Goal: Task Accomplishment & Management: Manage account settings

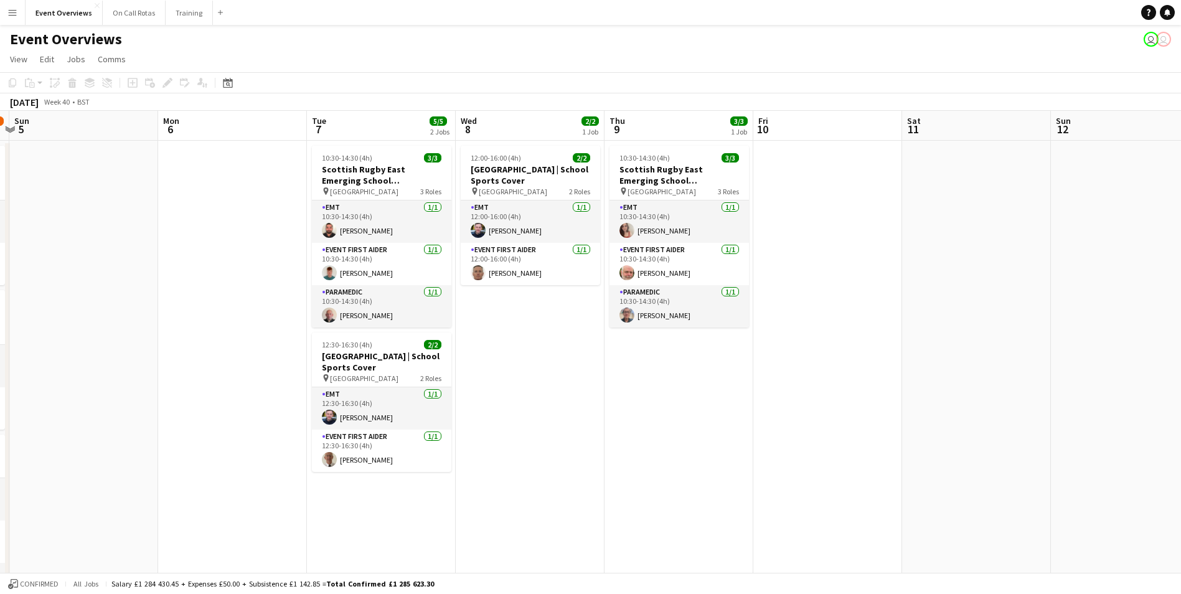
scroll to position [0, 418]
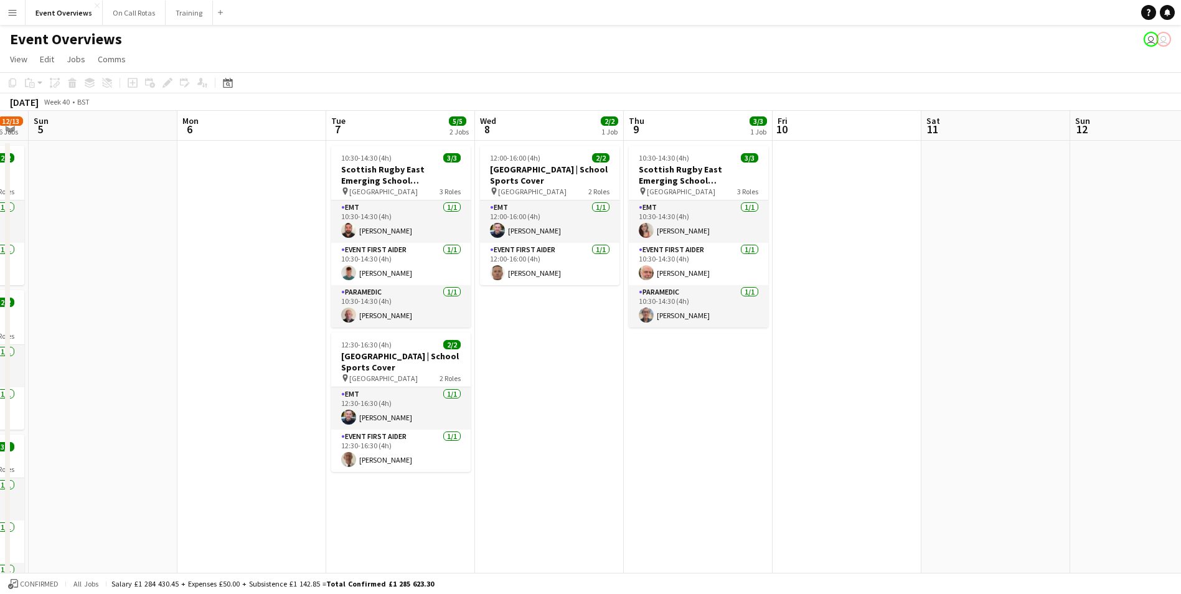
drag, startPoint x: 711, startPoint y: 301, endPoint x: 144, endPoint y: 271, distance: 567.3
click at [144, 271] on app-calendar-viewport "Thu 2 Fri 3 15/23 2 Jobs Sat 4 12/13 6 Jobs Sun 5 Mon 6 Tue 7 5/5 2 Jobs Wed 8 …" at bounding box center [590, 590] width 1181 height 958
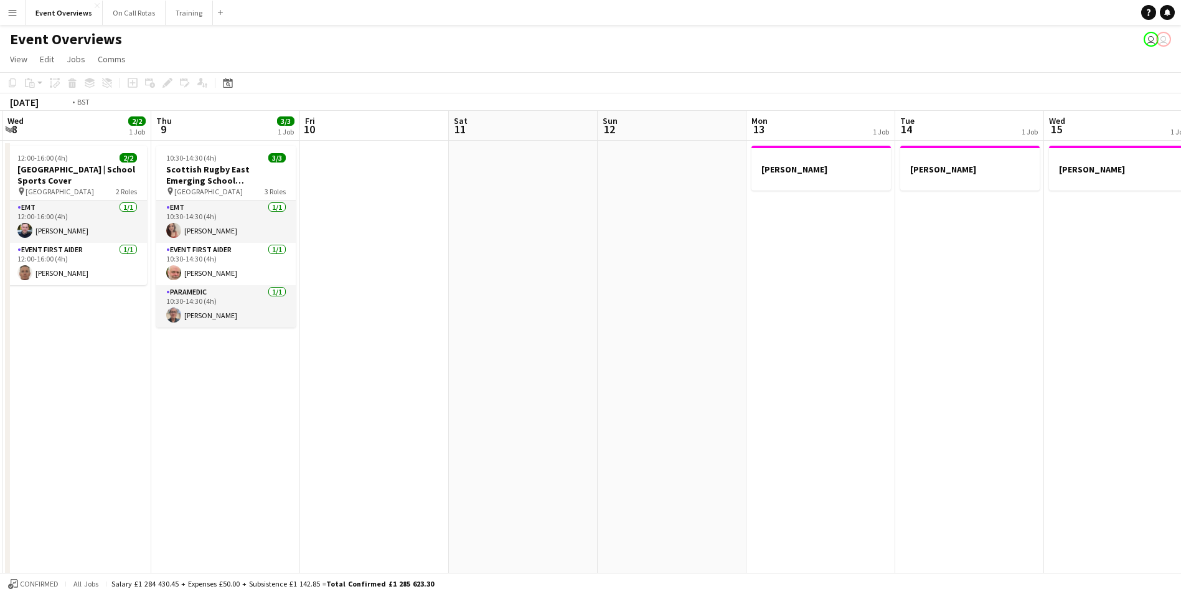
scroll to position [0, 323]
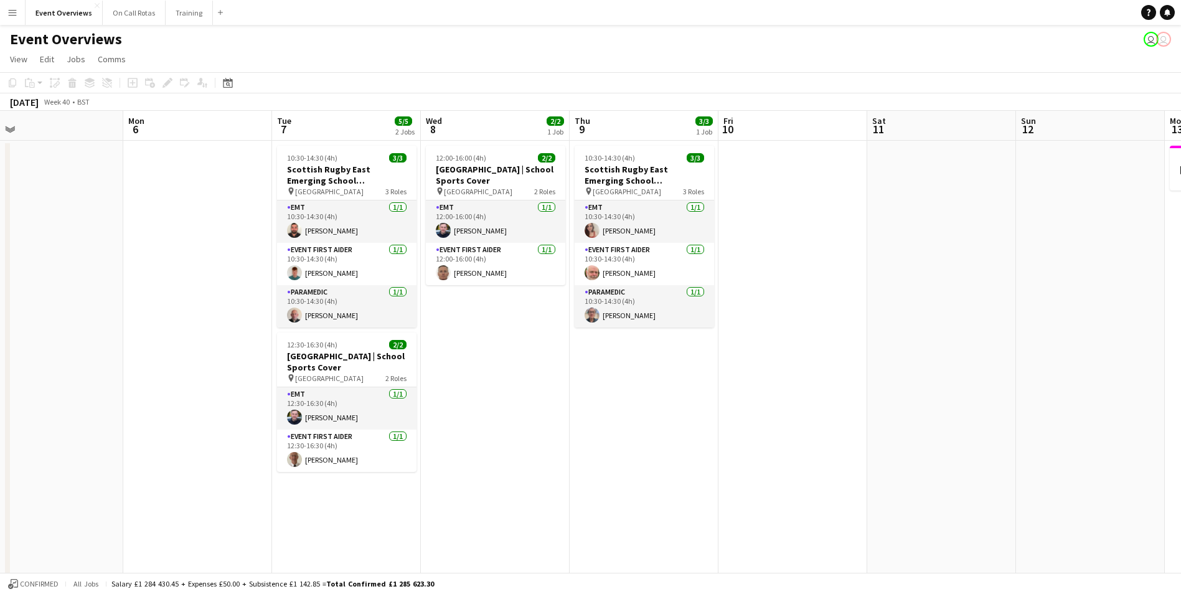
drag, startPoint x: 1142, startPoint y: 268, endPoint x: 1376, endPoint y: 362, distance: 252.2
click at [1181, 362] on html "Menu Boards Boards Boards All jobs Status Workforce Workforce My Workforce Recr…" at bounding box center [590, 545] width 1181 height 1090
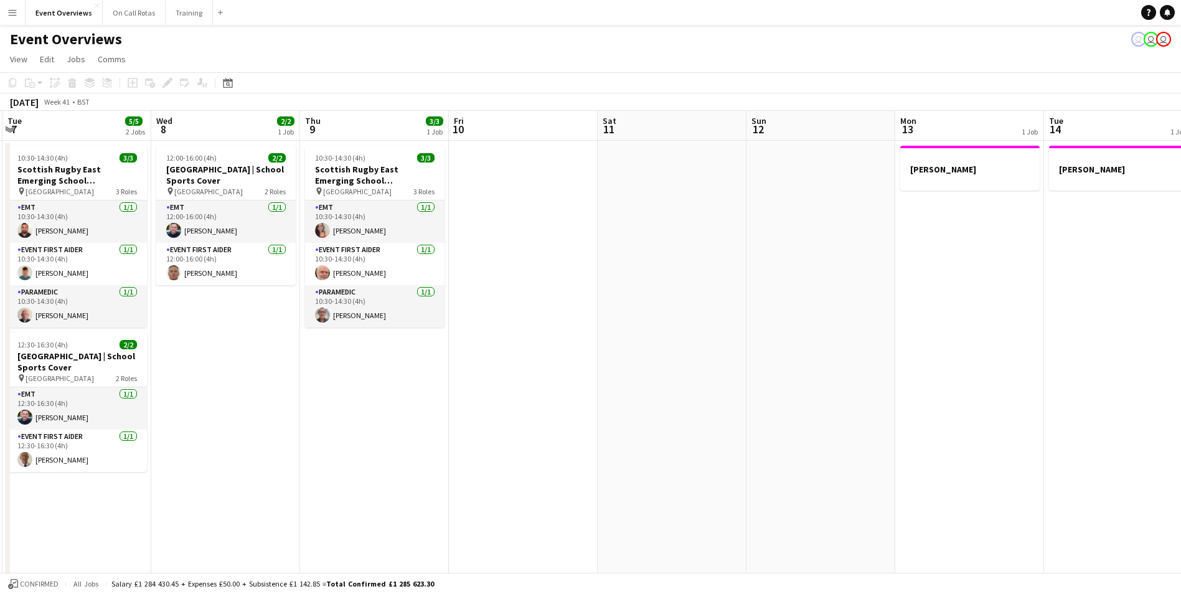
drag, startPoint x: 900, startPoint y: 243, endPoint x: 184, endPoint y: 273, distance: 716.5
click at [184, 273] on app-calendar-viewport "Sat 4 12/13 6 Jobs Sun 5 Mon 6 Tue 7 5/5 2 Jobs Wed 8 2/2 1 Job Thu 9 3/3 1 Job…" at bounding box center [590, 590] width 1181 height 958
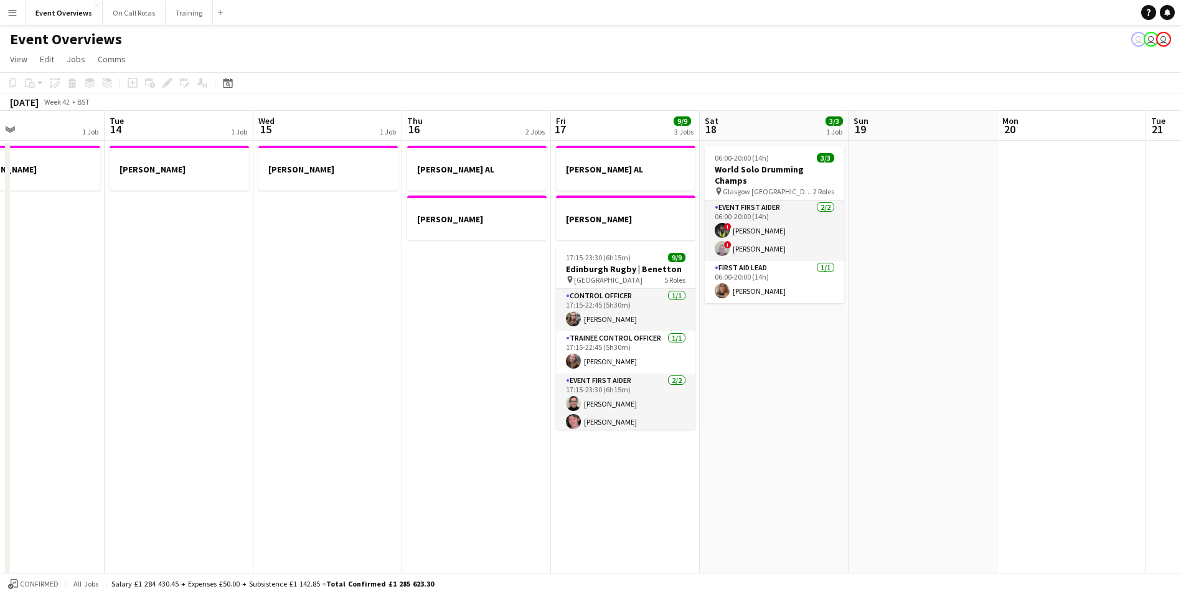
drag, startPoint x: 774, startPoint y: 280, endPoint x: 281, endPoint y: 309, distance: 493.9
click at [281, 309] on app-calendar-viewport "Fri 10 Sat 11 Sun 12 Mon 13 1 Job Tue 14 1 Job Wed 15 1 Job Thu 16 2 Jobs Fri 1…" at bounding box center [590, 590] width 1181 height 958
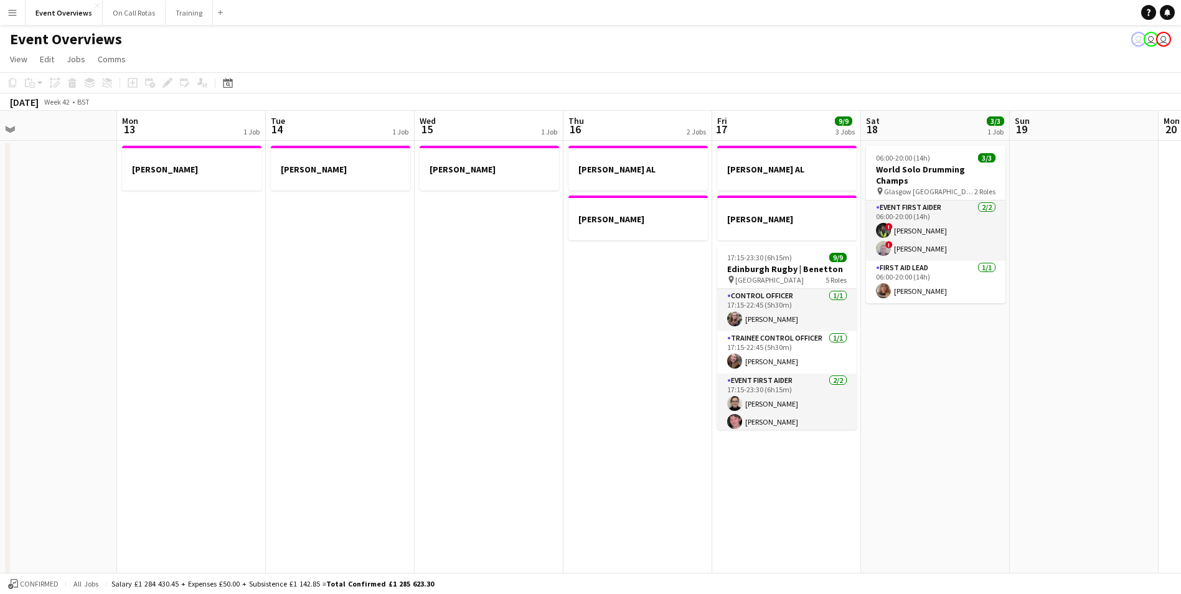
drag, startPoint x: 926, startPoint y: 312, endPoint x: 232, endPoint y: 338, distance: 694.6
click at [230, 339] on app-calendar-viewport "Fri 10 Sat 11 Sun 12 Mon 13 1 Job Tue 14 1 Job Wed 15 1 Job Thu 16 2 Jobs Fri 1…" at bounding box center [590, 590] width 1181 height 958
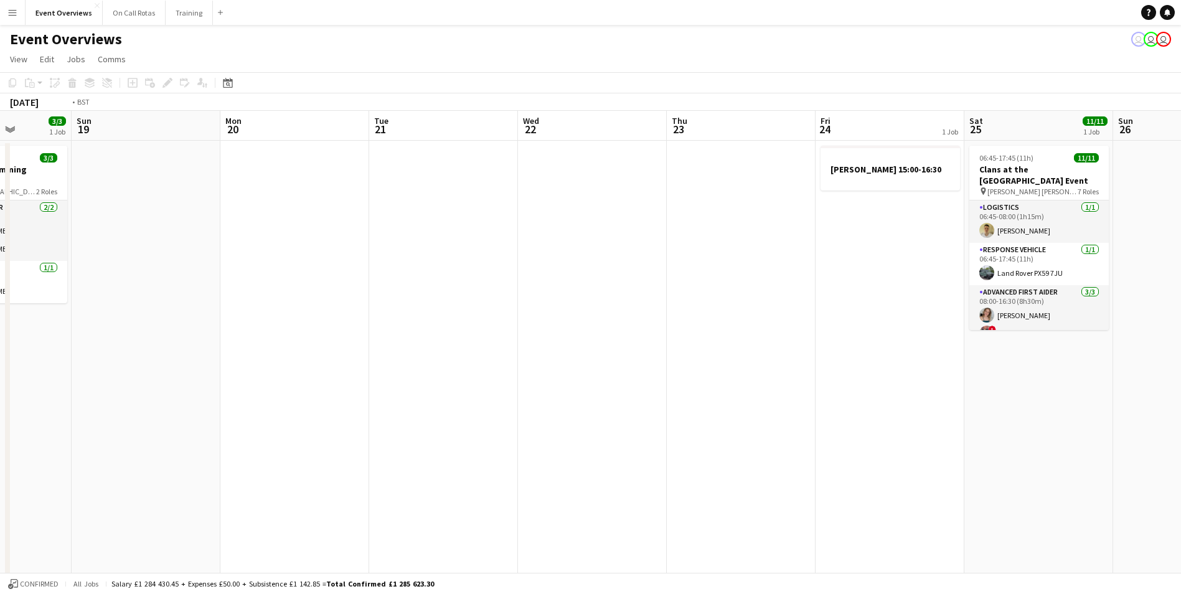
drag, startPoint x: 418, startPoint y: 331, endPoint x: 78, endPoint y: 317, distance: 340.2
click at [78, 317] on app-calendar-viewport "Thu 16 2 Jobs Fri 17 9/9 3 Jobs Sat 18 3/3 1 Job Sun 19 Mon 20 Tue 21 Wed 22 Th…" at bounding box center [590, 590] width 1181 height 958
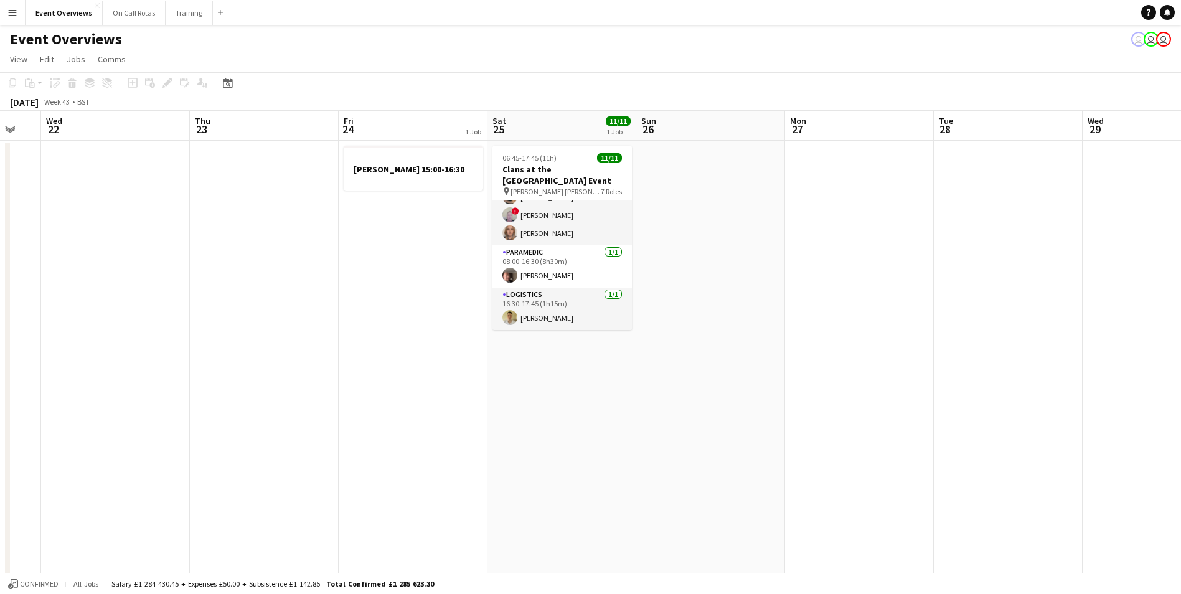
scroll to position [0, 0]
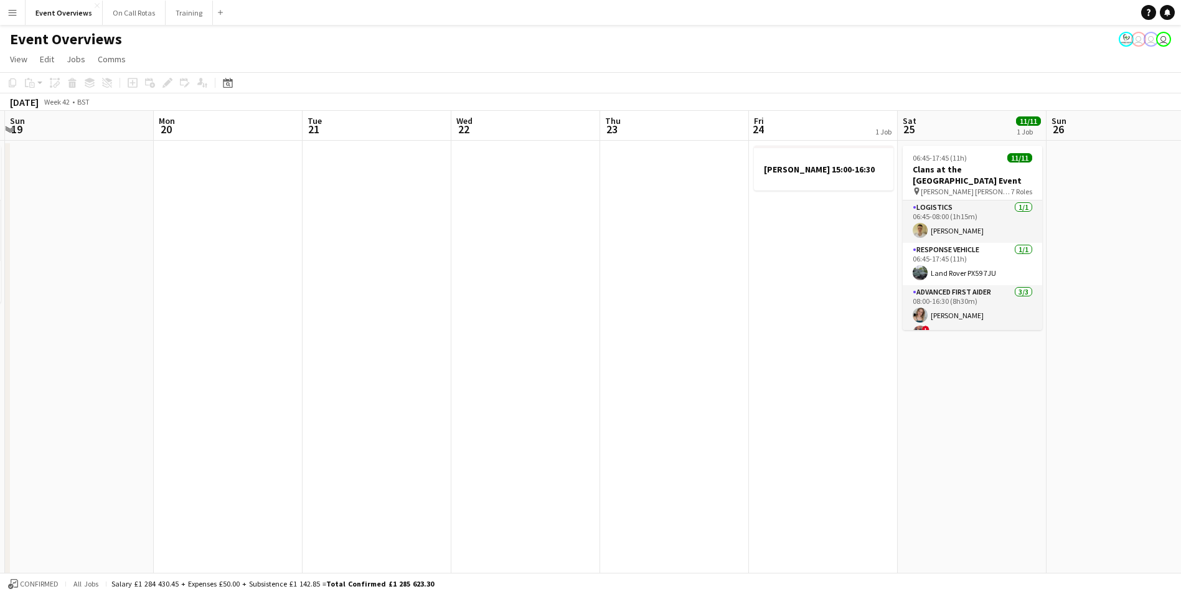
drag, startPoint x: 250, startPoint y: 244, endPoint x: 707, endPoint y: 233, distance: 456.4
click at [707, 233] on app-calendar-viewport "Fri 17 9/9 3 Jobs Sat 18 3/3 1 Job Sun 19 Mon 20 Tue 21 Wed 22 Thu 23 Fri 24 1 …" at bounding box center [590, 590] width 1181 height 958
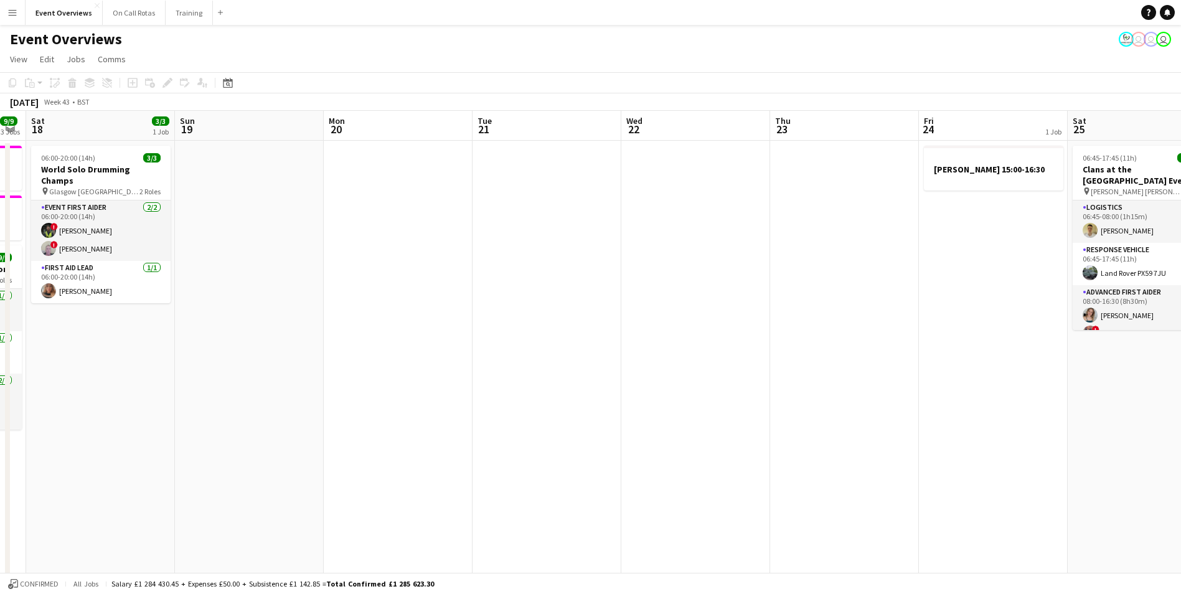
drag, startPoint x: 250, startPoint y: 227, endPoint x: 676, endPoint y: 219, distance: 426.5
click at [676, 219] on app-calendar-viewport "Thu 16 2 Jobs Fri 17 9/9 3 Jobs Sat 18 3/3 1 Job Sun 19 Mon 20 Tue 21 Wed 22 Th…" at bounding box center [590, 590] width 1181 height 958
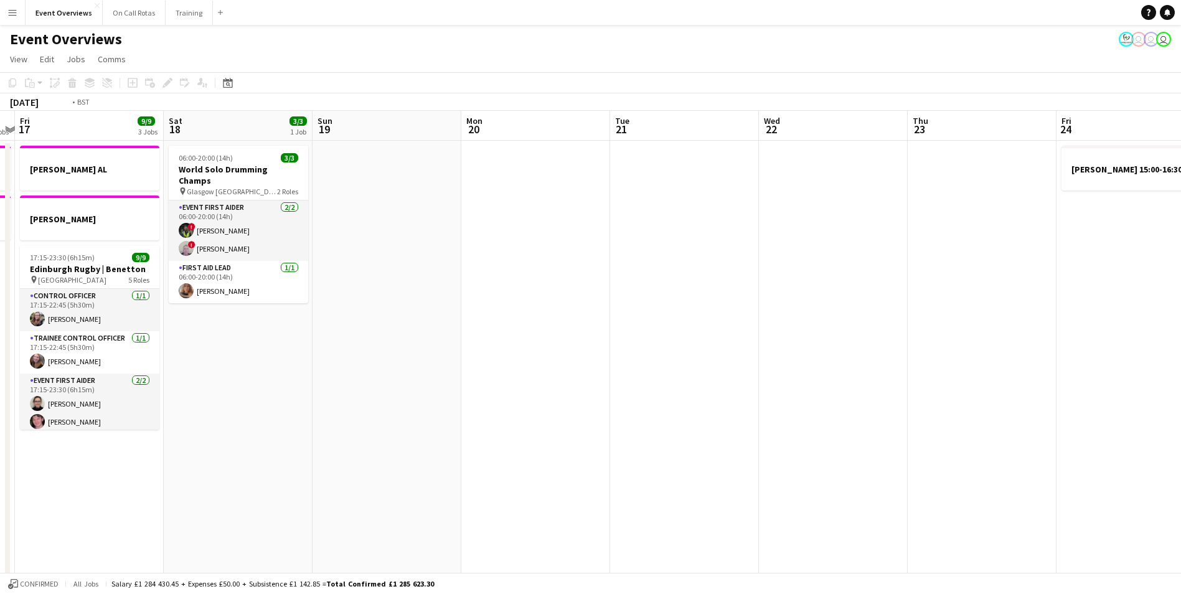
drag, startPoint x: 747, startPoint y: 316, endPoint x: 758, endPoint y: 316, distance: 11.2
click at [759, 316] on app-calendar-viewport "Tue 14 1 Job Wed 15 1 Job Thu 16 2 Jobs Fri 17 9/9 3 Jobs Sat 18 3/3 1 Job Sun …" at bounding box center [590, 590] width 1181 height 958
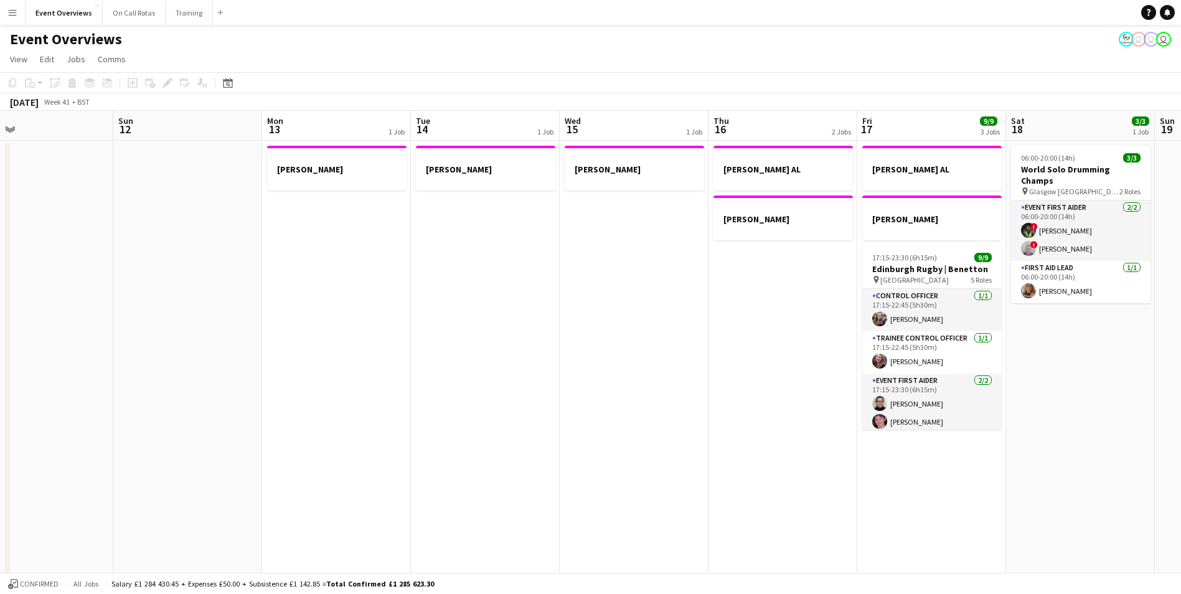
drag, startPoint x: 308, startPoint y: 333, endPoint x: 346, endPoint y: 327, distance: 37.9
click at [633, 295] on app-calendar-viewport "Thu 9 3/3 1 Job Fri 10 Sat 11 Sun 12 Mon 13 1 Job Tue 14 1 Job Wed 15 1 Job Thu…" at bounding box center [590, 590] width 1181 height 958
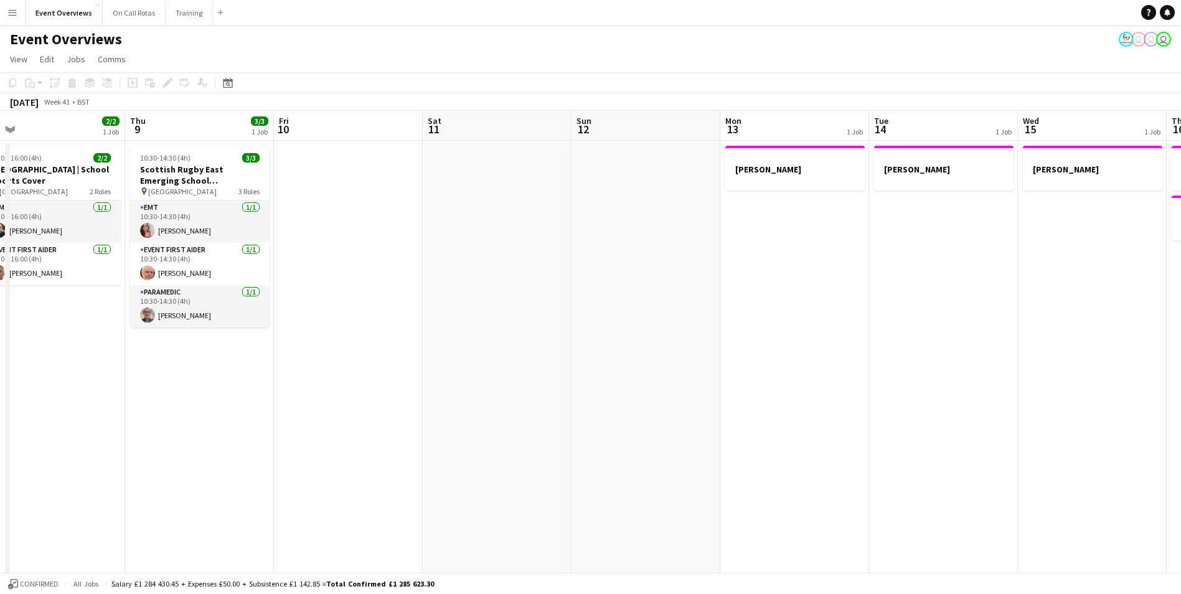
drag, startPoint x: 323, startPoint y: 337, endPoint x: 698, endPoint y: 278, distance: 379.3
click at [625, 287] on app-calendar-viewport "Mon 6 Tue 7 5/5 2 Jobs Wed 8 2/2 1 Job Thu 9 3/3 1 Job Fri 10 Sat 11 Sun 12 Mon…" at bounding box center [590, 590] width 1181 height 958
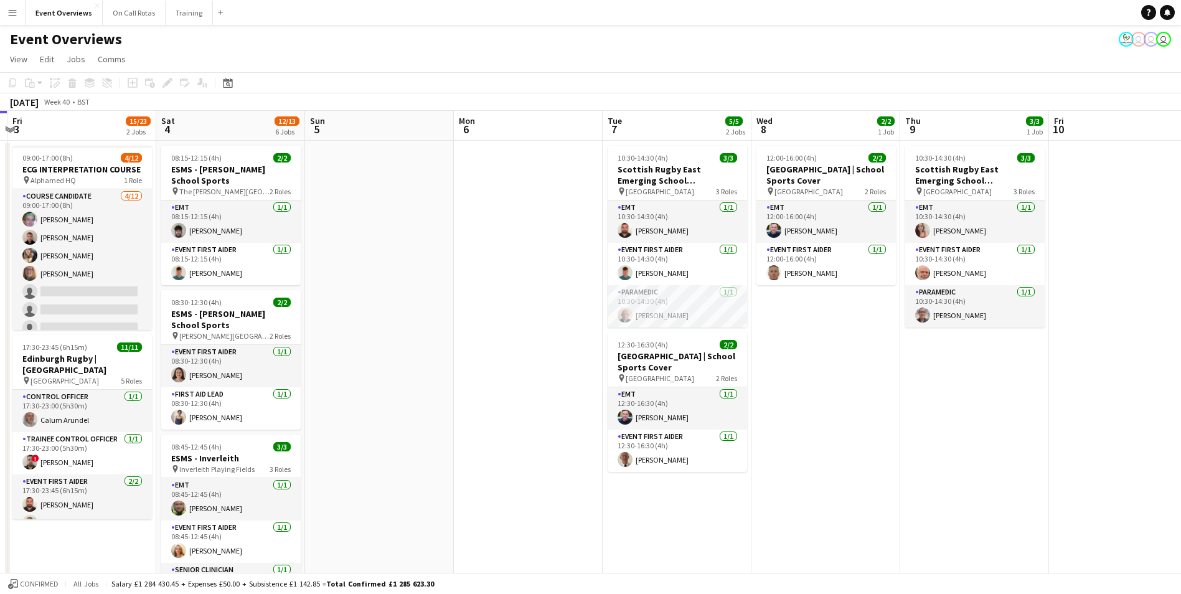
drag, startPoint x: 19, startPoint y: 370, endPoint x: 511, endPoint y: 372, distance: 491.8
click at [511, 372] on app-calendar-viewport "Wed 1 Thu 2 Fri 3 15/23 2 Jobs Sat 4 12/13 6 Jobs Sun 5 Mon 6 Tue 7 5/5 2 Jobs …" at bounding box center [590, 590] width 1181 height 958
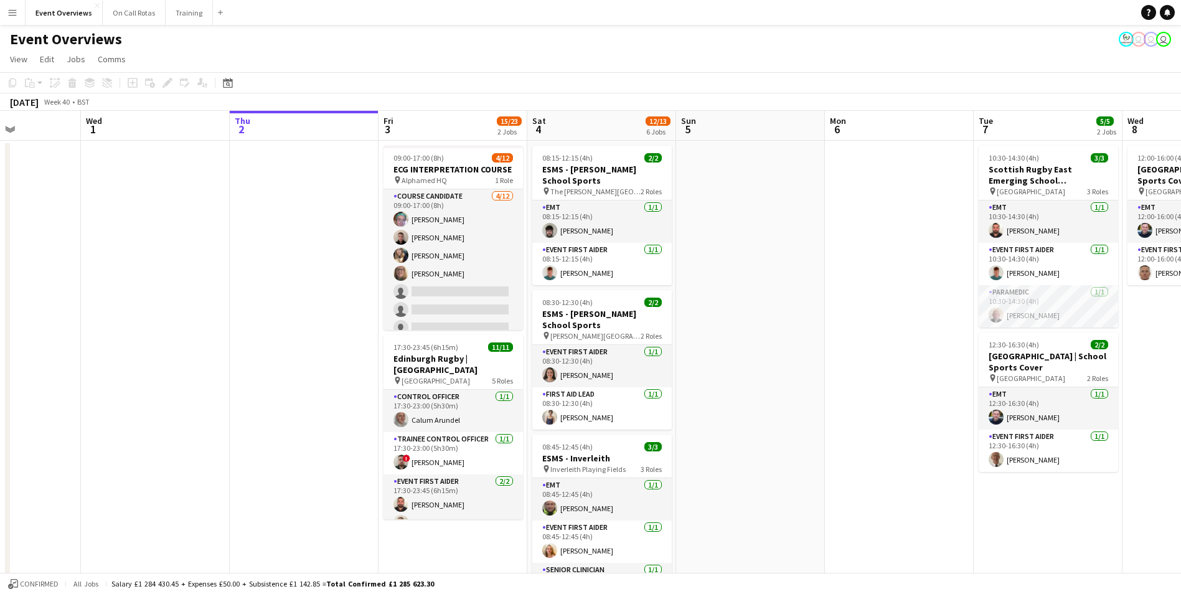
drag, startPoint x: 578, startPoint y: 365, endPoint x: 661, endPoint y: 365, distance: 82.8
click at [661, 365] on app-calendar-viewport "Sun 28 Mon 29 Tue 30 Wed 1 Thu 2 Fri 3 15/23 2 Jobs Sat 4 12/13 6 Jobs Sun 5 Mo…" at bounding box center [590, 590] width 1181 height 958
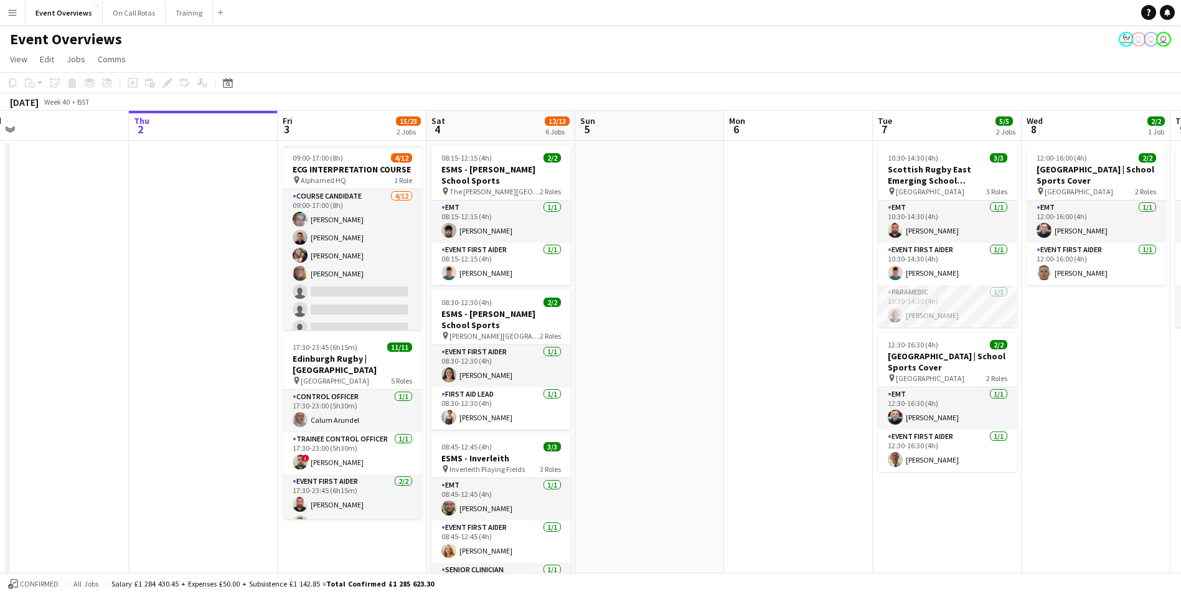
drag, startPoint x: 668, startPoint y: 362, endPoint x: 623, endPoint y: 364, distance: 45.5
click at [623, 364] on app-calendar-viewport "Sun 28 2/2 1 Job Mon 29 Tue 30 Wed 1 Thu 2 Fri 3 15/23 2 Jobs Sat 4 12/13 6 Job…" at bounding box center [590, 590] width 1181 height 958
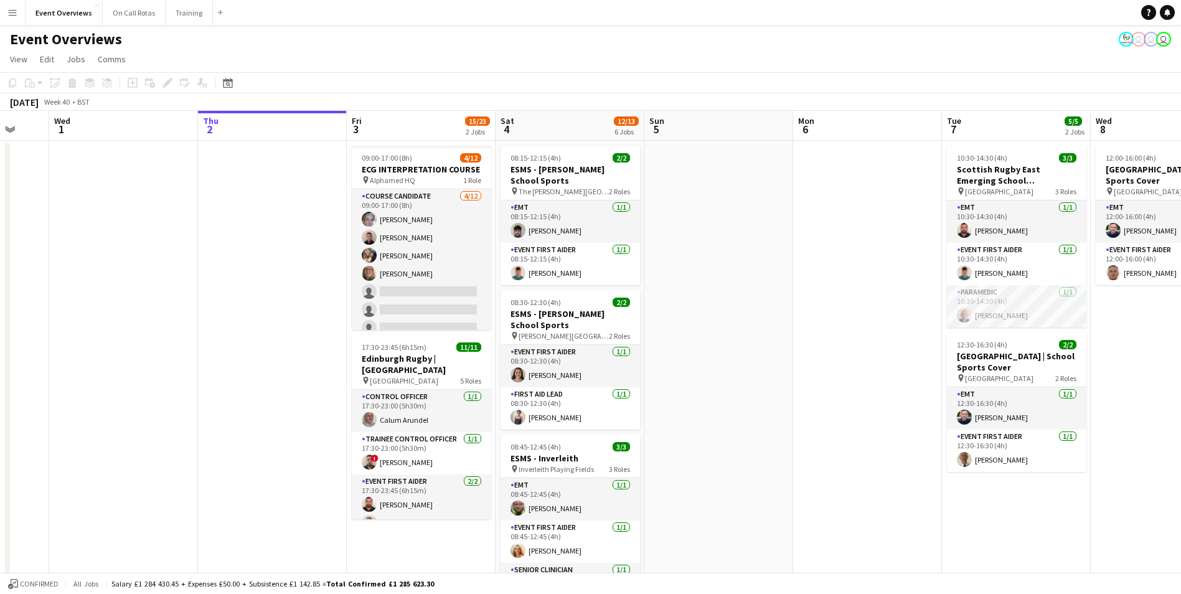
scroll to position [0, 397]
drag, startPoint x: 623, startPoint y: 364, endPoint x: 692, endPoint y: 369, distance: 69.9
click at [692, 369] on app-calendar-viewport "Sun 28 2/2 1 Job Mon 29 Tue 30 Wed 1 Thu 2 Fri 3 15/23 2 Jobs Sat 4 12/13 6 Job…" at bounding box center [590, 590] width 1181 height 958
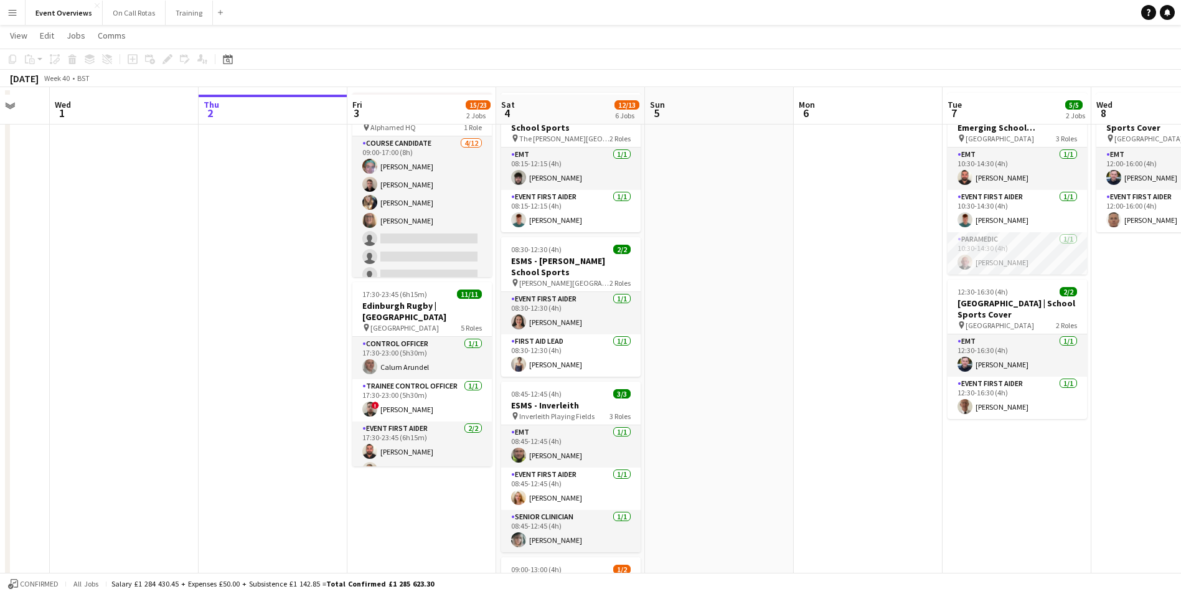
scroll to position [0, 0]
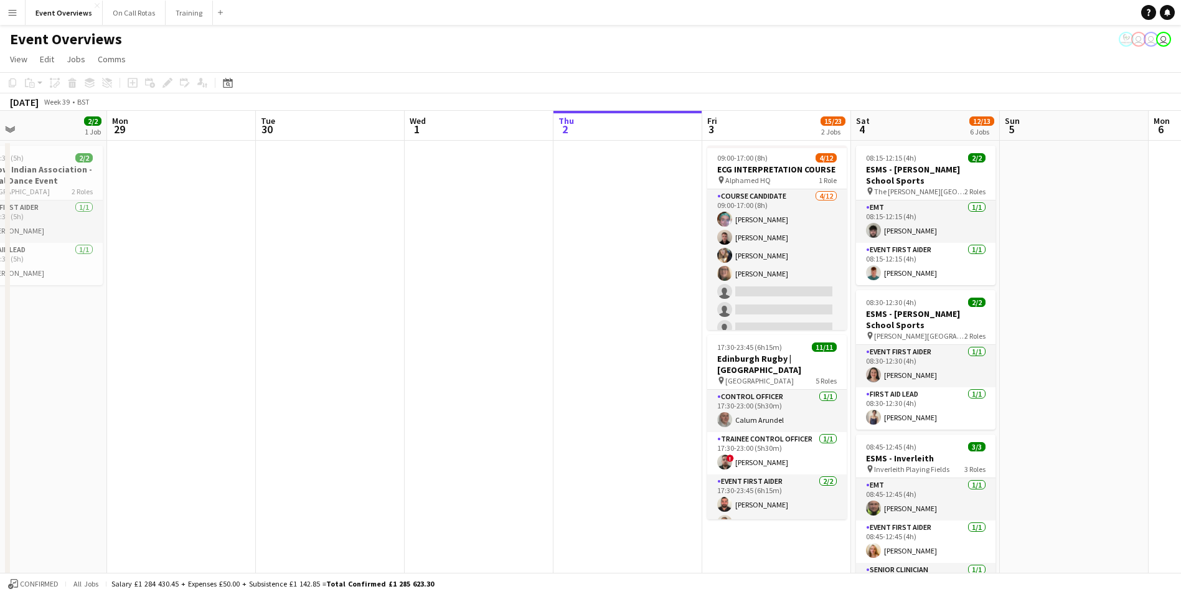
drag, startPoint x: 228, startPoint y: 340, endPoint x: 763, endPoint y: 247, distance: 542.1
click at [821, 240] on app-calendar-viewport "Fri 26 Sat 27 Sun 28 2/2 1 Job Mon 29 Tue 30 Wed 1 Thu 2 Fri 3 15/23 2 Jobs Sat…" at bounding box center [590, 590] width 1181 height 958
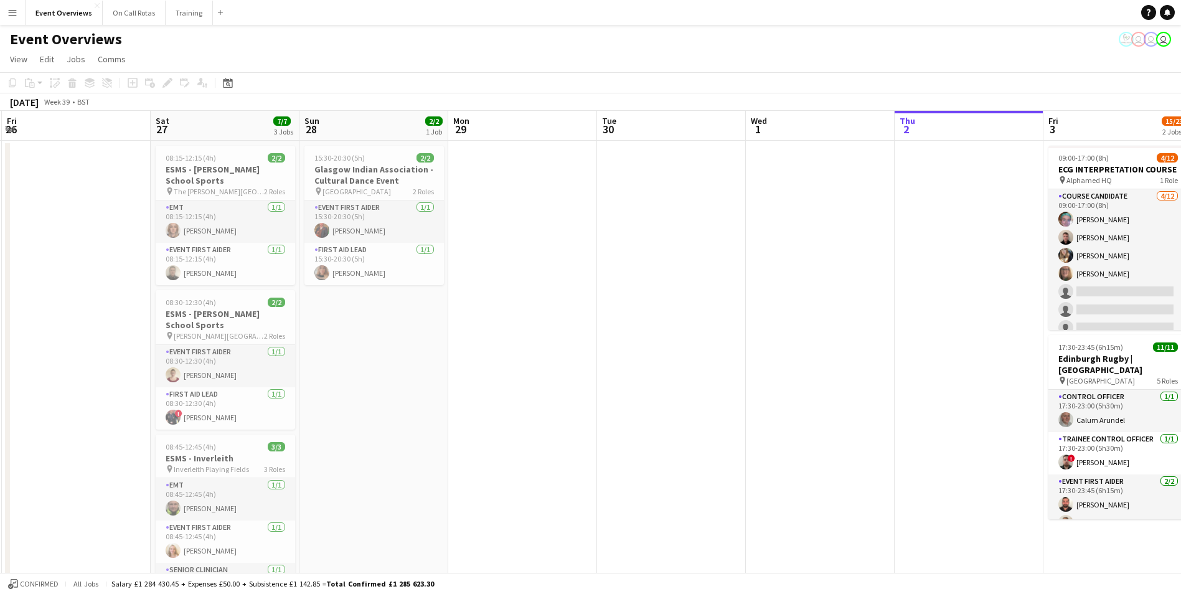
scroll to position [0, 374]
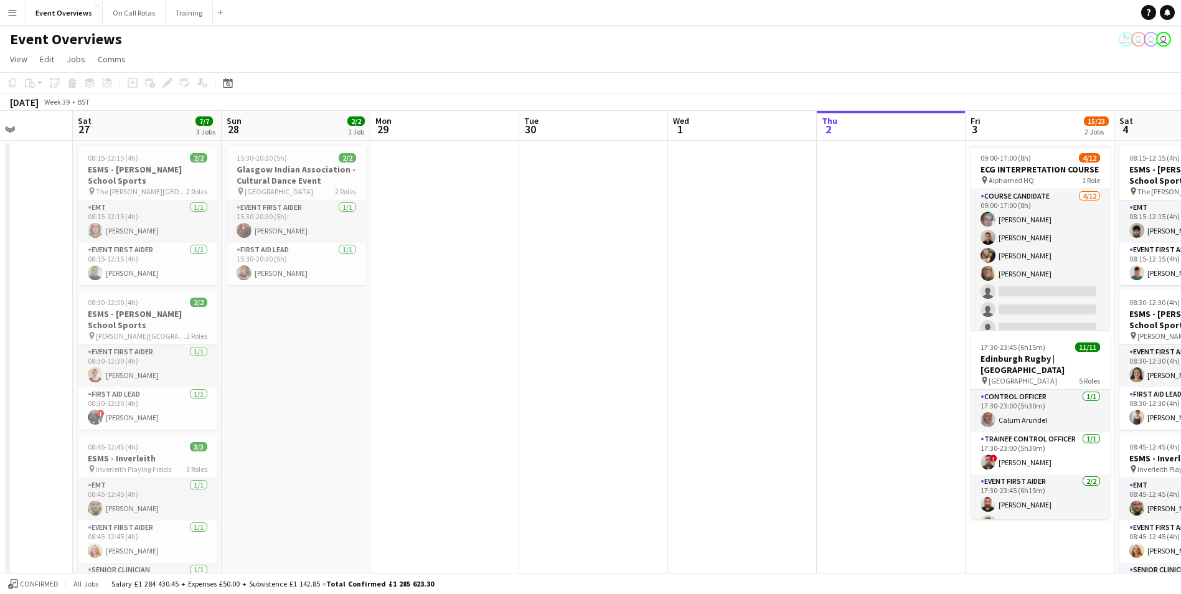
drag, startPoint x: 503, startPoint y: 314, endPoint x: 663, endPoint y: 296, distance: 161.0
click at [663, 296] on app-calendar-viewport "Wed 24 Thu 25 Fri 26 Sat 27 7/7 3 Jobs Sun 28 2/2 1 Job Mon 29 Tue 30 Wed 1 Thu…" at bounding box center [590, 590] width 1181 height 958
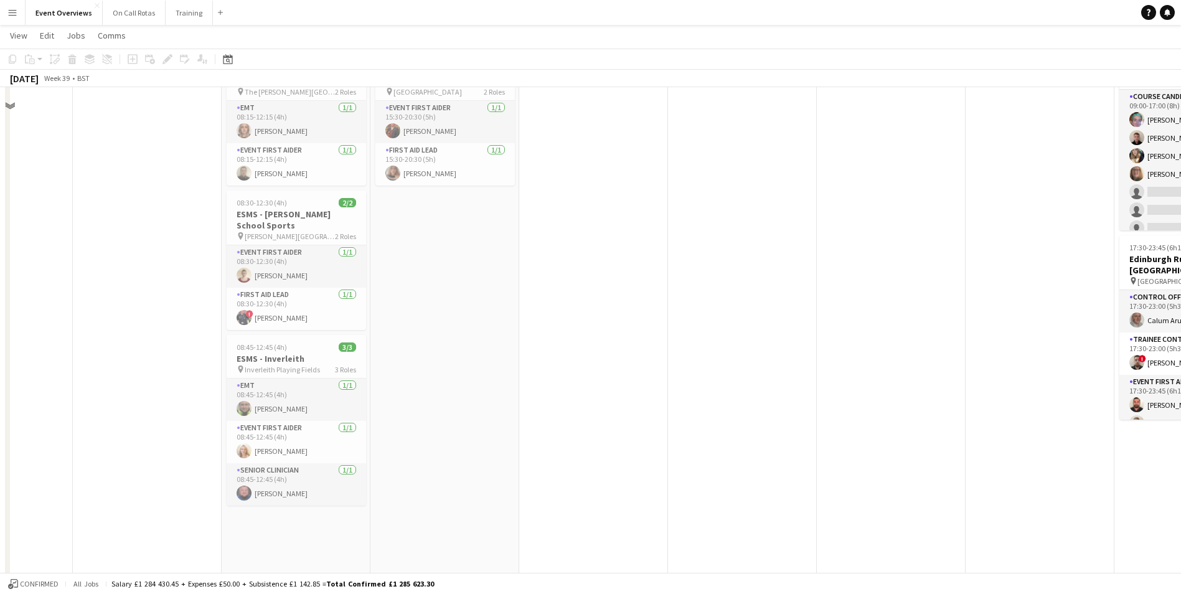
scroll to position [0, 0]
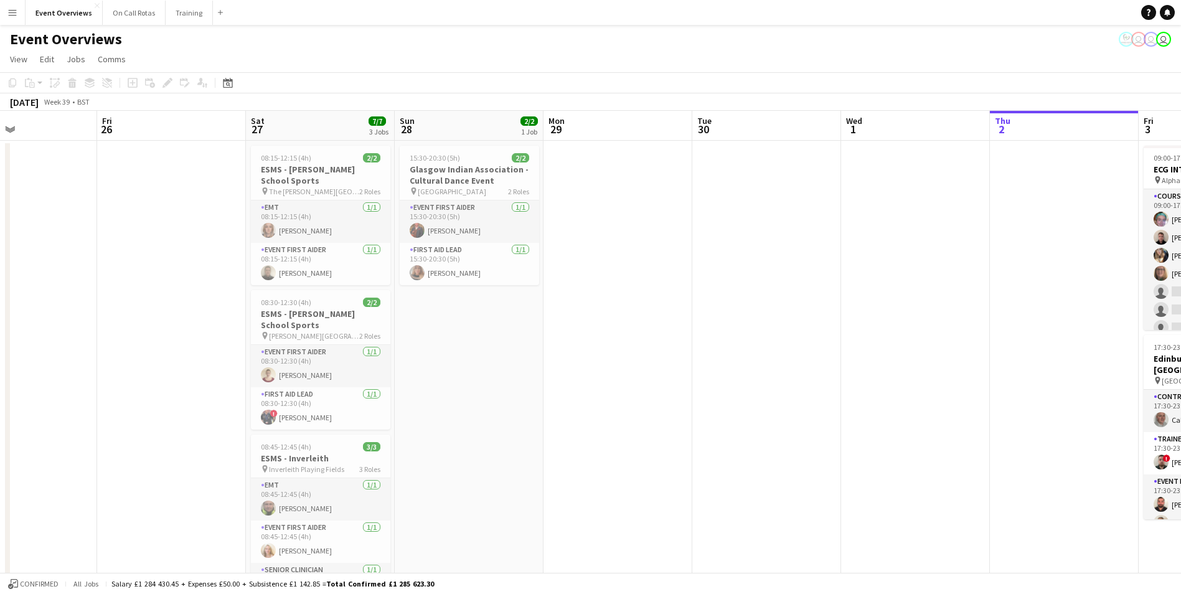
drag, startPoint x: 476, startPoint y: 348, endPoint x: 848, endPoint y: 329, distance: 372.7
click at [939, 328] on app-calendar-viewport "Tue 23 9/9 1 Job Wed 24 2/2 1 Job Thu 25 Fri 26 Sat 27 7/7 3 Jobs Sun 28 2/2 1 …" at bounding box center [590, 590] width 1181 height 958
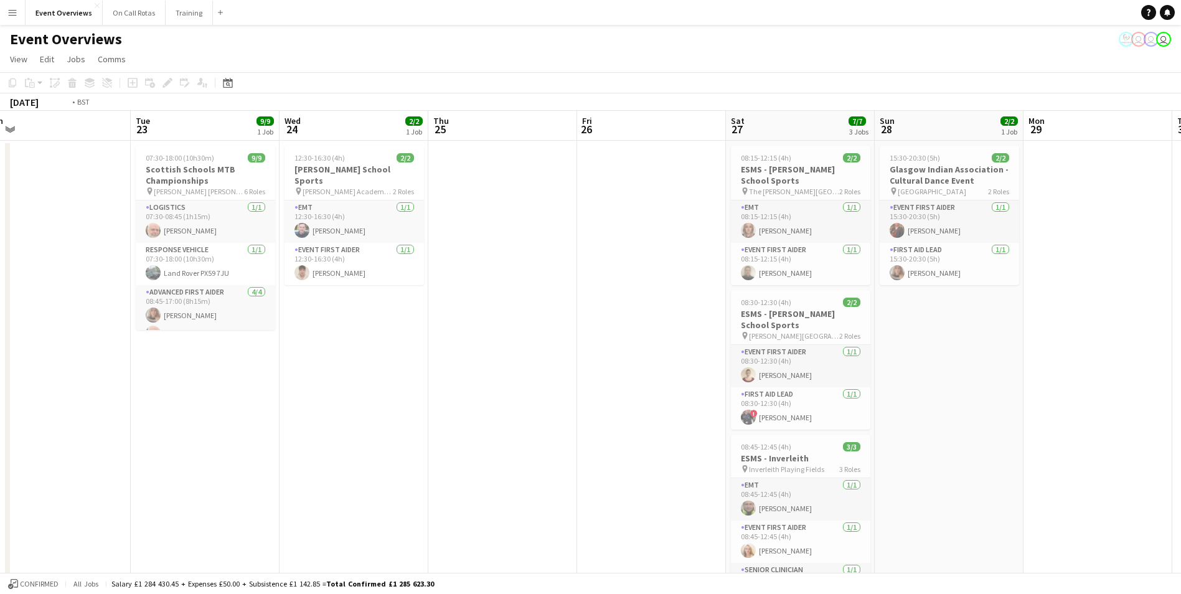
drag, startPoint x: 407, startPoint y: 378, endPoint x: 893, endPoint y: 331, distance: 487.9
click at [894, 331] on app-calendar-viewport "Sat 20 30/30 4 Jobs Sun 21 17/17 1 Job Mon 22 Tue 23 9/9 1 Job Wed 24 2/2 1 Job…" at bounding box center [590, 590] width 1181 height 958
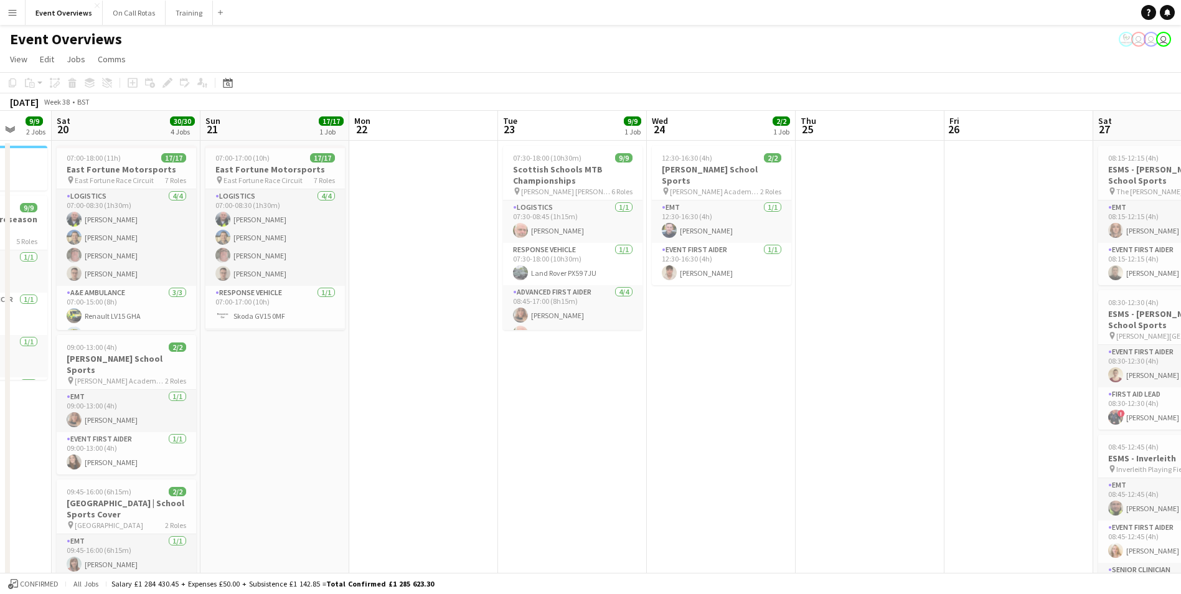
drag, startPoint x: 458, startPoint y: 382, endPoint x: 528, endPoint y: 383, distance: 70.4
click at [528, 383] on app-calendar-viewport "Wed 17 Thu 18 Fri 19 9/9 2 Jobs Sat 20 30/30 4 Jobs Sun 21 17/17 1 Job Mon 22 T…" at bounding box center [590, 590] width 1181 height 958
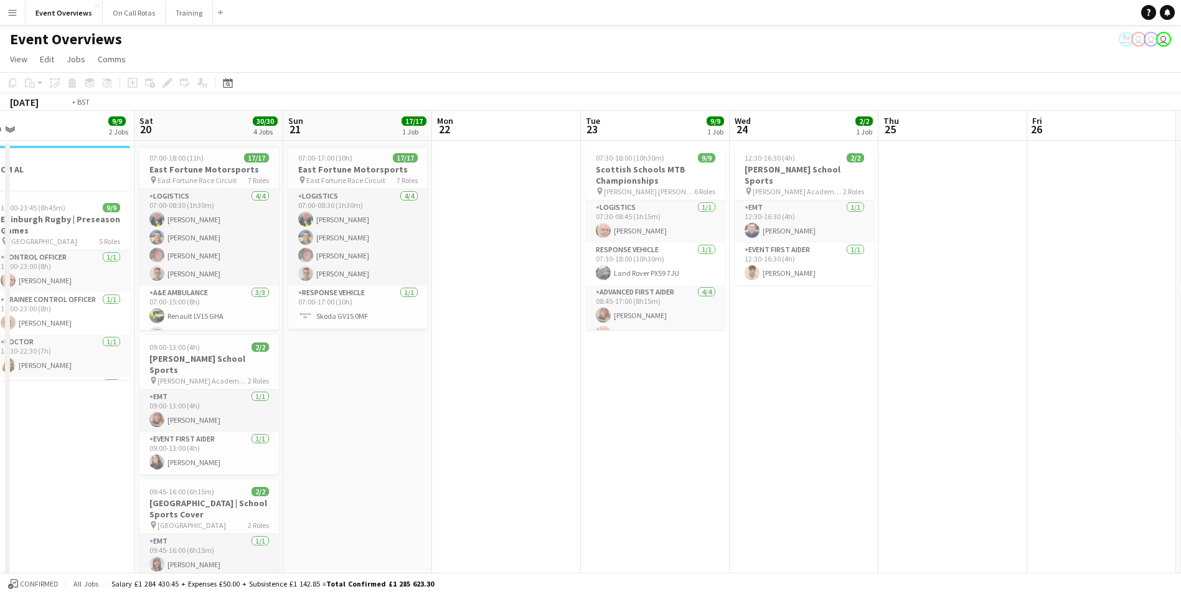
drag, startPoint x: 706, startPoint y: 383, endPoint x: 228, endPoint y: 433, distance: 480.8
click at [193, 438] on app-calendar-viewport "Tue 16 Wed 17 Thu 18 Fri 19 9/9 2 Jobs Sat 20 30/30 4 Jobs Sun 21 17/17 1 Job M…" at bounding box center [590, 590] width 1181 height 958
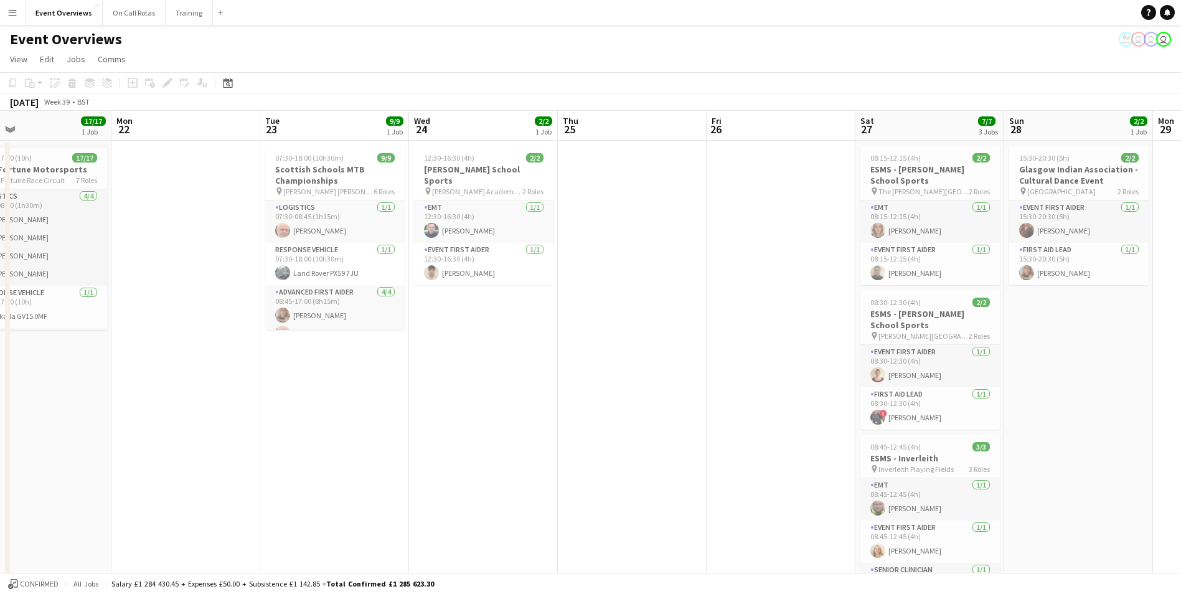
drag, startPoint x: 804, startPoint y: 355, endPoint x: 172, endPoint y: 434, distance: 636.1
click at [172, 434] on app-calendar-viewport "Fri 19 9/9 2 Jobs Sat 20 30/30 4 Jobs Sun 21 17/17 1 Job Mon 22 Tue 23 9/9 1 Jo…" at bounding box center [590, 590] width 1181 height 958
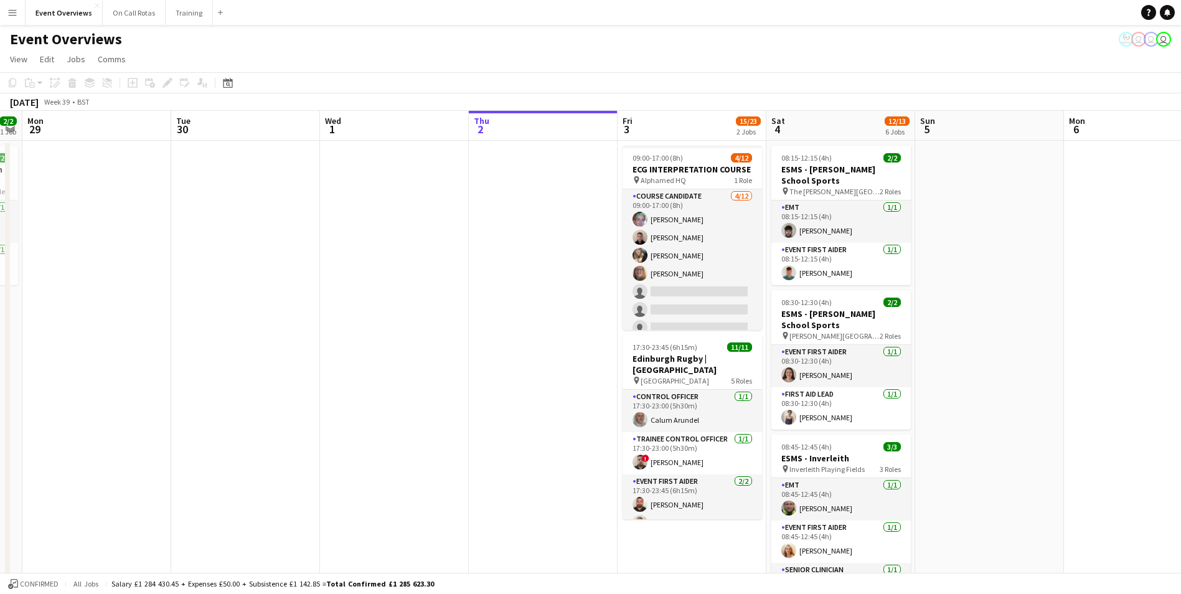
drag, startPoint x: 646, startPoint y: 369, endPoint x: 291, endPoint y: 430, distance: 360.6
click at [291, 430] on app-calendar-viewport "Fri 26 Sat 27 7/7 3 Jobs Sun 28 2/2 1 Job Mon 29 Tue 30 Wed 1 Thu 2 Fri 3 15/23…" at bounding box center [590, 590] width 1181 height 958
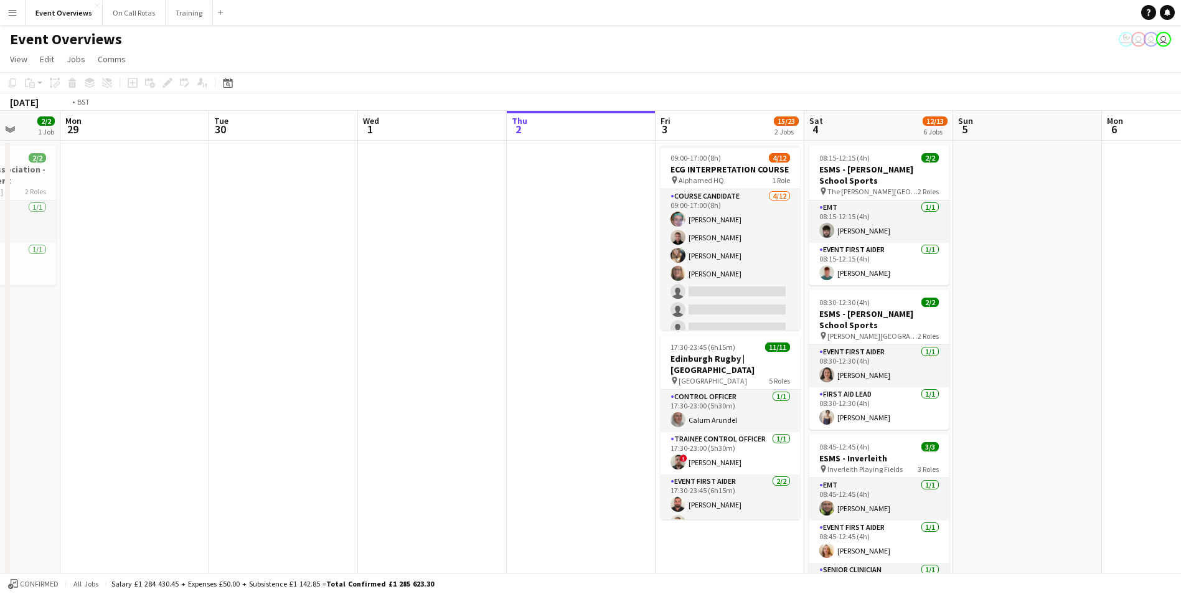
scroll to position [0, 494]
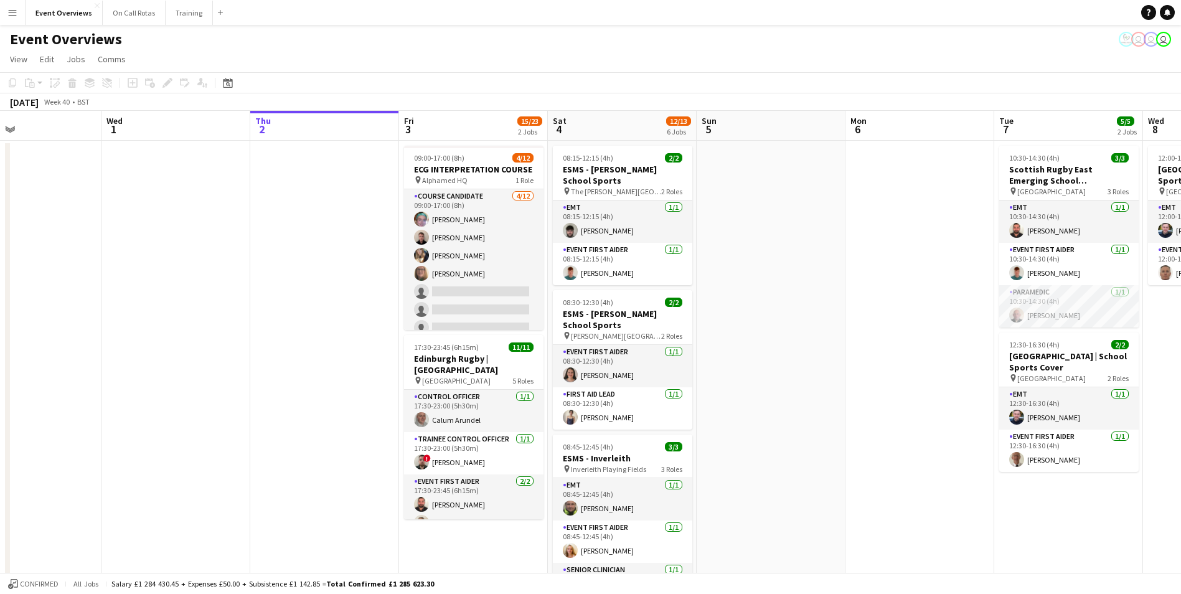
drag, startPoint x: 1129, startPoint y: 341, endPoint x: 910, endPoint y: 355, distance: 219.0
click at [910, 355] on app-calendar-viewport "Sat 27 7/7 3 Jobs Sun 28 2/2 1 Job Mon 29 Tue 30 Wed 1 Thu 2 Fri 3 15/23 2 Jobs…" at bounding box center [590, 590] width 1181 height 958
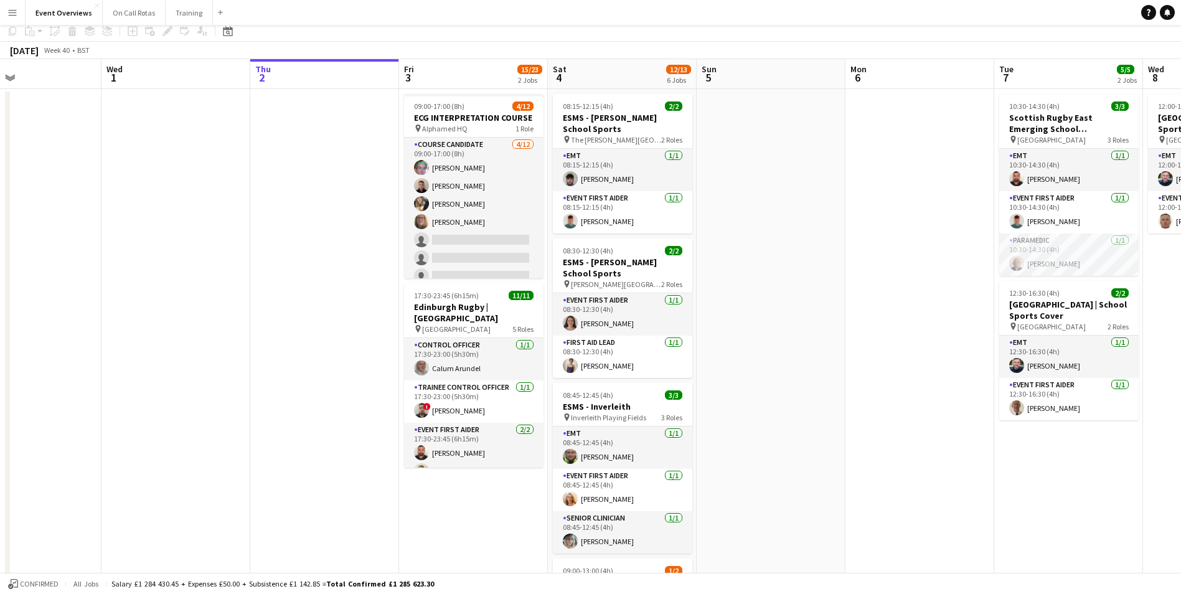
scroll to position [0, 0]
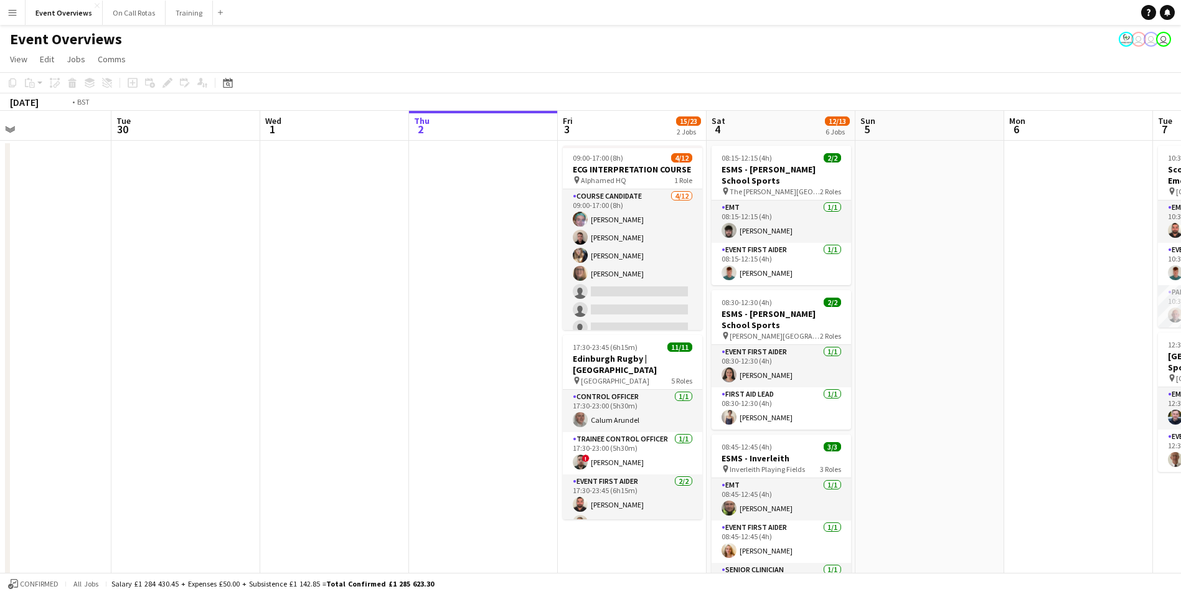
drag, startPoint x: 271, startPoint y: 186, endPoint x: 908, endPoint y: 178, distance: 636.3
click at [908, 178] on app-calendar-viewport "Sat 27 7/7 3 Jobs Sun 28 2/2 1 Job Mon 29 Tue 30 Wed 1 Thu 2 Fri 3 15/23 2 Jobs…" at bounding box center [590, 590] width 1181 height 958
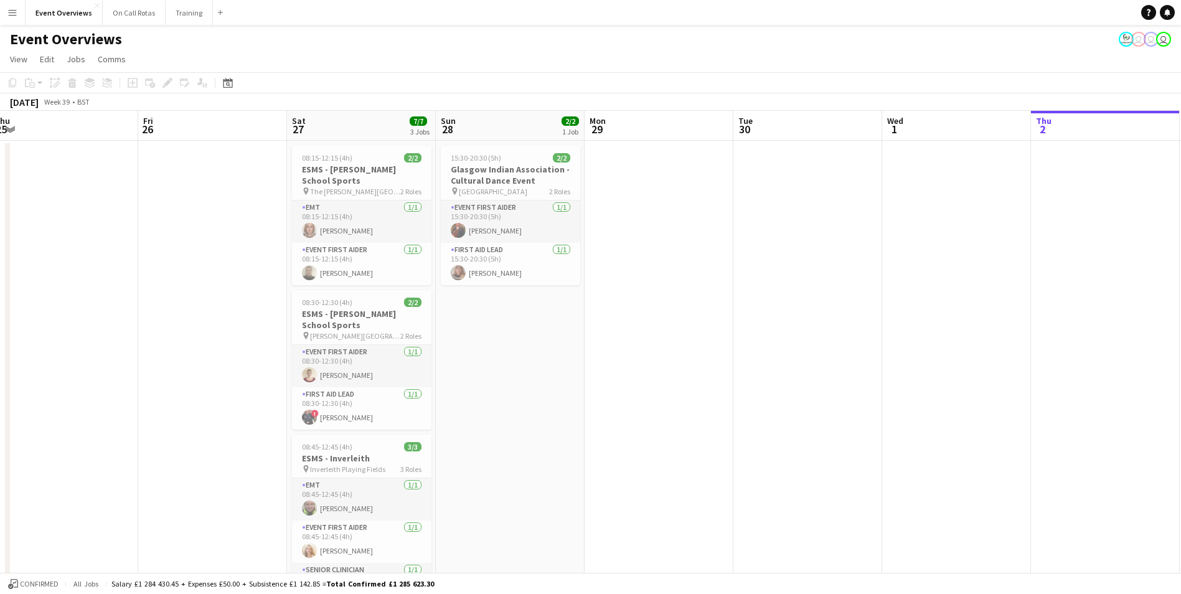
scroll to position [62, 0]
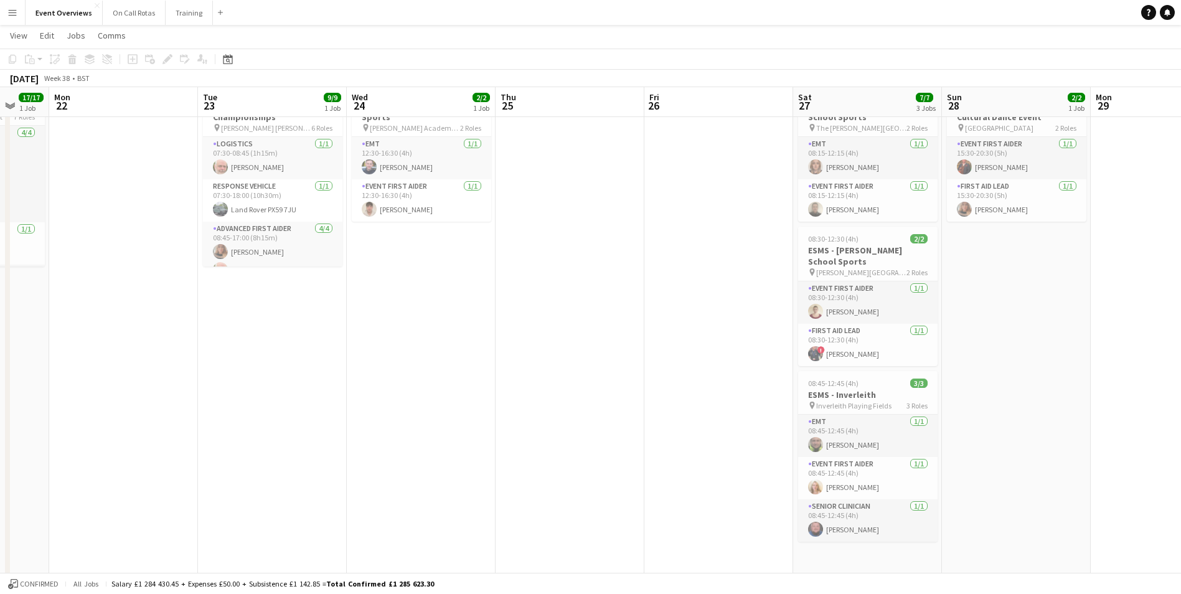
drag, startPoint x: 170, startPoint y: 278, endPoint x: 676, endPoint y: 264, distance: 506.3
click at [676, 264] on app-calendar-viewport "Fri 19 9/9 2 Jobs Sat 20 30/30 4 Jobs Sun 21 17/17 1 Job Mon 22 Tue 23 9/9 1 Jo…" at bounding box center [590, 495] width 1181 height 1019
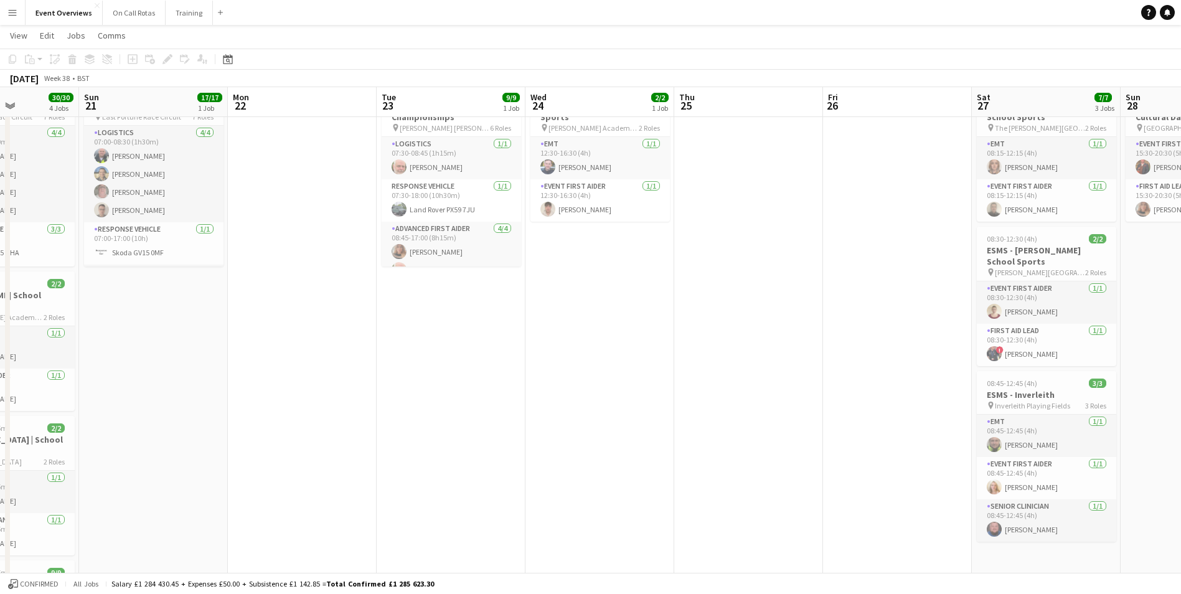
drag, startPoint x: 459, startPoint y: 285, endPoint x: 667, endPoint y: 300, distance: 208.5
click at [668, 300] on app-calendar-viewport "Thu 18 Fri 19 9/9 2 Jobs Sat 20 30/30 4 Jobs Sun 21 17/17 1 Job Mon 22 Tue 23 9…" at bounding box center [590, 495] width 1181 height 1019
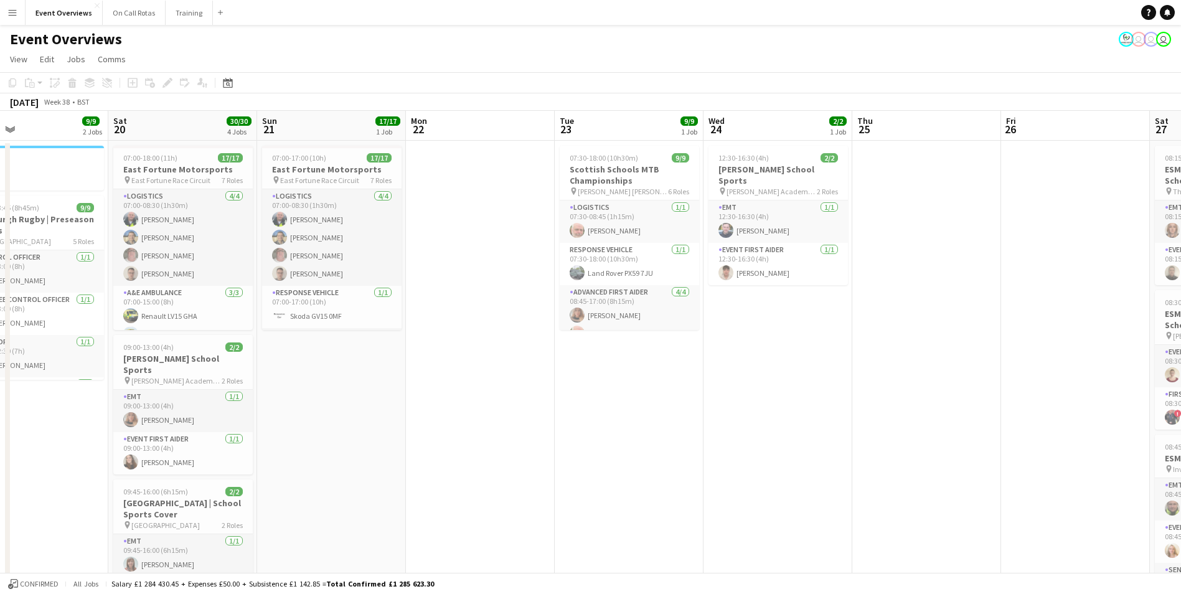
scroll to position [0, 341]
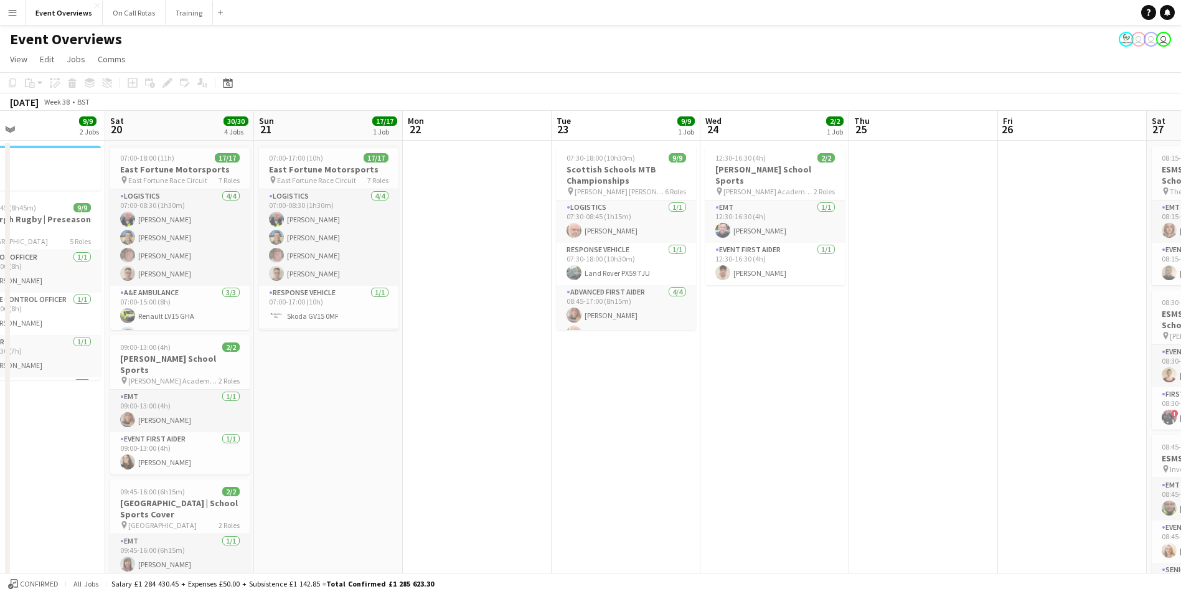
drag, startPoint x: 187, startPoint y: 351, endPoint x: 544, endPoint y: 338, distance: 357.0
click at [544, 338] on app-calendar-viewport "Wed 17 Thu 18 Fri 19 9/9 2 Jobs Sat 20 30/30 4 Jobs Sun 21 17/17 1 Job Mon 22 T…" at bounding box center [590, 590] width 1181 height 958
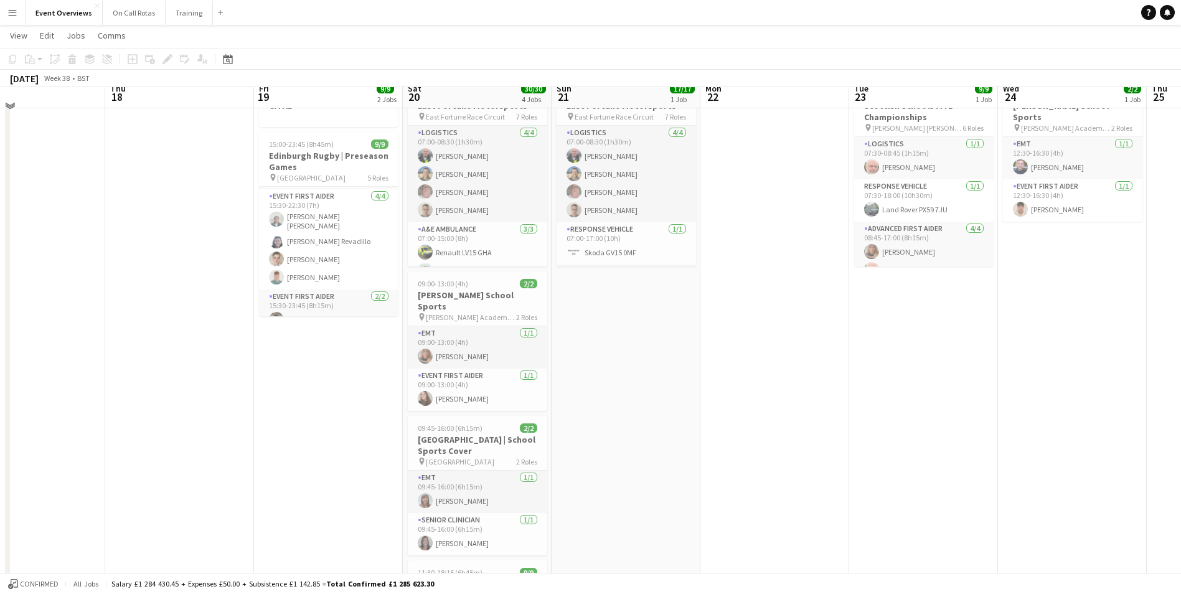
scroll to position [0, 0]
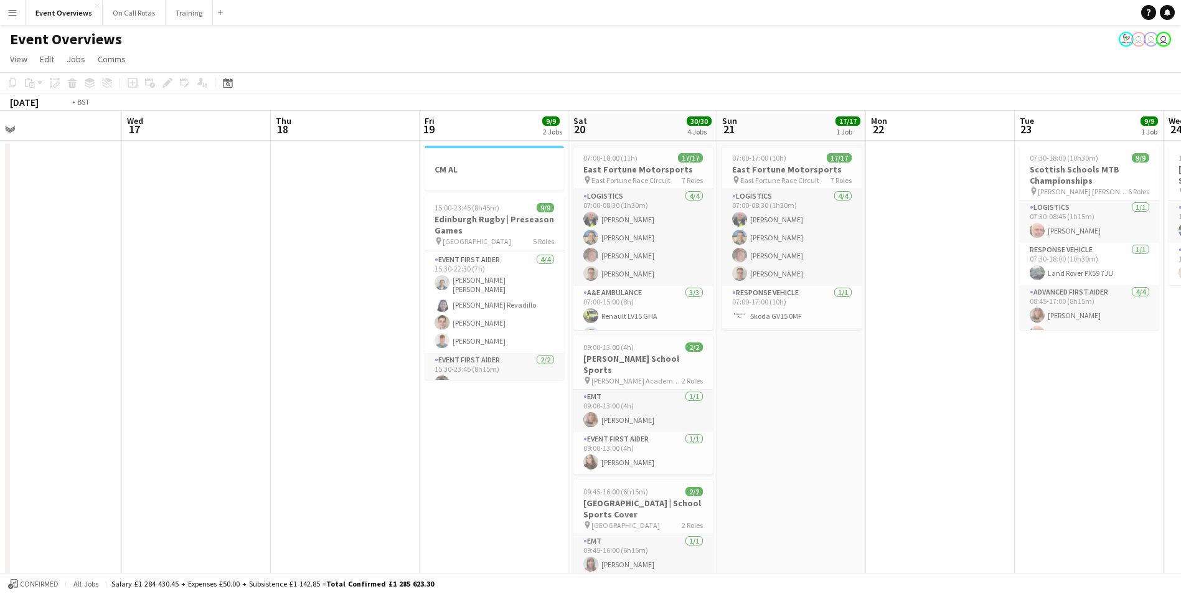
drag, startPoint x: 189, startPoint y: 459, endPoint x: 553, endPoint y: 412, distance: 367.2
click at [553, 412] on app-calendar-viewport "Sun 14 Mon 15 Tue 16 Wed 17 Thu 18 Fri 19 9/9 2 Jobs Sat 20 30/30 4 Jobs Sun 21…" at bounding box center [590, 590] width 1181 height 958
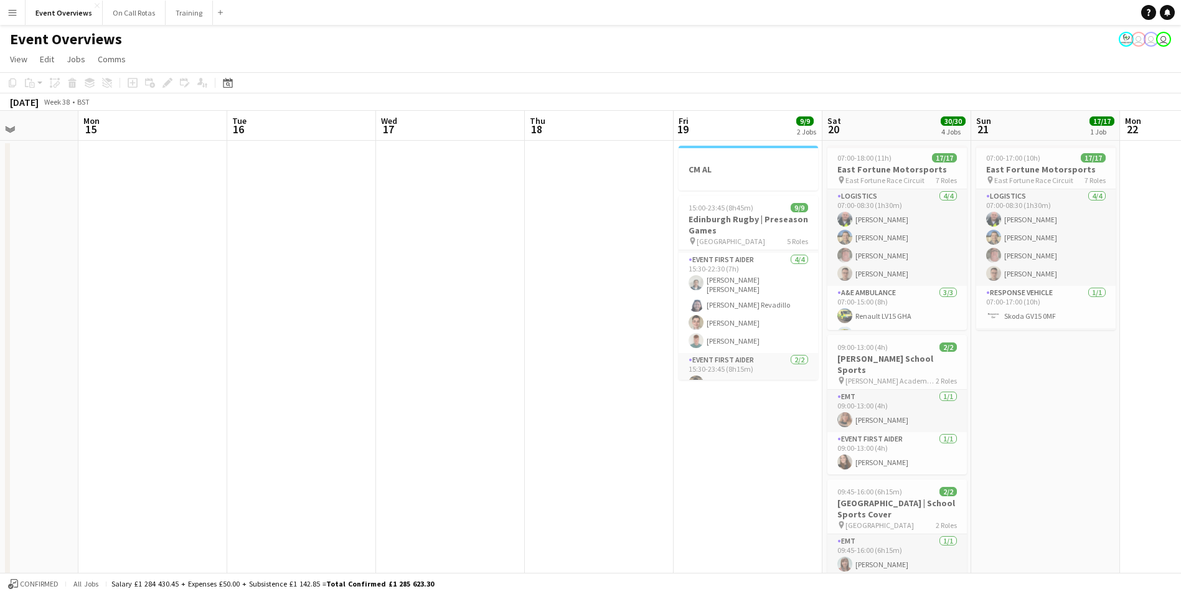
drag, startPoint x: 594, startPoint y: 369, endPoint x: 697, endPoint y: 357, distance: 103.5
click at [695, 357] on app-calendar-viewport "Sat 13 11/12 6 Jobs Sun 14 Mon 15 Tue 16 Wed 17 Thu 18 Fri 19 9/9 2 Jobs Sat 20…" at bounding box center [590, 590] width 1181 height 958
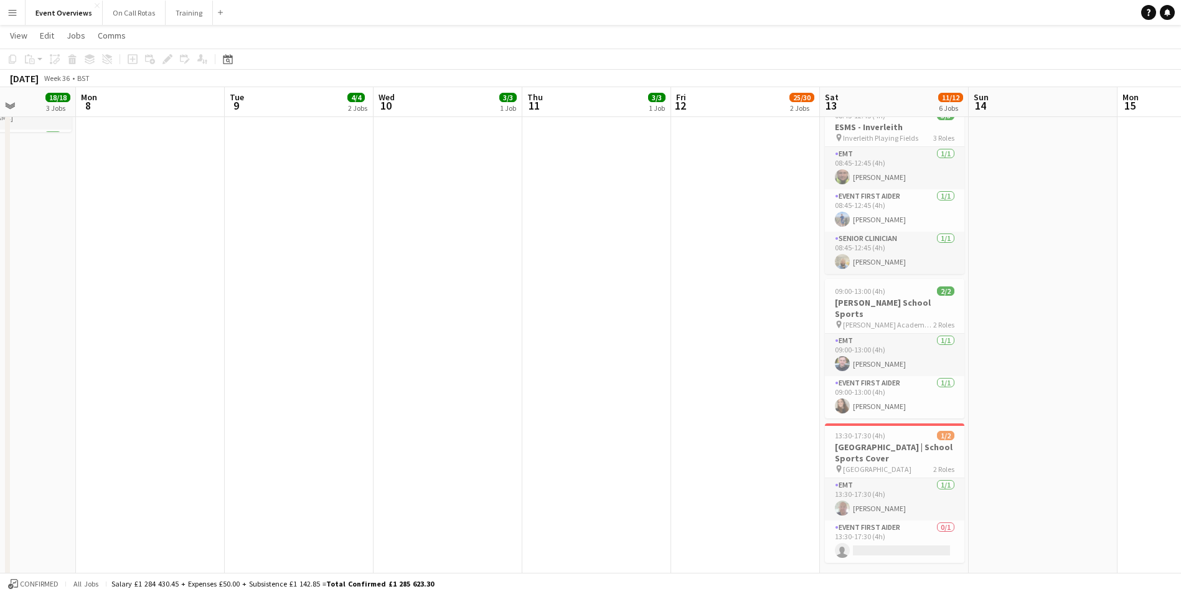
scroll to position [0, 264]
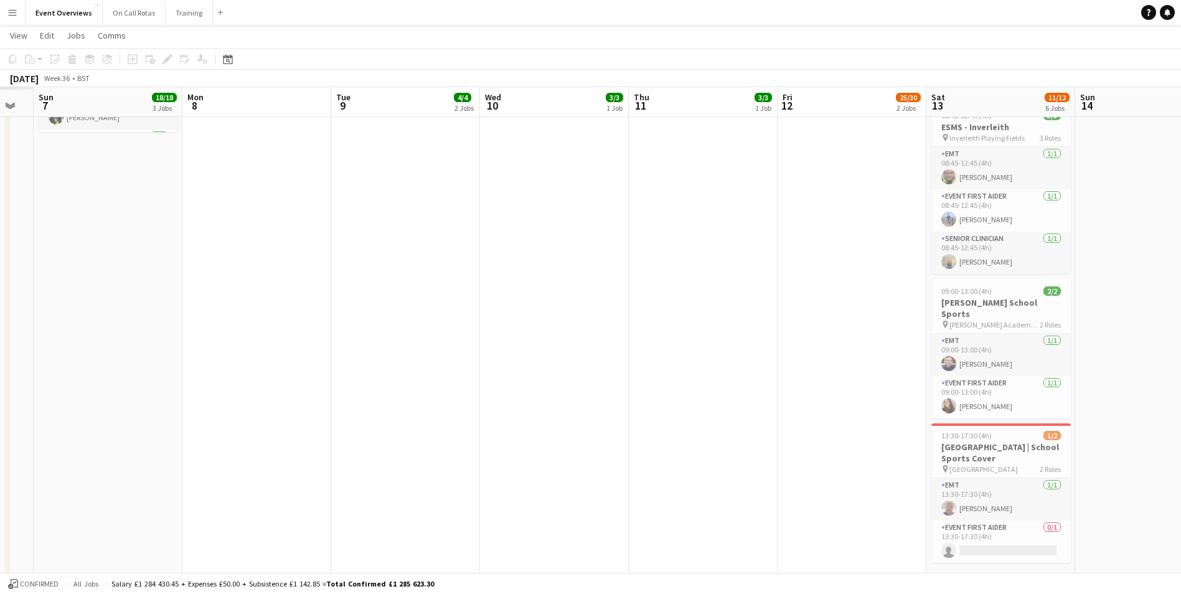
drag, startPoint x: 103, startPoint y: 402, endPoint x: 788, endPoint y: 346, distance: 686.5
click at [788, 346] on app-calendar-viewport "Fri 5 Sat 6 Sun 7 18/18 3 Jobs Mon 8 Tue 9 4/4 2 Jobs Wed 10 3/3 1 Job Thu 11 3…" at bounding box center [590, 122] width 1181 height 1019
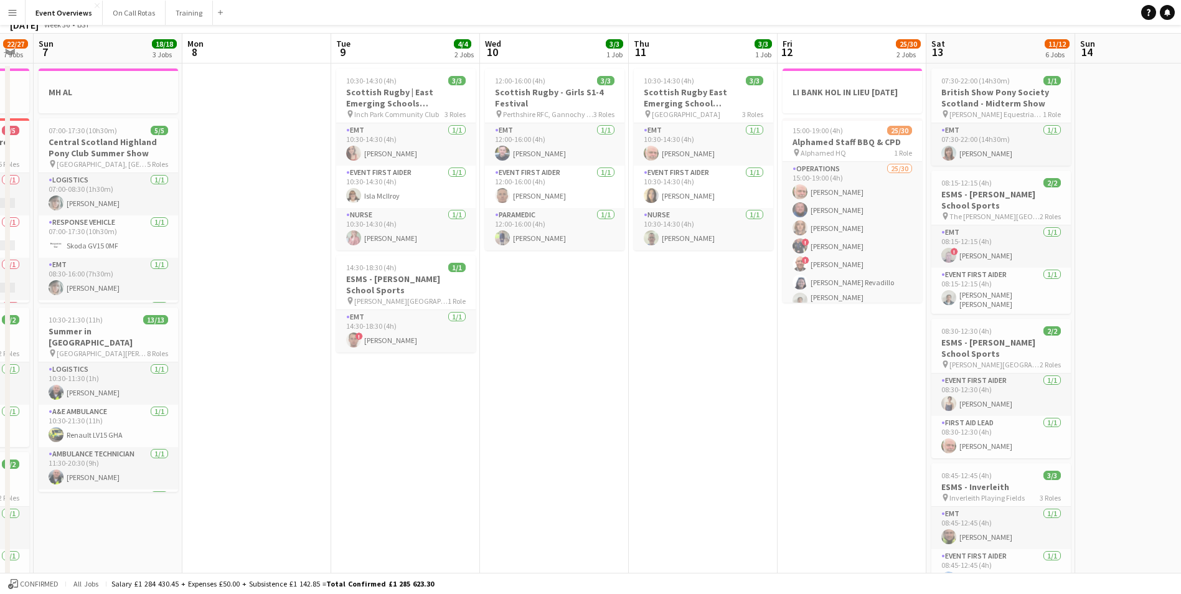
scroll to position [0, 0]
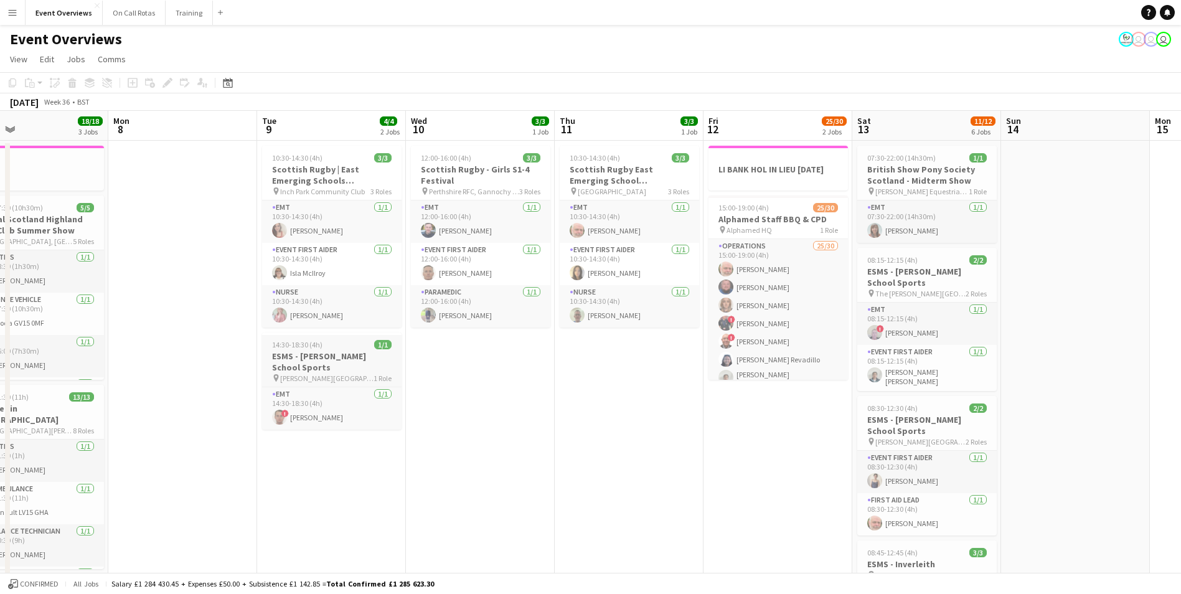
drag, startPoint x: 352, startPoint y: 436, endPoint x: 882, endPoint y: 374, distance: 533.5
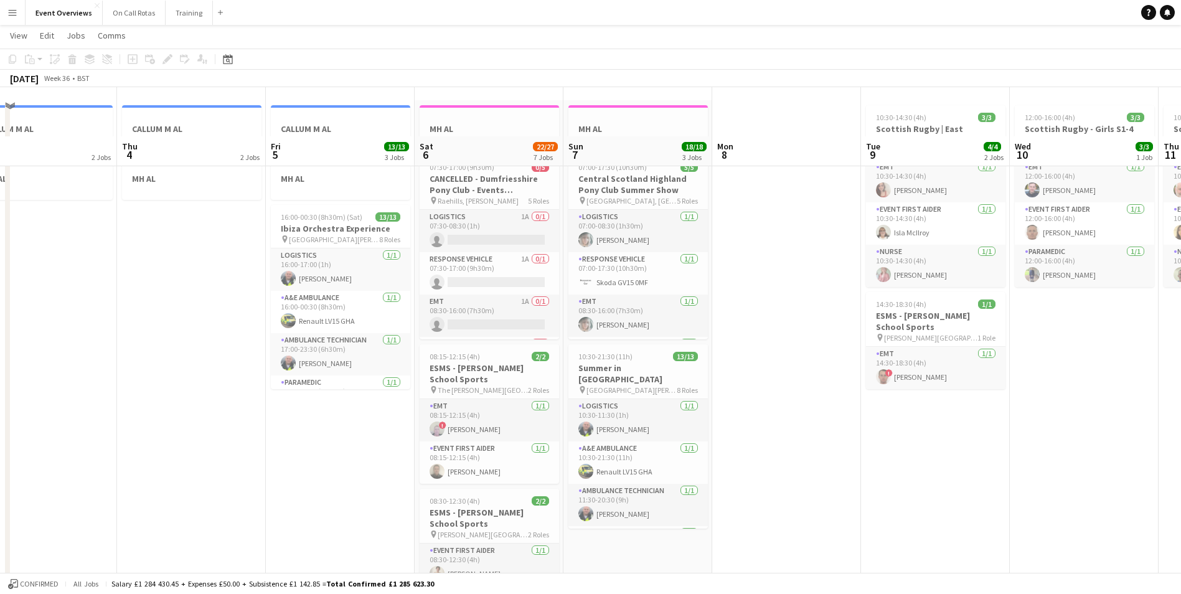
scroll to position [10, 0]
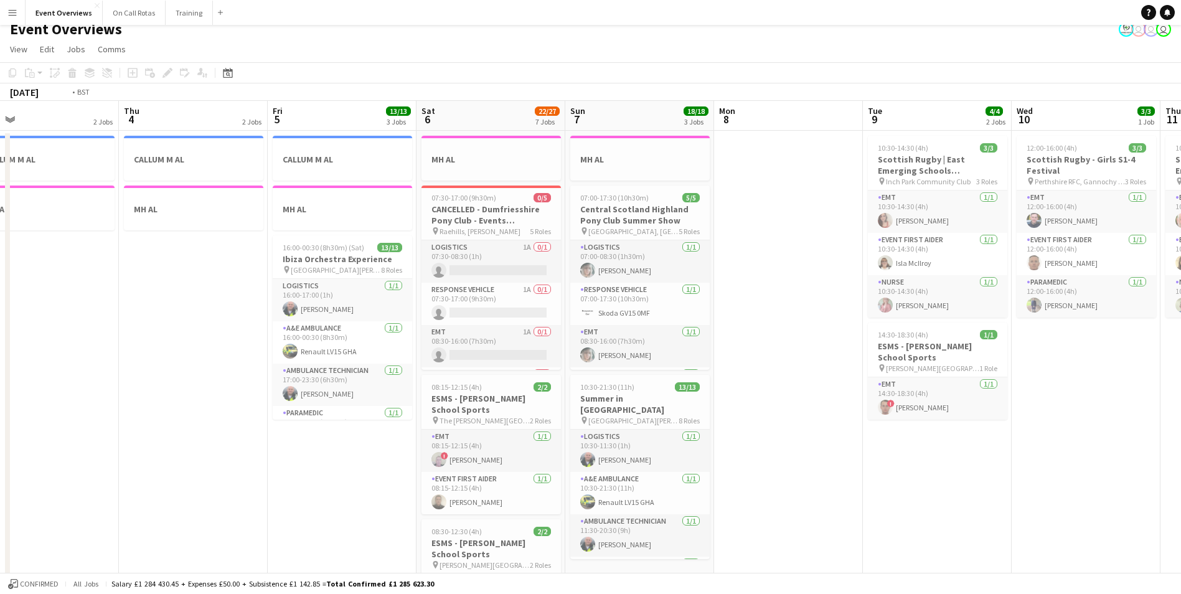
drag, startPoint x: 763, startPoint y: 370, endPoint x: 1106, endPoint y: 356, distance: 343.3
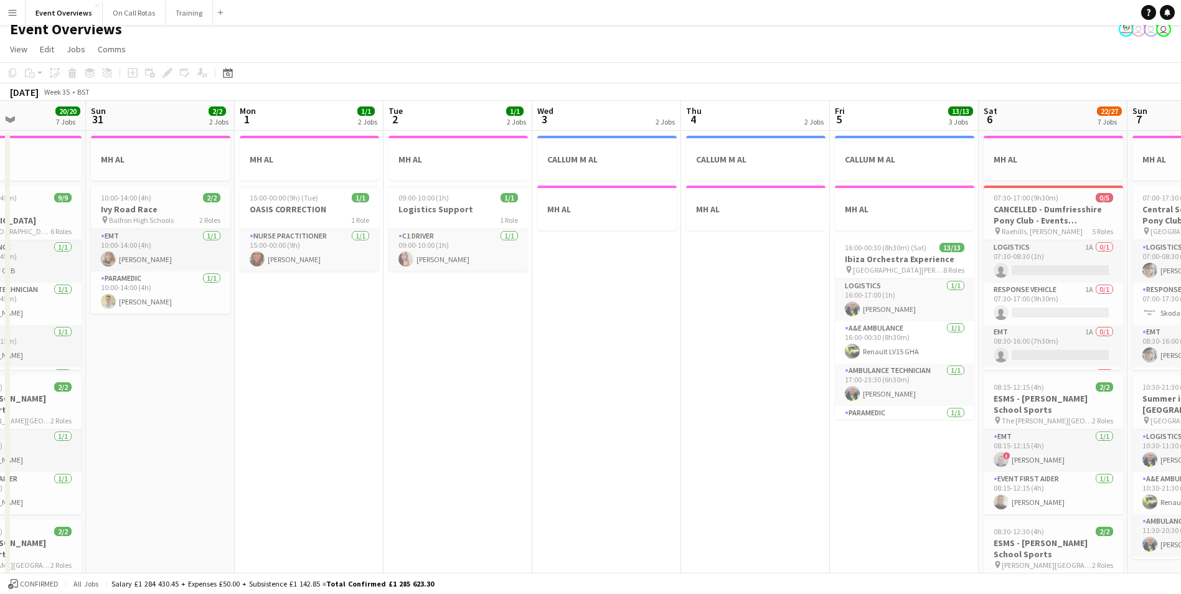
scroll to position [0, 350]
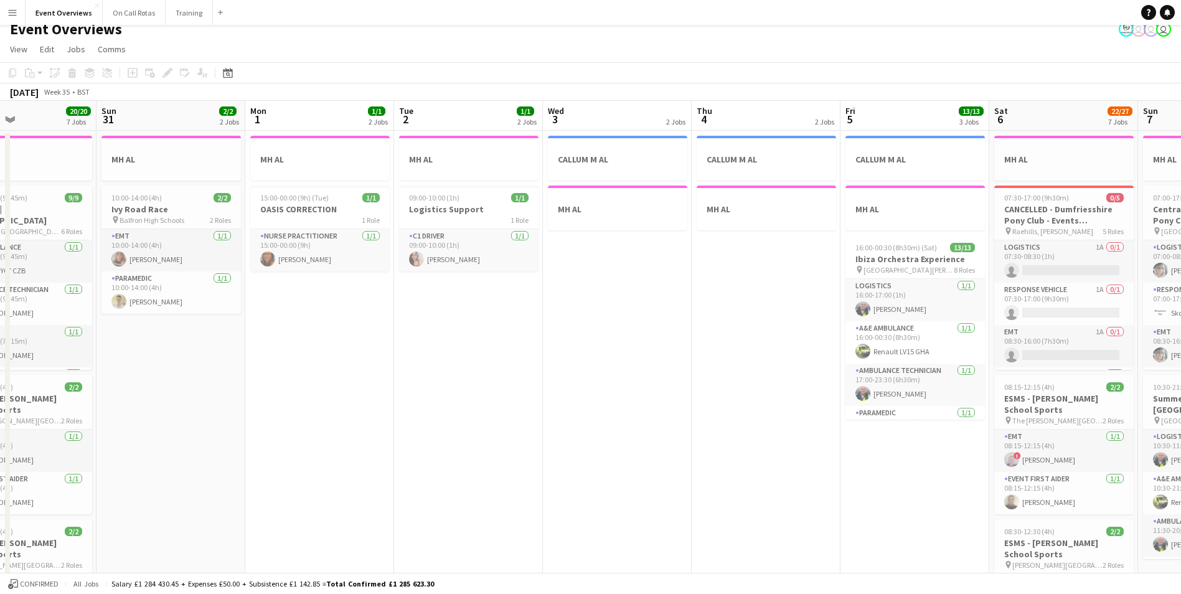
drag, startPoint x: 270, startPoint y: 425, endPoint x: 619, endPoint y: 405, distance: 349.2
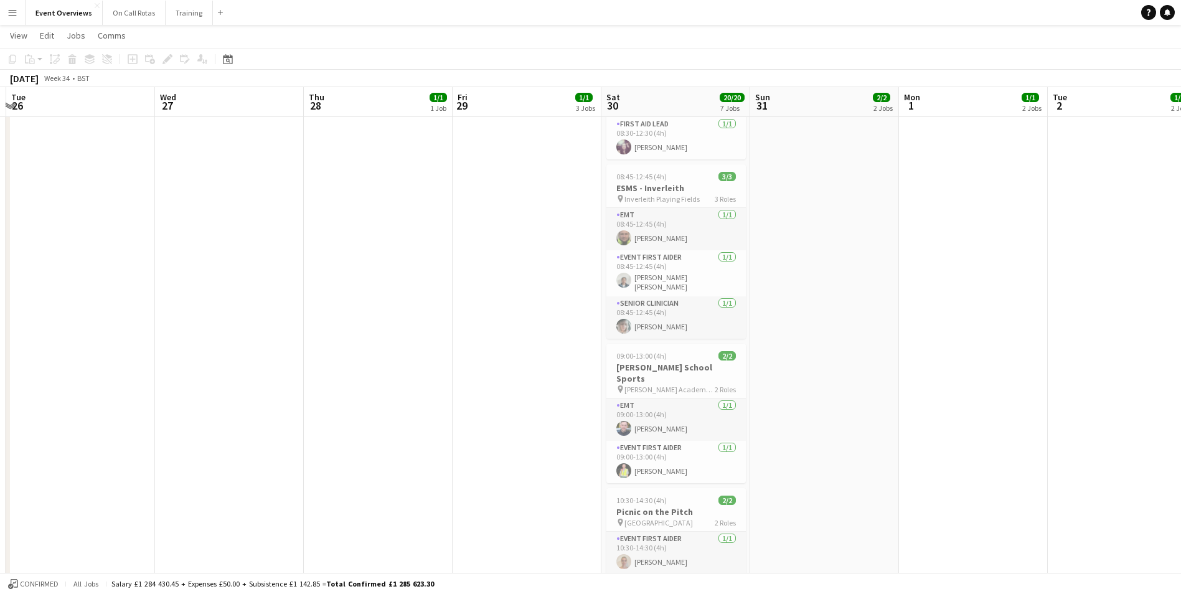
scroll to position [0, 272]
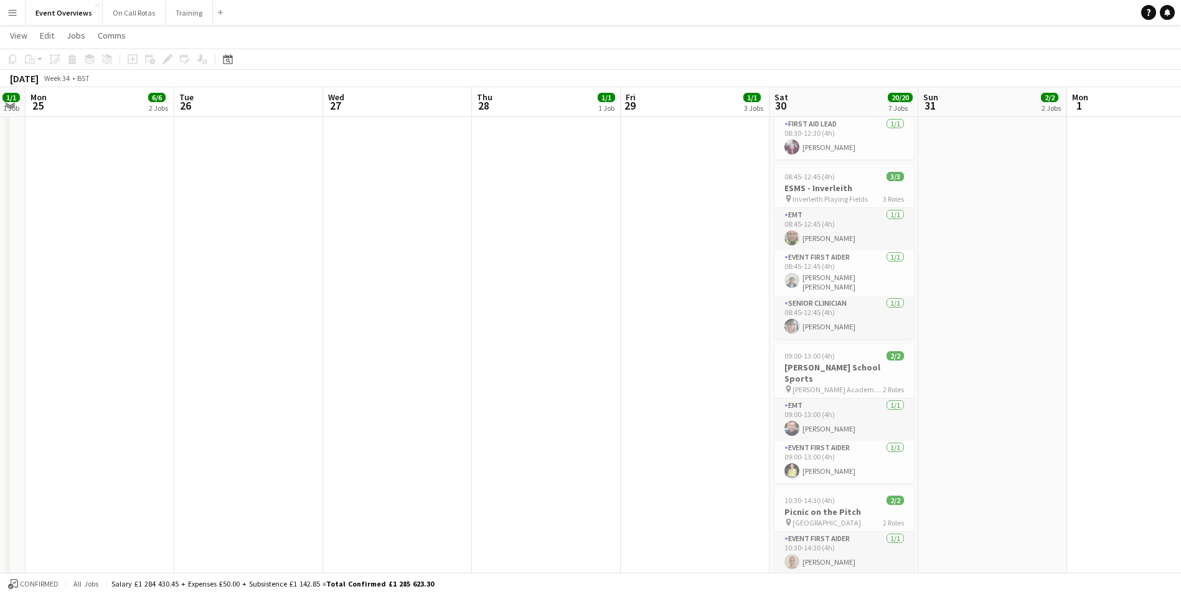
drag, startPoint x: 1, startPoint y: 433, endPoint x: 674, endPoint y: 398, distance: 673.9
click at [674, 398] on app-calendar-viewport "Sat 23 Sun 24 1/1 1 Job Mon 25 6/6 2 Jobs Tue 26 Wed 27 Thu 28 1/1 1 Job Fri 29…" at bounding box center [590, 119] width 1181 height 1157
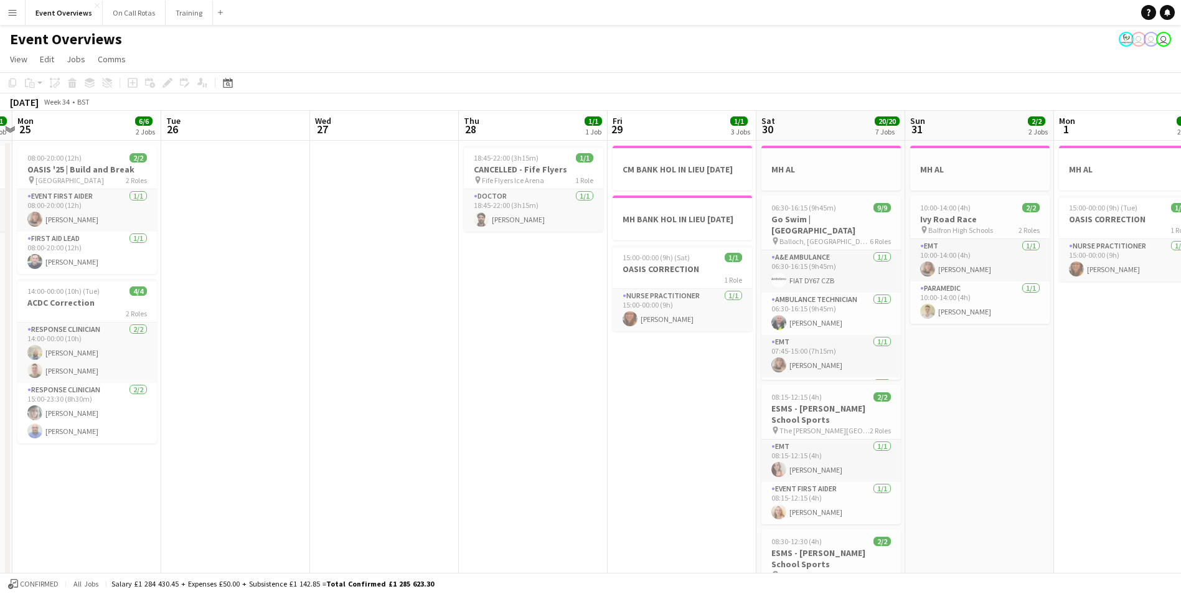
scroll to position [0, 339]
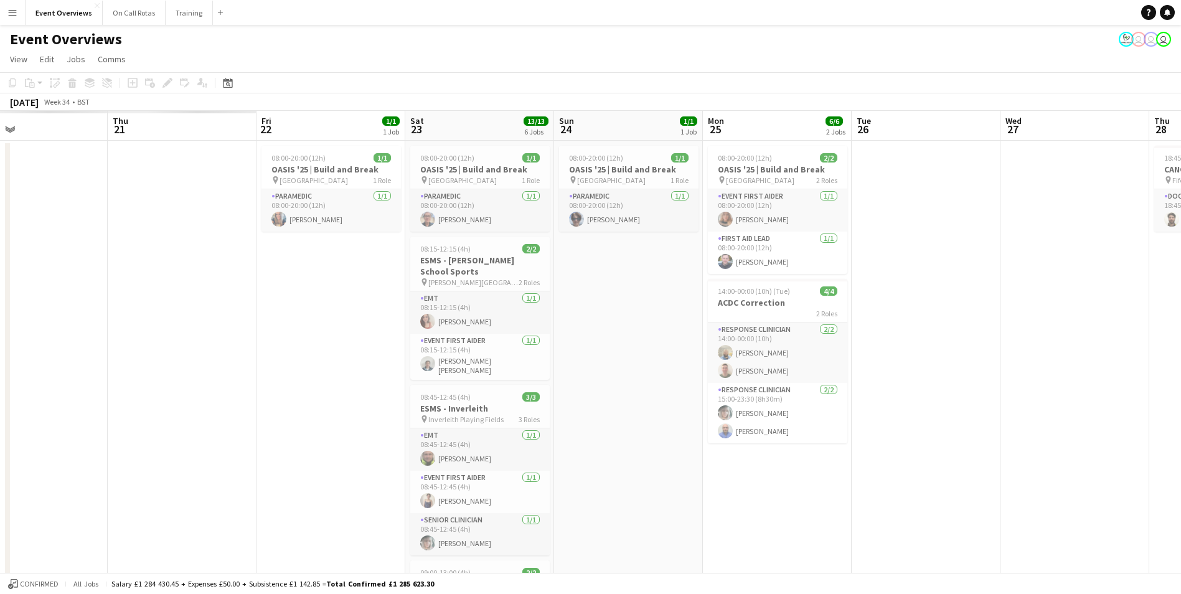
drag, startPoint x: 378, startPoint y: 400, endPoint x: 1055, endPoint y: 359, distance: 678.6
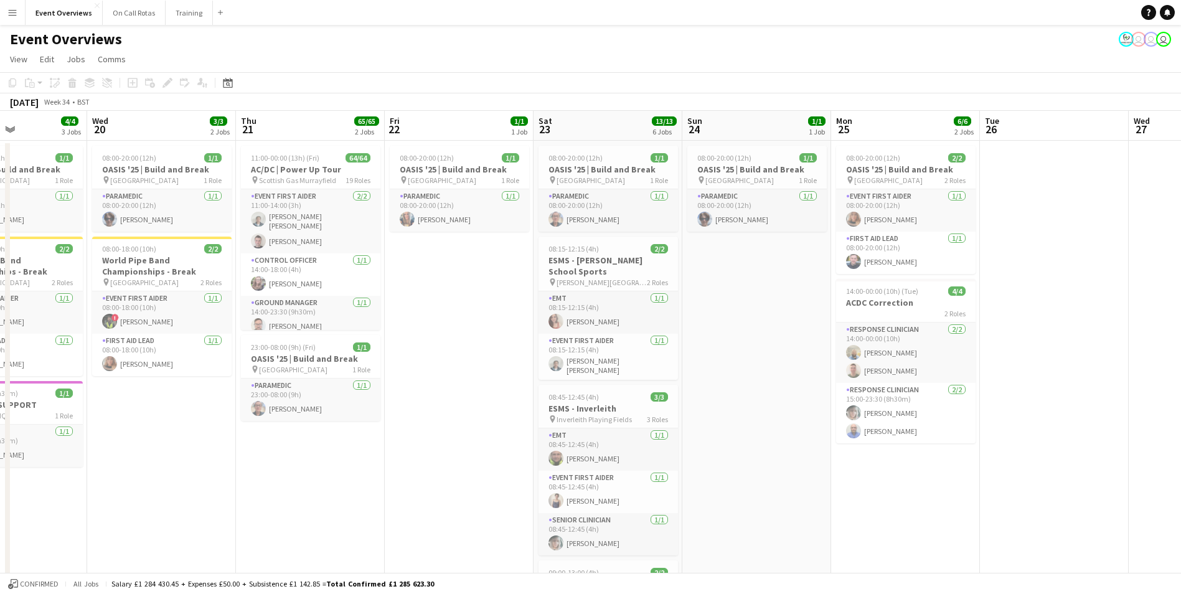
scroll to position [0, 277]
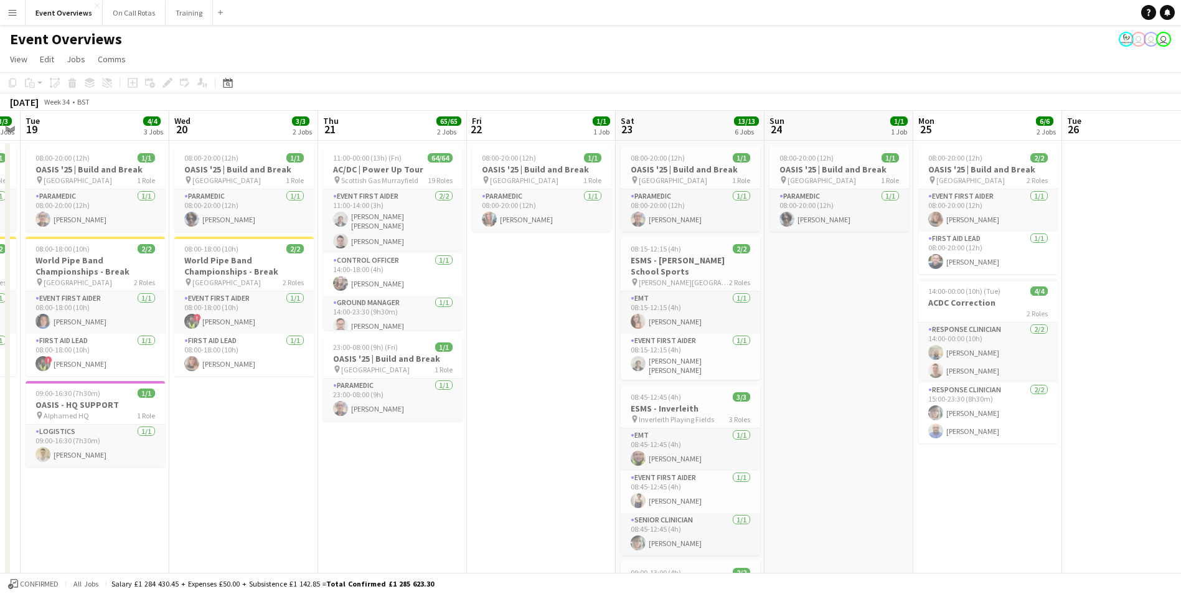
drag, startPoint x: 292, startPoint y: 401, endPoint x: 502, endPoint y: 385, distance: 211.0
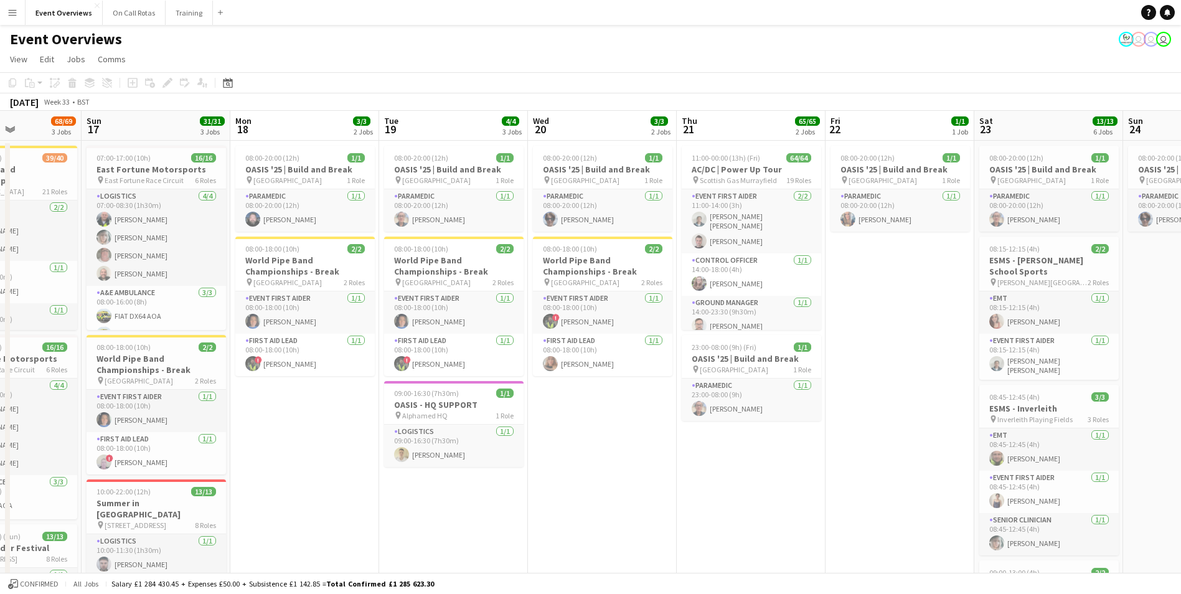
scroll to position [0, 364]
drag, startPoint x: 259, startPoint y: 489, endPoint x: 616, endPoint y: 428, distance: 361.9
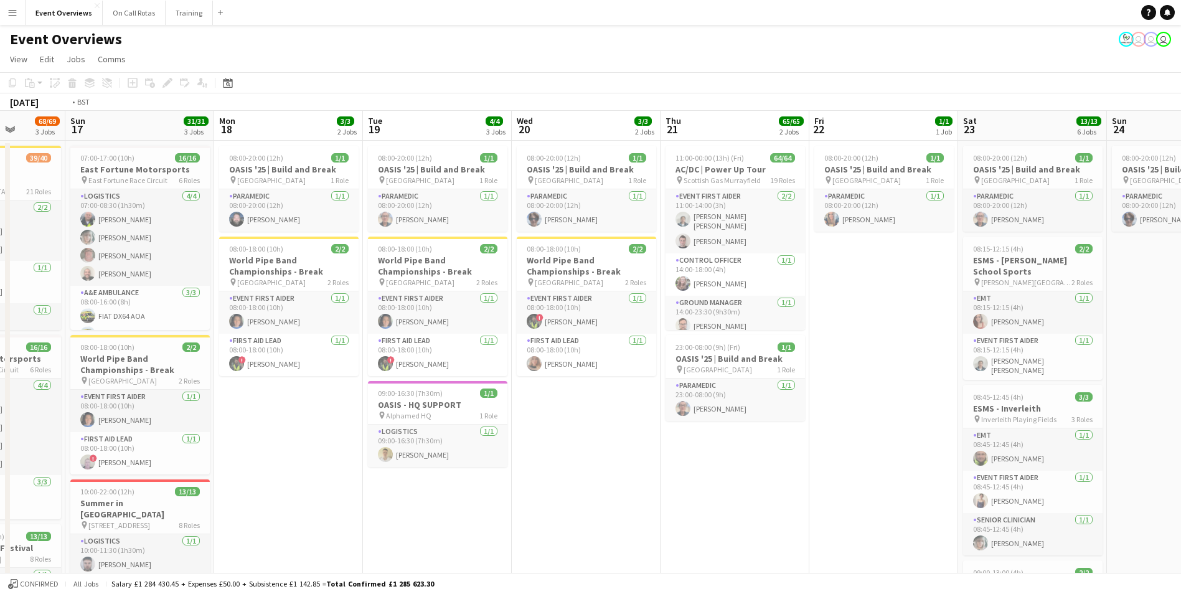
drag, startPoint x: 407, startPoint y: 449, endPoint x: 585, endPoint y: 338, distance: 209.7
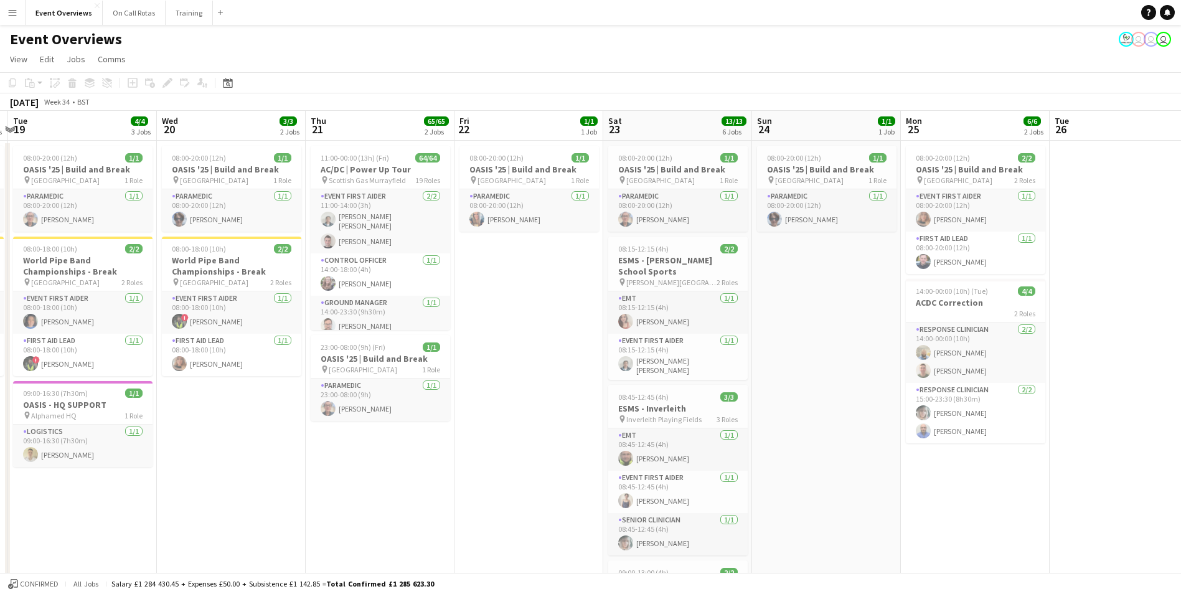
drag, startPoint x: 1099, startPoint y: 260, endPoint x: 370, endPoint y: 395, distance: 741.4
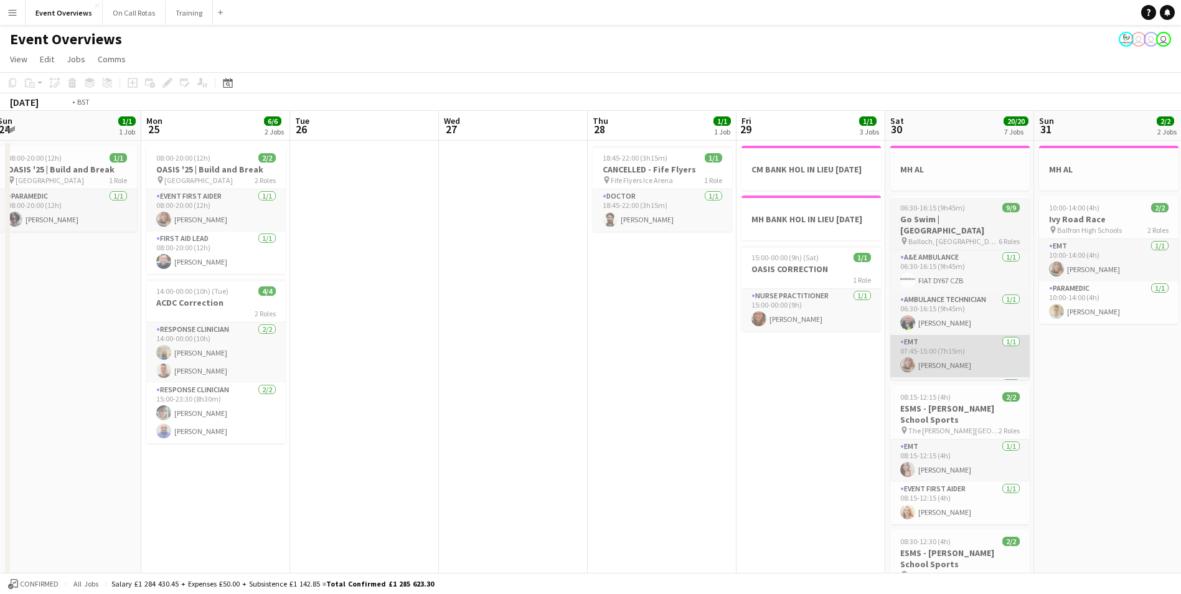
drag, startPoint x: 916, startPoint y: 300, endPoint x: 536, endPoint y: 354, distance: 383.5
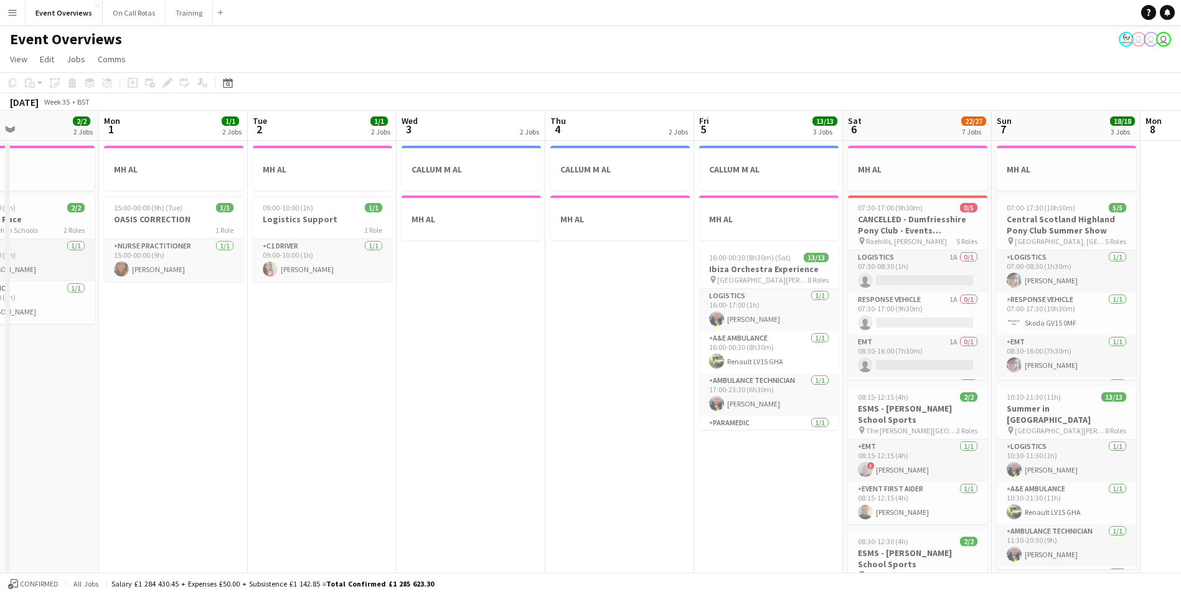
drag, startPoint x: 705, startPoint y: 350, endPoint x: 515, endPoint y: 362, distance: 190.2
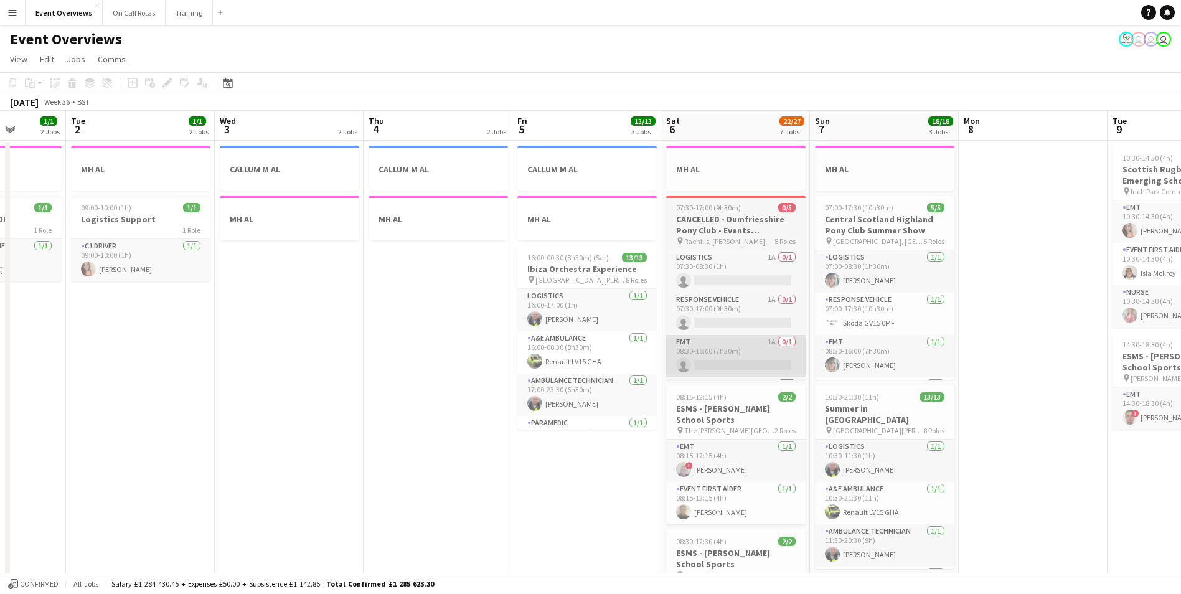
scroll to position [0, 0]
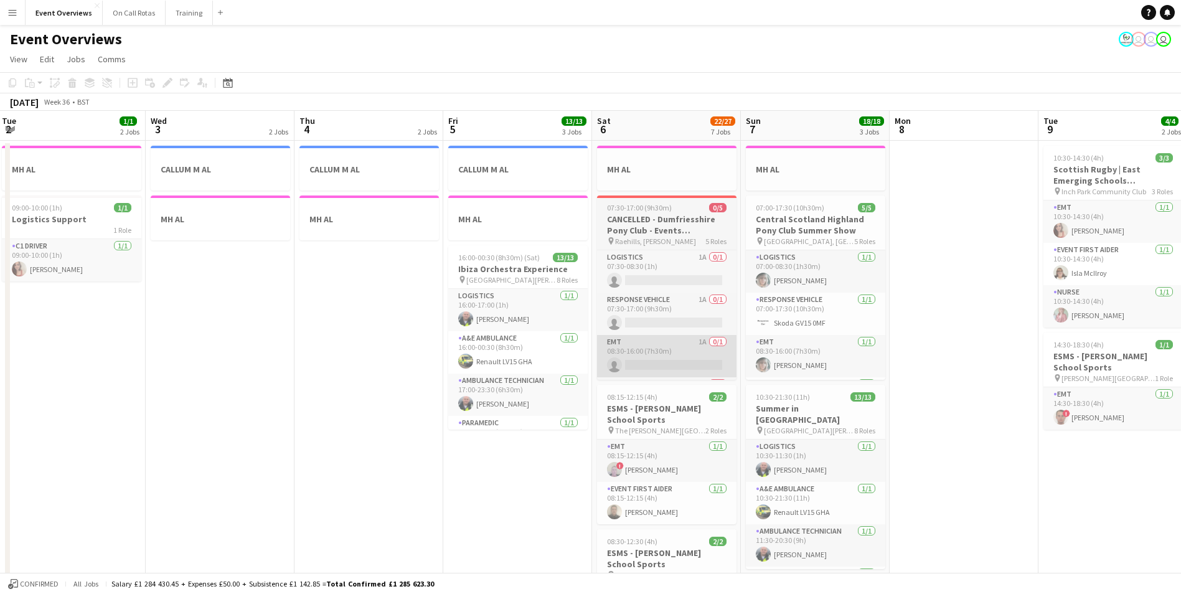
drag, startPoint x: 731, startPoint y: 344, endPoint x: 425, endPoint y: 374, distance: 307.8
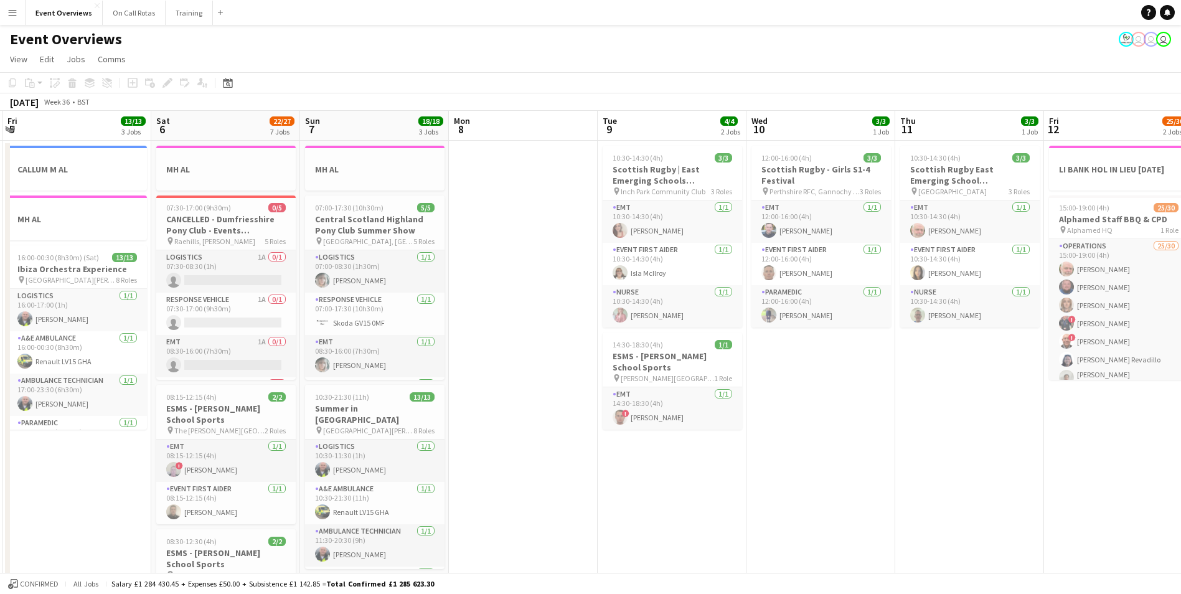
drag, startPoint x: 1044, startPoint y: 436, endPoint x: 848, endPoint y: 463, distance: 198.0
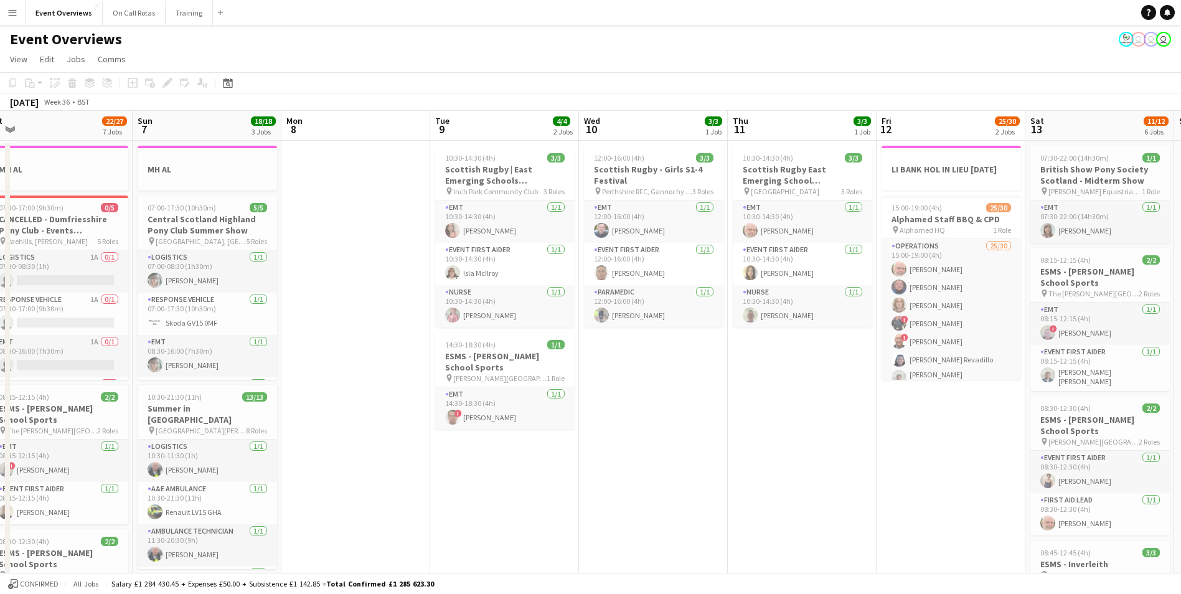
drag, startPoint x: 883, startPoint y: 449, endPoint x: 632, endPoint y: 442, distance: 251.0
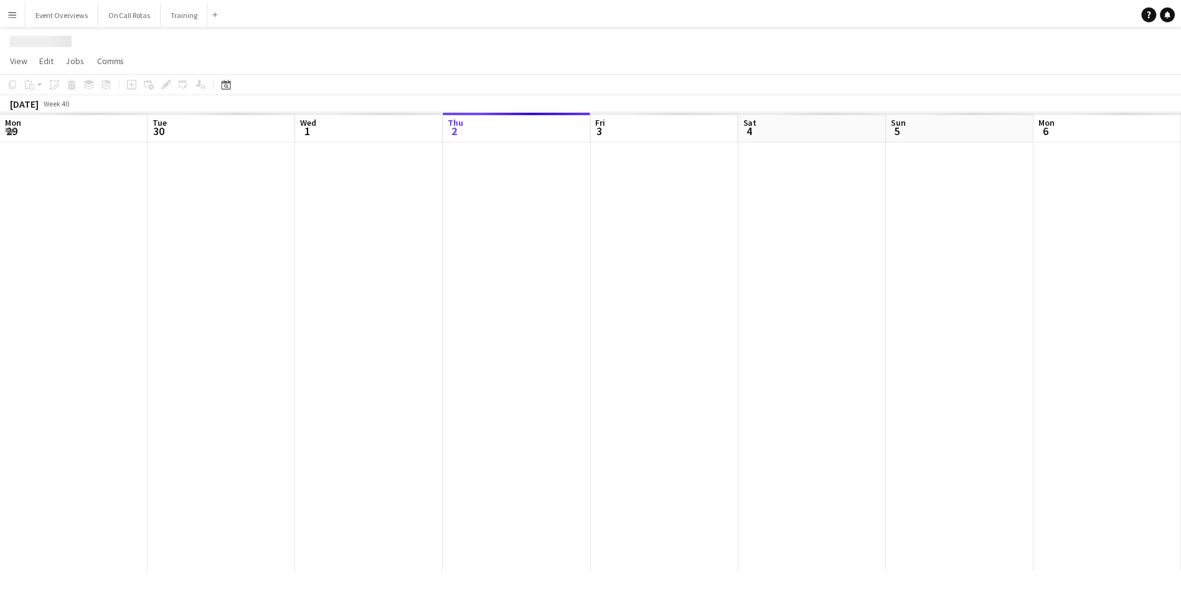
scroll to position [0, 298]
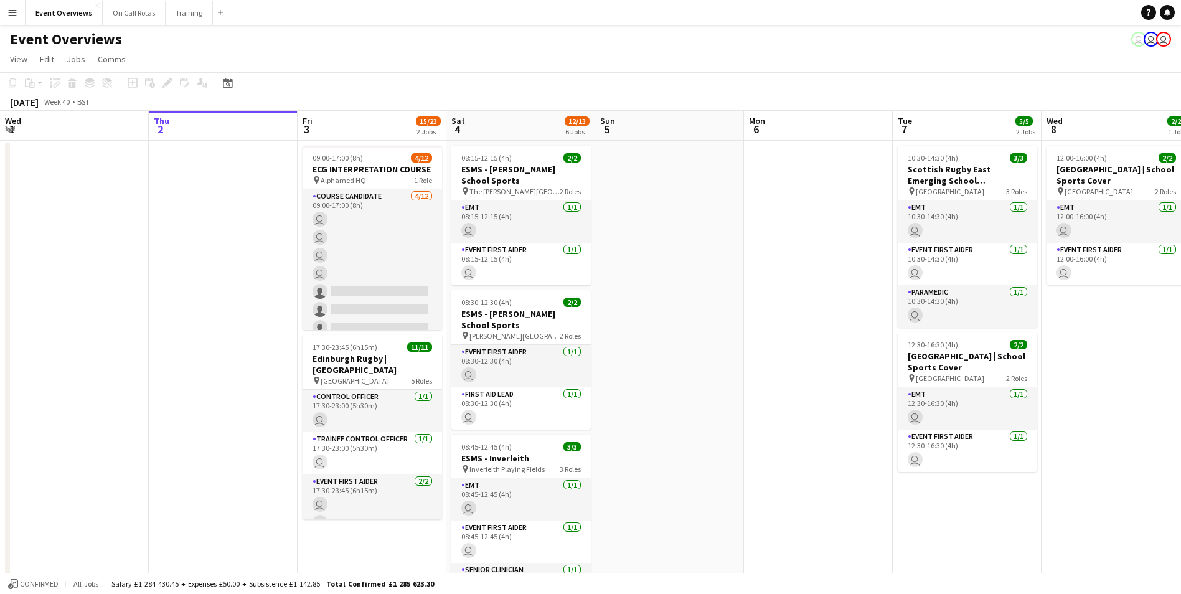
click at [3, 11] on button "Menu" at bounding box center [12, 12] width 25 height 25
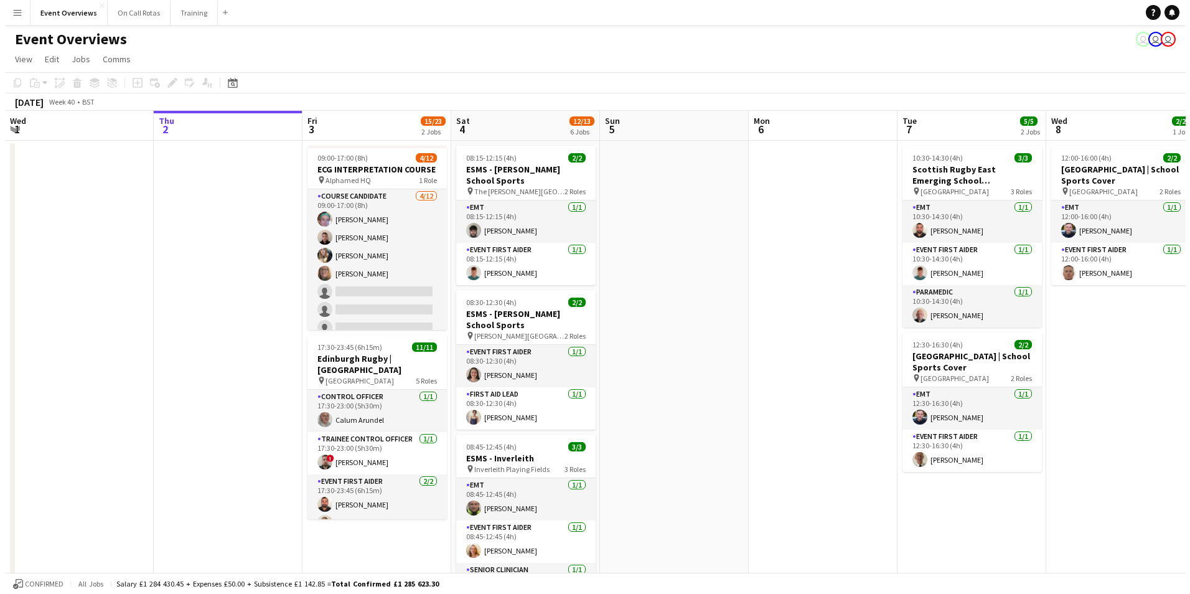
scroll to position [0, 0]
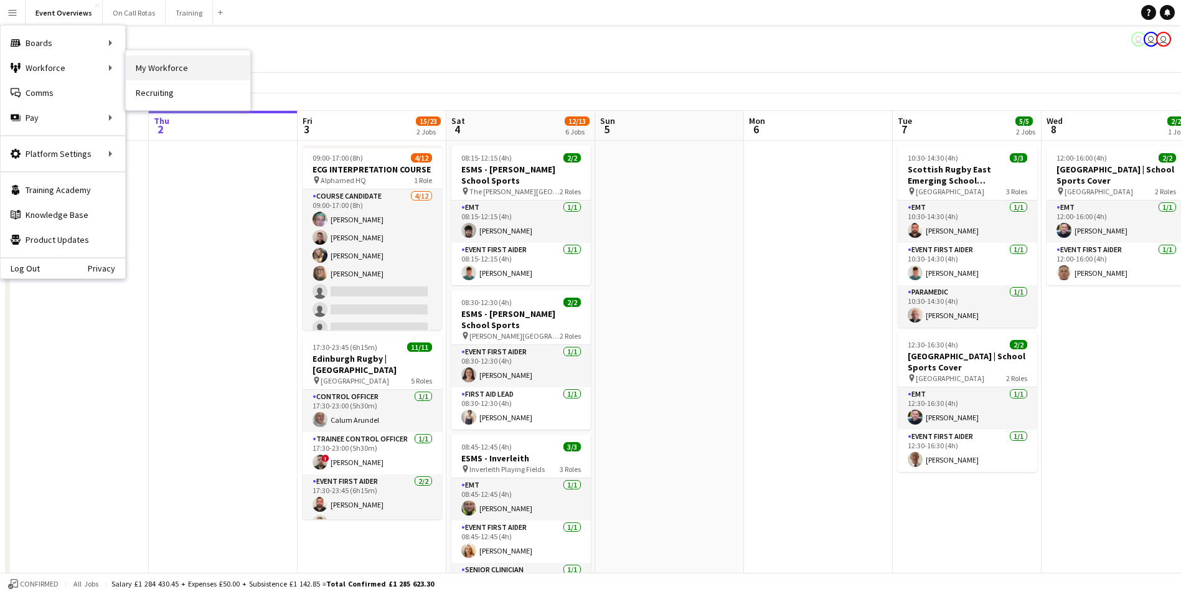
click at [157, 66] on link "My Workforce" at bounding box center [188, 67] width 125 height 25
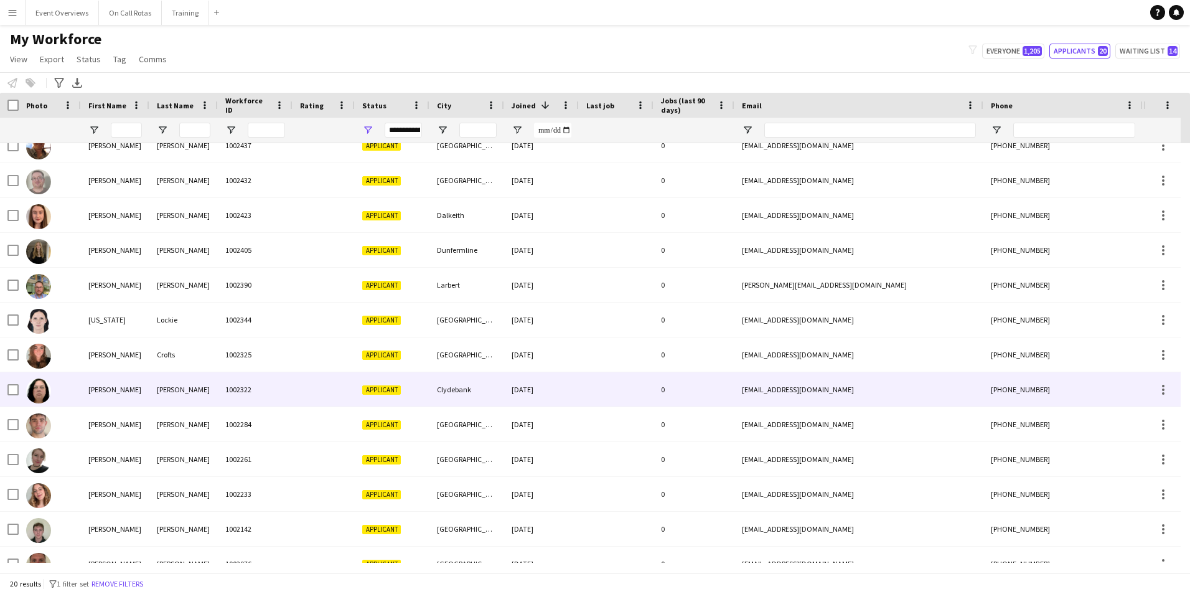
scroll to position [278, 0]
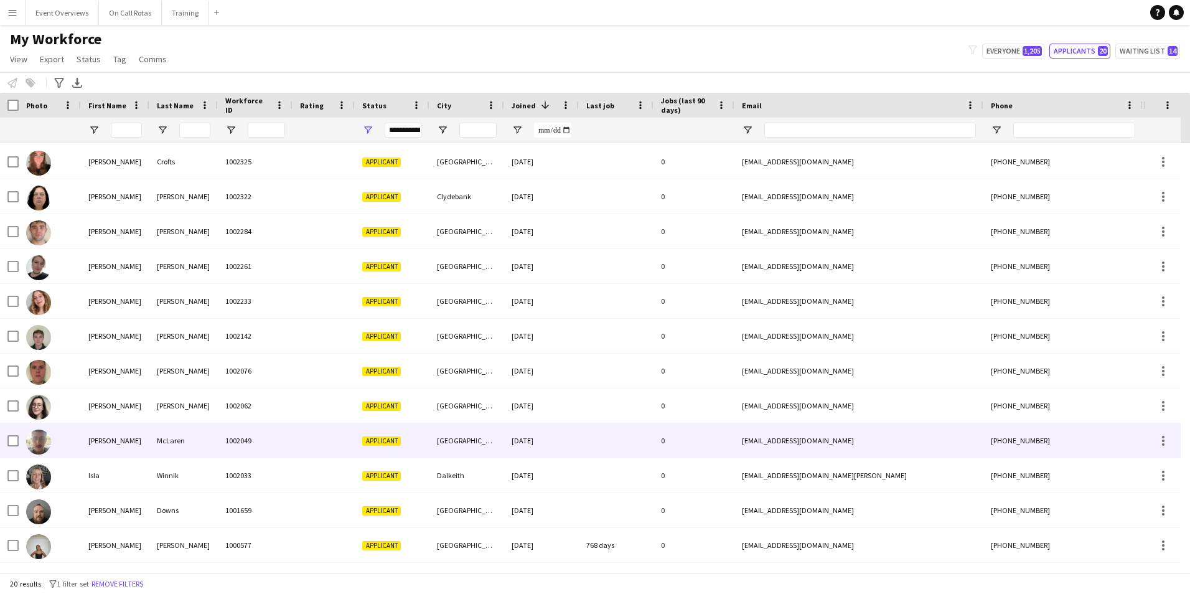
click at [189, 449] on div "McLaren" at bounding box center [183, 440] width 68 height 34
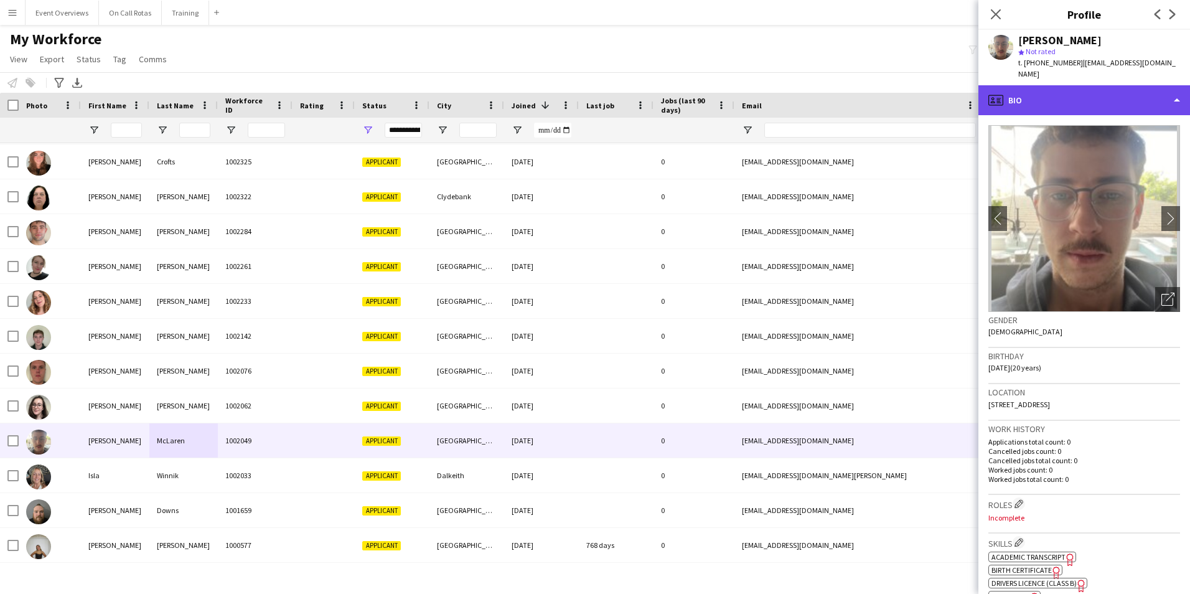
click at [1042, 101] on div "profile Bio" at bounding box center [1085, 100] width 212 height 30
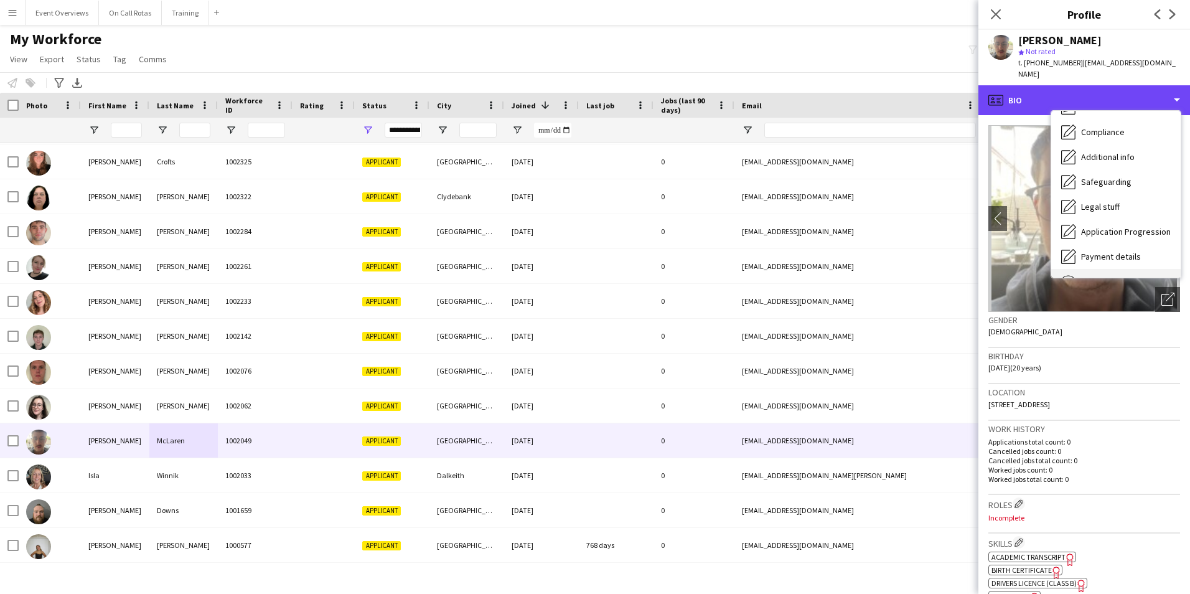
scroll to position [217, 0]
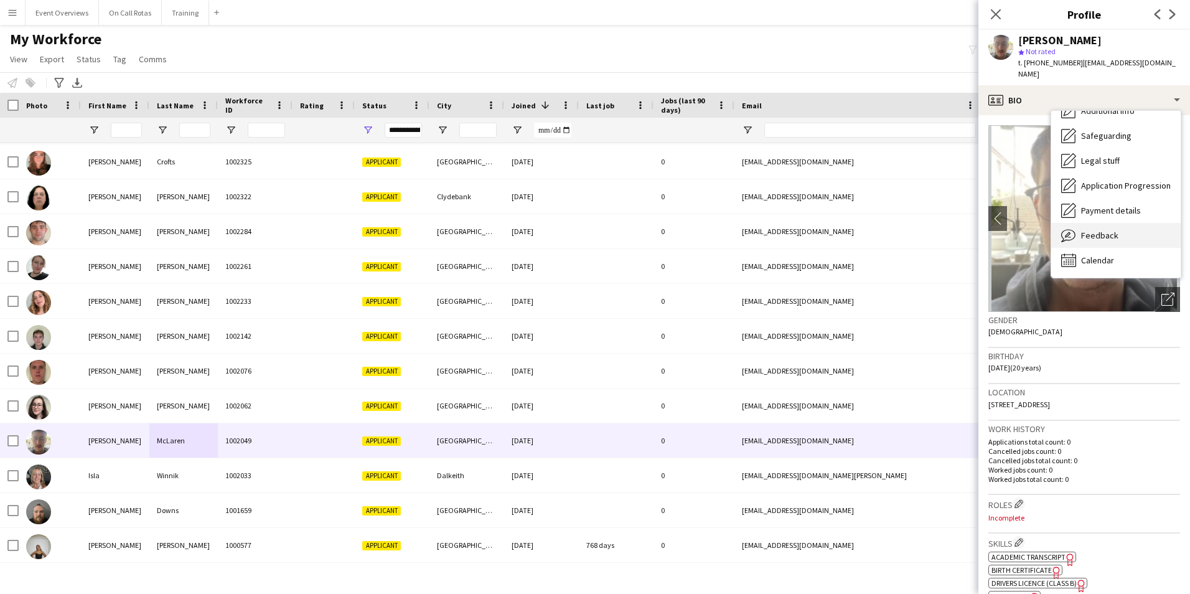
click at [1095, 234] on div "Feedback Feedback" at bounding box center [1115, 235] width 129 height 25
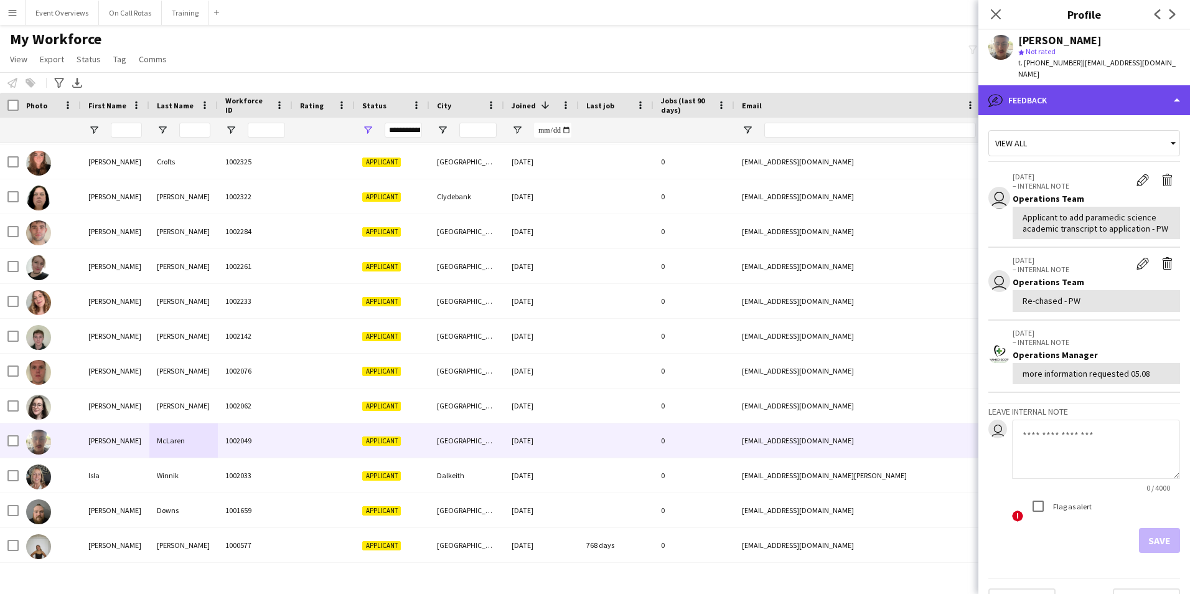
click at [1072, 88] on div "bubble-pencil Feedback" at bounding box center [1085, 100] width 212 height 30
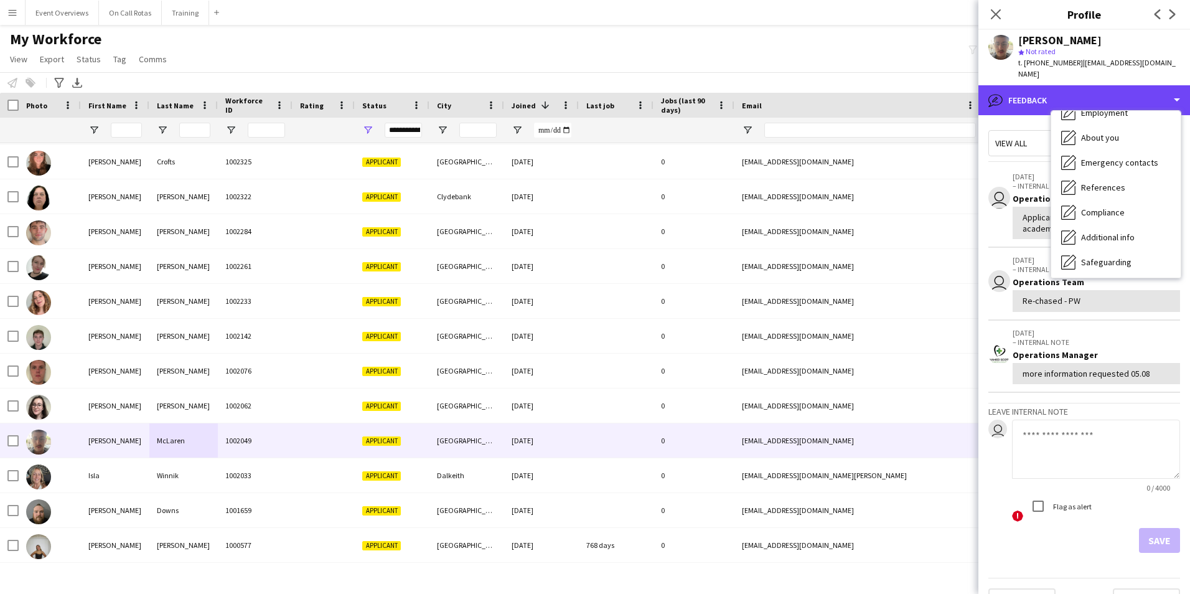
scroll to position [0, 0]
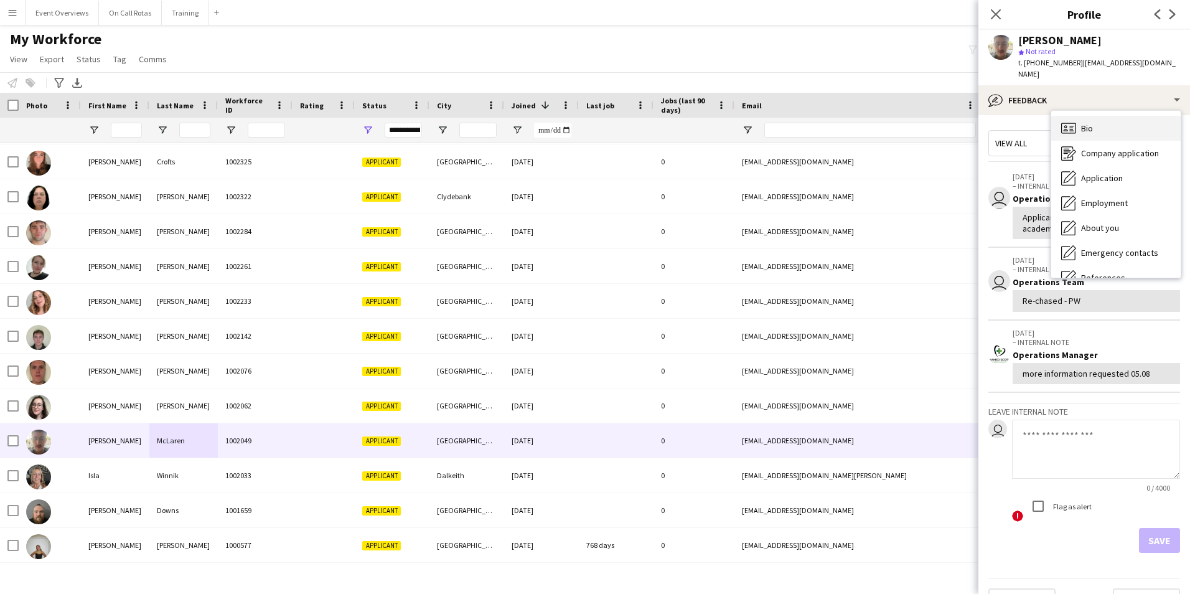
click at [1103, 122] on div "Bio Bio" at bounding box center [1115, 128] width 129 height 25
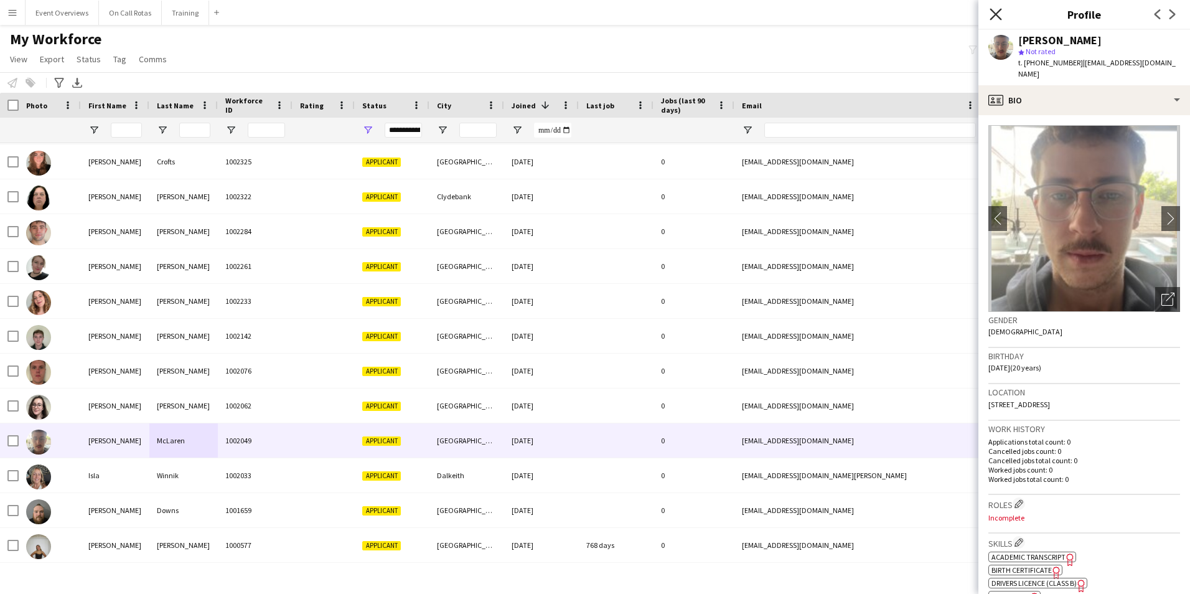
click at [1000, 9] on icon "Close pop-in" at bounding box center [996, 14] width 12 height 12
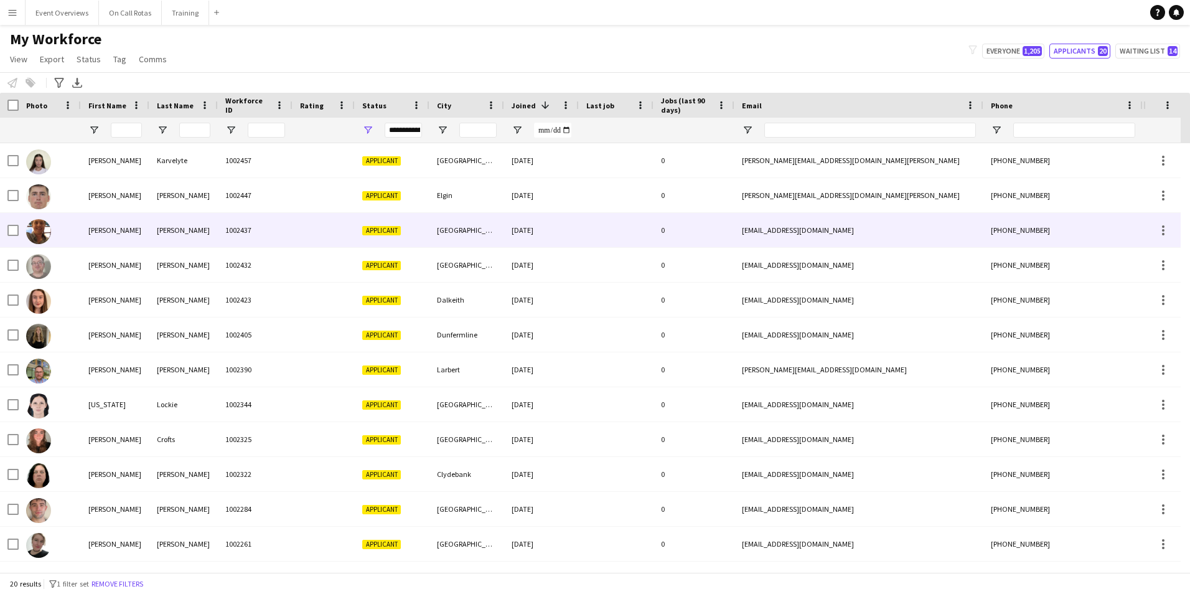
click at [275, 228] on div "1002437" at bounding box center [255, 230] width 75 height 34
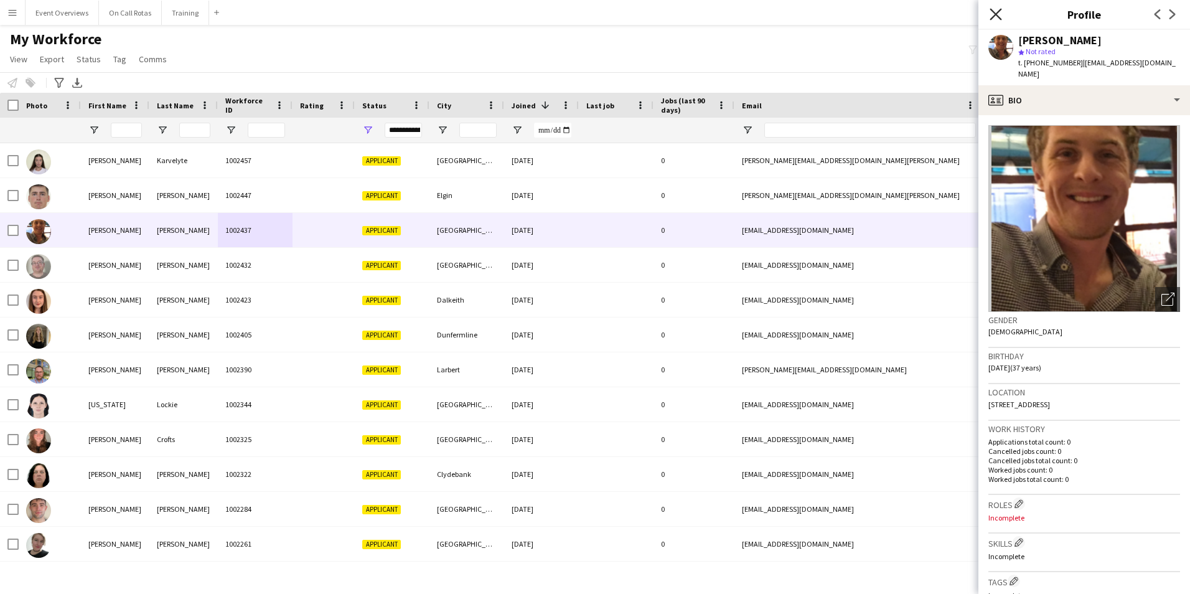
click at [996, 8] on icon "Close pop-in" at bounding box center [996, 14] width 12 height 12
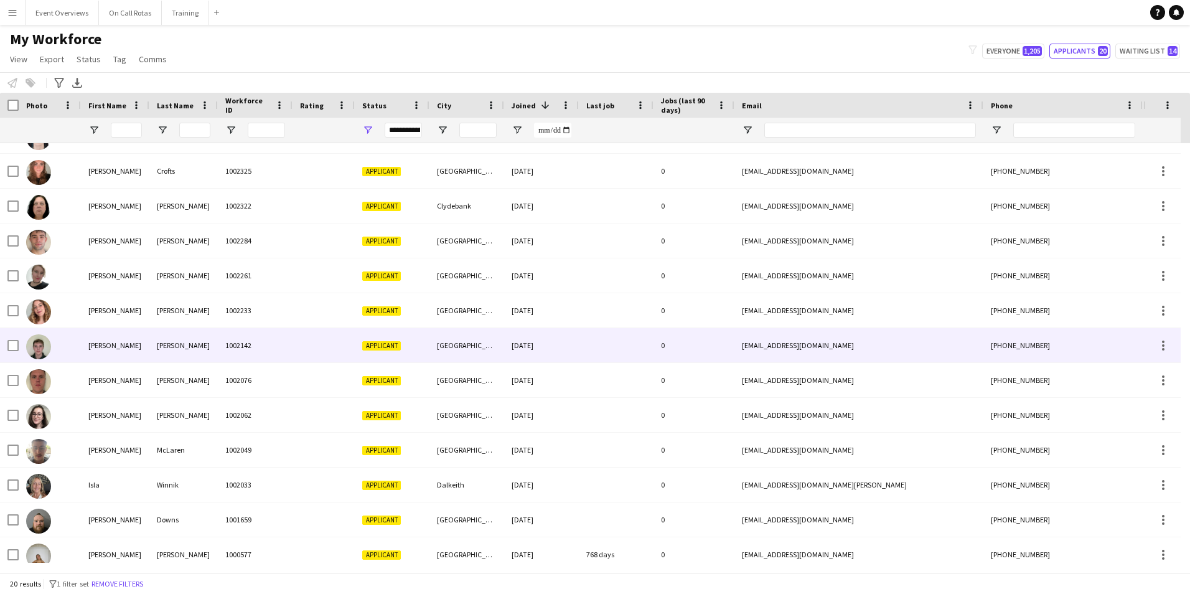
scroll to position [278, 0]
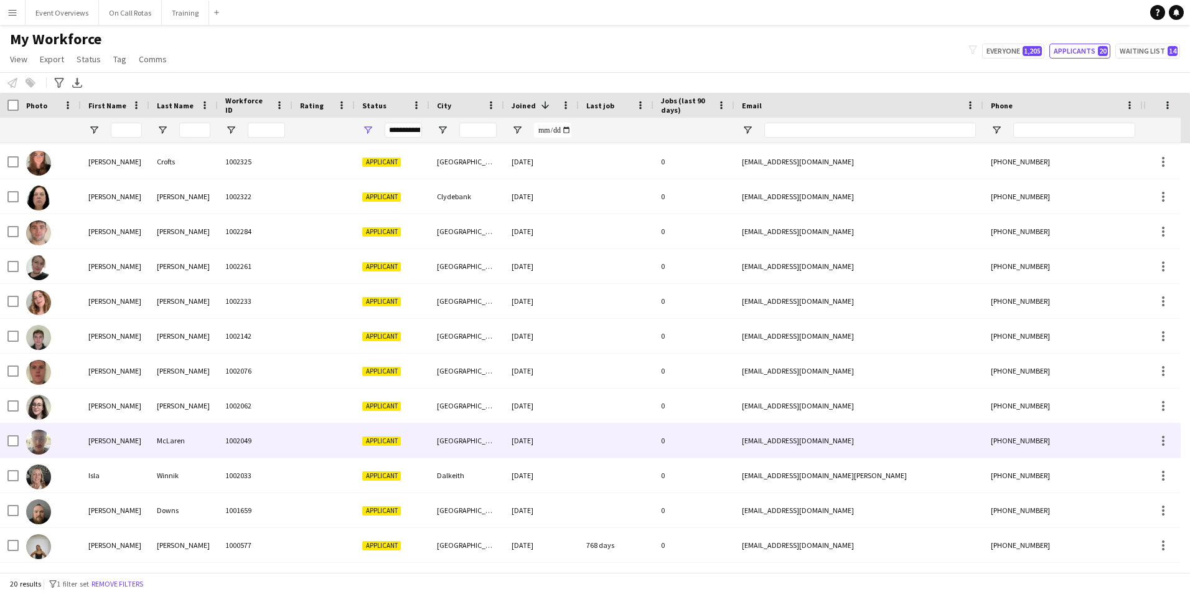
click at [151, 431] on div "McLaren" at bounding box center [183, 440] width 68 height 34
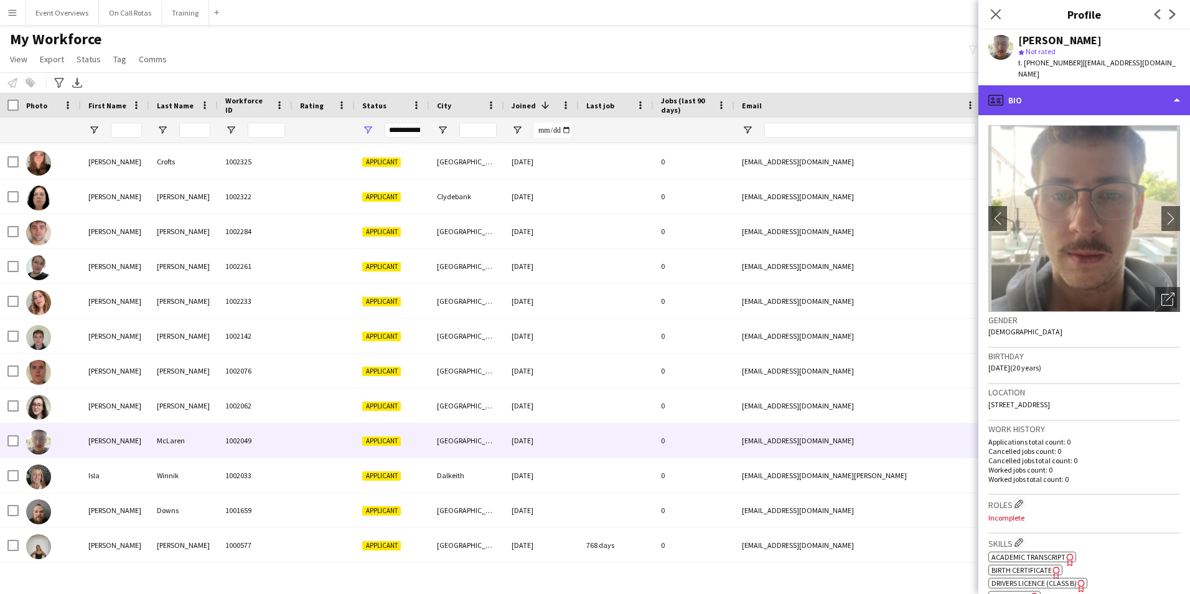
click at [1042, 85] on div "profile Bio" at bounding box center [1085, 100] width 212 height 30
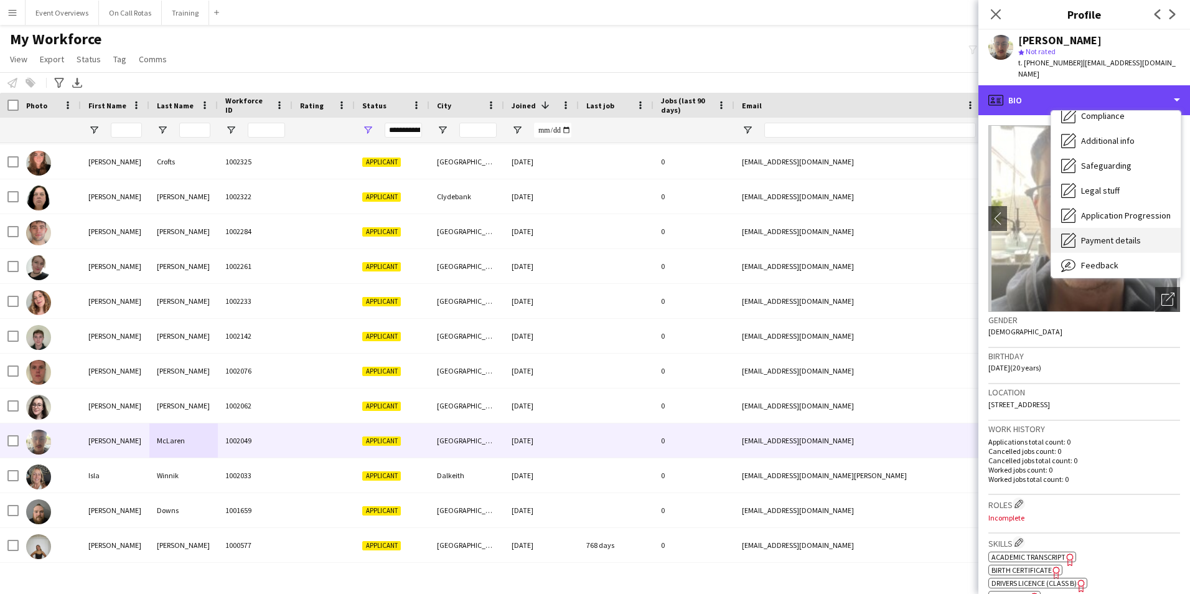
scroll to position [217, 0]
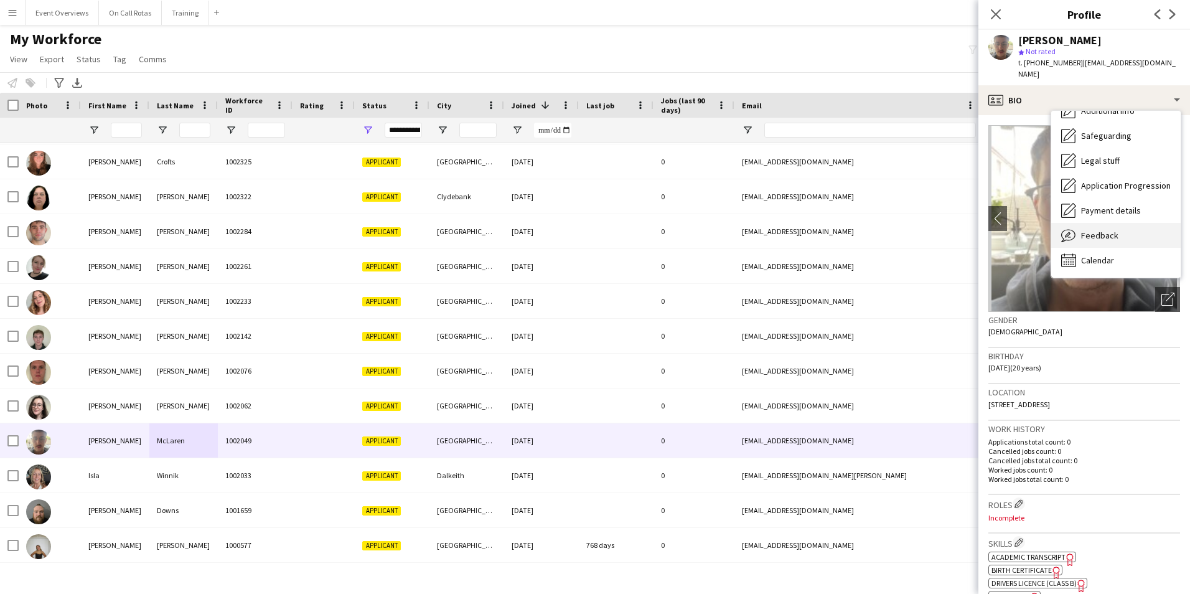
click at [1082, 230] on span "Feedback" at bounding box center [1099, 235] width 37 height 11
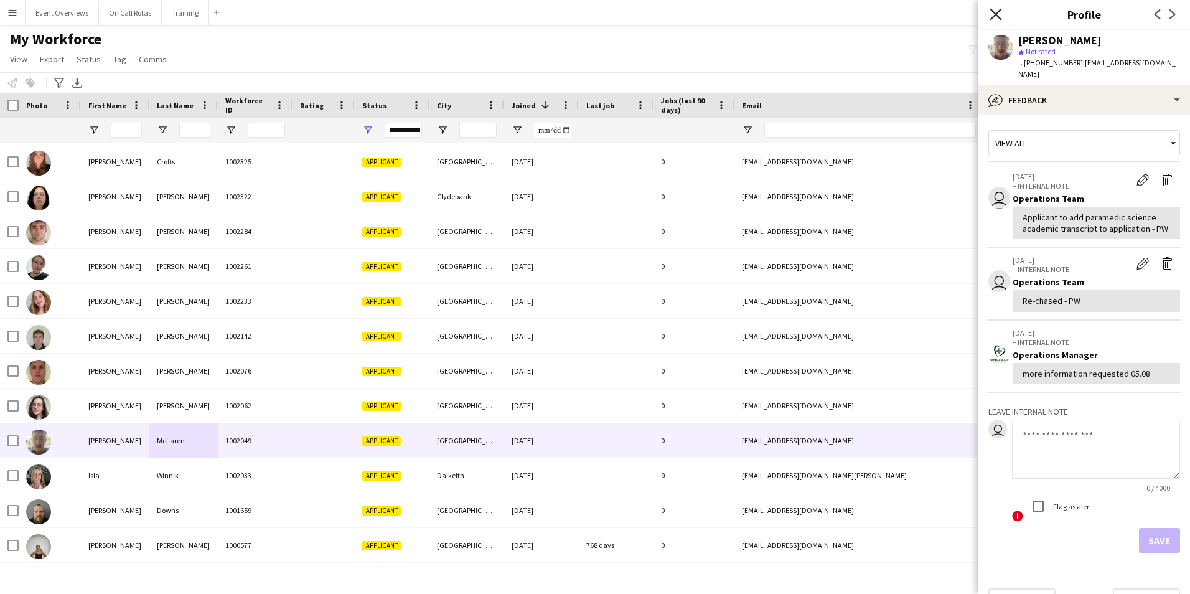
click at [991, 15] on icon "Close pop-in" at bounding box center [996, 14] width 12 height 12
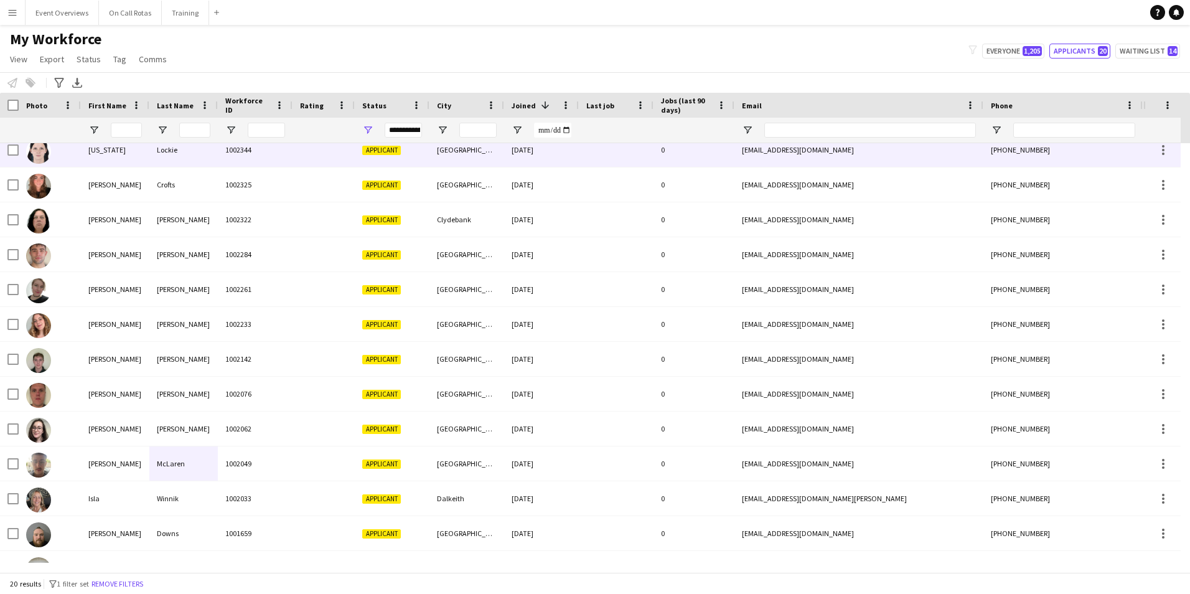
scroll to position [278, 0]
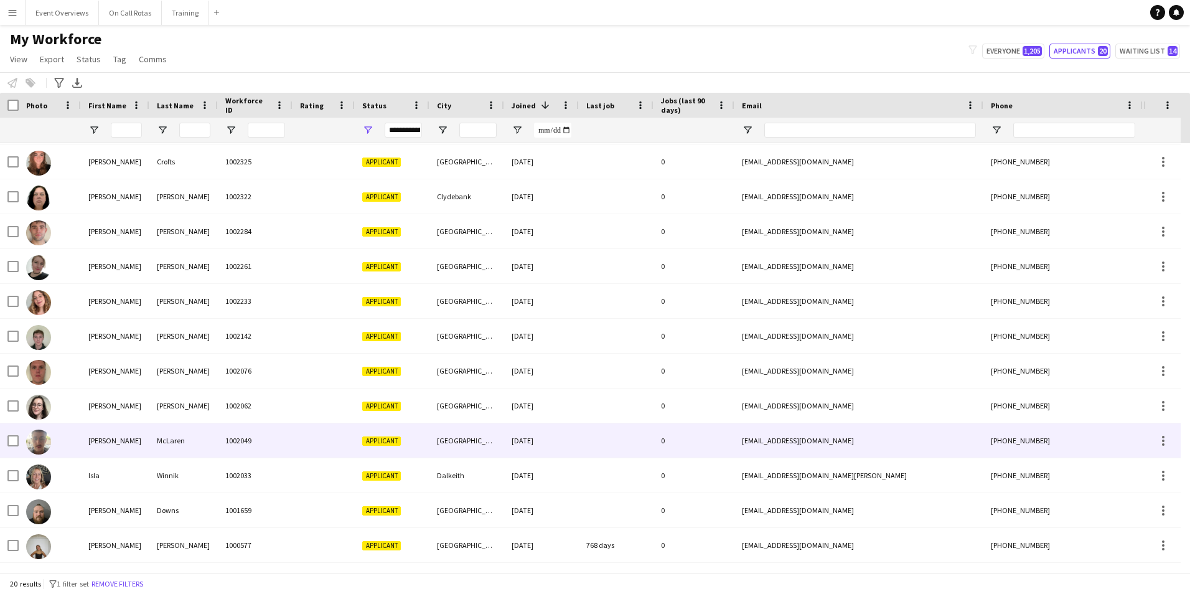
click at [157, 453] on div "McLaren" at bounding box center [183, 440] width 68 height 34
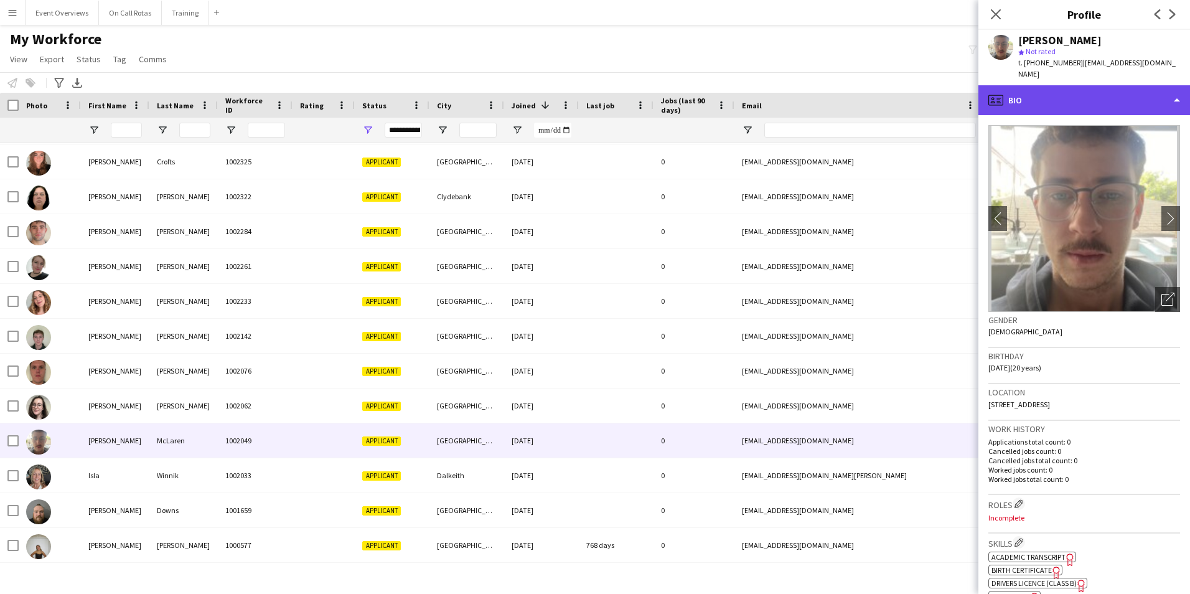
click at [1011, 87] on div "profile Bio" at bounding box center [1085, 100] width 212 height 30
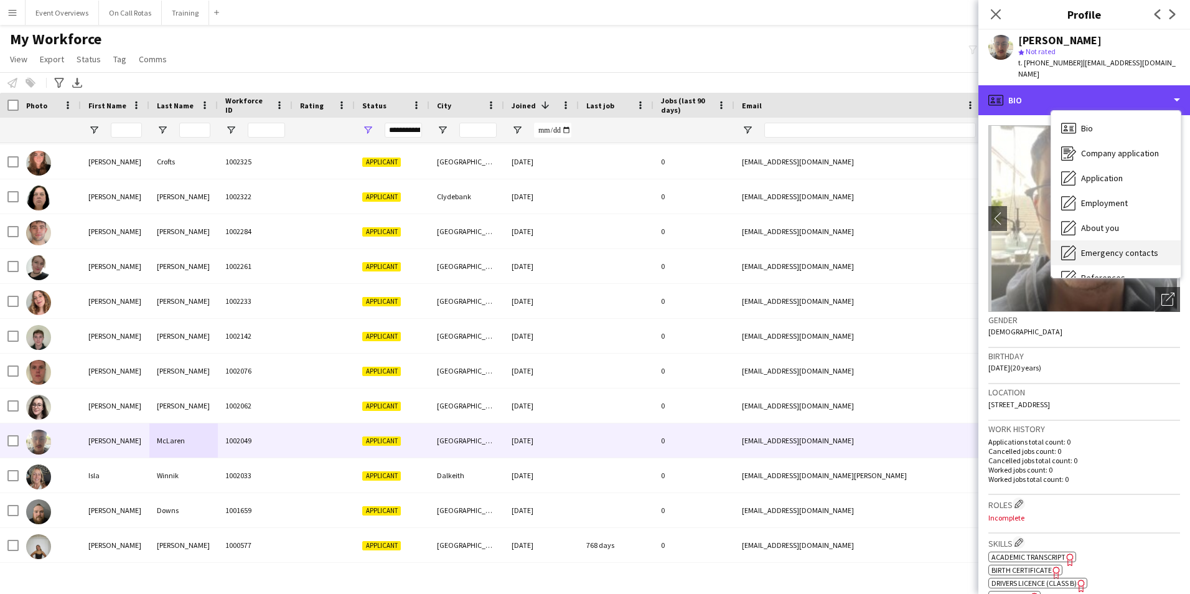
scroll to position [217, 0]
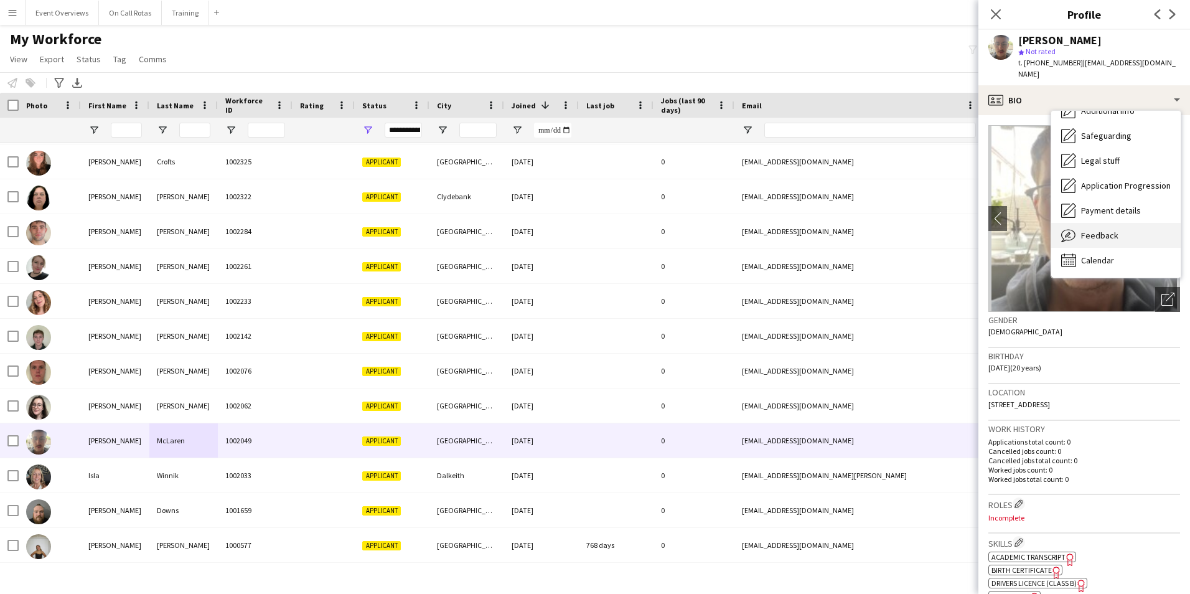
click at [1099, 223] on div "Feedback Feedback" at bounding box center [1115, 235] width 129 height 25
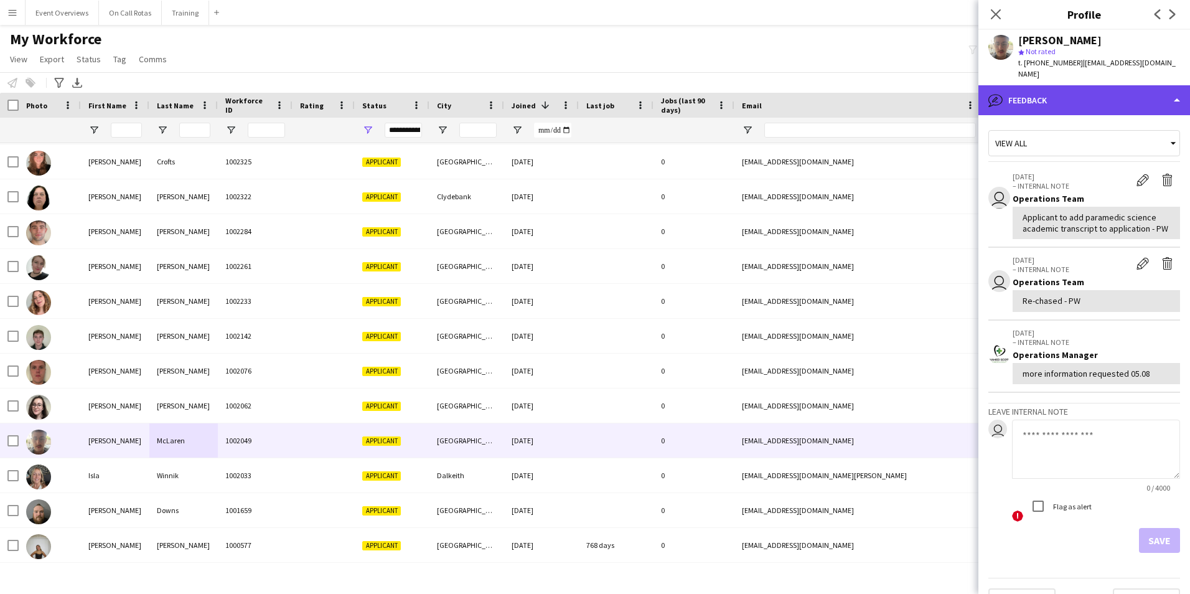
click at [1050, 88] on div "bubble-pencil Feedback" at bounding box center [1085, 100] width 212 height 30
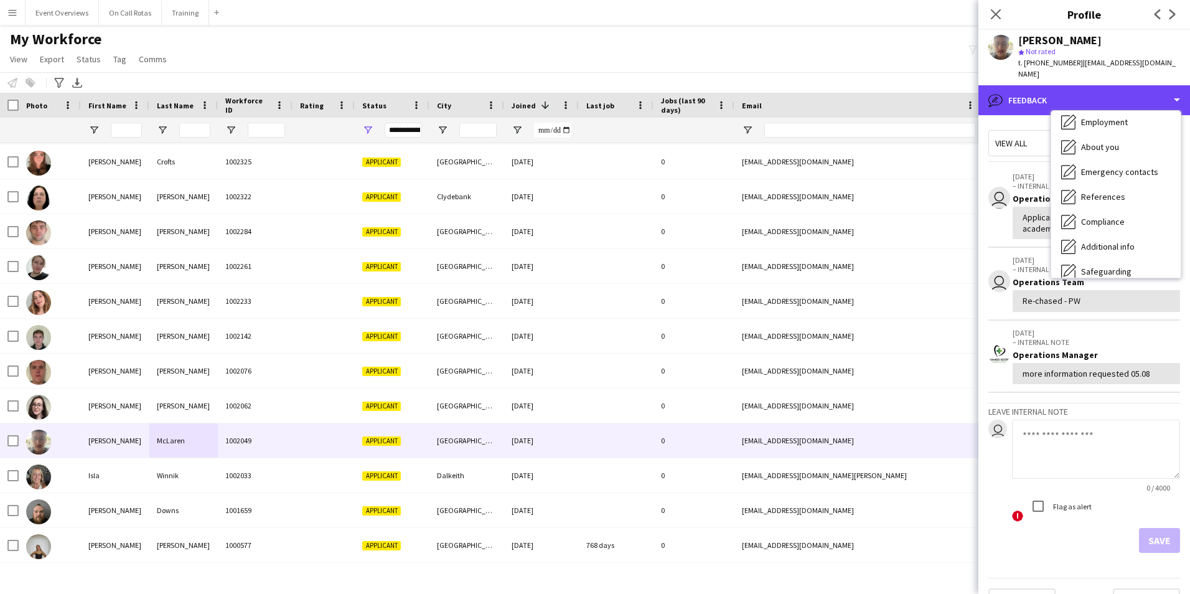
scroll to position [0, 0]
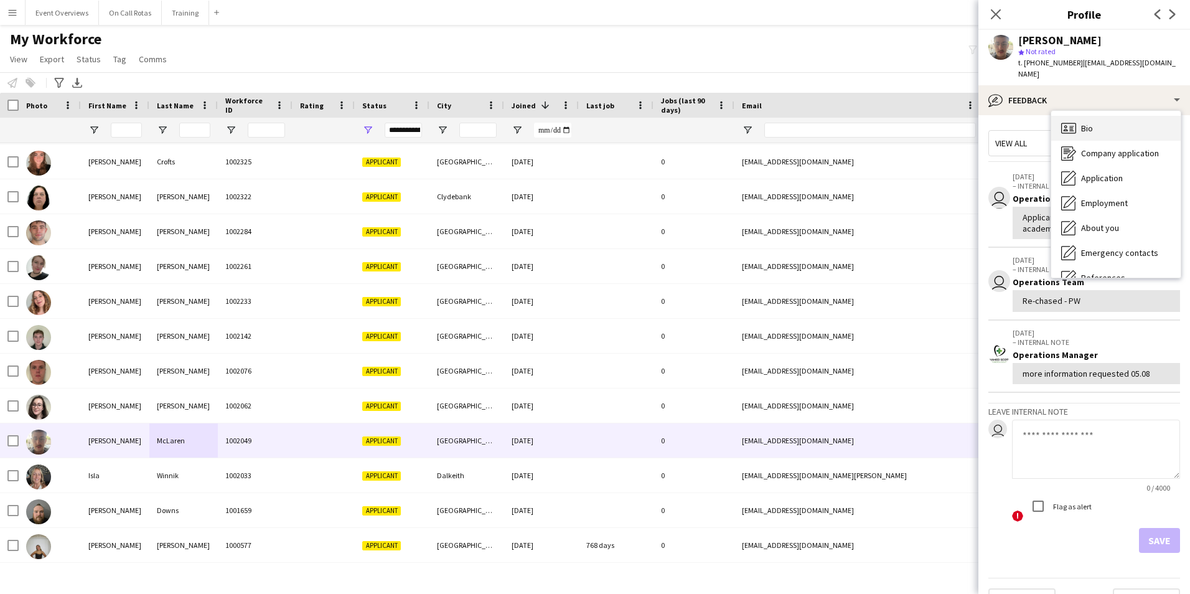
click at [1076, 123] on icon at bounding box center [1068, 128] width 15 height 11
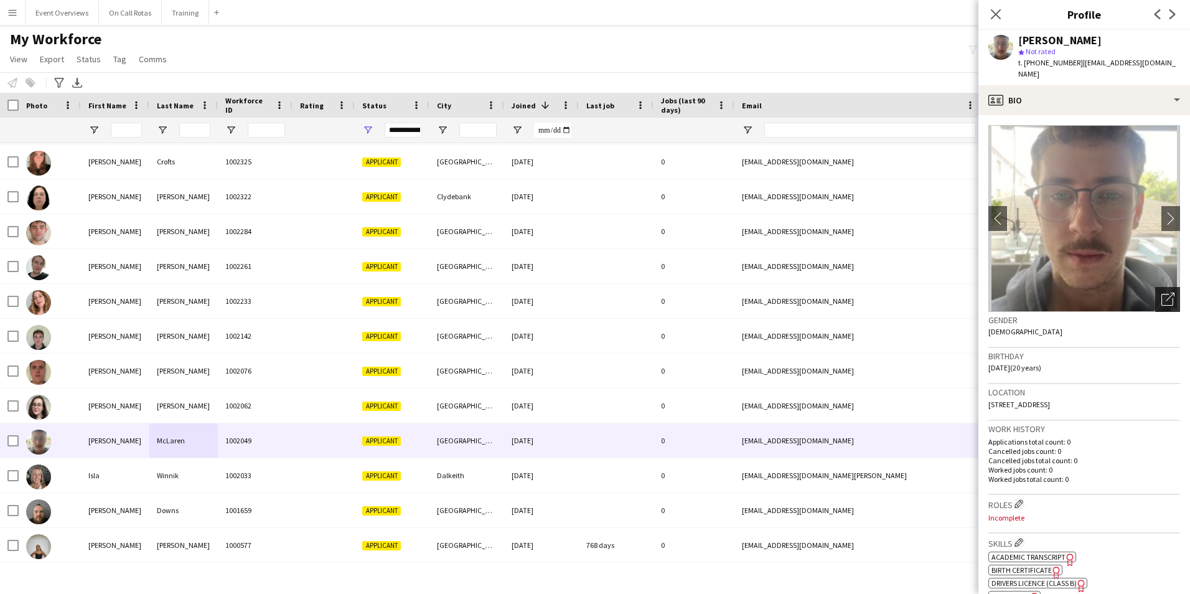
click at [1162, 293] on icon "Open photos pop-in" at bounding box center [1168, 299] width 13 height 13
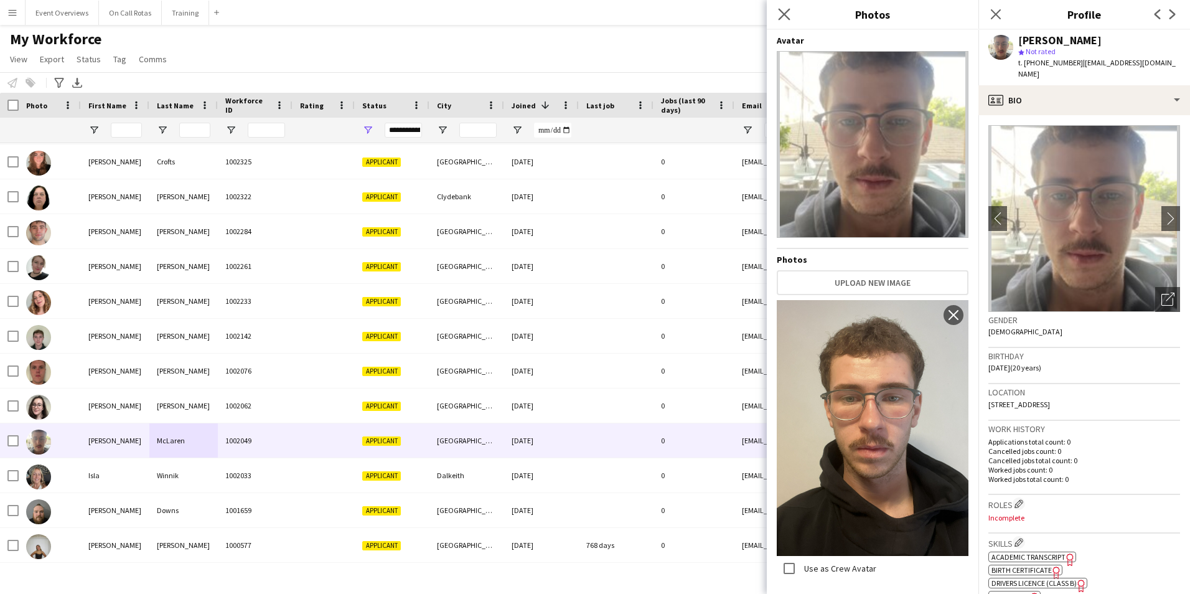
click at [791, 14] on app-icon "Close pop-in" at bounding box center [785, 15] width 18 height 18
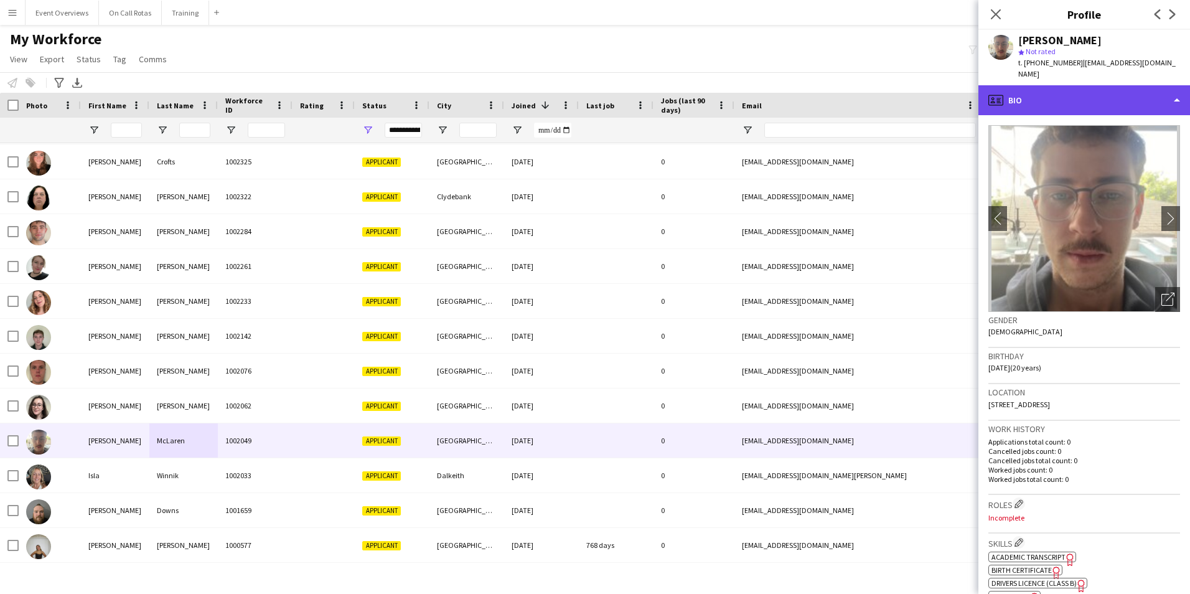
click at [1024, 94] on div "profile Bio" at bounding box center [1085, 100] width 212 height 30
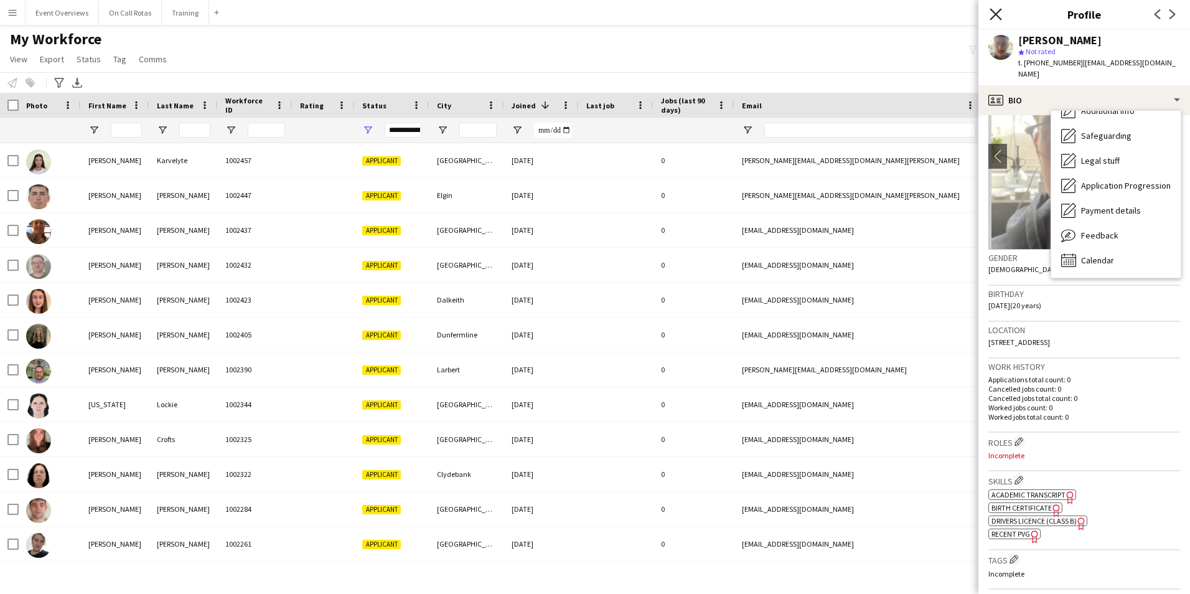
click at [1000, 19] on icon at bounding box center [996, 14] width 12 height 12
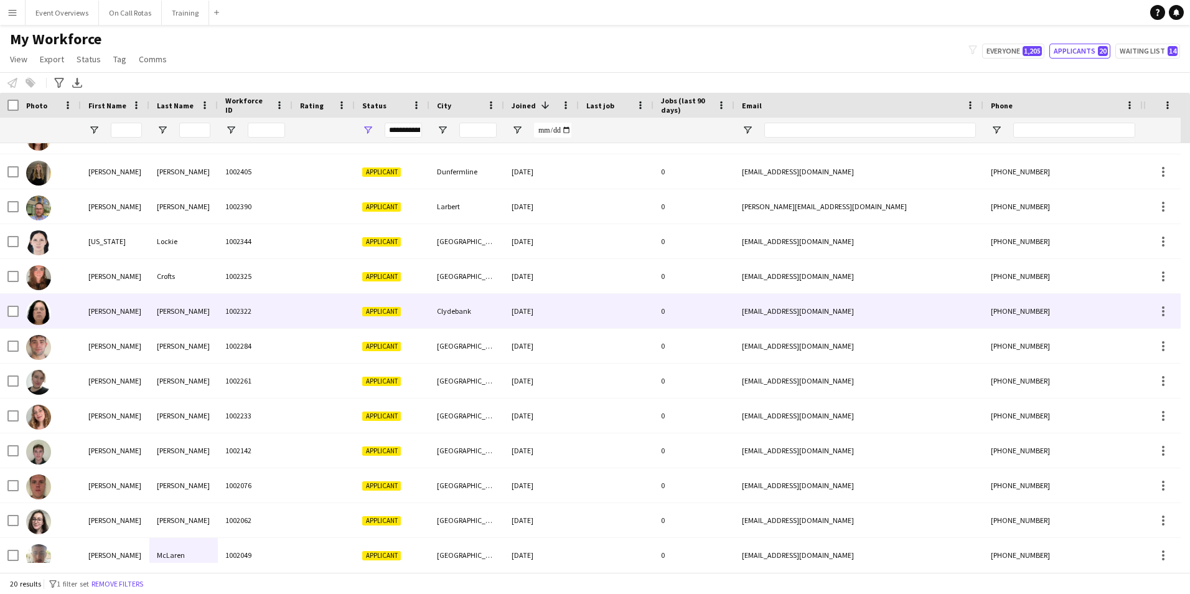
scroll to position [278, 0]
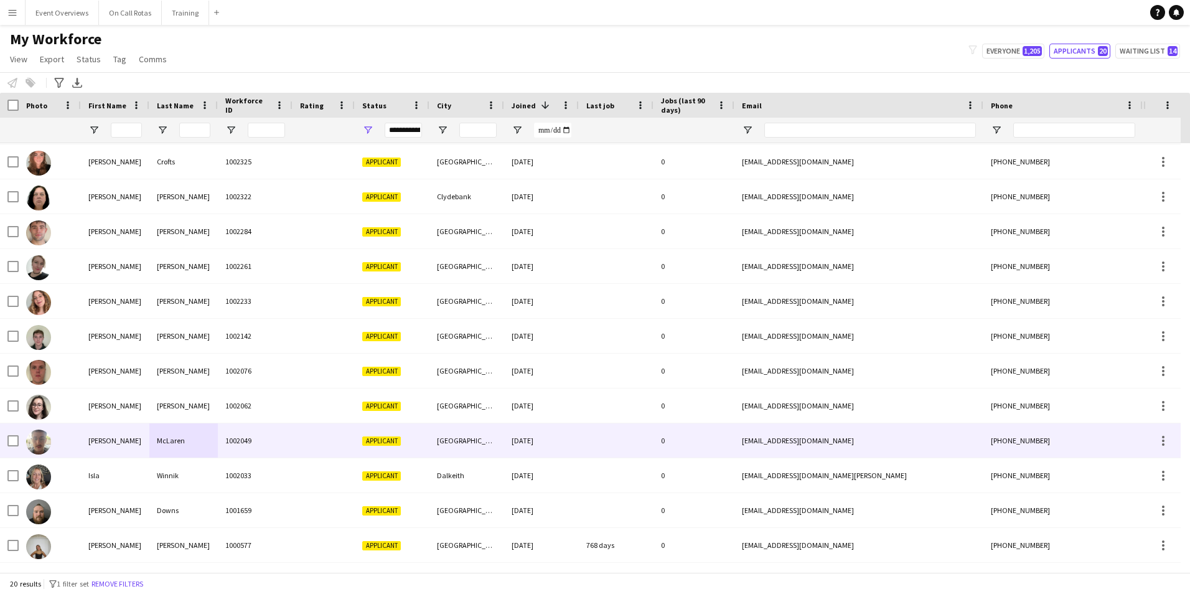
click at [171, 432] on div "McLaren" at bounding box center [183, 440] width 68 height 34
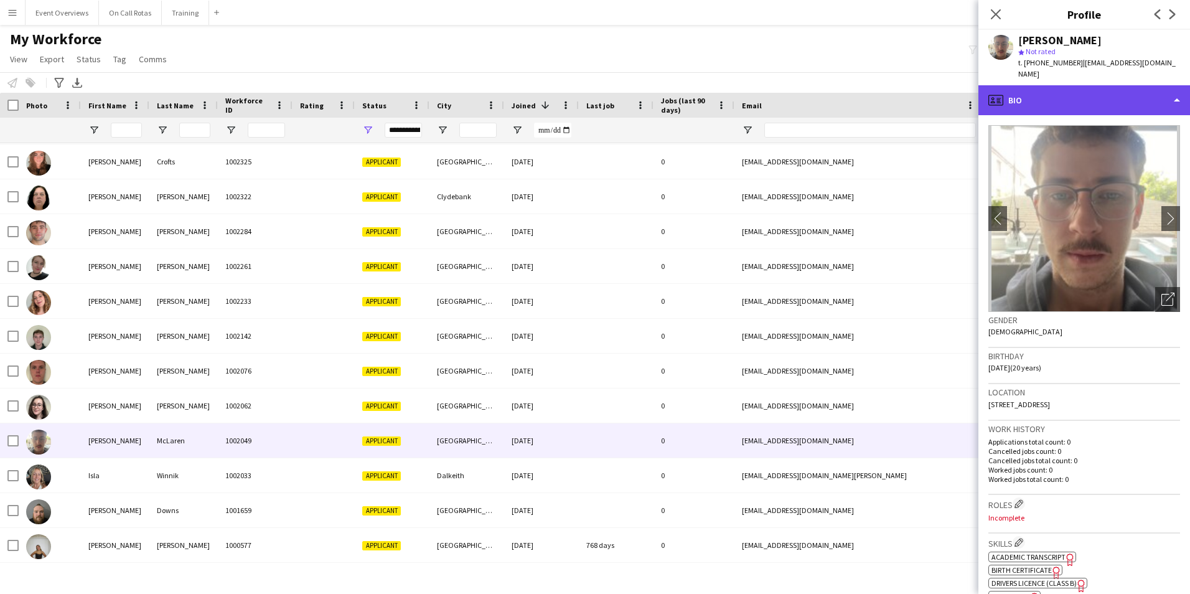
click at [1075, 85] on div "profile Bio" at bounding box center [1085, 100] width 212 height 30
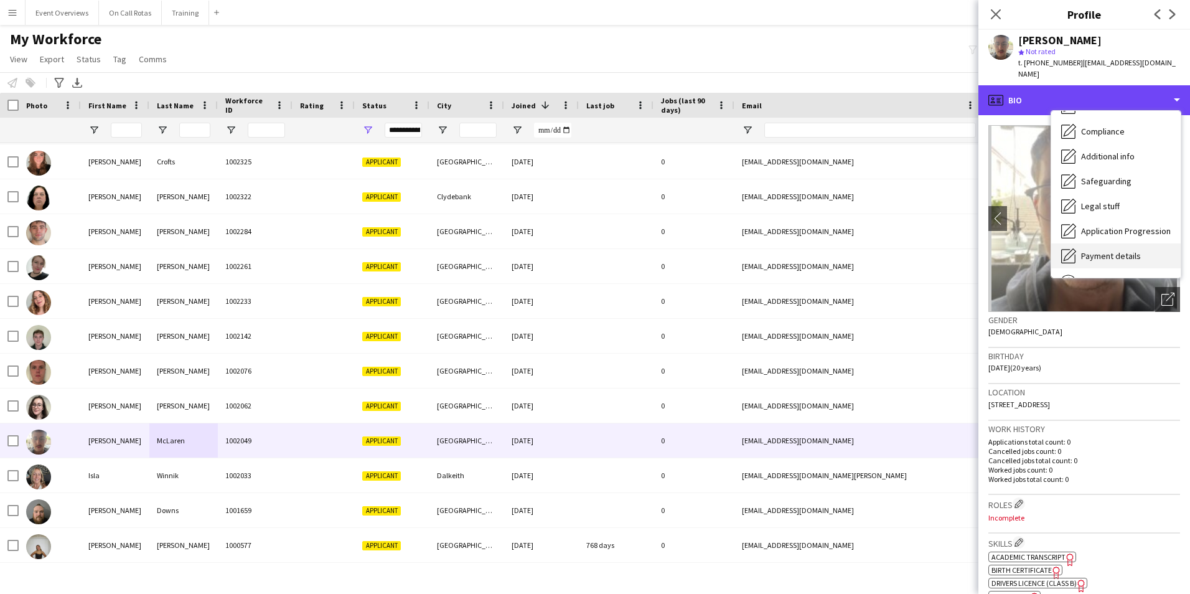
scroll to position [217, 0]
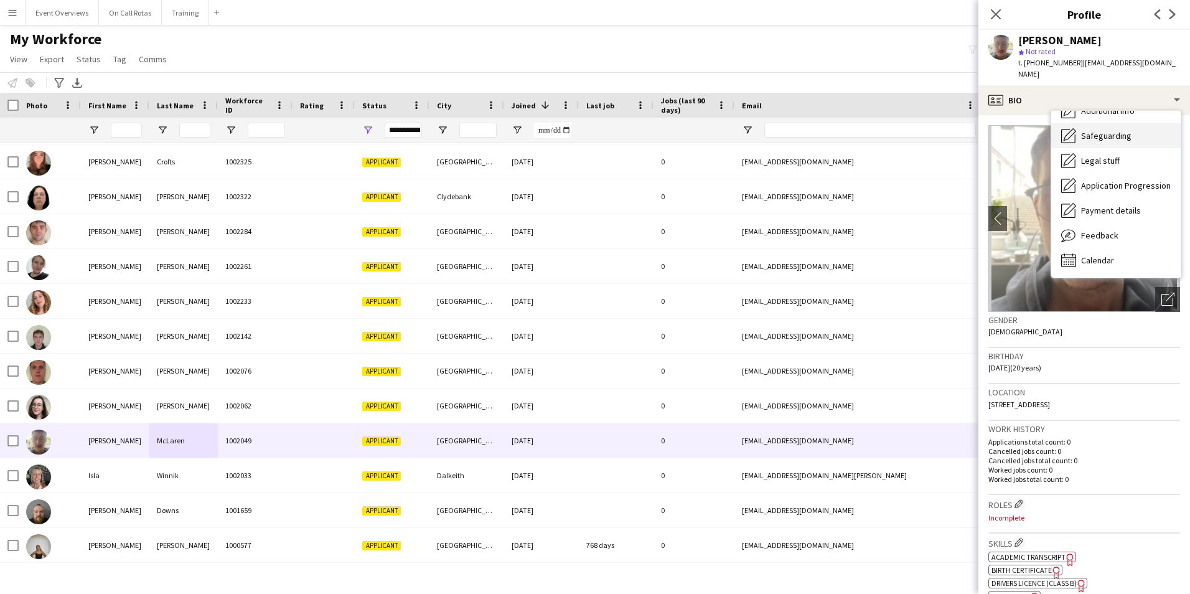
click at [1075, 128] on icon at bounding box center [1070, 134] width 12 height 12
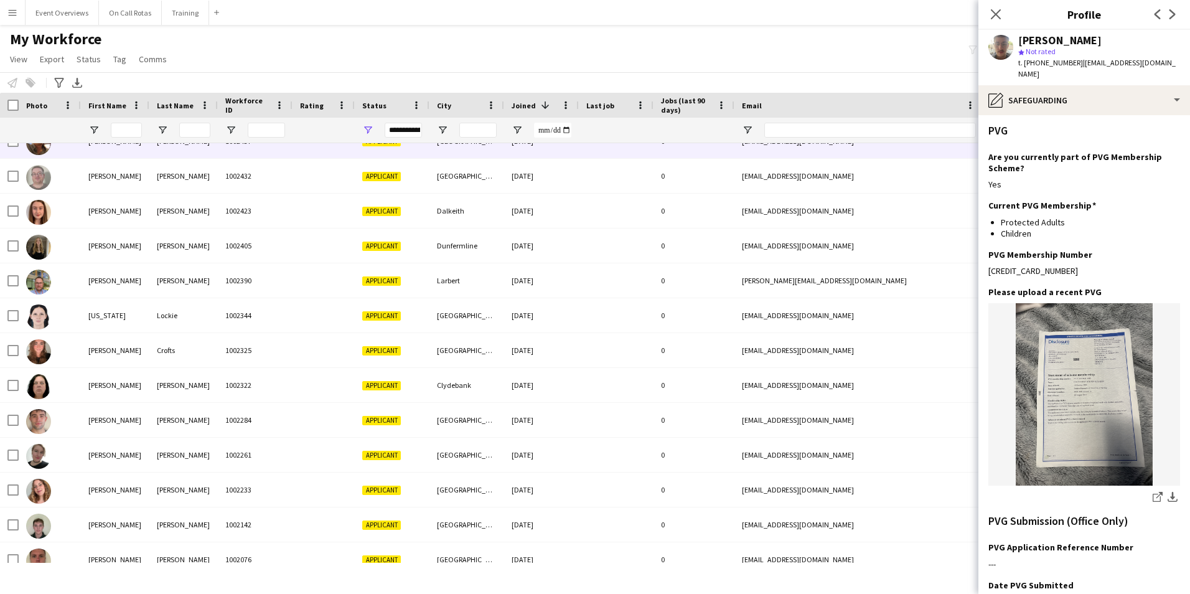
scroll to position [0, 0]
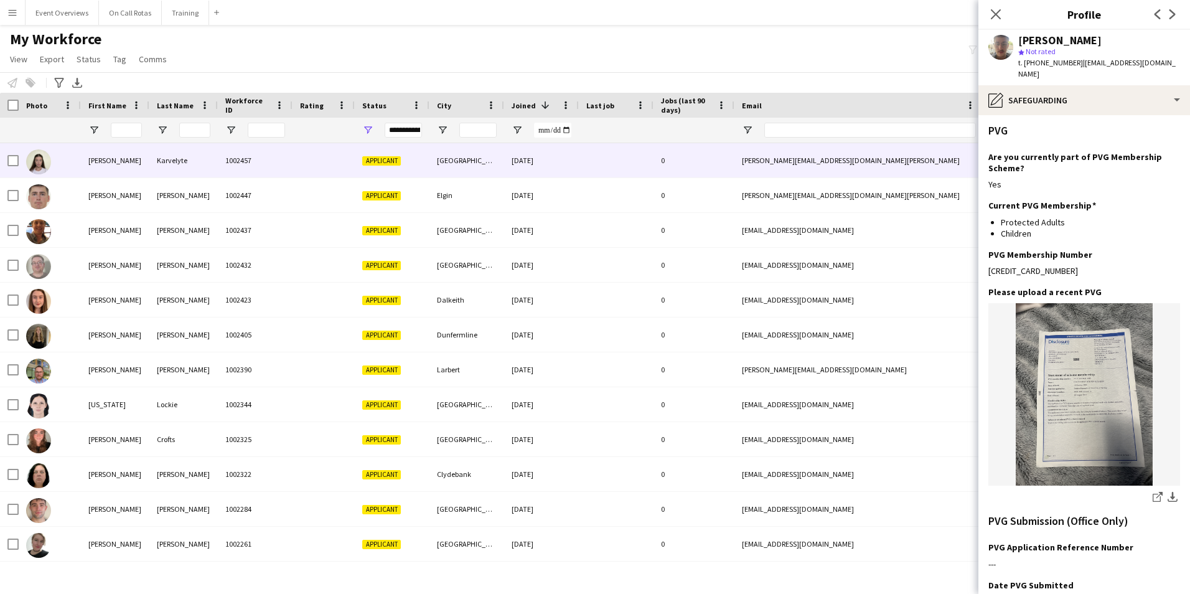
click at [178, 163] on div "Karvelyte" at bounding box center [183, 160] width 68 height 34
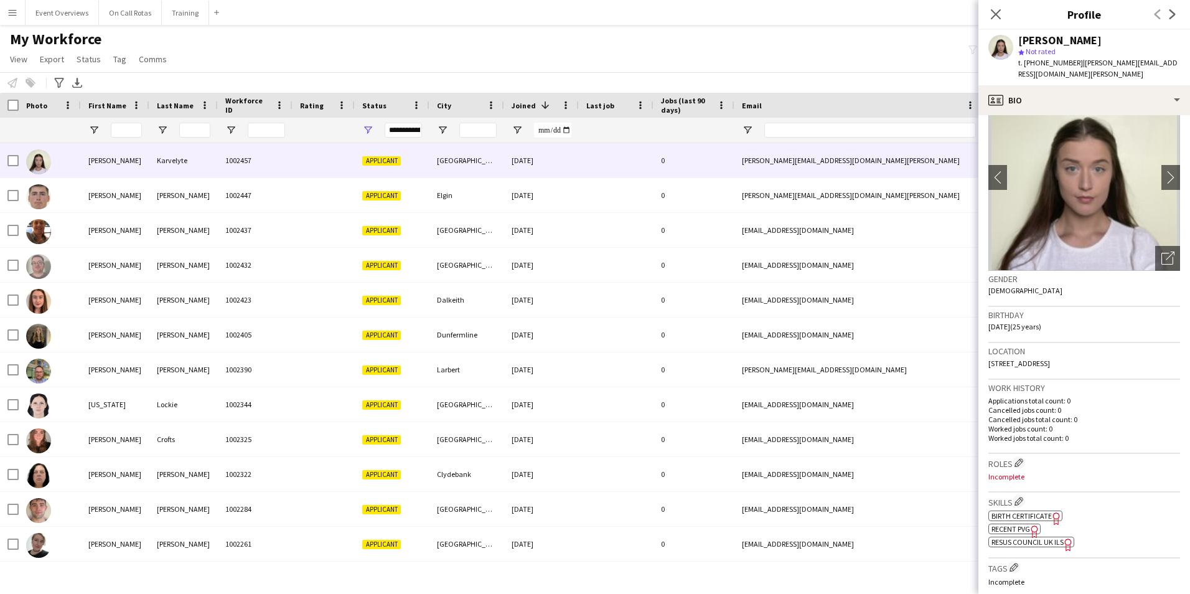
scroll to position [62, 0]
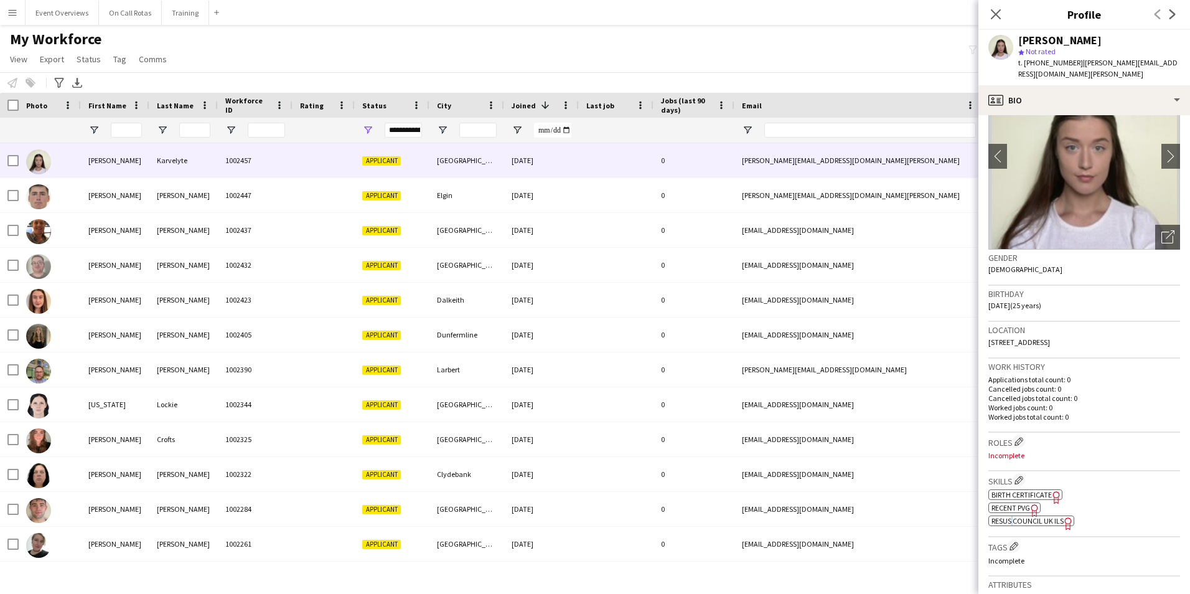
click at [1016, 516] on span "Resus Council UK ILS" at bounding box center [1028, 520] width 72 height 9
click at [1033, 520] on div "Skills Edit crew company skills ok-circled2 background Layer 1 cross-circle-red…" at bounding box center [1085, 504] width 192 height 66
click at [1026, 515] on app-spec-pill "ok-circled2 background Layer 1 cross-circle-red background Layer 1 Resus Counci…" at bounding box center [1032, 520] width 86 height 11
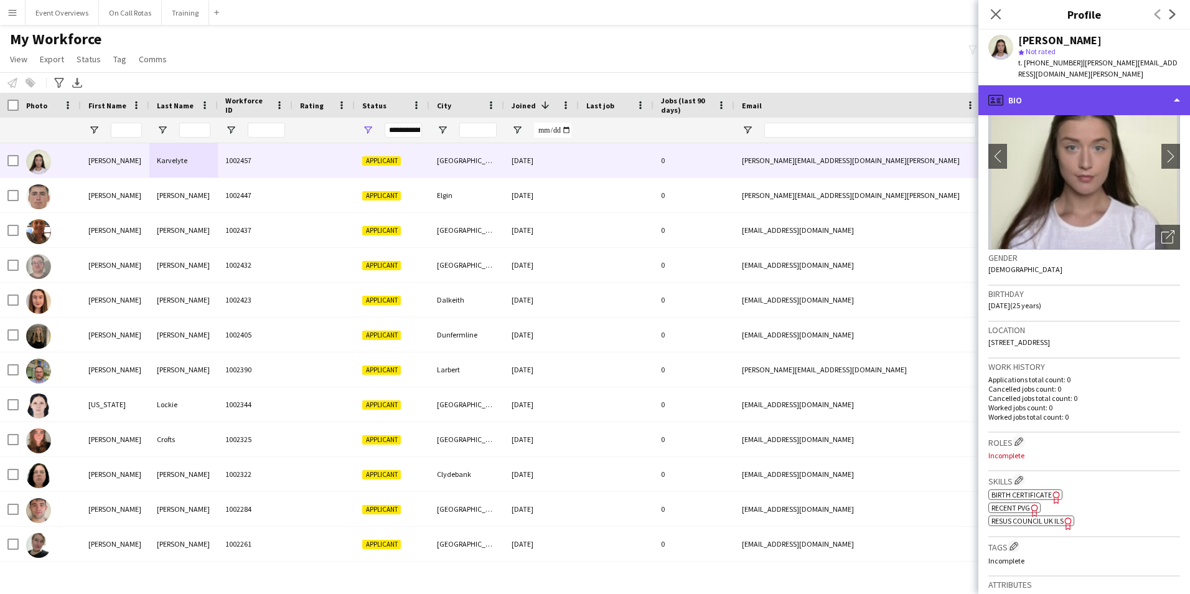
click at [1023, 90] on div "profile Bio" at bounding box center [1085, 100] width 212 height 30
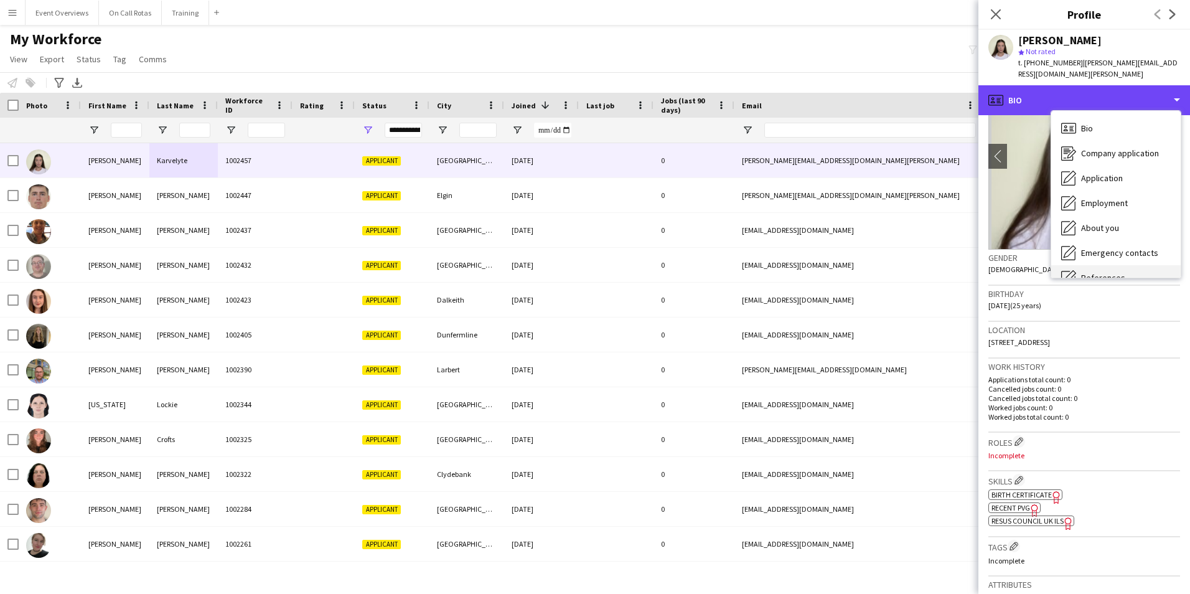
scroll to position [217, 0]
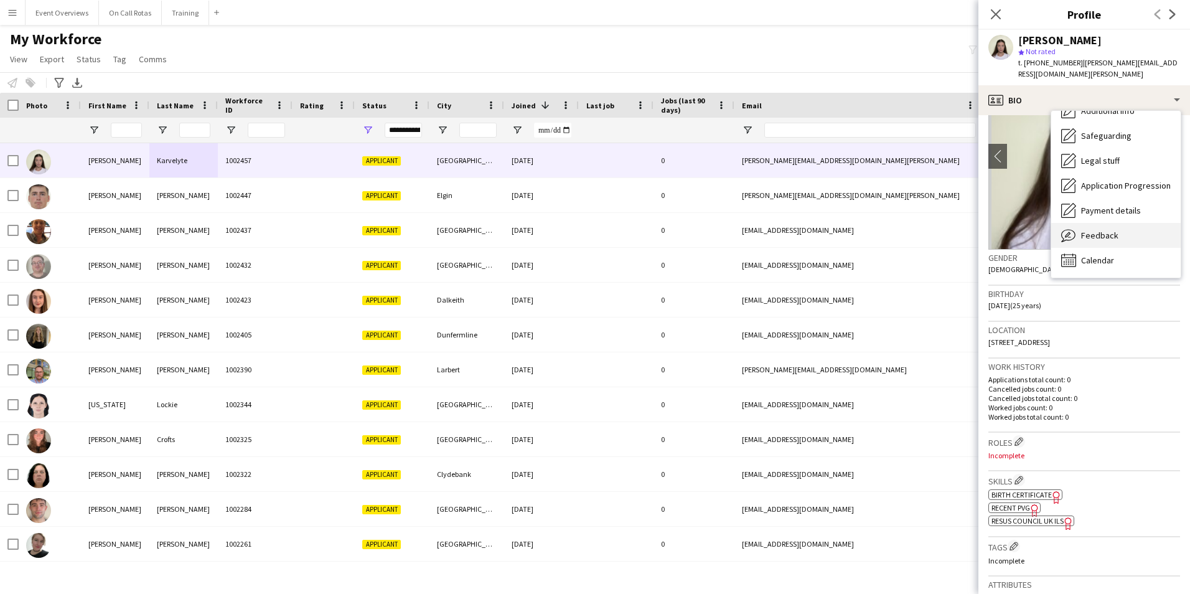
click at [1112, 230] on span "Feedback" at bounding box center [1099, 235] width 37 height 11
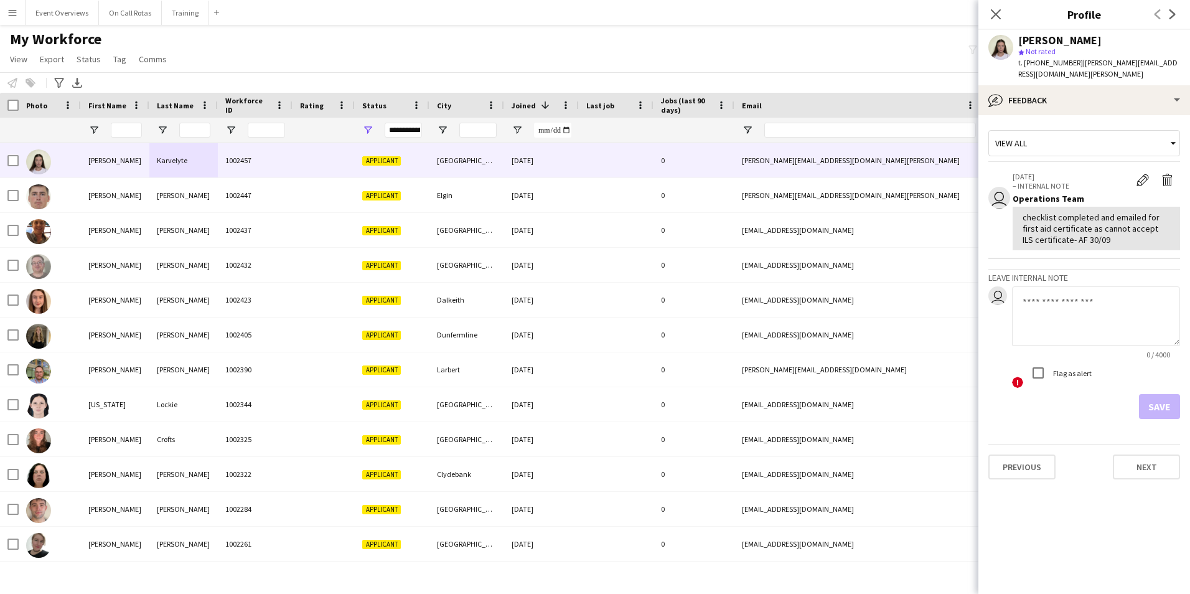
click at [1081, 311] on textarea at bounding box center [1096, 315] width 168 height 59
type textarea "*"
type textarea "**********"
click at [1173, 394] on button "Save" at bounding box center [1159, 406] width 41 height 25
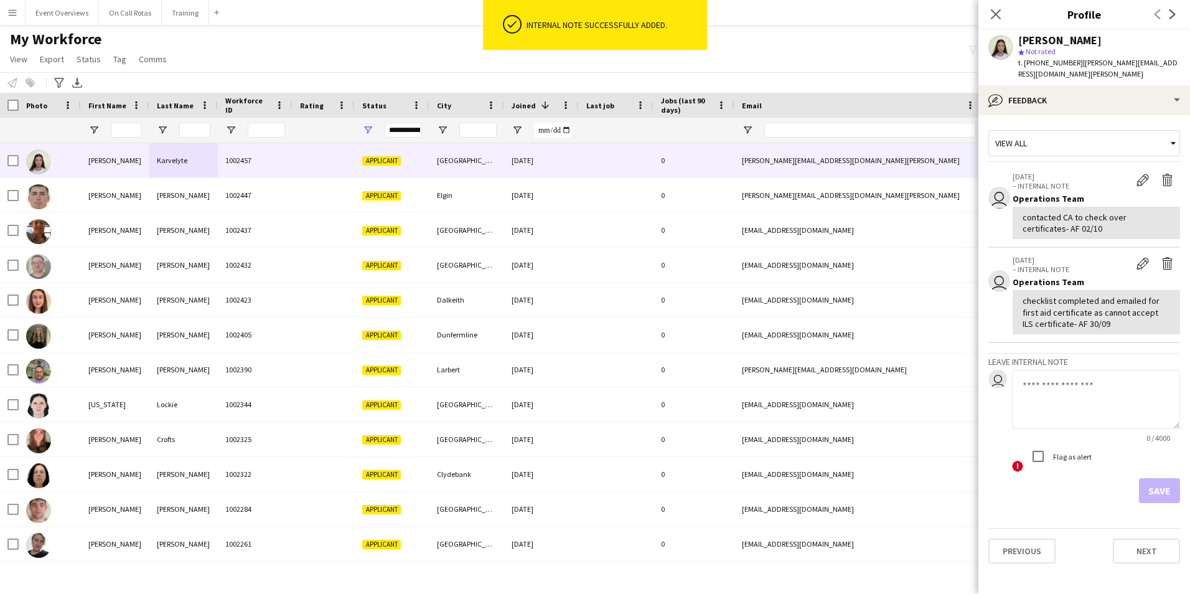
click at [999, 4] on div "Close pop-in" at bounding box center [996, 14] width 35 height 29
click at [995, 16] on icon "Close pop-in" at bounding box center [996, 14] width 12 height 12
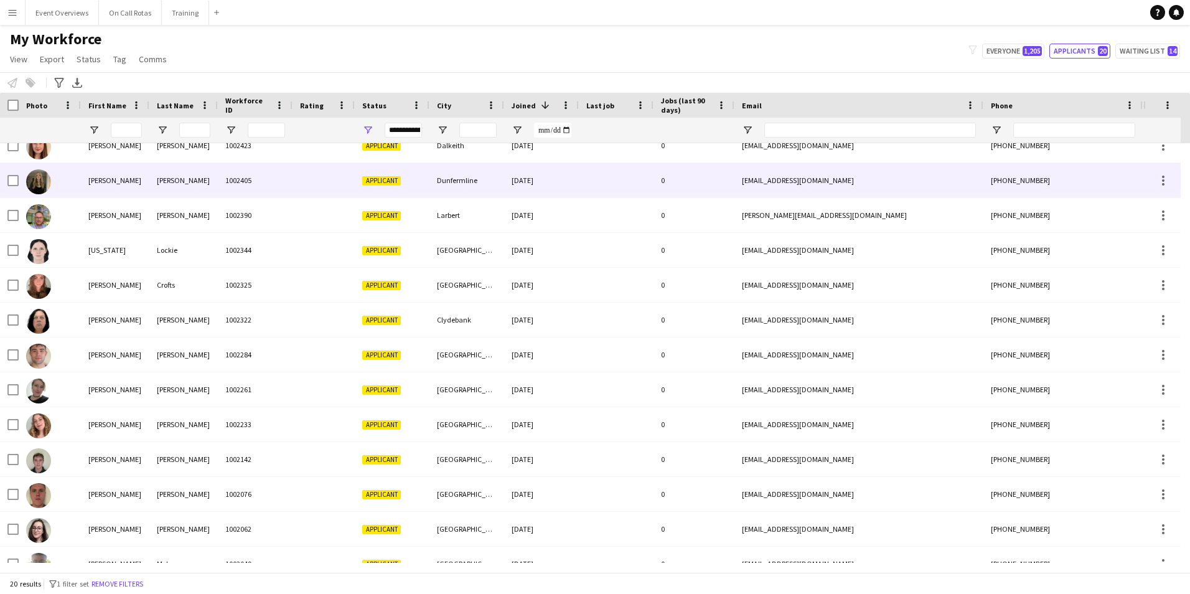
scroll to position [278, 0]
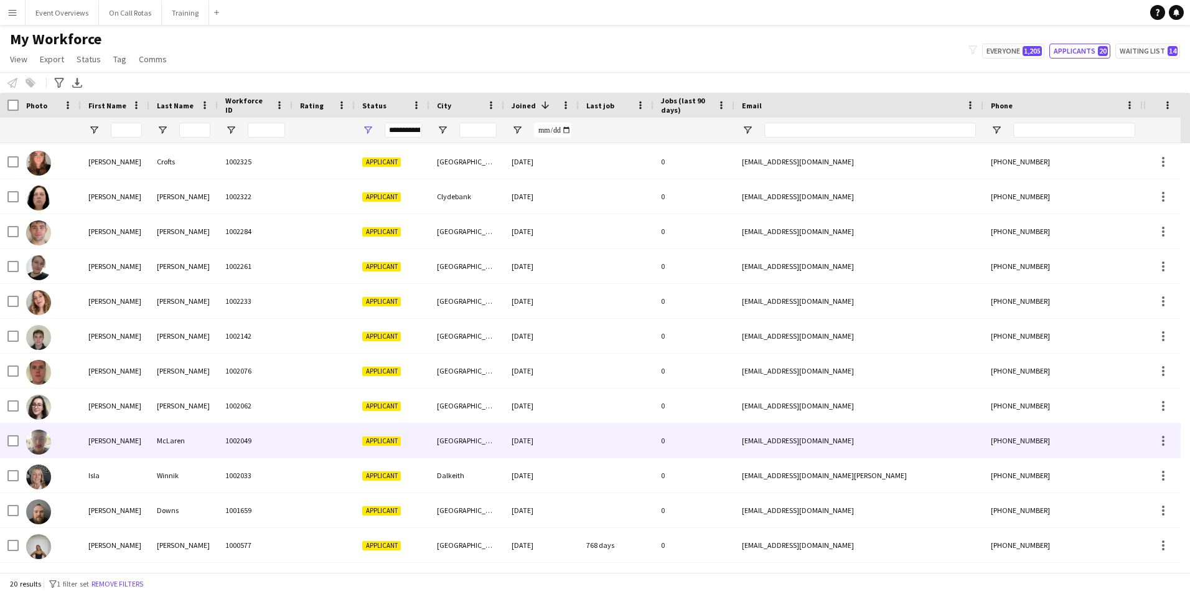
click at [194, 444] on div "McLaren" at bounding box center [183, 440] width 68 height 34
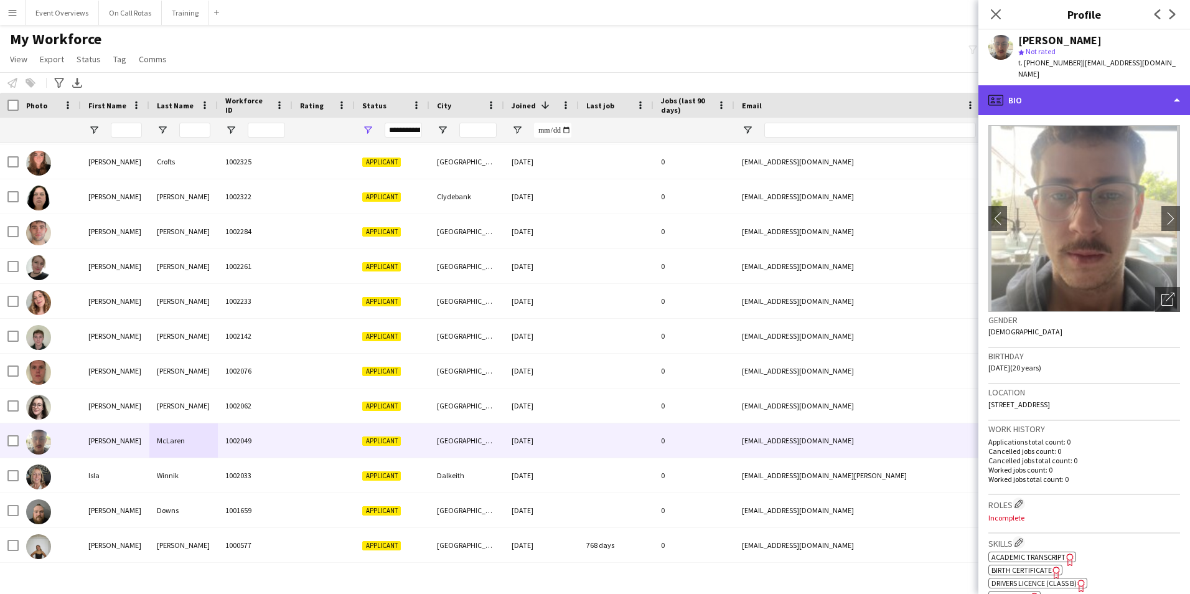
click at [1053, 85] on div "profile Bio" at bounding box center [1085, 100] width 212 height 30
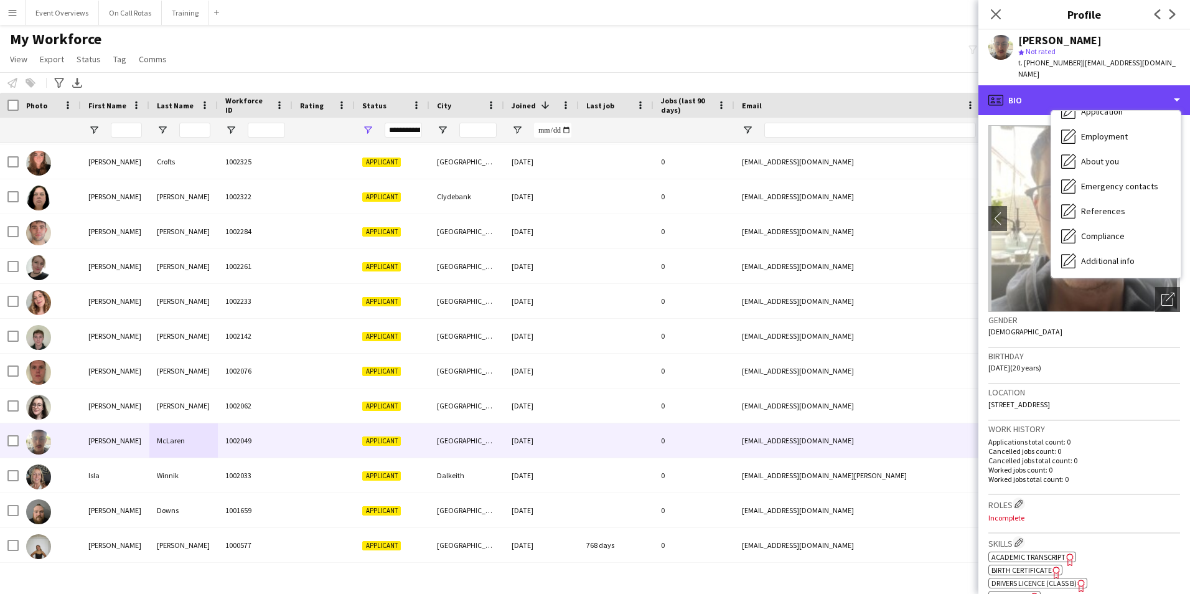
scroll to position [217, 0]
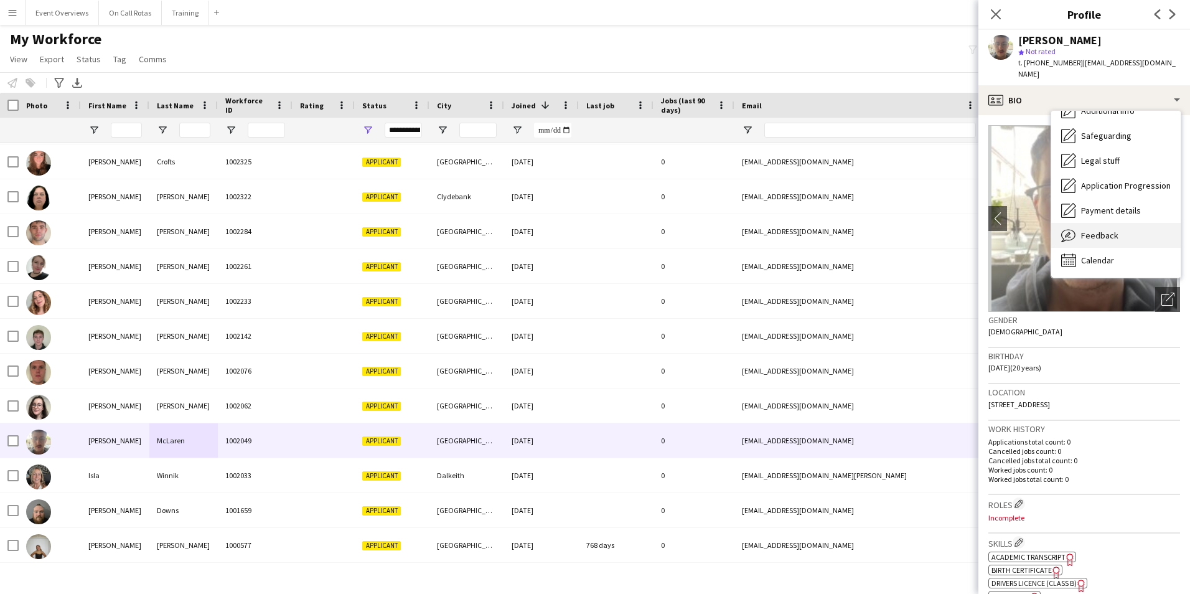
click at [1097, 223] on div "Feedback Feedback" at bounding box center [1115, 235] width 129 height 25
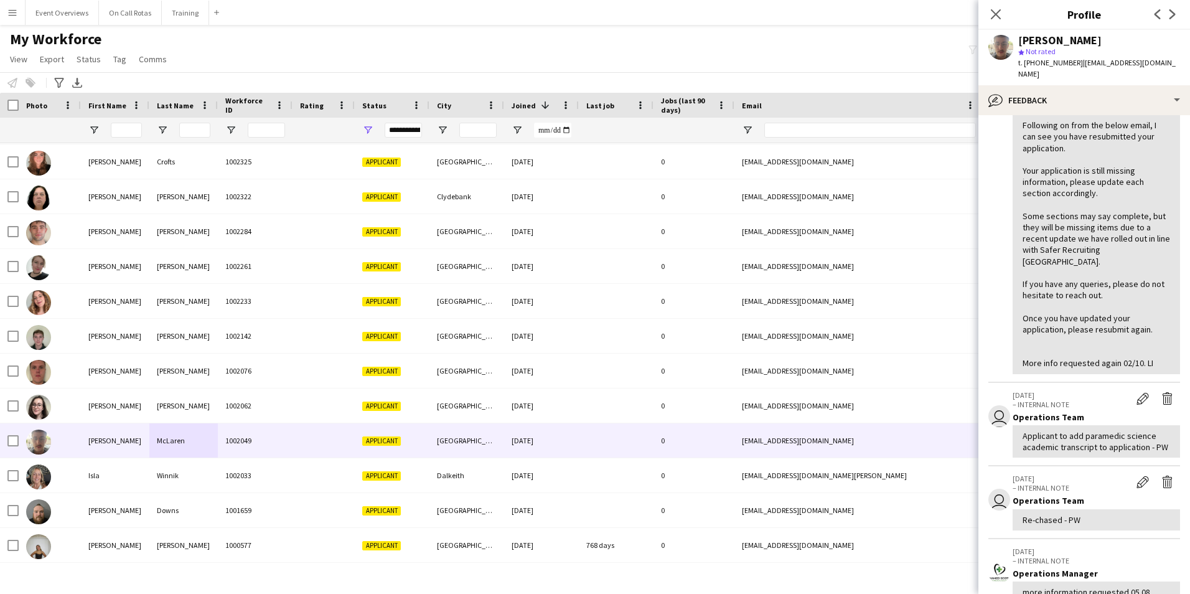
scroll to position [0, 0]
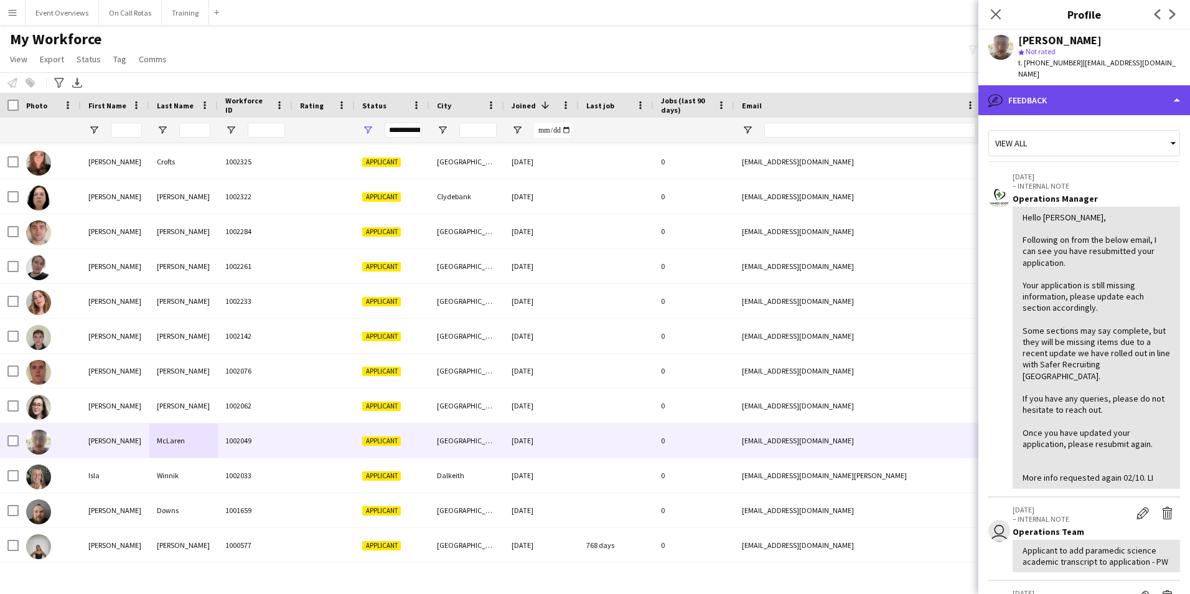
click at [1059, 85] on div "bubble-pencil Feedback" at bounding box center [1085, 100] width 212 height 30
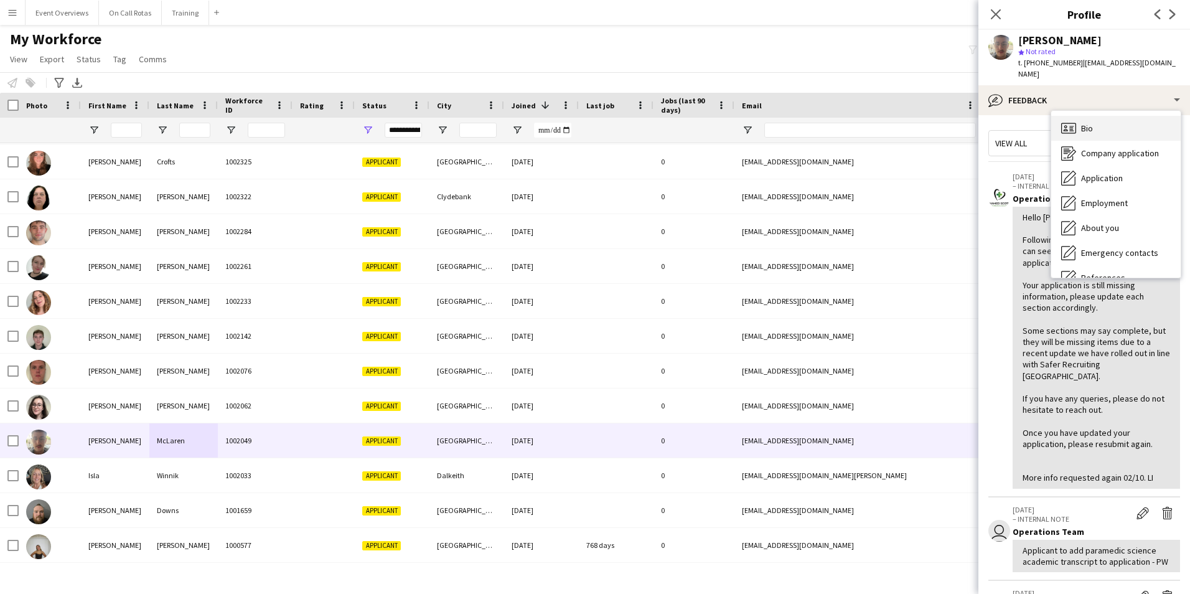
click at [1088, 123] on div "Bio Bio" at bounding box center [1115, 128] width 129 height 25
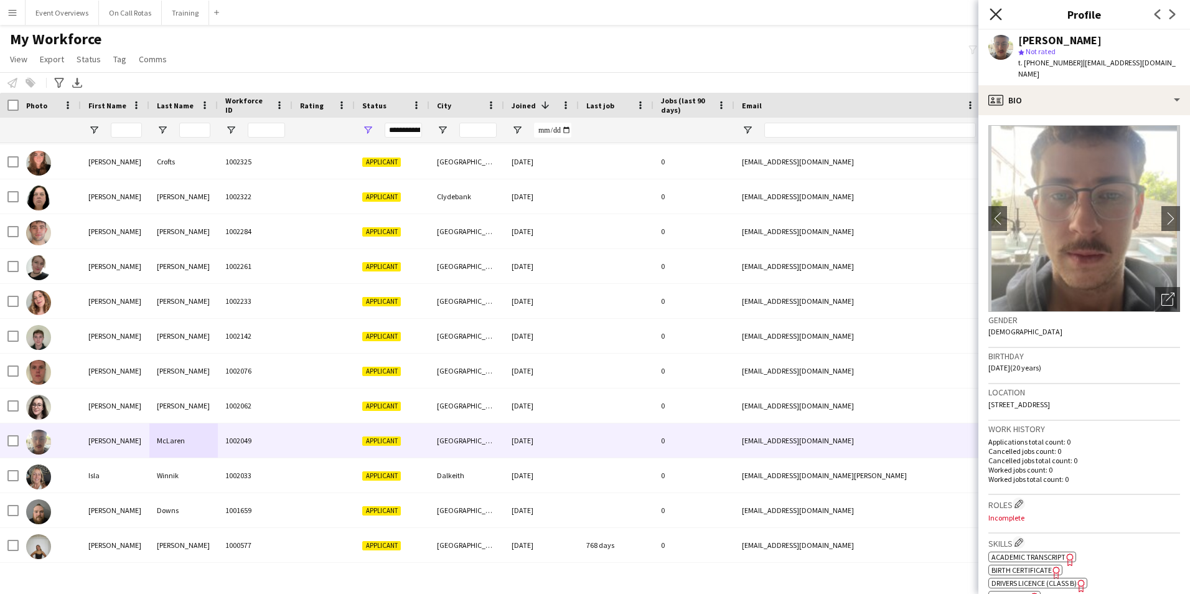
click at [995, 11] on icon "Close pop-in" at bounding box center [996, 14] width 12 height 12
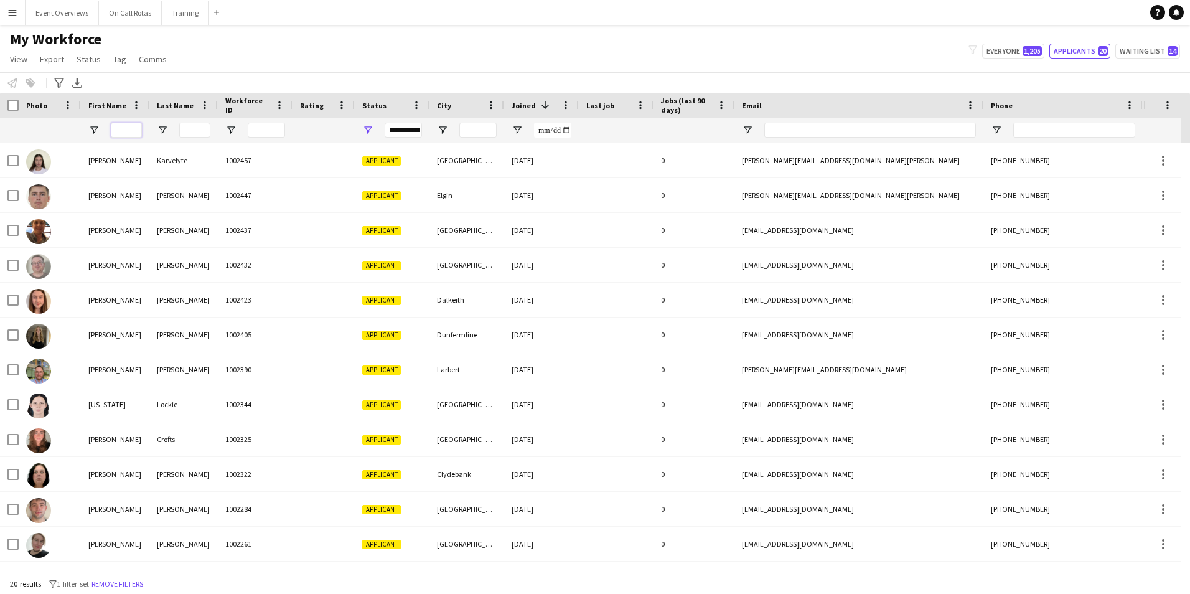
click at [118, 125] on input "First Name Filter Input" at bounding box center [126, 130] width 31 height 15
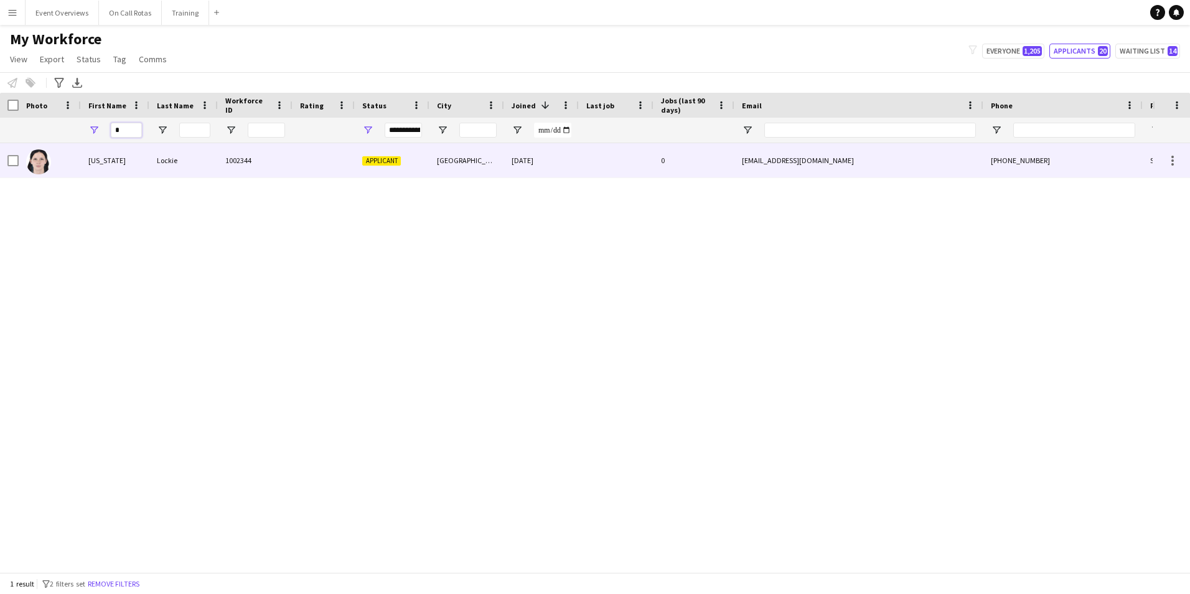
type input "*"
click at [141, 155] on div "Georgia" at bounding box center [115, 160] width 68 height 34
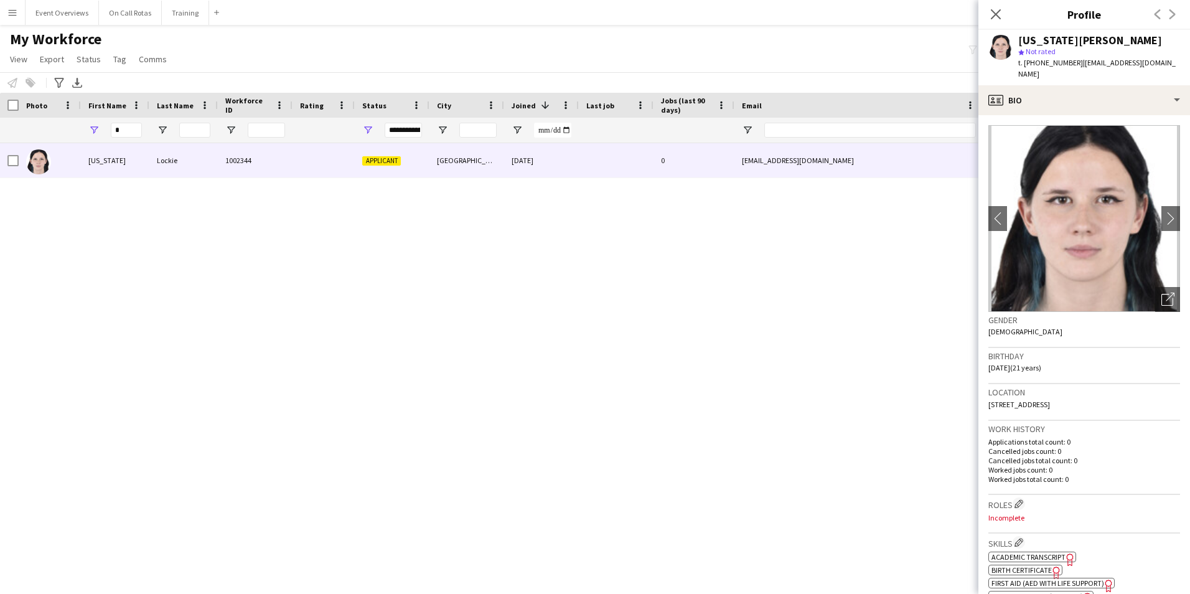
click at [1148, 205] on img at bounding box center [1085, 218] width 192 height 187
click at [1162, 212] on app-icon "chevron-right" at bounding box center [1171, 218] width 19 height 13
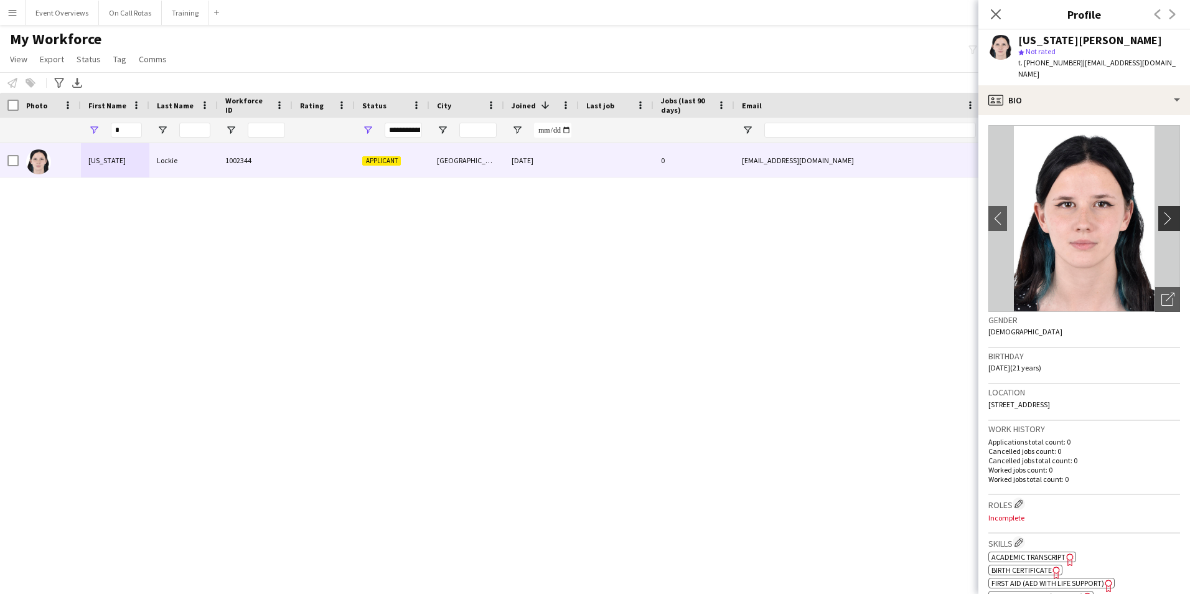
click at [1162, 212] on app-icon "chevron-right" at bounding box center [1171, 218] width 19 height 13
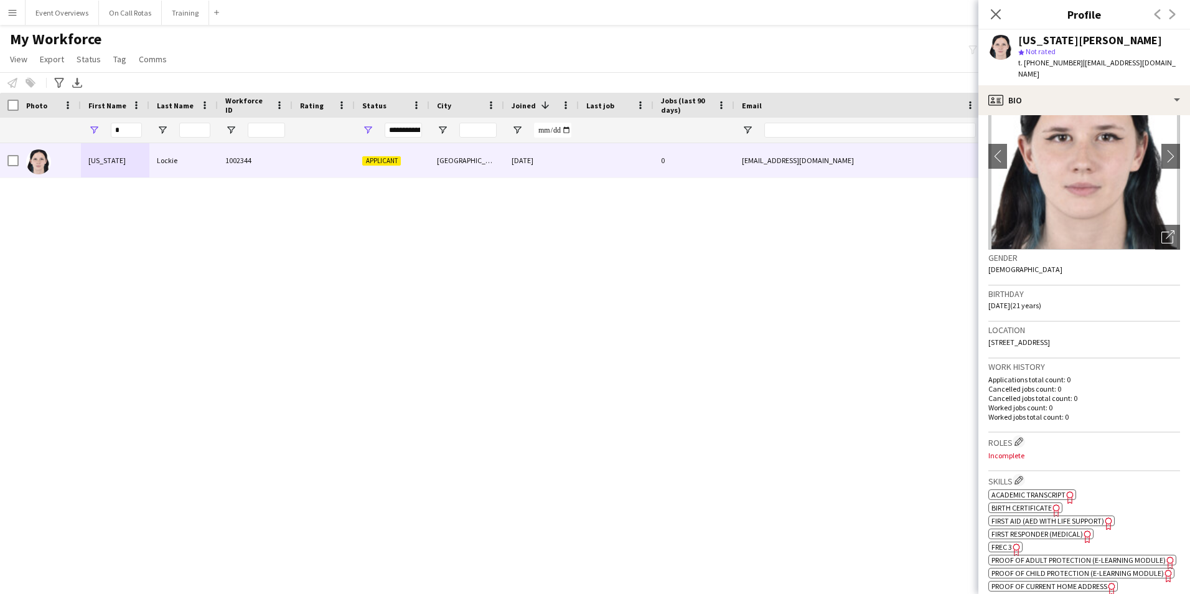
scroll to position [125, 0]
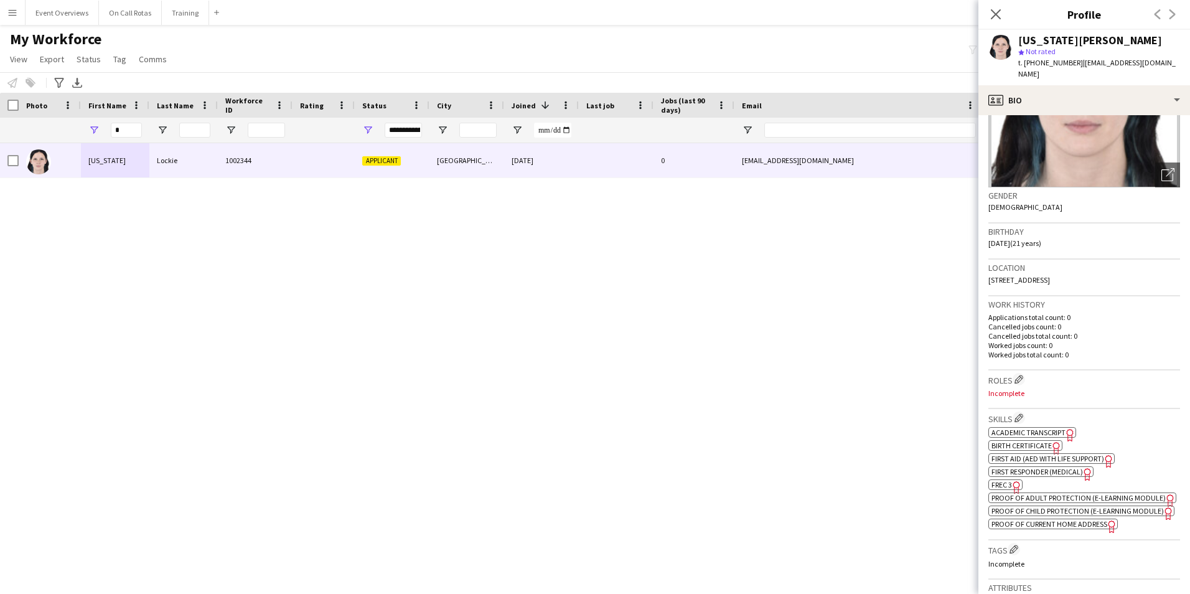
click at [995, 480] on span "FREC 3" at bounding box center [1002, 484] width 21 height 9
click at [1090, 68] on div "t. +447517966660 | georgialockie1@gmail.com" at bounding box center [1099, 68] width 162 height 22
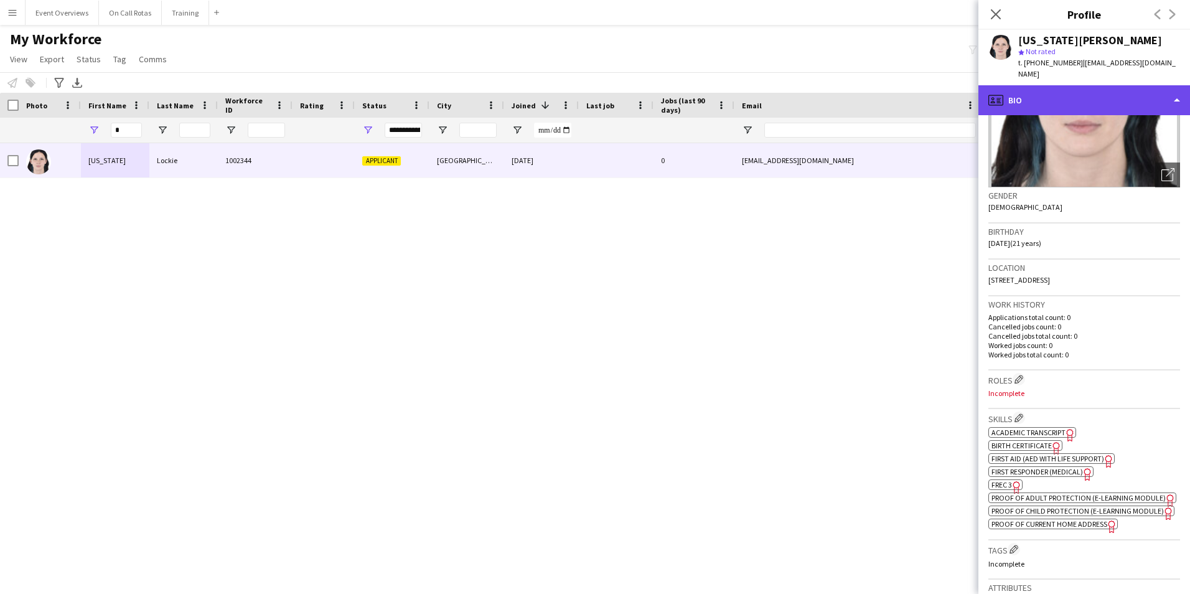
drag, startPoint x: 1090, startPoint y: 68, endPoint x: 1094, endPoint y: 80, distance: 13.2
click at [1094, 85] on div "profile Bio" at bounding box center [1085, 100] width 212 height 30
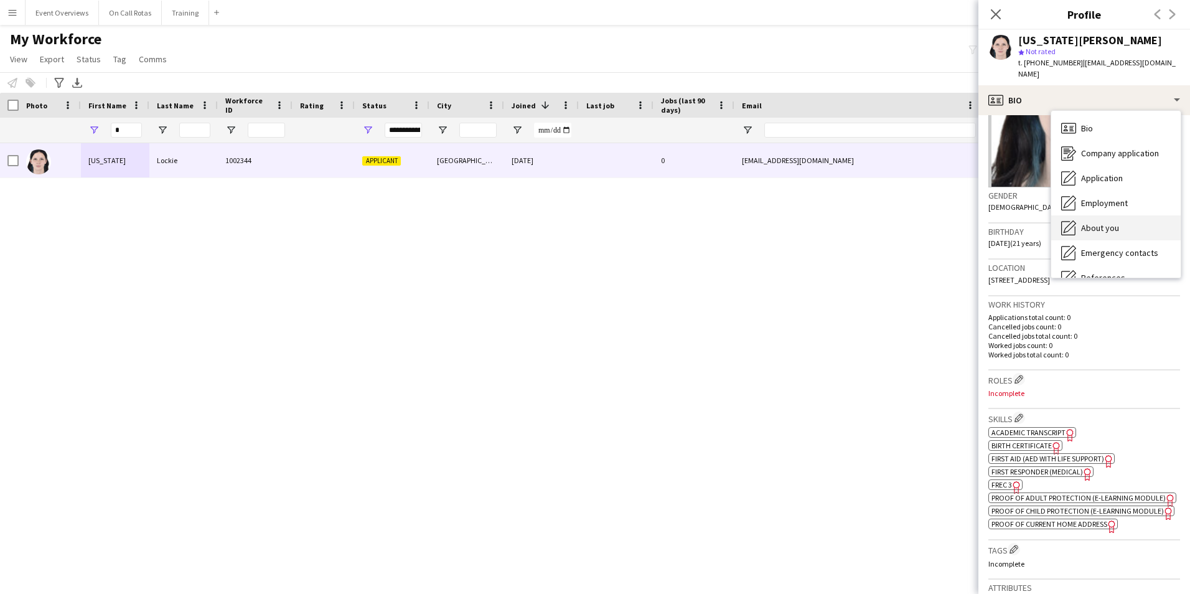
click at [1122, 223] on div "About you About you" at bounding box center [1115, 227] width 129 height 25
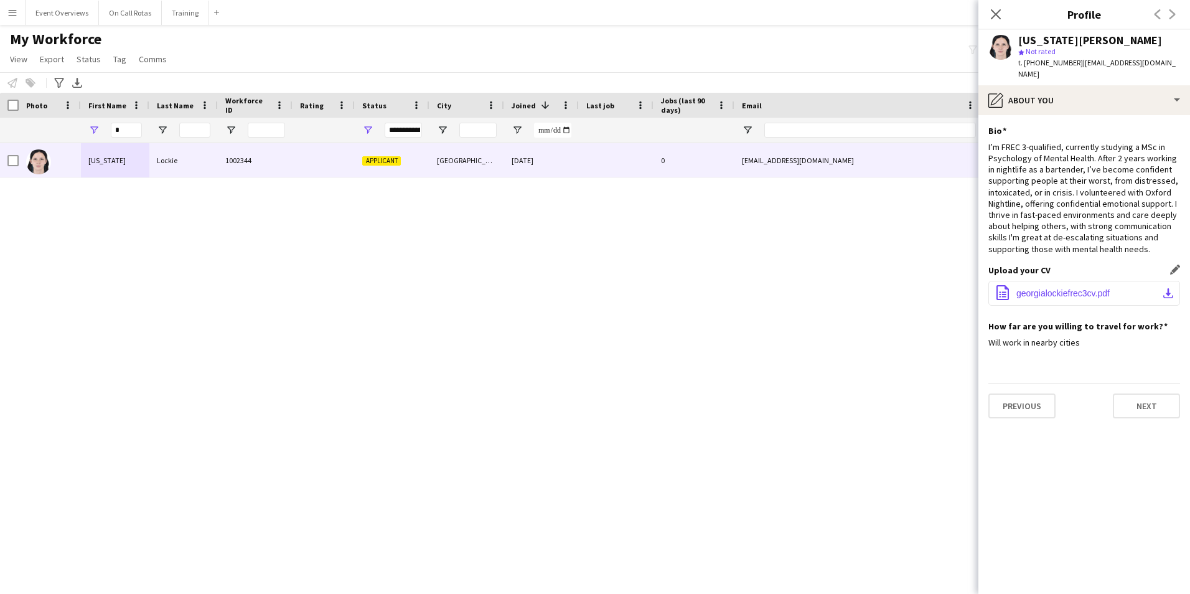
click at [1042, 288] on span "georgialockiefrec3cv.pdf" at bounding box center [1063, 293] width 93 height 10
click at [124, 126] on input "*" at bounding box center [126, 130] width 31 height 15
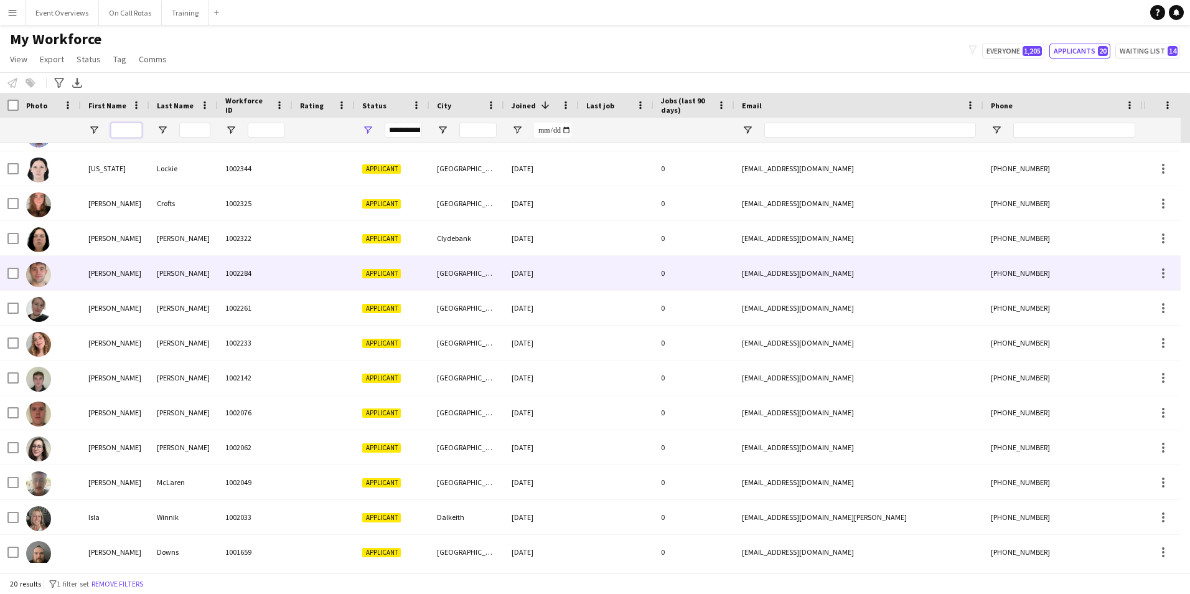
scroll to position [215, 0]
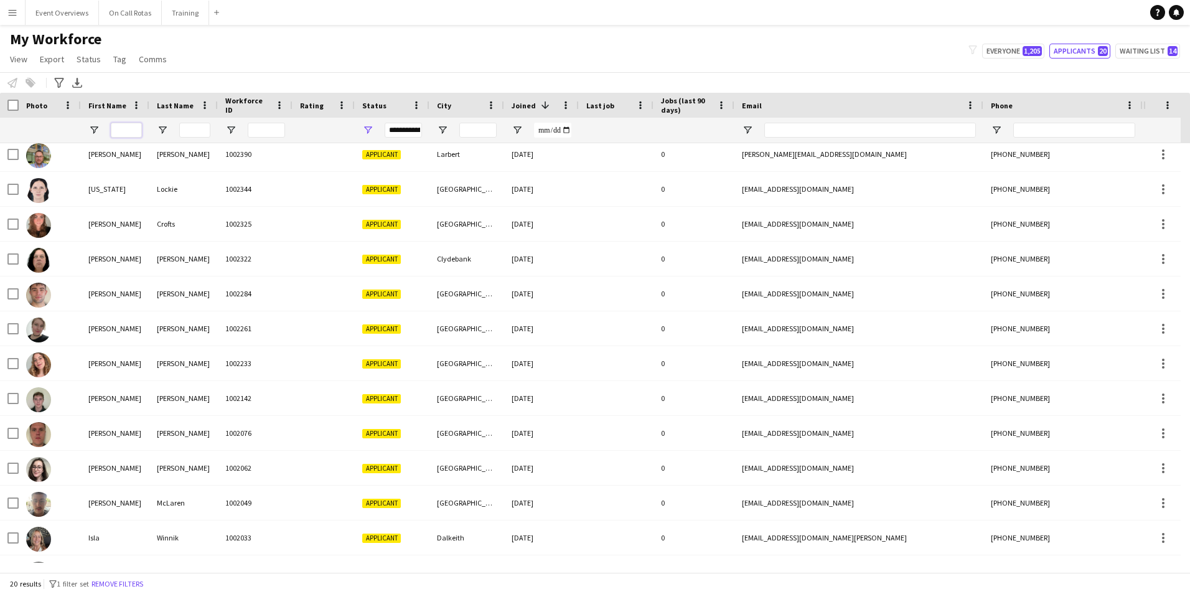
click at [132, 128] on input "First Name Filter Input" at bounding box center [126, 130] width 31 height 15
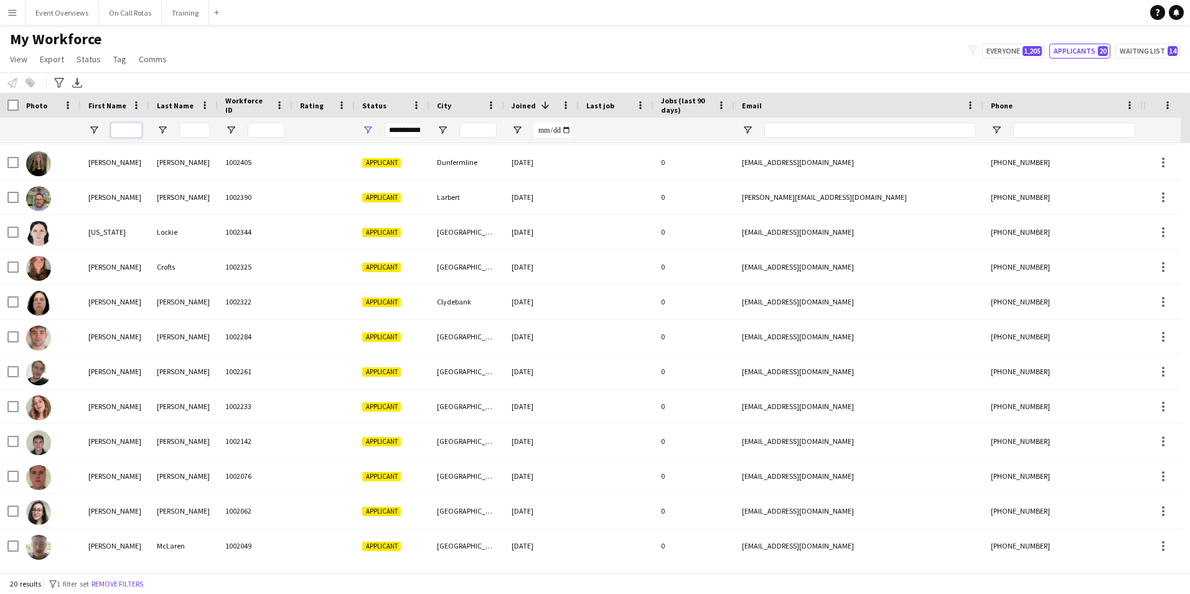
scroll to position [278, 0]
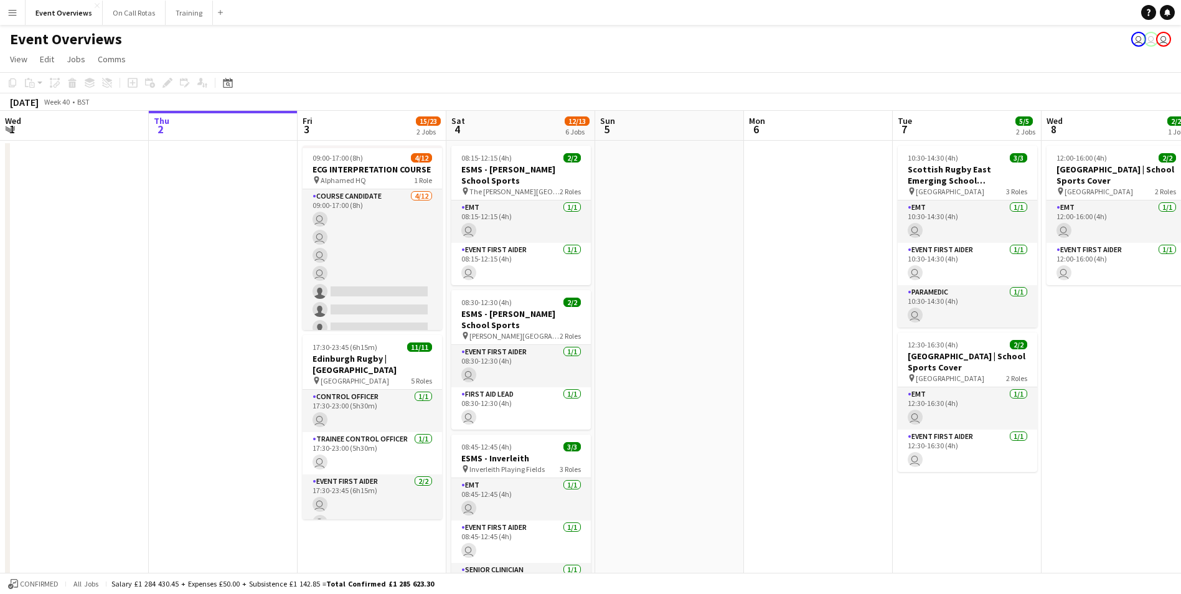
click at [9, 12] on app-icon "Menu" at bounding box center [12, 12] width 10 height 10
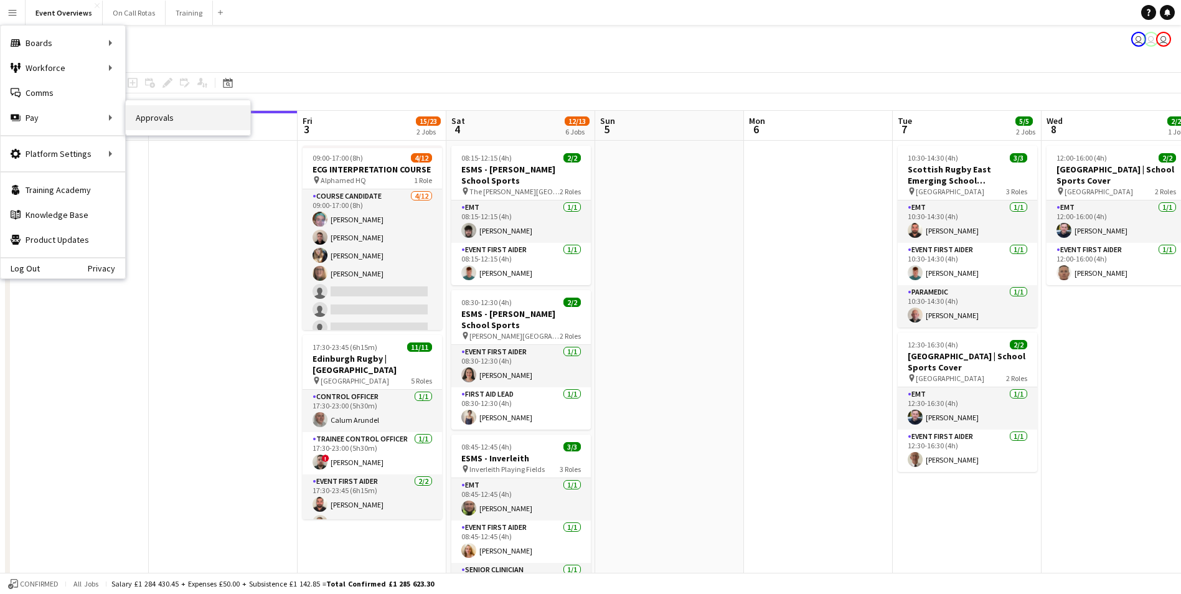
click at [148, 115] on link "Approvals" at bounding box center [188, 117] width 125 height 25
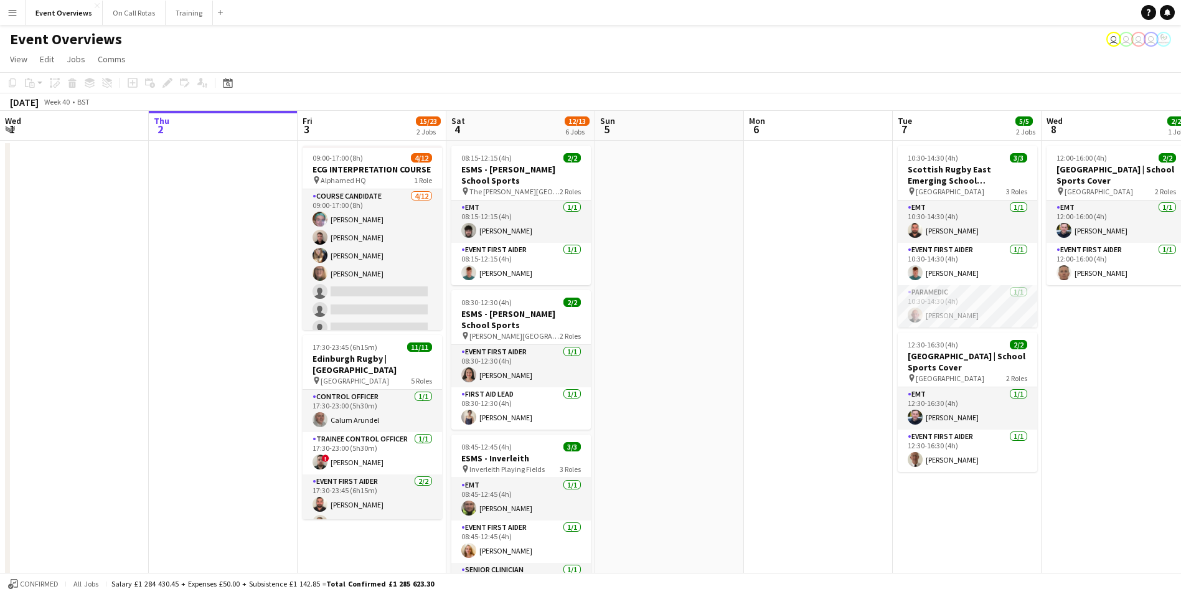
click at [4, 14] on button "Menu" at bounding box center [12, 12] width 25 height 25
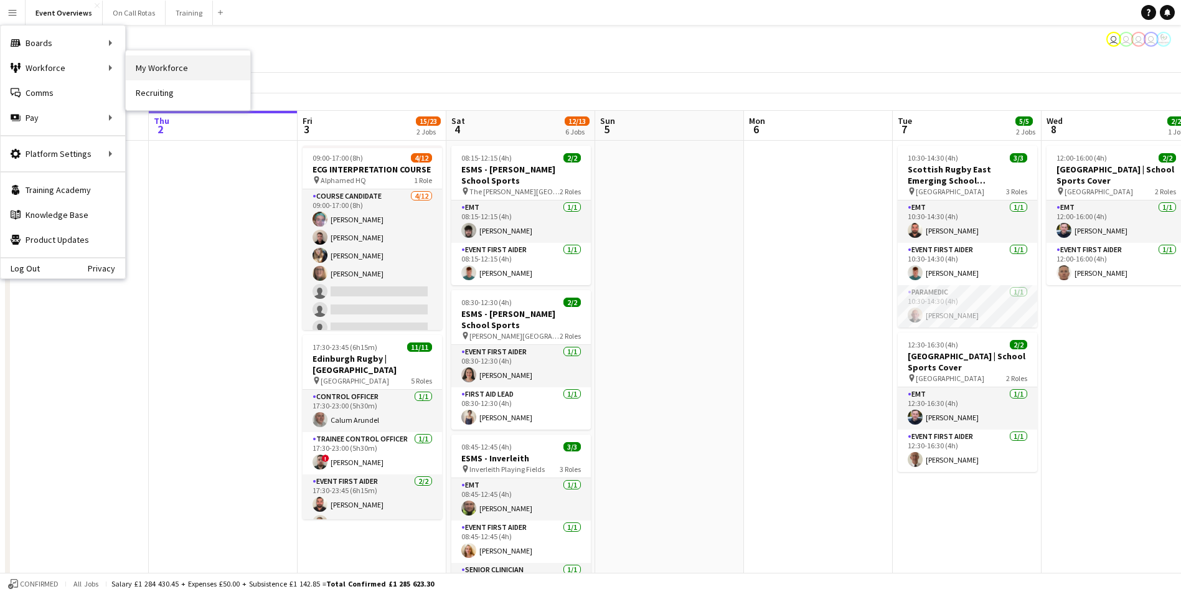
click at [148, 62] on link "My Workforce" at bounding box center [188, 67] width 125 height 25
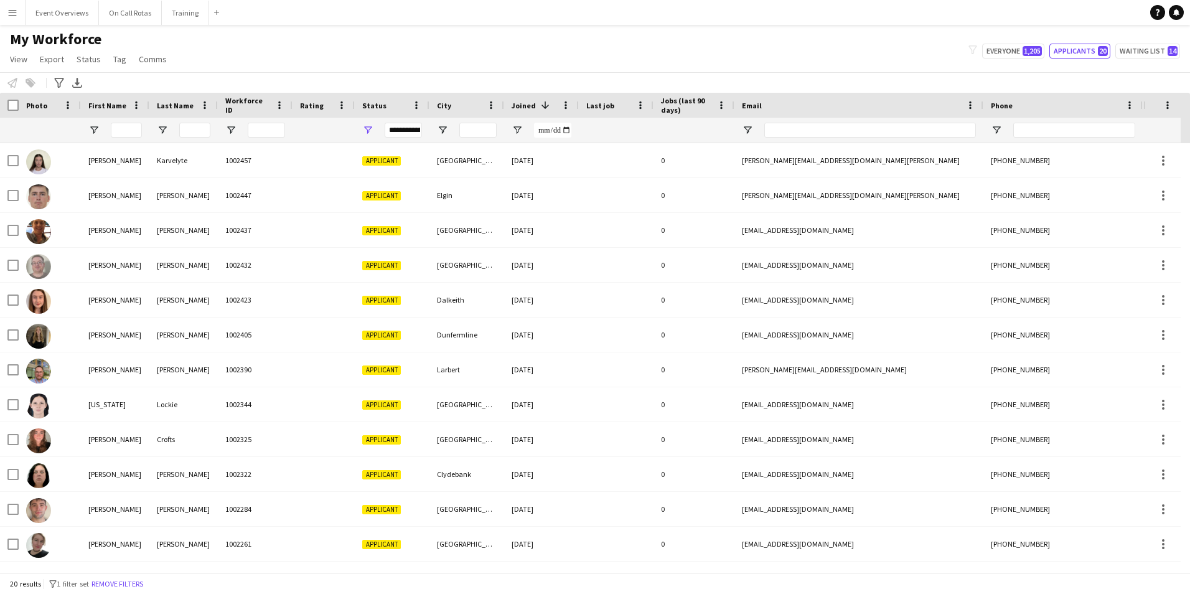
click at [402, 130] on div "**********" at bounding box center [403, 130] width 37 height 15
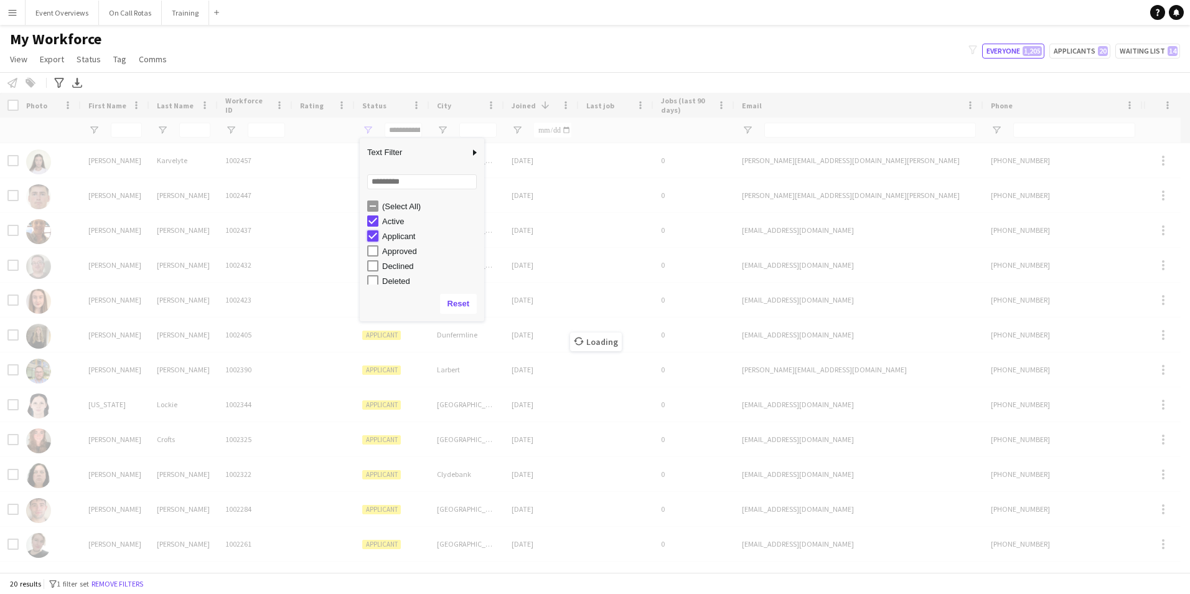
type input "**********"
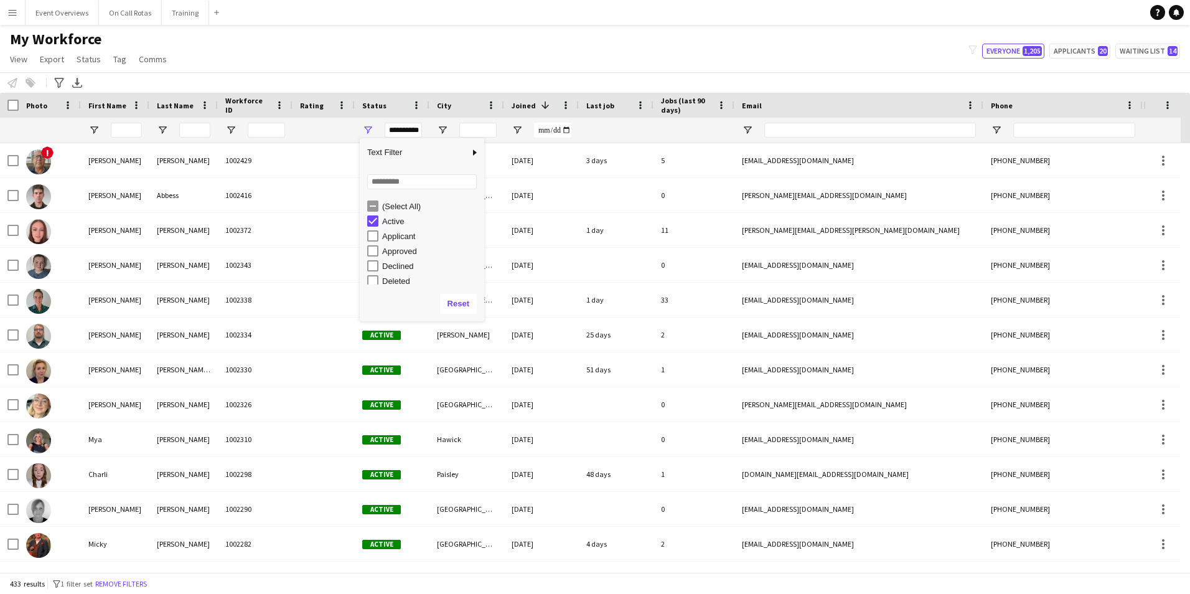
click at [651, 7] on app-navbar "Menu Boards Boards Boards All jobs Status Workforce Workforce My Workforce Recr…" at bounding box center [595, 12] width 1190 height 25
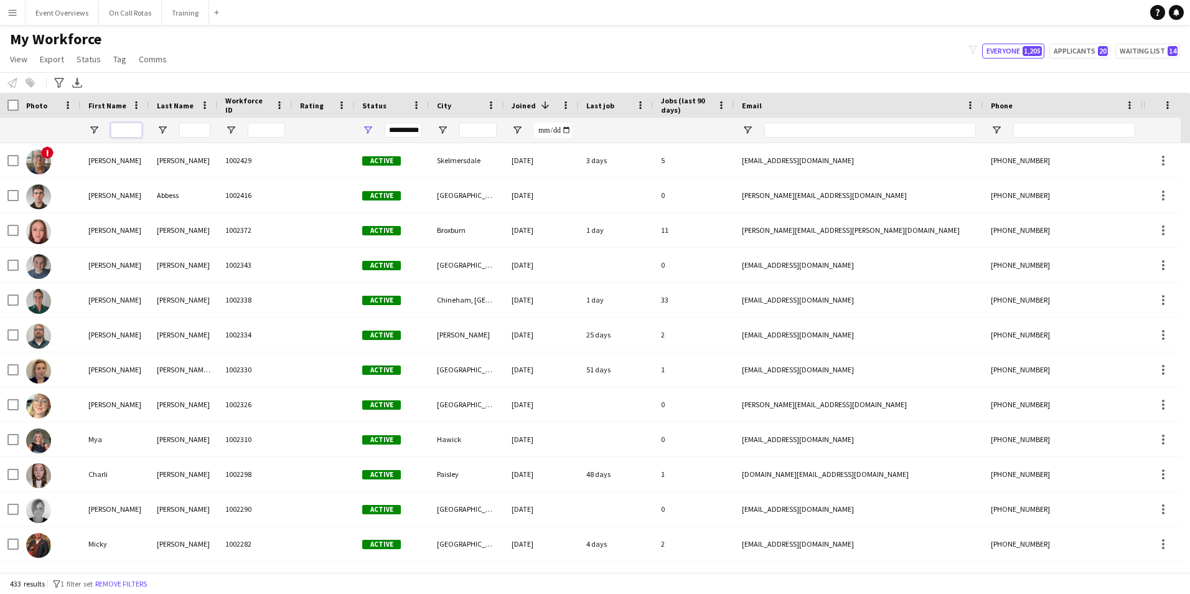
drag, startPoint x: 118, startPoint y: 128, endPoint x: 132, endPoint y: 127, distance: 13.7
click at [119, 128] on input "First Name Filter Input" at bounding box center [126, 130] width 31 height 15
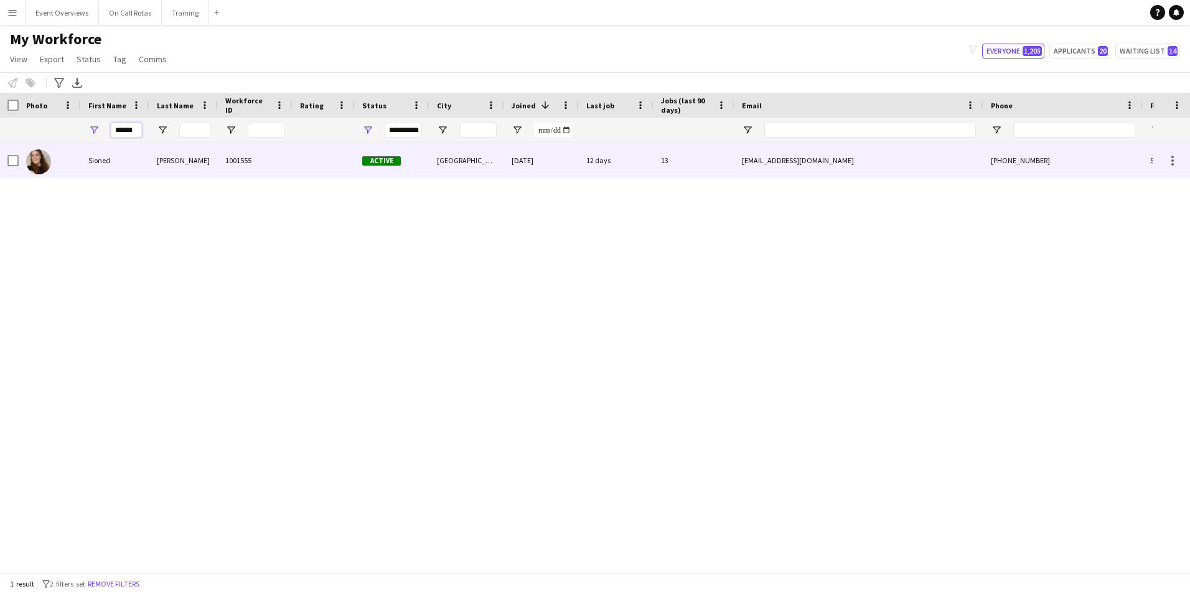
type input "******"
click at [148, 160] on div "Sioned" at bounding box center [115, 160] width 68 height 34
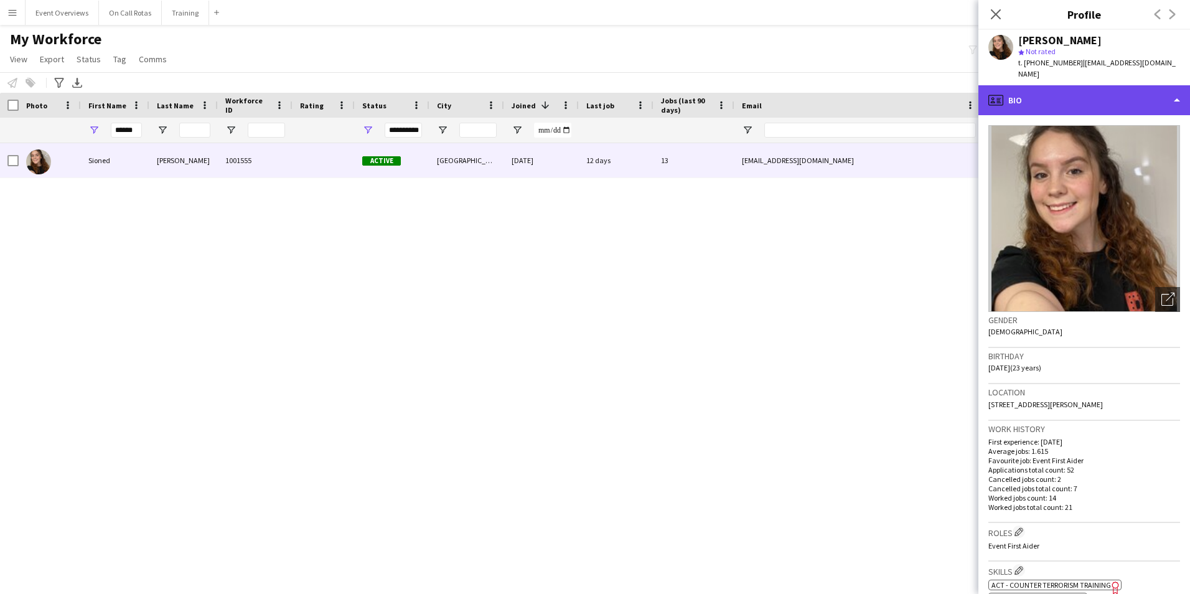
click at [1079, 100] on div "profile Bio" at bounding box center [1085, 100] width 212 height 30
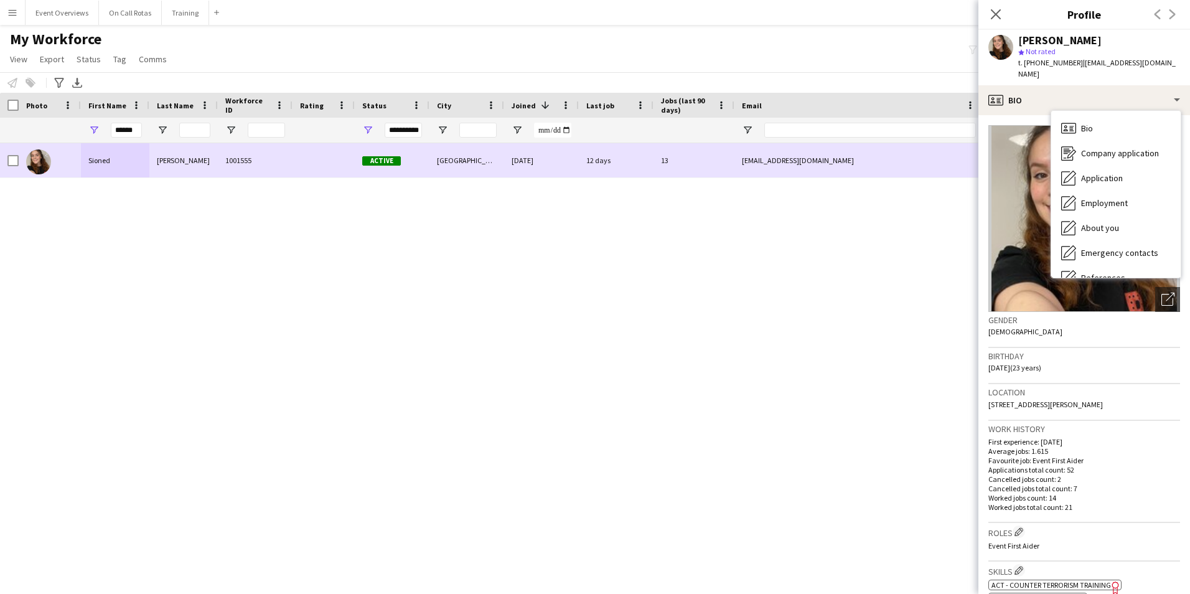
click at [289, 165] on div "1001555" at bounding box center [255, 160] width 75 height 34
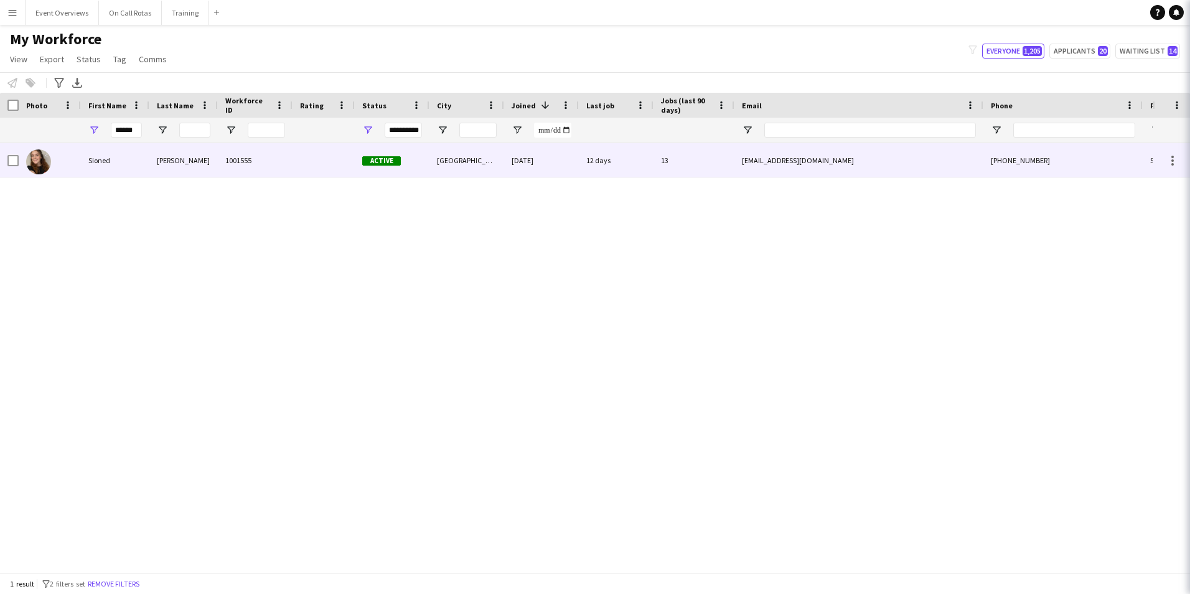
click at [289, 165] on div "1001555" at bounding box center [255, 160] width 75 height 34
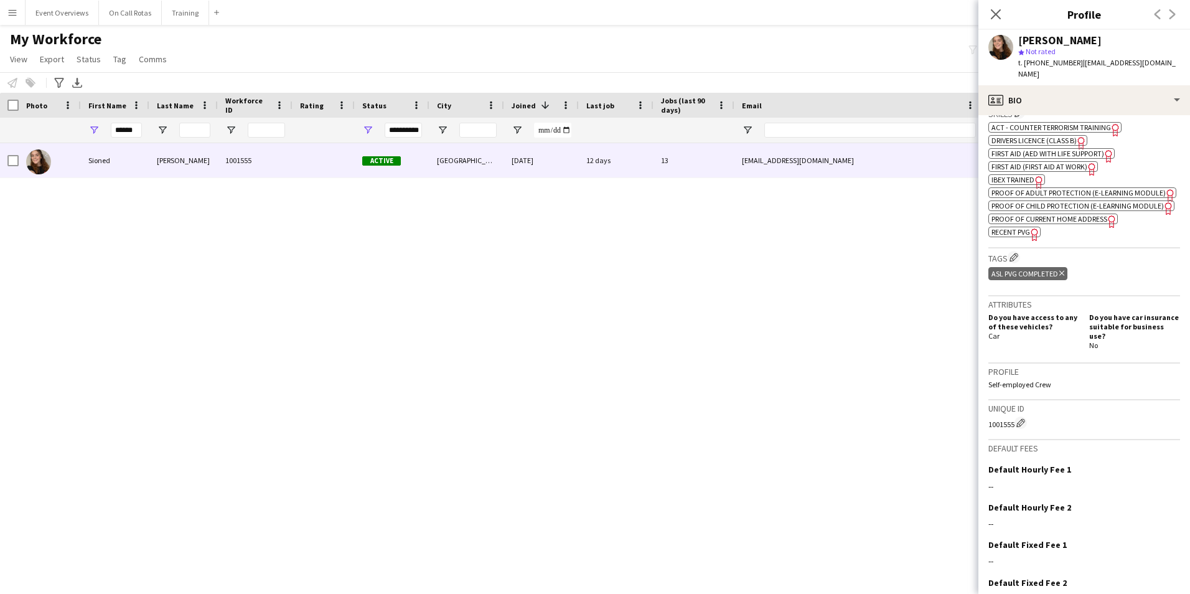
scroll to position [436, 0]
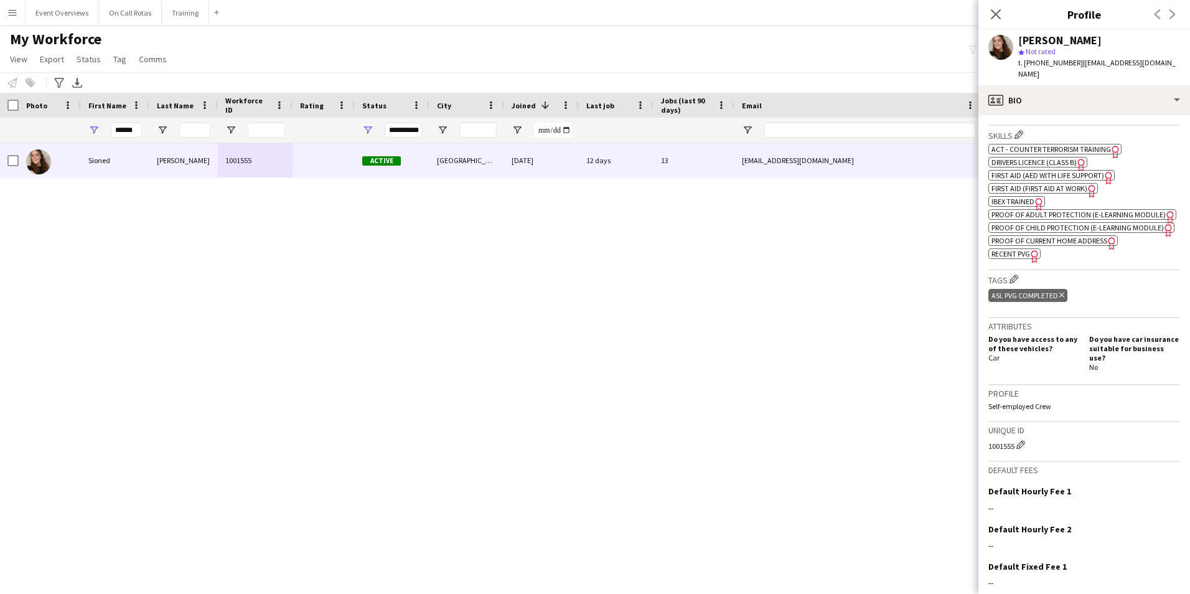
click at [1007, 258] on span "Recent PVG" at bounding box center [1011, 253] width 39 height 9
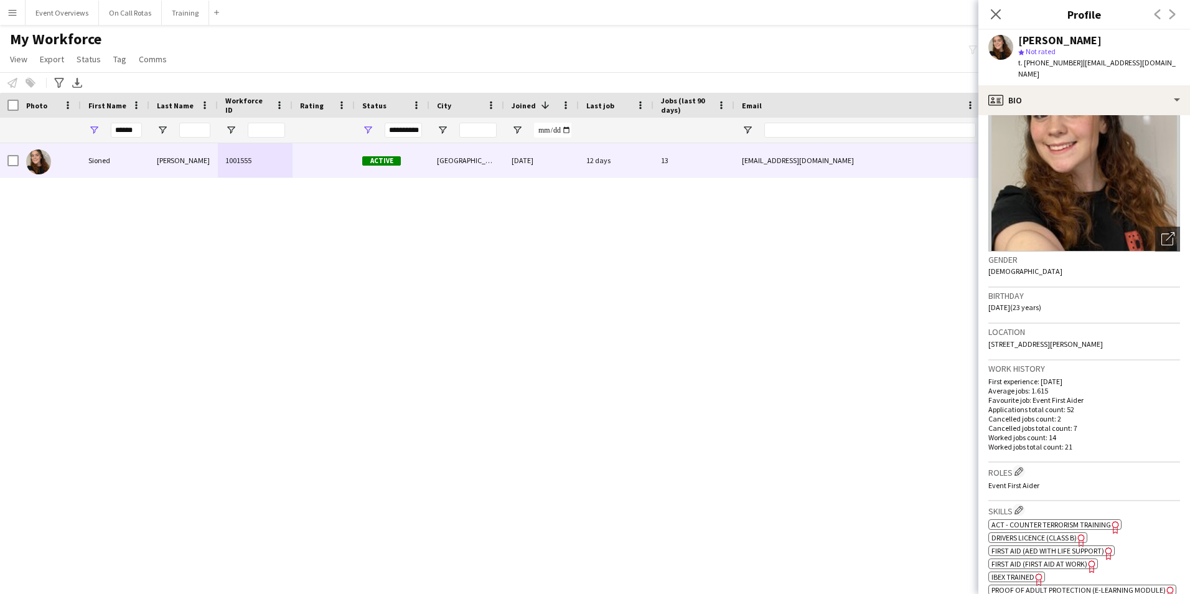
scroll to position [125, 0]
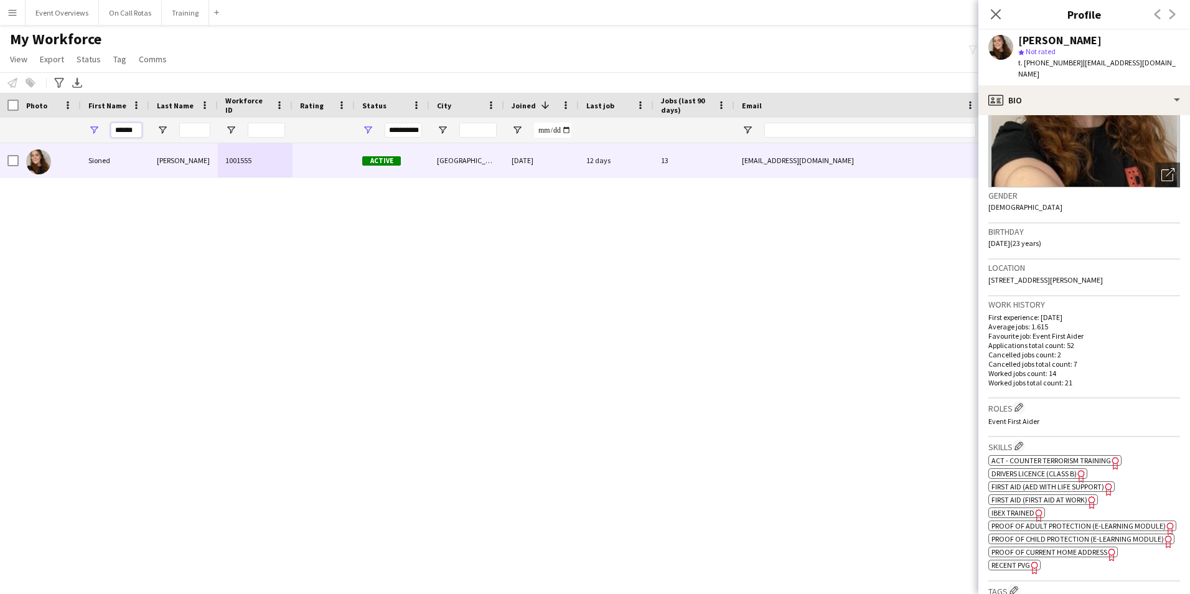
drag, startPoint x: 135, startPoint y: 129, endPoint x: 80, endPoint y: 135, distance: 55.1
click at [80, 135] on div "**********" at bounding box center [675, 130] width 1350 height 25
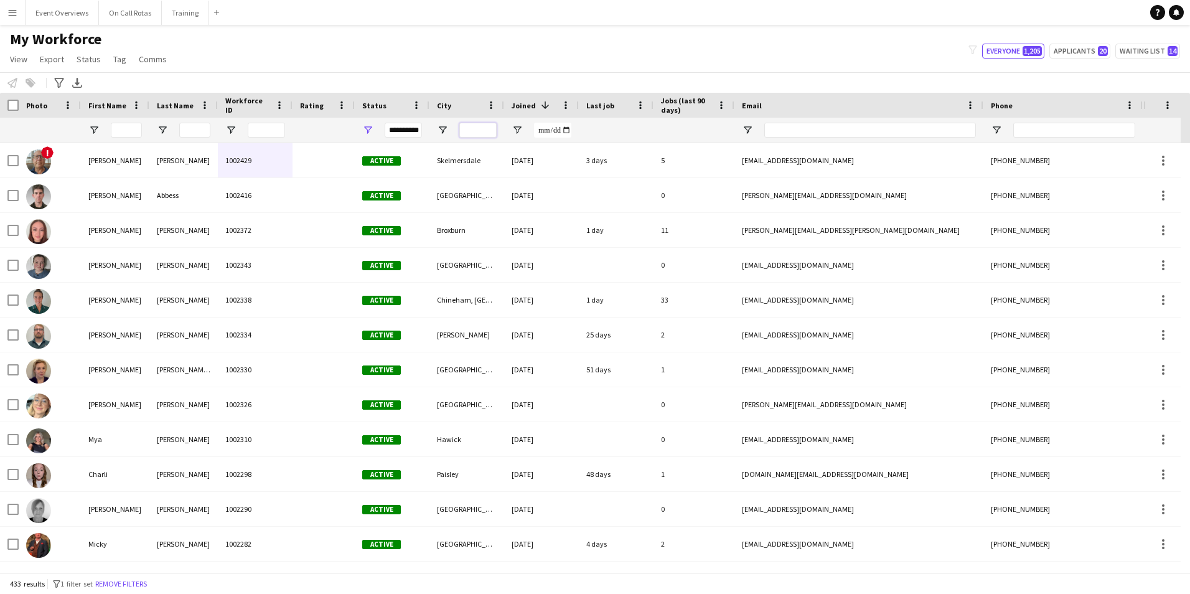
click at [463, 128] on input "City Filter Input" at bounding box center [477, 130] width 37 height 15
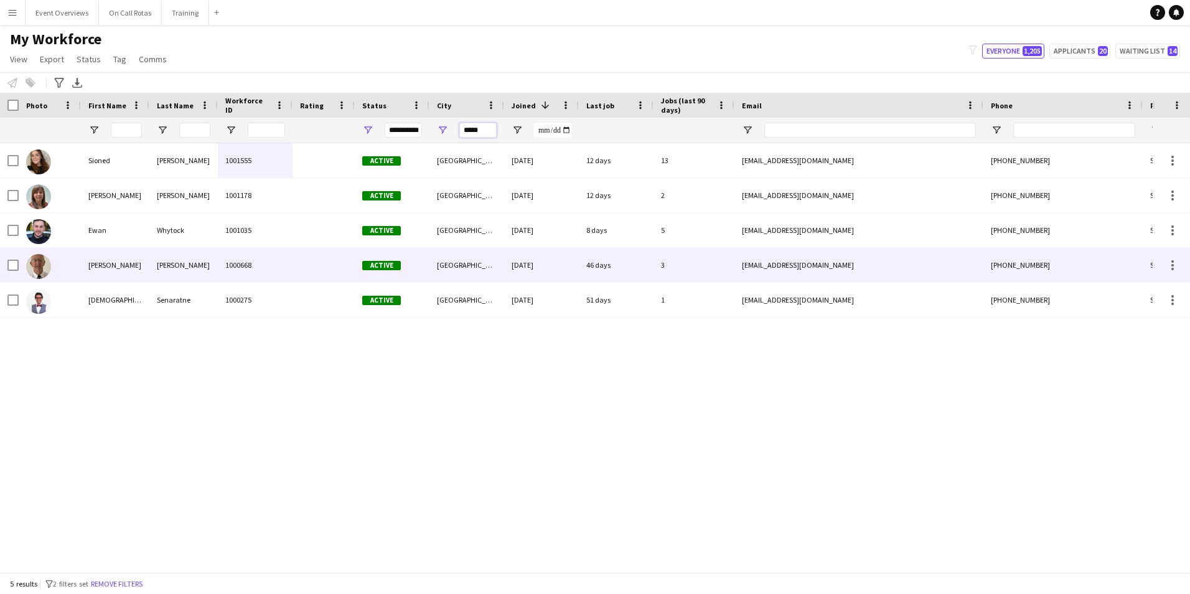
type input "*****"
click at [293, 266] on div at bounding box center [324, 265] width 62 height 34
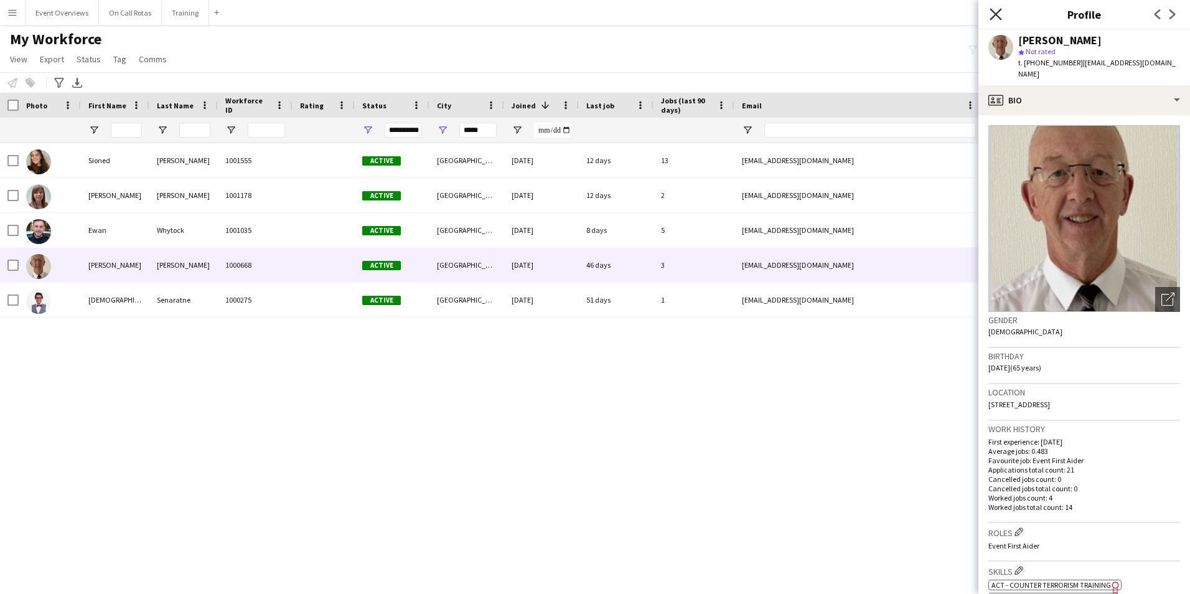
click at [1000, 14] on icon "Close pop-in" at bounding box center [996, 14] width 12 height 12
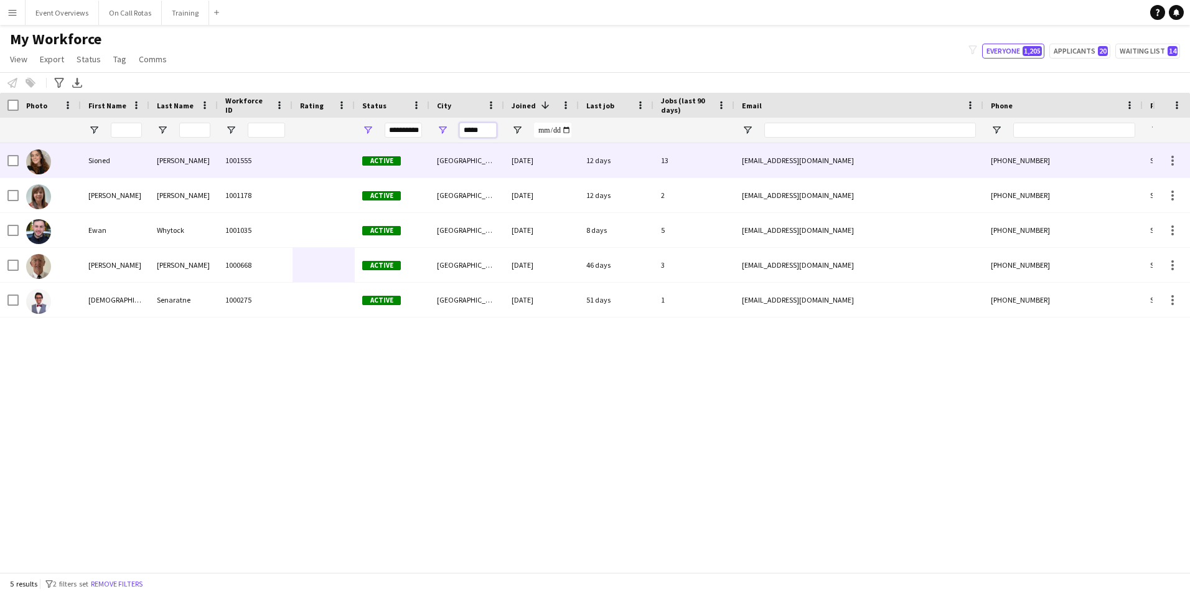
drag, startPoint x: 482, startPoint y: 130, endPoint x: 440, endPoint y: 144, distance: 45.3
click at [440, 144] on div "Workforce Details Photo First Name" at bounding box center [595, 332] width 1190 height 479
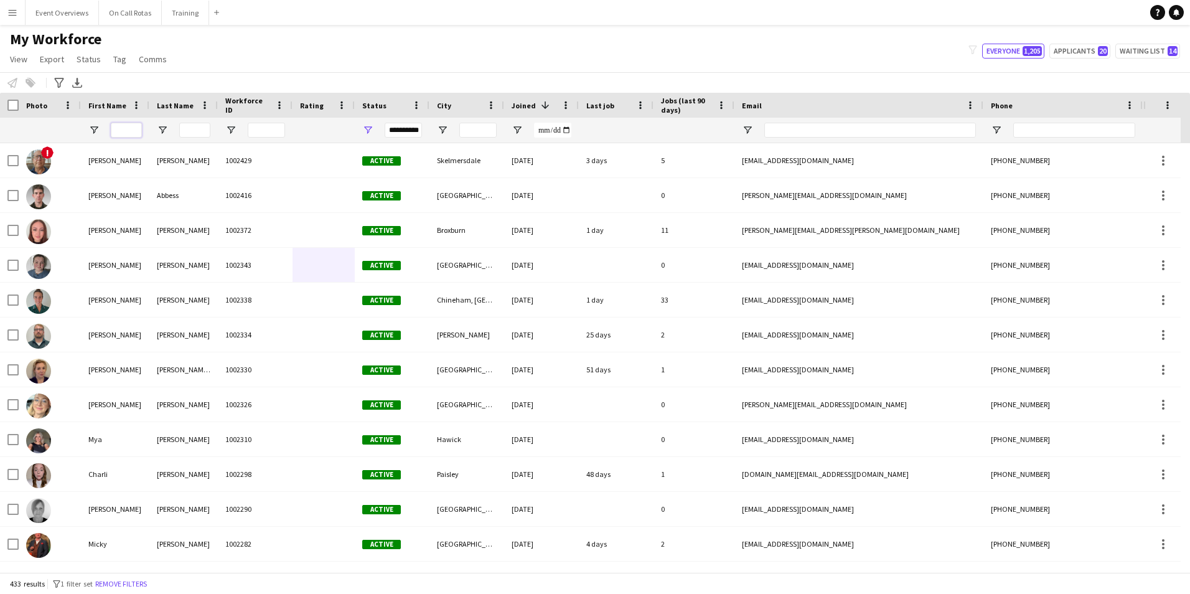
click at [131, 131] on input "First Name Filter Input" at bounding box center [126, 130] width 31 height 15
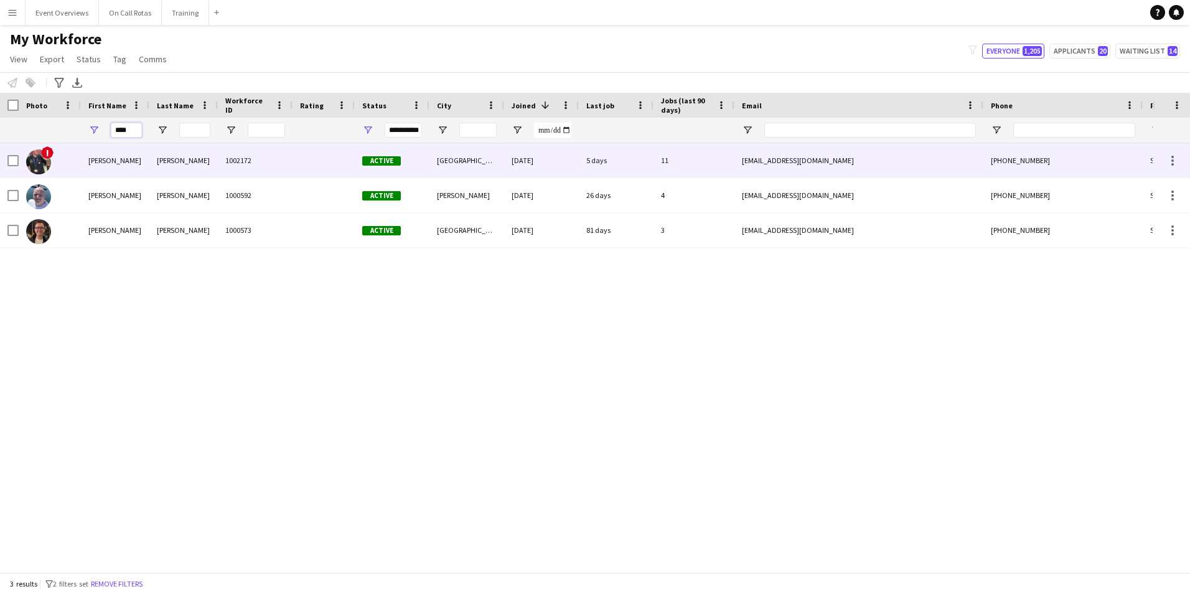
type input "****"
click at [172, 157] on div "Murray" at bounding box center [183, 160] width 68 height 34
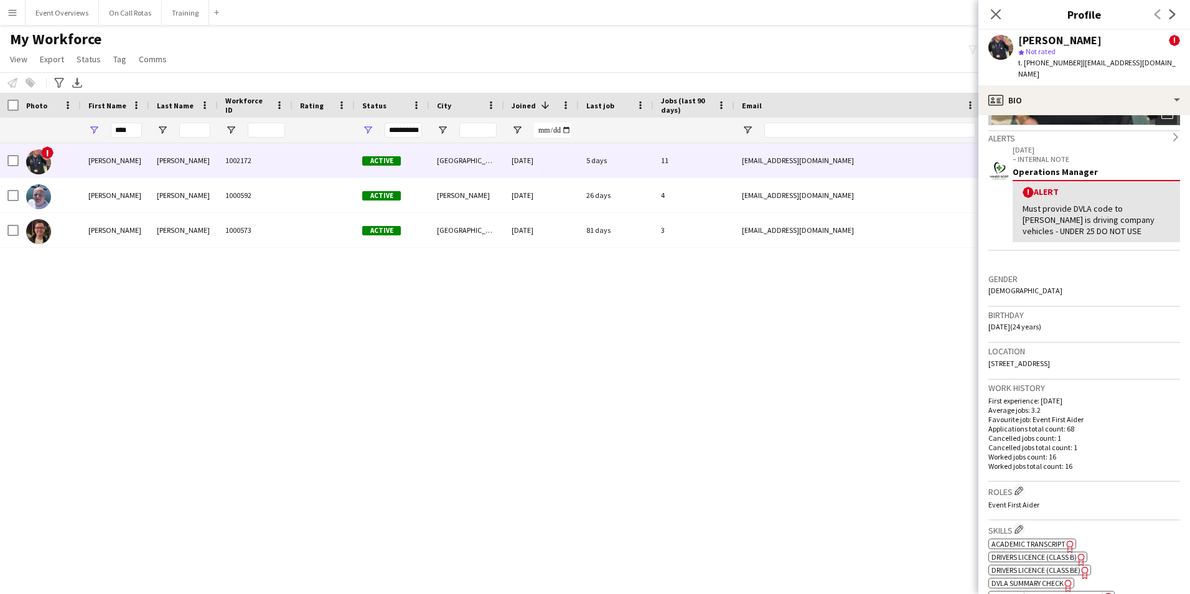
scroll to position [0, 0]
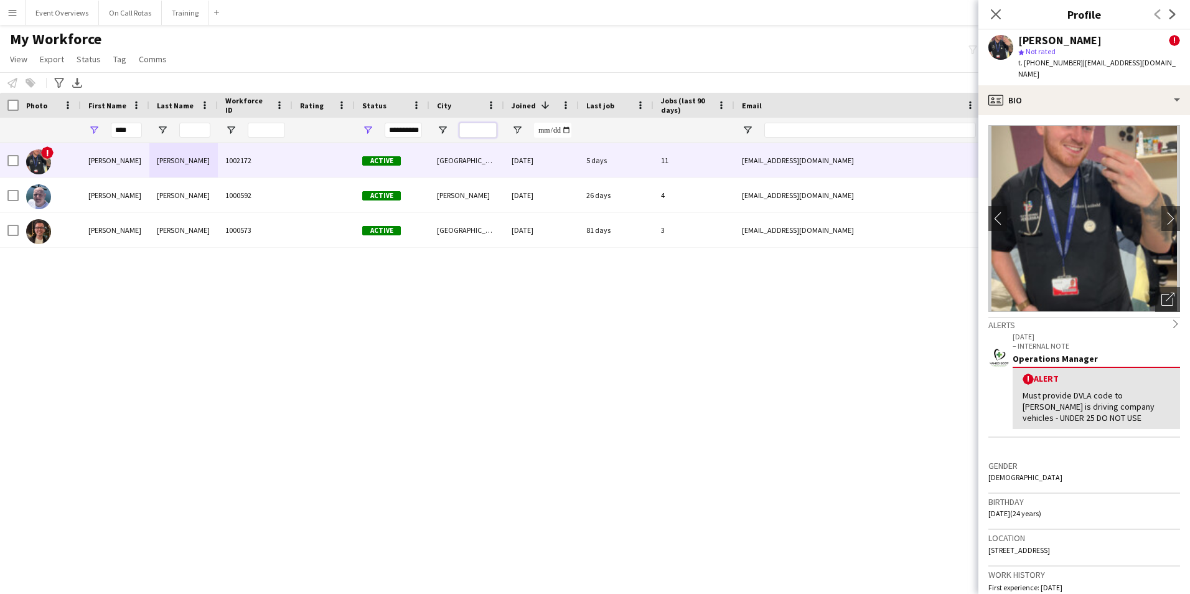
click at [464, 133] on input "City Filter Input" at bounding box center [477, 130] width 37 height 15
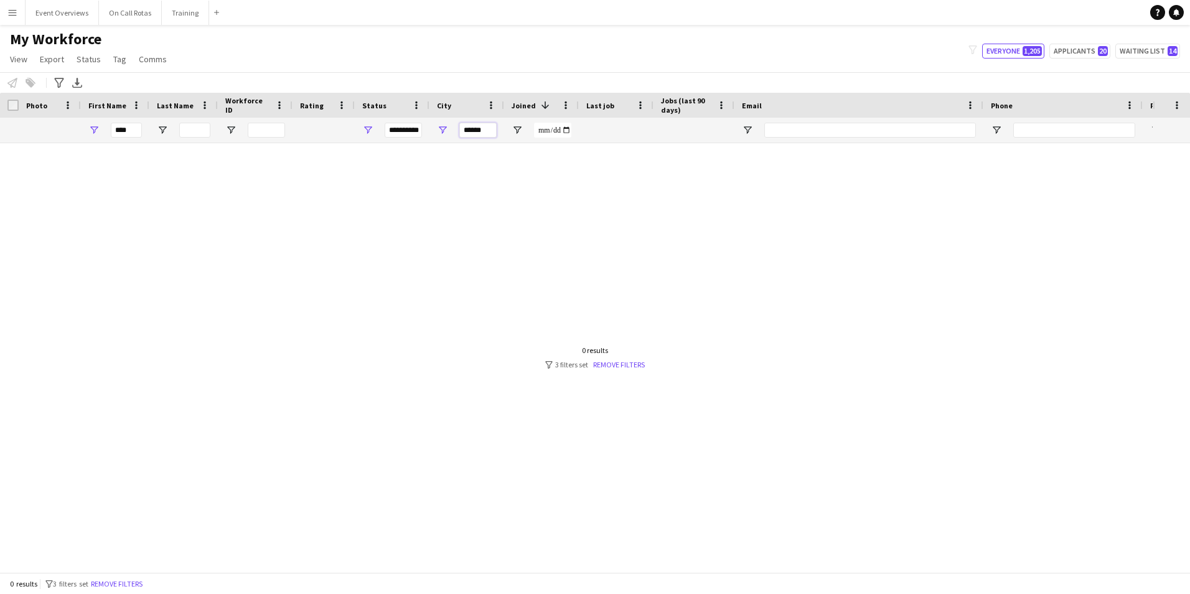
type input "******"
drag, startPoint x: 81, startPoint y: 133, endPoint x: 42, endPoint y: 131, distance: 39.2
click at [39, 135] on div "**********" at bounding box center [675, 130] width 1350 height 25
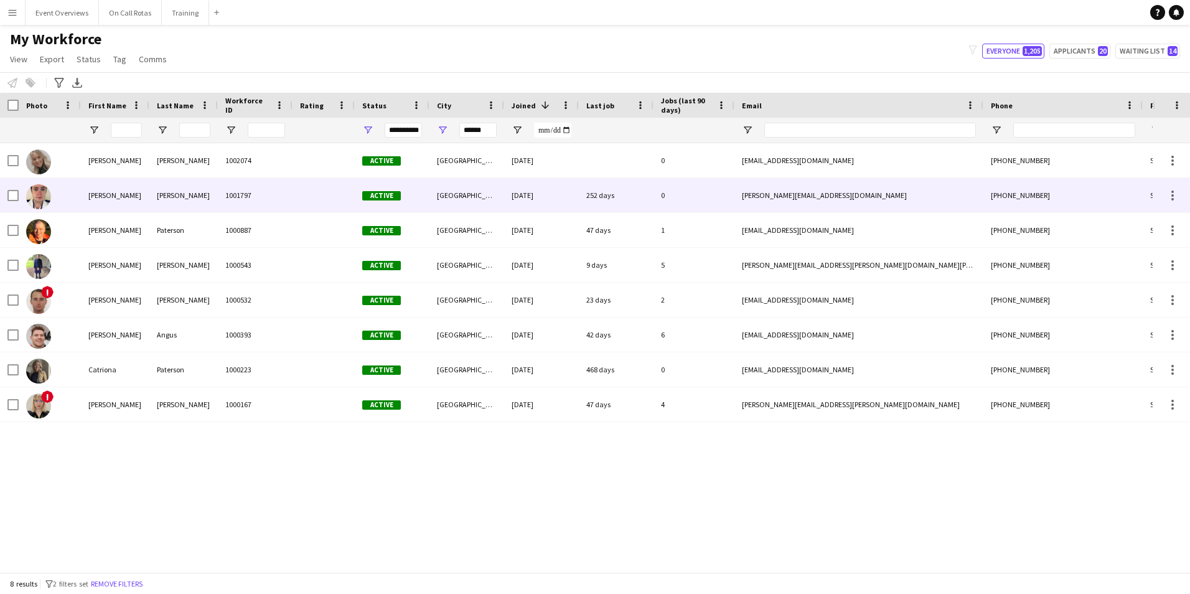
click at [271, 207] on div "1001797" at bounding box center [255, 195] width 75 height 34
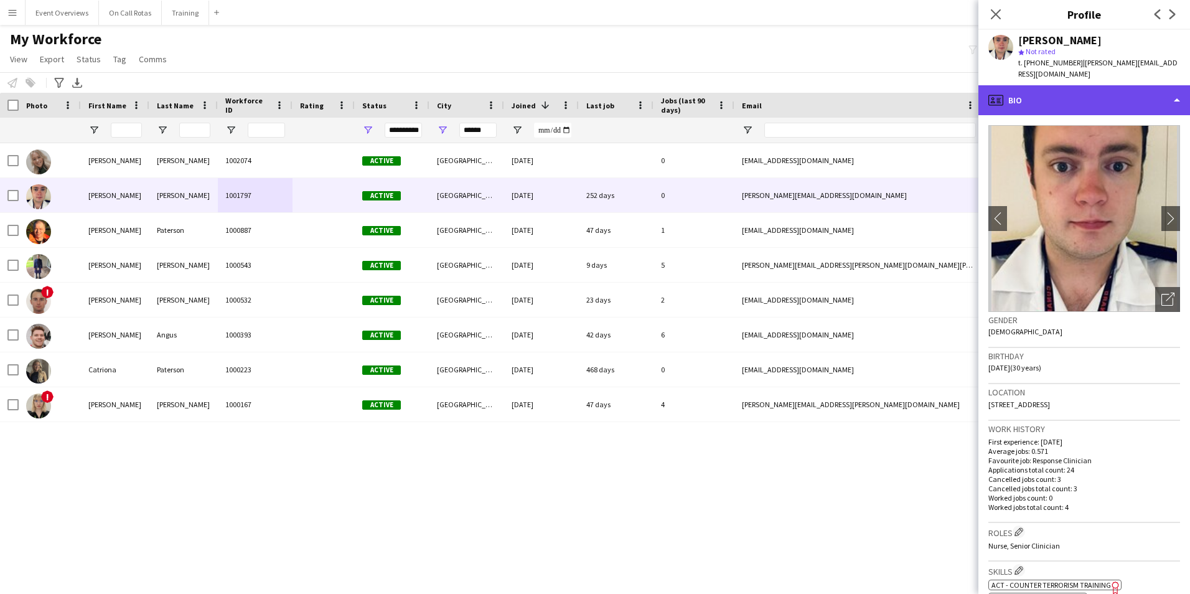
click at [1054, 85] on div "profile Bio" at bounding box center [1085, 100] width 212 height 30
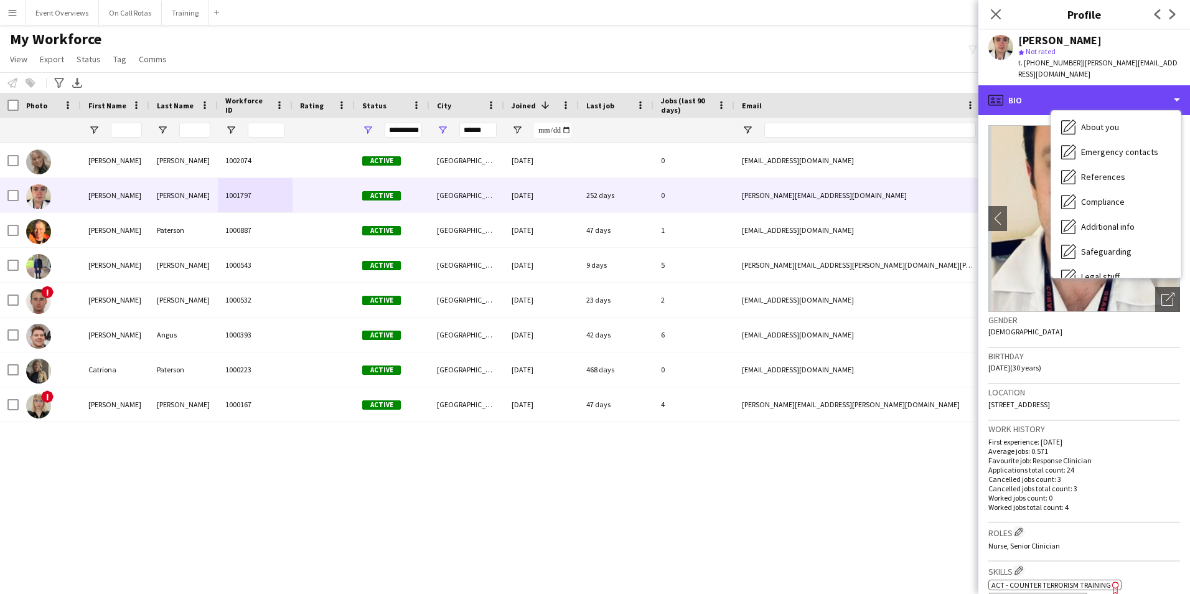
scroll to position [217, 0]
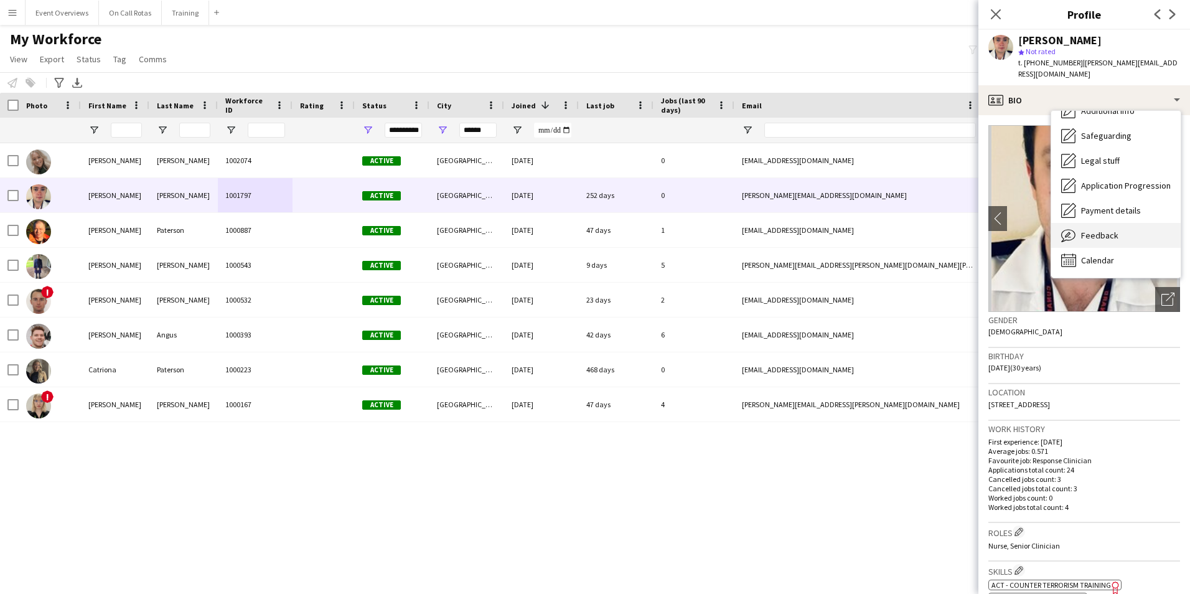
click at [1100, 230] on span "Feedback" at bounding box center [1099, 235] width 37 height 11
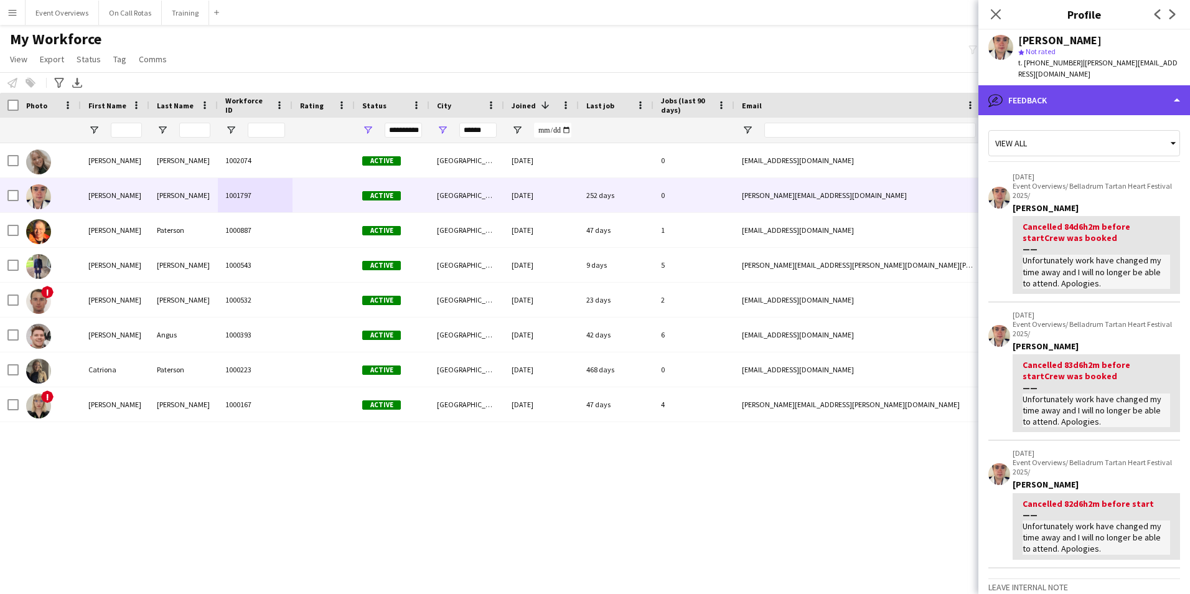
click at [1070, 102] on div "bubble-pencil Feedback" at bounding box center [1085, 100] width 212 height 30
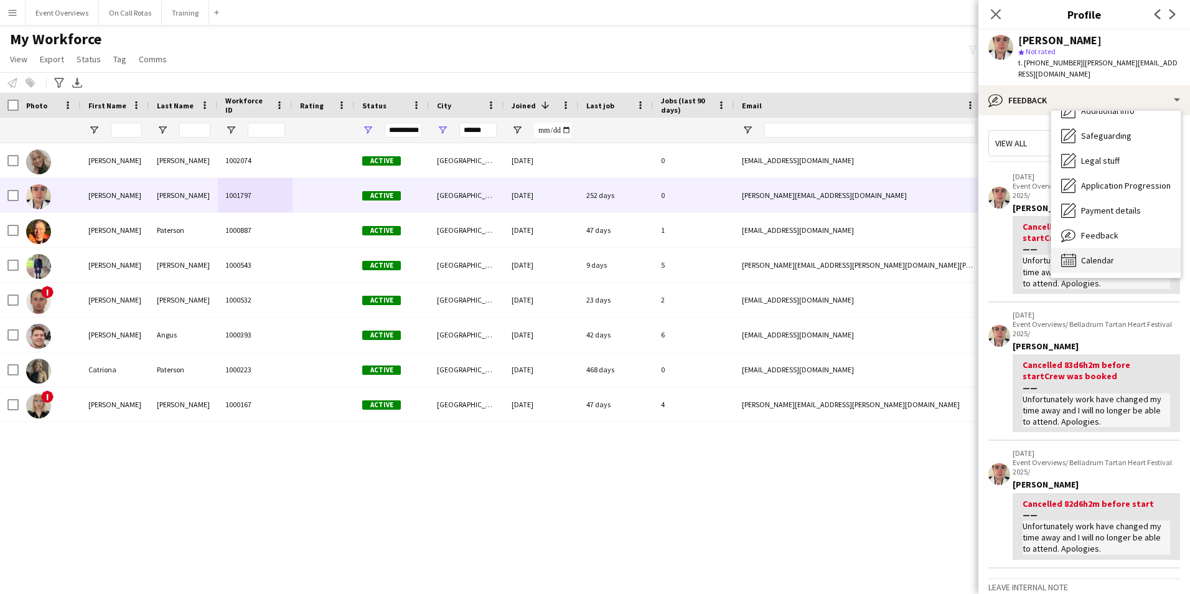
click at [1099, 257] on div "Calendar Calendar" at bounding box center [1115, 260] width 129 height 25
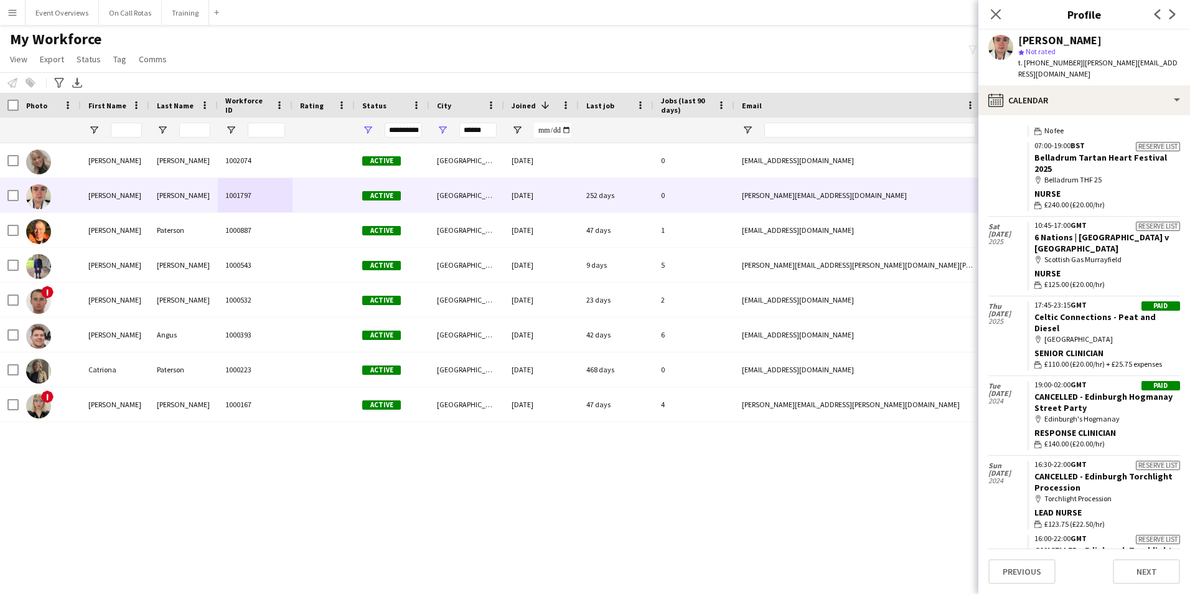
scroll to position [1121, 0]
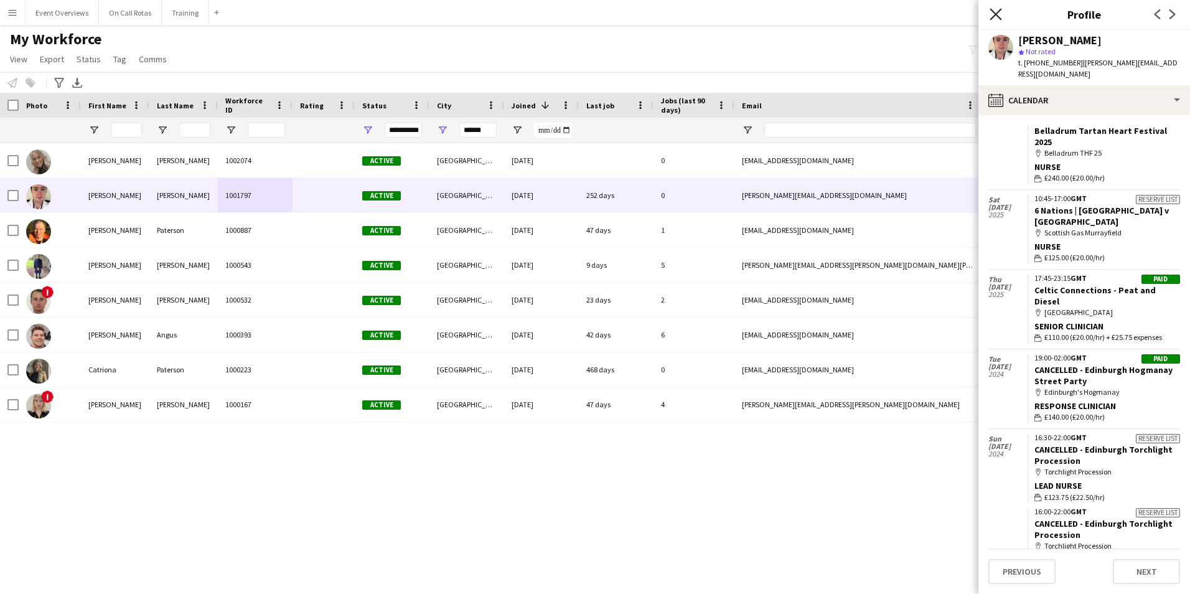
click at [999, 11] on icon at bounding box center [996, 14] width 12 height 12
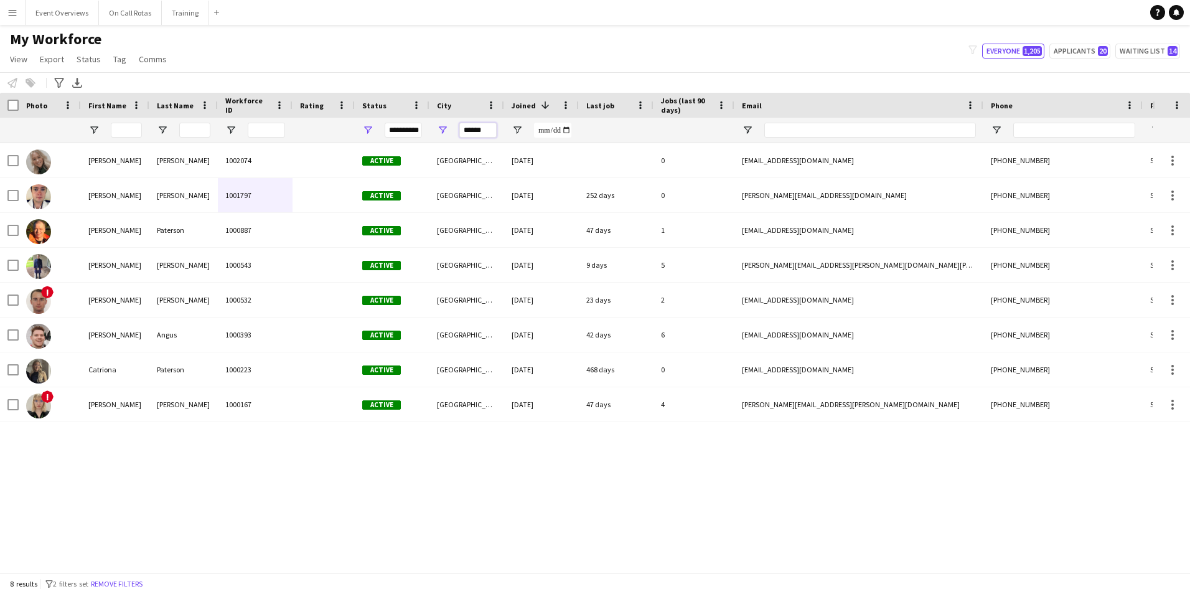
drag, startPoint x: 493, startPoint y: 128, endPoint x: 373, endPoint y: 149, distance: 122.1
click at [373, 149] on div "Workforce Details Photo First Name" at bounding box center [595, 332] width 1190 height 479
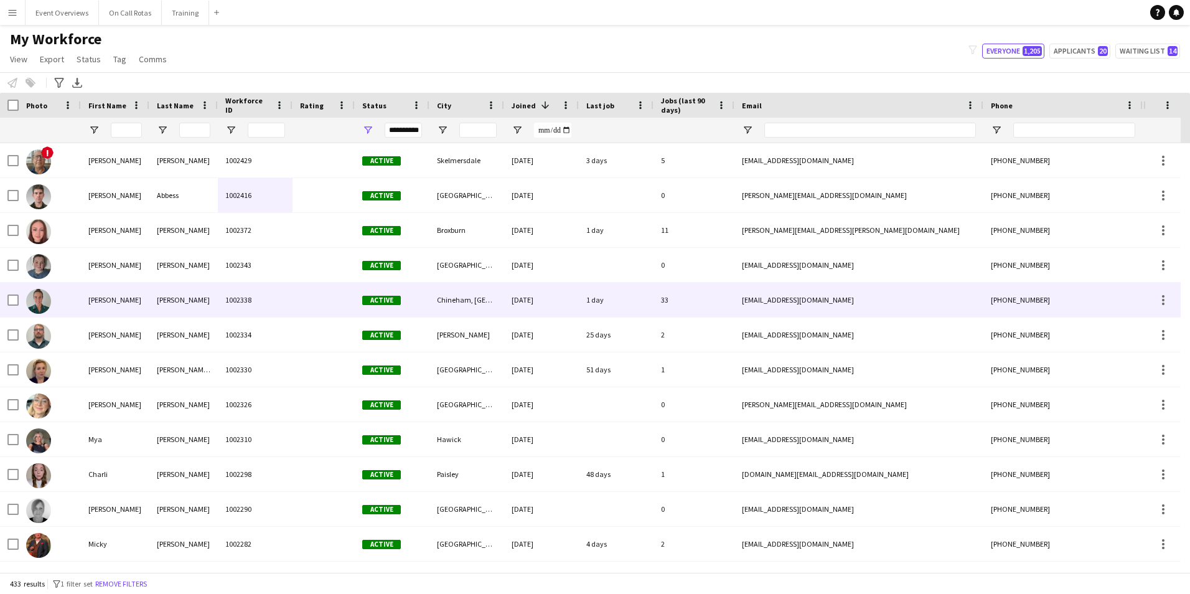
click at [344, 304] on div at bounding box center [324, 300] width 62 height 34
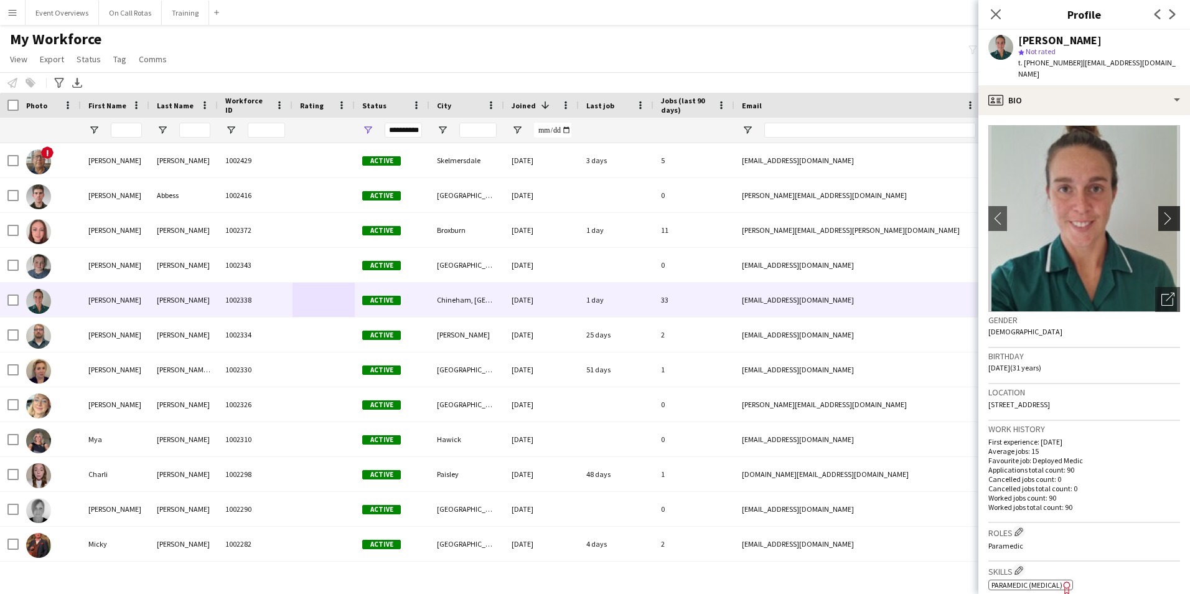
click at [1170, 212] on app-icon "chevron-right" at bounding box center [1171, 218] width 19 height 13
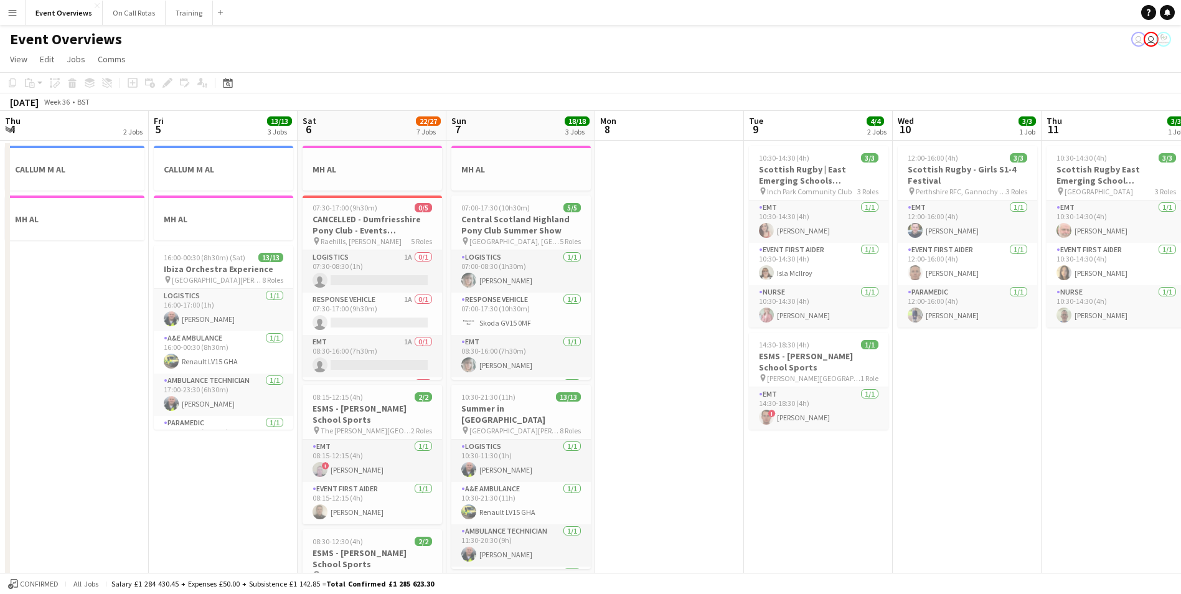
scroll to position [0, 436]
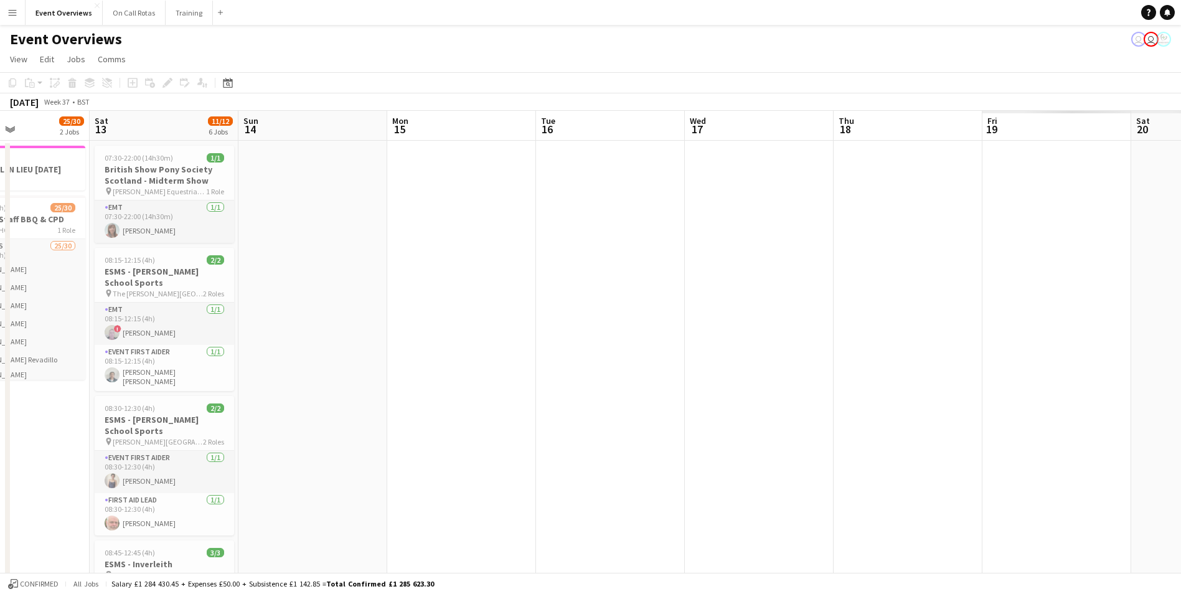
drag, startPoint x: 1033, startPoint y: 325, endPoint x: 304, endPoint y: 283, distance: 730.8
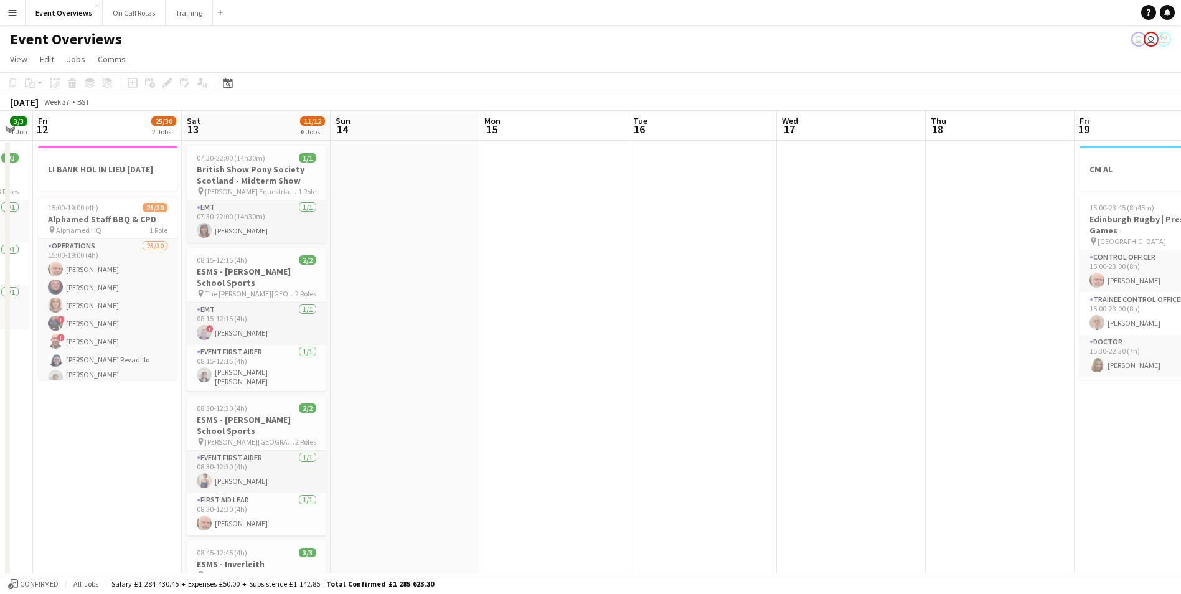
drag, startPoint x: 682, startPoint y: 285, endPoint x: 237, endPoint y: 271, distance: 445.3
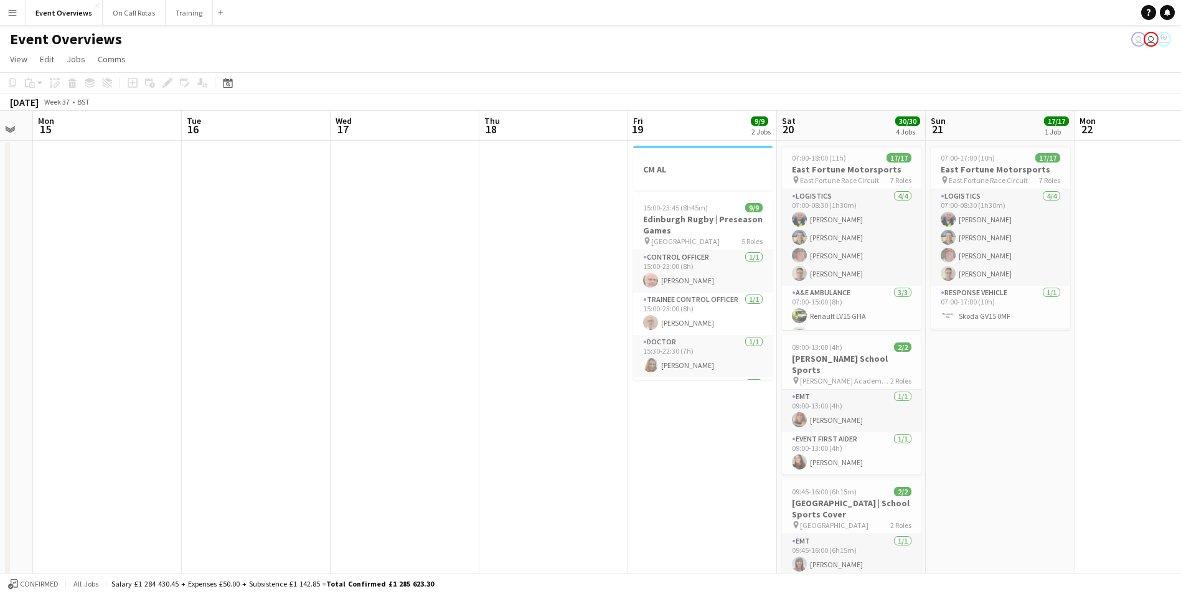
scroll to position [0, 415]
drag, startPoint x: 1073, startPoint y: 442, endPoint x: 1079, endPoint y: 393, distance: 49.0
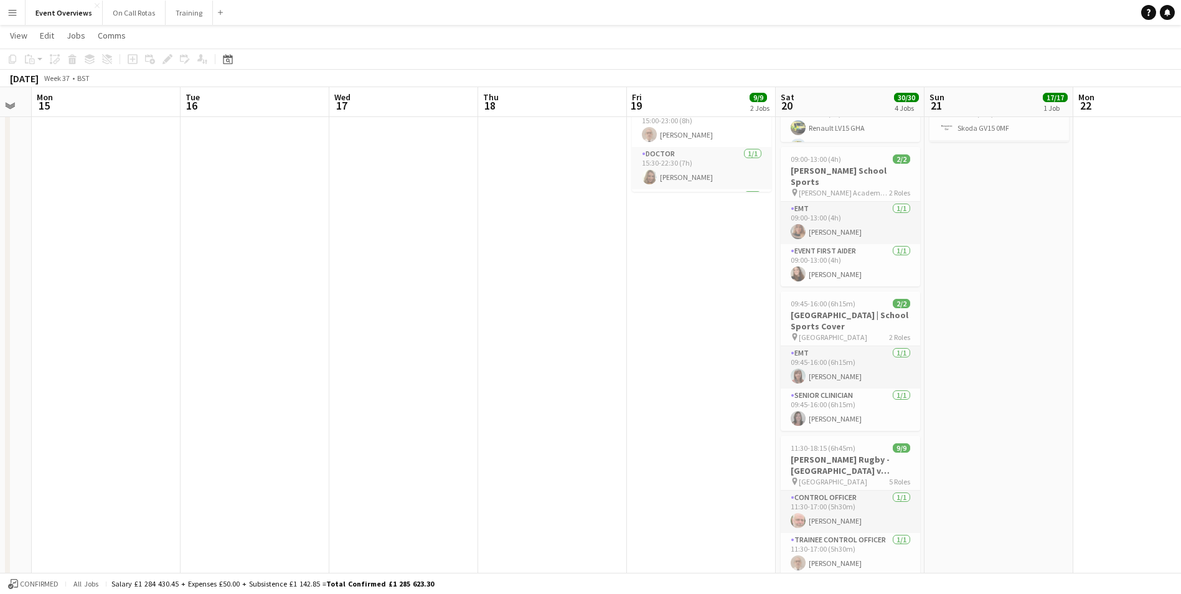
click at [1075, 373] on app-date-cell at bounding box center [1147, 486] width 149 height 1066
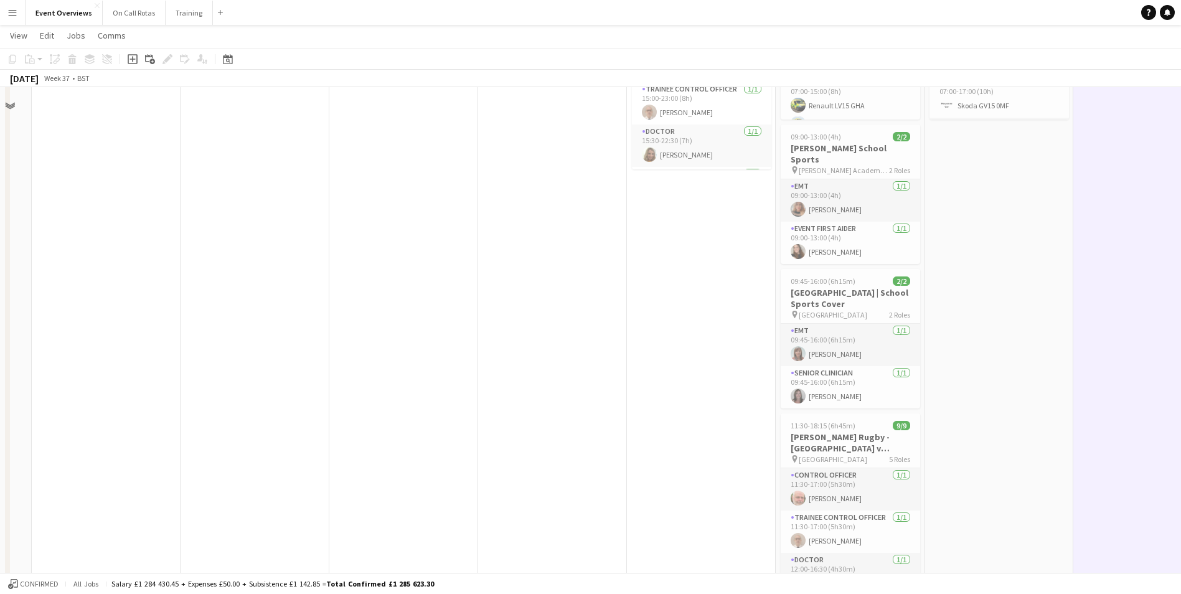
scroll to position [62, 0]
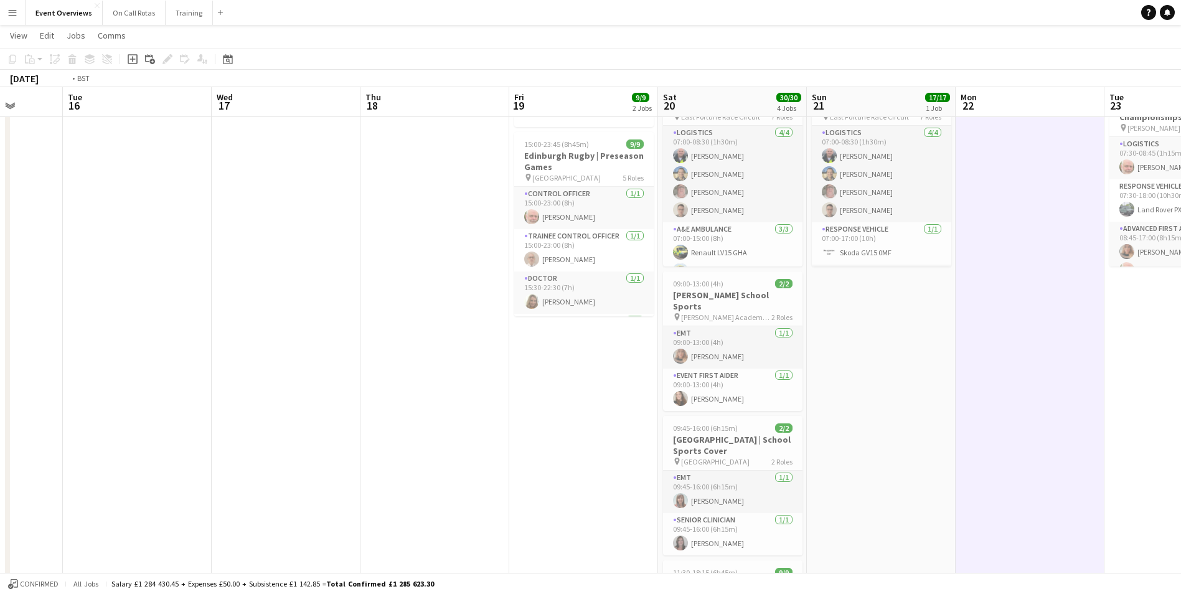
drag, startPoint x: 1078, startPoint y: 365, endPoint x: 471, endPoint y: 415, distance: 608.4
click at [471, 415] on app-calendar-viewport "Fri 12 25/30 2 Jobs Sat 13 11/12 6 Jobs Sun 14 Mon 15 Tue 16 Wed 17 Thu 18 Fri …" at bounding box center [590, 564] width 1181 height 1157
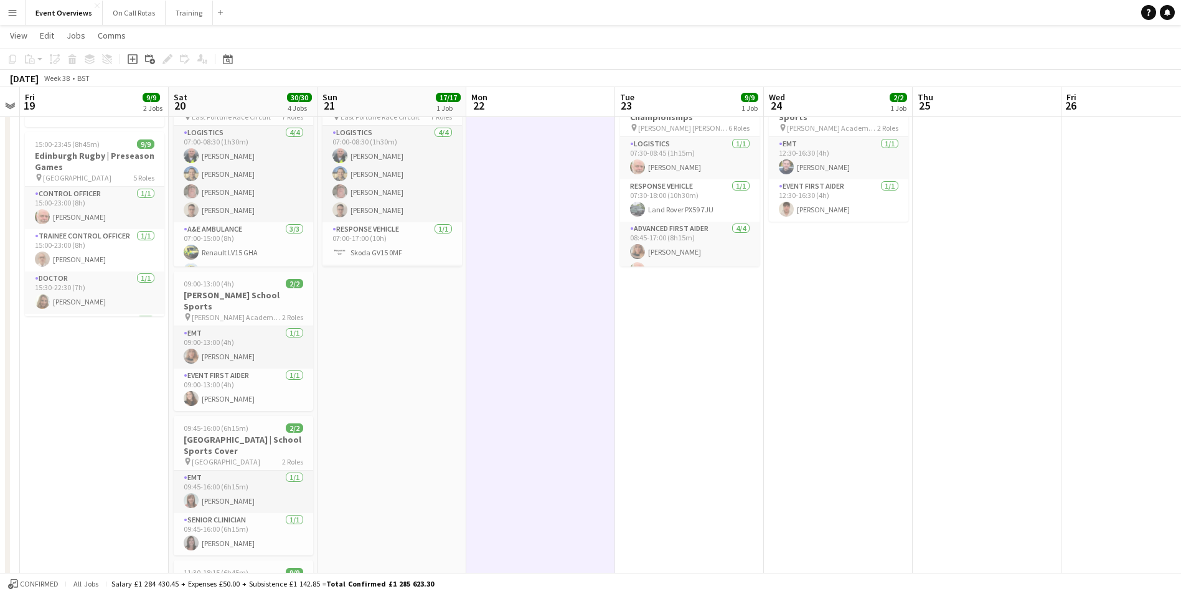
drag, startPoint x: 962, startPoint y: 343, endPoint x: 553, endPoint y: 390, distance: 412.4
click at [531, 390] on app-calendar-viewport "Tue 16 Wed 17 Thu 18 Fri 19 9/9 2 Jobs Sat 20 30/30 4 Jobs Sun 21 17/17 1 Job M…" at bounding box center [590, 564] width 1181 height 1157
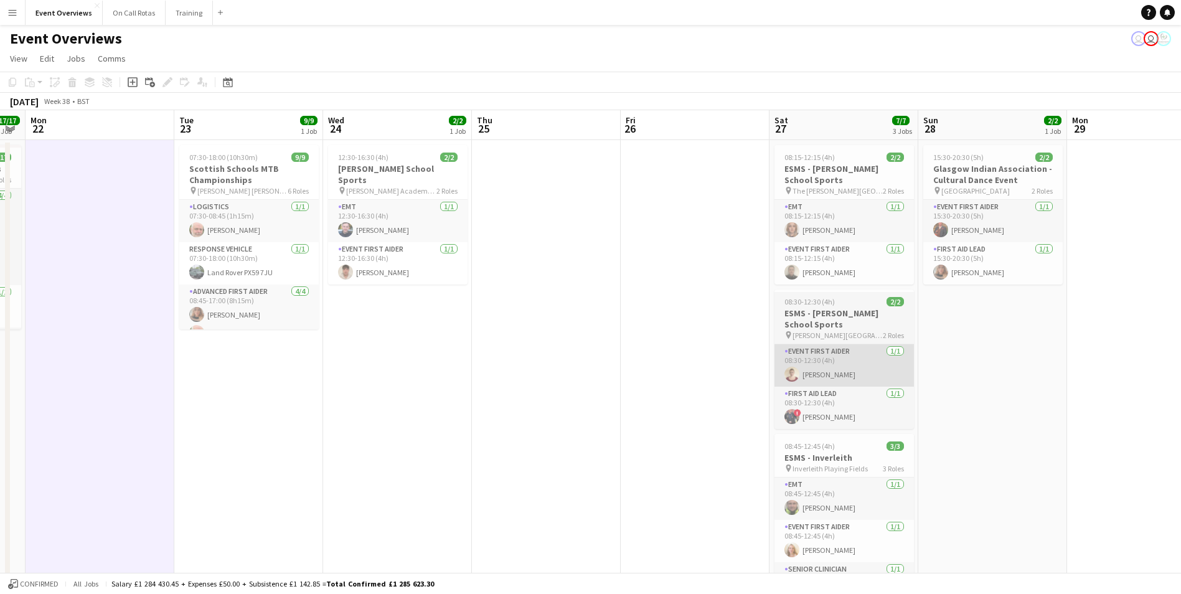
scroll to position [0, 0]
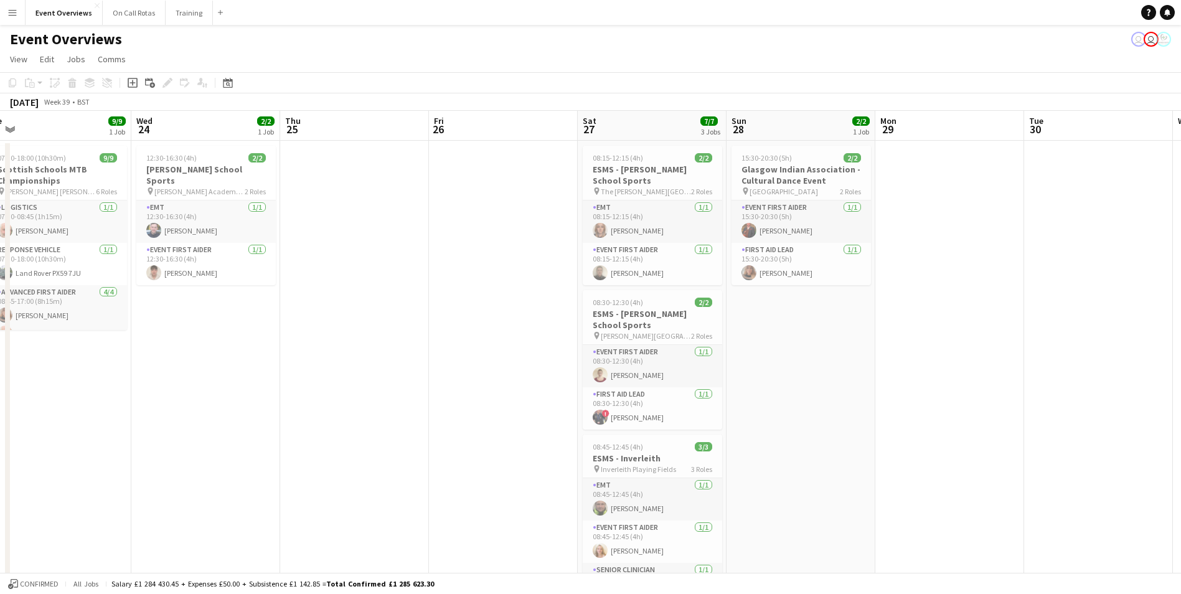
drag, startPoint x: 995, startPoint y: 361, endPoint x: 756, endPoint y: 369, distance: 238.6
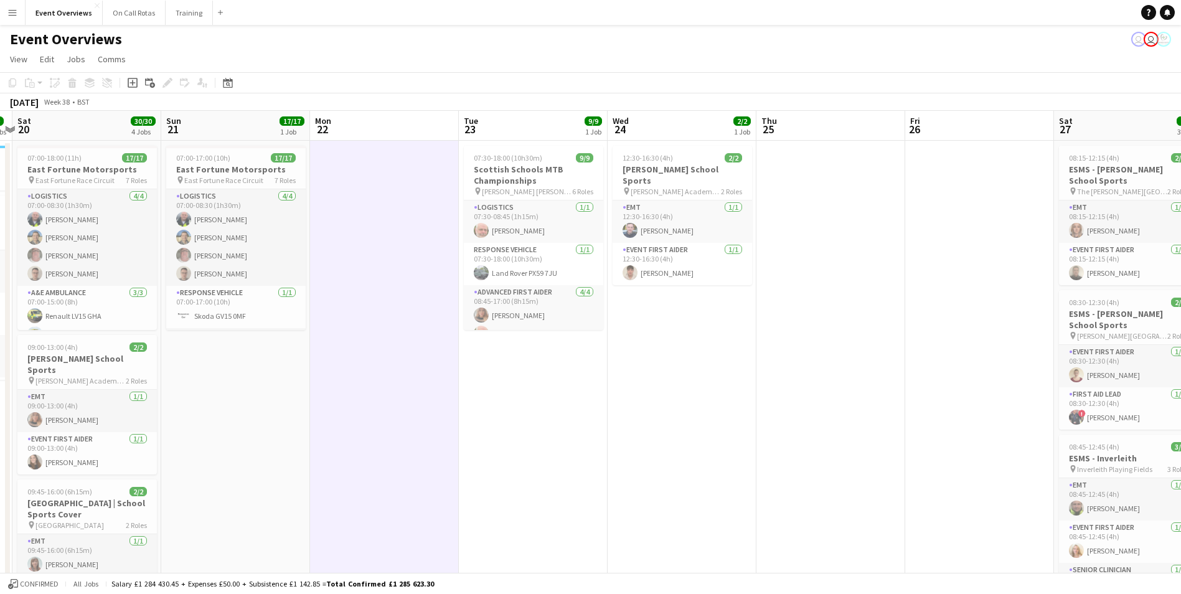
drag, startPoint x: 309, startPoint y: 335, endPoint x: 840, endPoint y: 275, distance: 534.4
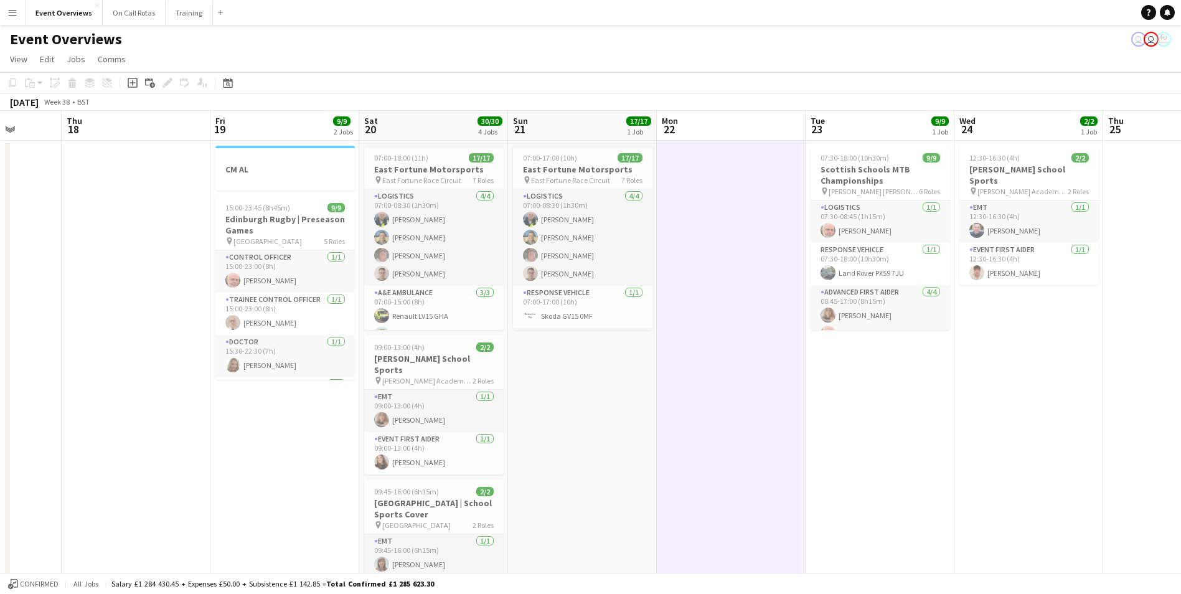
drag, startPoint x: 281, startPoint y: 333, endPoint x: 521, endPoint y: 308, distance: 241.0
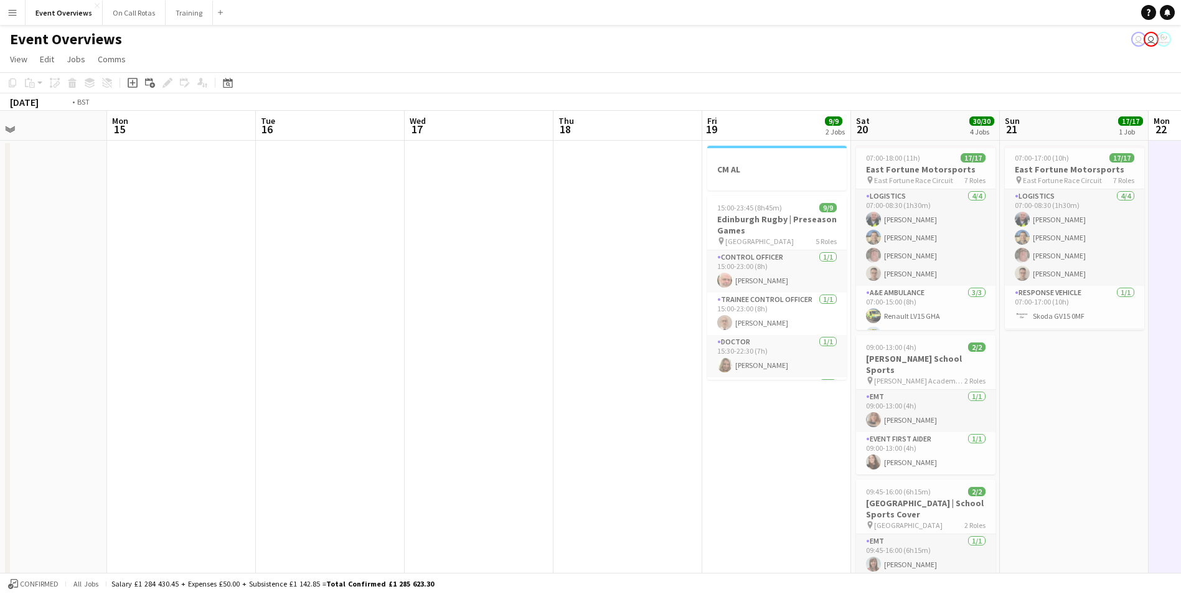
drag, startPoint x: 85, startPoint y: 326, endPoint x: 334, endPoint y: 306, distance: 250.4
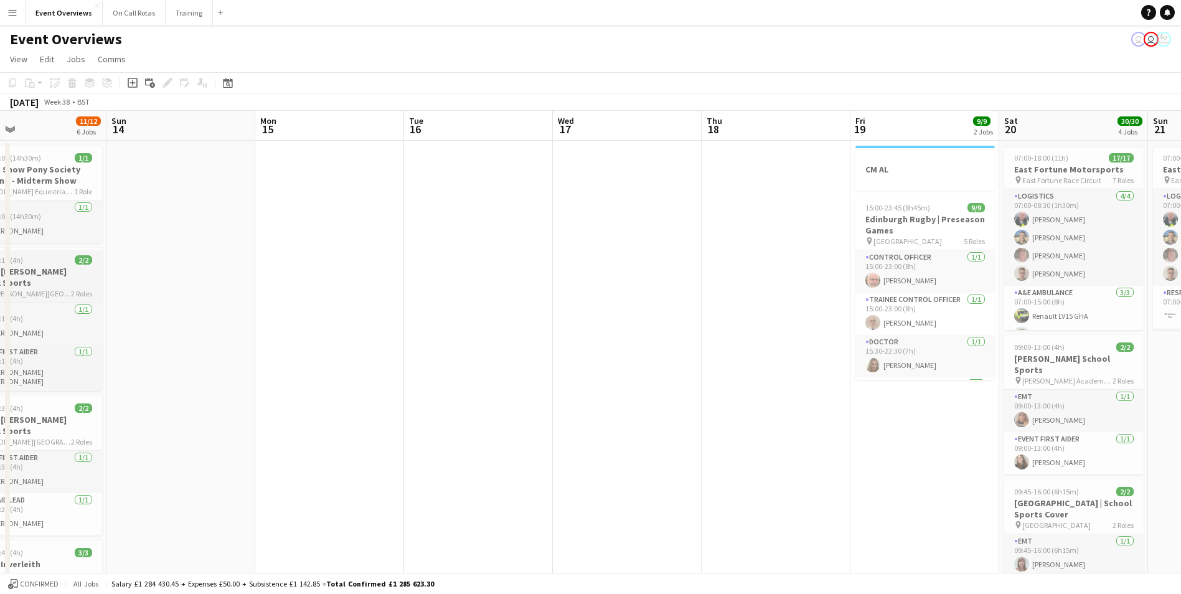
drag, startPoint x: 244, startPoint y: 317, endPoint x: 377, endPoint y: 302, distance: 133.5
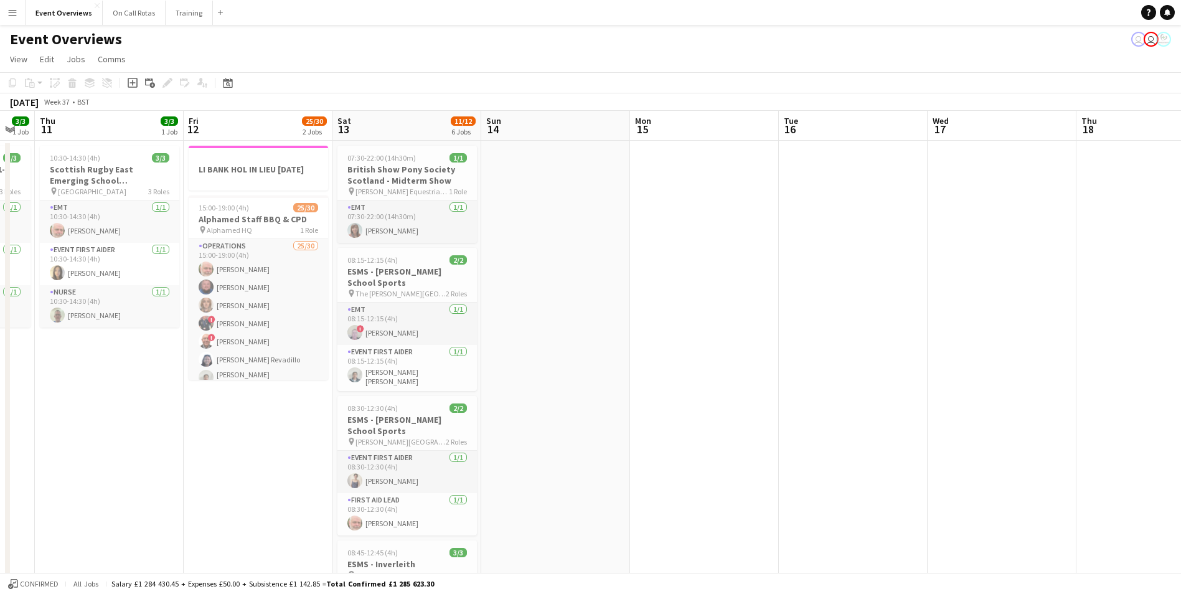
scroll to position [0, 352]
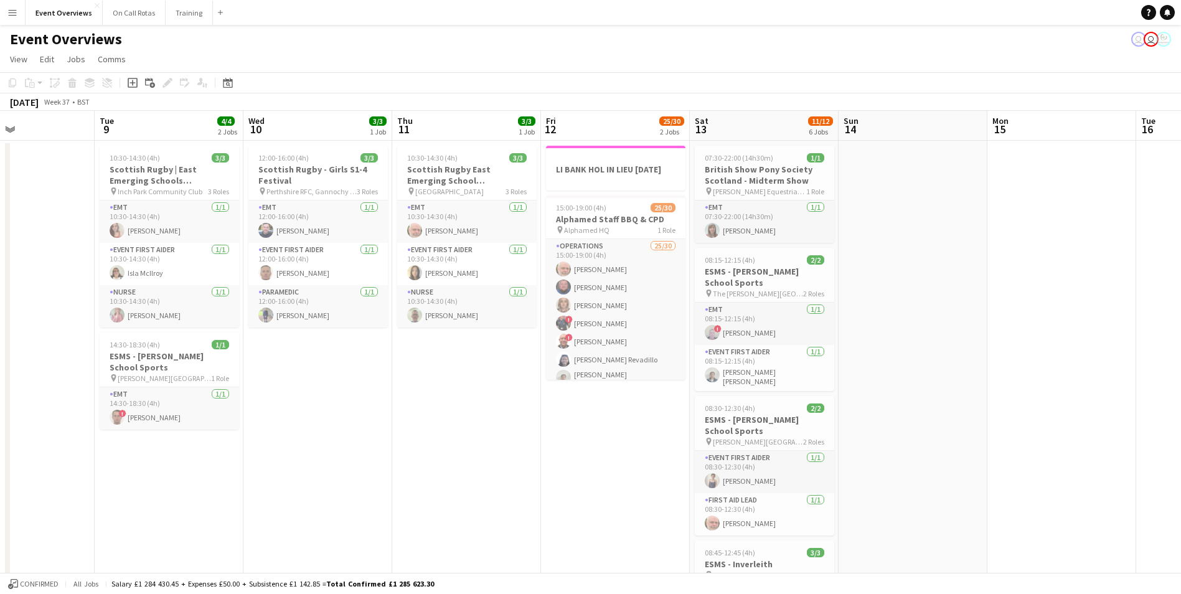
drag, startPoint x: 377, startPoint y: 295, endPoint x: 564, endPoint y: 283, distance: 187.1
click at [264, 275] on app-user-avatar at bounding box center [265, 272] width 15 height 15
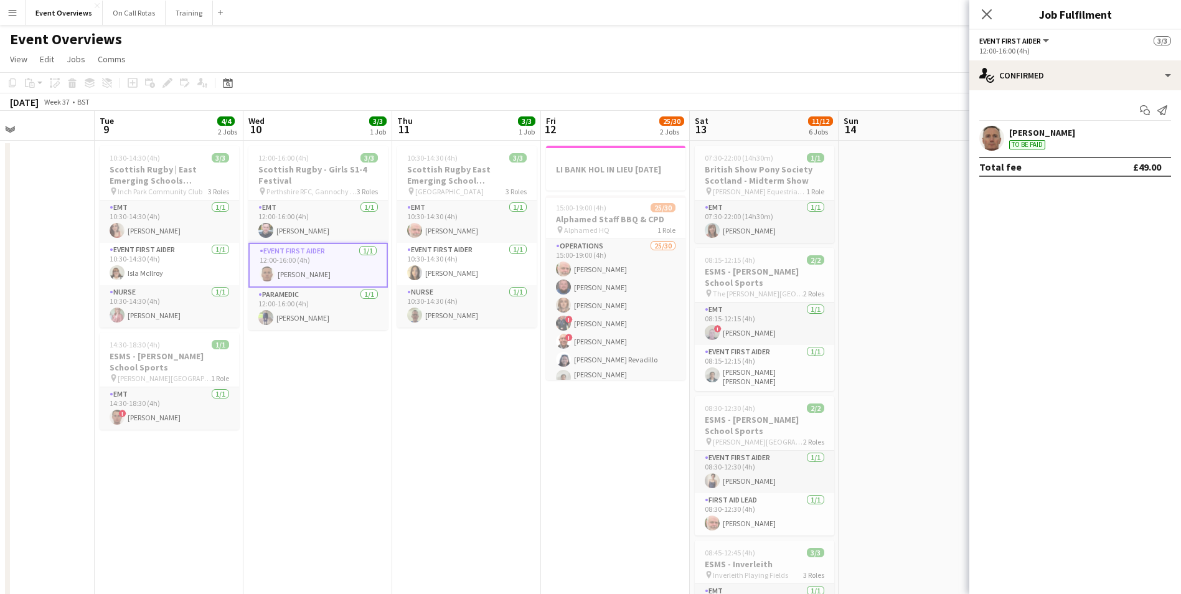
click at [982, 142] on app-user-avatar at bounding box center [991, 138] width 25 height 25
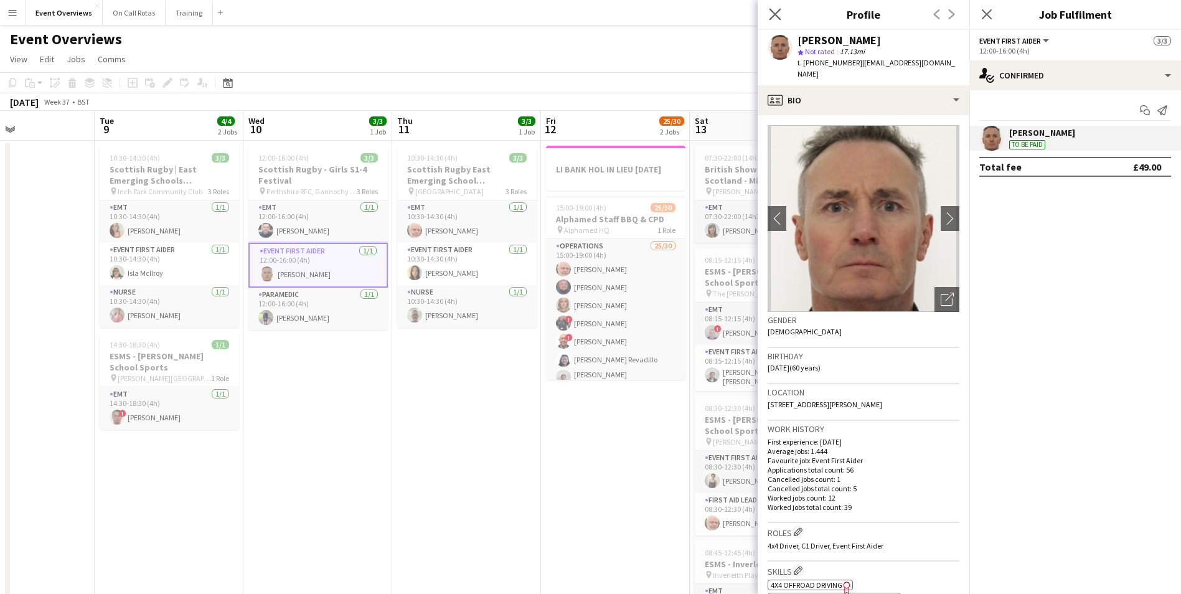
click at [771, 6] on app-icon "Close pop-in" at bounding box center [775, 15] width 18 height 18
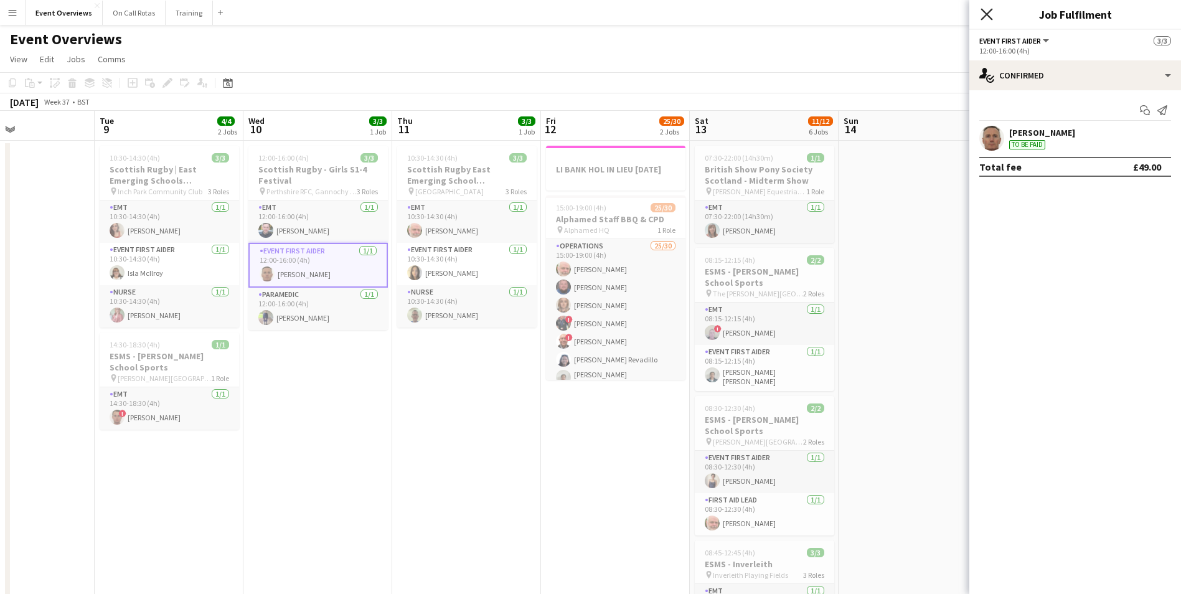
click at [981, 14] on icon "Close pop-in" at bounding box center [987, 14] width 12 height 12
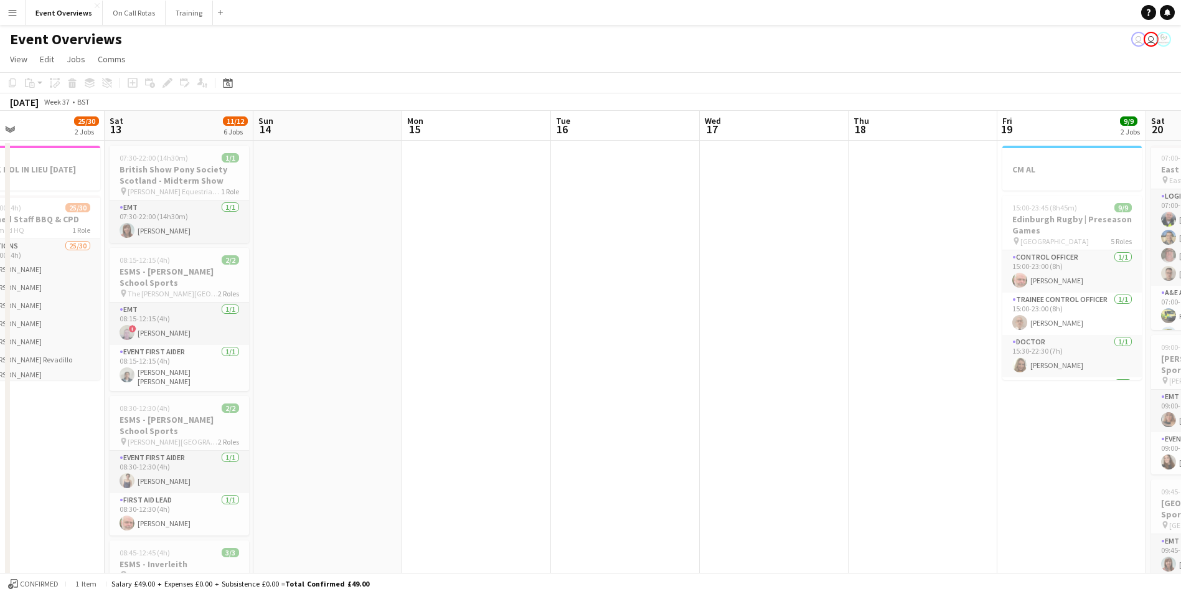
drag, startPoint x: 1027, startPoint y: 152, endPoint x: 442, endPoint y: 209, distance: 588.0
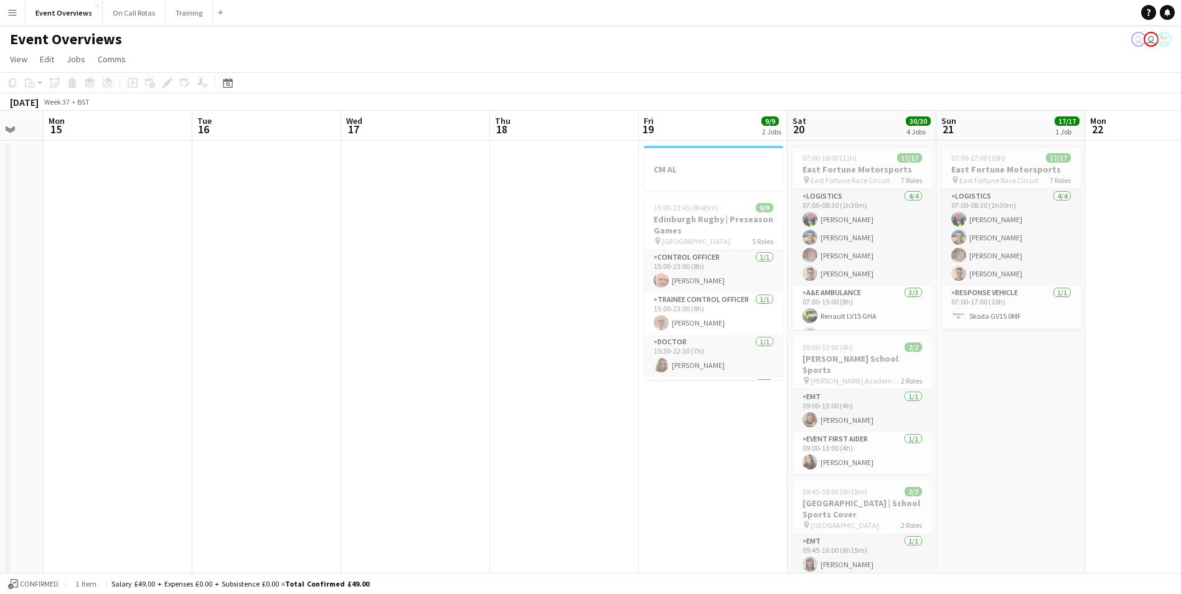
drag, startPoint x: 657, startPoint y: 223, endPoint x: 409, endPoint y: 233, distance: 248.0
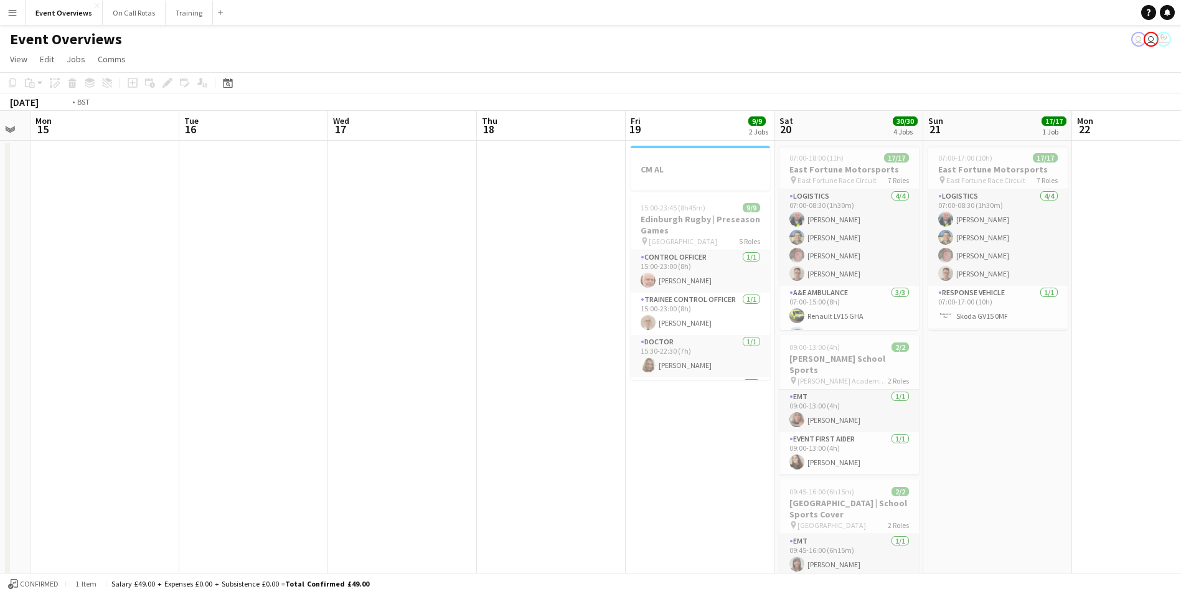
drag, startPoint x: 630, startPoint y: 215, endPoint x: 158, endPoint y: 231, distance: 472.1
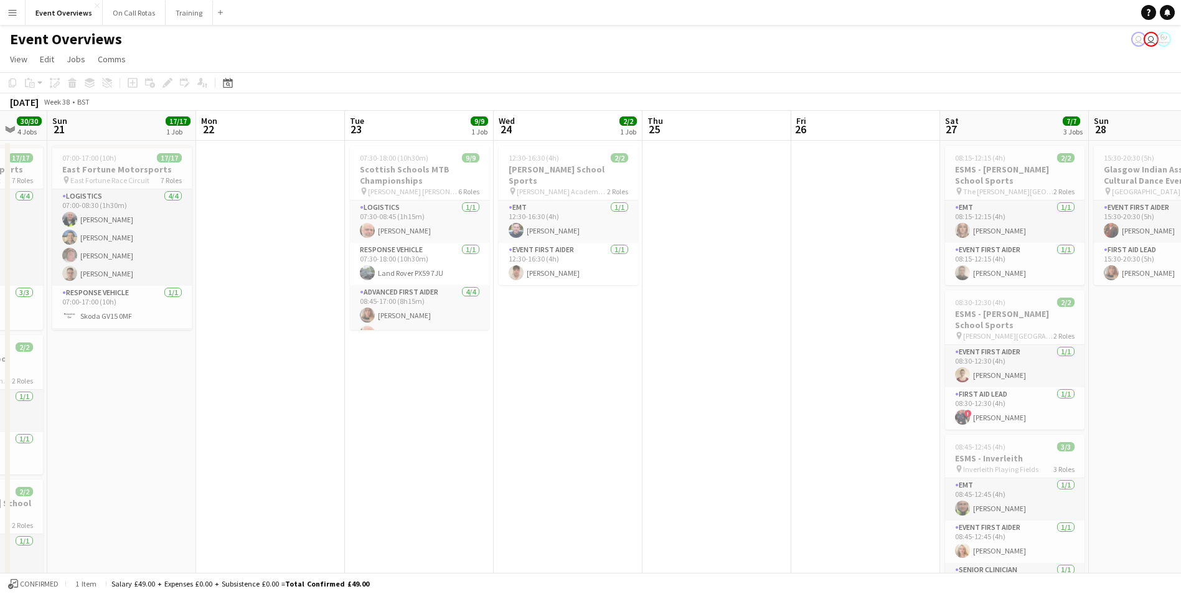
drag, startPoint x: 761, startPoint y: 161, endPoint x: 417, endPoint y: 196, distance: 345.5
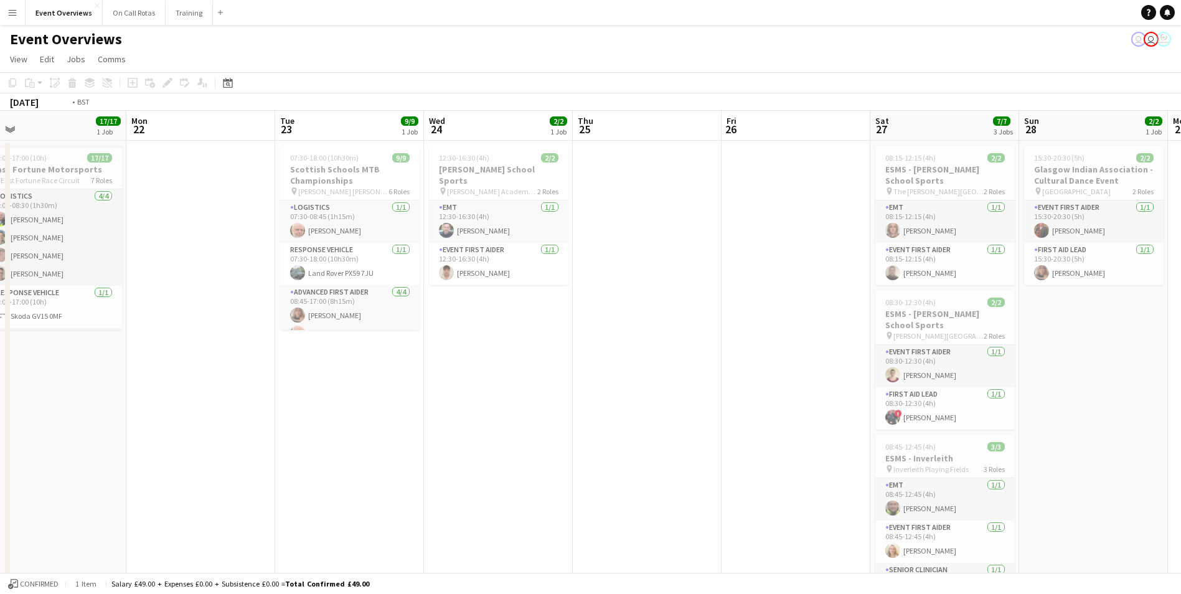
drag, startPoint x: 1078, startPoint y: 159, endPoint x: 649, endPoint y: 170, distance: 429.1
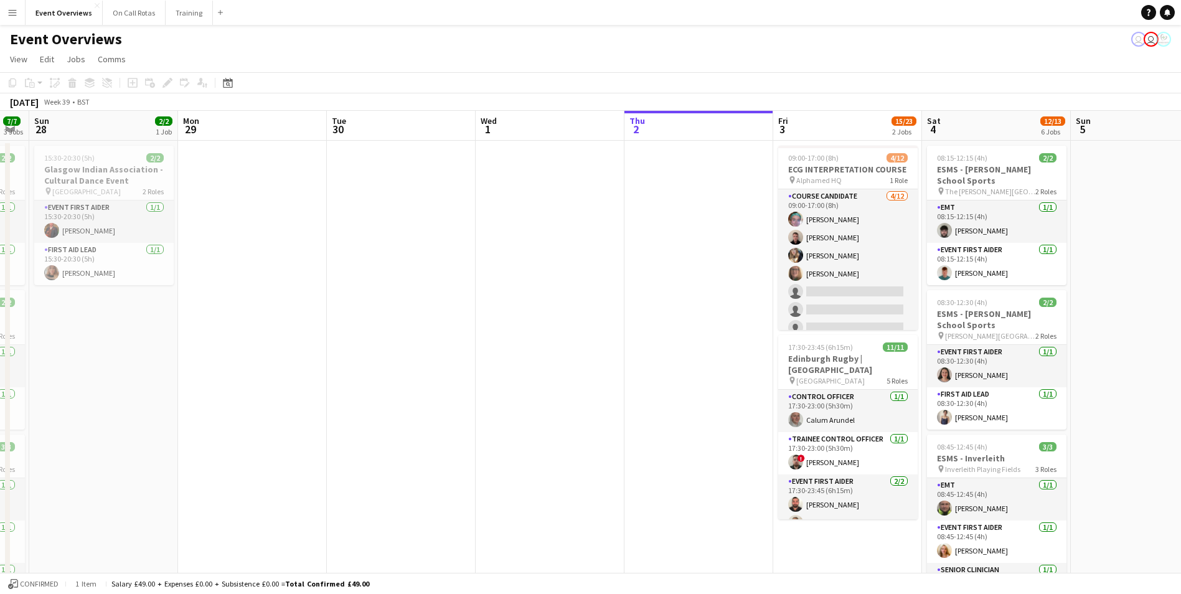
drag, startPoint x: 560, startPoint y: 190, endPoint x: 679, endPoint y: 169, distance: 120.7
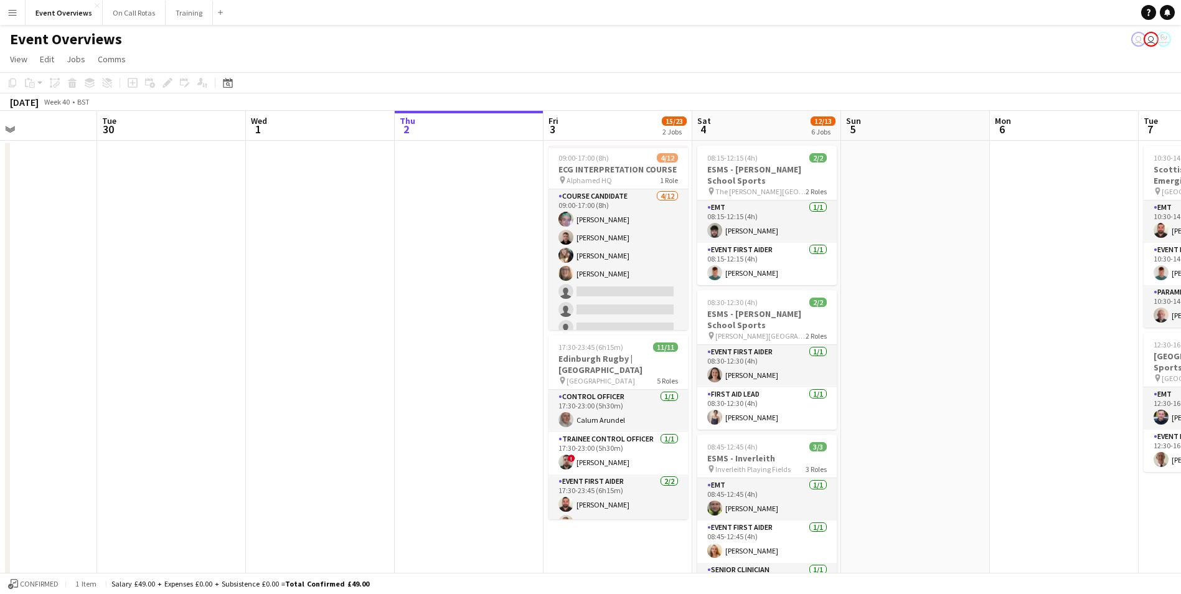
drag, startPoint x: 1060, startPoint y: 294, endPoint x: 823, endPoint y: 285, distance: 237.4
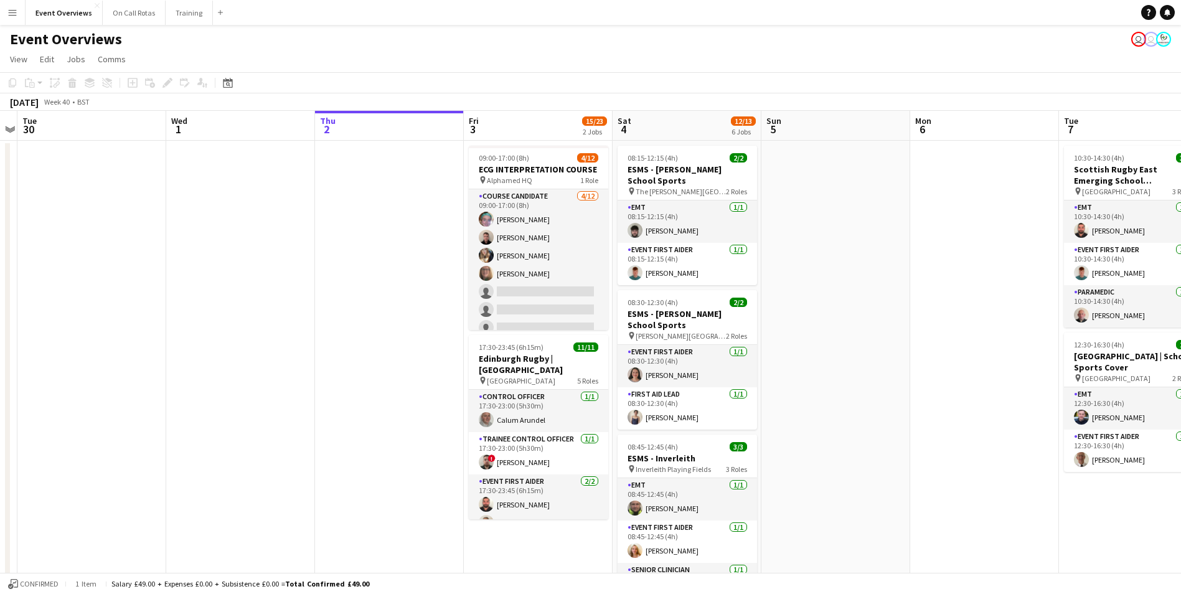
scroll to position [0, 446]
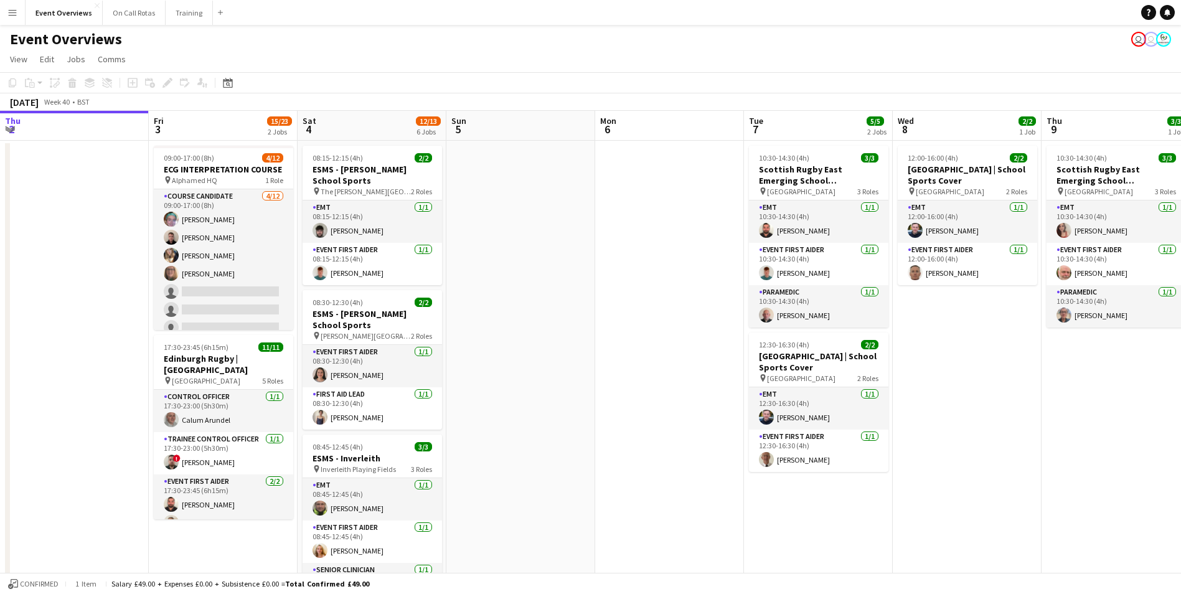
drag, startPoint x: 1035, startPoint y: 386, endPoint x: 697, endPoint y: 341, distance: 341.1
click at [697, 341] on app-calendar-viewport "Mon 29 Tue 30 Wed 1 Thu 2 Fri 3 15/23 2 Jobs Sat 4 12/13 6 Jobs Sun 5 Mon 6 Tue…" at bounding box center [590, 590] width 1181 height 958
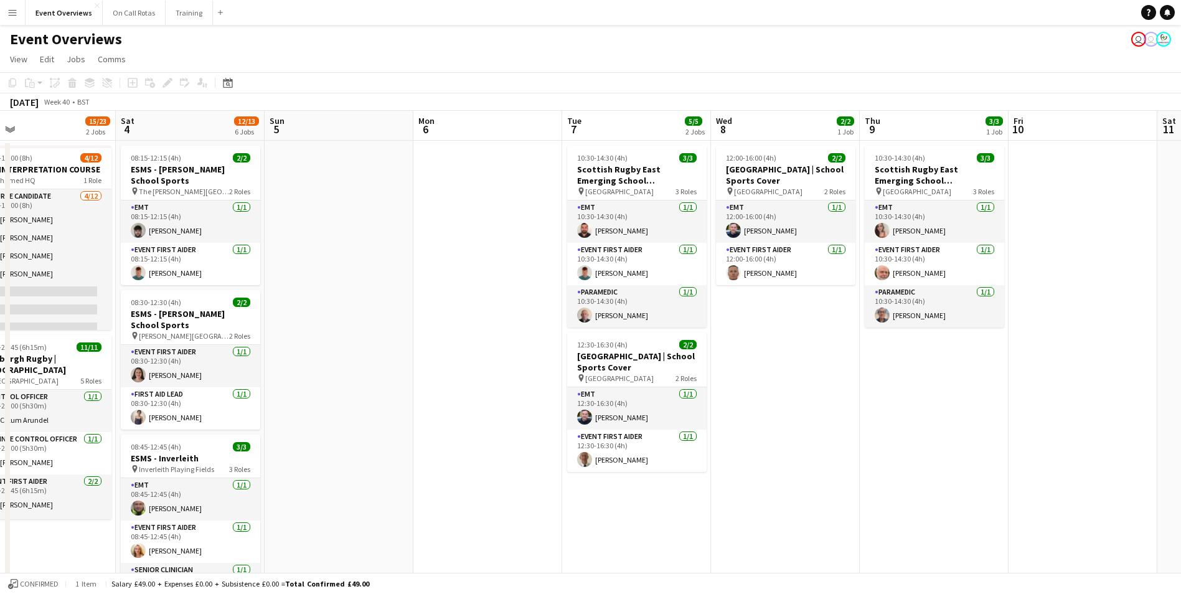
scroll to position [0, 486]
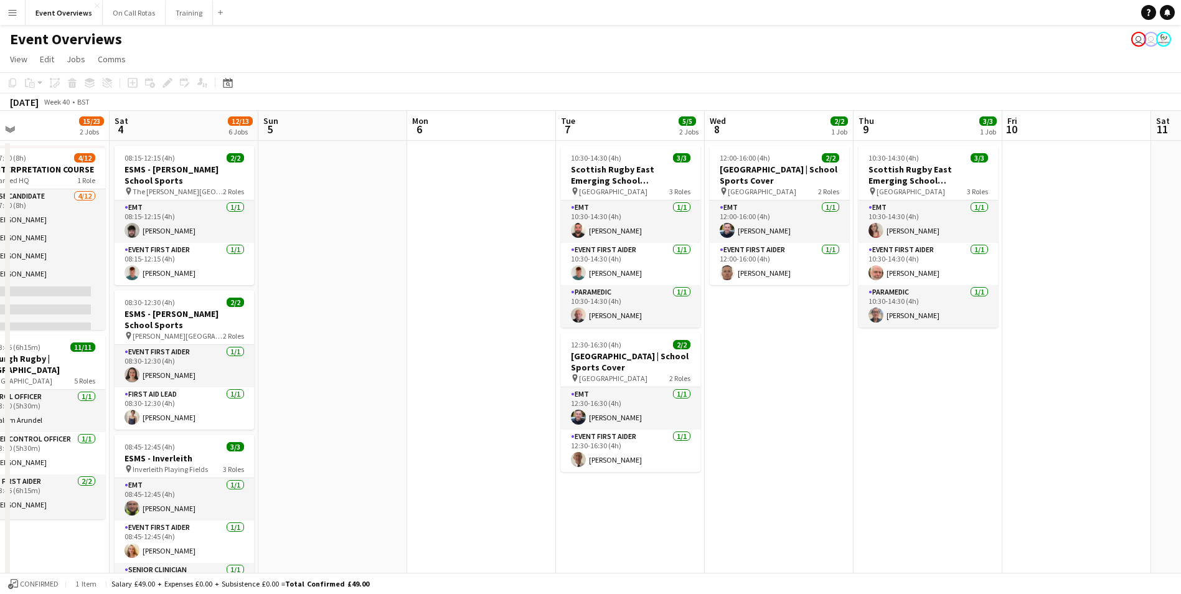
drag, startPoint x: 1009, startPoint y: 384, endPoint x: 821, endPoint y: 350, distance: 191.1
click at [821, 350] on app-calendar-viewport "Tue 30 Wed 1 Thu 2 Fri 3 15/23 2 Jobs Sat 4 12/13 6 Jobs Sun 5 Mon 6 Tue 7 5/5 …" at bounding box center [590, 590] width 1181 height 958
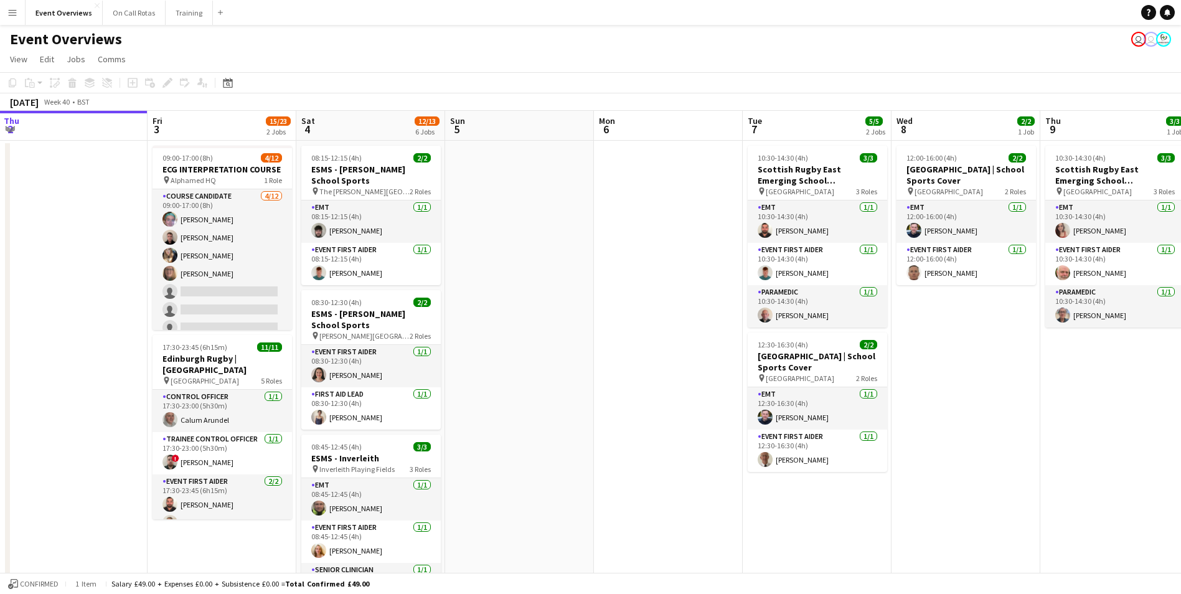
drag, startPoint x: 795, startPoint y: 350, endPoint x: 982, endPoint y: 377, distance: 188.8
click at [982, 377] on app-calendar-viewport "Tue 30 Wed 1 Thu 2 Fri 3 15/23 2 Jobs Sat 4 12/13 6 Jobs Sun 5 Mon 6 Tue 7 5/5 …" at bounding box center [590, 590] width 1181 height 958
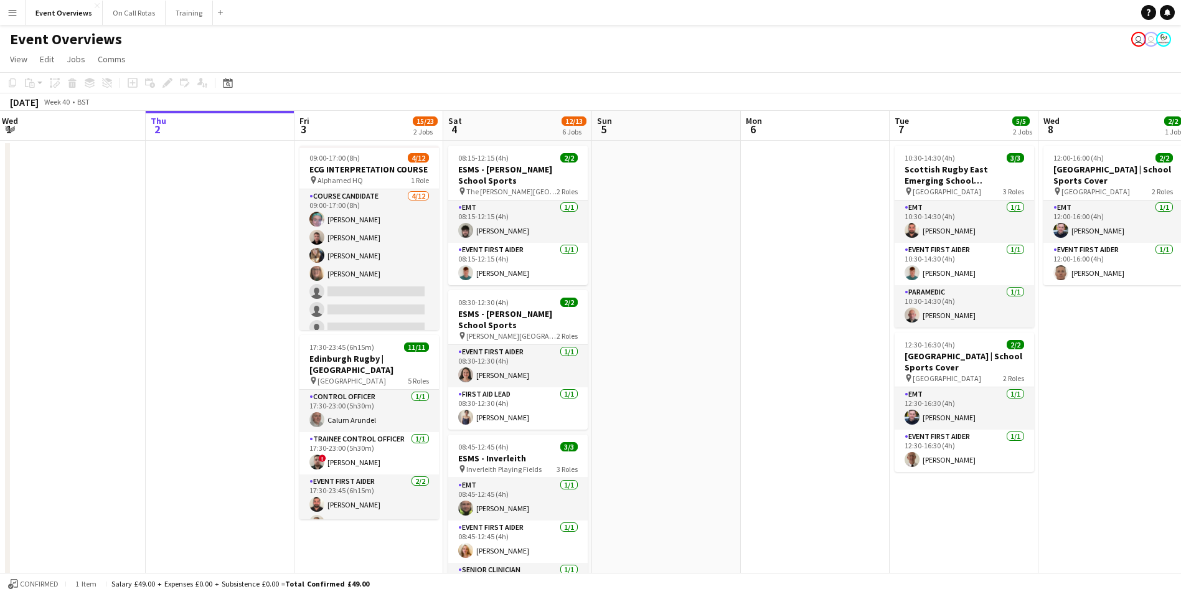
drag, startPoint x: 634, startPoint y: 321, endPoint x: 781, endPoint y: 346, distance: 148.9
click at [781, 346] on app-calendar-viewport "Mon 29 Tue 30 Wed 1 Thu 2 Fri 3 15/23 2 Jobs Sat 4 12/13 6 Jobs Sun 5 Mon 6 Tue…" at bounding box center [590, 590] width 1181 height 958
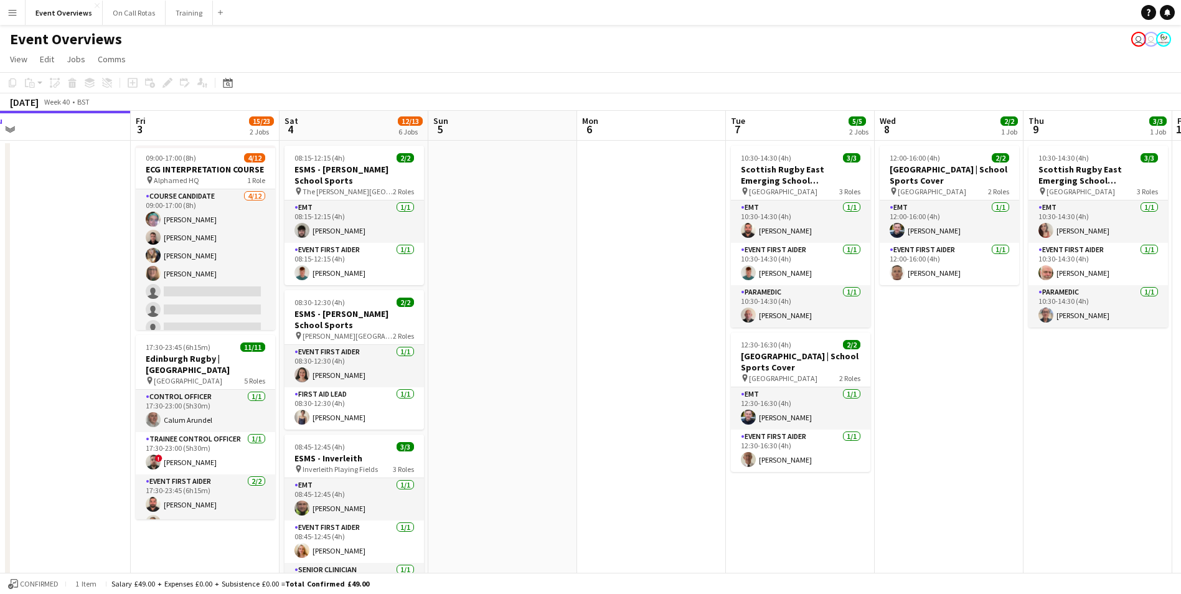
drag, startPoint x: 662, startPoint y: 327, endPoint x: 614, endPoint y: 320, distance: 48.5
click at [614, 320] on app-calendar-viewport "Mon 29 Tue 30 Wed 1 Thu 2 Fri 3 15/23 2 Jobs Sat 4 12/13 6 Jobs Sun 5 Mon 6 Tue…" at bounding box center [590, 590] width 1181 height 958
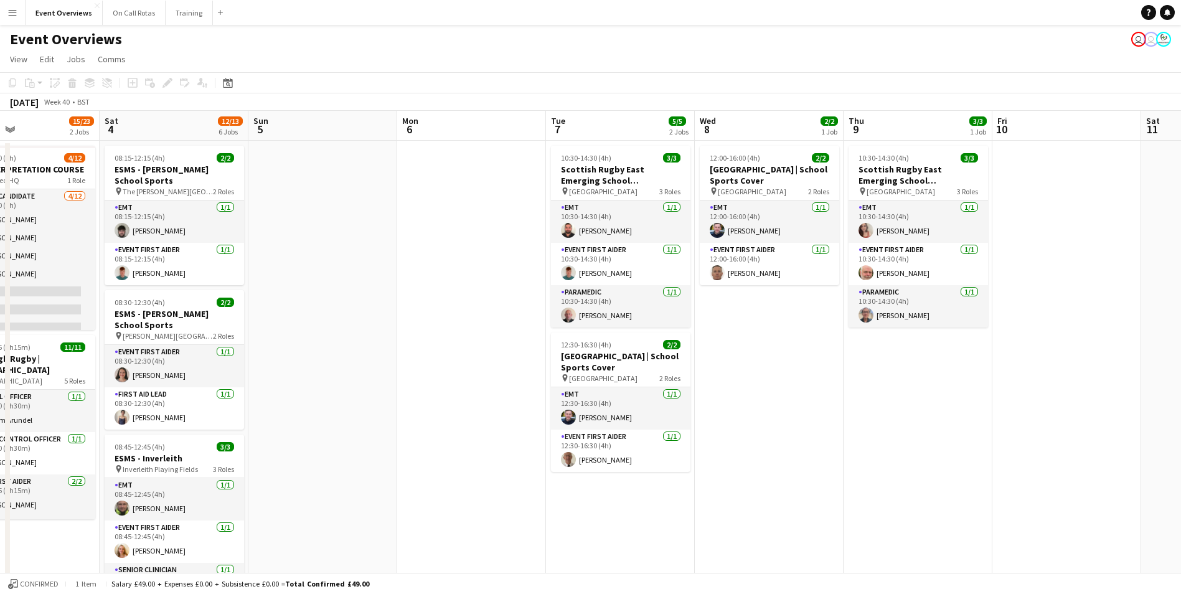
scroll to position [0, 358]
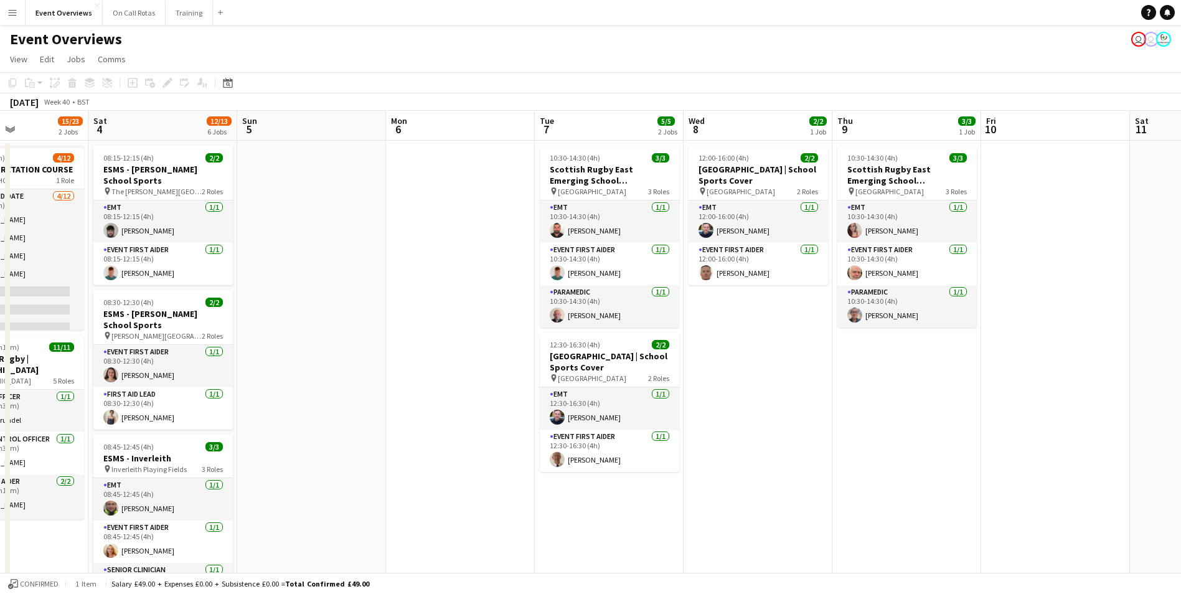
drag, startPoint x: 1009, startPoint y: 395, endPoint x: 817, endPoint y: 369, distance: 192.8
click at [817, 369] on app-calendar-viewport "Wed 1 Thu 2 Fri 3 15/23 2 Jobs Sat 4 12/13 6 Jobs Sun 5 Mon 6 Tue 7 5/5 2 Jobs …" at bounding box center [590, 590] width 1181 height 958
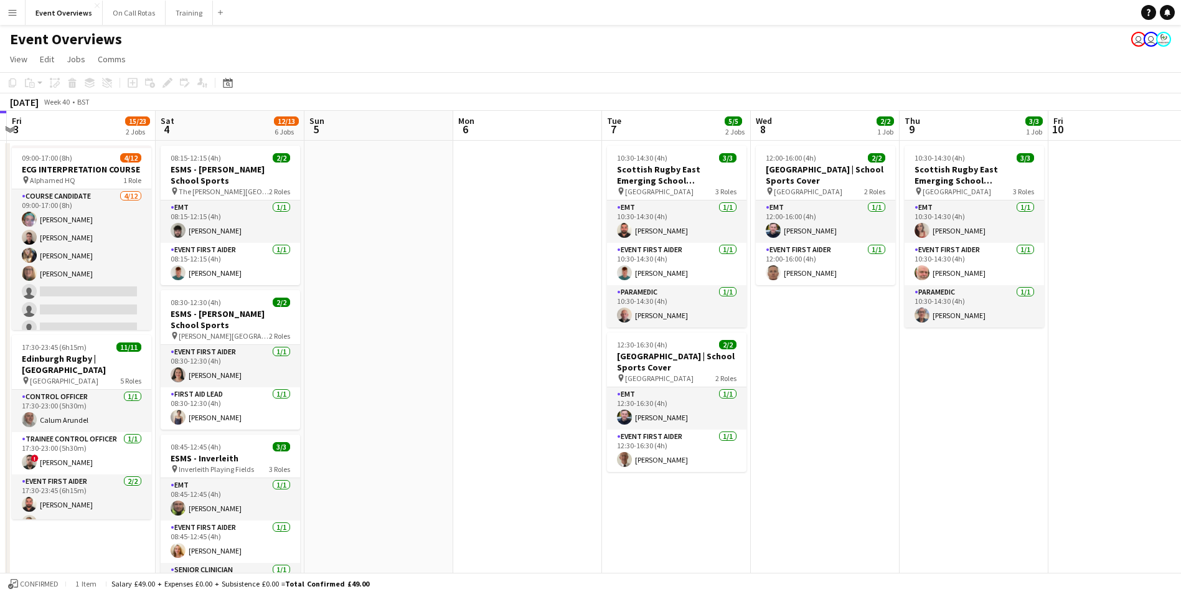
drag, startPoint x: 338, startPoint y: 380, endPoint x: 426, endPoint y: 387, distance: 88.0
click at [426, 387] on app-calendar-viewport "Wed 1 Thu 2 Fri 3 15/23 2 Jobs Sat 4 12/13 6 Jobs Sun 5 Mon 6 Tue 7 5/5 2 Jobs …" at bounding box center [590, 590] width 1181 height 958
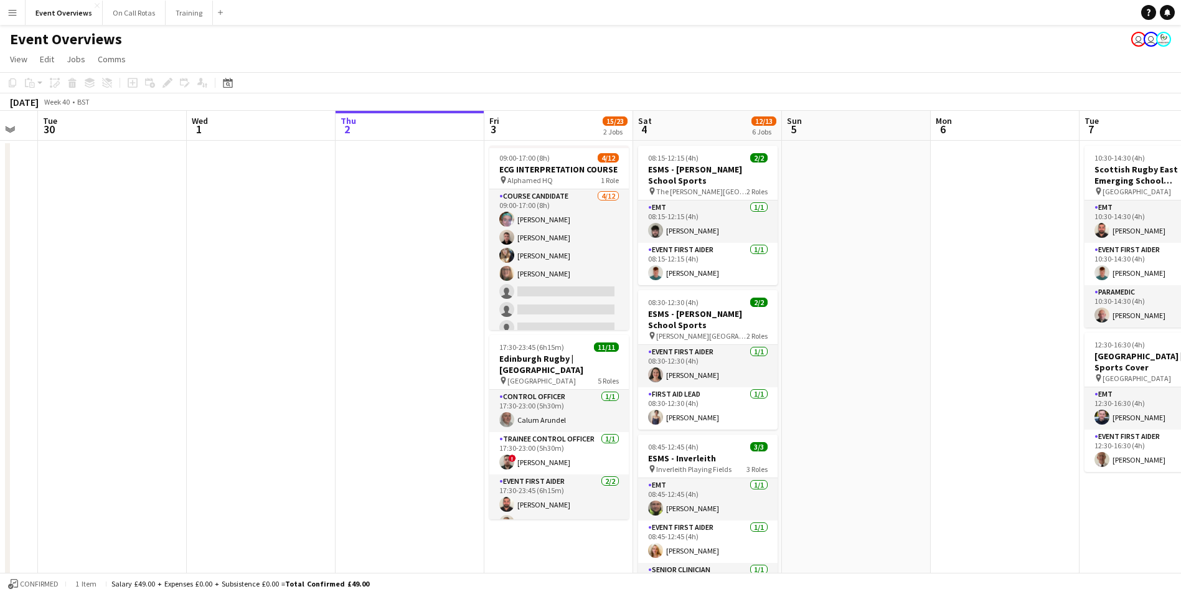
scroll to position [0, 389]
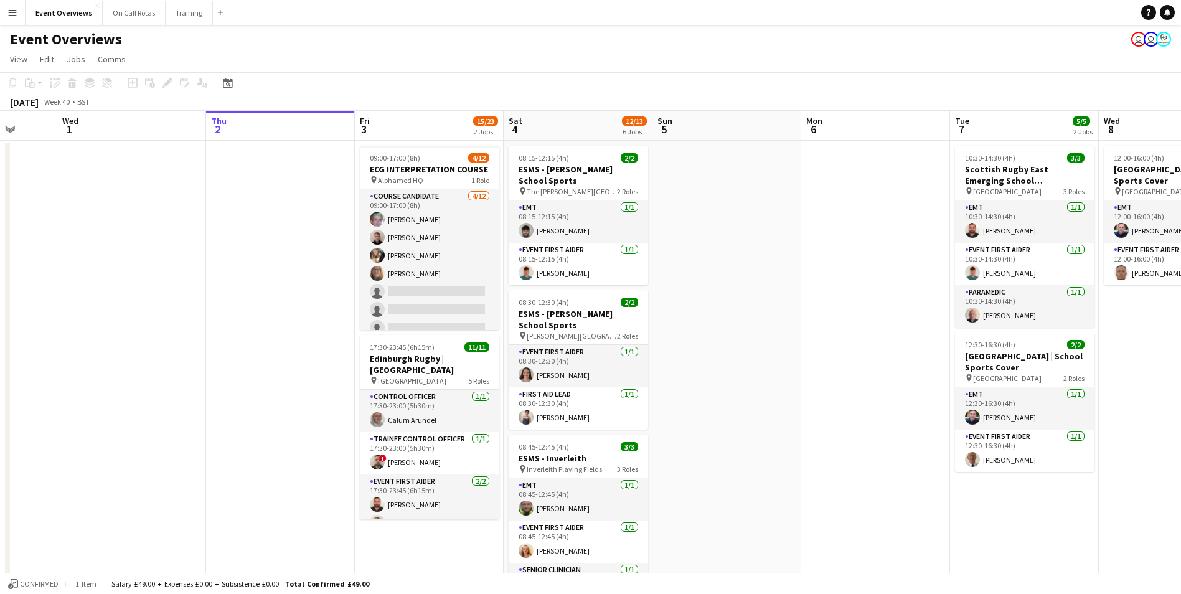
drag, startPoint x: 121, startPoint y: 535, endPoint x: 449, endPoint y: 527, distance: 327.6
click at [449, 527] on app-calendar-viewport "Sun 28 2/2 1 Job Mon 29 Tue 30 Wed 1 Thu 2 Fri 3 15/23 2 Jobs Sat 4 12/13 6 Job…" at bounding box center [590, 590] width 1181 height 958
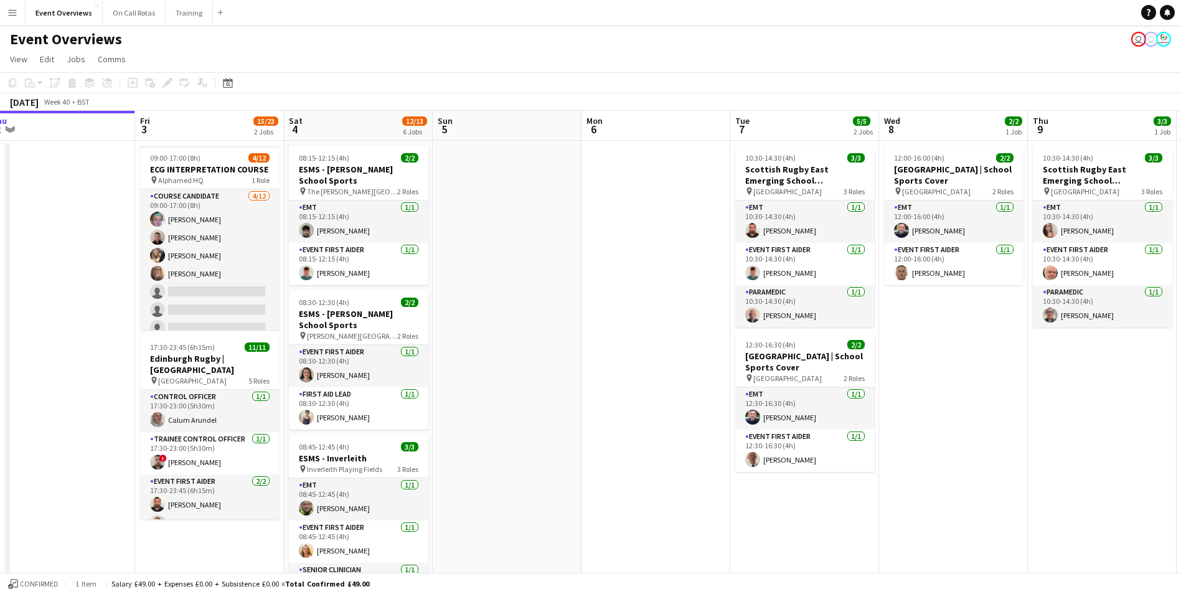
drag, startPoint x: 816, startPoint y: 489, endPoint x: 296, endPoint y: 484, distance: 519.2
click at [296, 484] on app-calendar-viewport "Mon 29 Tue 30 Wed 1 Thu 2 Fri 3 15/23 2 Jobs Sat 4 12/13 6 Jobs Sun 5 Mon 6 Tue…" at bounding box center [590, 590] width 1181 height 958
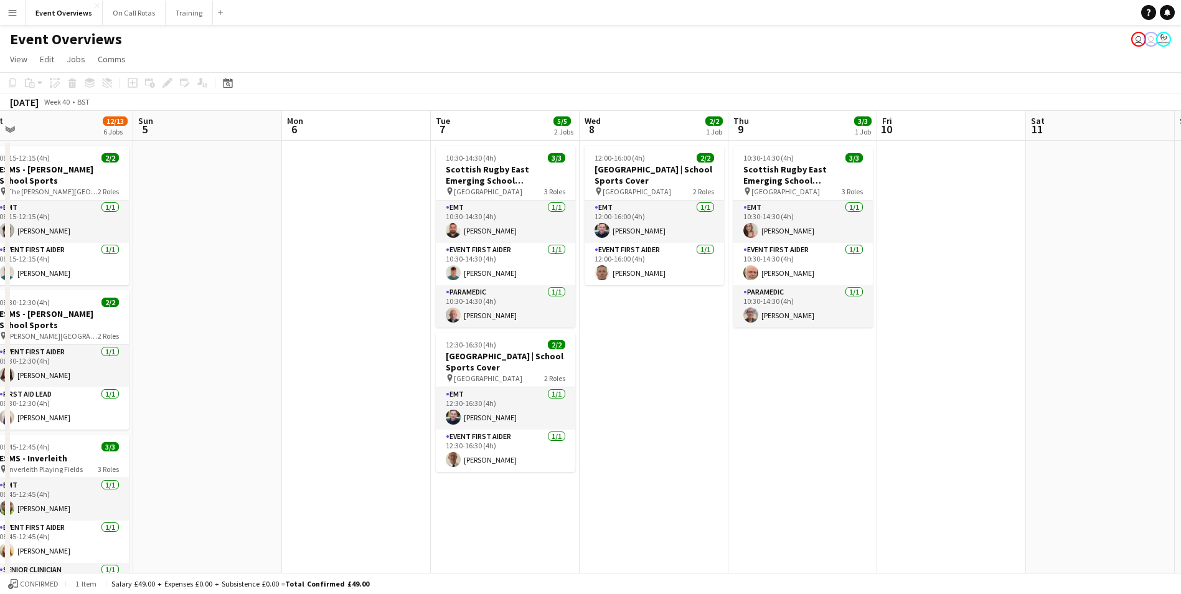
scroll to position [0, 376]
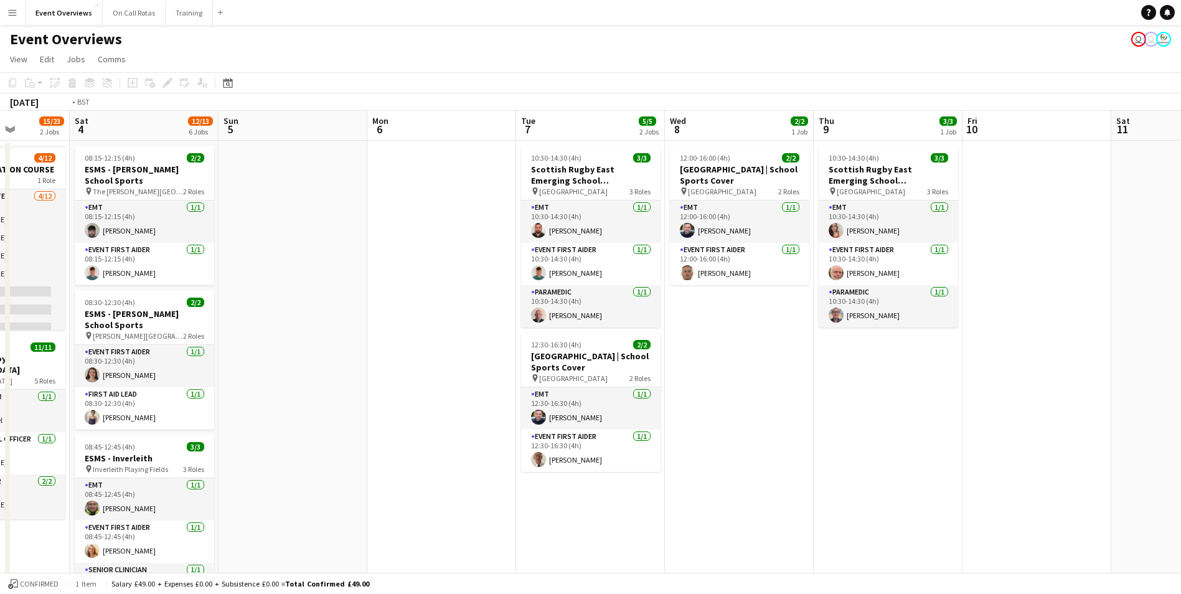
drag, startPoint x: 963, startPoint y: 446, endPoint x: 307, endPoint y: 443, distance: 656.2
click at [307, 443] on app-calendar-viewport "Wed 1 Thu 2 Fri 3 15/23 2 Jobs Sat 4 12/13 6 Jobs Sun 5 Mon 6 Tue 7 5/5 2 Jobs …" at bounding box center [590, 590] width 1181 height 958
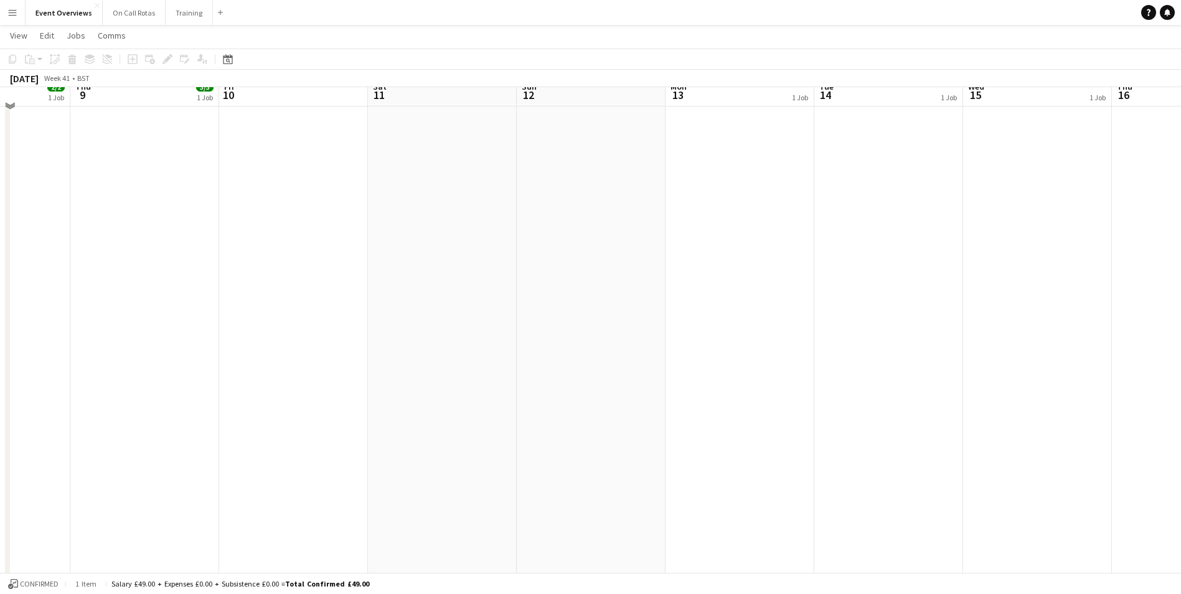
scroll to position [0, 0]
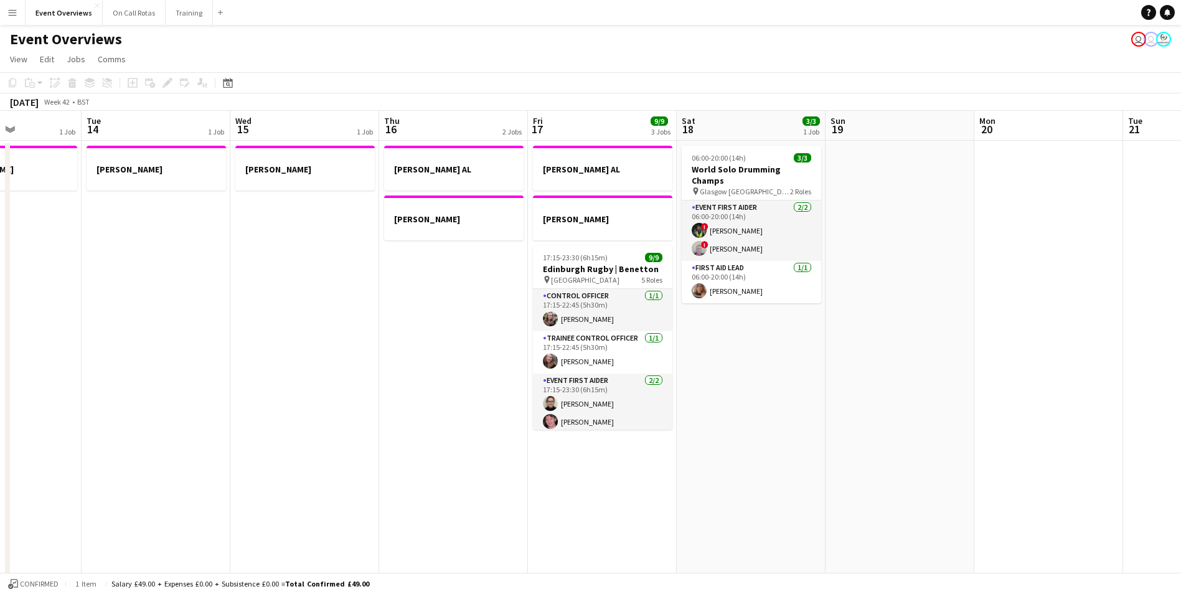
drag, startPoint x: 983, startPoint y: 414, endPoint x: 252, endPoint y: 386, distance: 732.0
click at [252, 386] on app-calendar-viewport "Sat 11 Sun 12 Mon 13 1 Job Tue 14 1 Job Wed 15 1 Job Thu 16 2 Jobs Fri 17 9/9 3…" at bounding box center [590, 590] width 1181 height 958
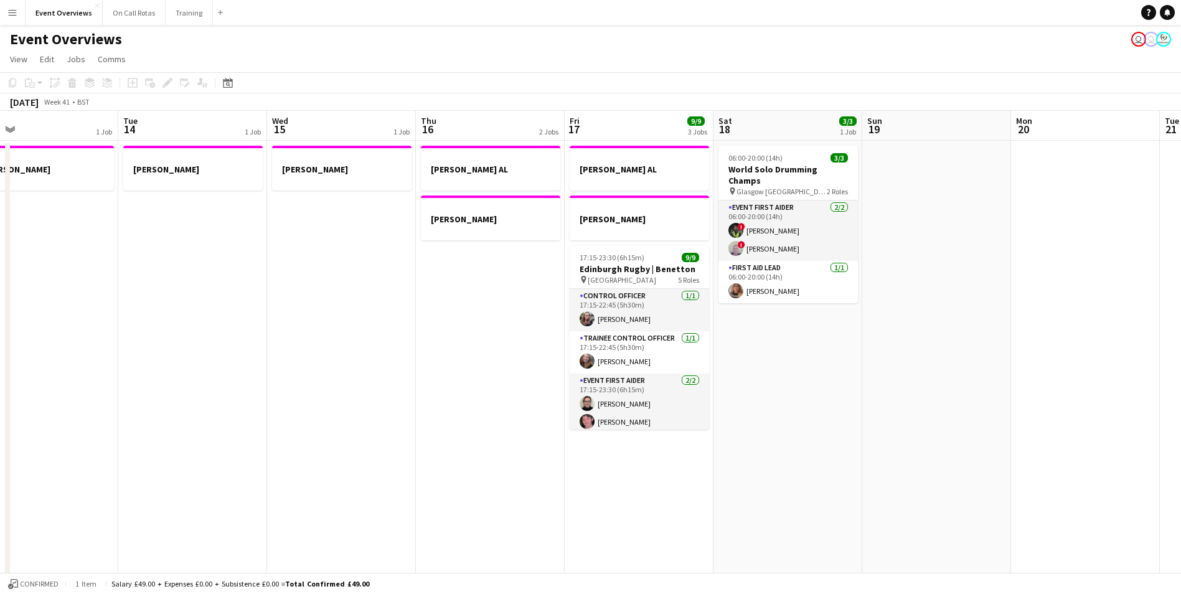
drag, startPoint x: 713, startPoint y: 394, endPoint x: 0, endPoint y: 357, distance: 714.4
click at [0, 357] on html "Menu Boards Boards Boards All jobs Status Workforce Workforce My Workforce Recr…" at bounding box center [590, 545] width 1181 height 1090
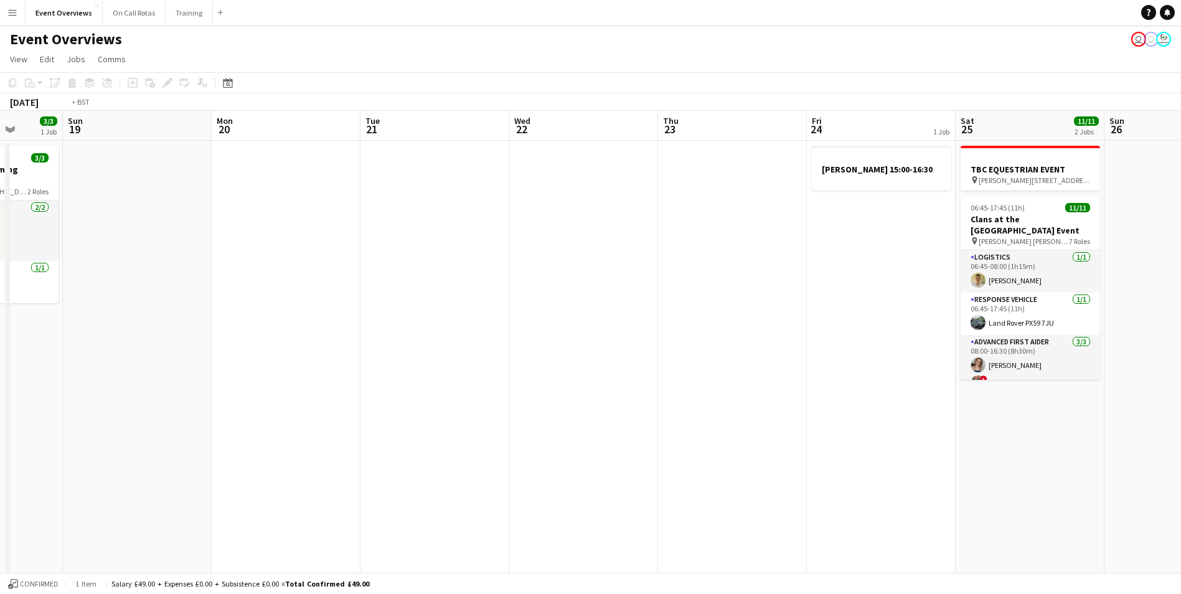
drag, startPoint x: 667, startPoint y: 368, endPoint x: 141, endPoint y: 352, distance: 526.3
click at [140, 354] on app-calendar-viewport "Thu 16 2 Jobs Fri 17 9/9 3 Jobs Sat 18 3/3 1 Job Sun 19 Mon 20 Tue 21 Wed 22 Th…" at bounding box center [590, 590] width 1181 height 958
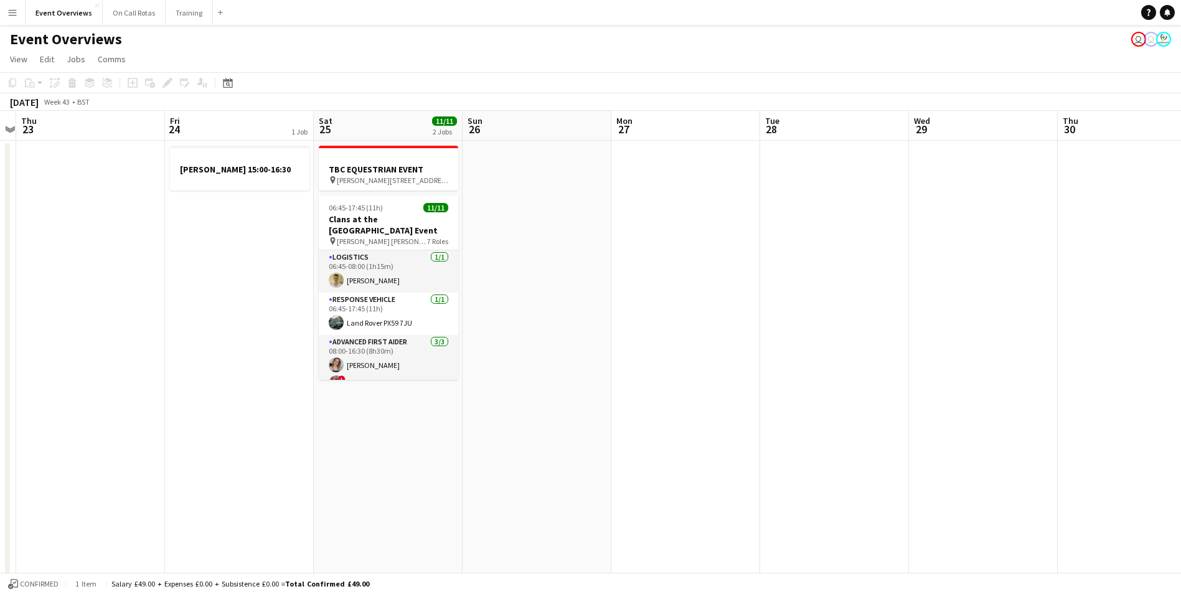
drag, startPoint x: 616, startPoint y: 392, endPoint x: 522, endPoint y: 330, distance: 112.7
click at [2, 342] on app-calendar-viewport "Sun 19 Mon 20 Tue 21 Wed 22 Thu 23 Fri 24 1 Job Sat 25 11/11 2 Jobs Sun 26 Mon …" at bounding box center [590, 590] width 1181 height 958
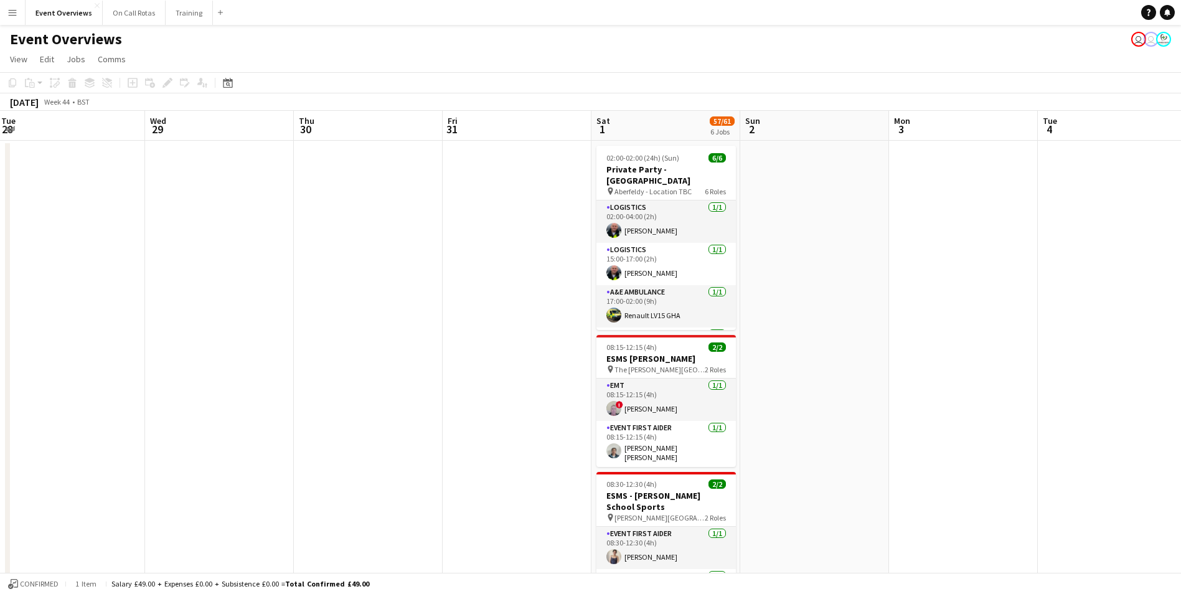
drag, startPoint x: 463, startPoint y: 349, endPoint x: 162, endPoint y: 325, distance: 301.0
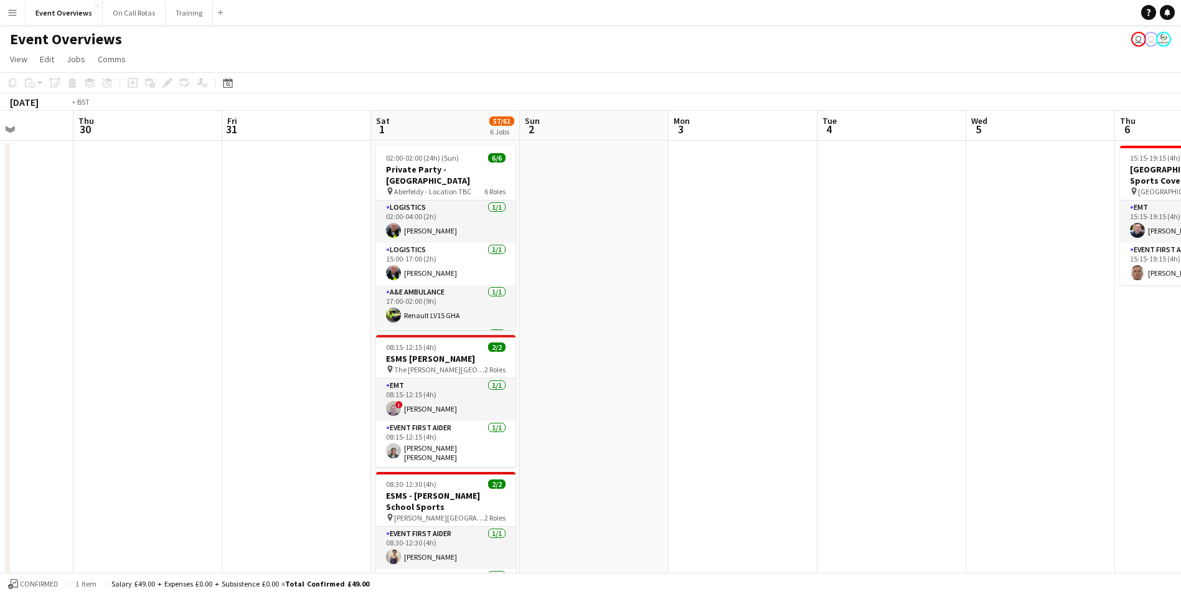
drag, startPoint x: 112, startPoint y: 311, endPoint x: 779, endPoint y: 363, distance: 669.4
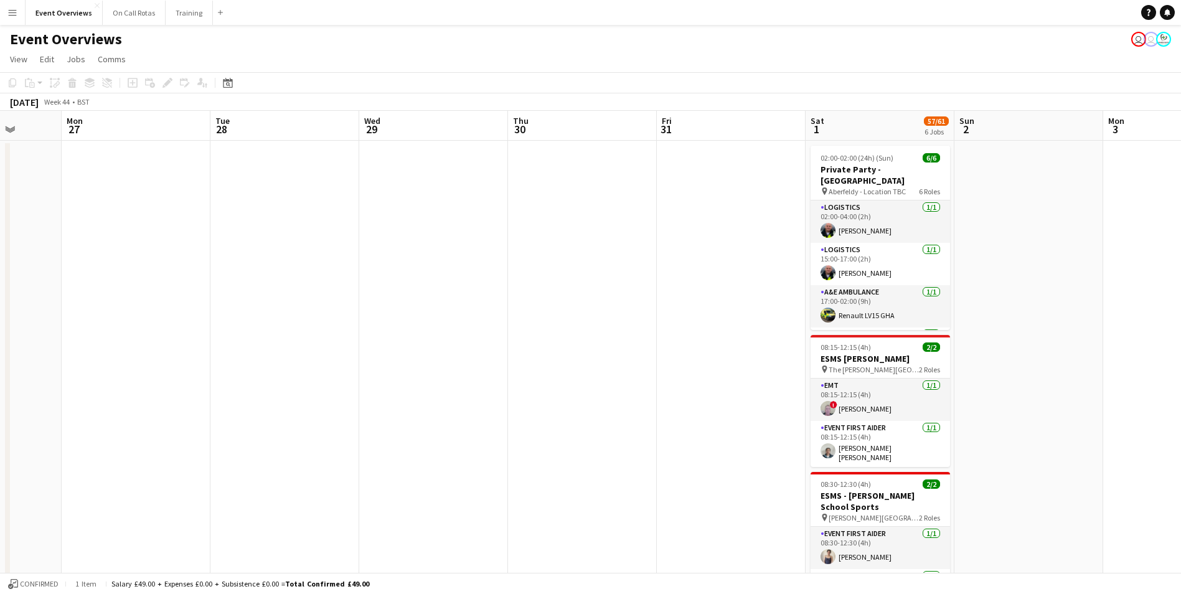
drag, startPoint x: 797, startPoint y: 358, endPoint x: 835, endPoint y: 364, distance: 38.5
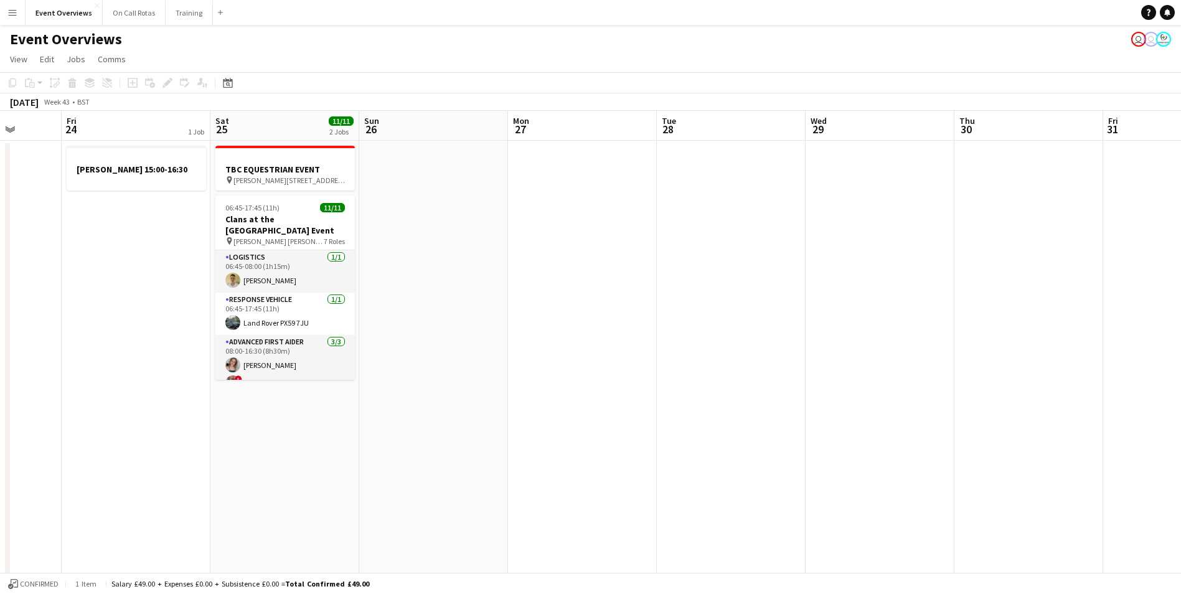
scroll to position [0, 332]
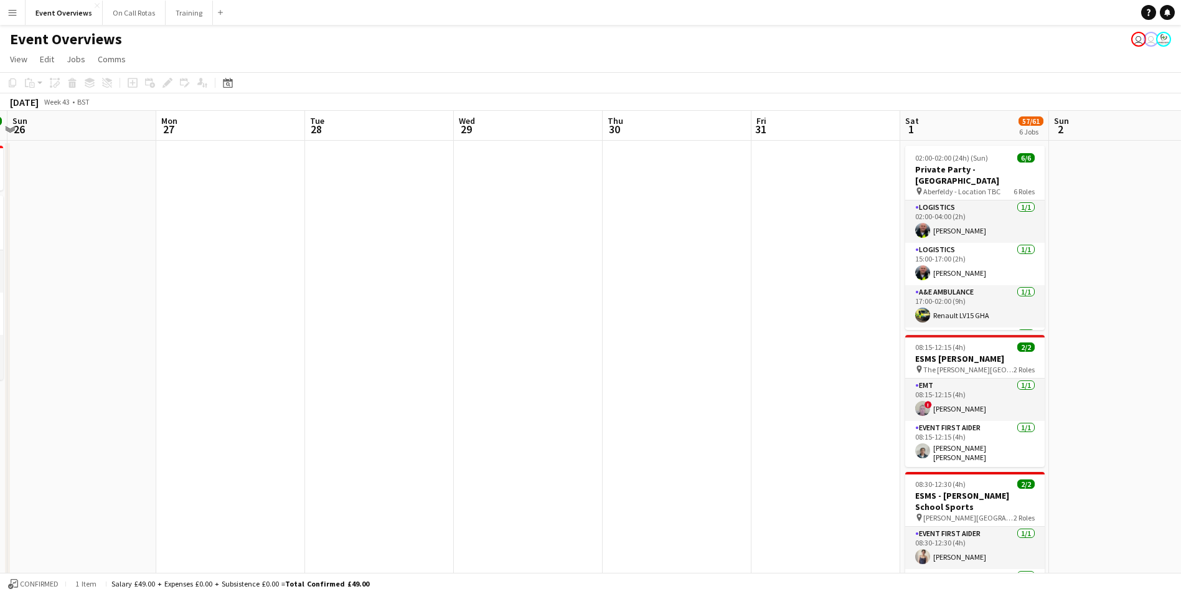
drag, startPoint x: 709, startPoint y: 397, endPoint x: 512, endPoint y: 400, distance: 197.4
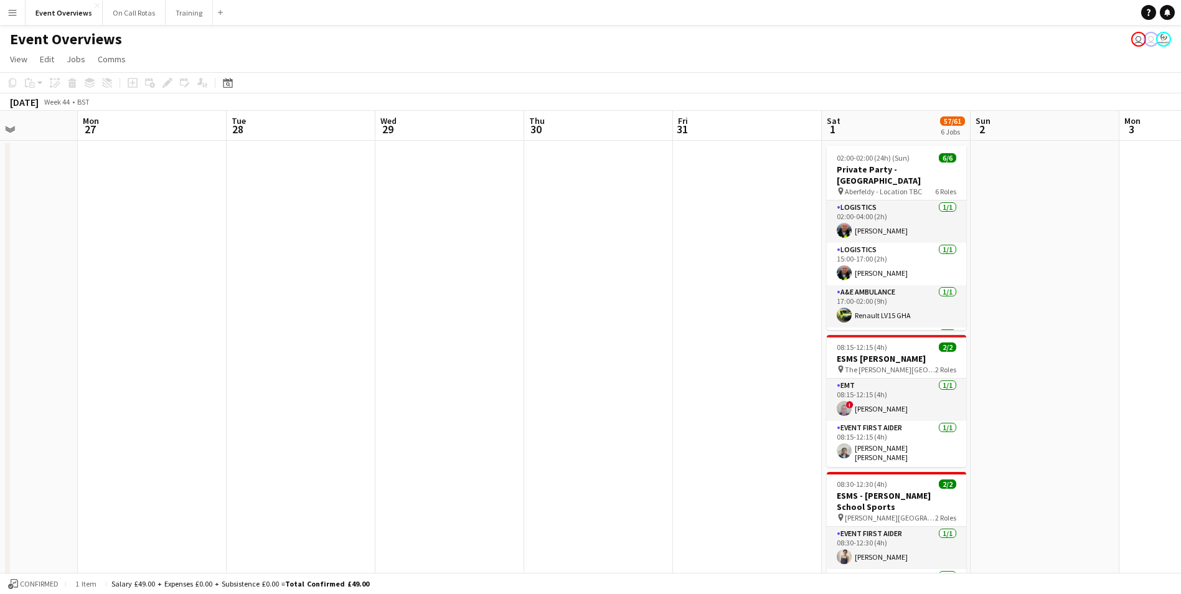
scroll to position [0, 448]
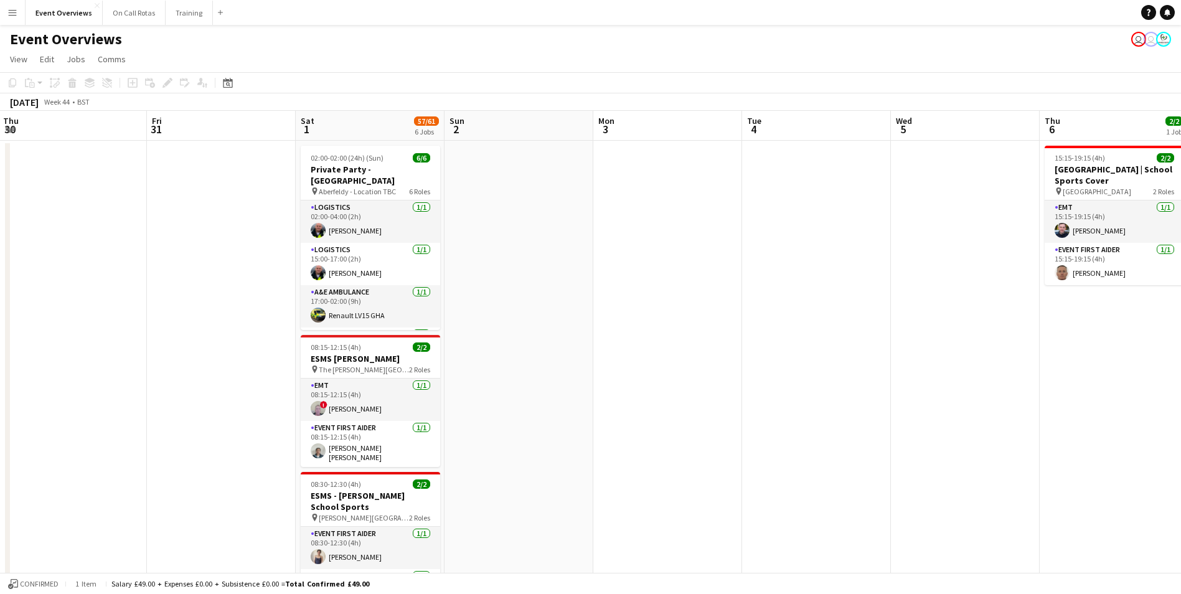
drag, startPoint x: 1042, startPoint y: 447, endPoint x: 588, endPoint y: 430, distance: 453.5
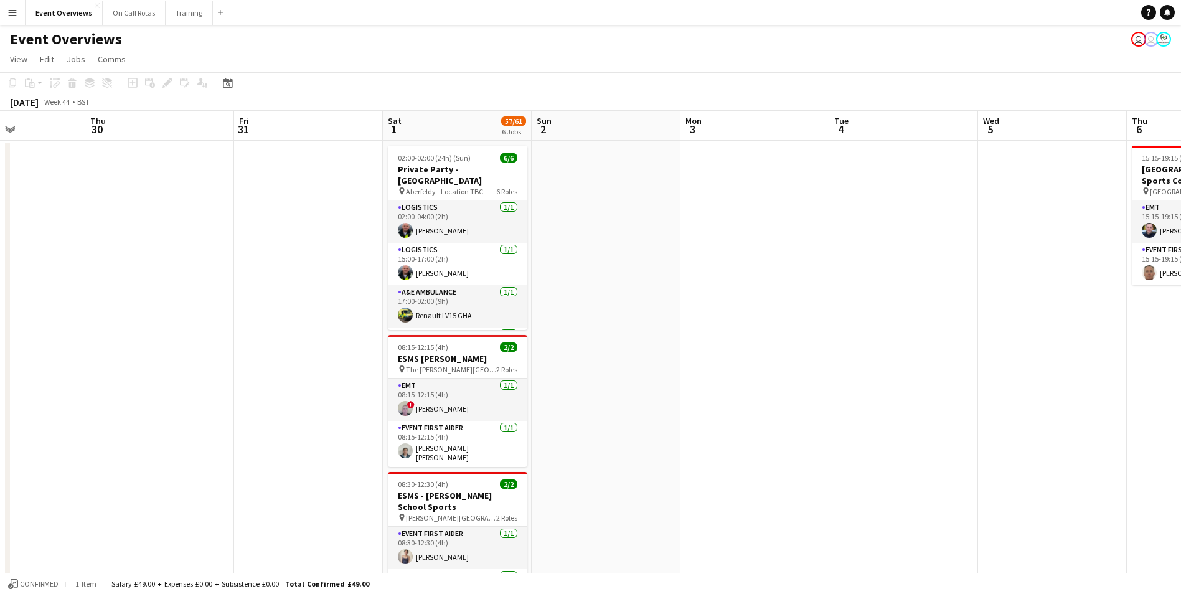
scroll to position [0, 386]
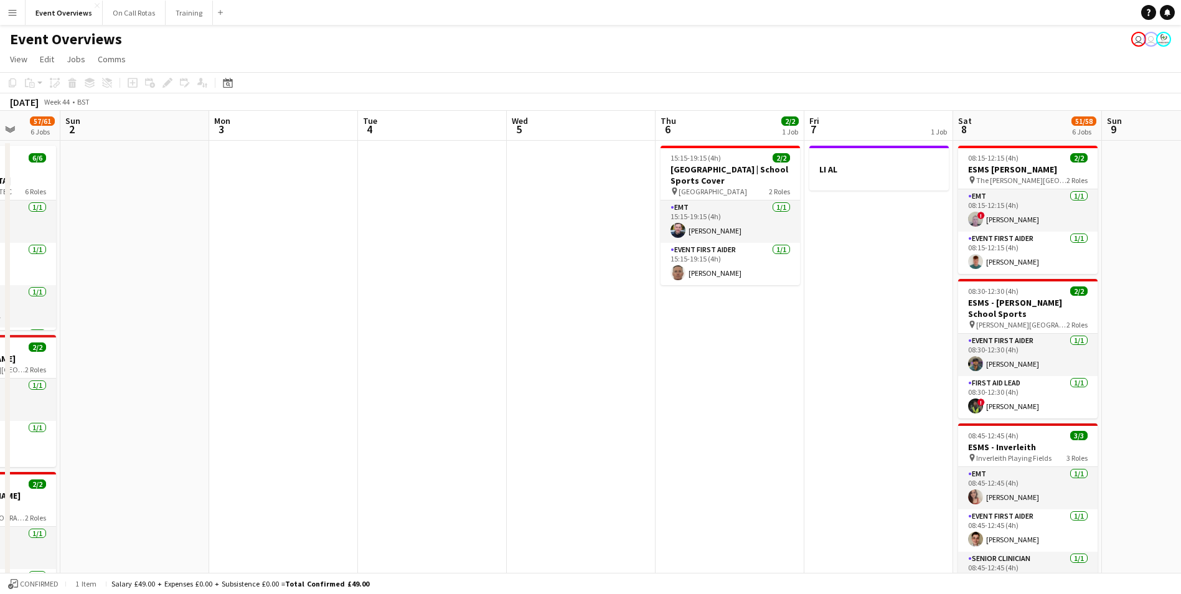
drag, startPoint x: 766, startPoint y: 417, endPoint x: 382, endPoint y: 400, distance: 384.5
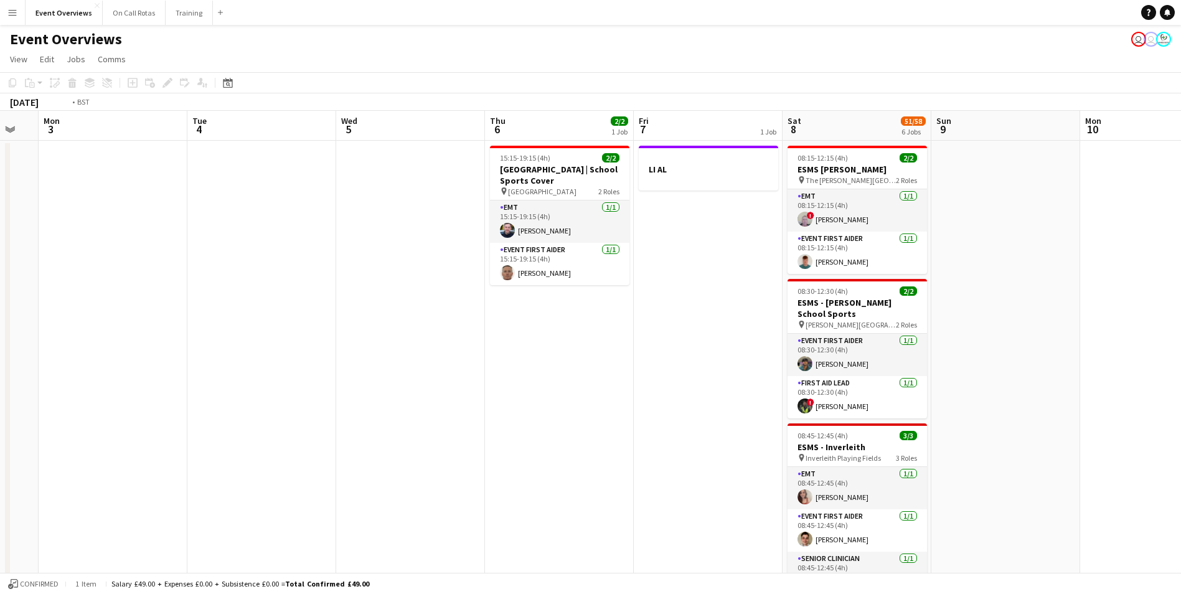
scroll to position [0, 412]
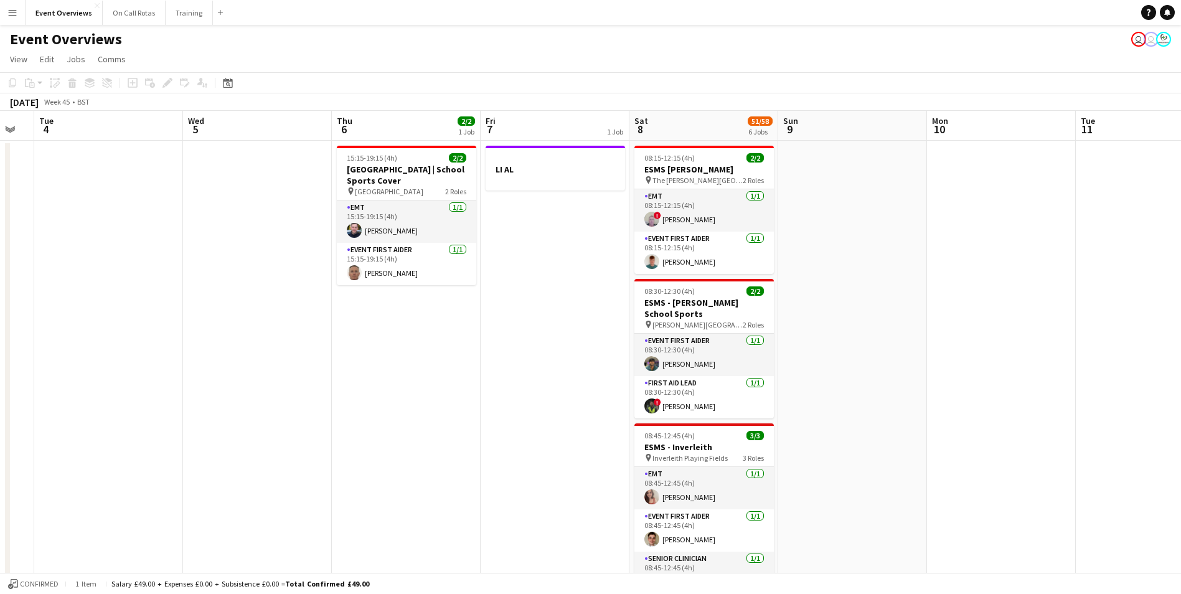
drag, startPoint x: 586, startPoint y: 402, endPoint x: 460, endPoint y: 394, distance: 126.6
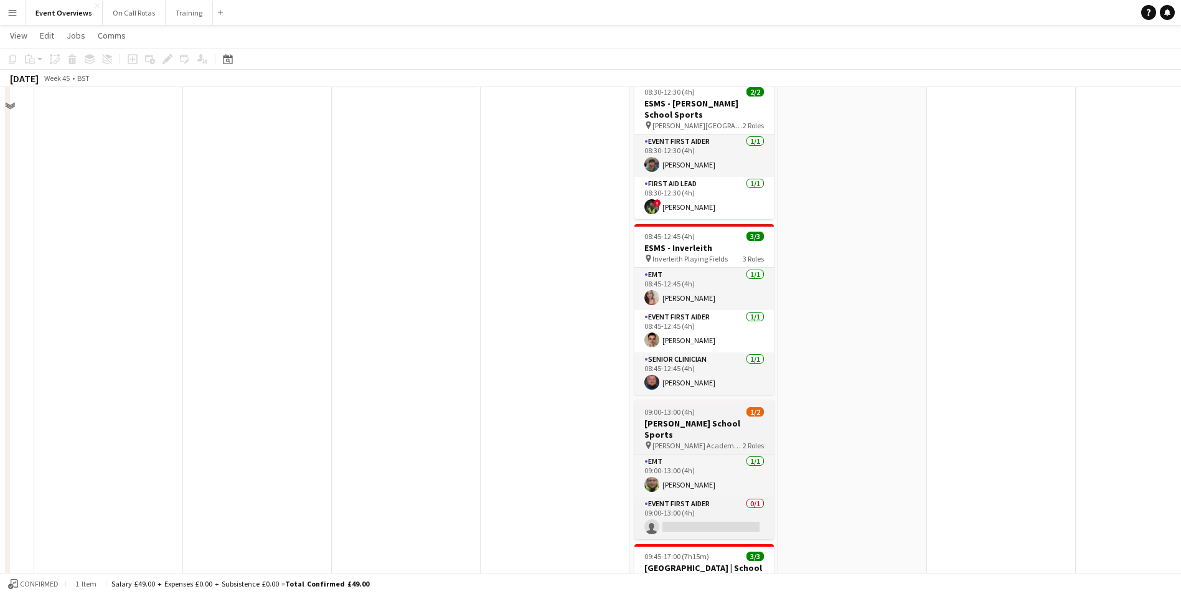
scroll to position [0, 0]
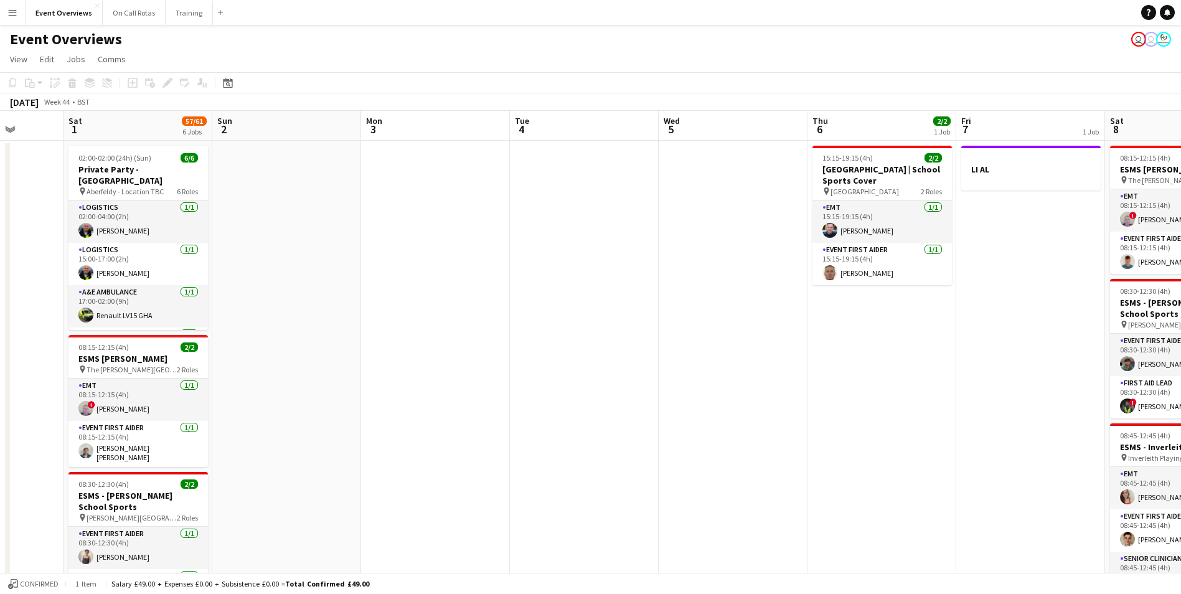
drag, startPoint x: 219, startPoint y: 299, endPoint x: 735, endPoint y: 318, distance: 516.4
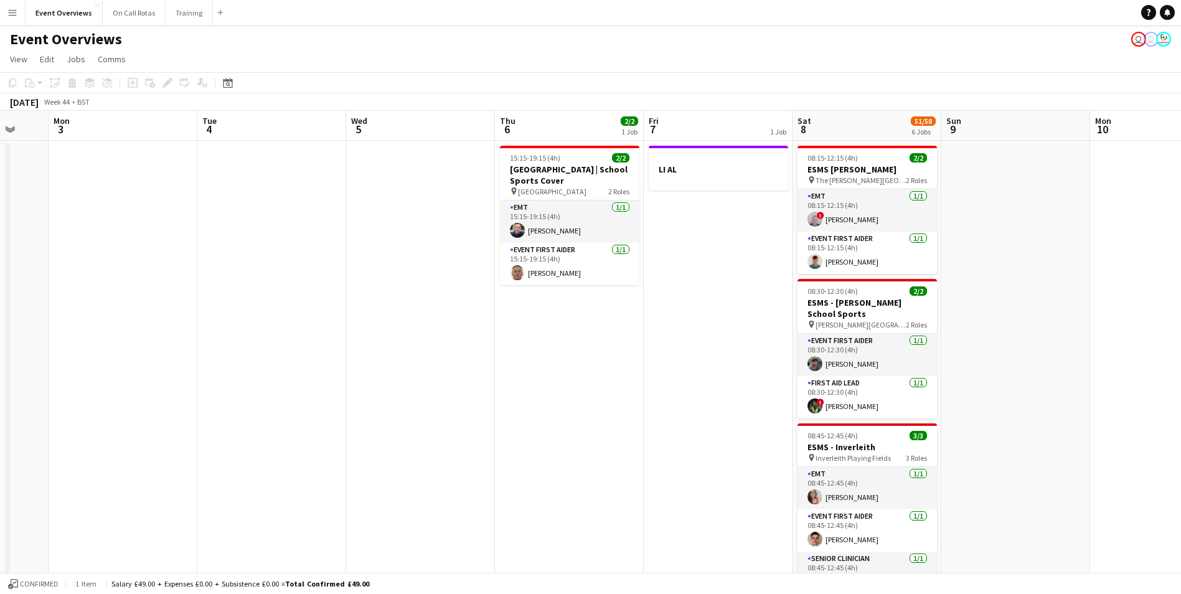
scroll to position [0, 443]
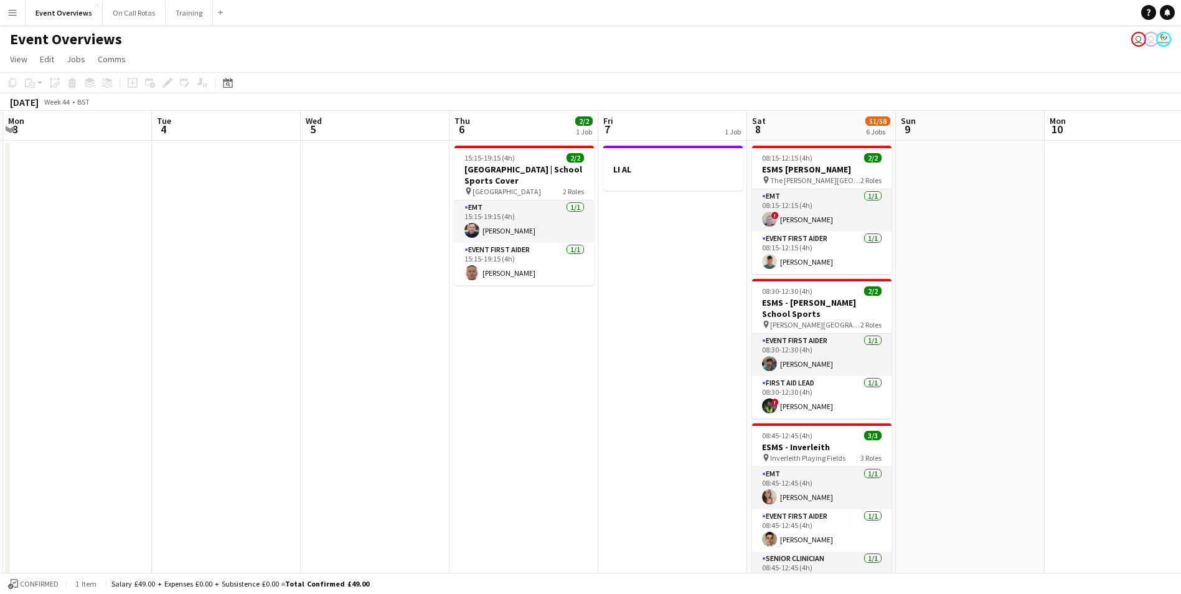
drag, startPoint x: 859, startPoint y: 406, endPoint x: 447, endPoint y: 403, distance: 412.1
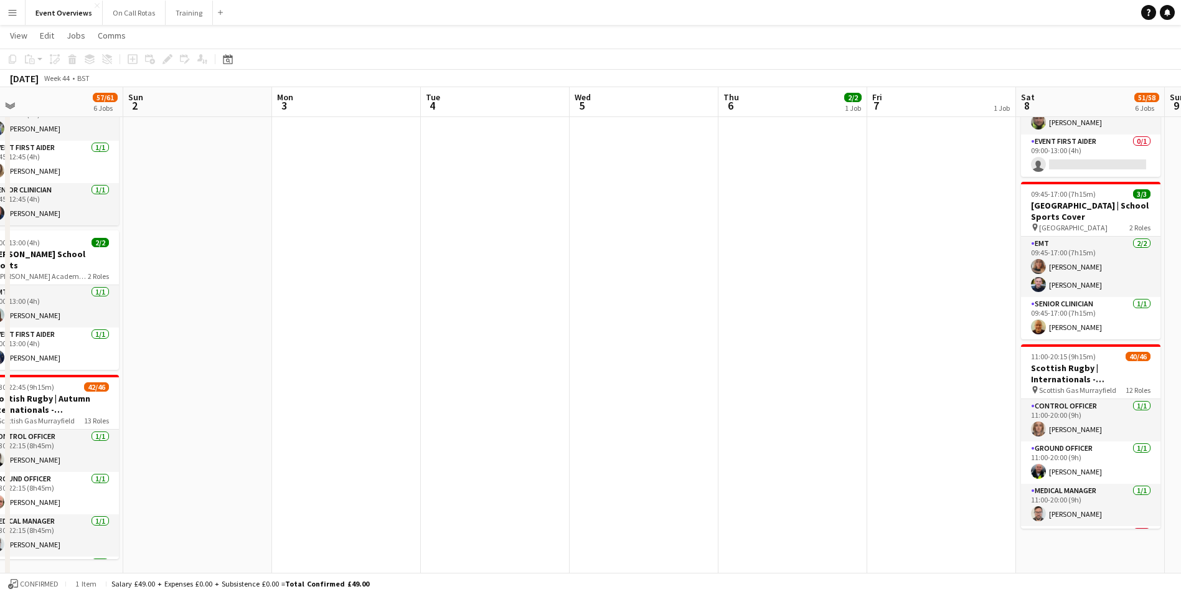
scroll to position [0, 282]
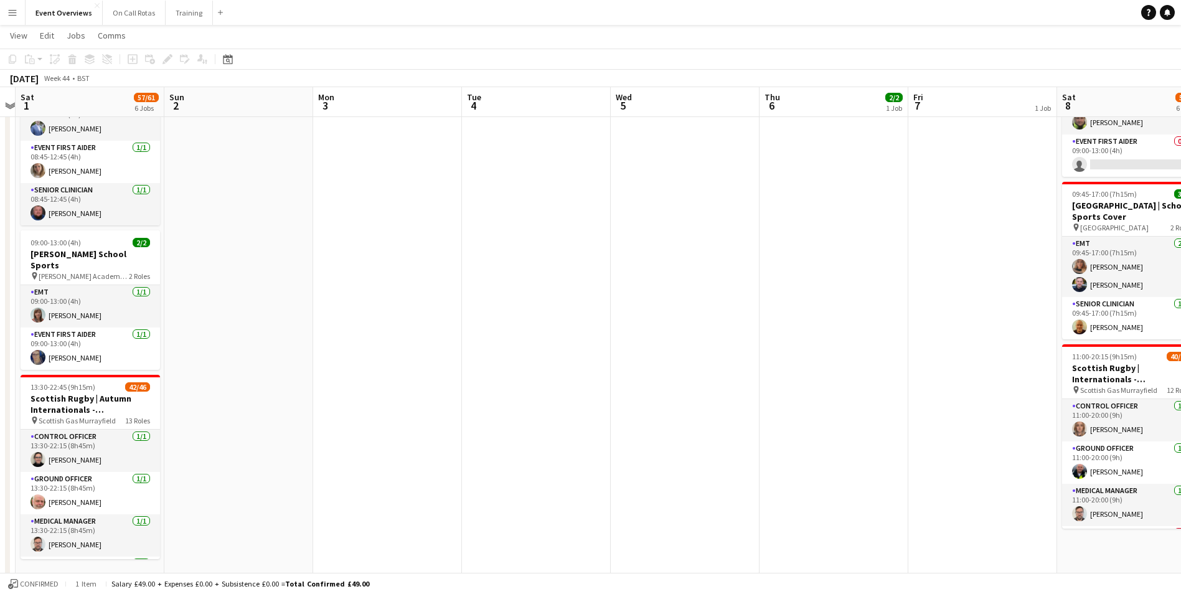
drag, startPoint x: 345, startPoint y: 346, endPoint x: 655, endPoint y: 390, distance: 313.2
click at [655, 390] on app-calendar-viewport "Thu 30 Fri 31 Sat 1 57/61 6 Jobs Sun 2 Mon 3 Tue 4 Wed 5 Thu 6 2/2 1 Job Fri 7 …" at bounding box center [590, 36] width 1181 height 1096
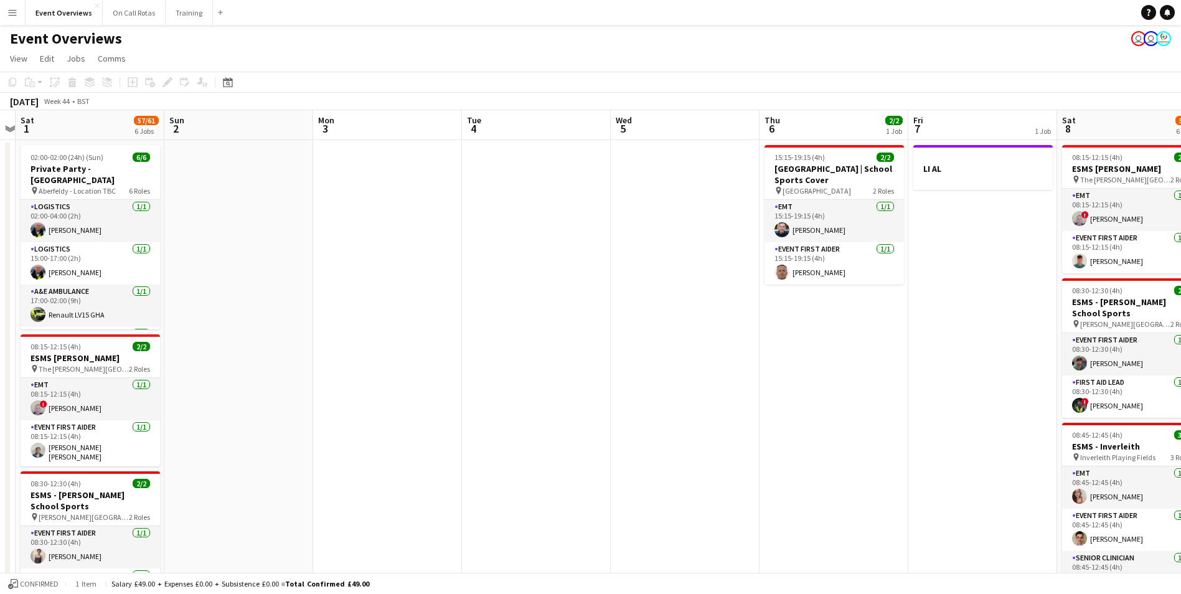
scroll to position [0, 0]
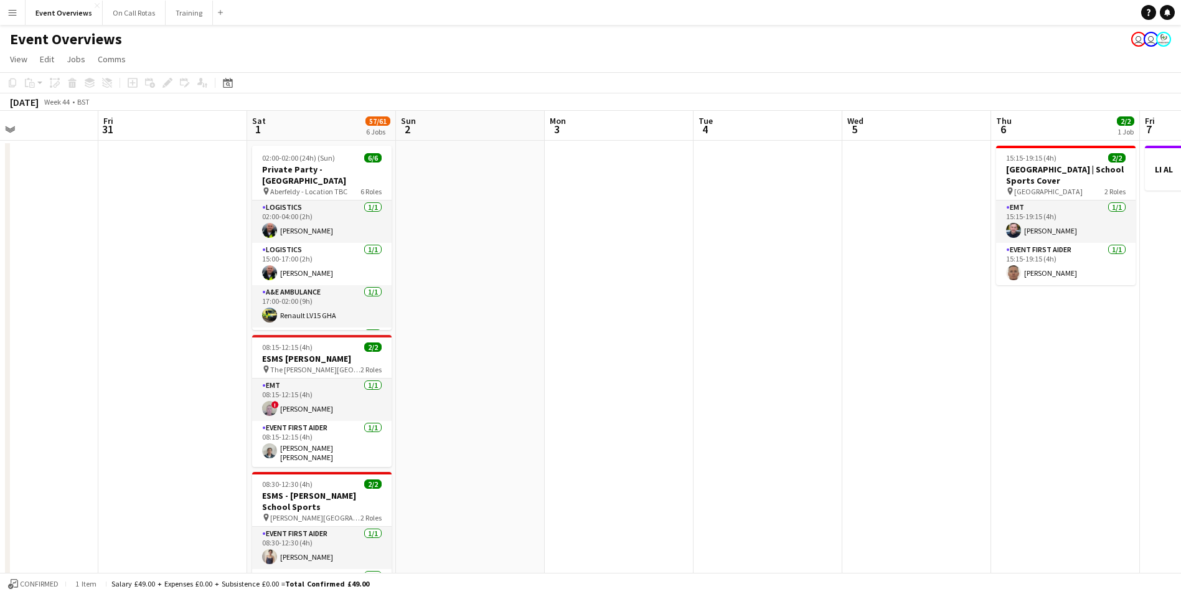
drag, startPoint x: 528, startPoint y: 346, endPoint x: 760, endPoint y: 356, distance: 231.8
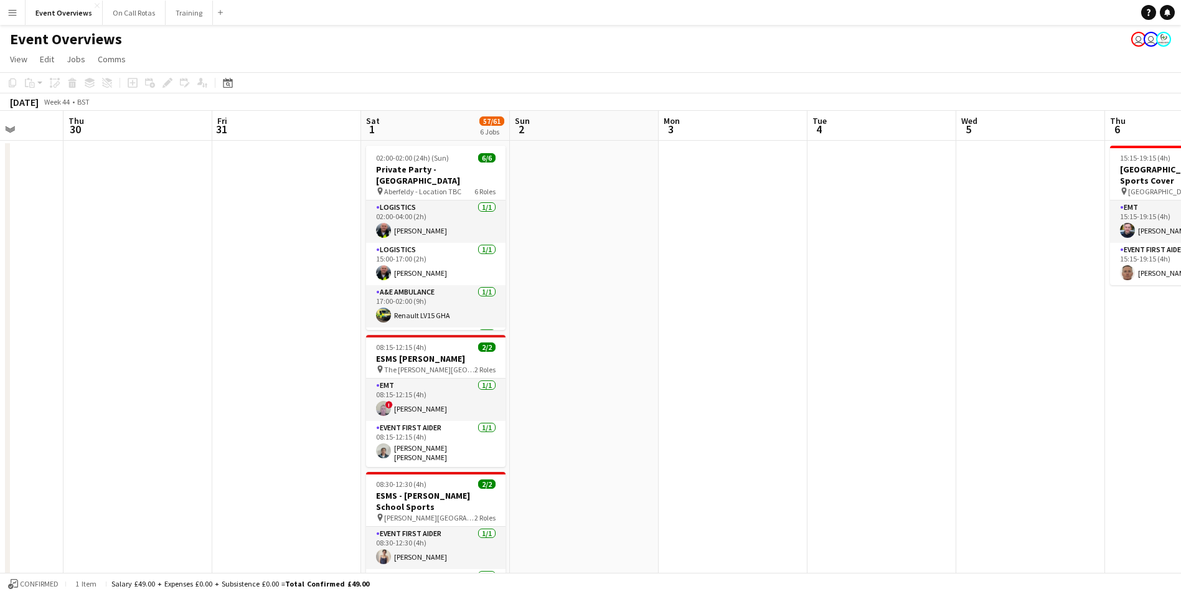
drag, startPoint x: 540, startPoint y: 340, endPoint x: 654, endPoint y: 333, distance: 114.1
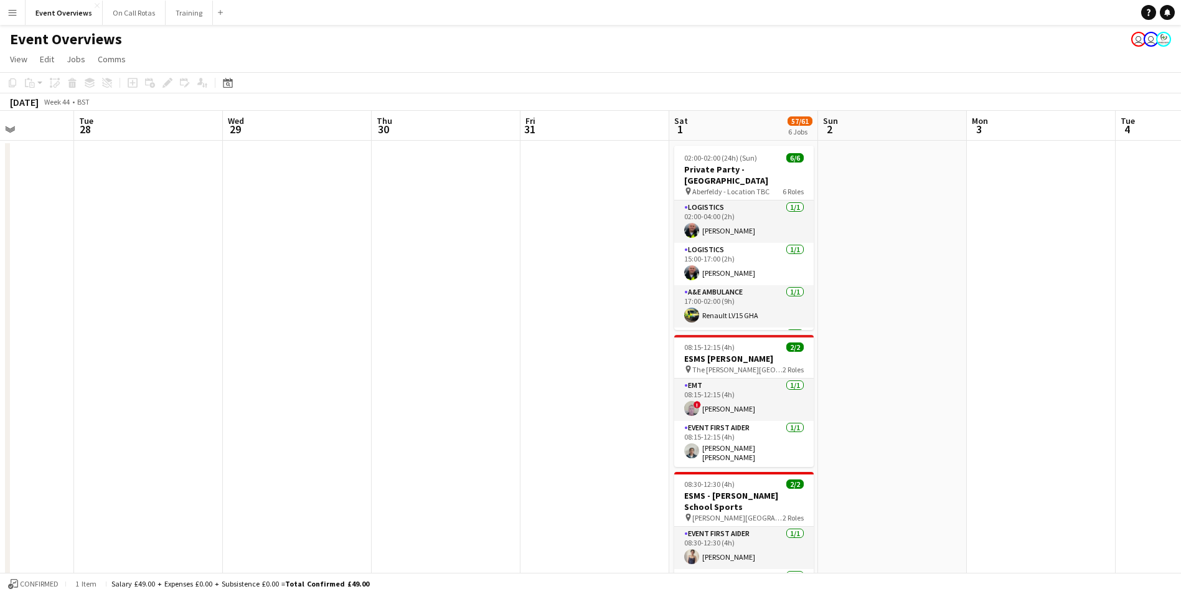
drag, startPoint x: 139, startPoint y: 274, endPoint x: 448, endPoint y: 298, distance: 309.1
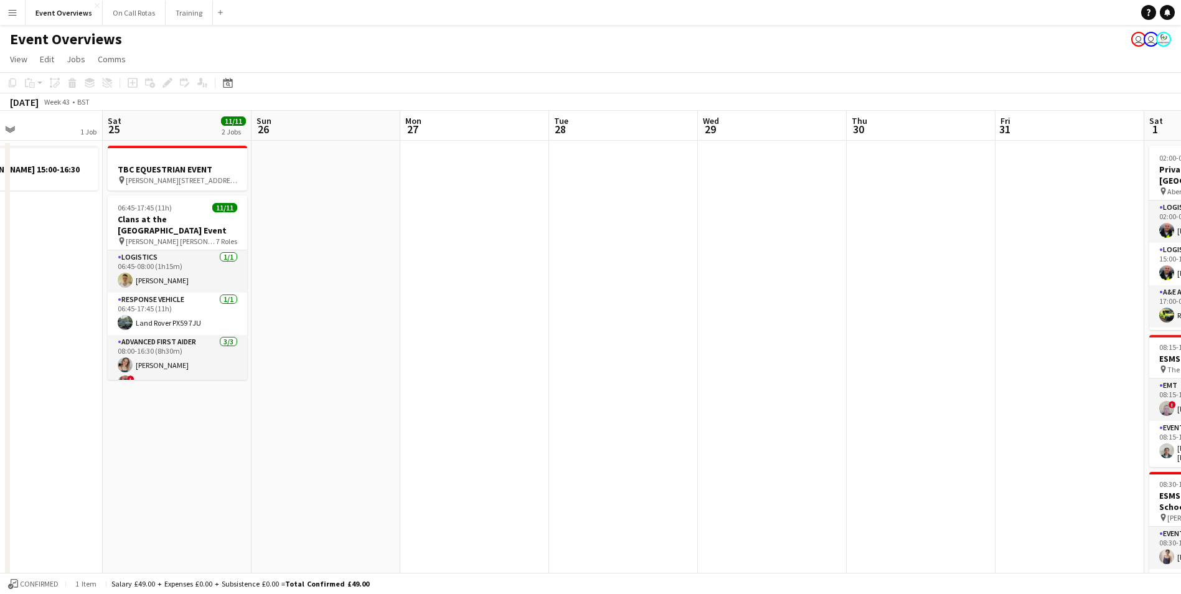
drag, startPoint x: 184, startPoint y: 313, endPoint x: 659, endPoint y: 300, distance: 475.2
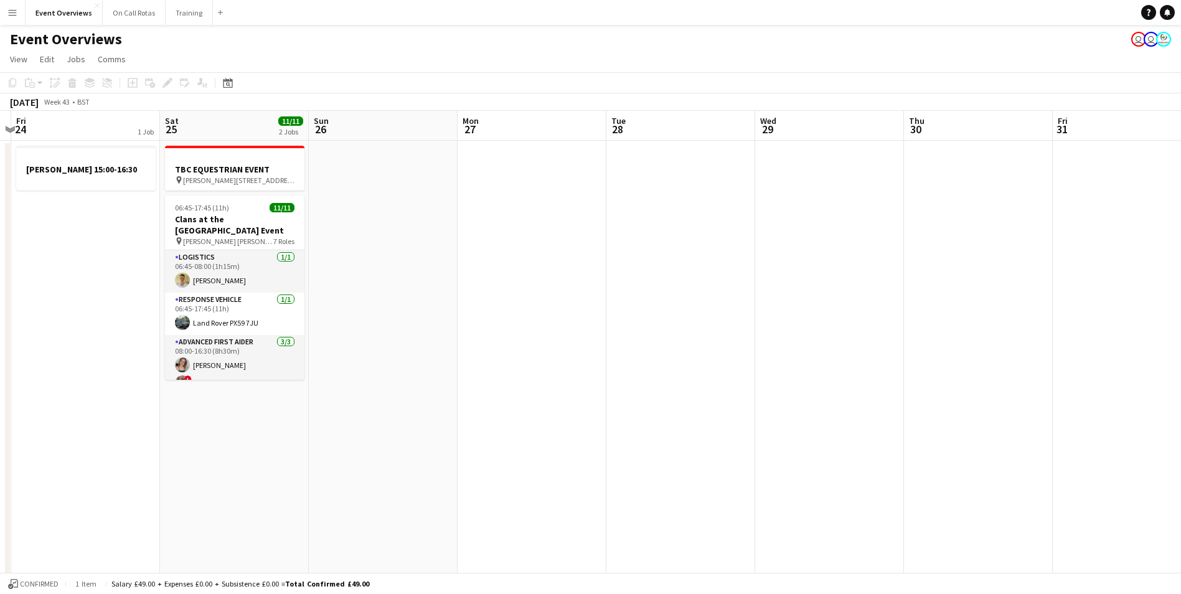
drag, startPoint x: 571, startPoint y: 304, endPoint x: 1075, endPoint y: 314, distance: 503.7
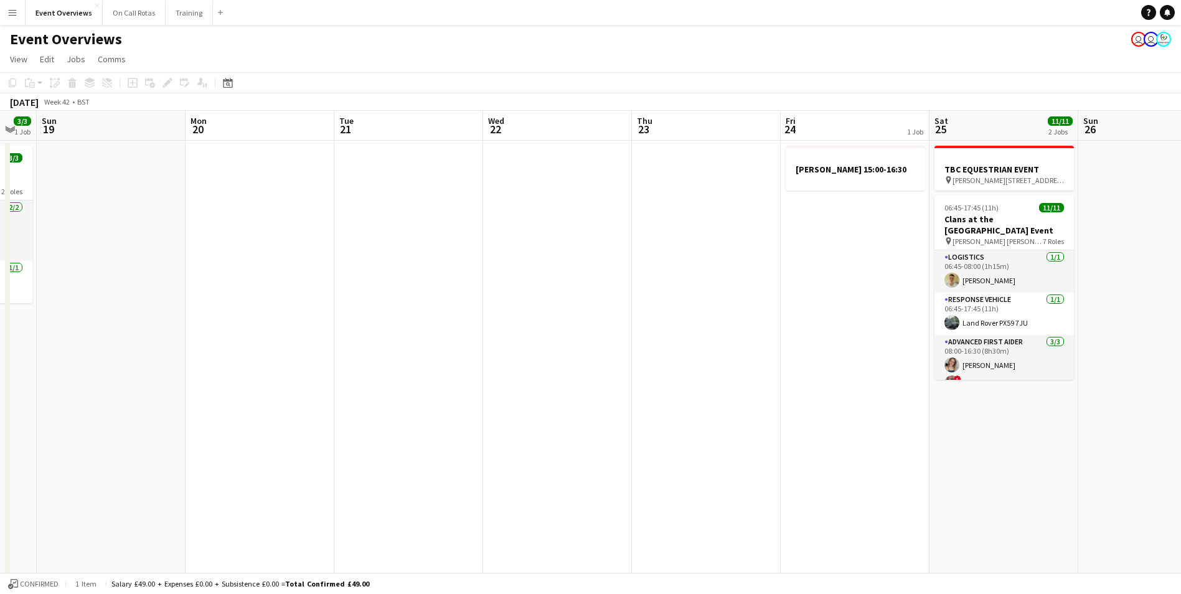
drag, startPoint x: 354, startPoint y: 299, endPoint x: 552, endPoint y: 302, distance: 198.0
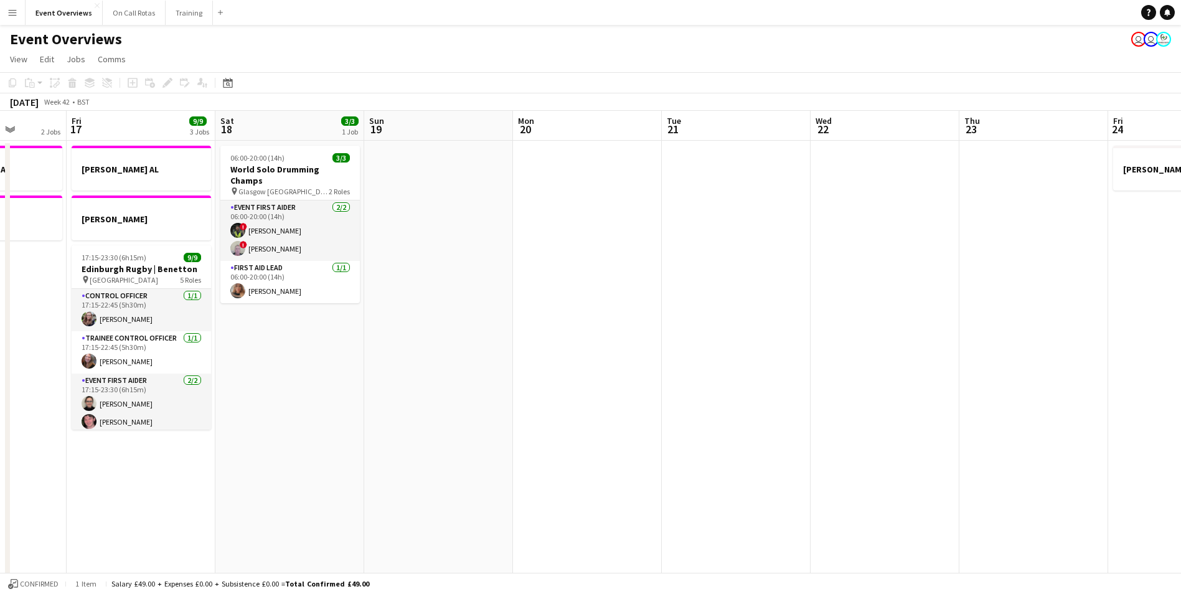
drag, startPoint x: 624, startPoint y: 294, endPoint x: 709, endPoint y: 297, distance: 84.7
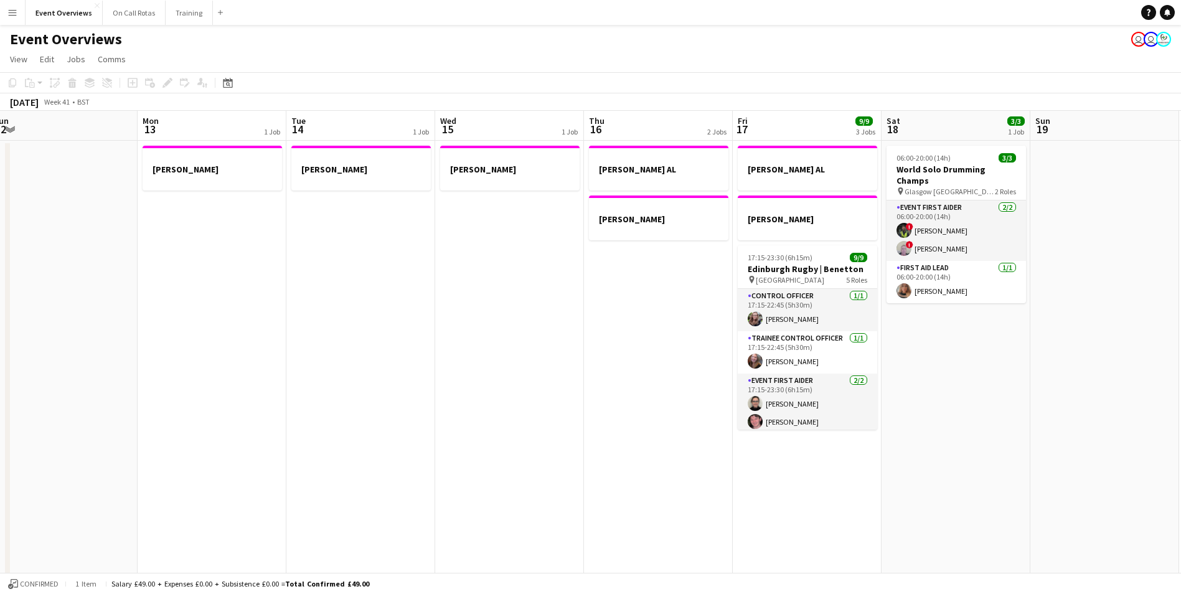
drag, startPoint x: 496, startPoint y: 318, endPoint x: 1103, endPoint y: 344, distance: 607.5
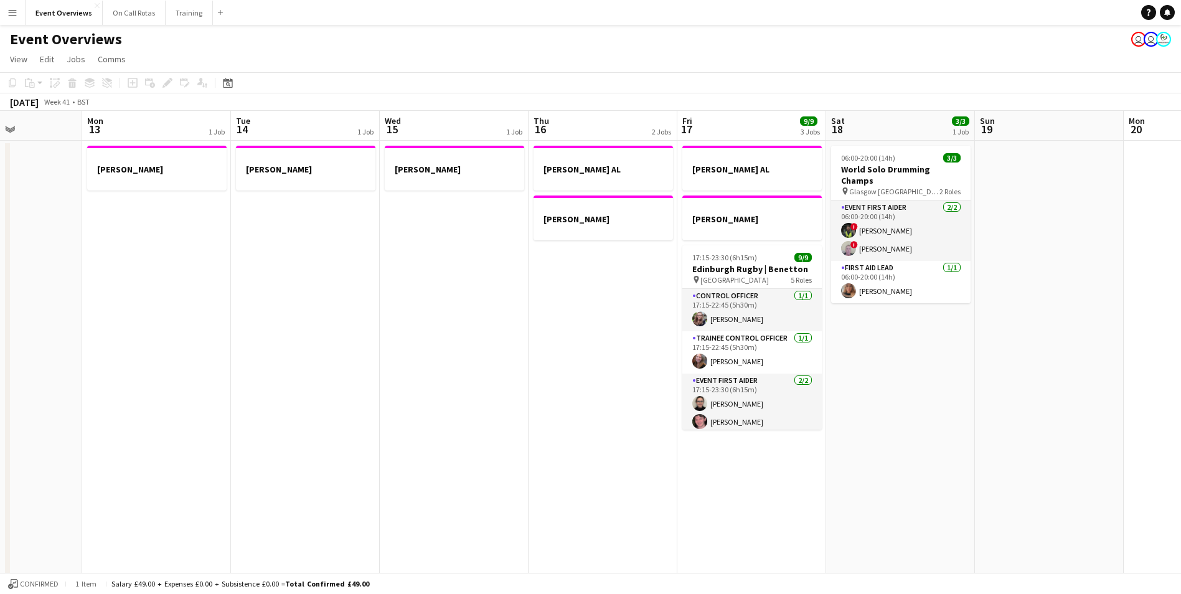
drag, startPoint x: 62, startPoint y: 271, endPoint x: 724, endPoint y: 347, distance: 666.2
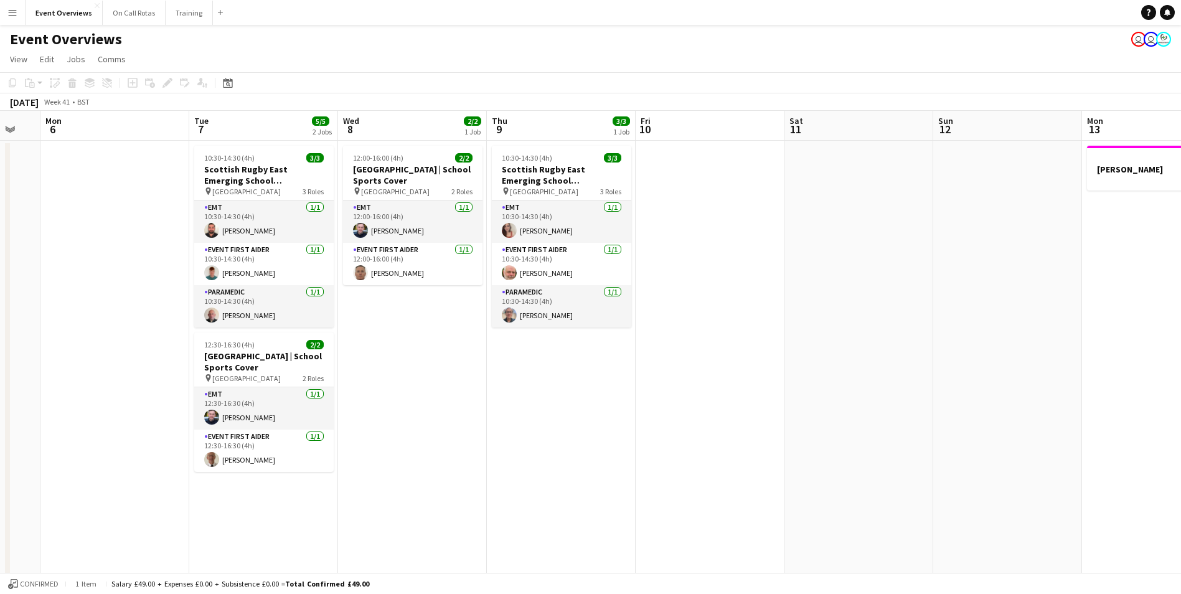
scroll to position [0, 352]
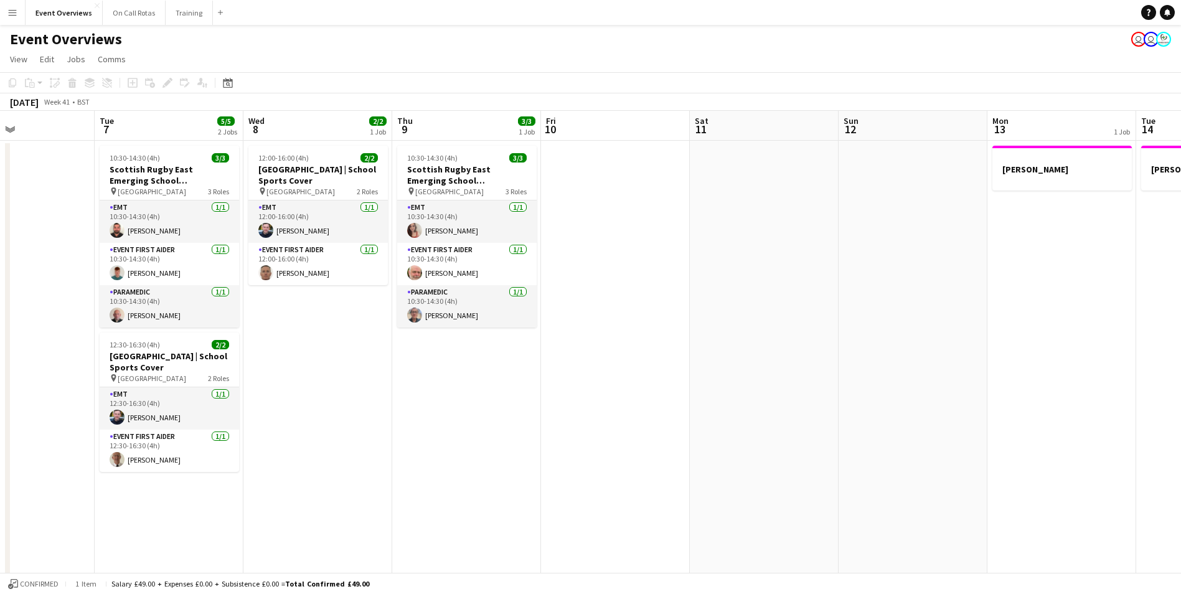
drag, startPoint x: 652, startPoint y: 332, endPoint x: 761, endPoint y: 336, distance: 109.0
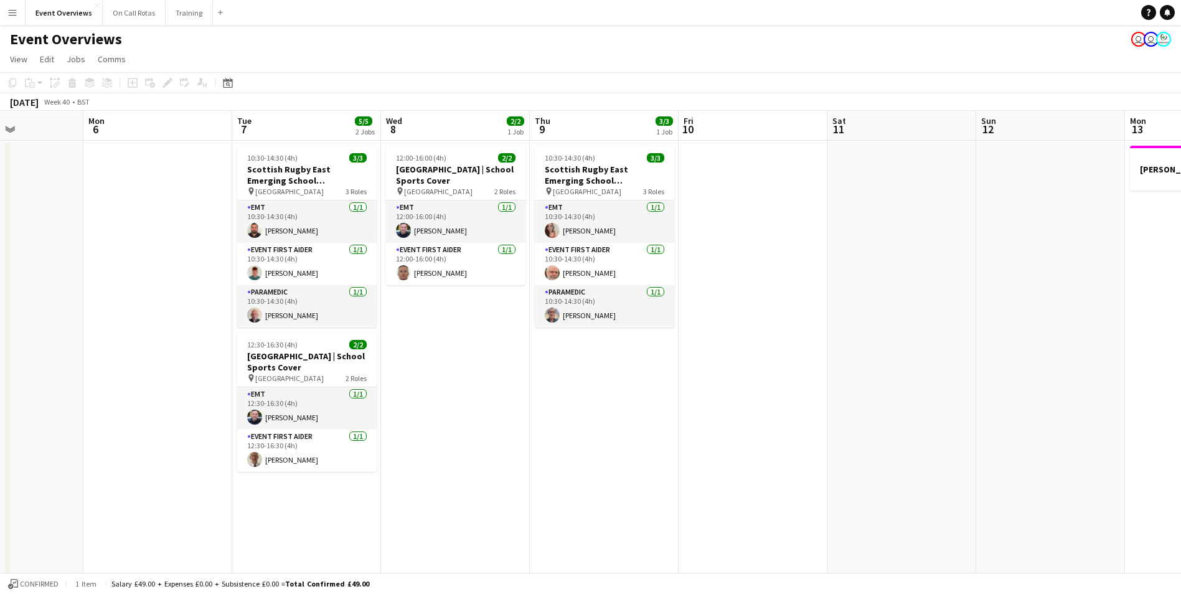
drag, startPoint x: 326, startPoint y: 404, endPoint x: 640, endPoint y: 431, distance: 315.0
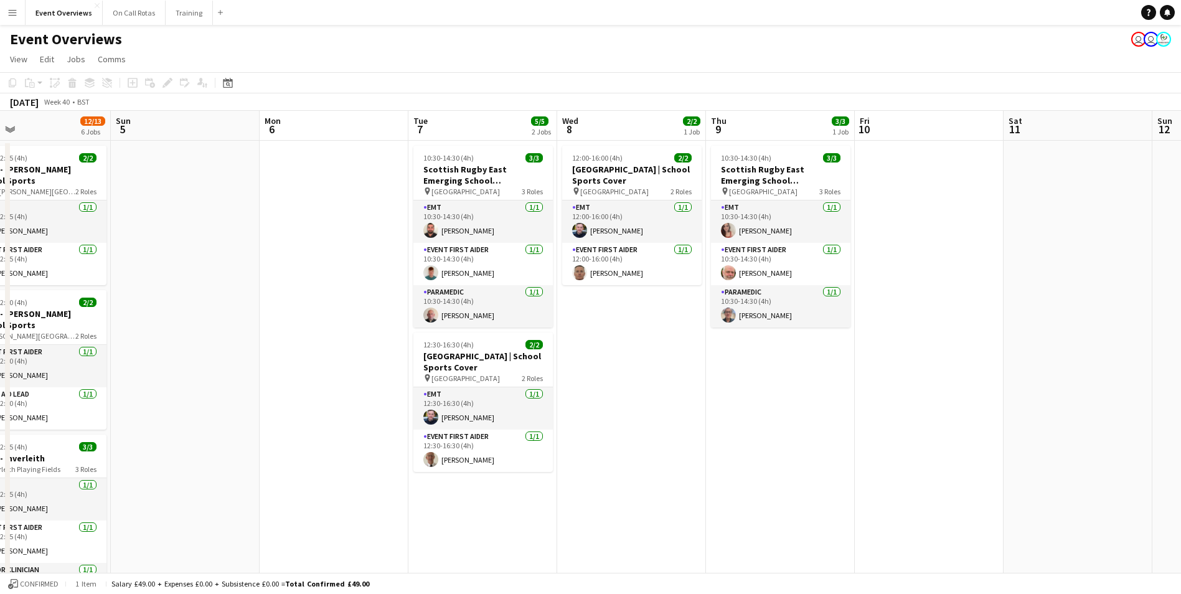
scroll to position [0, 379]
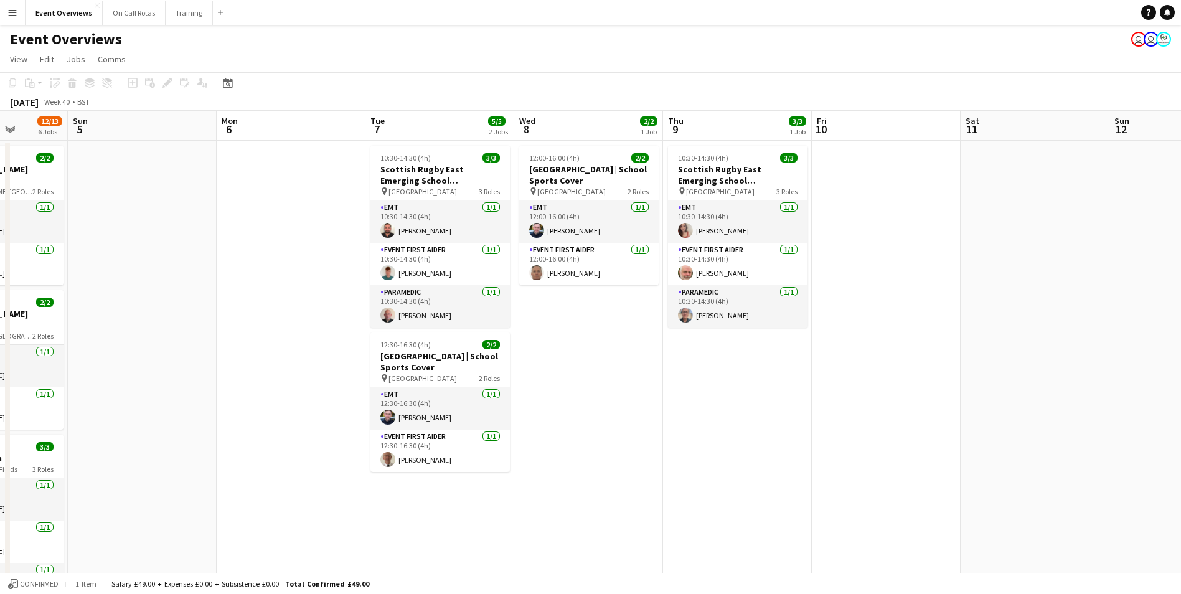
drag, startPoint x: 44, startPoint y: 286, endPoint x: 414, endPoint y: 320, distance: 371.4
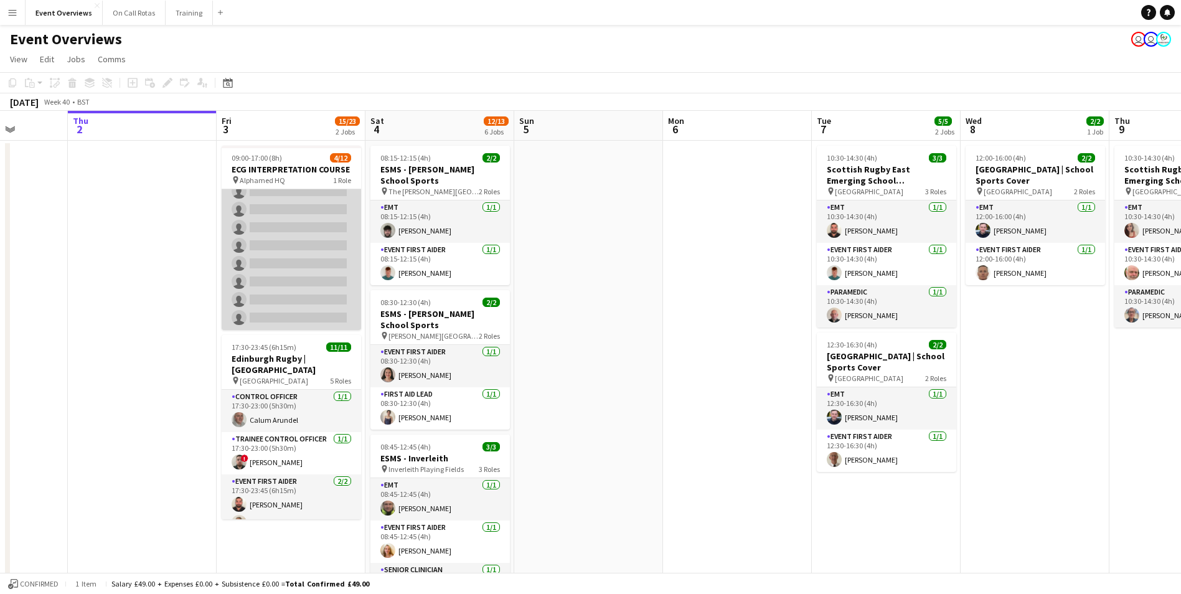
scroll to position [0, 0]
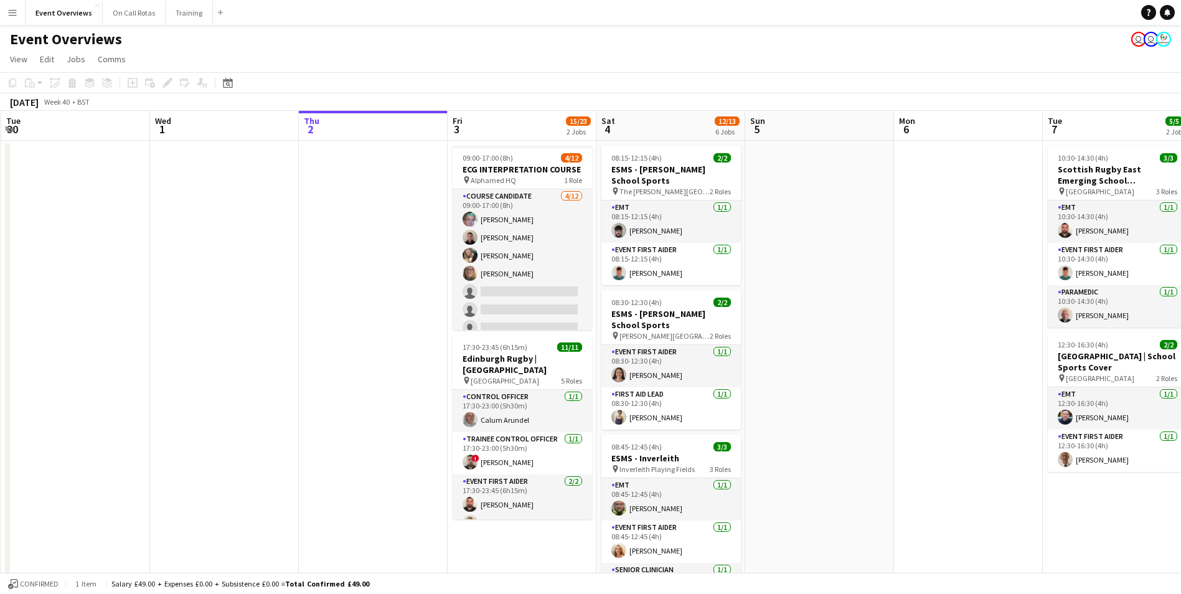
drag, startPoint x: 599, startPoint y: 326, endPoint x: 830, endPoint y: 337, distance: 231.3
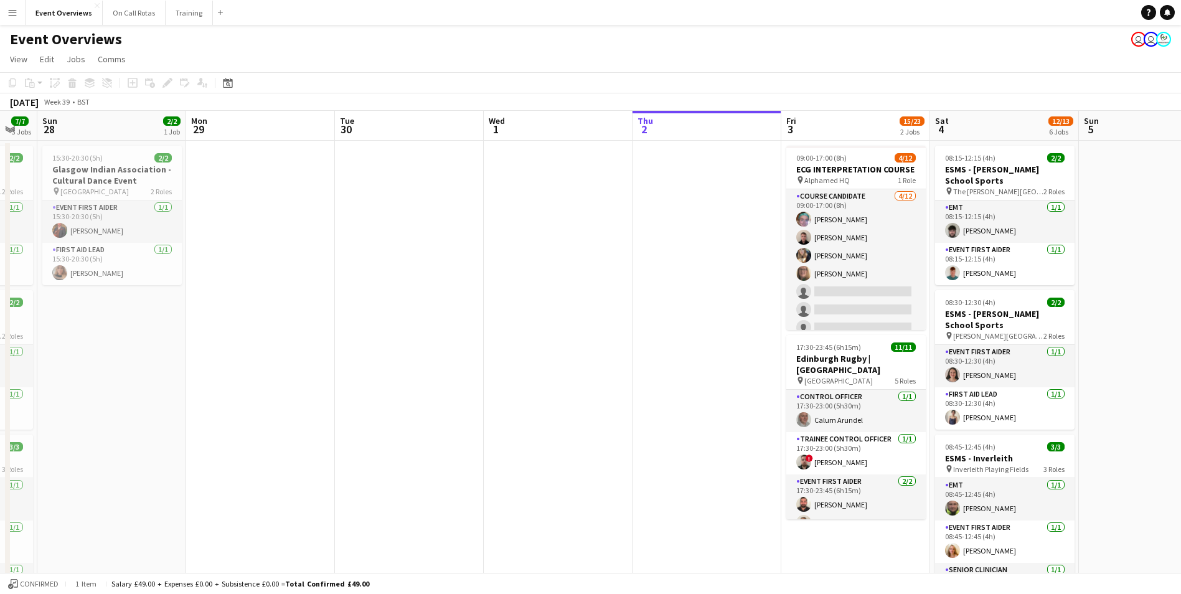
drag, startPoint x: 313, startPoint y: 421, endPoint x: 646, endPoint y: 414, distance: 333.8
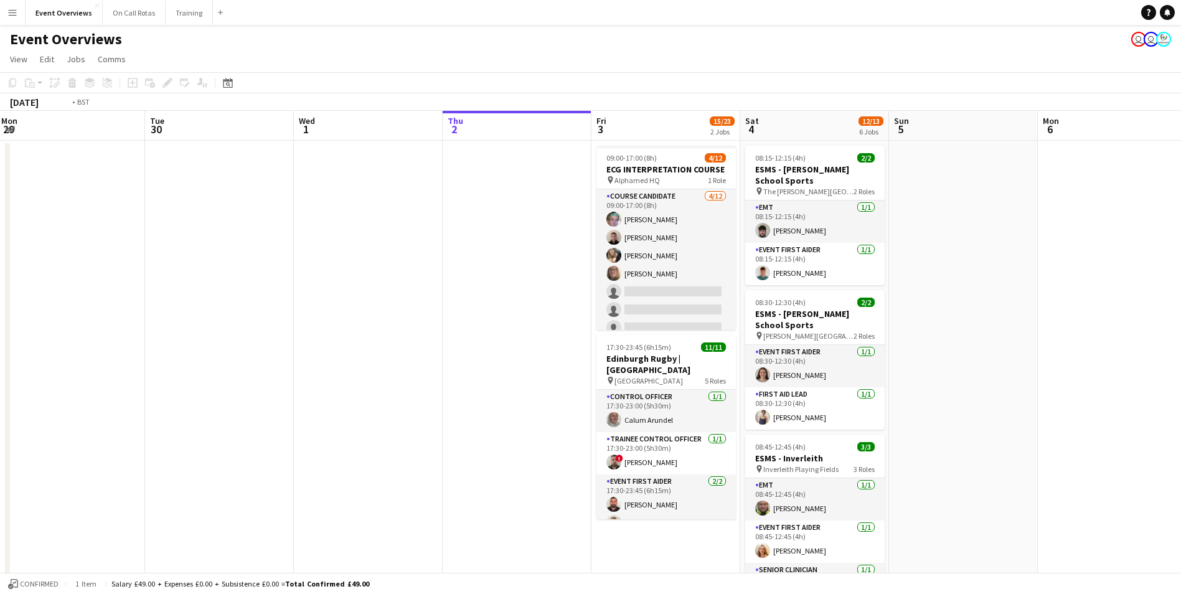
scroll to position [0, 424]
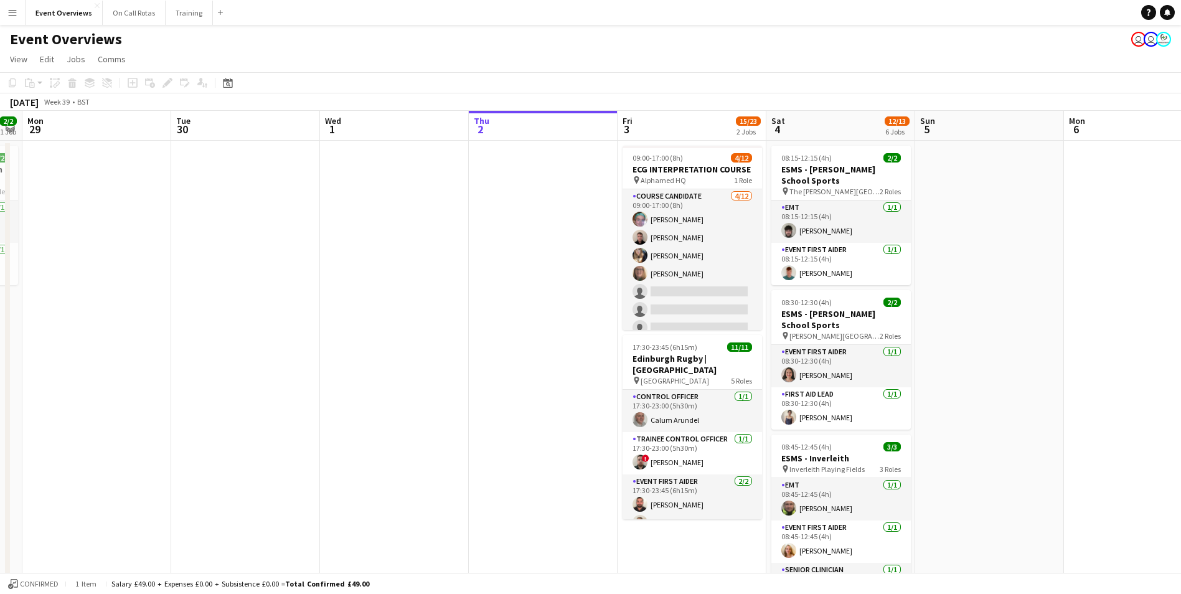
drag, startPoint x: 380, startPoint y: 436, endPoint x: 216, endPoint y: 476, distance: 168.5
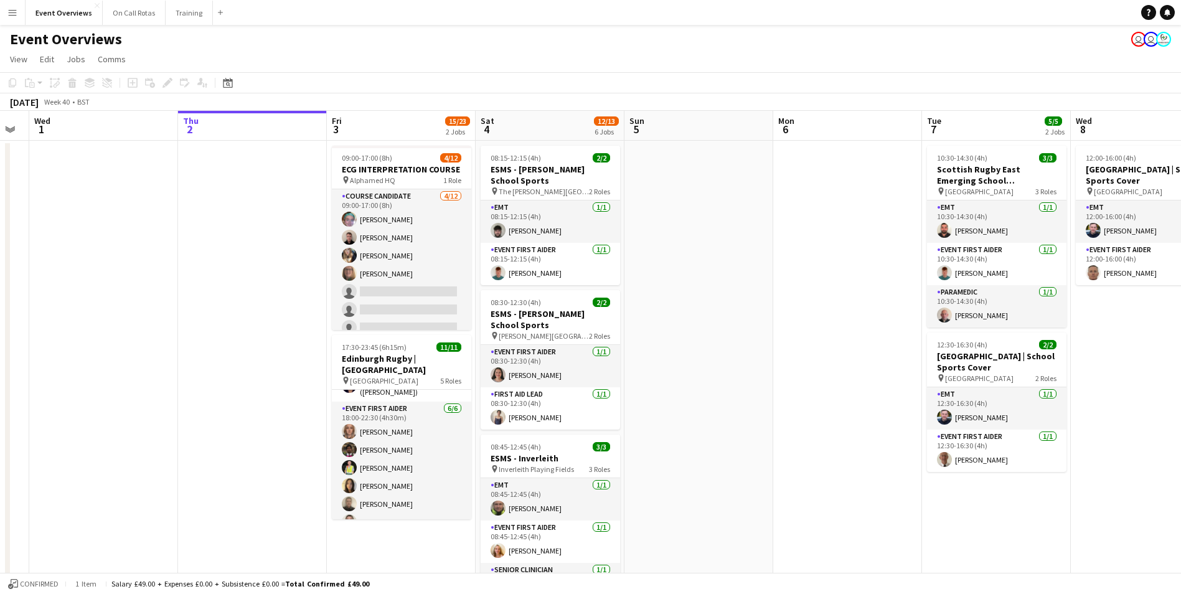
scroll to position [0, 451]
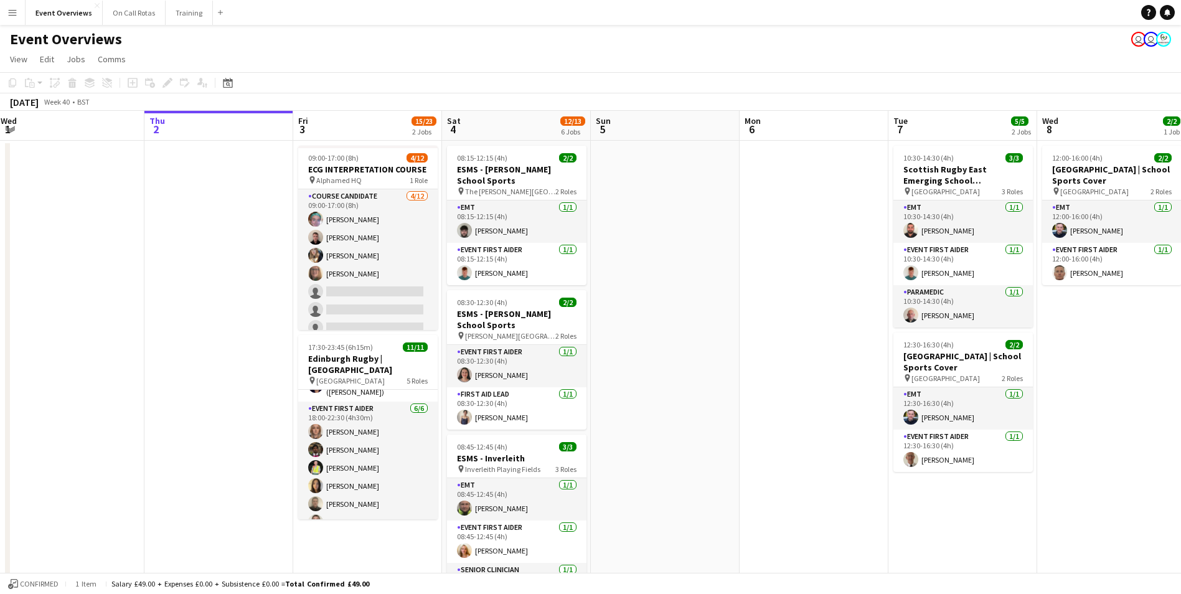
drag, startPoint x: 985, startPoint y: 281, endPoint x: 661, endPoint y: 275, distance: 324.4
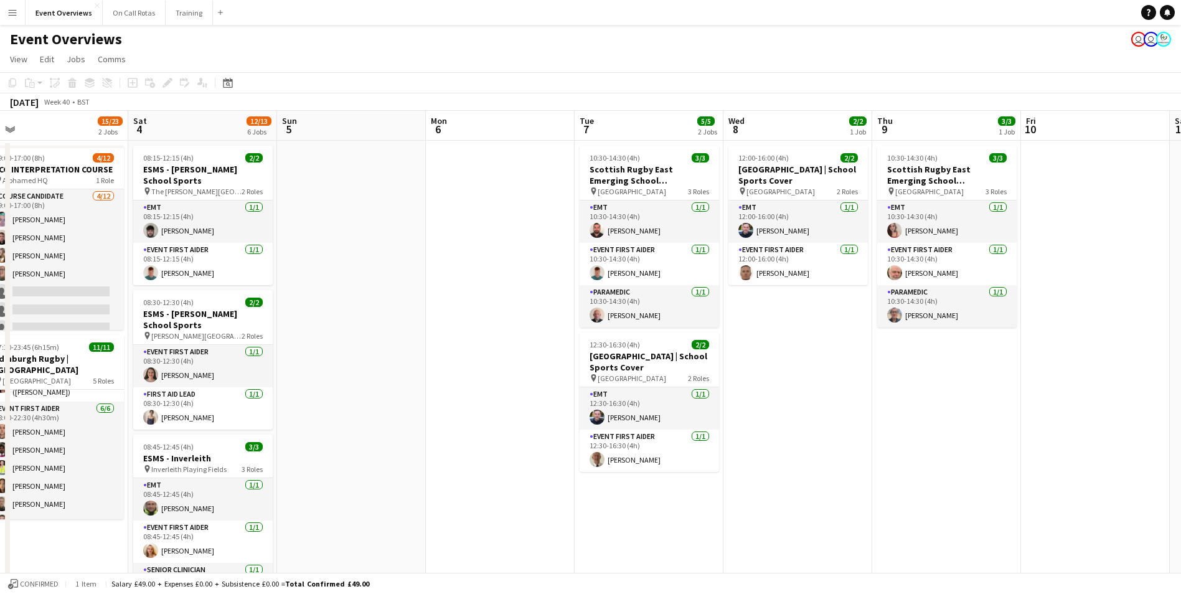
scroll to position [0, 355]
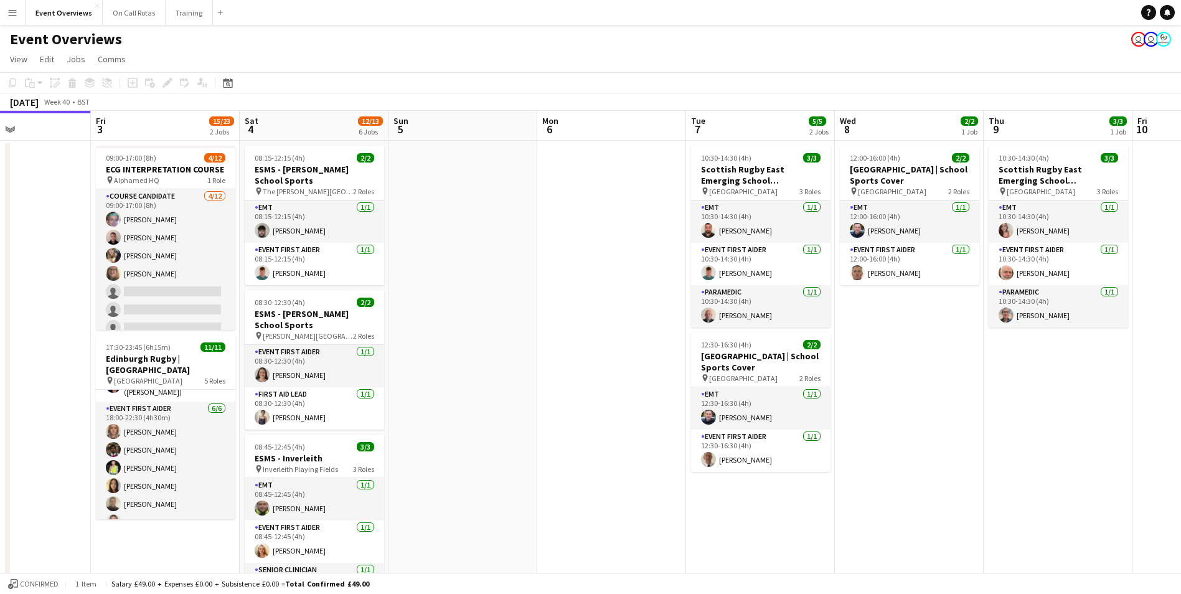
drag, startPoint x: 1158, startPoint y: 362, endPoint x: 956, endPoint y: 355, distance: 202.4
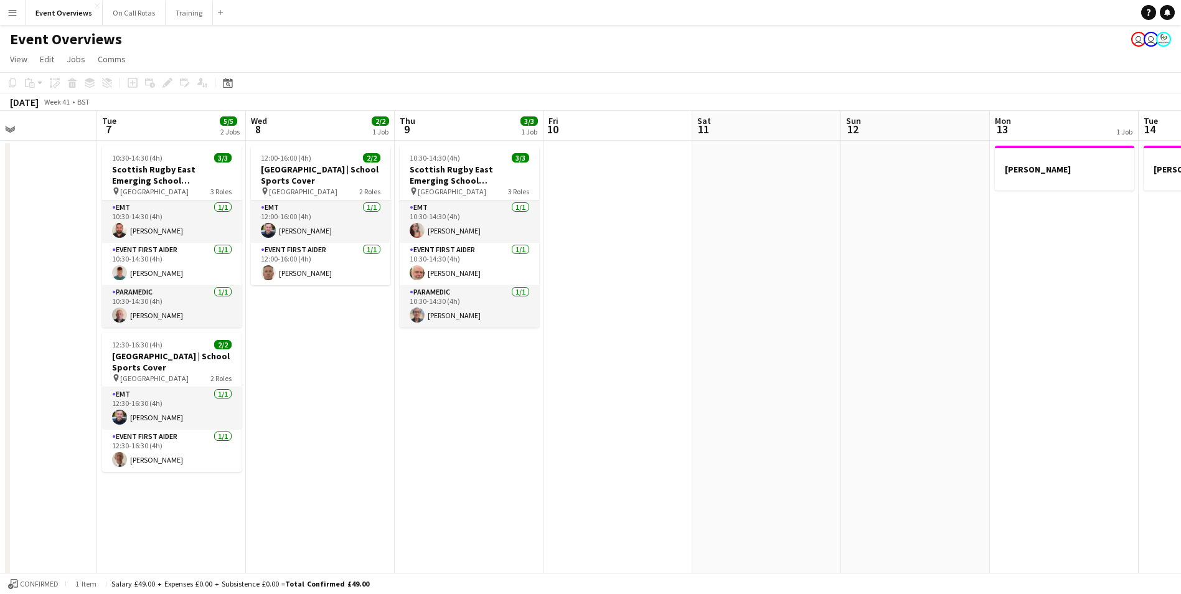
drag, startPoint x: 1071, startPoint y: 373, endPoint x: 483, endPoint y: 365, distance: 587.7
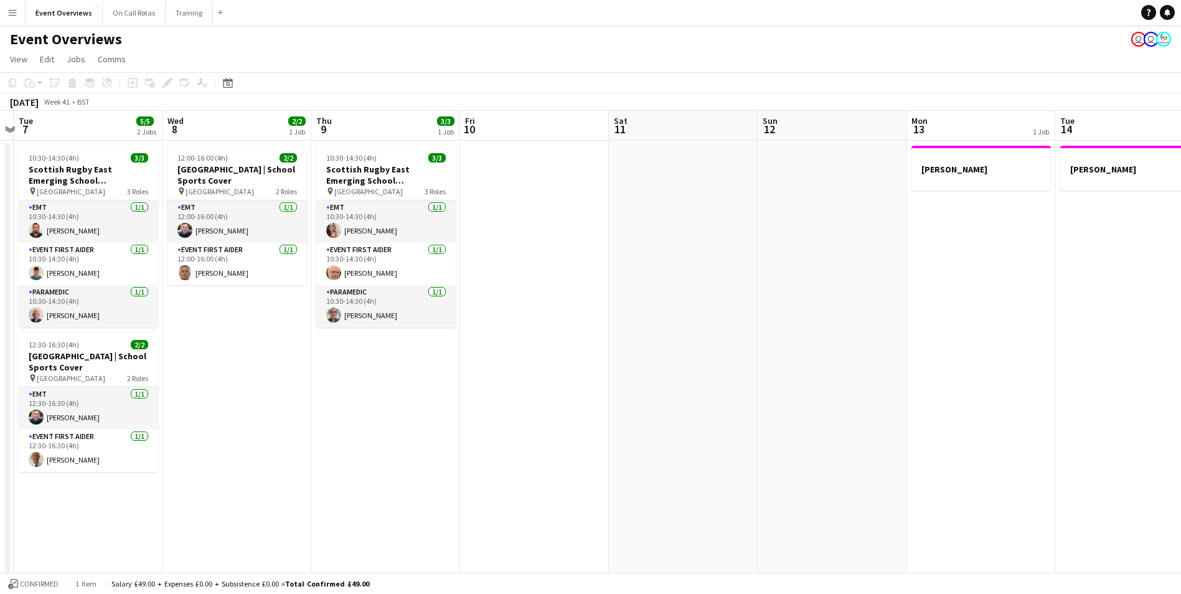
drag, startPoint x: 845, startPoint y: 349, endPoint x: 471, endPoint y: 334, distance: 375.1
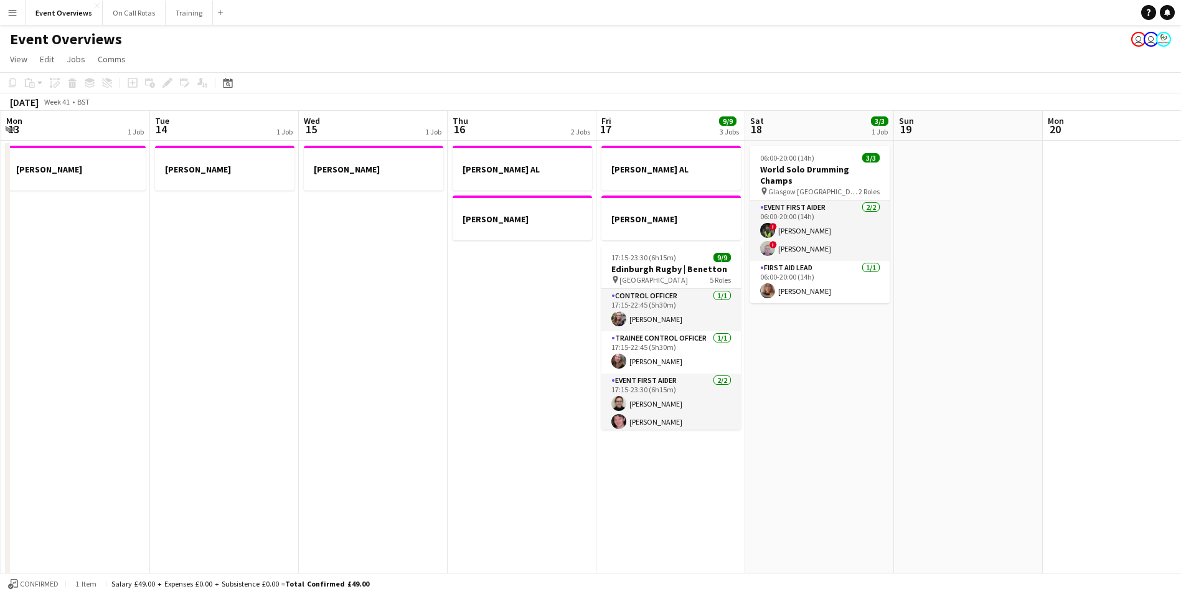
drag, startPoint x: 896, startPoint y: 342, endPoint x: 499, endPoint y: 326, distance: 398.1
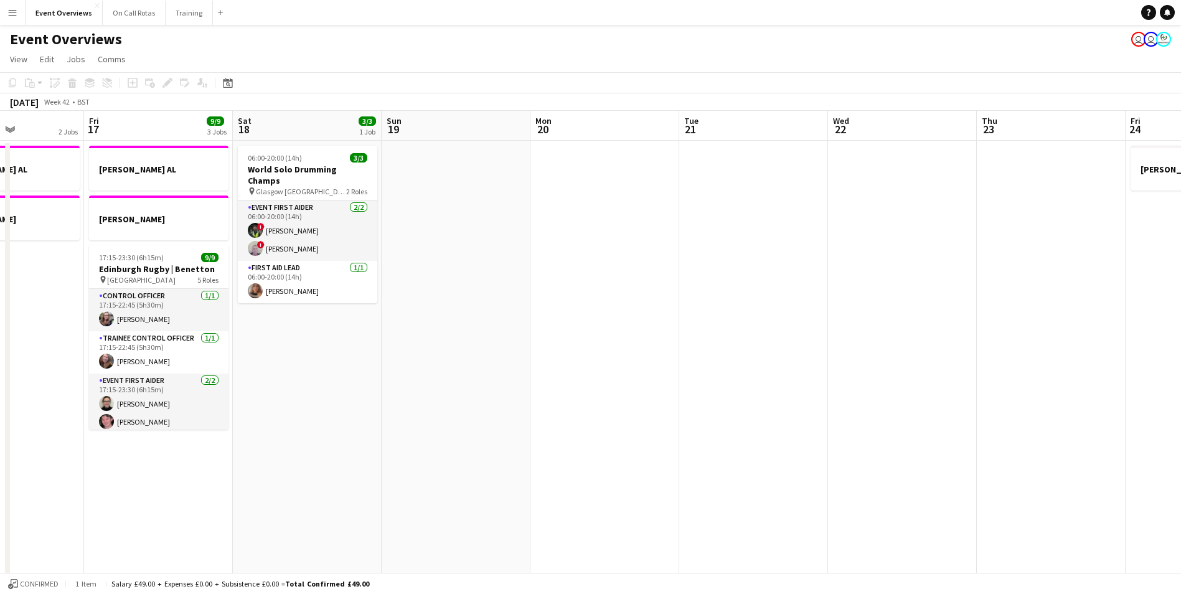
drag, startPoint x: 984, startPoint y: 341, endPoint x: 506, endPoint y: 334, distance: 478.2
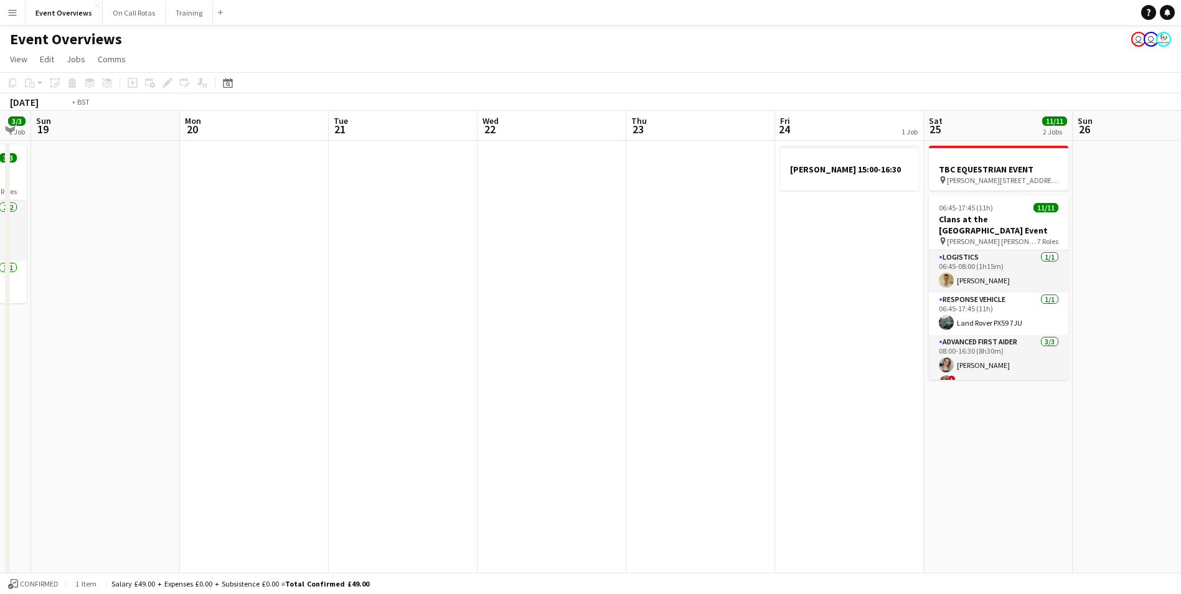
drag, startPoint x: 837, startPoint y: 336, endPoint x: 459, endPoint y: 319, distance: 378.2
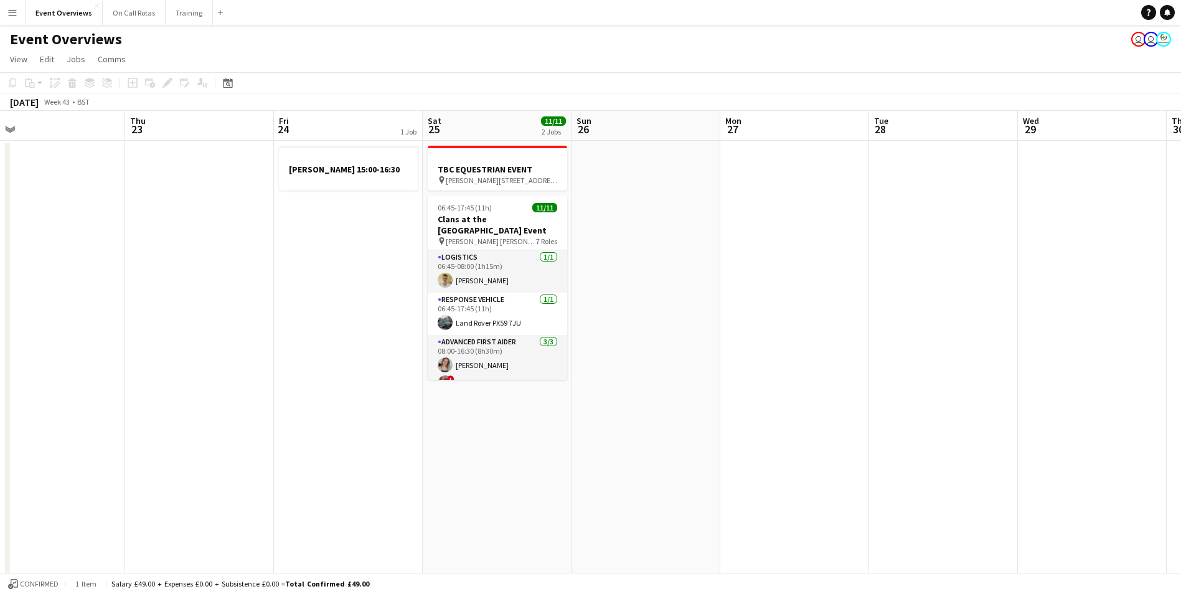
drag, startPoint x: 976, startPoint y: 351, endPoint x: 214, endPoint y: 339, distance: 761.5
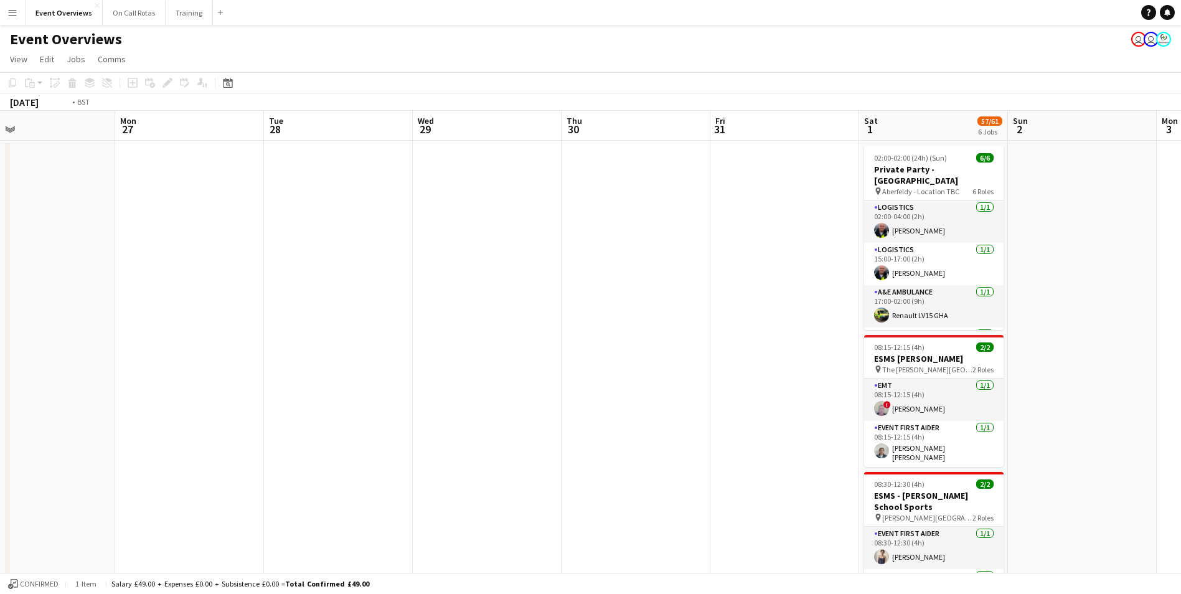
scroll to position [0, 461]
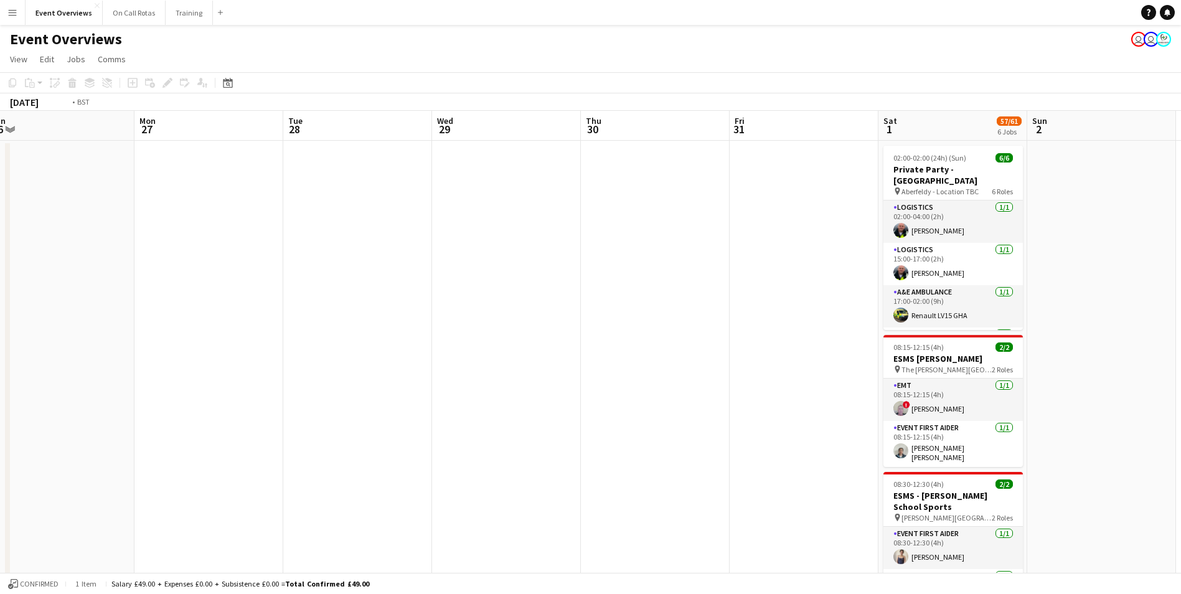
drag, startPoint x: 690, startPoint y: 350, endPoint x: 263, endPoint y: 337, distance: 427.9
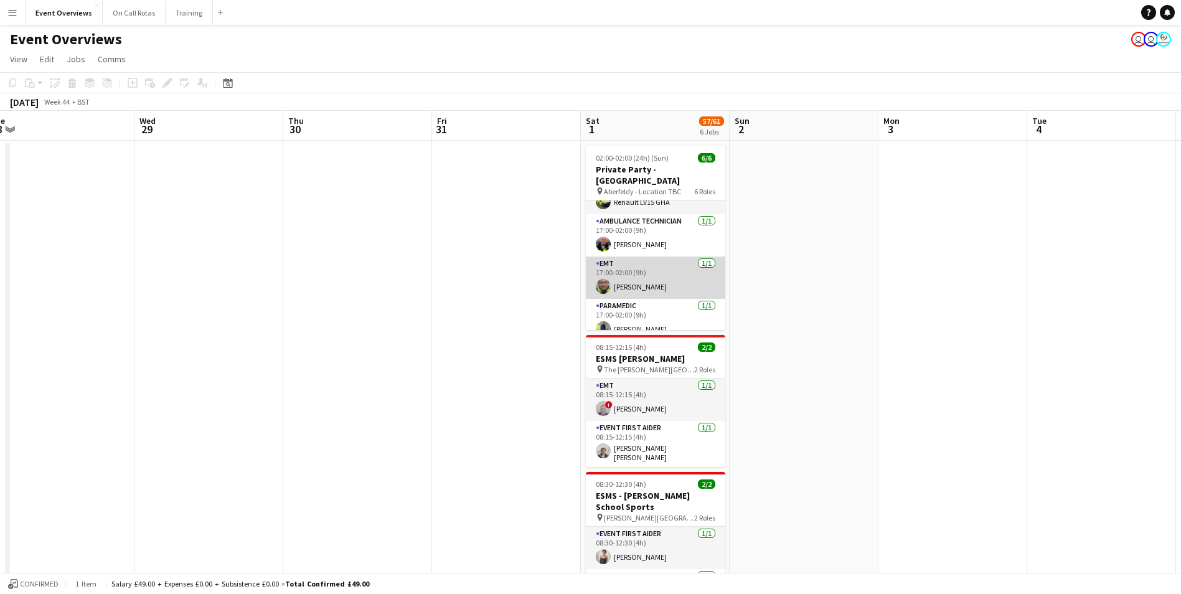
scroll to position [0, 0]
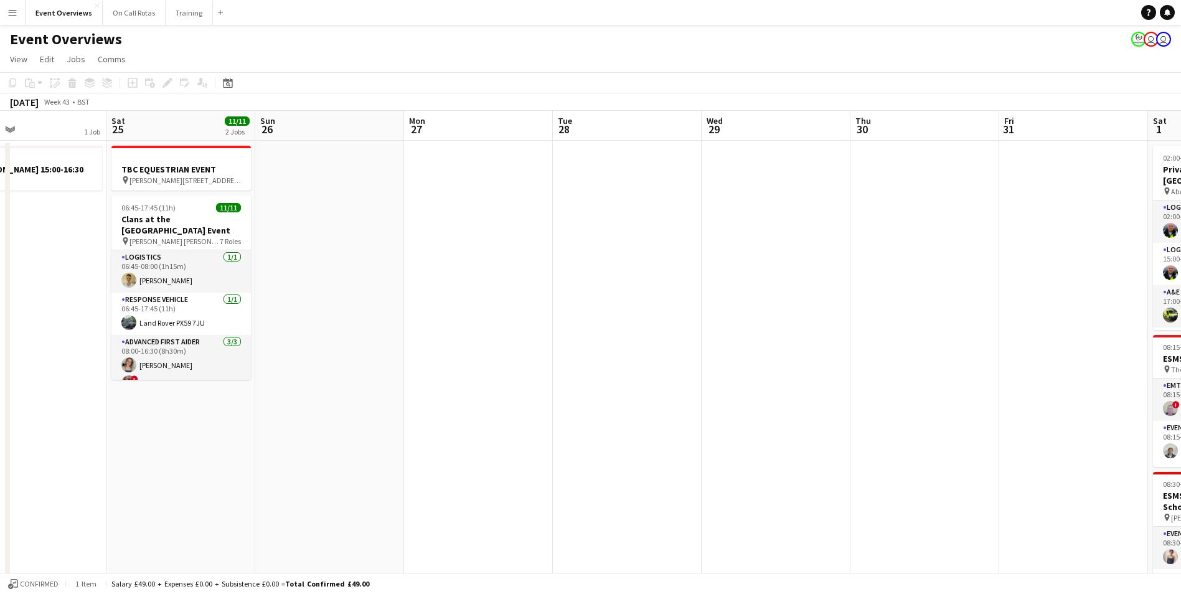
drag, startPoint x: 459, startPoint y: 352, endPoint x: 496, endPoint y: 357, distance: 36.4
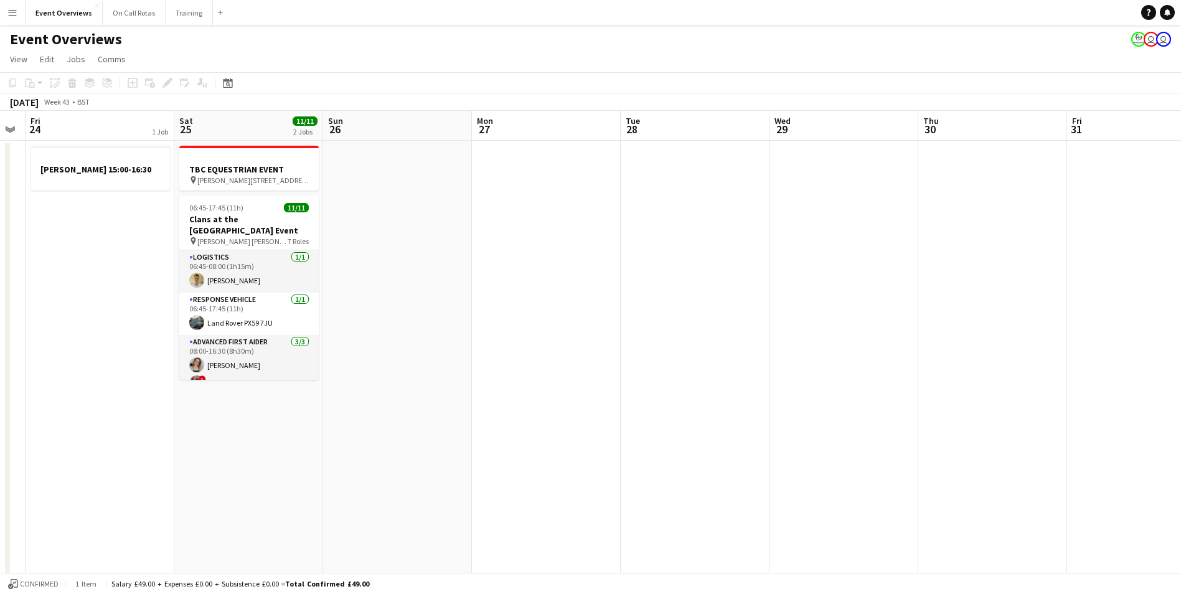
drag, startPoint x: 536, startPoint y: 357, endPoint x: 788, endPoint y: 344, distance: 251.8
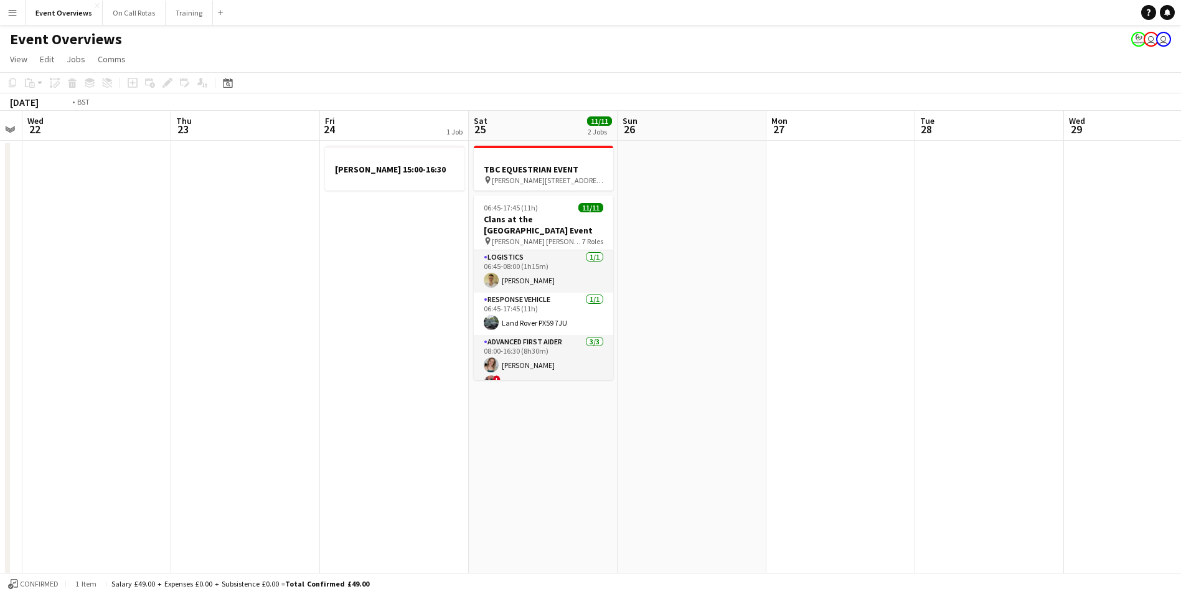
drag, startPoint x: 98, startPoint y: 369, endPoint x: 529, endPoint y: 354, distance: 430.4
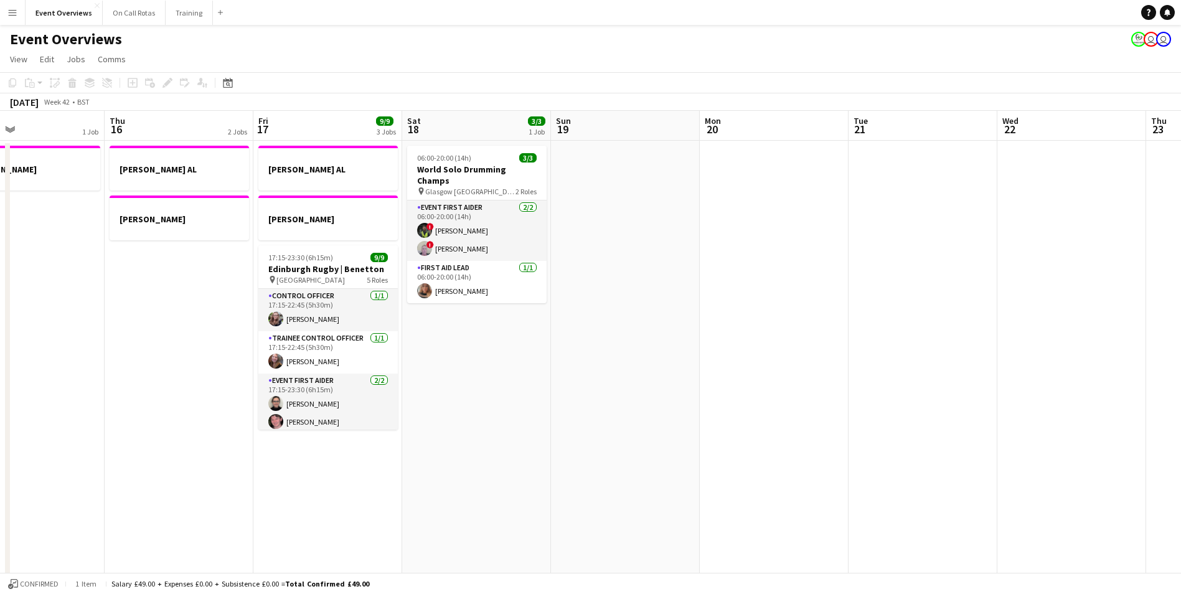
drag, startPoint x: 486, startPoint y: 354, endPoint x: 492, endPoint y: 359, distance: 7.5
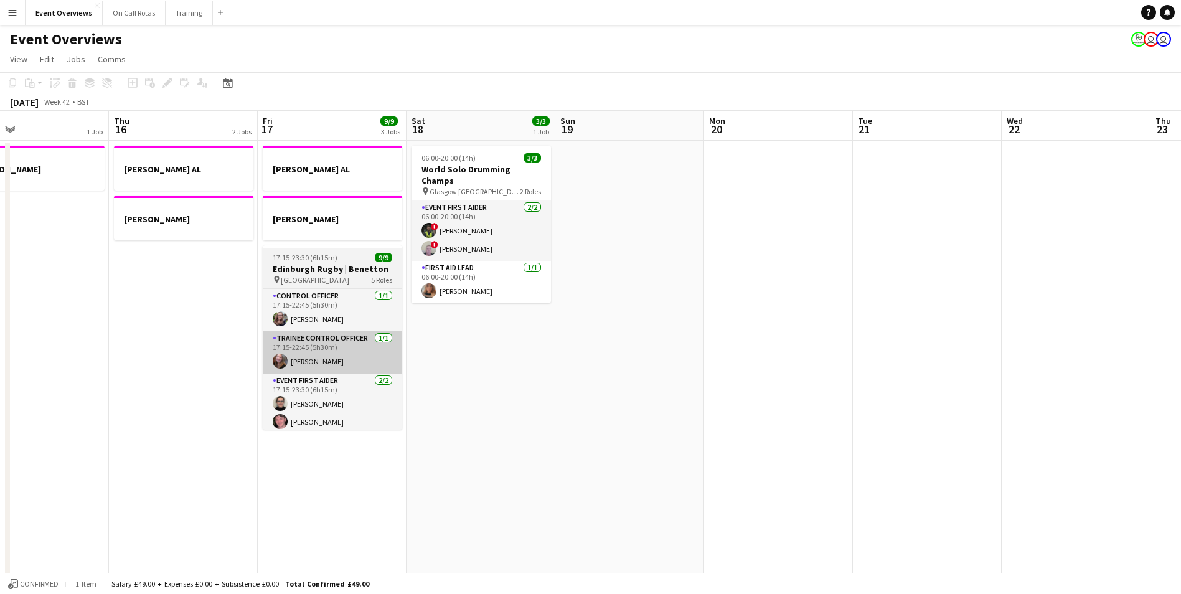
drag, startPoint x: 464, startPoint y: 371, endPoint x: 604, endPoint y: 359, distance: 140.0
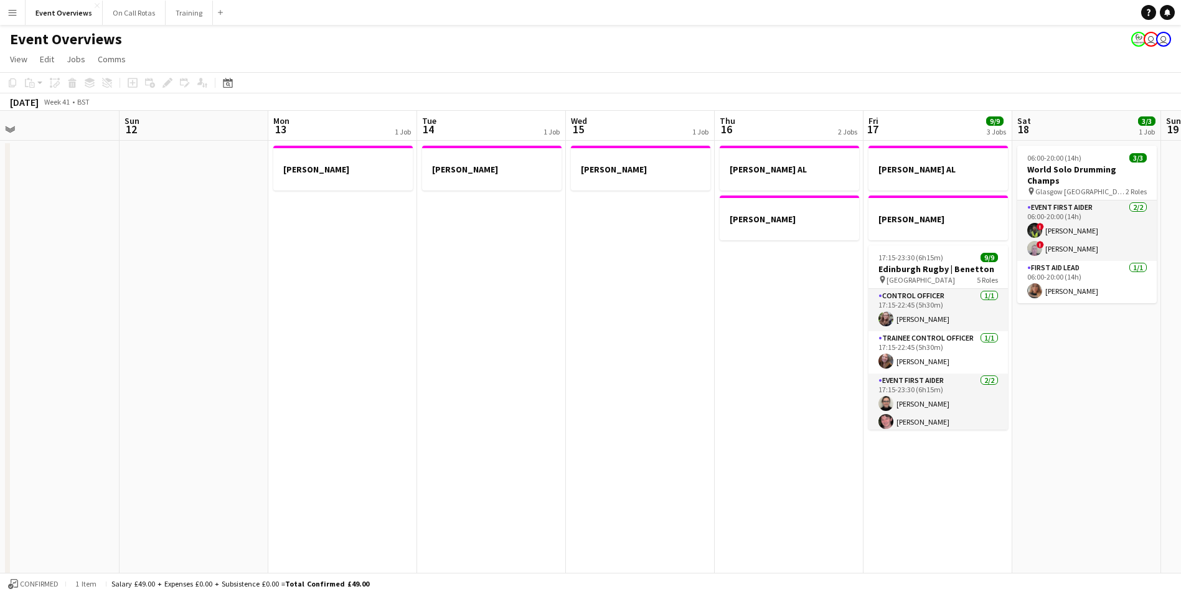
drag, startPoint x: 69, startPoint y: 382, endPoint x: 474, endPoint y: 355, distance: 405.6
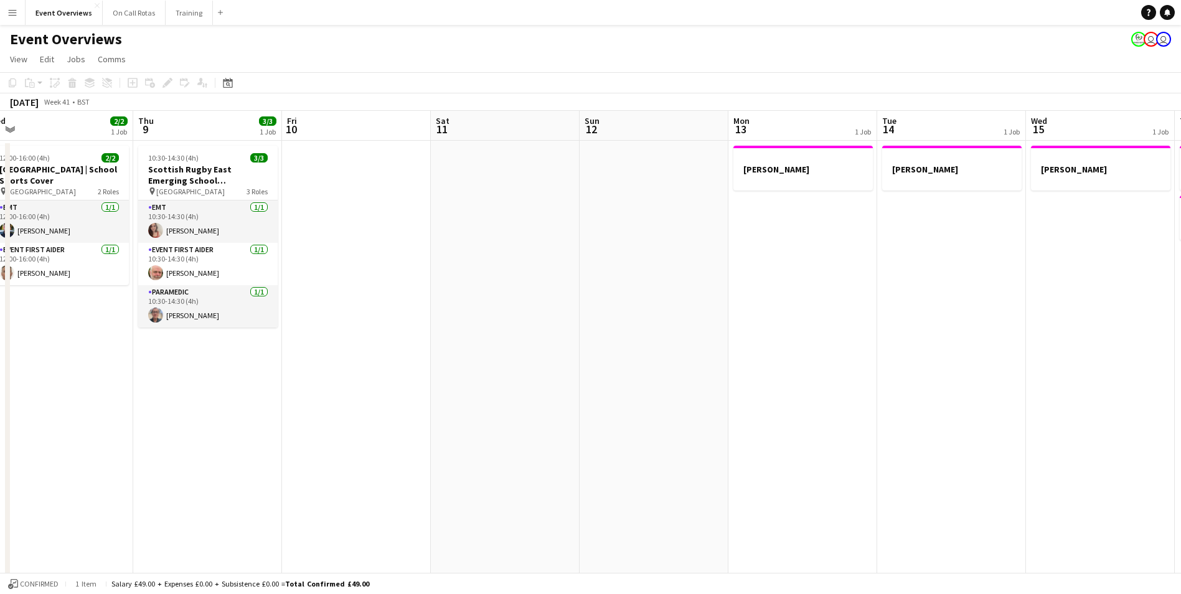
drag, startPoint x: 330, startPoint y: 371, endPoint x: 758, endPoint y: 362, distance: 427.8
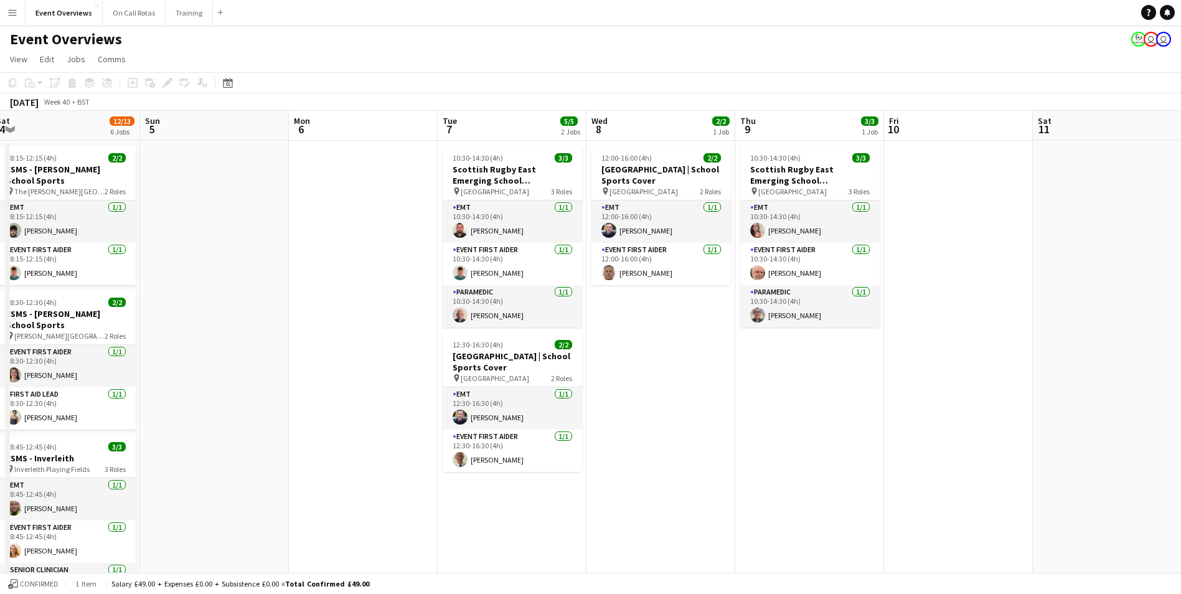
drag, startPoint x: 330, startPoint y: 430, endPoint x: 860, endPoint y: 375, distance: 533.2
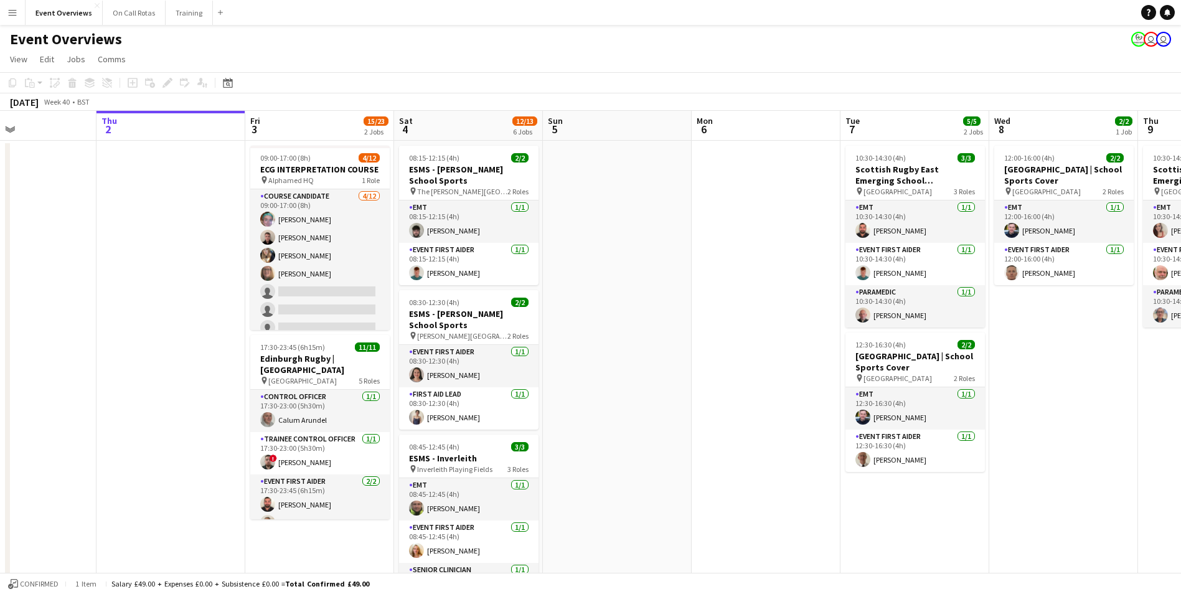
scroll to position [0, 302]
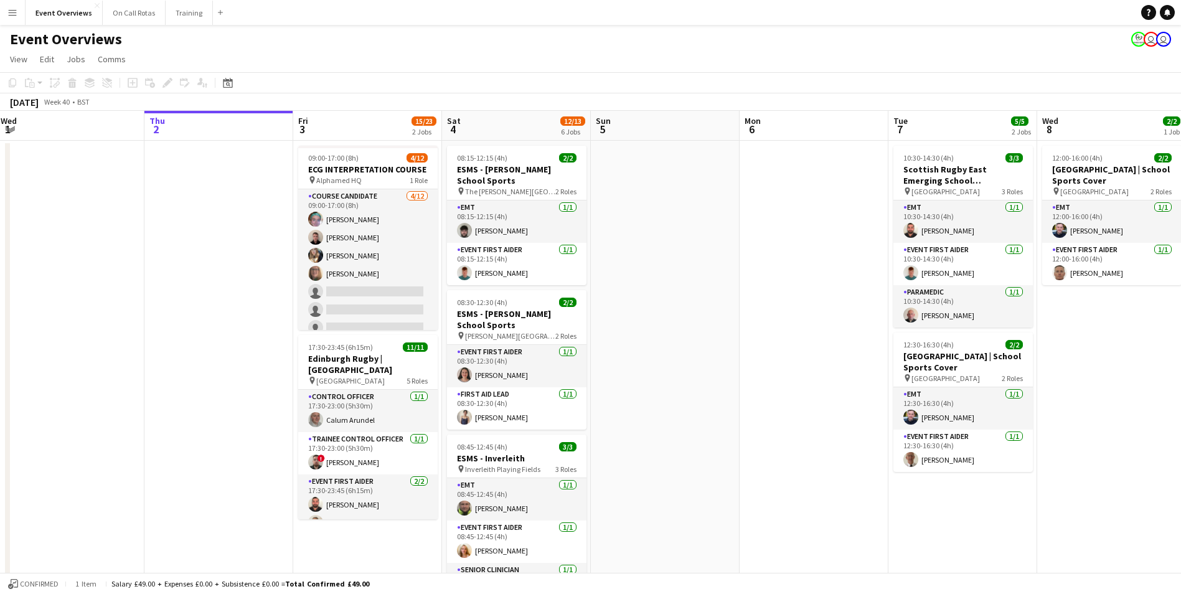
drag, startPoint x: 357, startPoint y: 393, endPoint x: 735, endPoint y: 372, distance: 378.5
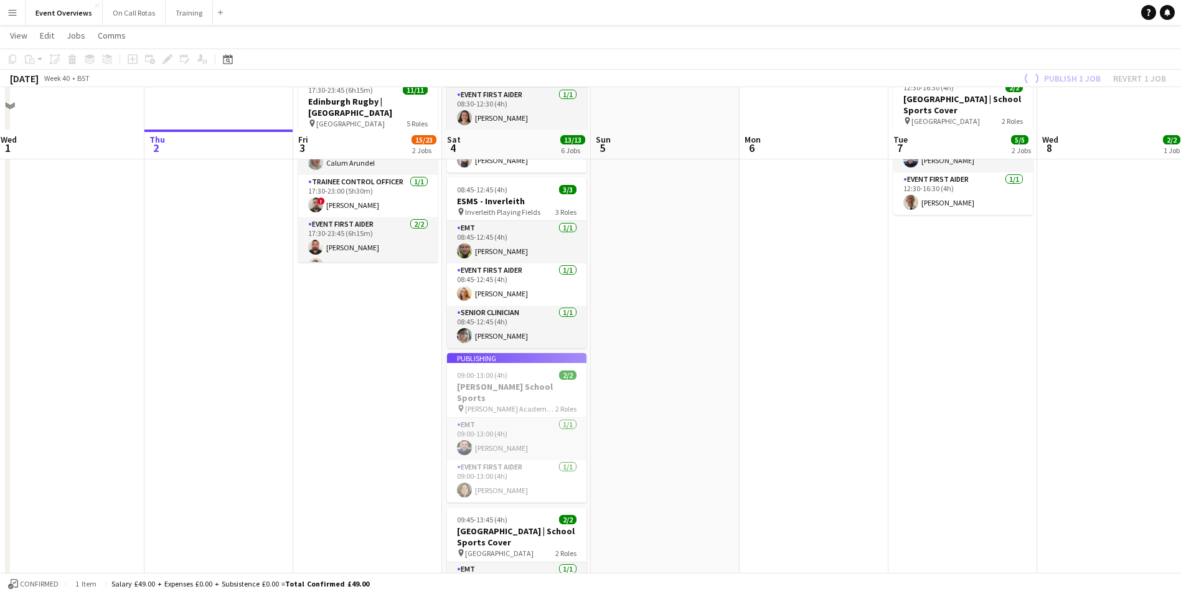
scroll to position [311, 0]
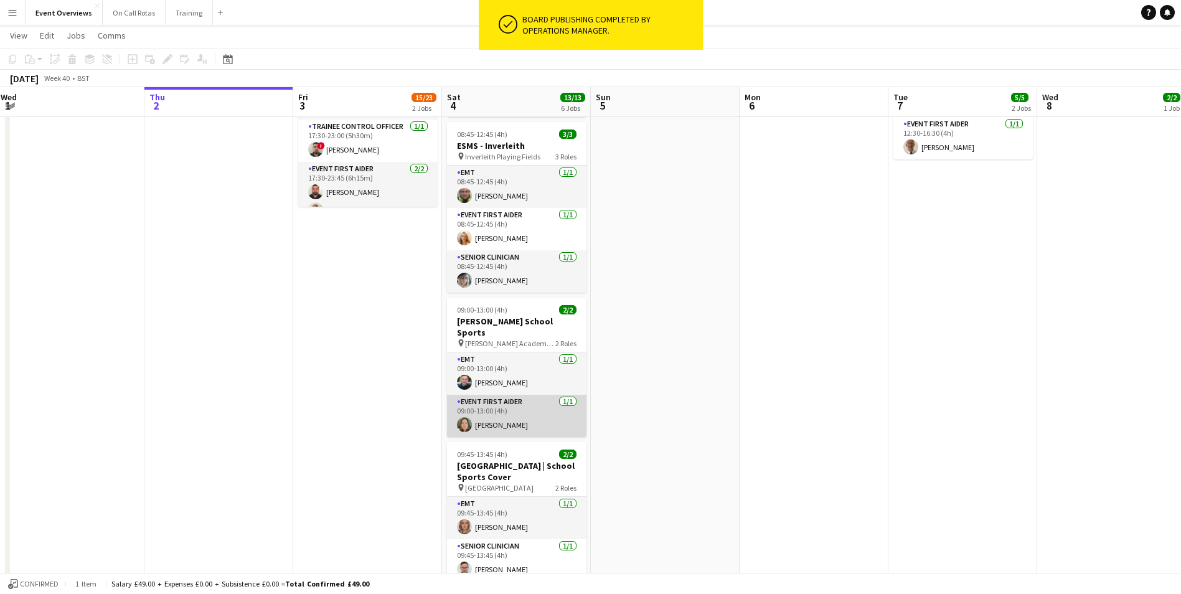
click at [466, 417] on app-user-avatar at bounding box center [464, 424] width 15 height 15
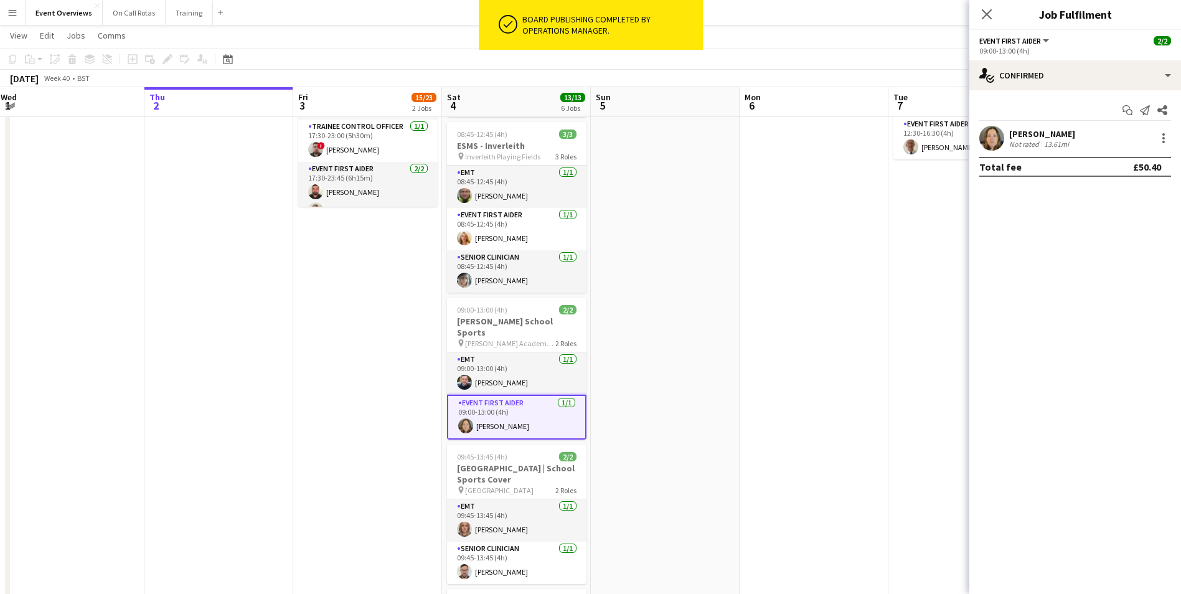
click at [985, 139] on app-user-avatar at bounding box center [991, 138] width 25 height 25
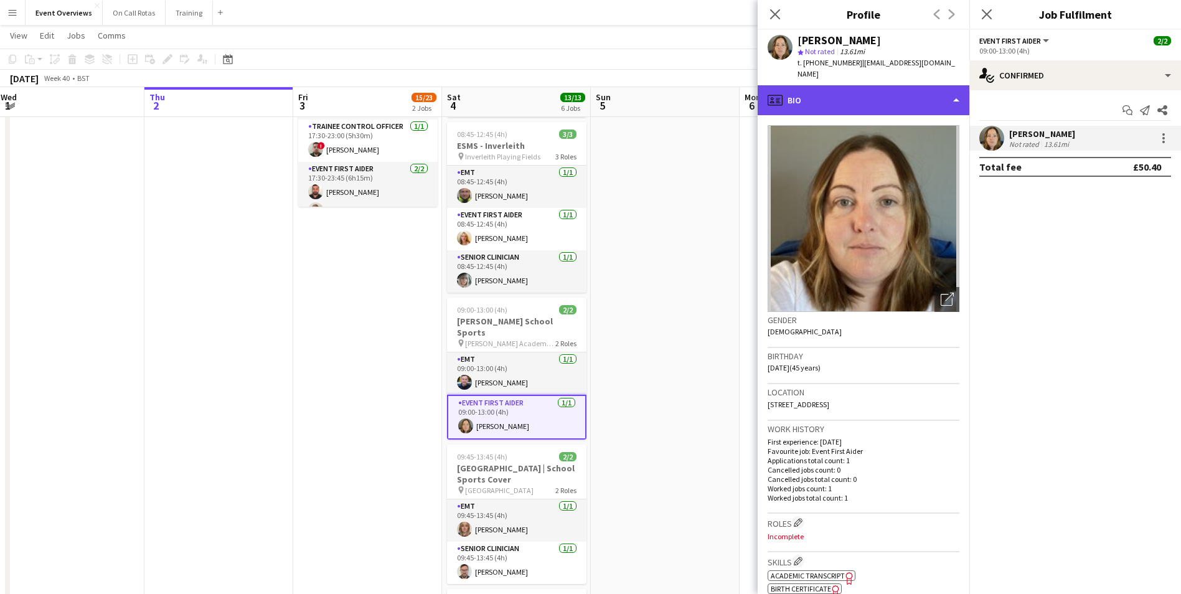
click at [859, 90] on div "profile Bio" at bounding box center [864, 100] width 212 height 30
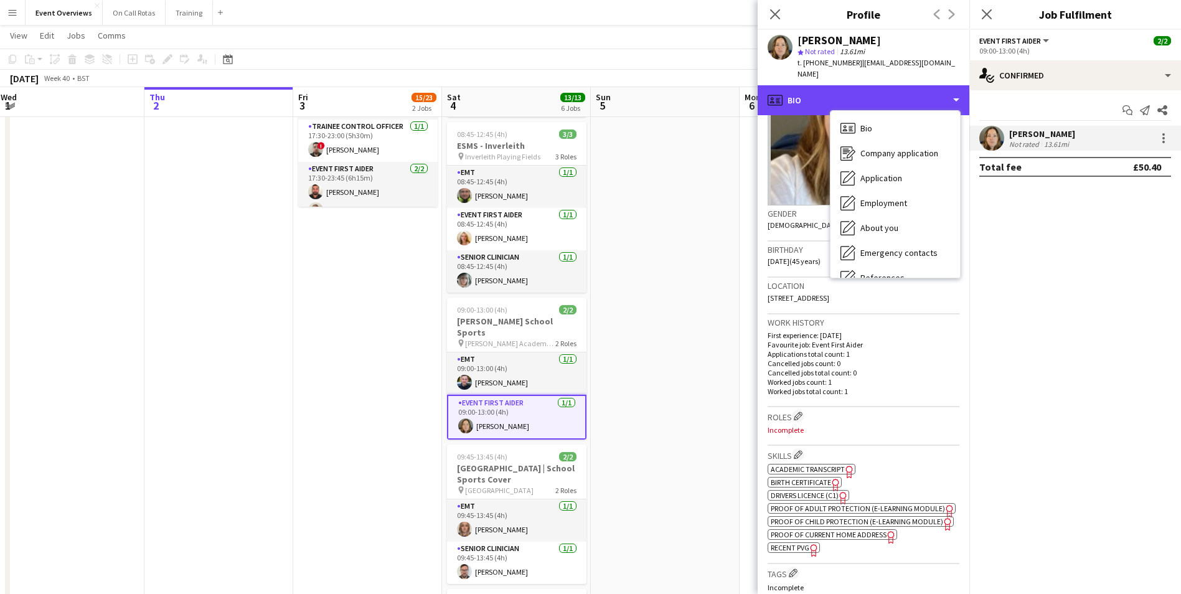
scroll to position [125, 0]
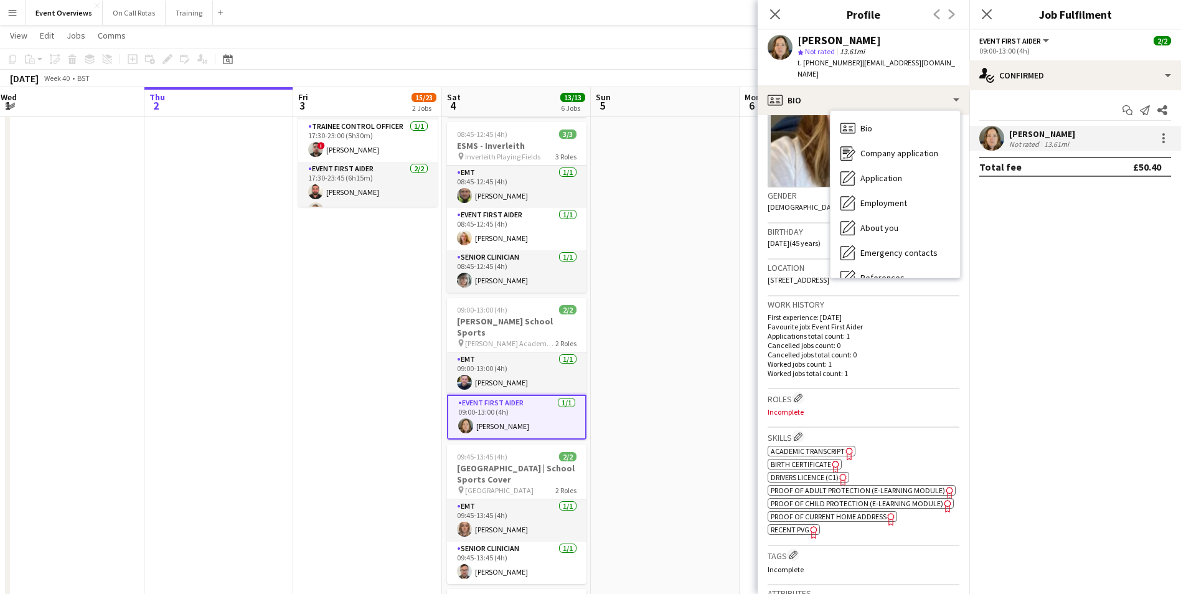
click at [814, 446] on span "Academic Transcript" at bounding box center [808, 450] width 74 height 9
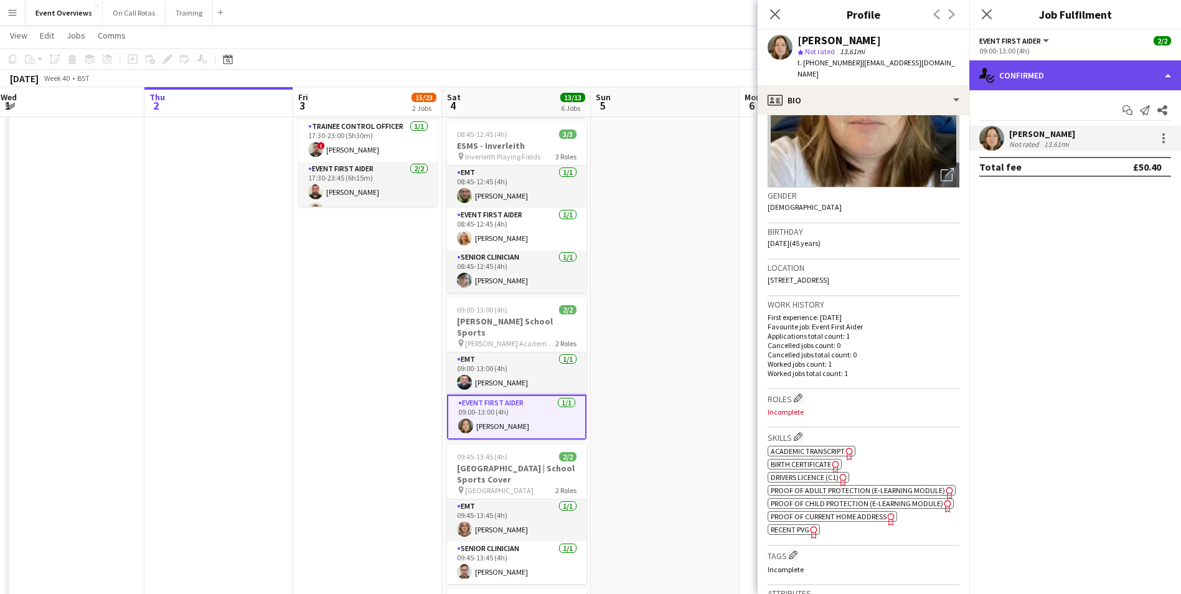
click at [1015, 75] on div "single-neutral-actions-check-2 Confirmed" at bounding box center [1075, 75] width 212 height 30
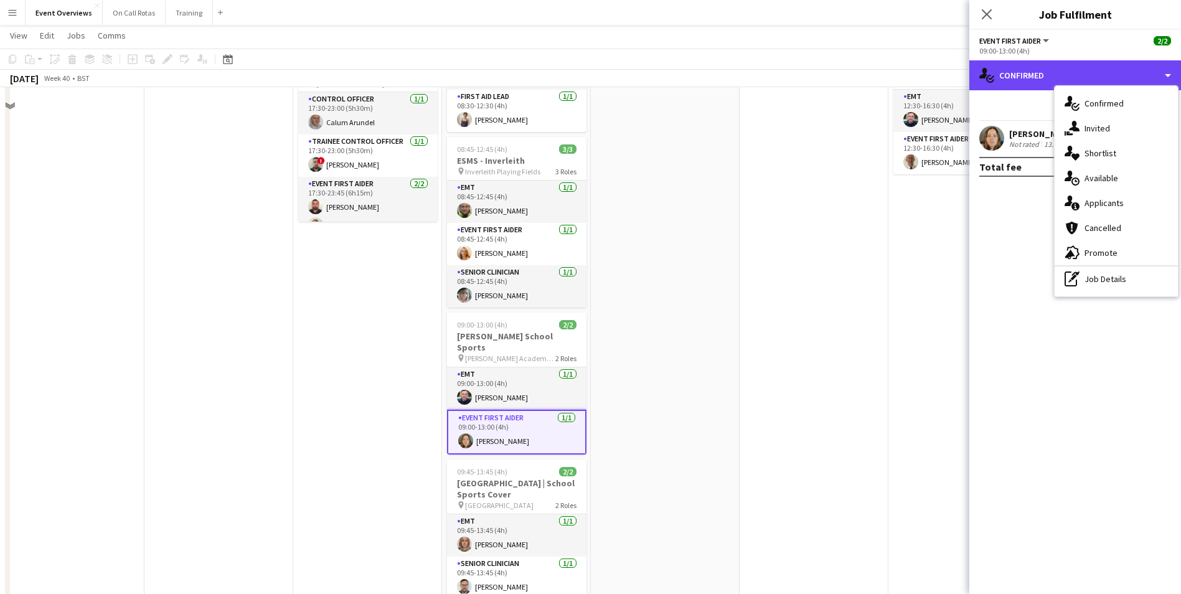
scroll to position [187, 0]
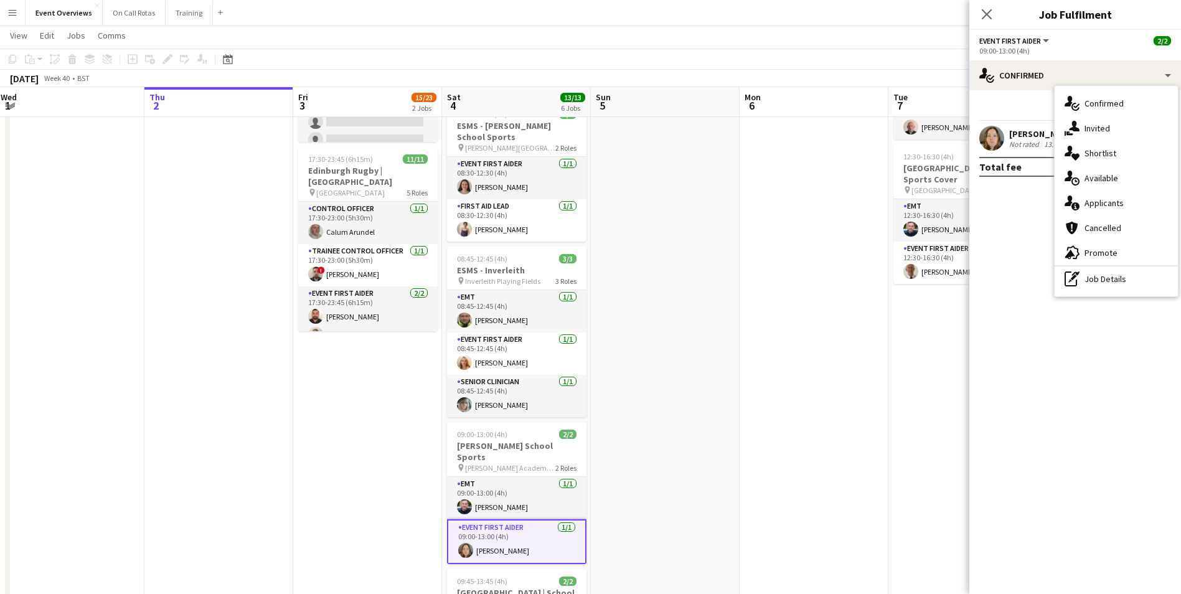
click at [981, 143] on app-user-avatar at bounding box center [991, 138] width 25 height 25
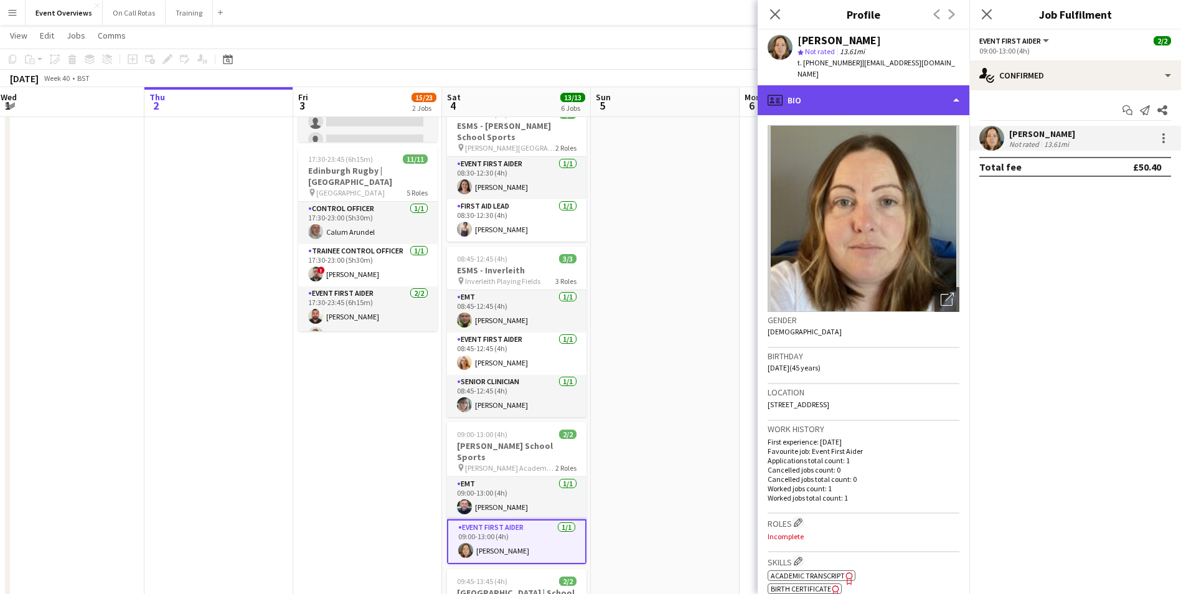
click at [850, 95] on div "profile Bio" at bounding box center [864, 100] width 212 height 30
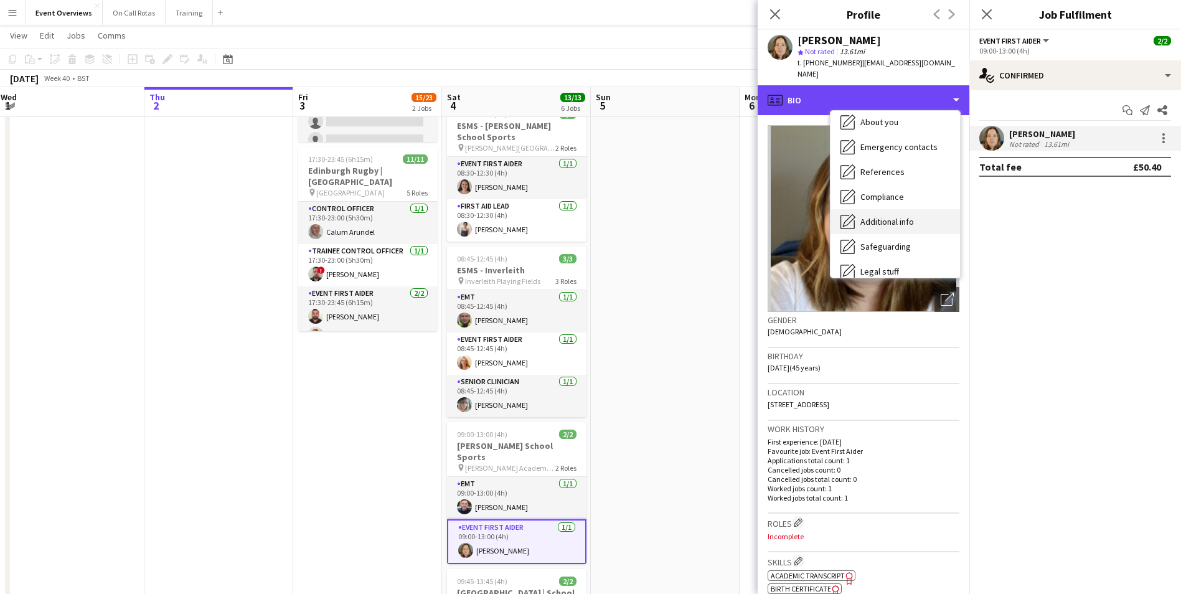
scroll to position [125, 0]
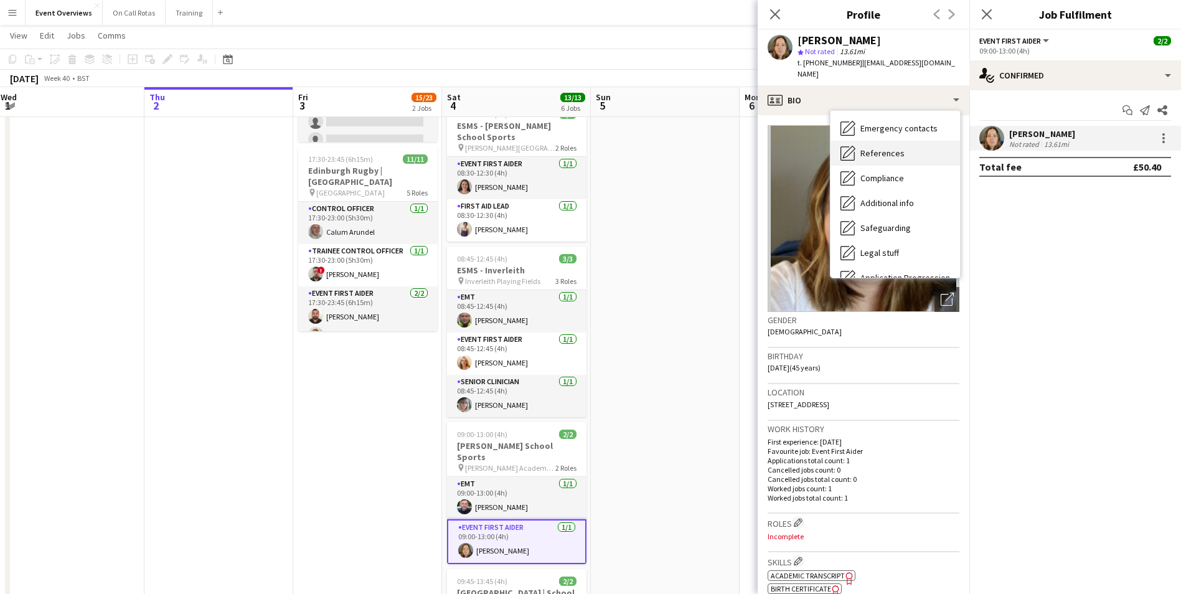
click at [873, 148] on span "References" at bounding box center [882, 153] width 44 height 11
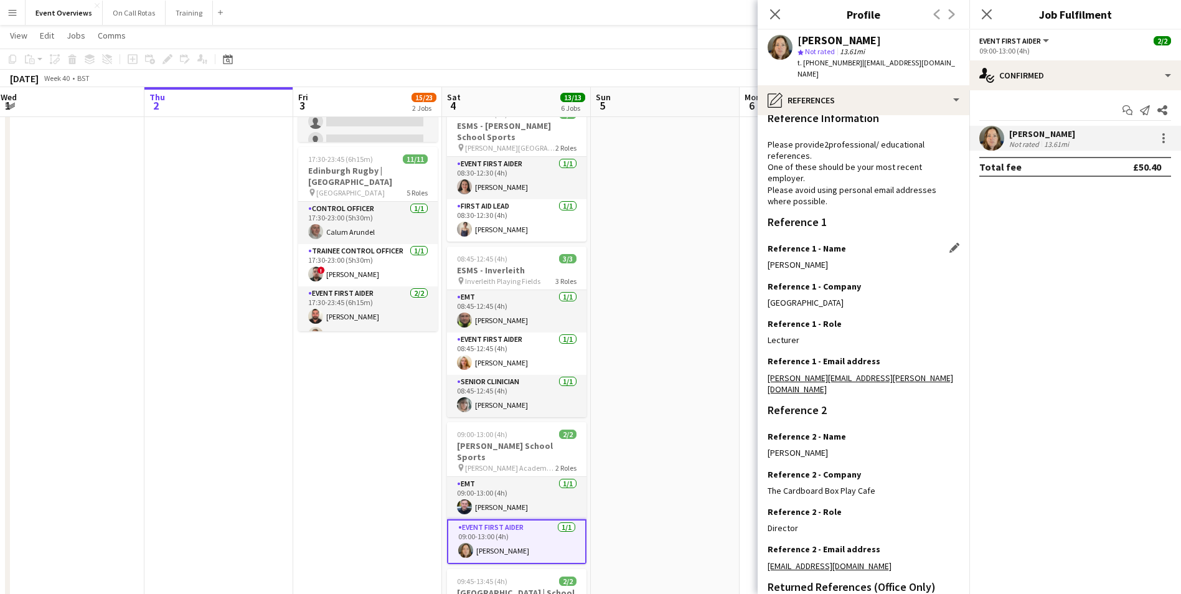
scroll to position [0, 0]
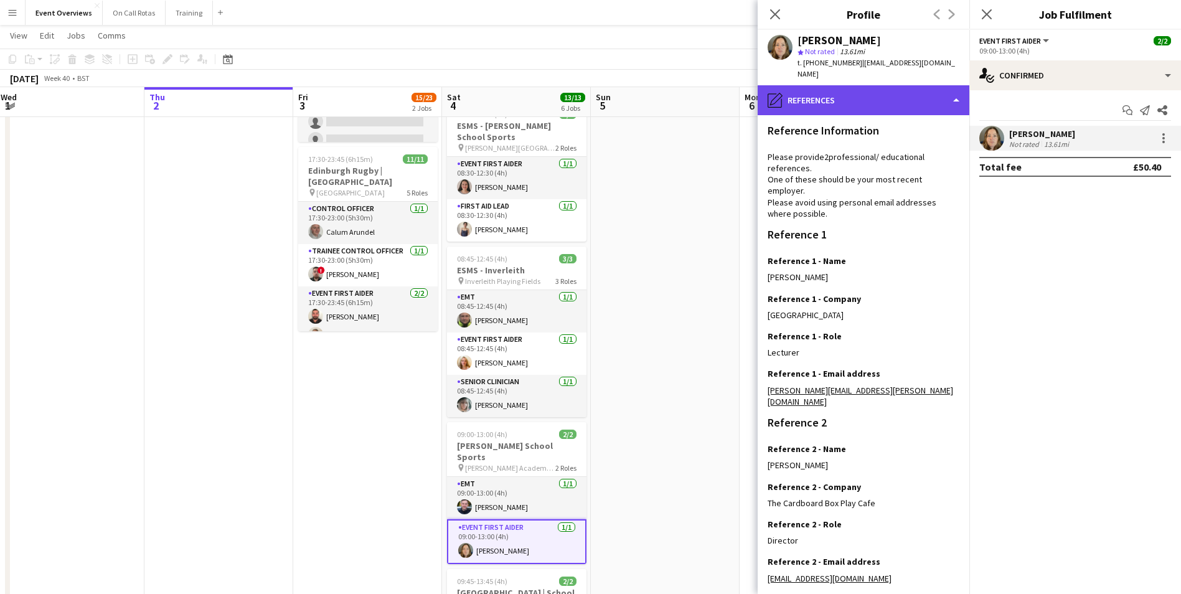
click at [860, 87] on div "pencil4 References" at bounding box center [864, 100] width 212 height 30
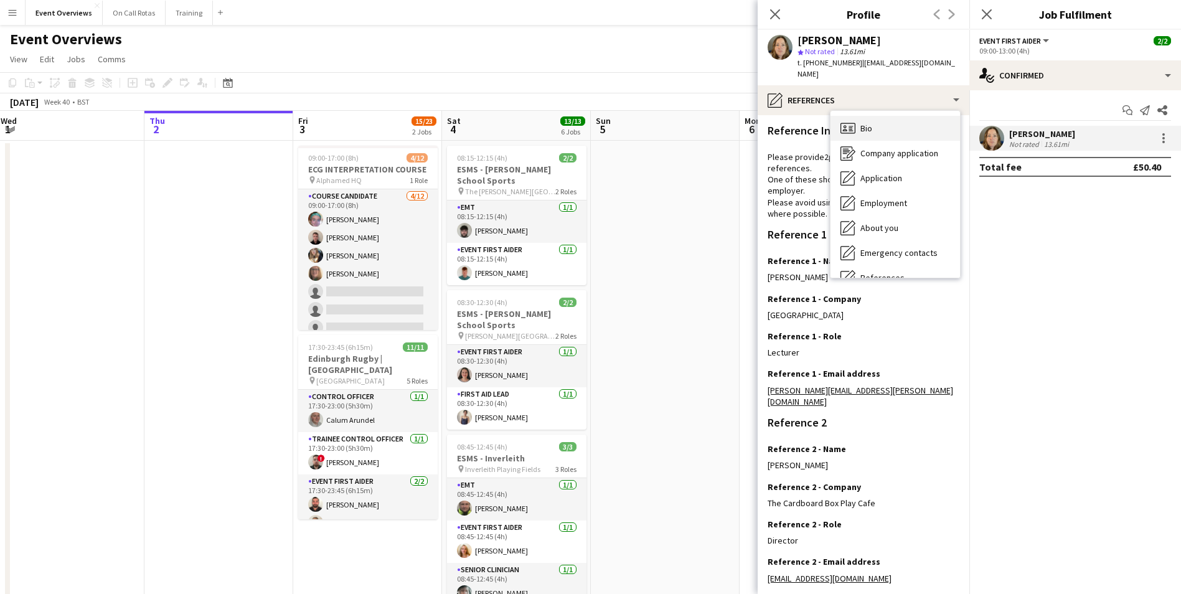
click at [877, 116] on div "Bio Bio" at bounding box center [894, 128] width 129 height 25
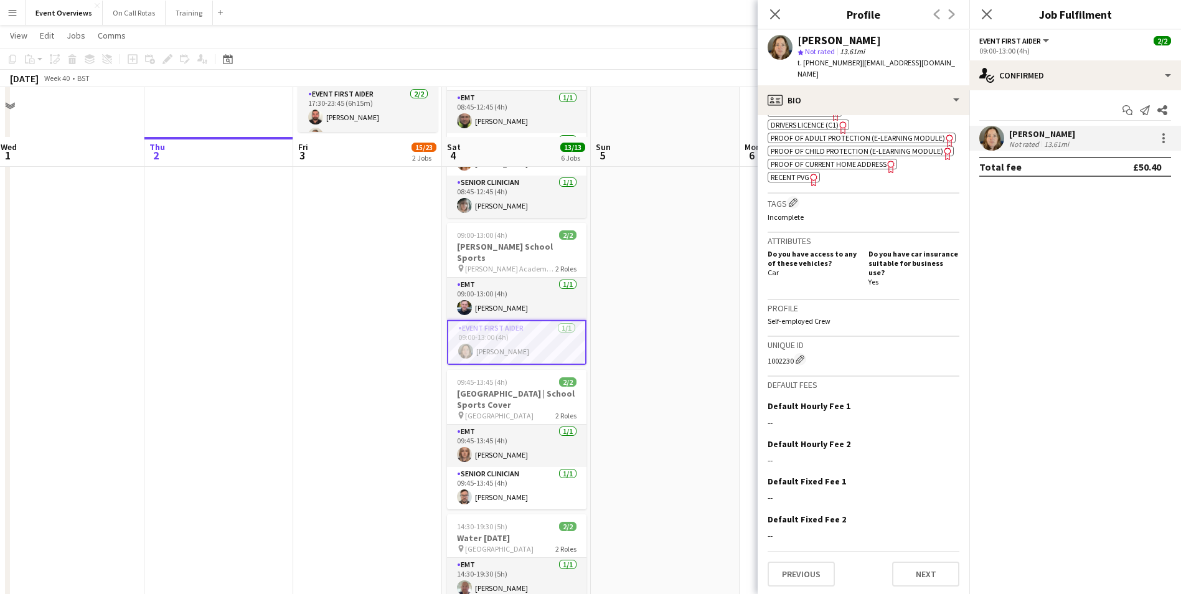
scroll to position [436, 0]
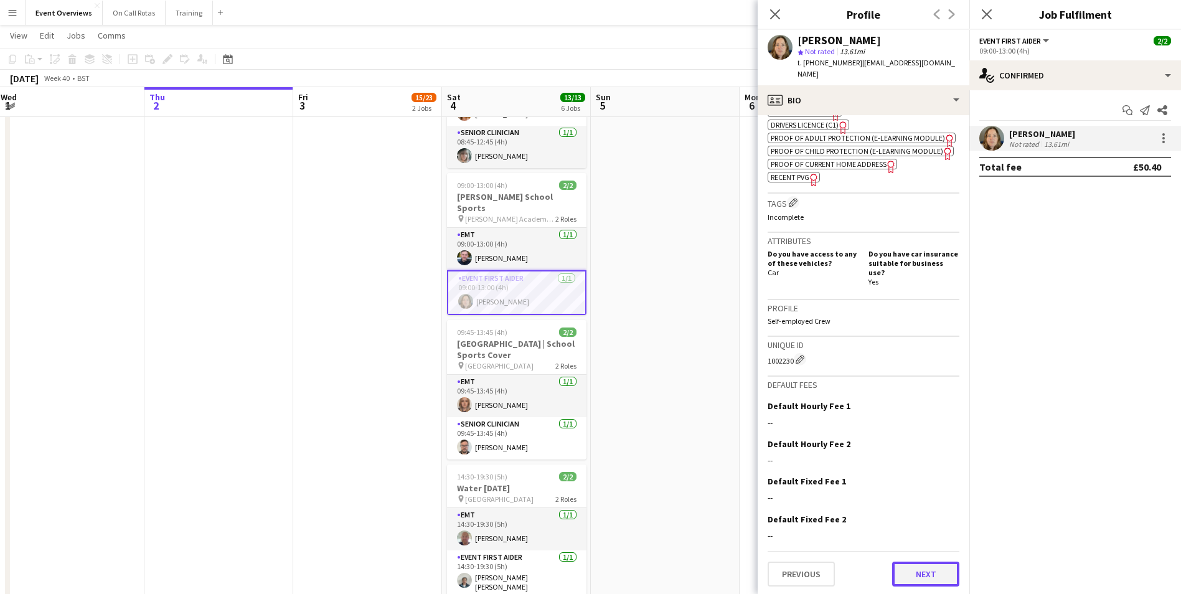
click at [920, 571] on button "Next" at bounding box center [925, 574] width 67 height 25
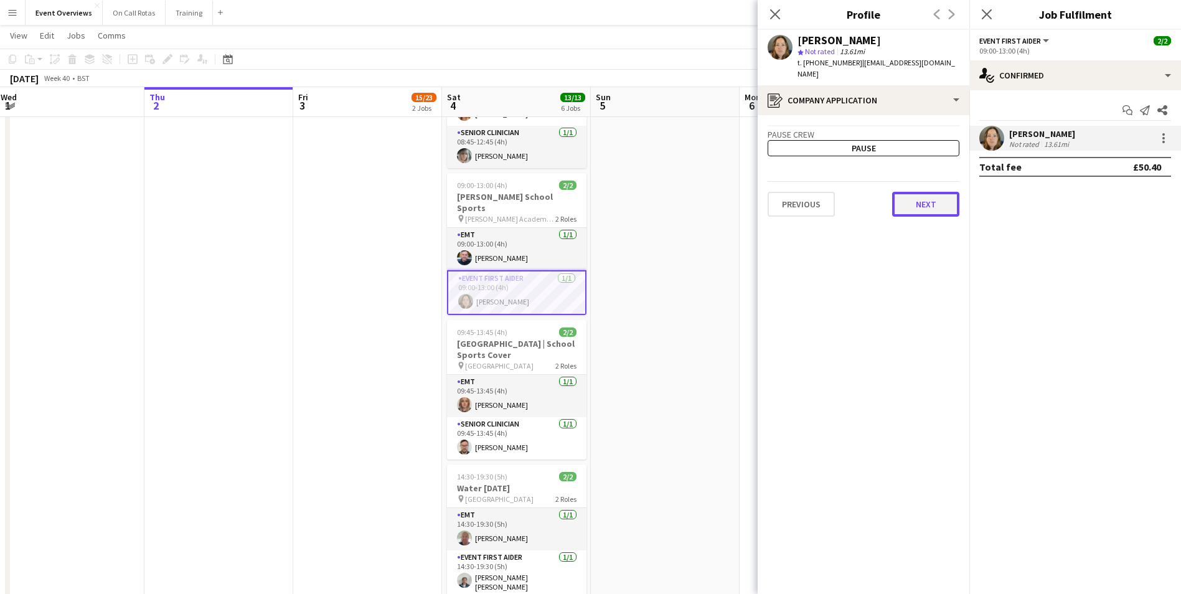
click at [912, 194] on button "Next" at bounding box center [925, 204] width 67 height 25
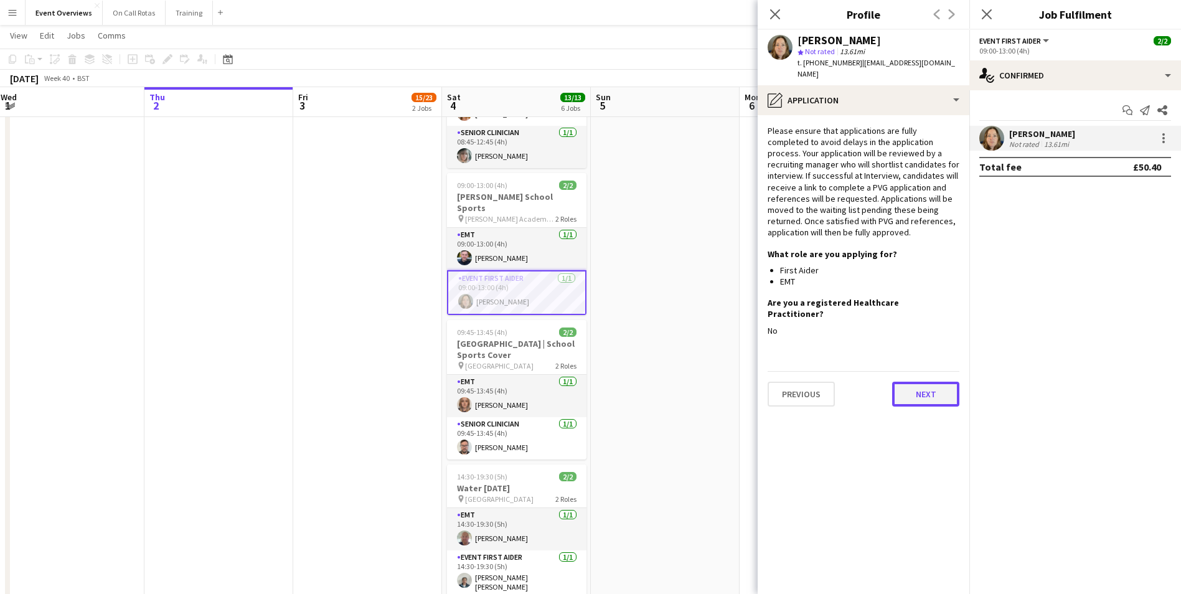
click at [924, 382] on button "Next" at bounding box center [925, 394] width 67 height 25
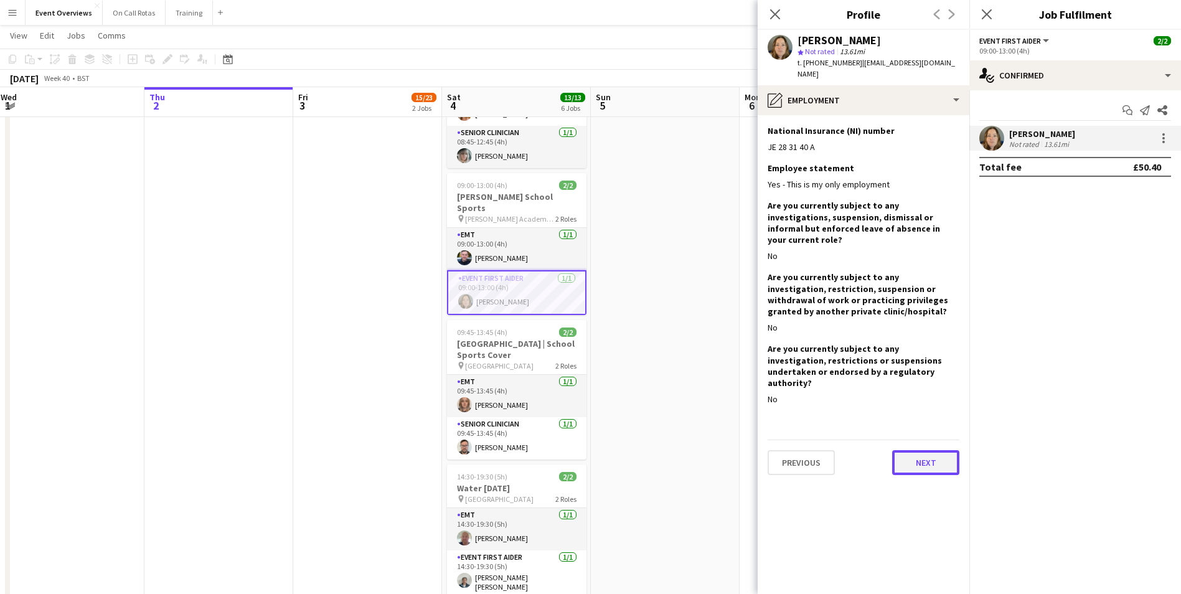
click at [914, 450] on button "Next" at bounding box center [925, 462] width 67 height 25
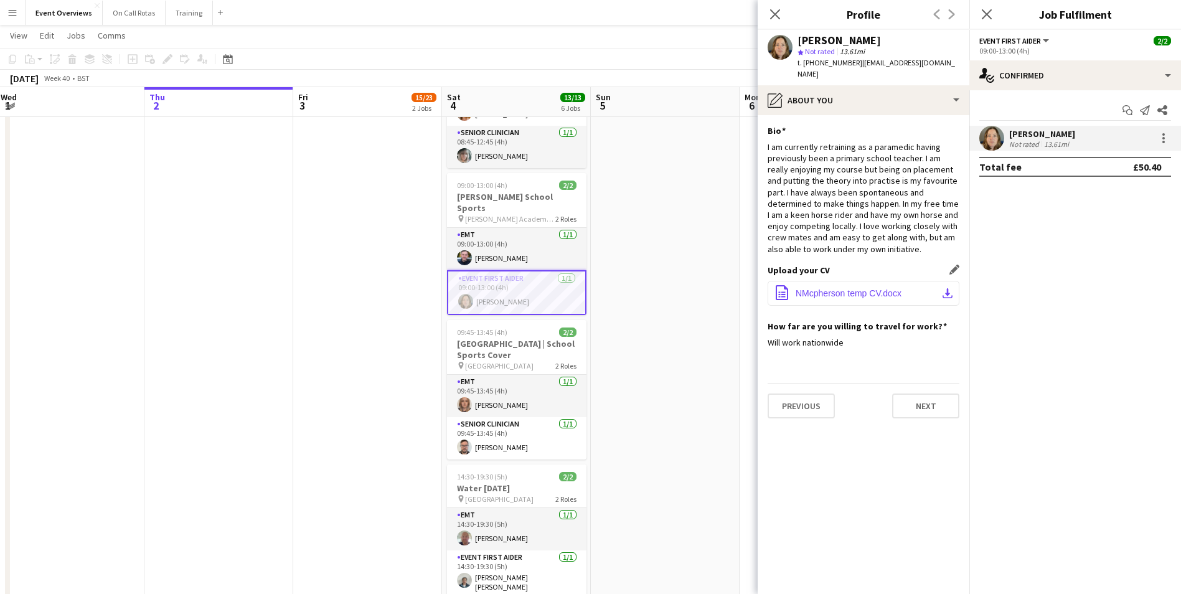
click at [855, 288] on span "NMcpherson temp CV.docx" at bounding box center [849, 293] width 106 height 10
click at [779, 19] on icon "Close pop-in" at bounding box center [775, 14] width 12 height 12
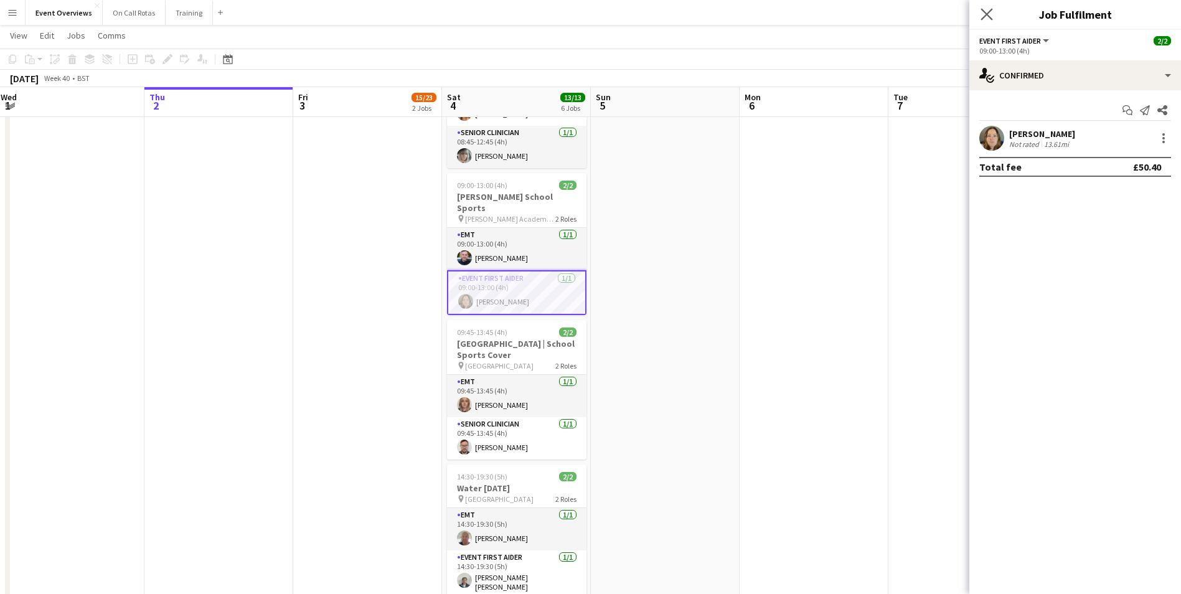
click at [994, 18] on app-icon "Close pop-in" at bounding box center [987, 15] width 18 height 18
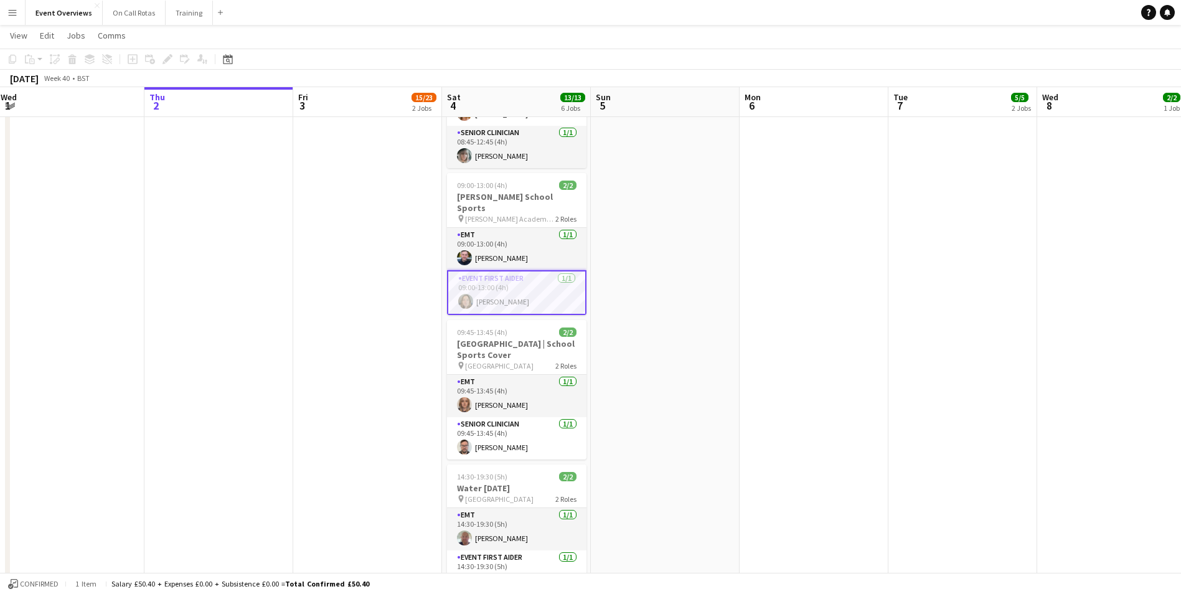
click at [753, 314] on app-date-cell at bounding box center [814, 206] width 149 height 1005
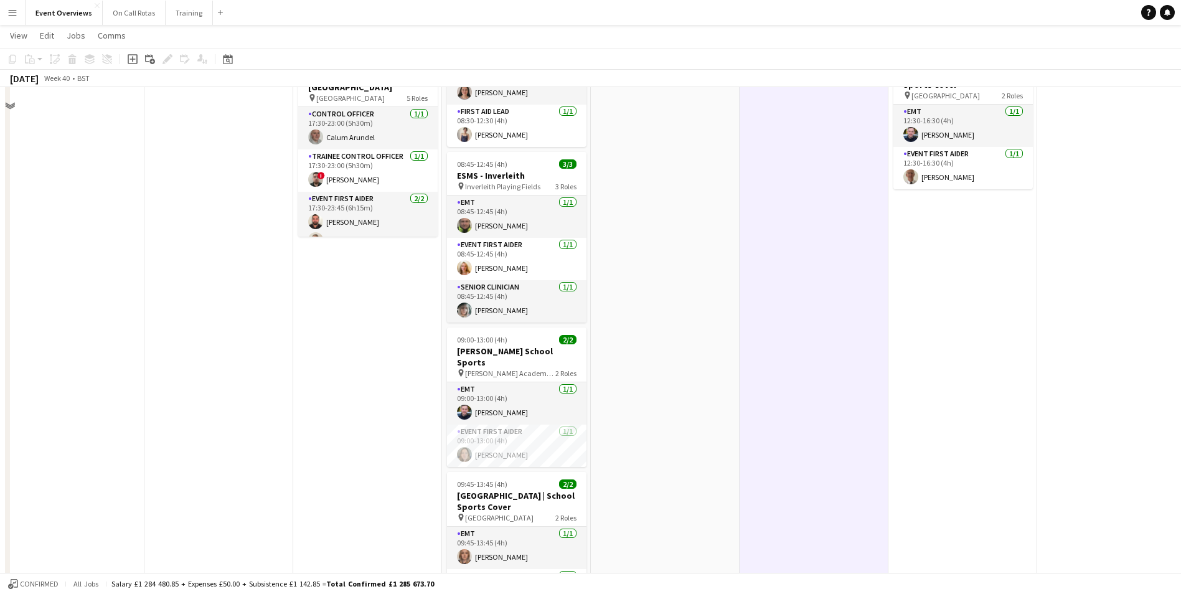
scroll to position [62, 0]
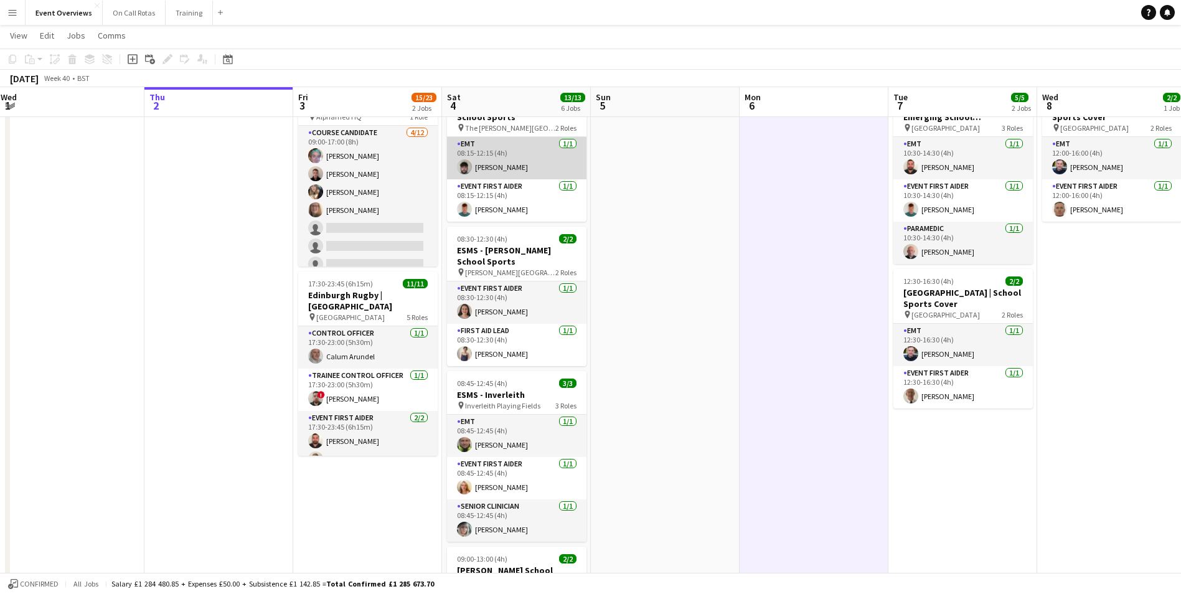
click at [462, 170] on app-user-avatar at bounding box center [464, 166] width 15 height 15
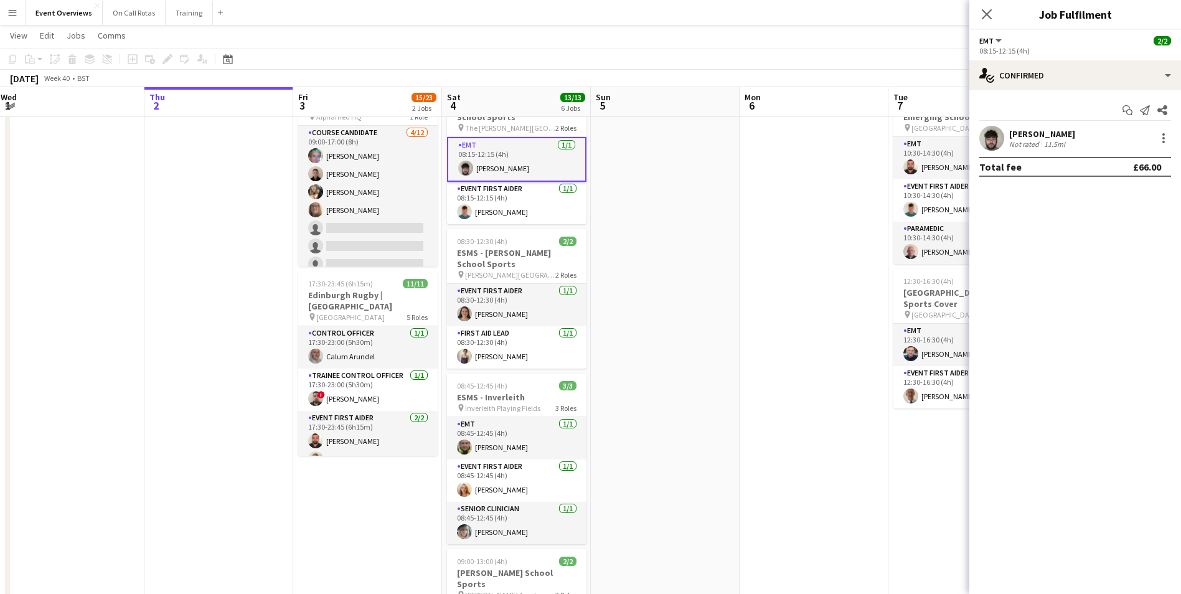
click at [989, 136] on app-user-avatar at bounding box center [991, 138] width 25 height 25
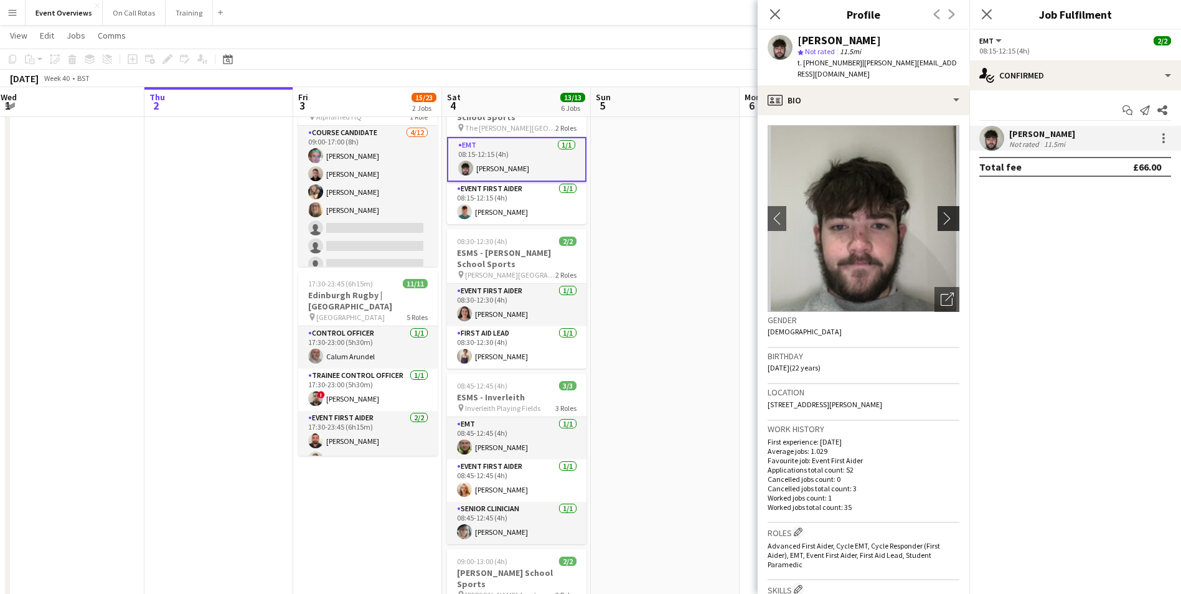
click at [942, 206] on button "chevron-right" at bounding box center [950, 218] width 25 height 25
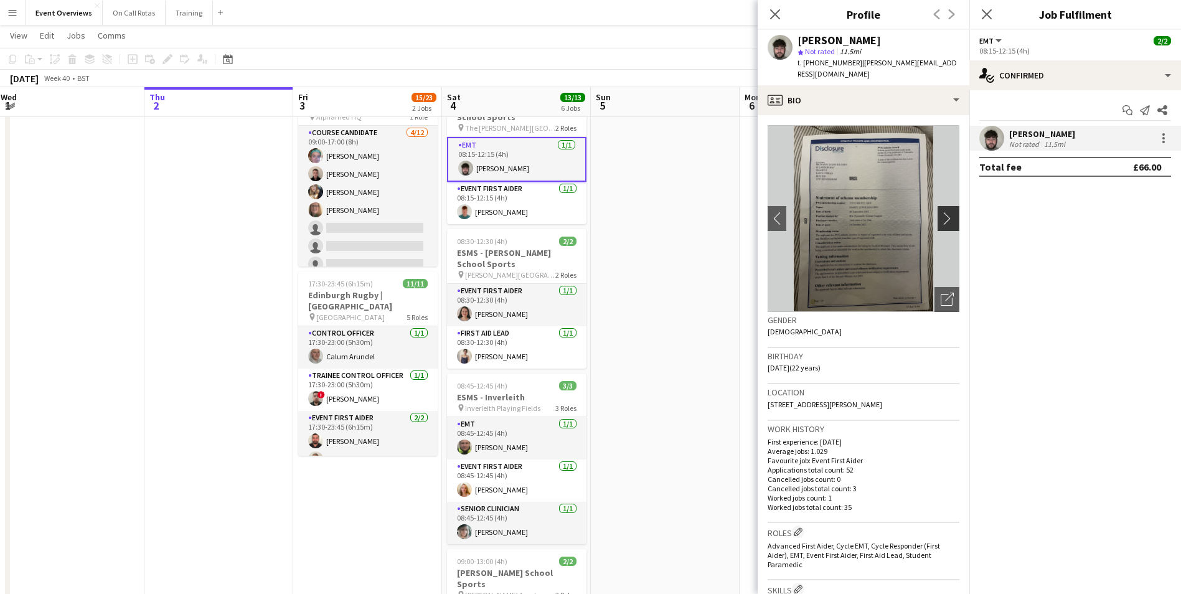
click at [941, 212] on app-icon "chevron-right" at bounding box center [950, 218] width 19 height 13
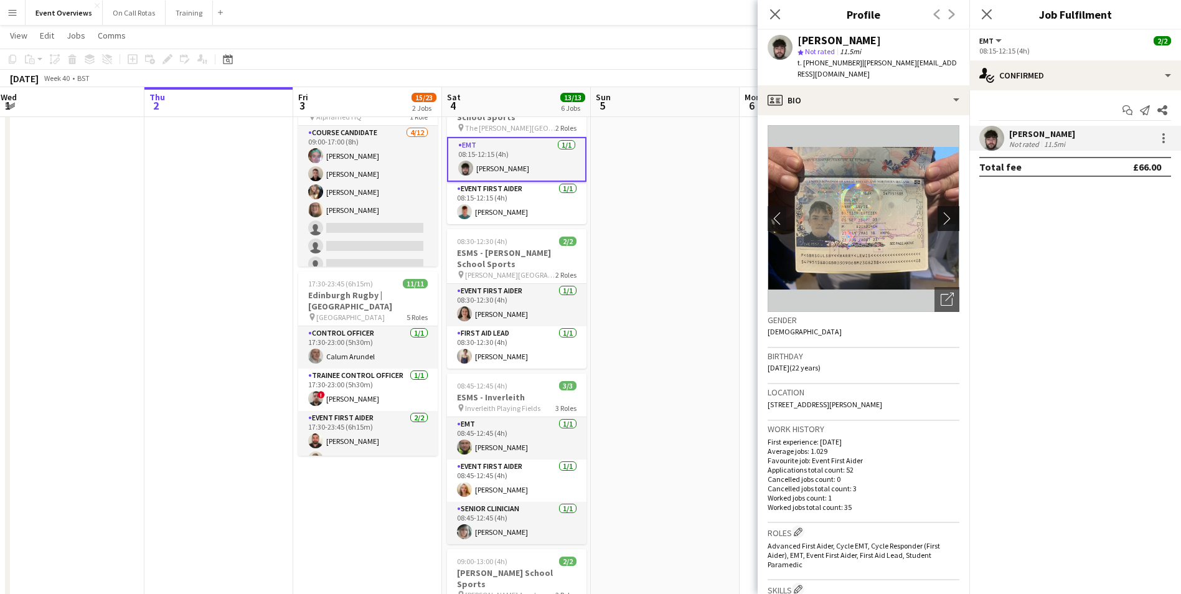
click at [941, 212] on app-icon "chevron-right" at bounding box center [950, 218] width 19 height 13
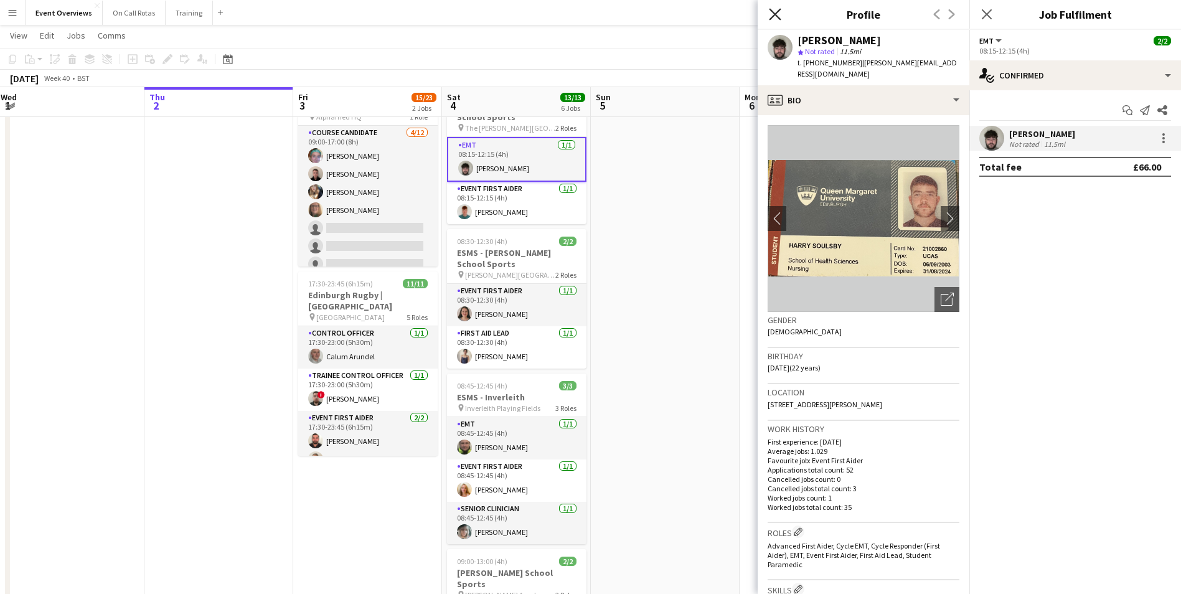
click at [771, 12] on icon "Close pop-in" at bounding box center [775, 14] width 12 height 12
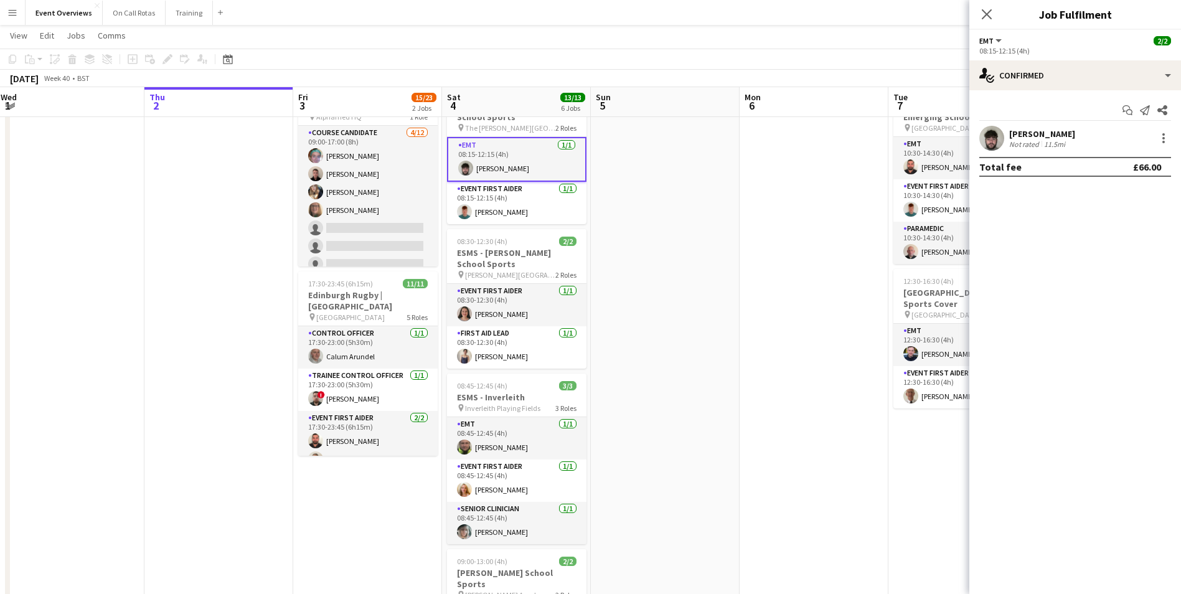
click at [686, 370] on app-date-cell at bounding box center [665, 579] width 149 height 1005
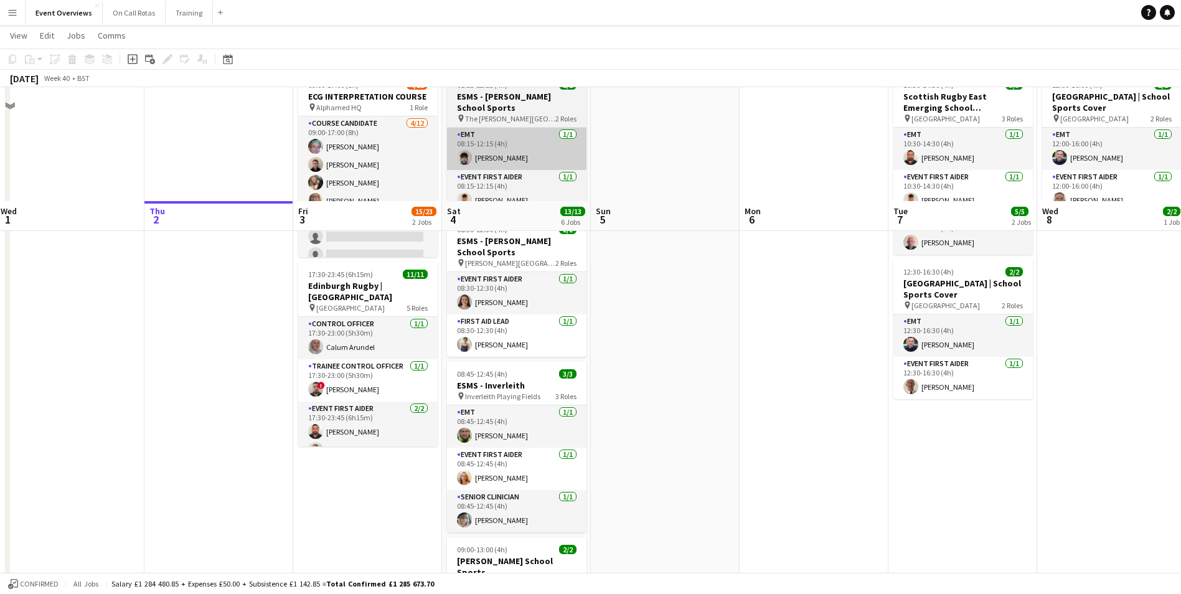
scroll to position [0, 0]
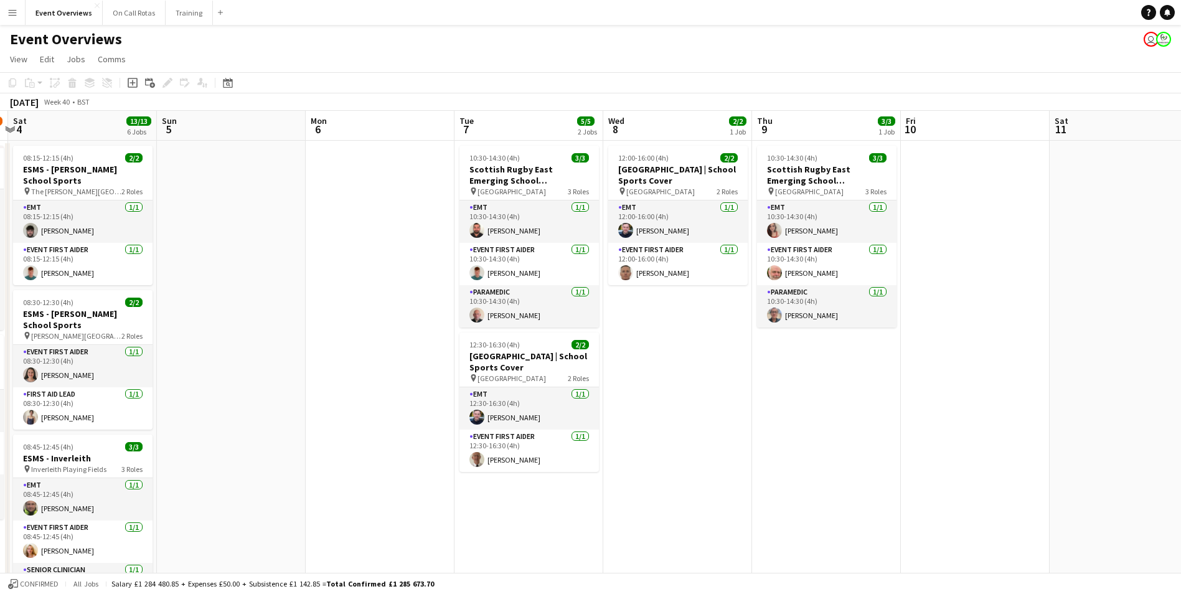
drag, startPoint x: 804, startPoint y: 263, endPoint x: 370, endPoint y: 285, distance: 434.5
click at [370, 285] on app-calendar-viewport "Wed 1 Thu 2 Fri 3 15/23 2 Jobs Sat 4 13/13 6 Jobs Sun 5 Mon 6 Tue 7 5/5 2 Jobs …" at bounding box center [590, 590] width 1181 height 958
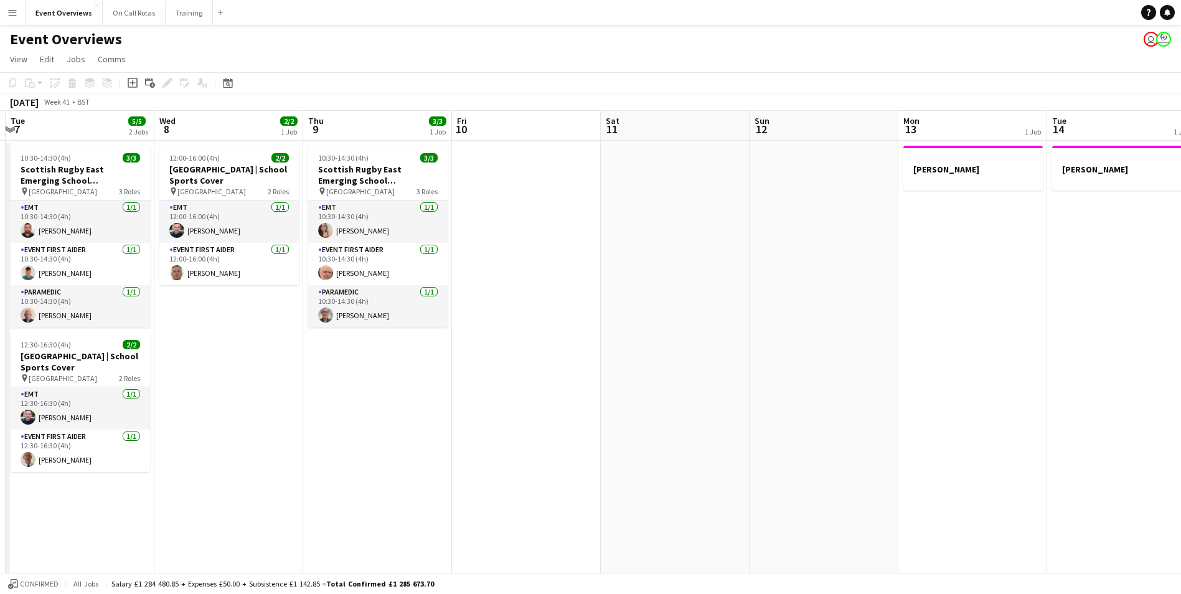
drag, startPoint x: 976, startPoint y: 272, endPoint x: 504, endPoint y: 291, distance: 471.7
click at [496, 296] on app-calendar-viewport "Sat 4 13/13 6 Jobs Sun 5 Mon 6 Tue 7 5/5 2 Jobs Wed 8 2/2 1 Job Thu 9 3/3 1 Job…" at bounding box center [590, 590] width 1181 height 958
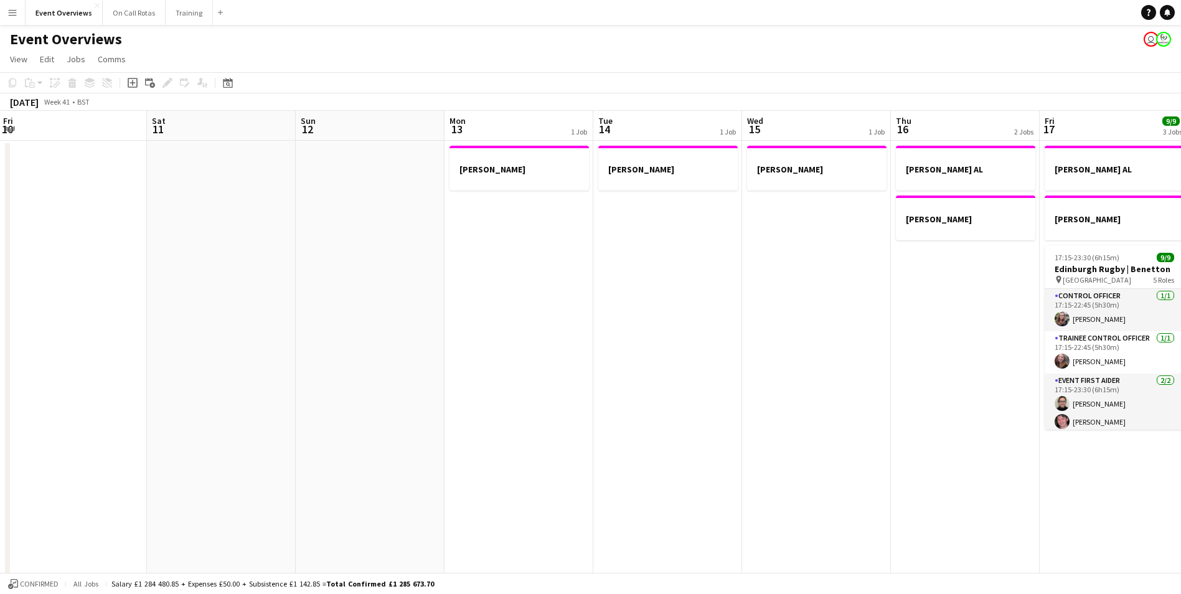
drag, startPoint x: 880, startPoint y: 270, endPoint x: 824, endPoint y: 280, distance: 57.0
click at [477, 291] on app-calendar-viewport "Tue 7 5/5 2 Jobs Wed 8 2/2 1 Job Thu 9 3/3 1 Job Fri 10 Sat 11 Sun 12 Mon 13 1 …" at bounding box center [590, 590] width 1181 height 958
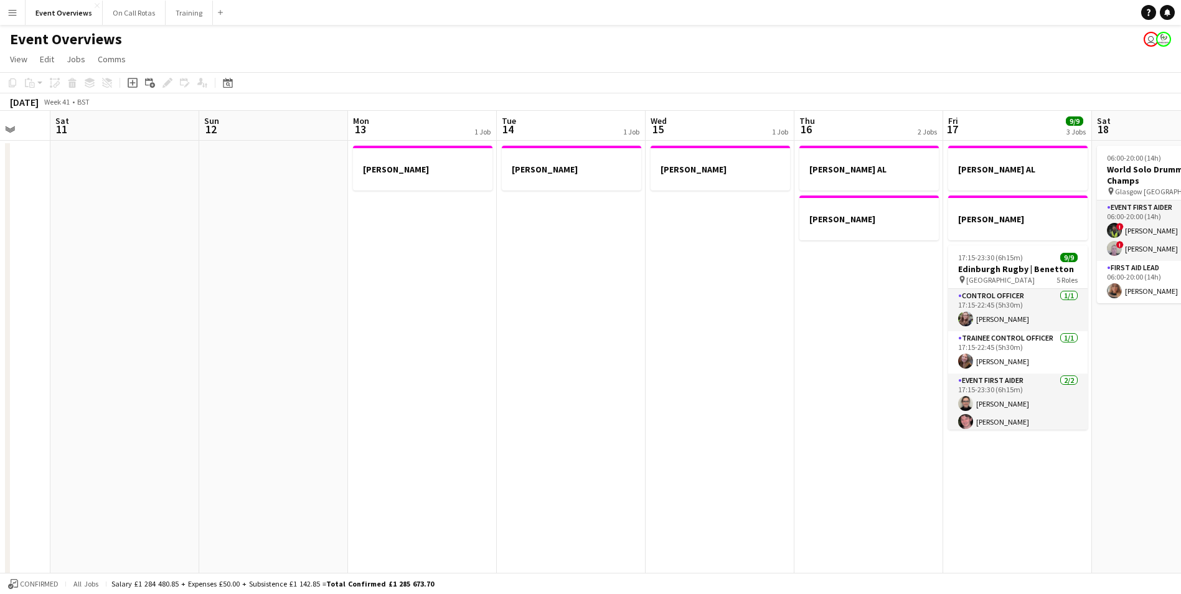
scroll to position [0, 437]
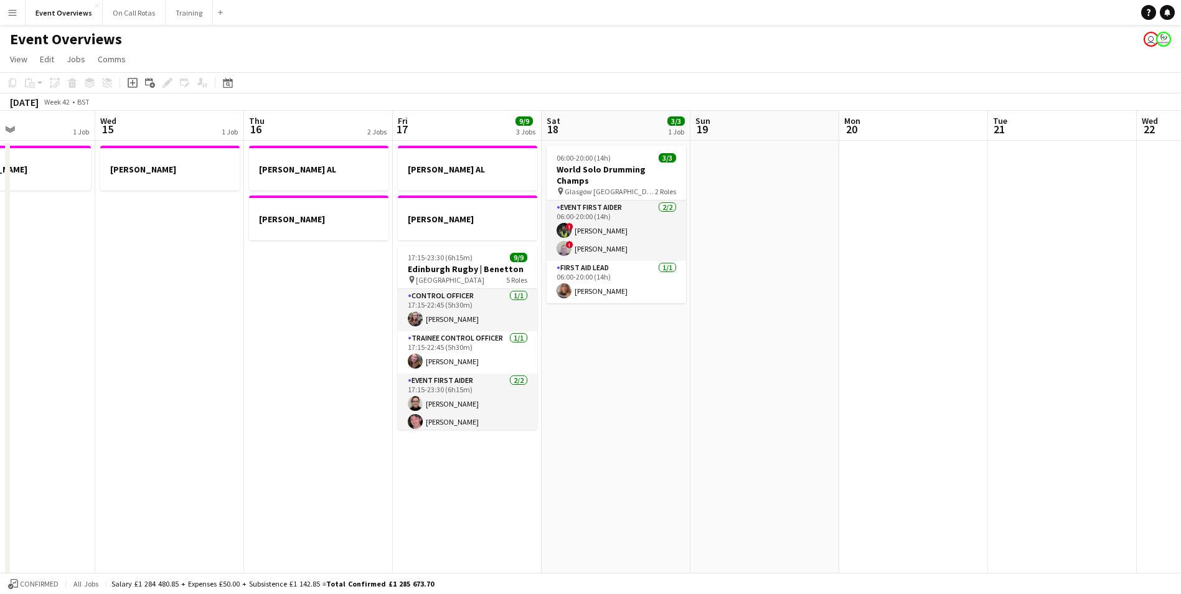
drag, startPoint x: 951, startPoint y: 279, endPoint x: 272, endPoint y: 352, distance: 683.1
click at [272, 352] on app-calendar-viewport "Sun 12 Mon 13 1 Job Tue 14 1 Job Wed 15 1 Job Thu 16 2 Jobs Fri 17 9/9 3 Jobs S…" at bounding box center [590, 590] width 1181 height 958
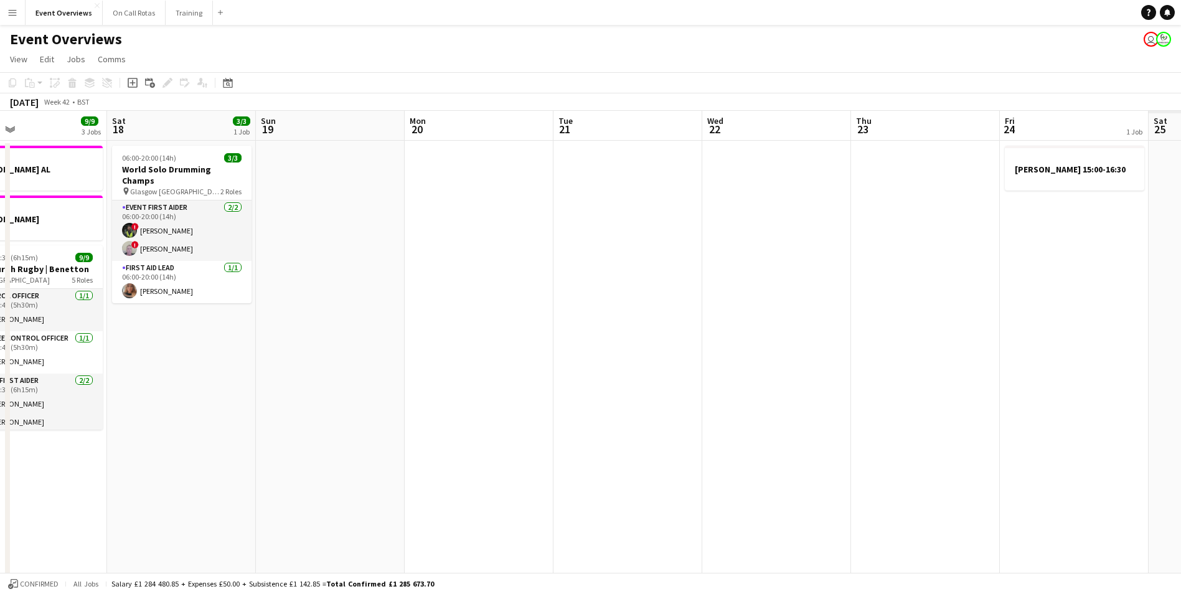
drag, startPoint x: 888, startPoint y: 261, endPoint x: 315, endPoint y: 322, distance: 575.9
click at [317, 322] on app-calendar-viewport "Tue 14 1 Job Wed 15 1 Job Thu 16 2 Jobs Fri 17 9/9 3 Jobs Sat 18 3/3 1 Job Sun …" at bounding box center [590, 590] width 1181 height 958
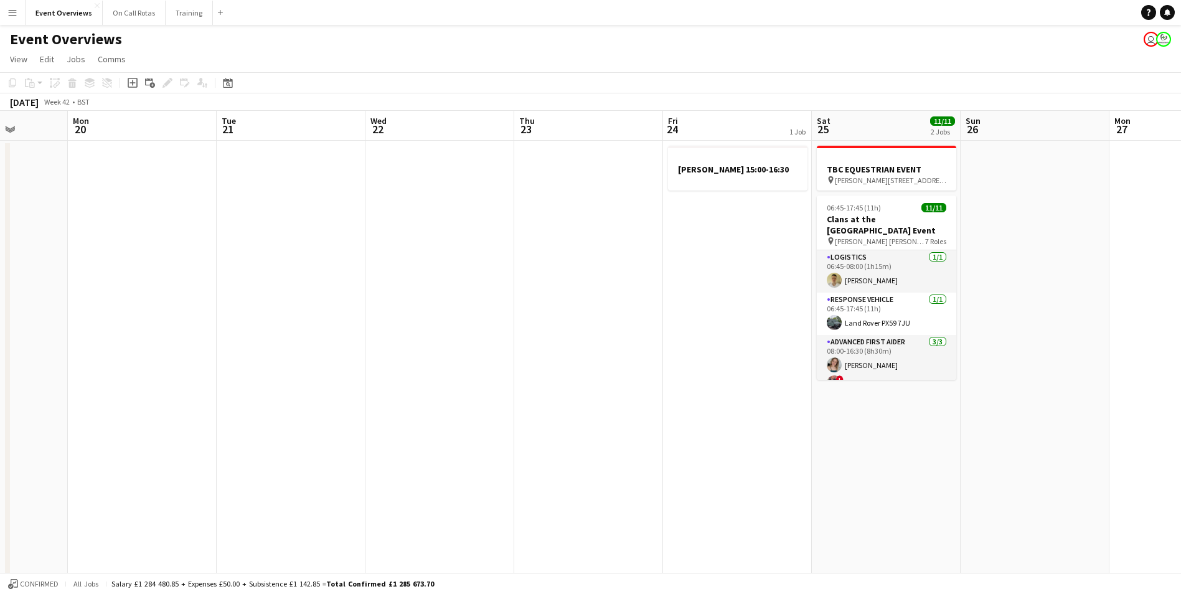
scroll to position [0, 382]
drag, startPoint x: 819, startPoint y: 266, endPoint x: 646, endPoint y: 295, distance: 176.0
click at [646, 295] on app-calendar-viewport "Fri 17 9/9 3 Jobs Sat 18 3/3 1 Job Sun 19 Mon 20 Tue 21 Wed 22 Thu 23 Fri 24 1 …" at bounding box center [590, 590] width 1181 height 958
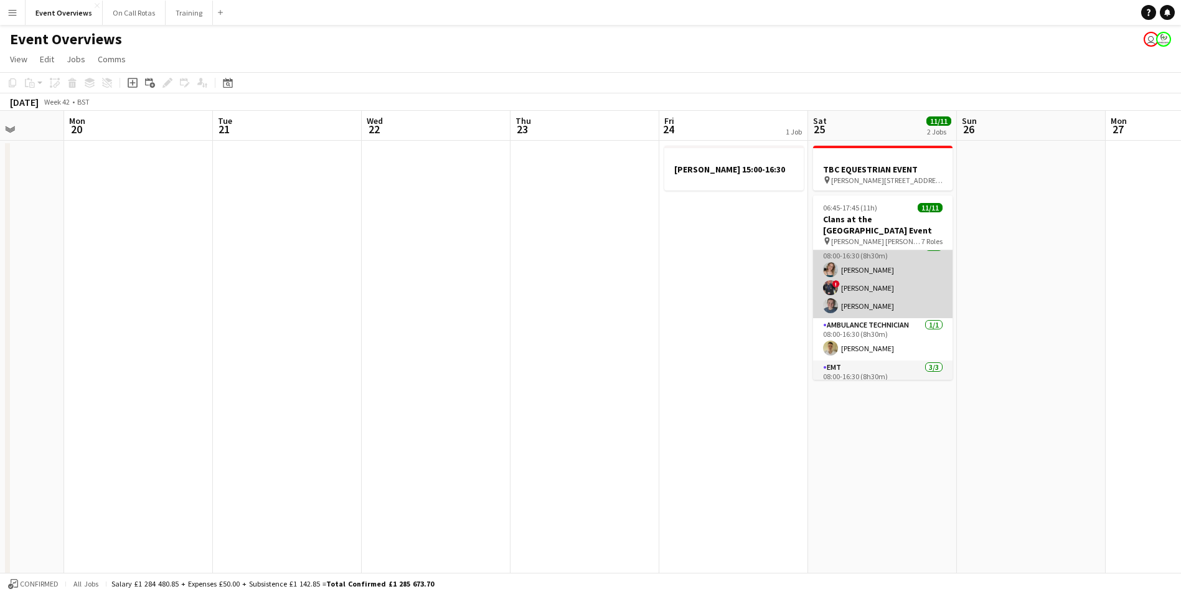
scroll to position [115, 0]
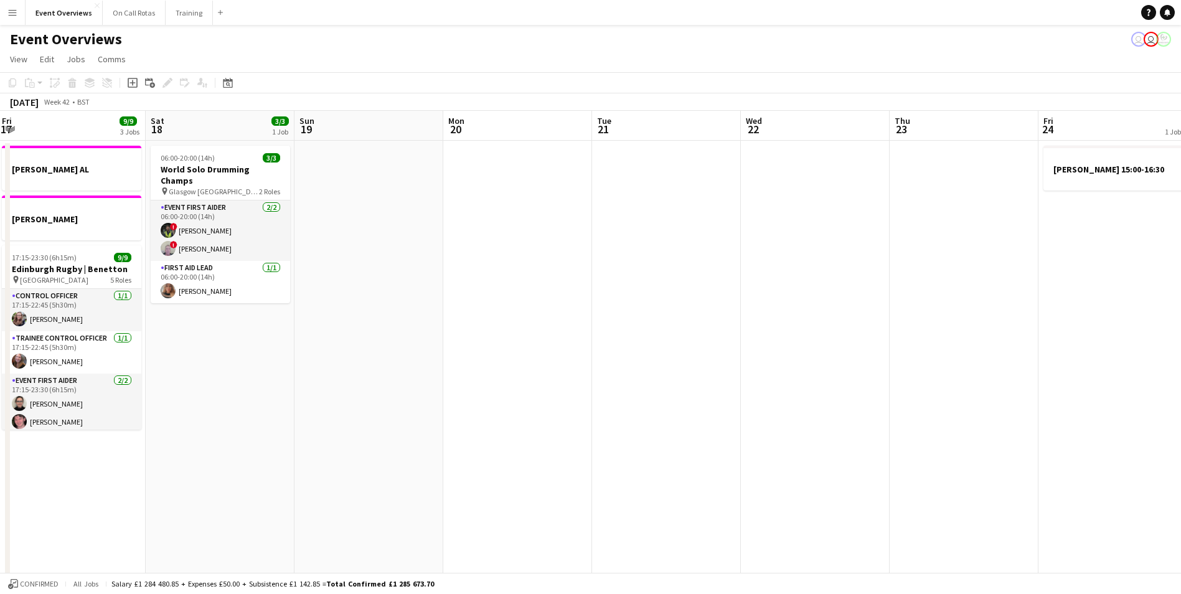
drag, startPoint x: 598, startPoint y: 255, endPoint x: 905, endPoint y: 260, distance: 307.0
click at [942, 255] on app-calendar-viewport "Wed 15 1 Job Thu 16 2 Jobs Fri 17 9/9 3 Jobs Sat 18 3/3 1 Job Sun 19 Mon 20 Tue…" at bounding box center [590, 590] width 1181 height 958
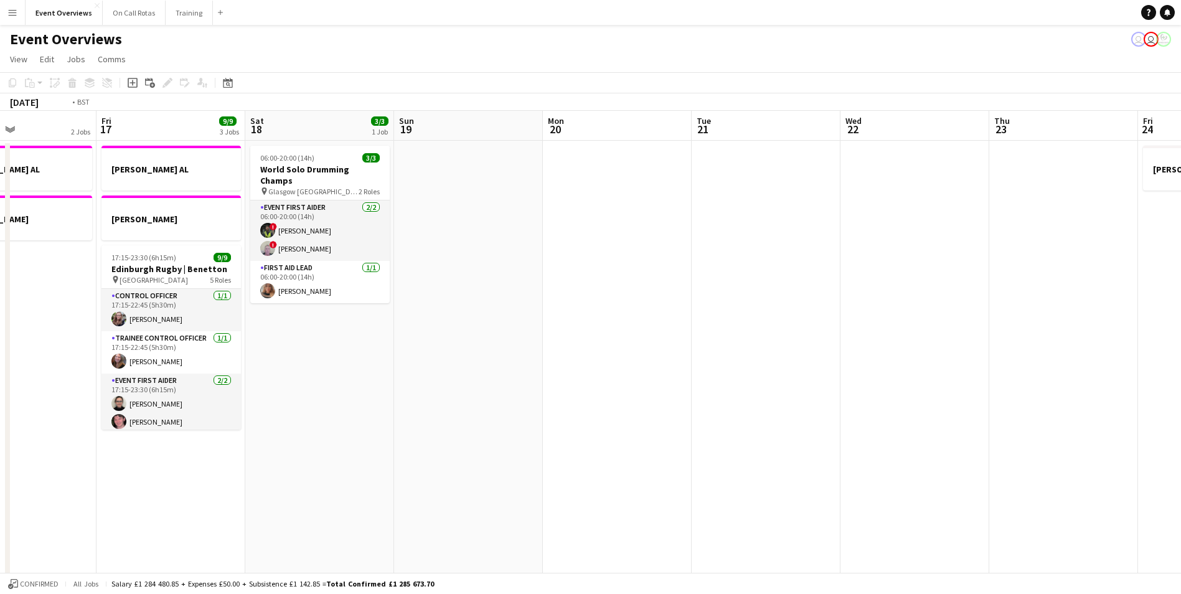
drag, startPoint x: 534, startPoint y: 322, endPoint x: 951, endPoint y: 357, distance: 418.6
click at [951, 357] on app-calendar-viewport "Tue 14 1 Job Wed 15 1 Job Thu 16 2 Jobs Fri 17 9/9 3 Jobs Sat 18 3/3 1 Job Sun …" at bounding box center [590, 590] width 1181 height 958
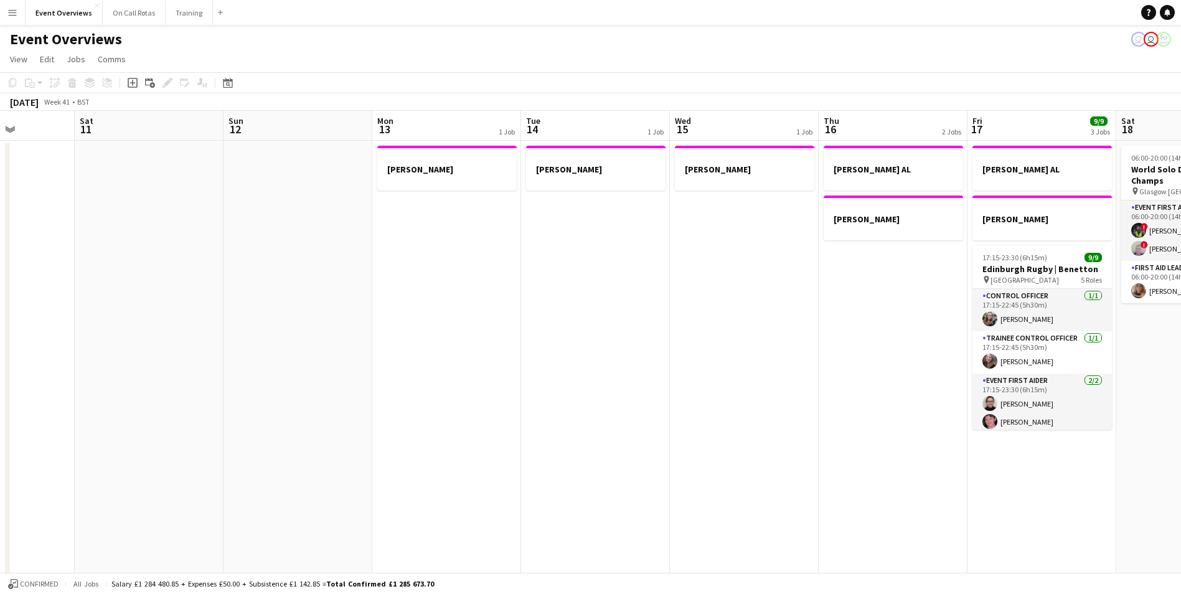
drag, startPoint x: 427, startPoint y: 375, endPoint x: 772, endPoint y: 371, distance: 344.9
click at [772, 371] on app-calendar-viewport "Wed 8 2/2 1 Job Thu 9 3/3 1 Job Fri 10 Sat 11 Sun 12 Mon 13 1 Job Tue 14 1 Job …" at bounding box center [590, 590] width 1181 height 958
click at [901, 384] on app-calendar-viewport "Wed 8 2/2 1 Job Thu 9 3/3 1 Job Fri 10 Sat 11 Sun 12 Mon 13 1 Job Tue 14 1 Job …" at bounding box center [590, 590] width 1181 height 958
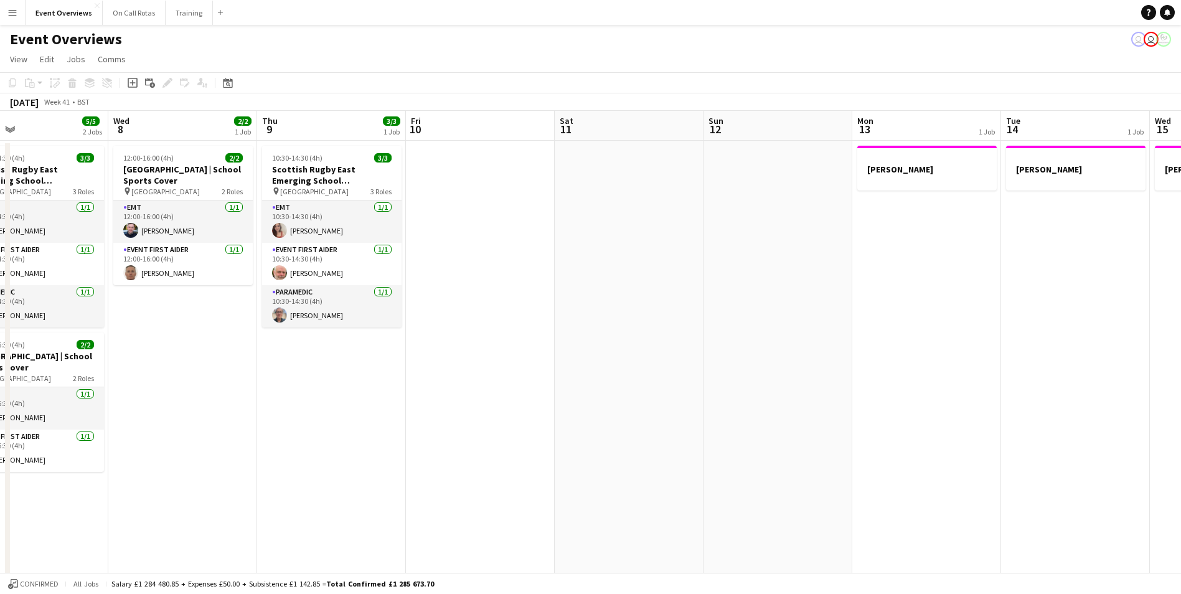
drag, startPoint x: 477, startPoint y: 335, endPoint x: 922, endPoint y: 339, distance: 444.5
click at [922, 339] on app-calendar-viewport "Sun 5 Mon 6 Tue 7 5/5 2 Jobs Wed 8 2/2 1 Job Thu 9 3/3 1 Job Fri 10 Sat 11 Sun …" at bounding box center [590, 590] width 1181 height 958
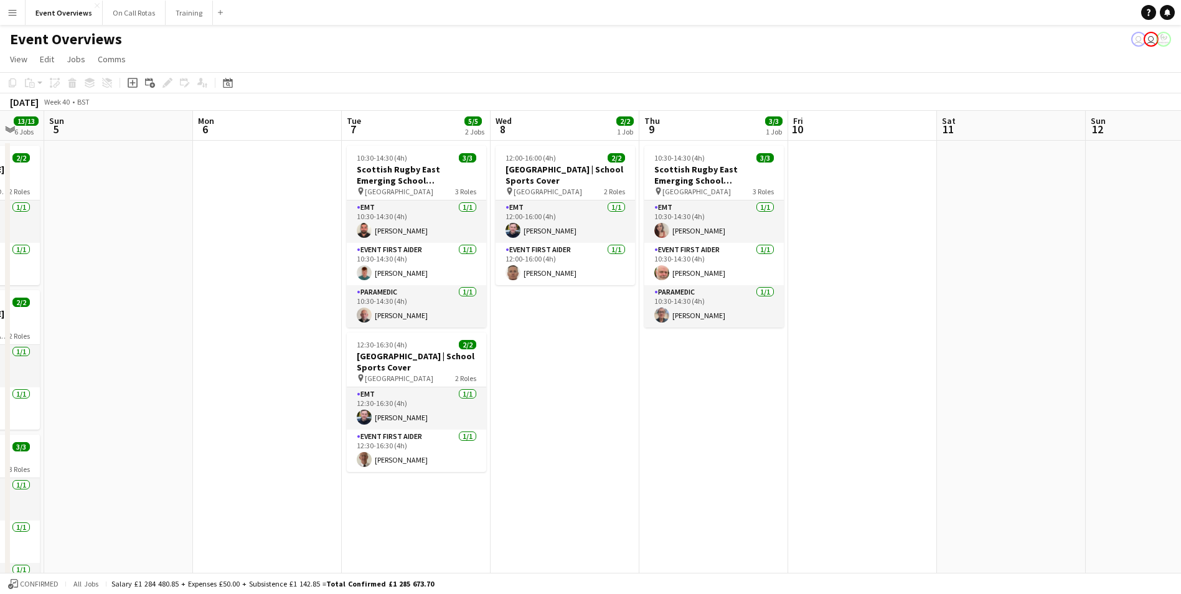
scroll to position [0, 252]
drag, startPoint x: 545, startPoint y: 347, endPoint x: 842, endPoint y: 357, distance: 297.1
click at [842, 357] on app-calendar-viewport "Fri 3 15/23 2 Jobs Sat 4 13/13 6 Jobs Sun 5 Mon 6 Tue 7 5/5 2 Jobs Wed 8 2/2 1 …" at bounding box center [590, 590] width 1181 height 958
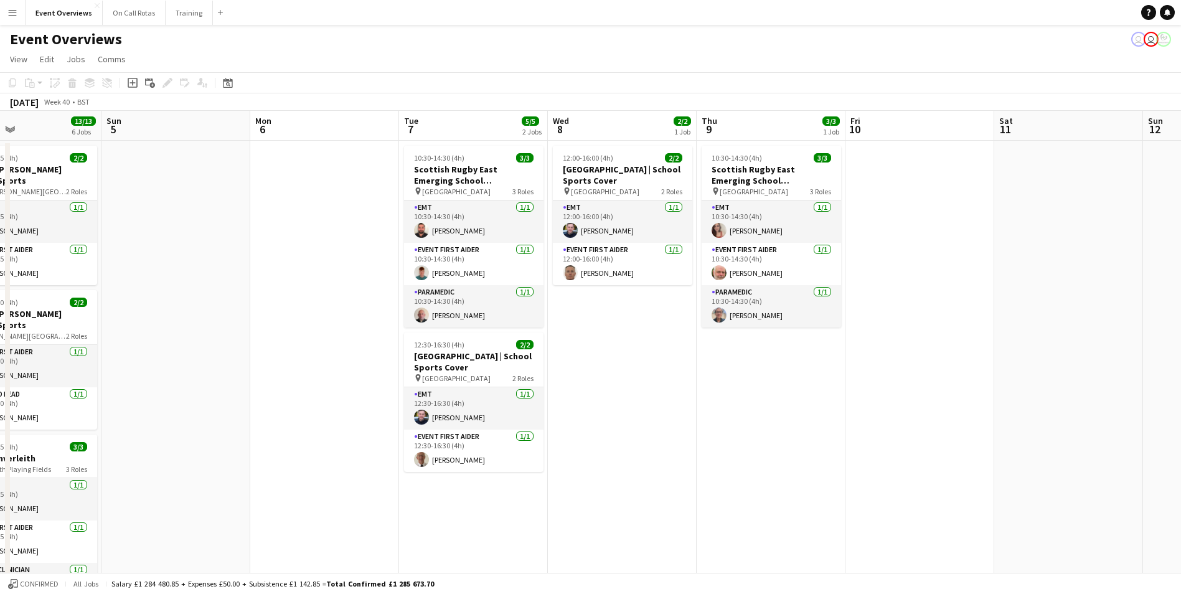
scroll to position [0, 310]
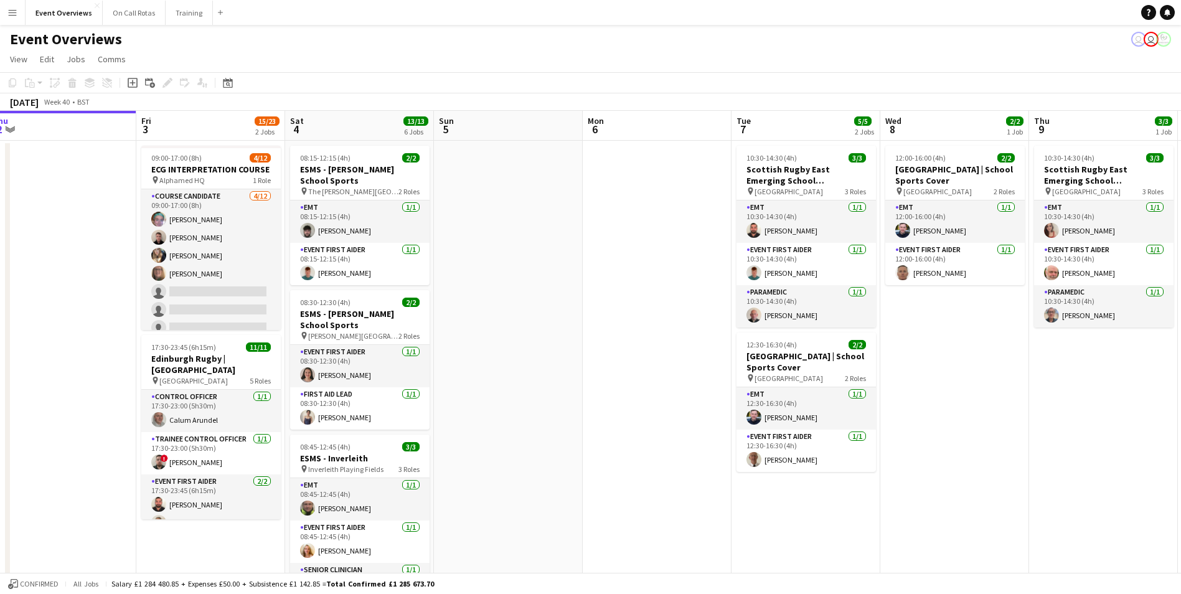
drag, startPoint x: 629, startPoint y: 391, endPoint x: 1018, endPoint y: 384, distance: 388.5
click at [1018, 384] on app-calendar-viewport "Tue 30 Wed 1 Thu 2 Fri 3 15/23 2 Jobs Sat 4 13/13 6 Jobs Sun 5 Mon 6 Tue 7 5/5 …" at bounding box center [590, 590] width 1181 height 958
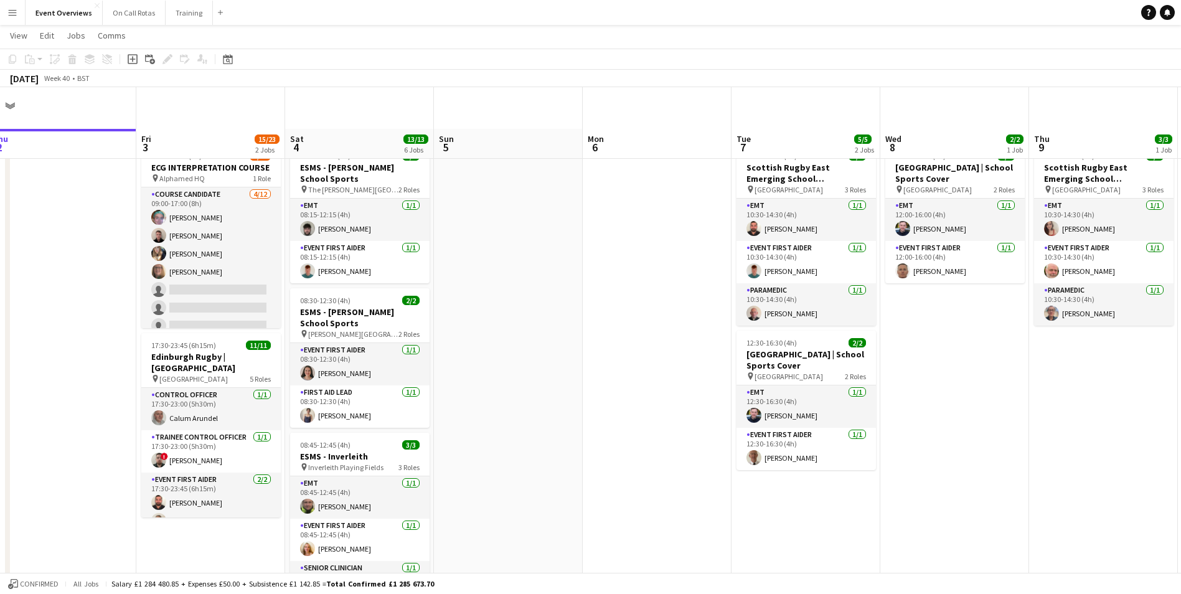
scroll to position [0, 0]
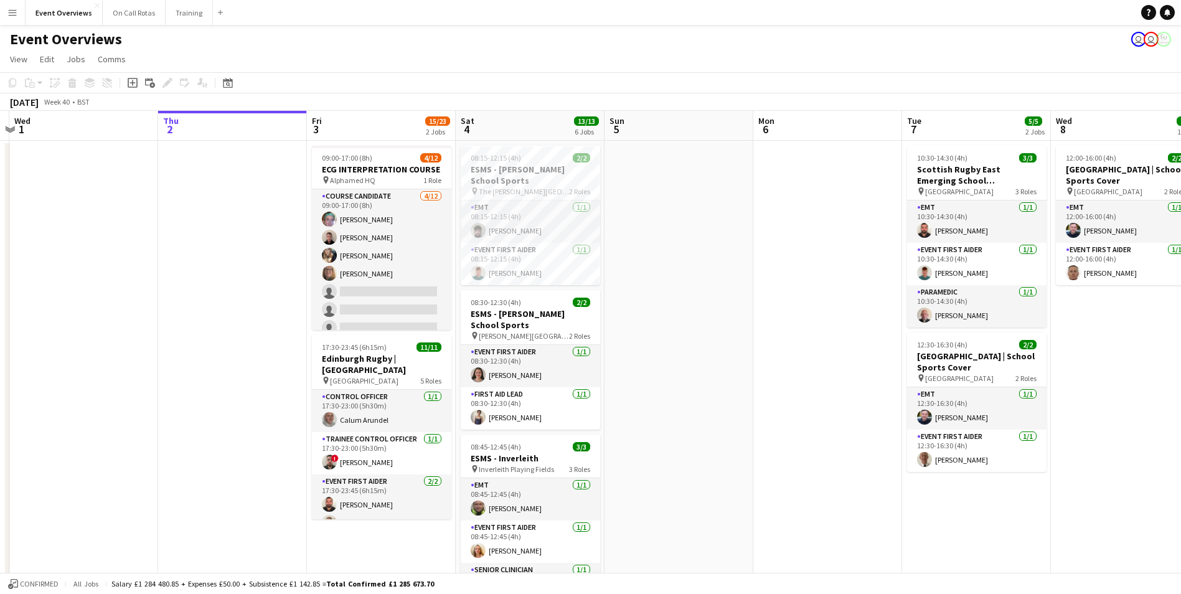
drag, startPoint x: 464, startPoint y: 319, endPoint x: 634, endPoint y: 315, distance: 170.6
click at [634, 315] on app-calendar-viewport "Mon 29 Tue 30 Wed 1 Thu 2 Fri 3 15/23 2 Jobs Sat 4 13/13 6 Jobs Sun 5 Mon 6 Tue…" at bounding box center [590, 590] width 1181 height 958
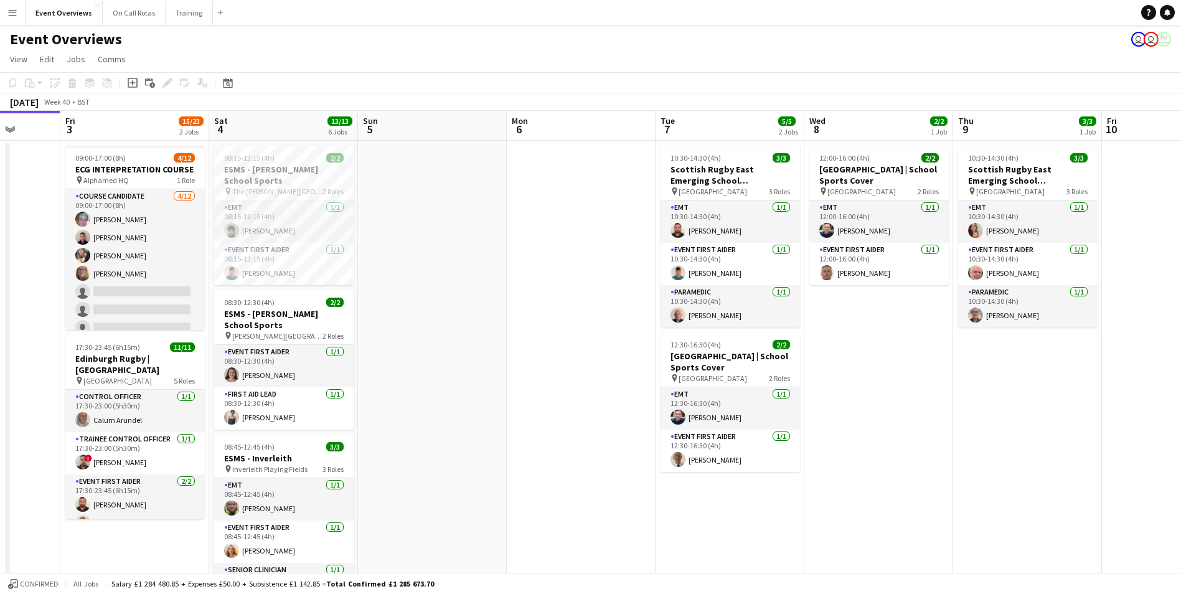
scroll to position [0, 398]
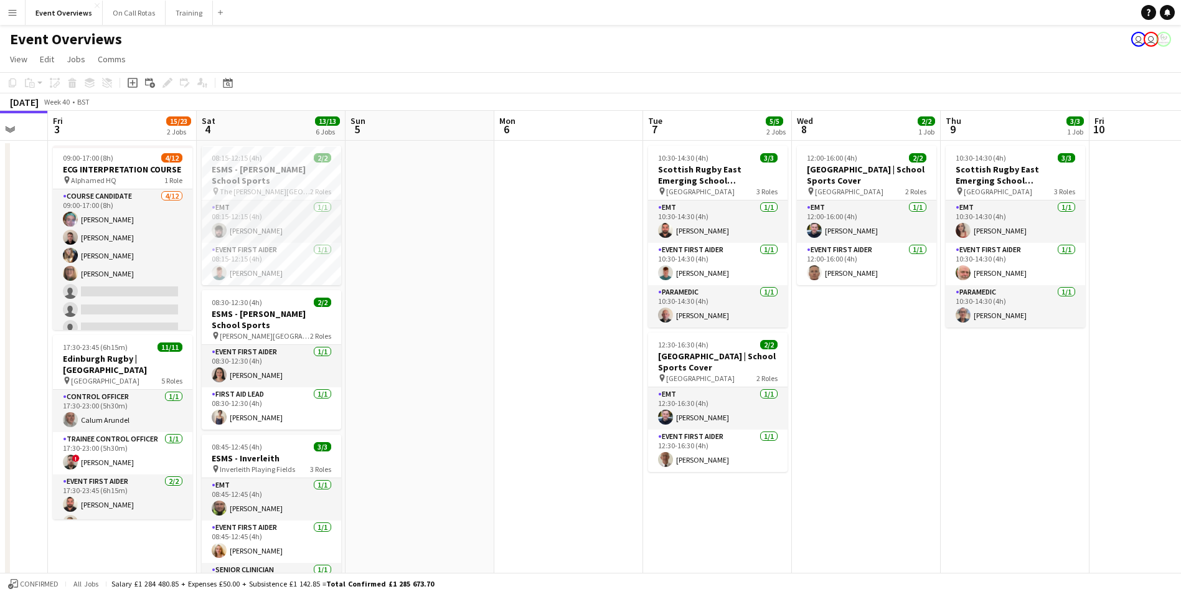
drag, startPoint x: 634, startPoint y: 315, endPoint x: 375, endPoint y: 389, distance: 269.4
click at [375, 389] on app-calendar-viewport "Tue 30 Wed 1 Thu 2 Fri 3 15/23 2 Jobs Sat 4 13/13 6 Jobs Sun 5 Mon 6 Tue 7 5/5 …" at bounding box center [590, 590] width 1181 height 958
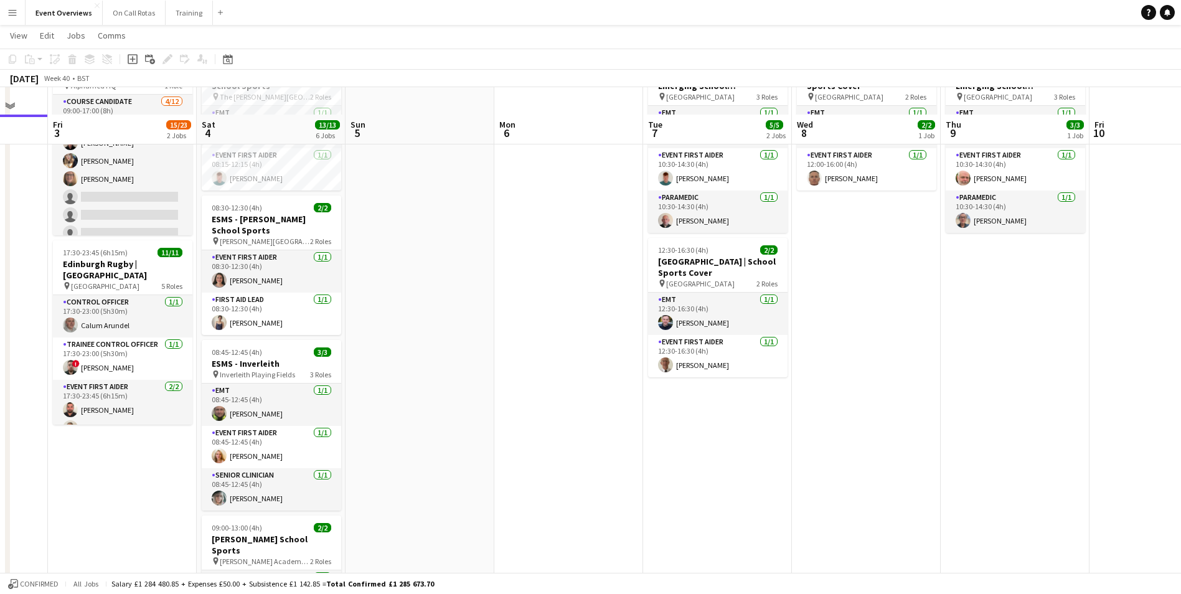
scroll to position [0, 0]
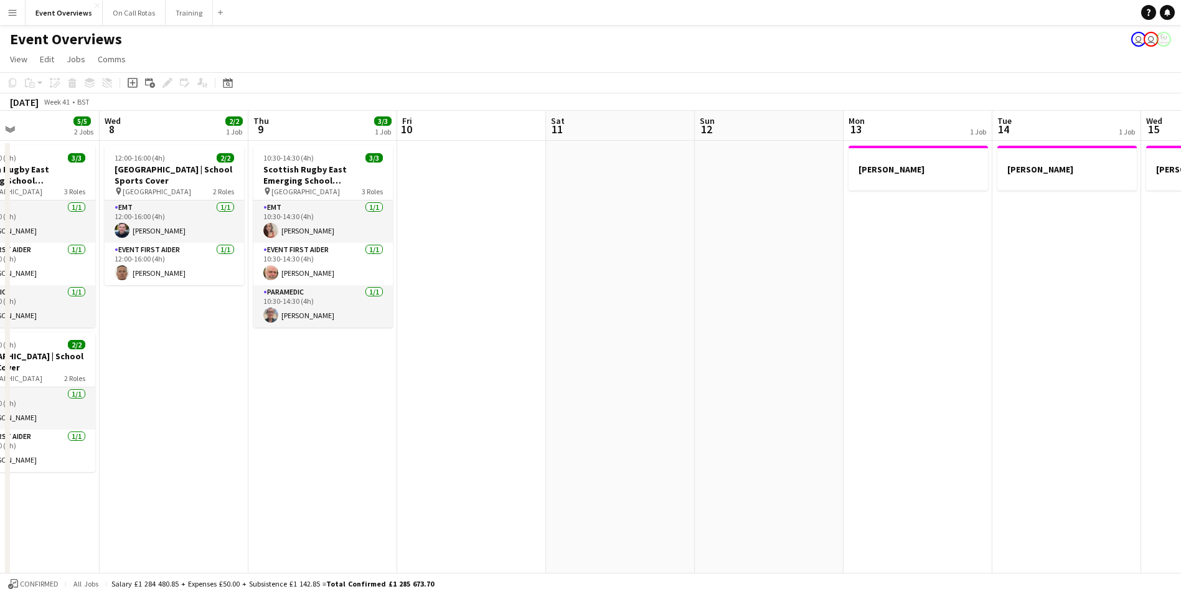
drag, startPoint x: 905, startPoint y: 350, endPoint x: 241, endPoint y: 372, distance: 664.6
click at [241, 372] on app-calendar-viewport "Sat 4 13/13 6 Jobs Sun 5 Mon 6 Tue 7 5/5 2 Jobs Wed 8 2/2 1 Job Thu 9 3/3 1 Job…" at bounding box center [590, 590] width 1181 height 958
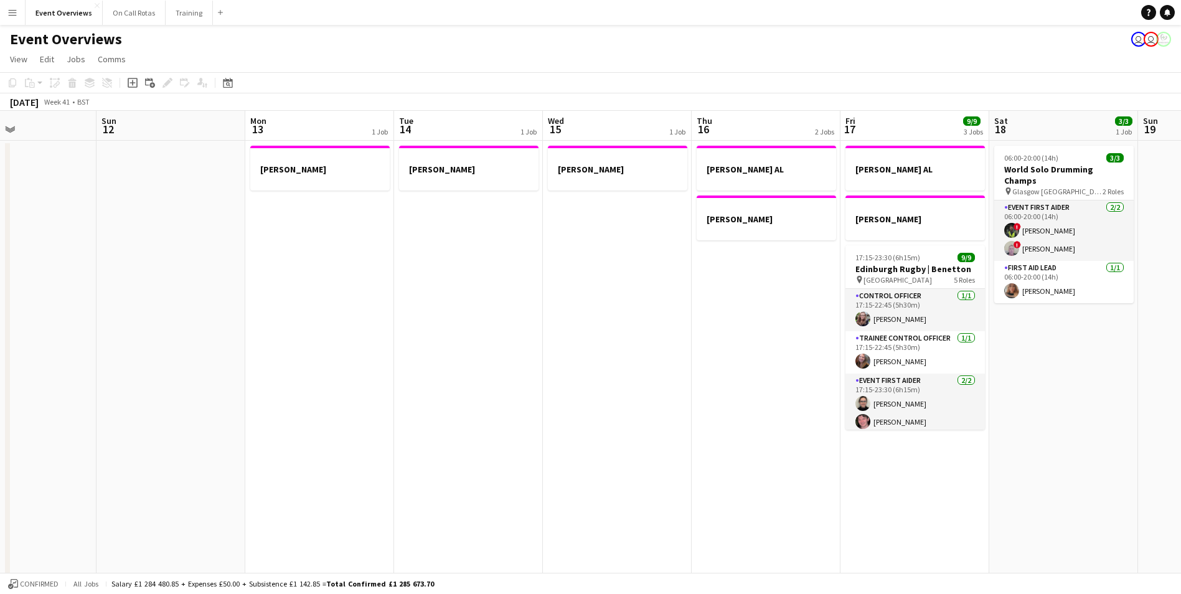
drag, startPoint x: 776, startPoint y: 263, endPoint x: 210, endPoint y: 383, distance: 578.5
click at [210, 383] on app-calendar-viewport "Thu 9 3/3 1 Job Fri 10 Sat 11 Sun 12 Mon 13 1 Job Tue 14 1 Job Wed 15 1 Job Thu…" at bounding box center [590, 590] width 1181 height 958
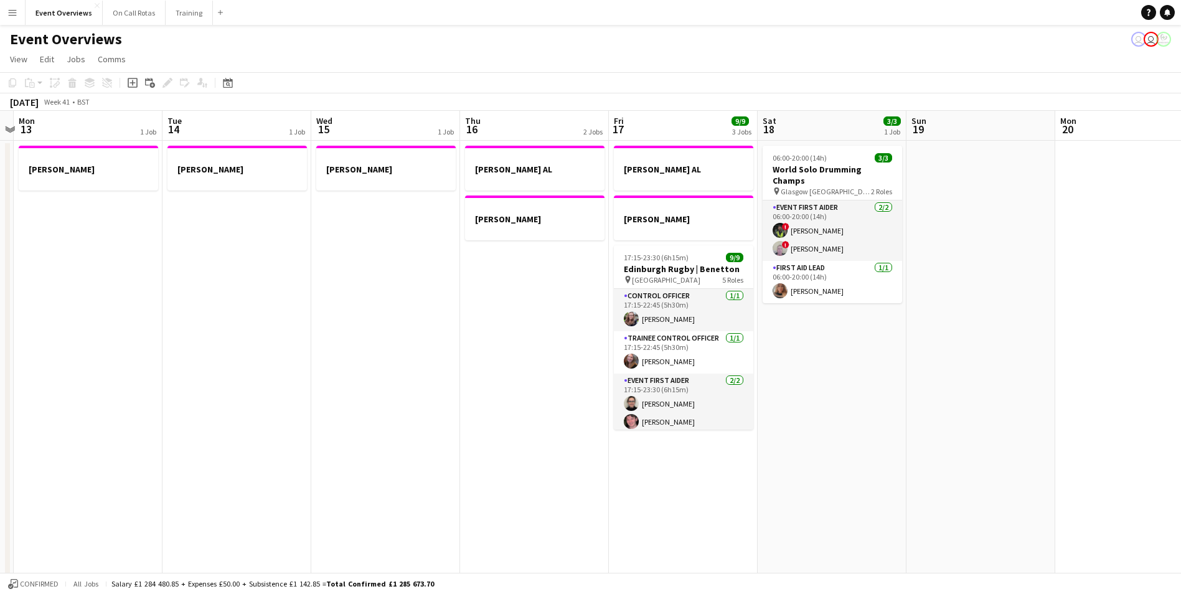
scroll to position [0, 429]
drag, startPoint x: 626, startPoint y: 337, endPoint x: 398, endPoint y: 365, distance: 229.5
click at [398, 365] on app-calendar-viewport "Fri 10 Sat 11 Sun 12 Mon 13 1 Job Tue 14 1 Job Wed 15 1 Job Thu 16 2 Jobs Fri 1…" at bounding box center [590, 590] width 1181 height 958
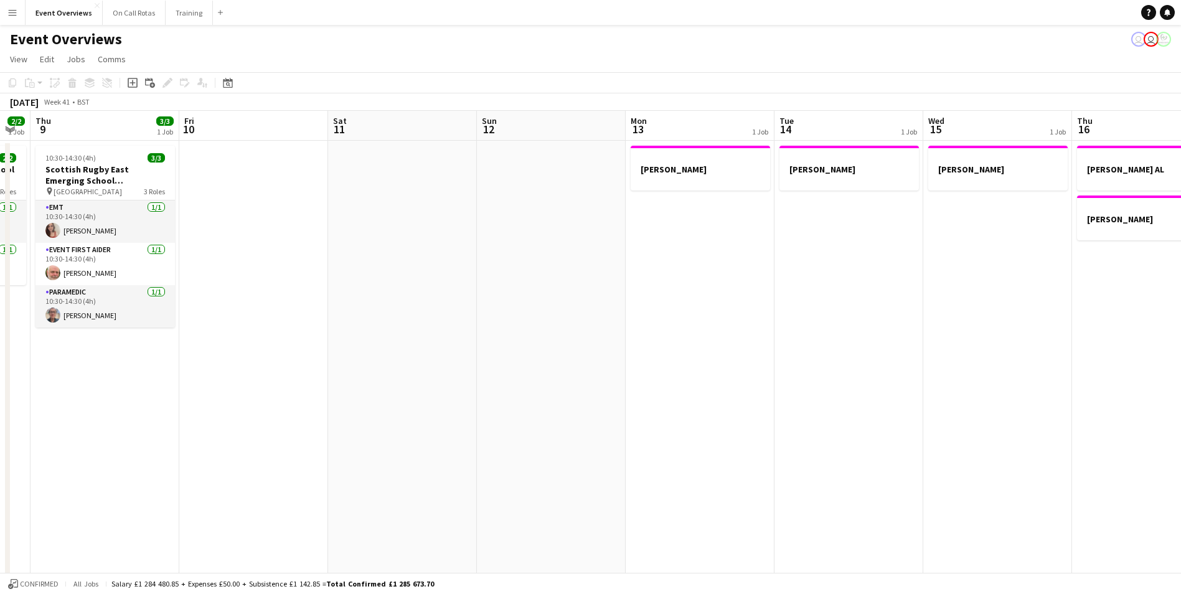
drag, startPoint x: 291, startPoint y: 344, endPoint x: 899, endPoint y: 336, distance: 608.3
click at [899, 336] on app-calendar-viewport "Tue 7 5/5 2 Jobs Wed 8 2/2 1 Job Thu 9 3/3 1 Job Fri 10 Sat 11 Sun 12 Mon 13 1 …" at bounding box center [590, 590] width 1181 height 958
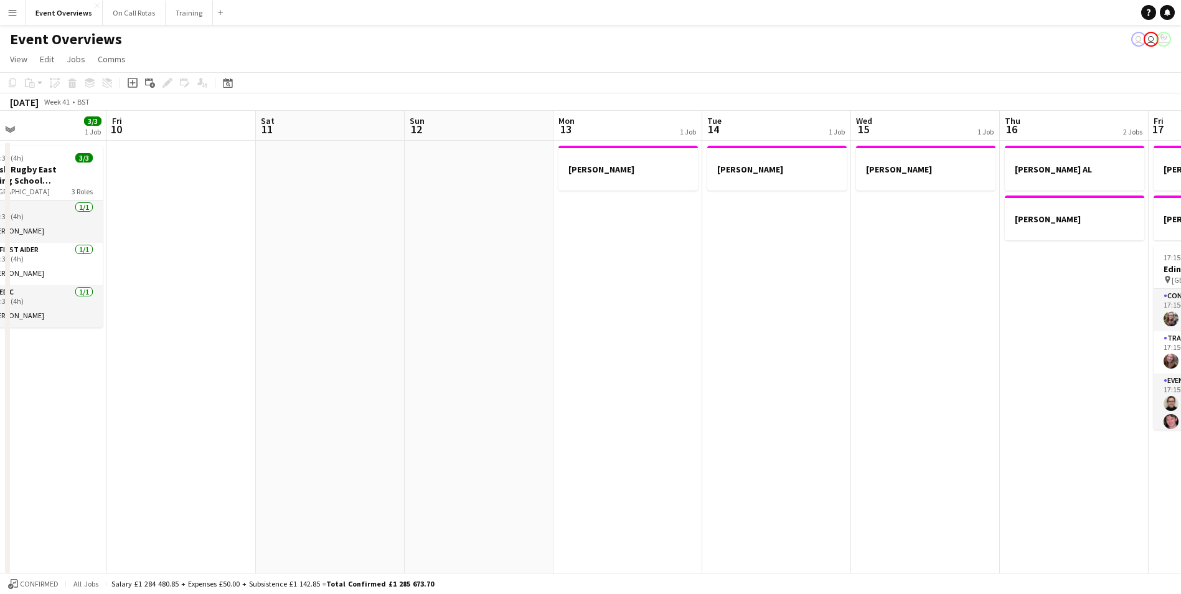
drag, startPoint x: 537, startPoint y: 340, endPoint x: 895, endPoint y: 334, distance: 358.0
click at [899, 336] on app-calendar-viewport "Tue 7 5/5 2 Jobs Wed 8 2/2 1 Job Thu 9 3/3 1 Job Fri 10 Sat 11 Sun 12 Mon 13 1 …" at bounding box center [590, 590] width 1181 height 958
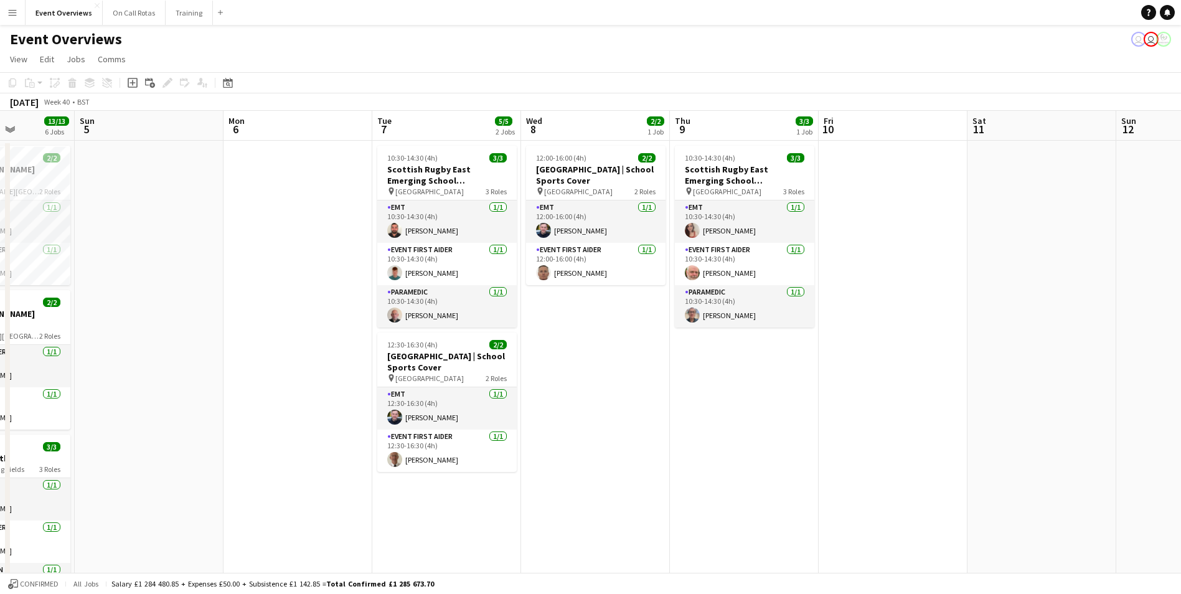
drag, startPoint x: 736, startPoint y: 365, endPoint x: 529, endPoint y: 363, distance: 207.9
click at [855, 361] on app-calendar-viewport "Thu 2 Fri 3 15/23 2 Jobs Sat 4 13/13 6 Jobs Sun 5 Mon 6 Tue 7 5/5 2 Jobs Wed 8 …" at bounding box center [590, 590] width 1181 height 958
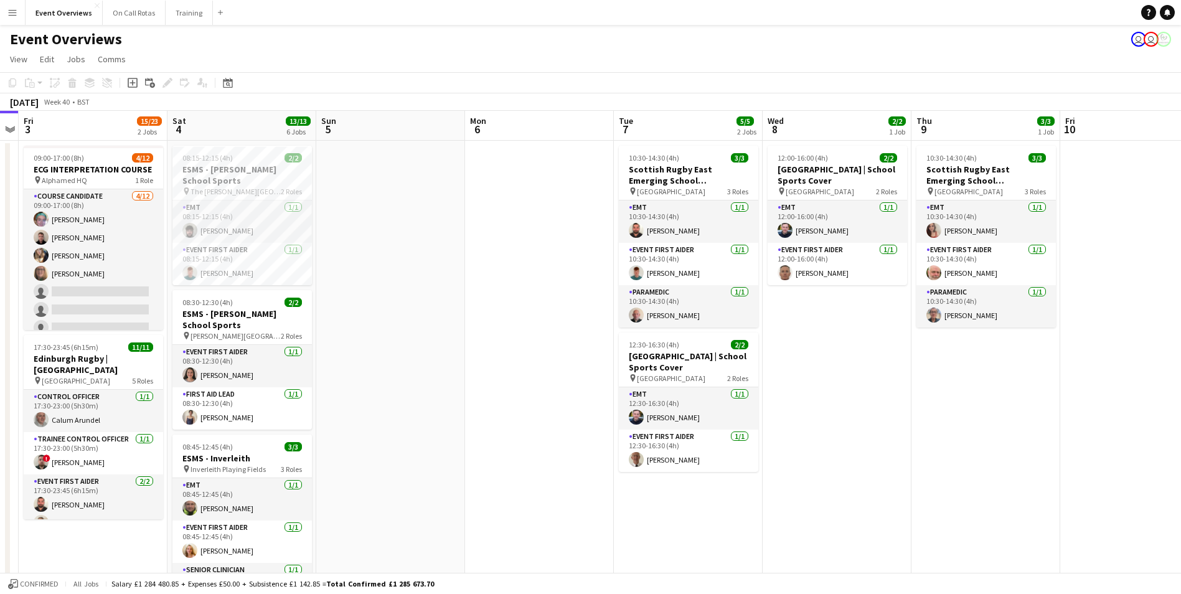
scroll to position [0, 431]
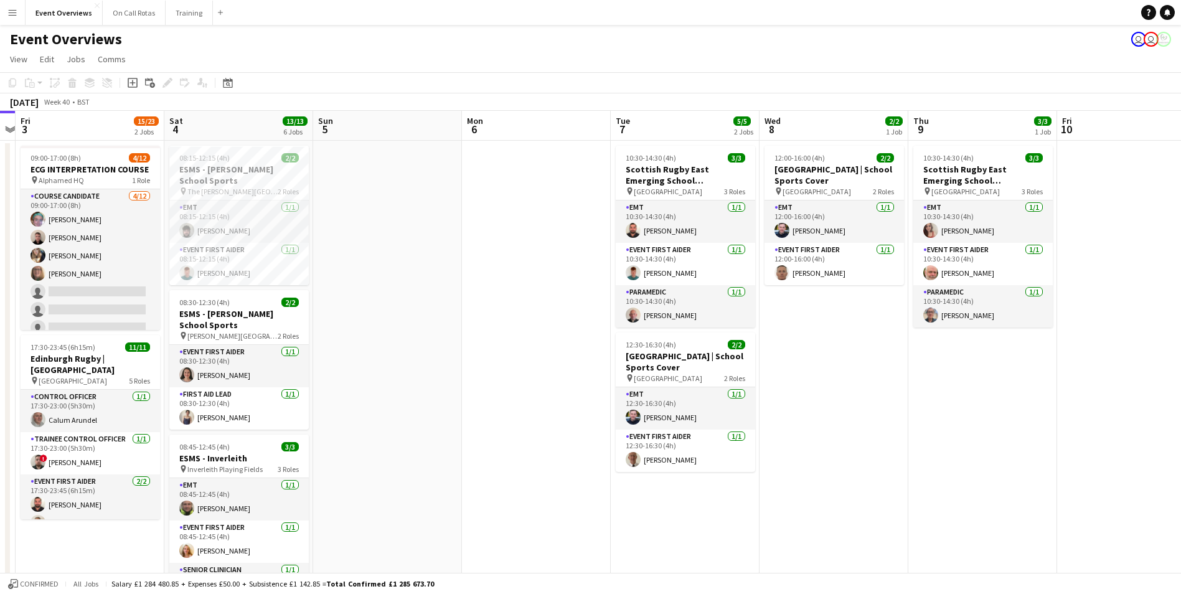
drag, startPoint x: 573, startPoint y: 367, endPoint x: 491, endPoint y: 400, distance: 87.7
click at [491, 400] on app-calendar-viewport "Tue 30 Wed 1 Thu 2 Fri 3 15/23 2 Jobs Sat 4 13/13 6 Jobs Sun 5 Mon 6 Tue 7 5/5 …" at bounding box center [590, 590] width 1181 height 958
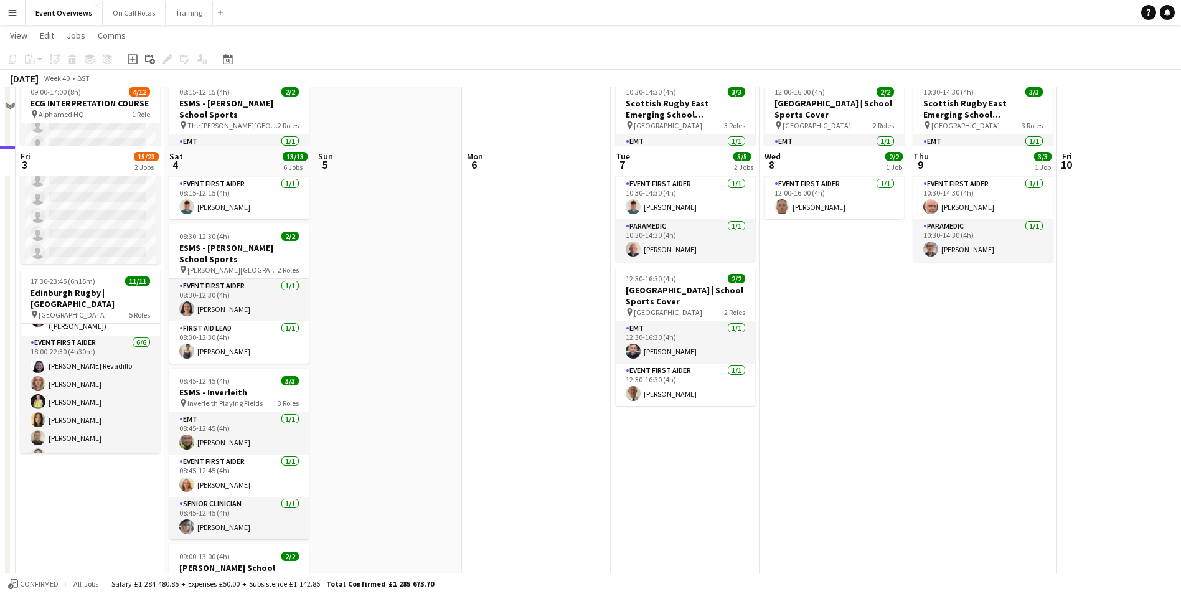
scroll to position [125, 0]
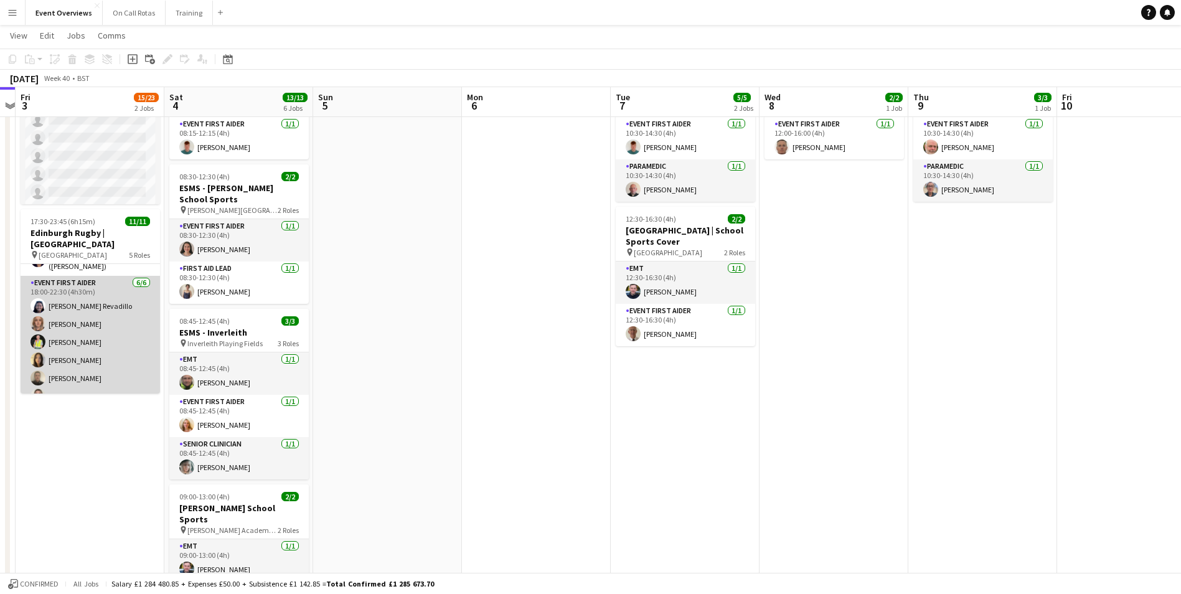
click at [28, 376] on app-card-role "Event First Aider 6/6 18:00-22:30 (4h30m) Colette Revadillo Aimee Vaughan Rache…" at bounding box center [90, 342] width 139 height 133
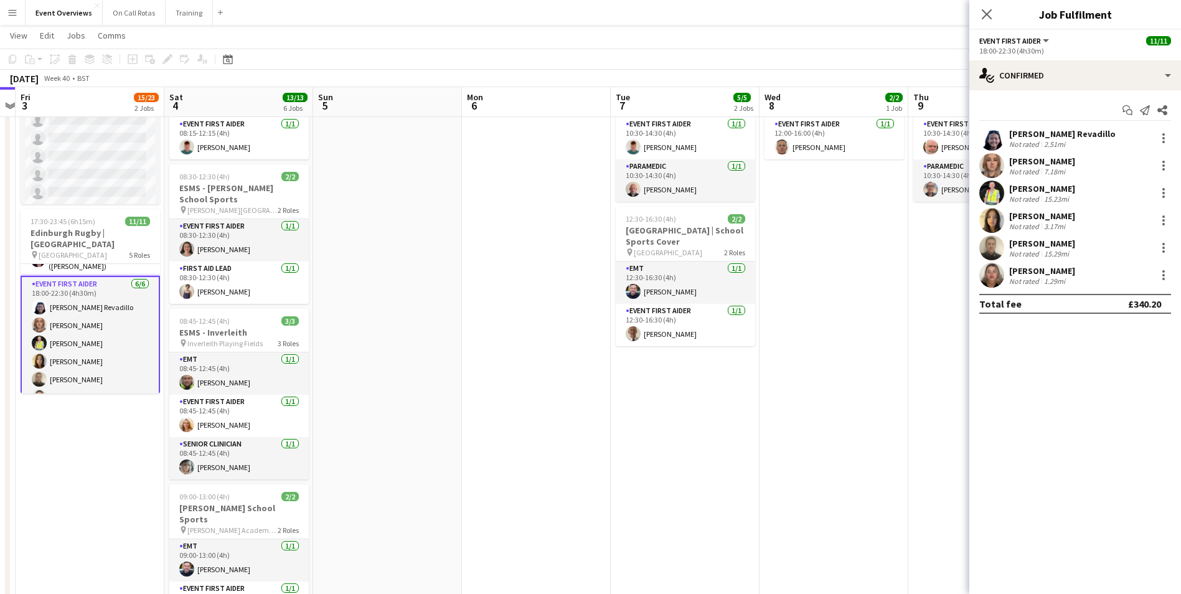
click at [981, 281] on app-user-avatar at bounding box center [991, 275] width 25 height 25
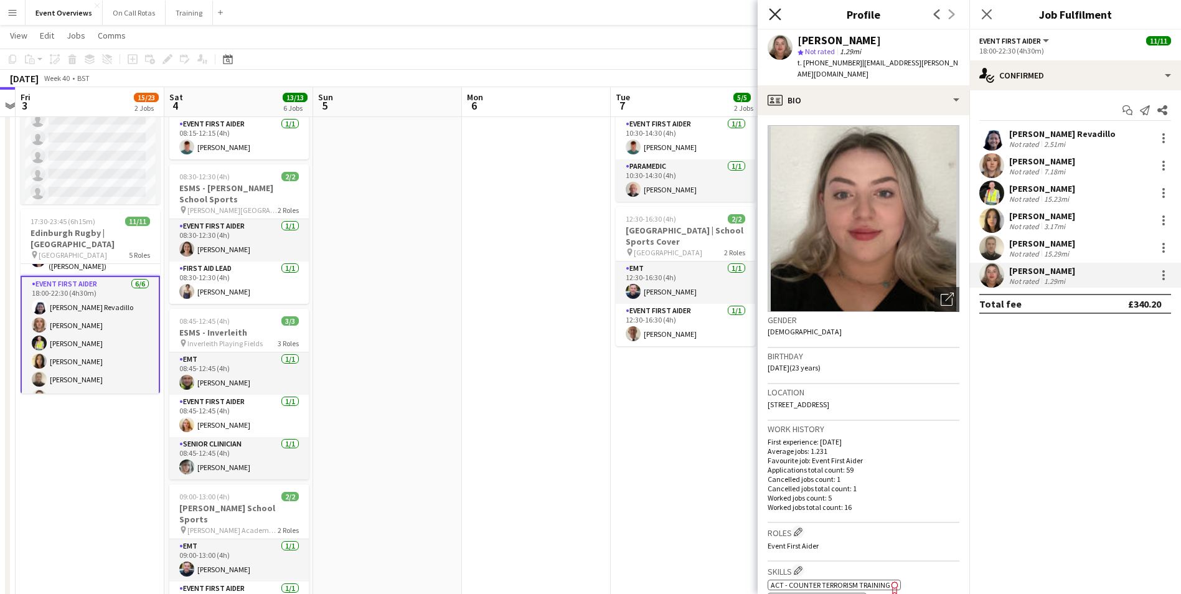
click at [774, 16] on icon at bounding box center [775, 14] width 12 height 12
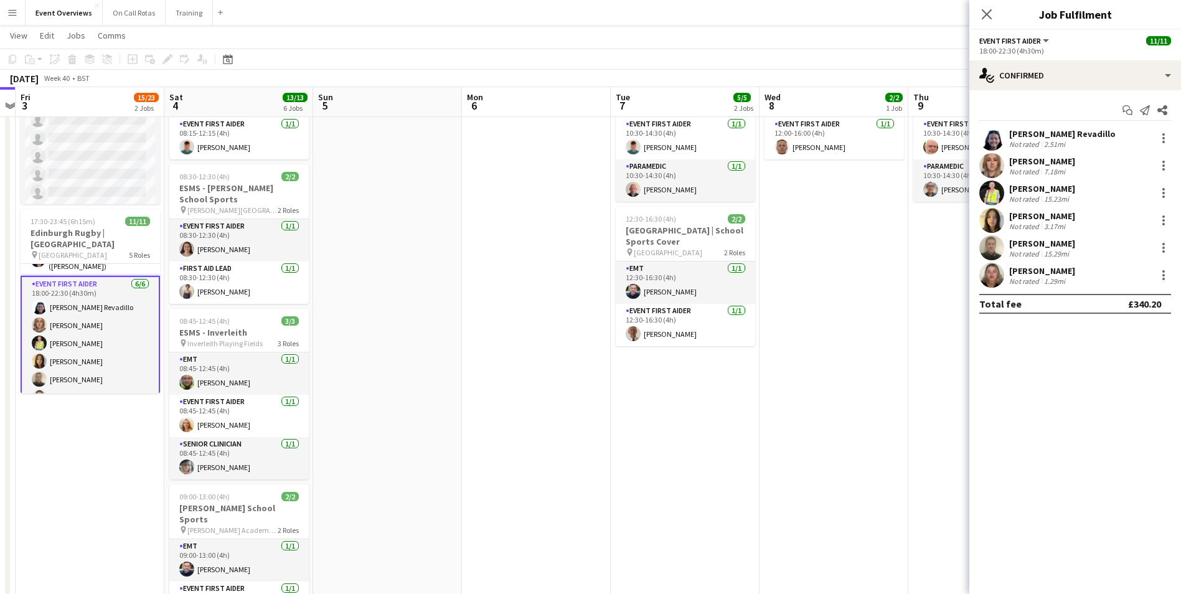
click at [990, 135] on app-user-avatar at bounding box center [991, 138] width 25 height 25
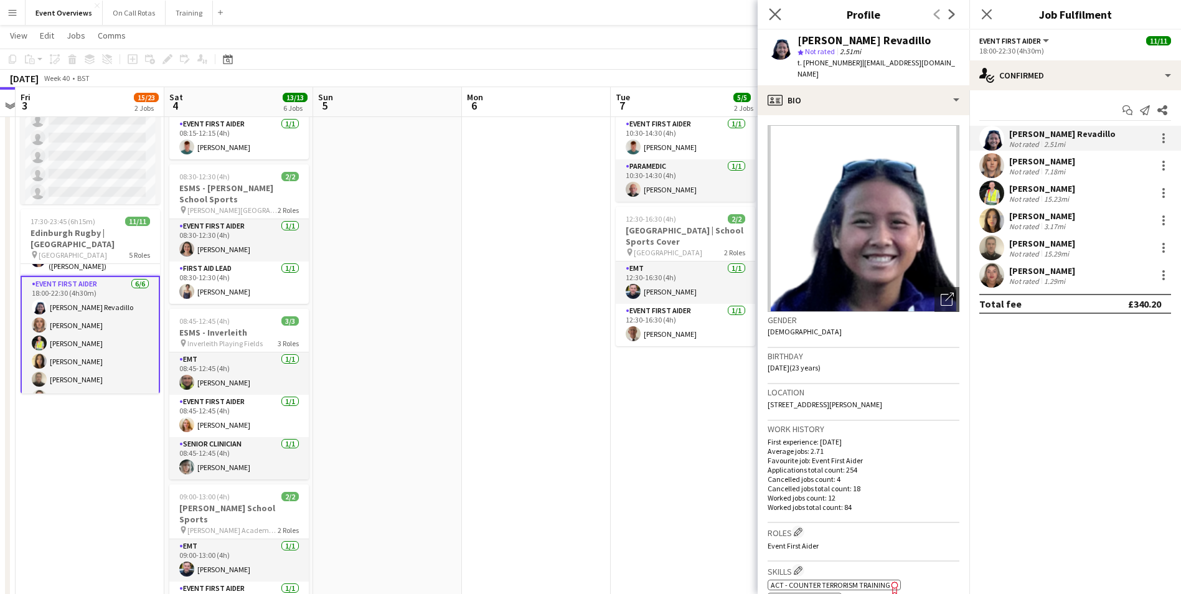
click at [768, 17] on app-icon "Close pop-in" at bounding box center [775, 15] width 18 height 18
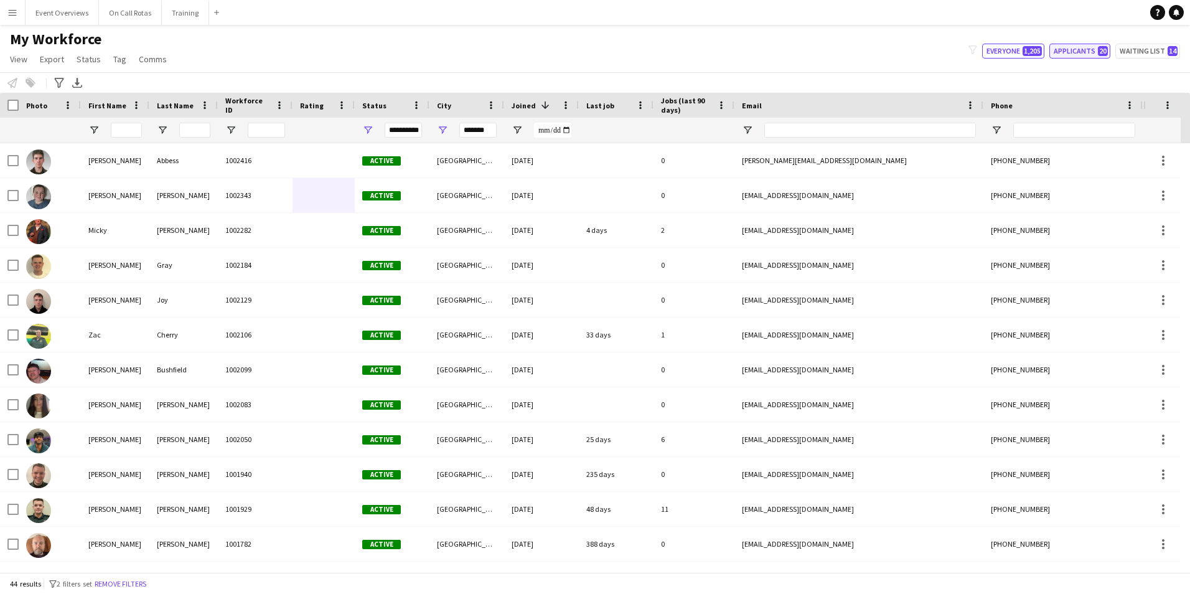
click at [1061, 45] on button "Applicants 20" at bounding box center [1080, 51] width 61 height 15
type input "**********"
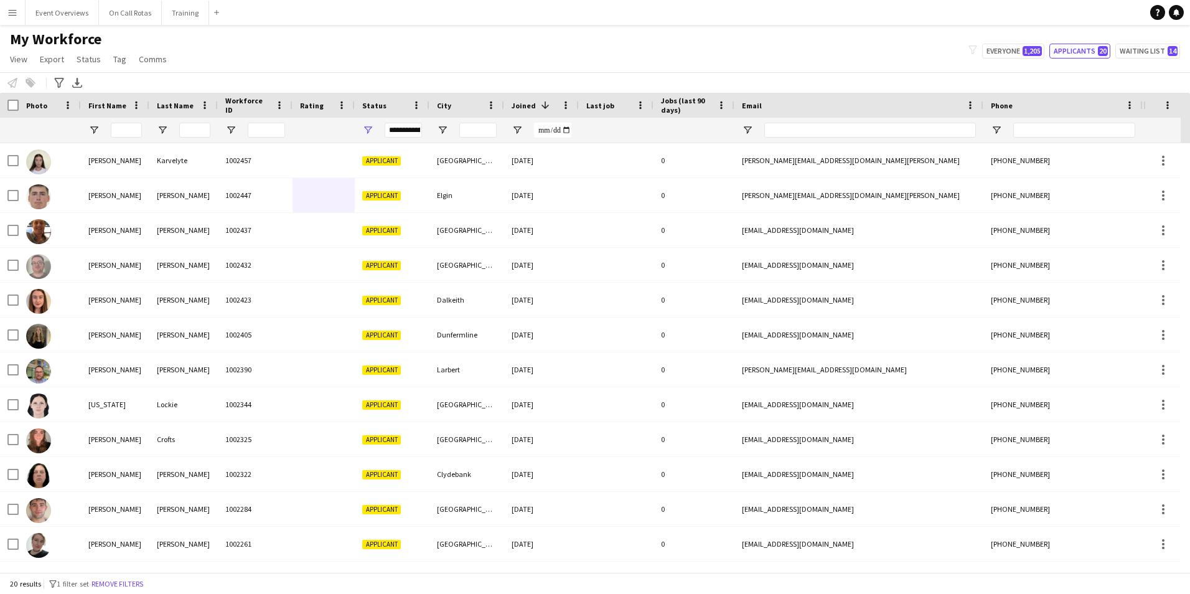
click at [398, 131] on div "**********" at bounding box center [403, 130] width 37 height 15
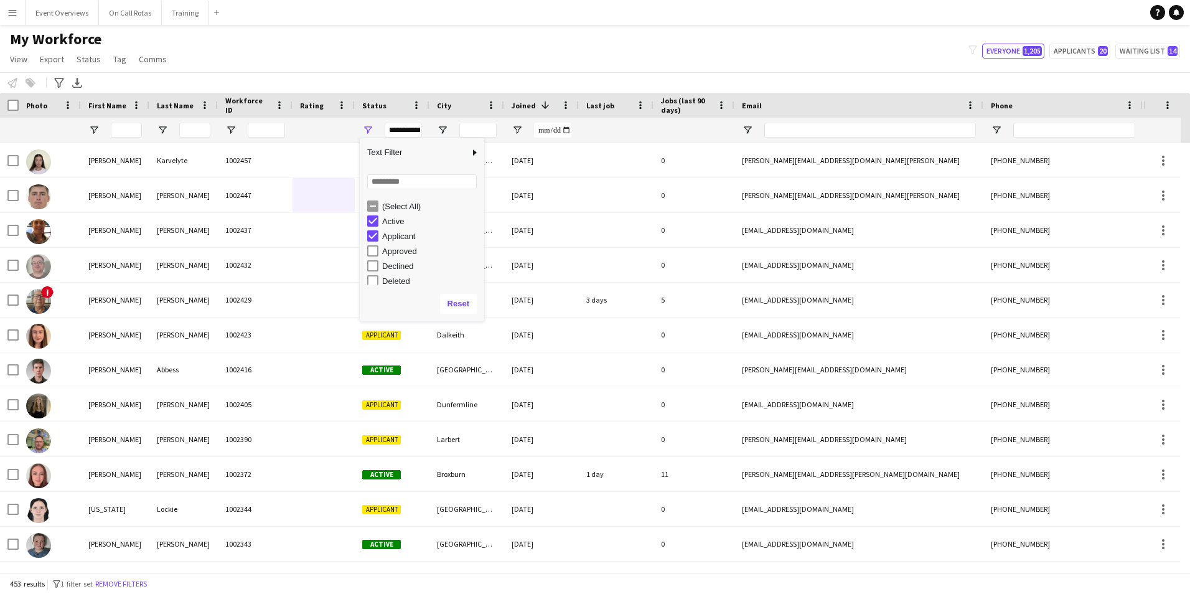
type input "**********"
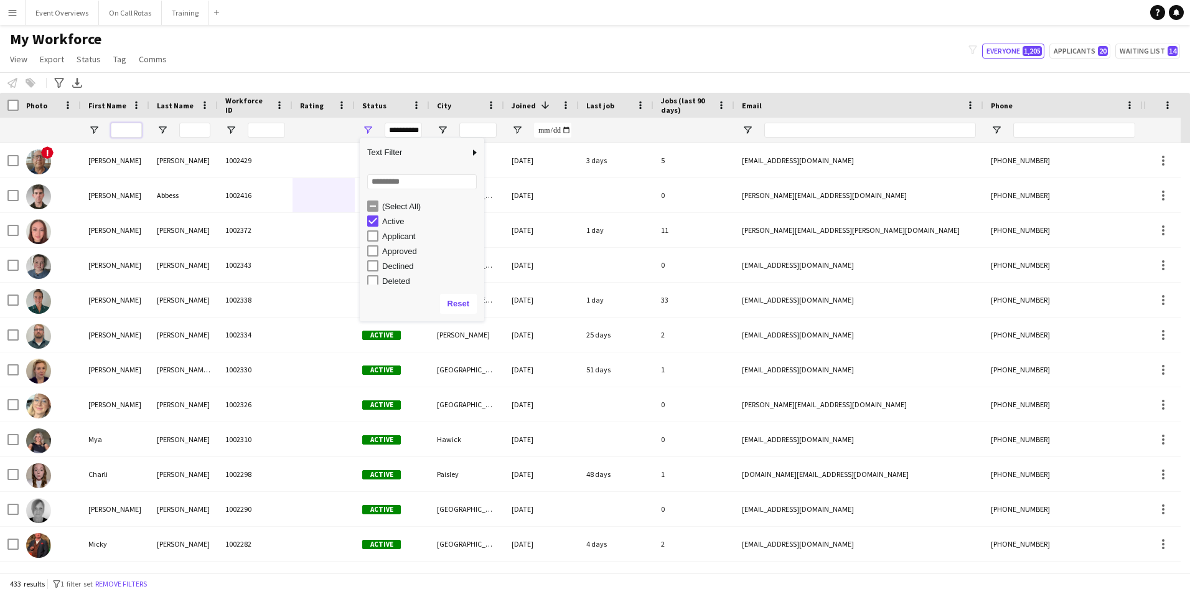
click at [127, 129] on input "First Name Filter Input" at bounding box center [126, 130] width 31 height 15
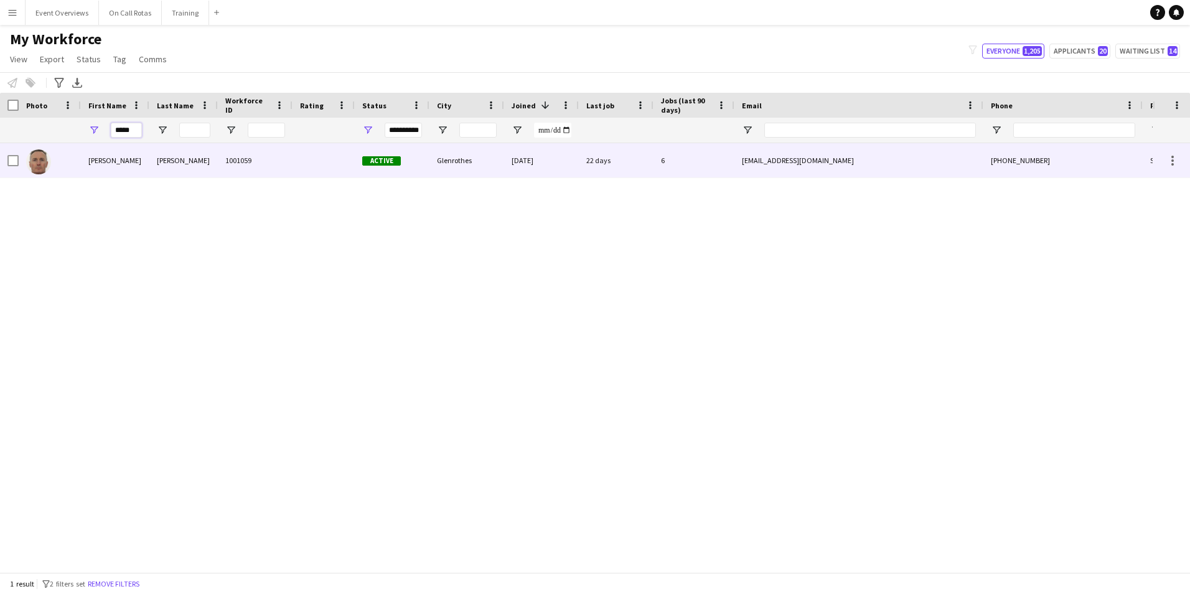
type input "*****"
click at [142, 158] on div "[PERSON_NAME]" at bounding box center [115, 160] width 68 height 34
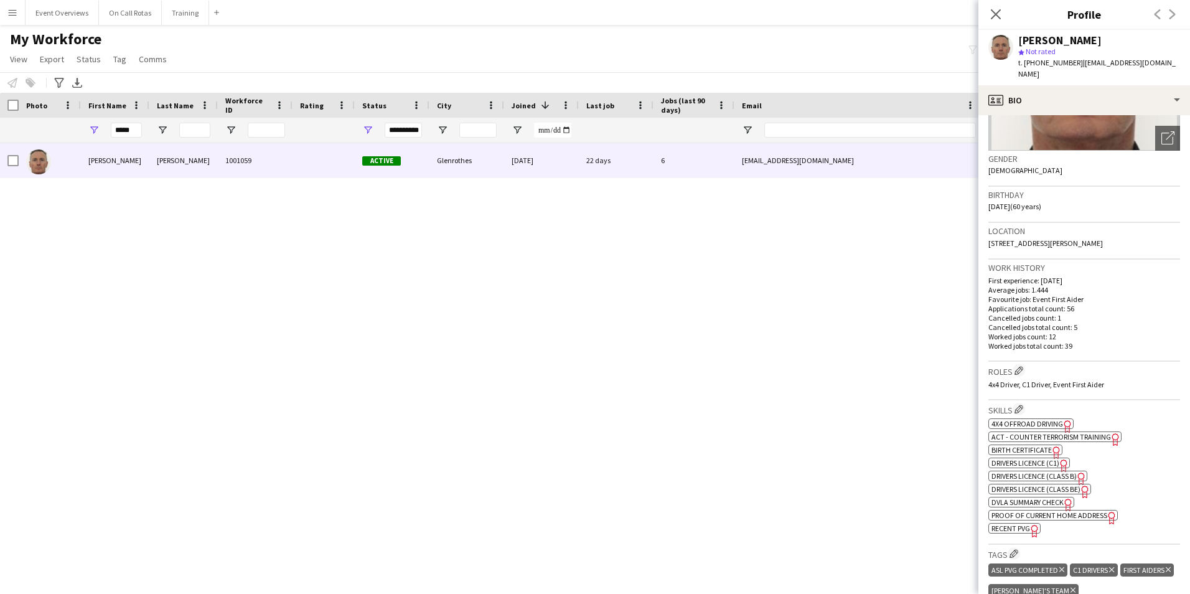
scroll to position [187, 0]
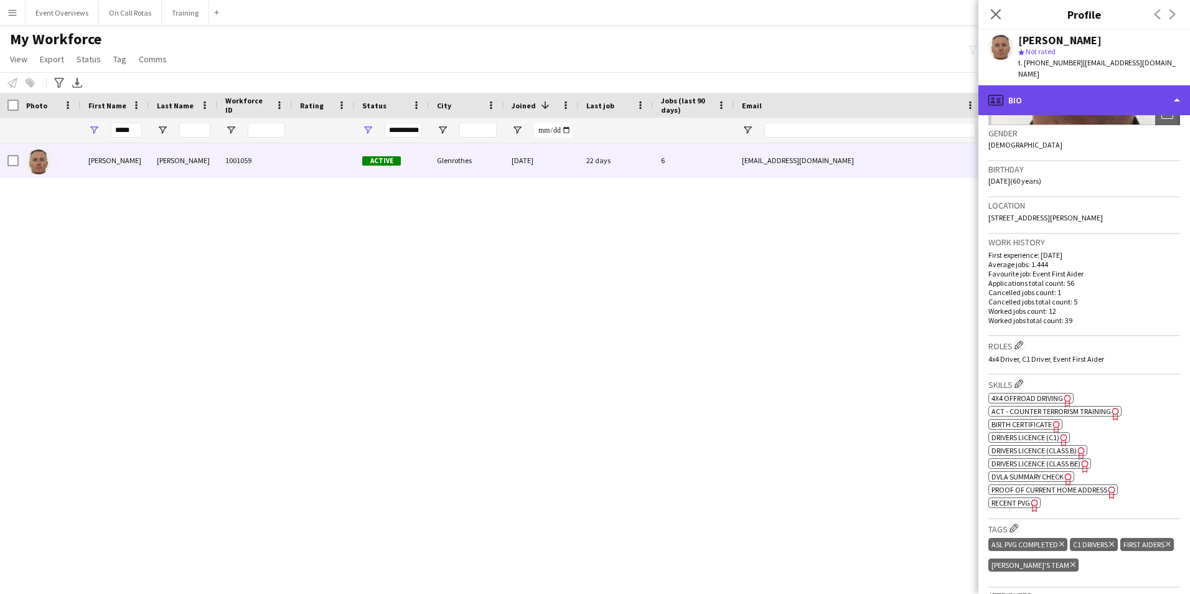
click at [1046, 85] on div "profile Bio" at bounding box center [1085, 100] width 212 height 30
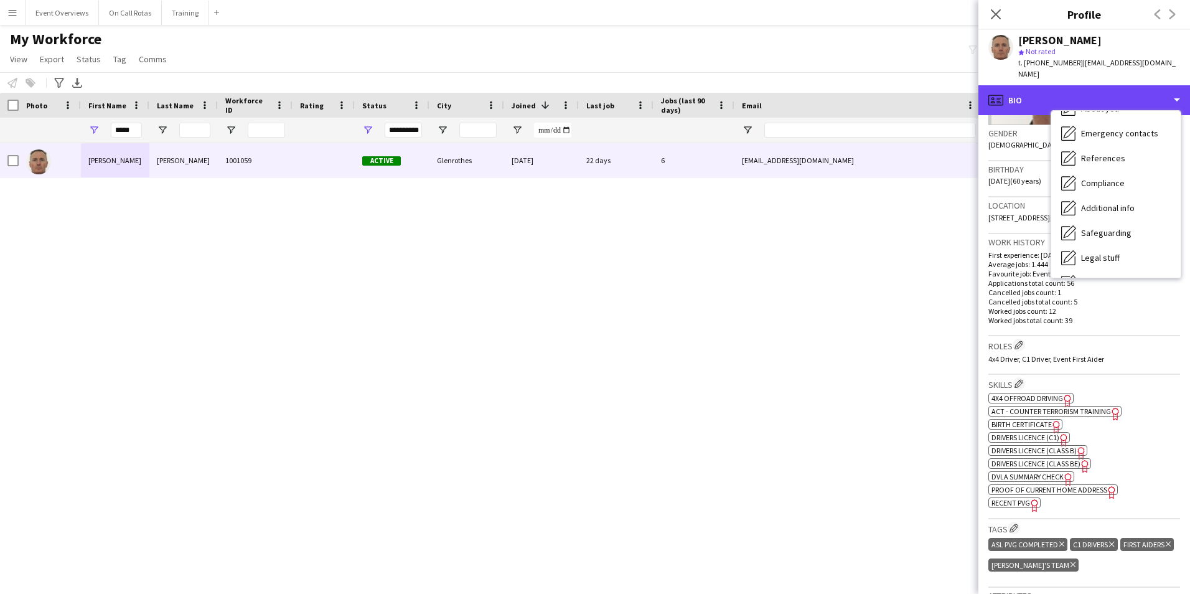
scroll to position [217, 0]
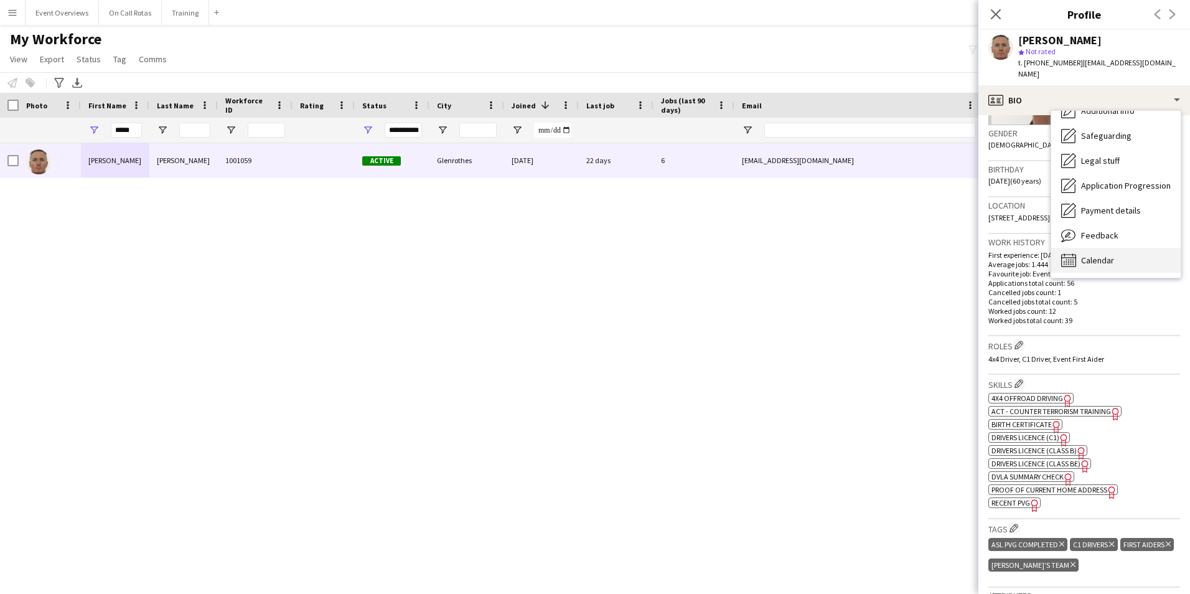
click at [1120, 248] on div "Calendar Calendar" at bounding box center [1115, 260] width 129 height 25
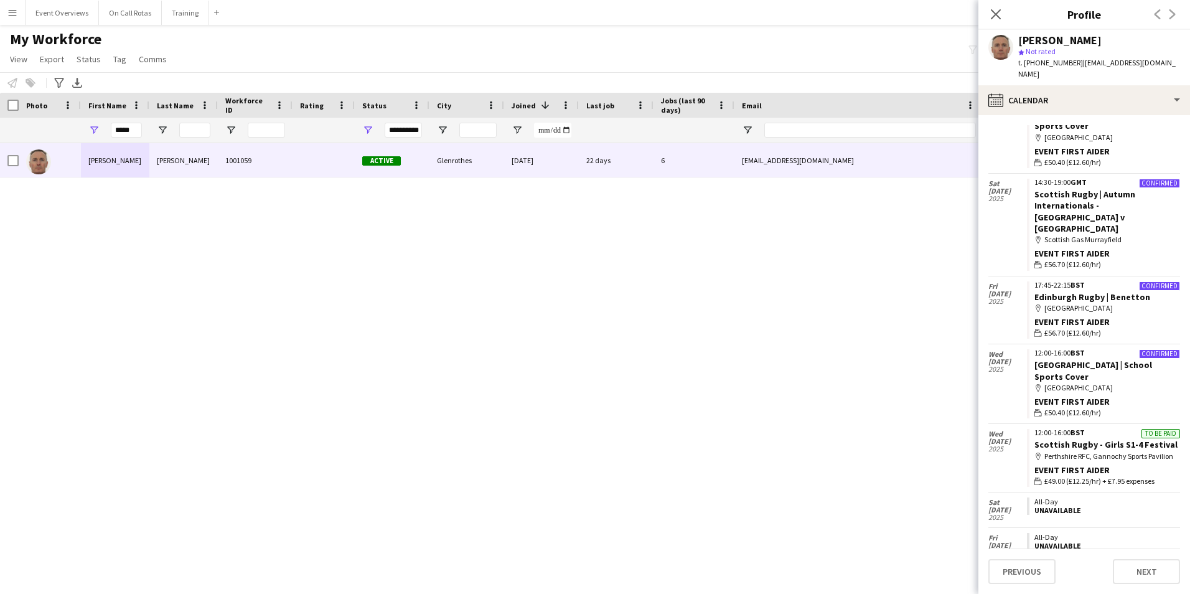
scroll to position [1169, 0]
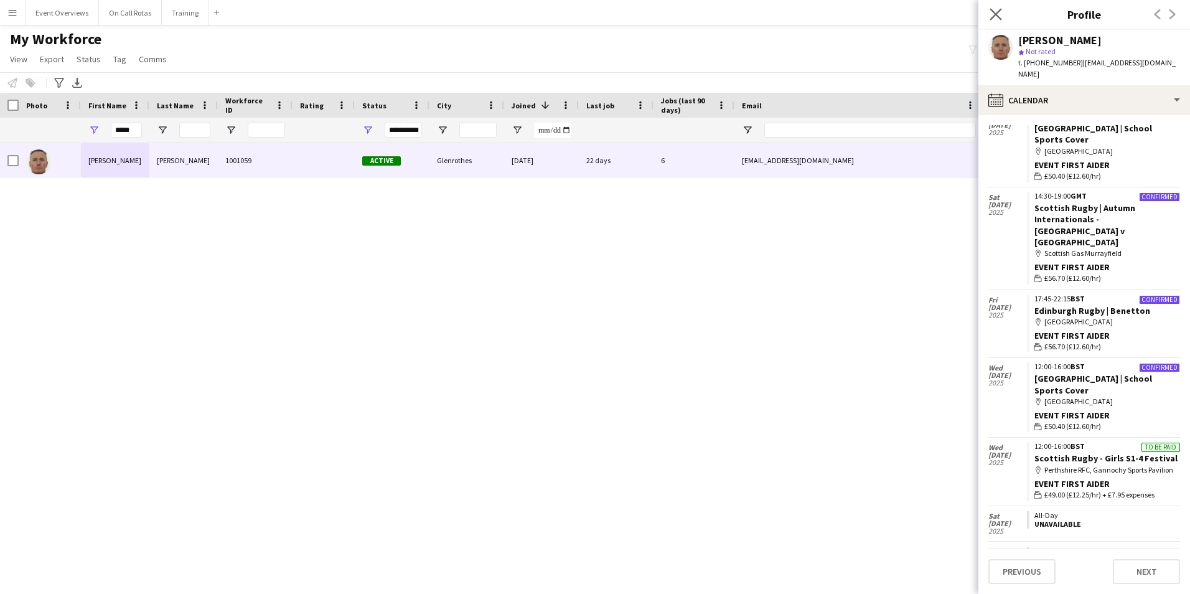
click at [999, 7] on app-icon "Close pop-in" at bounding box center [996, 15] width 18 height 18
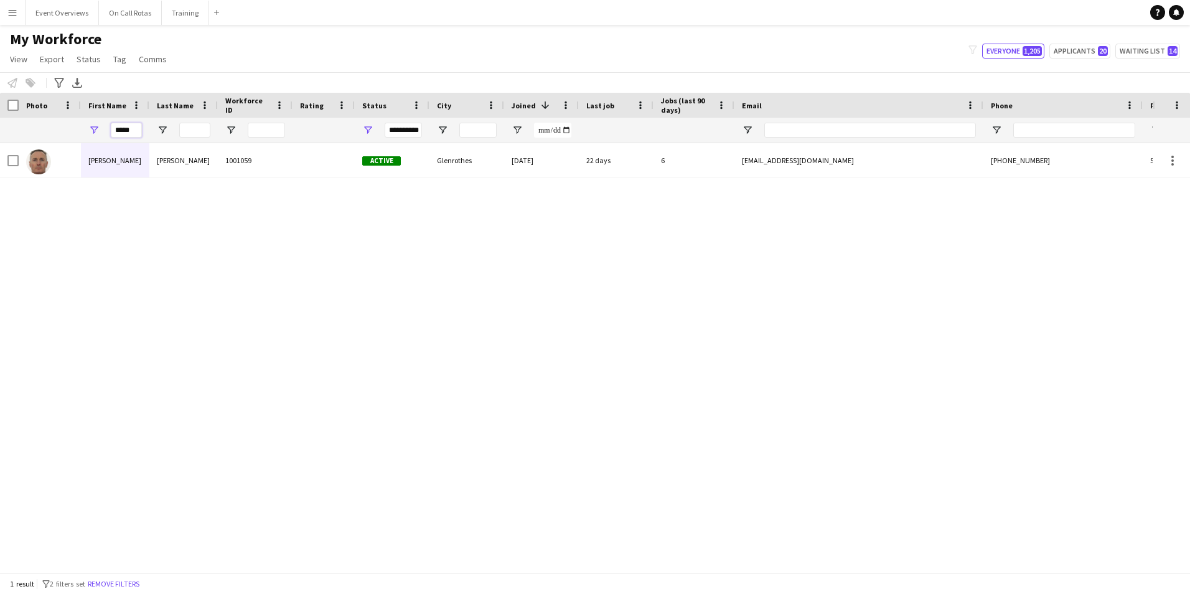
drag, startPoint x: 133, startPoint y: 131, endPoint x: -2, endPoint y: 148, distance: 135.5
click at [0, 148] on html "Menu Boards Boards Boards All jobs Status Workforce Workforce My Workforce Recr…" at bounding box center [595, 297] width 1190 height 594
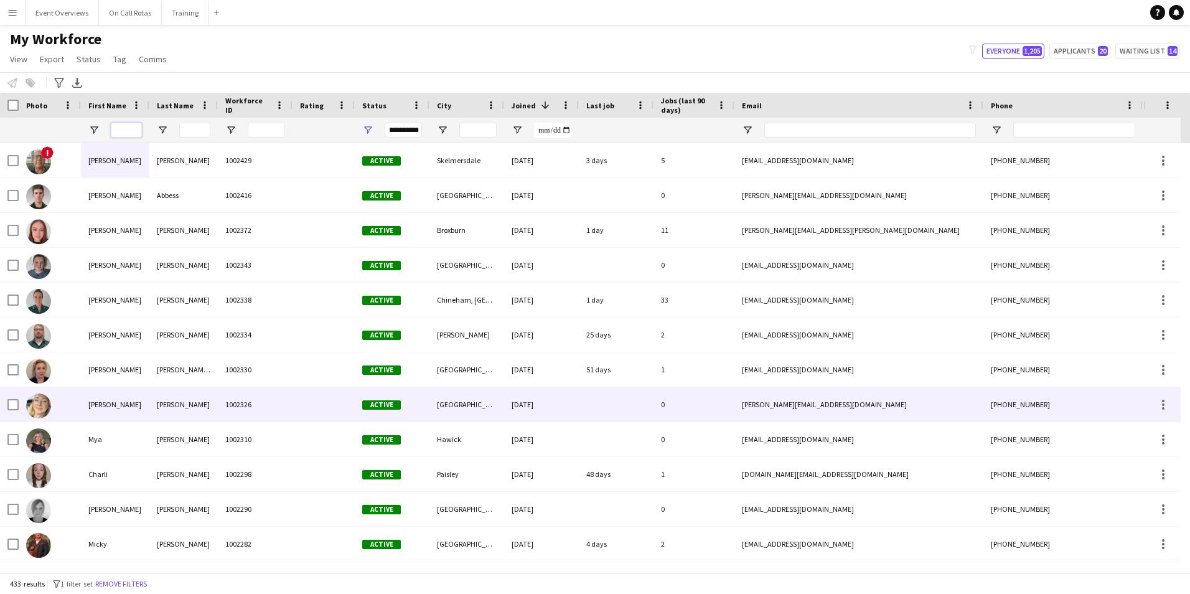
scroll to position [249, 0]
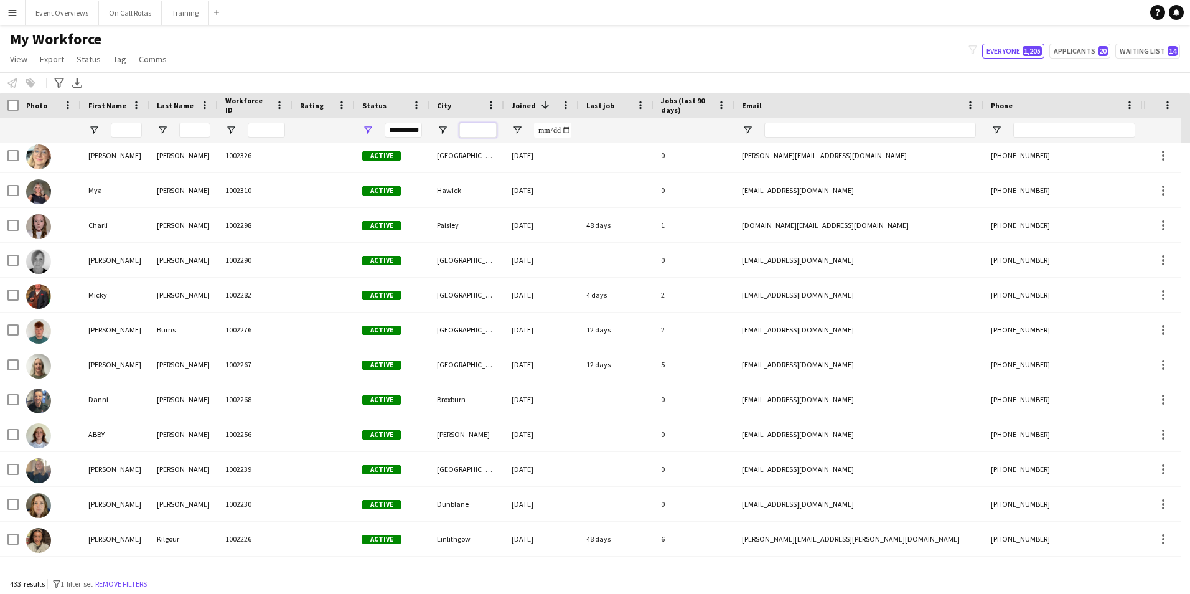
click at [473, 131] on input "City Filter Input" at bounding box center [477, 130] width 37 height 15
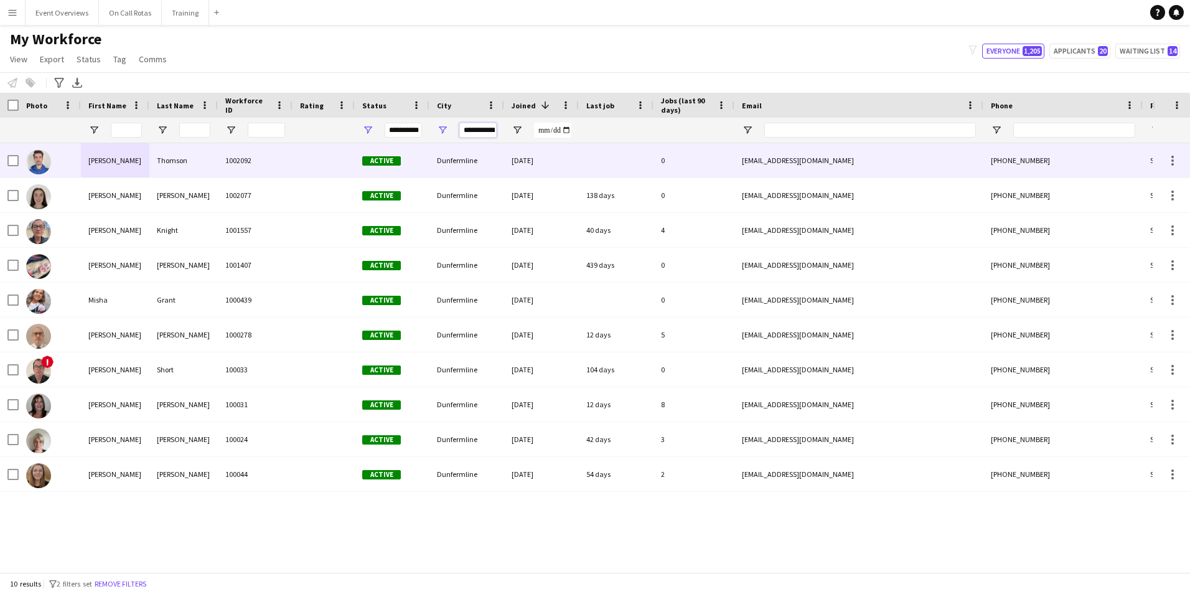
scroll to position [0, 7]
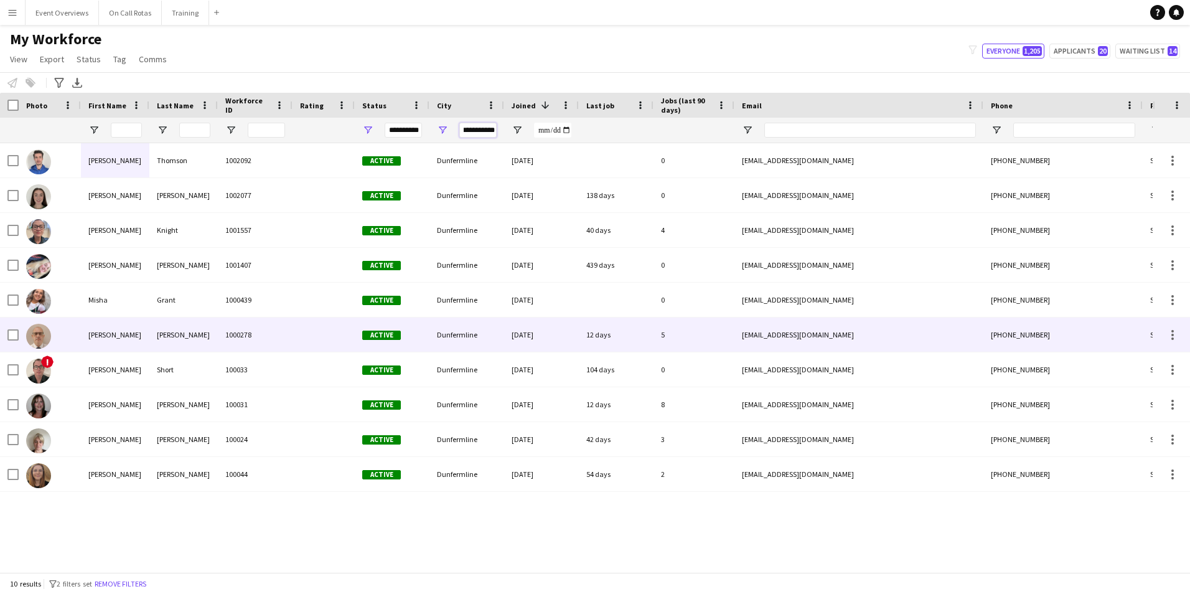
type input "**********"
click at [458, 339] on div "Dunfermline" at bounding box center [467, 334] width 75 height 34
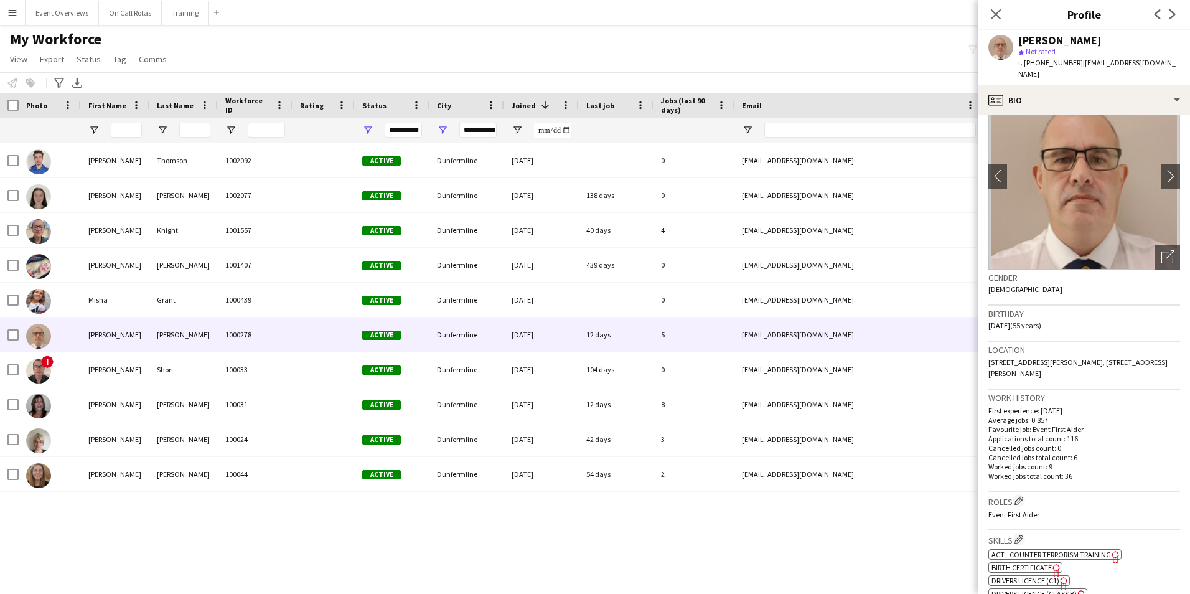
scroll to position [62, 0]
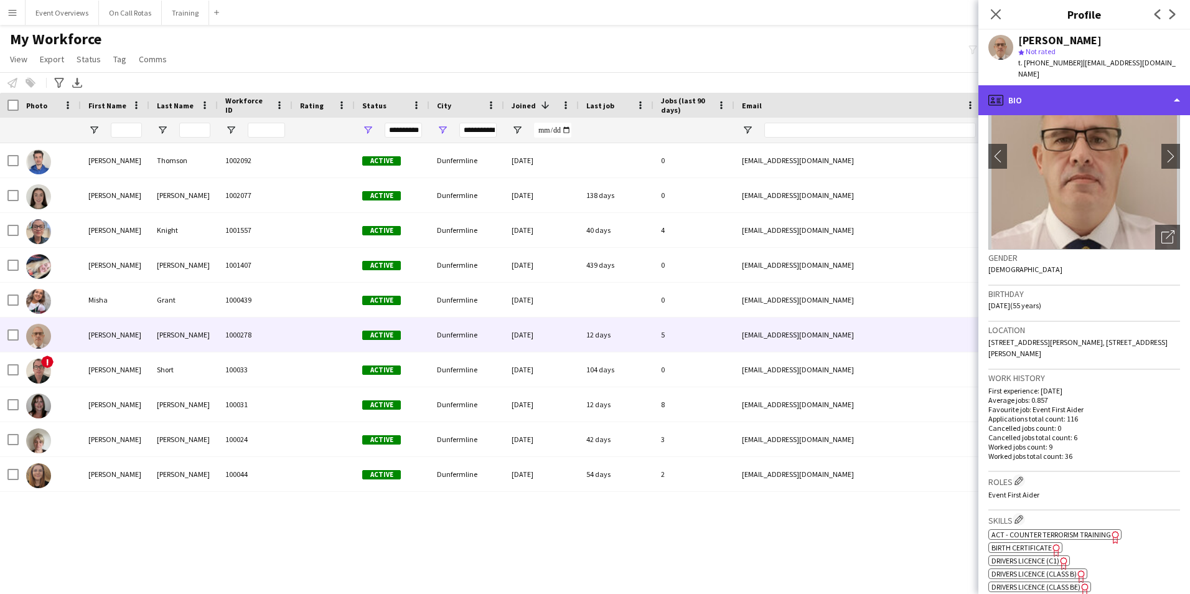
drag, startPoint x: 1078, startPoint y: 81, endPoint x: 1081, endPoint y: 93, distance: 12.8
click at [1078, 85] on div "profile Bio" at bounding box center [1085, 100] width 212 height 30
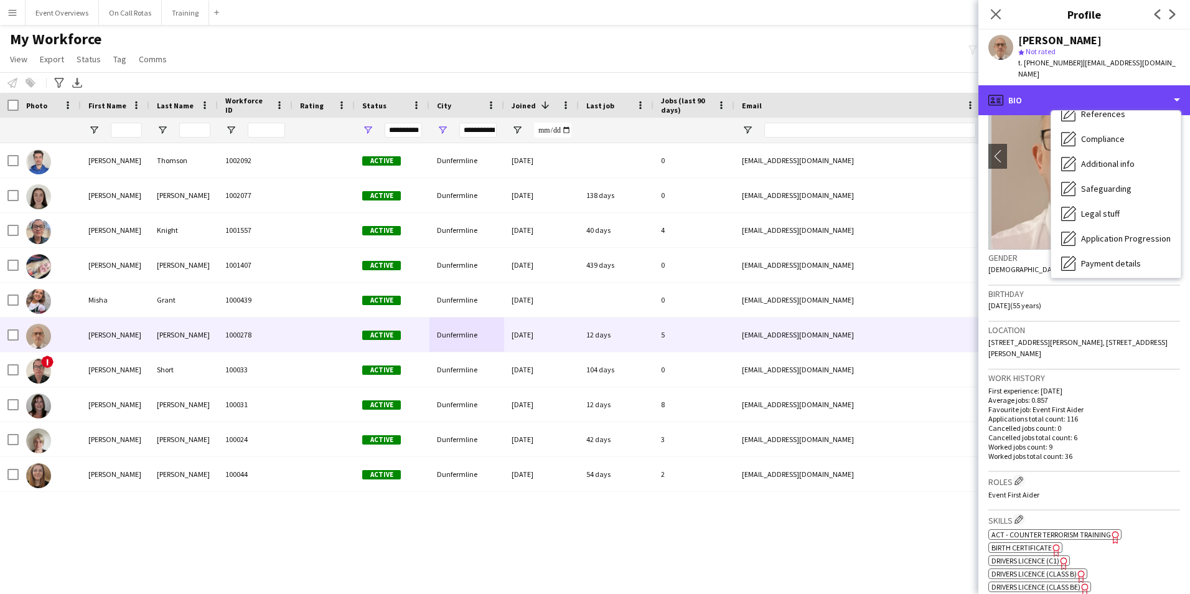
scroll to position [217, 0]
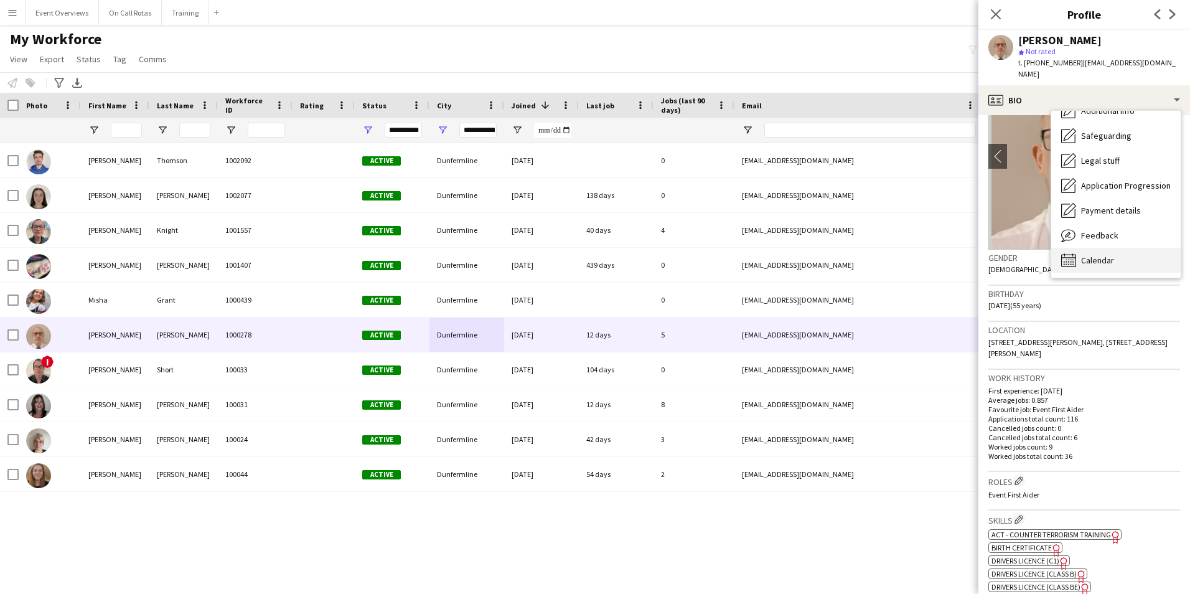
click at [1104, 255] on span "Calendar" at bounding box center [1097, 260] width 33 height 11
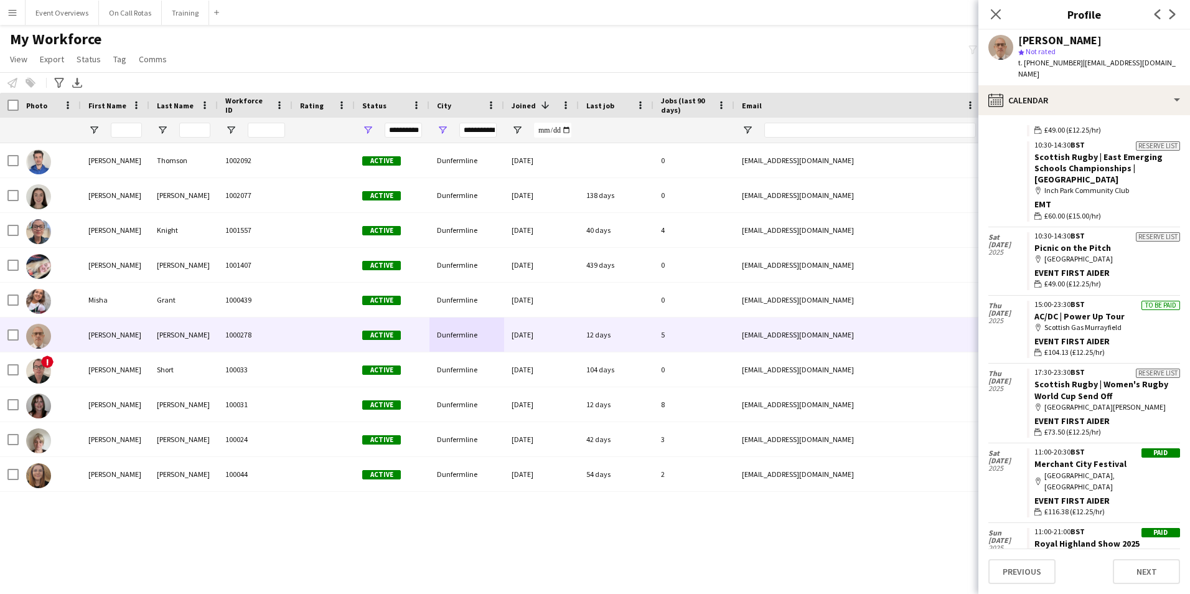
scroll to position [2144, 0]
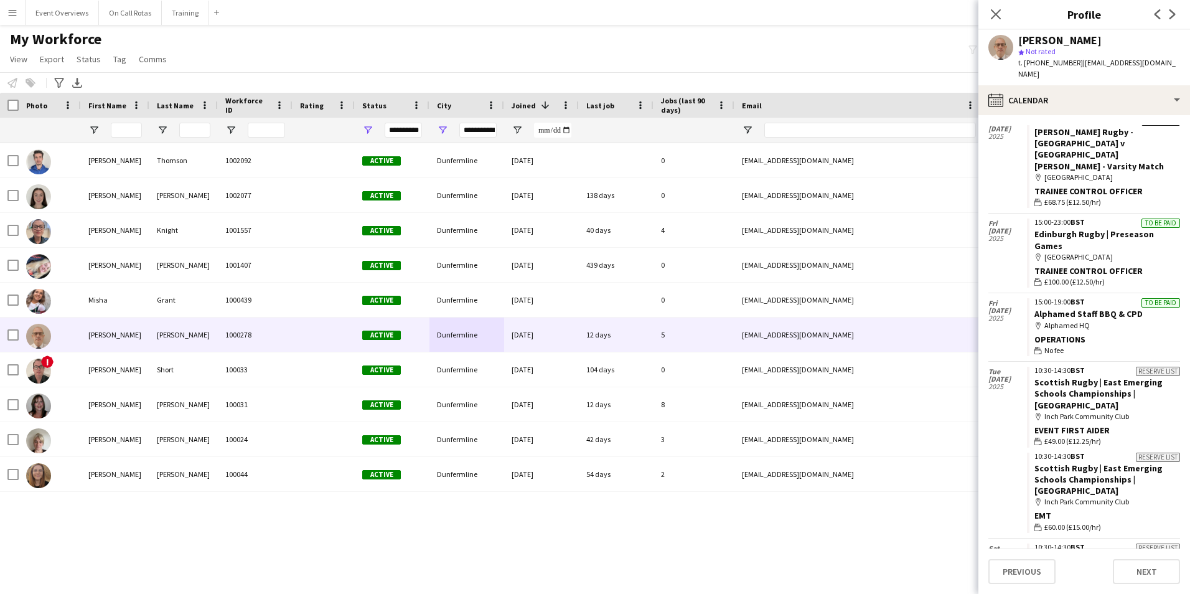
drag, startPoint x: 1054, startPoint y: 62, endPoint x: 1056, endPoint y: 68, distance: 6.7
click at [1054, 62] on span "t. [PHONE_NUMBER]" at bounding box center [1050, 62] width 65 height 9
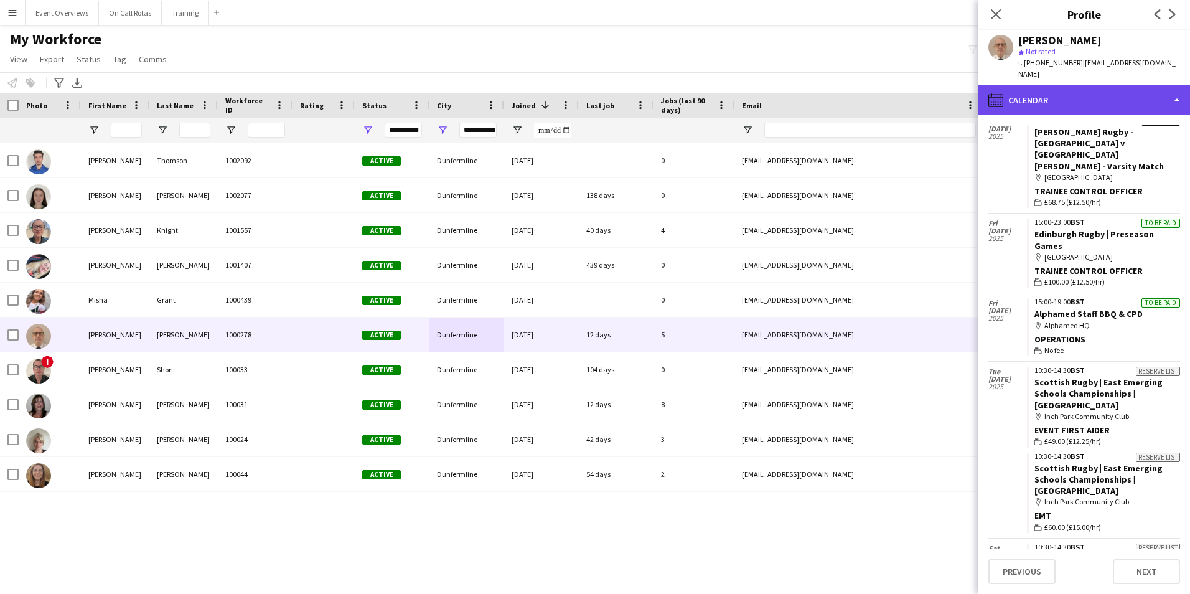
click at [1062, 87] on div "calendar-full Calendar" at bounding box center [1085, 100] width 212 height 30
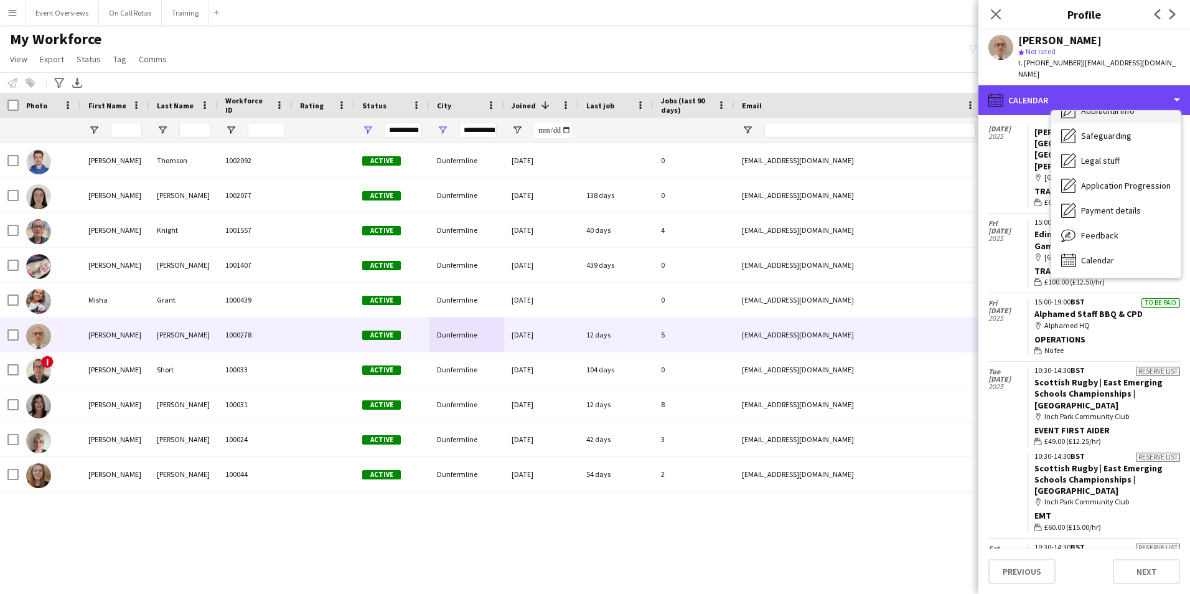
scroll to position [0, 0]
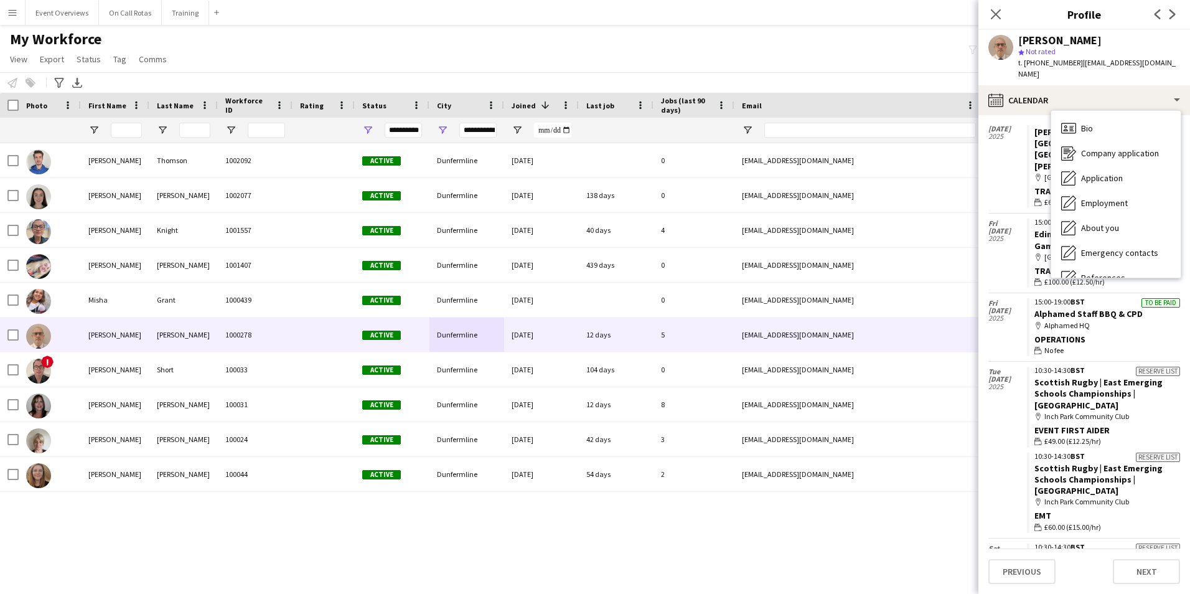
click at [1088, 116] on div "Bio Bio" at bounding box center [1115, 128] width 129 height 25
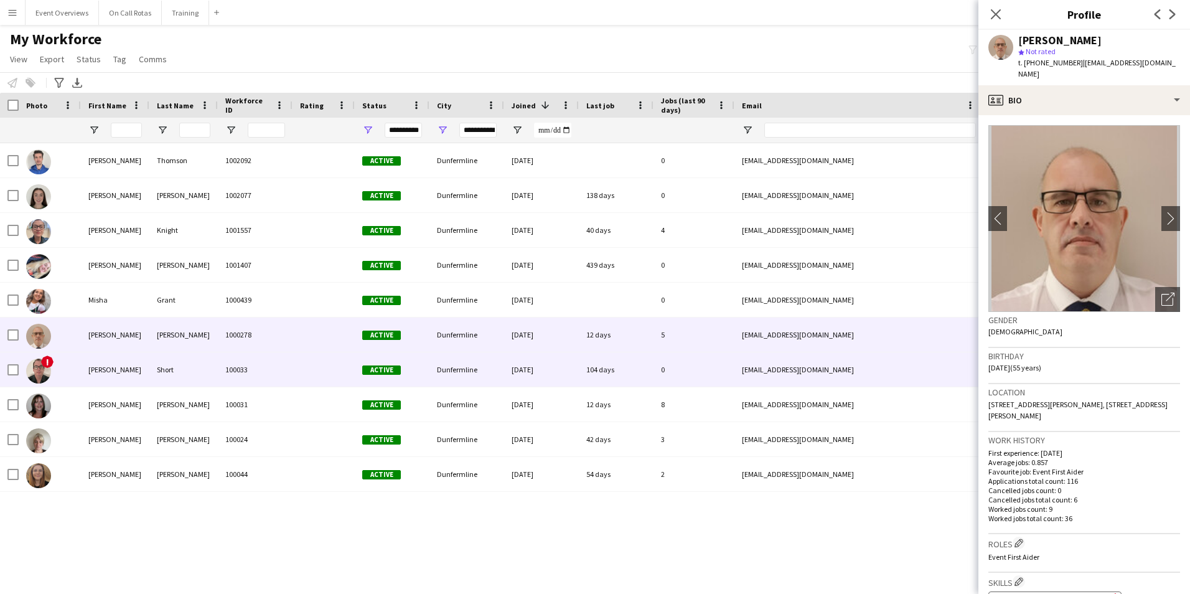
click at [199, 384] on div "Short" at bounding box center [183, 369] width 68 height 34
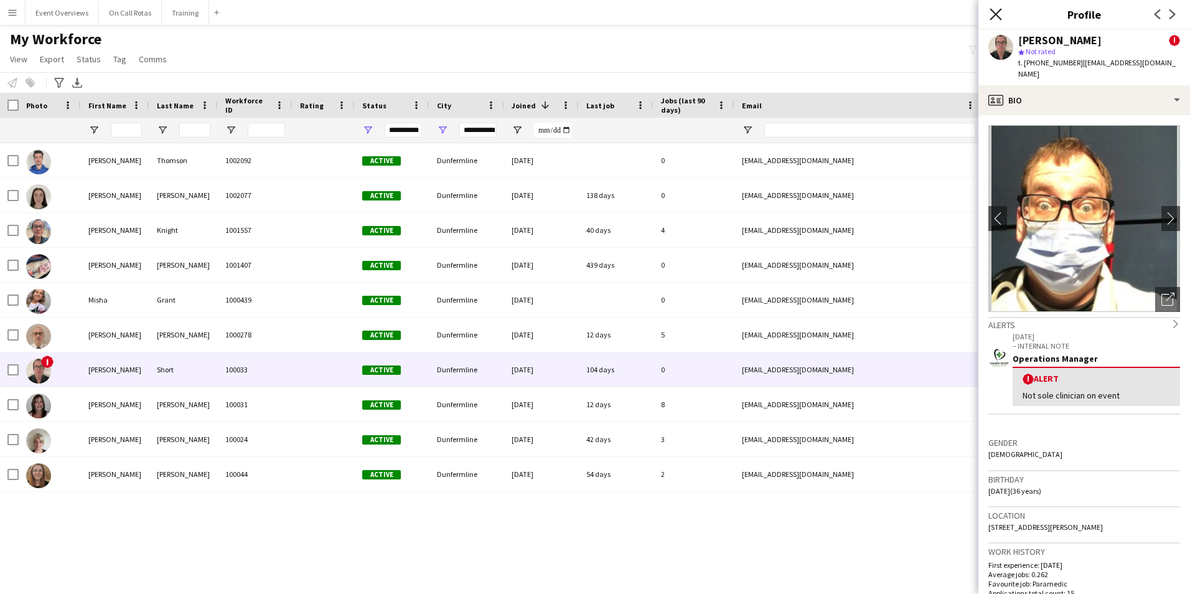
click at [1001, 15] on icon "Close pop-in" at bounding box center [996, 14] width 12 height 12
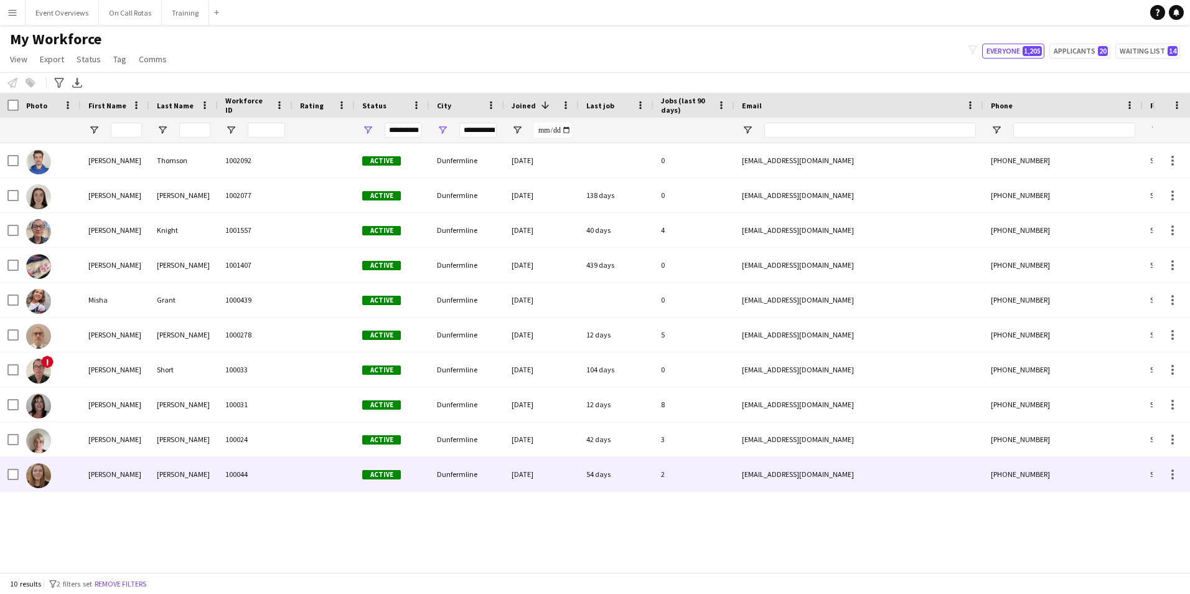
click at [210, 476] on div "[PERSON_NAME]" at bounding box center [183, 474] width 68 height 34
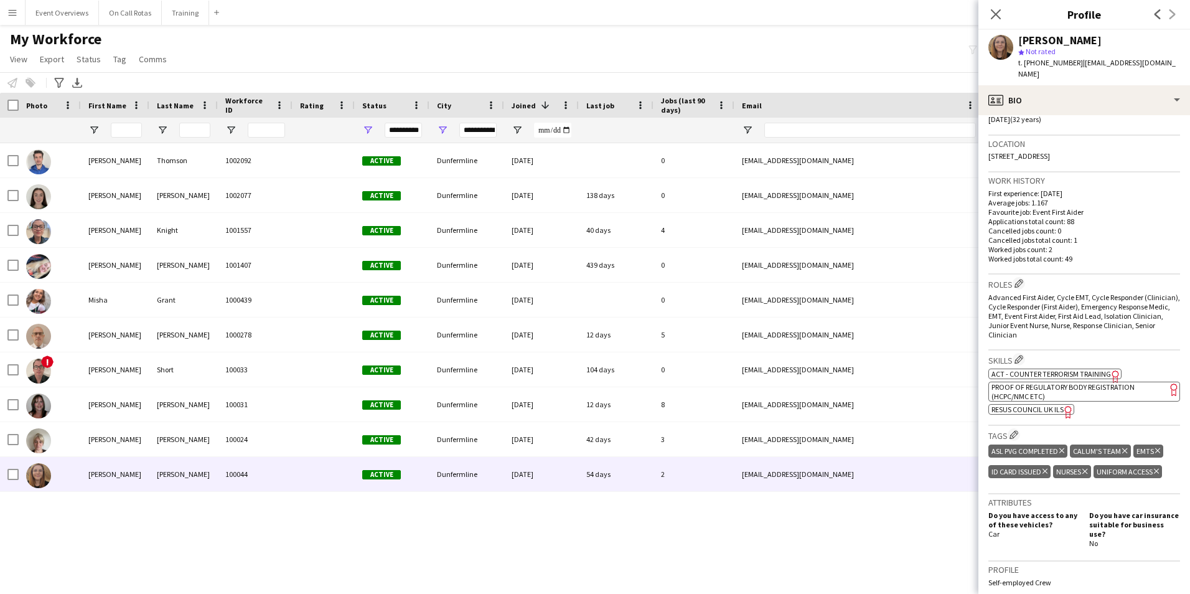
scroll to position [249, 0]
click at [1002, 11] on icon "Close pop-in" at bounding box center [996, 14] width 12 height 12
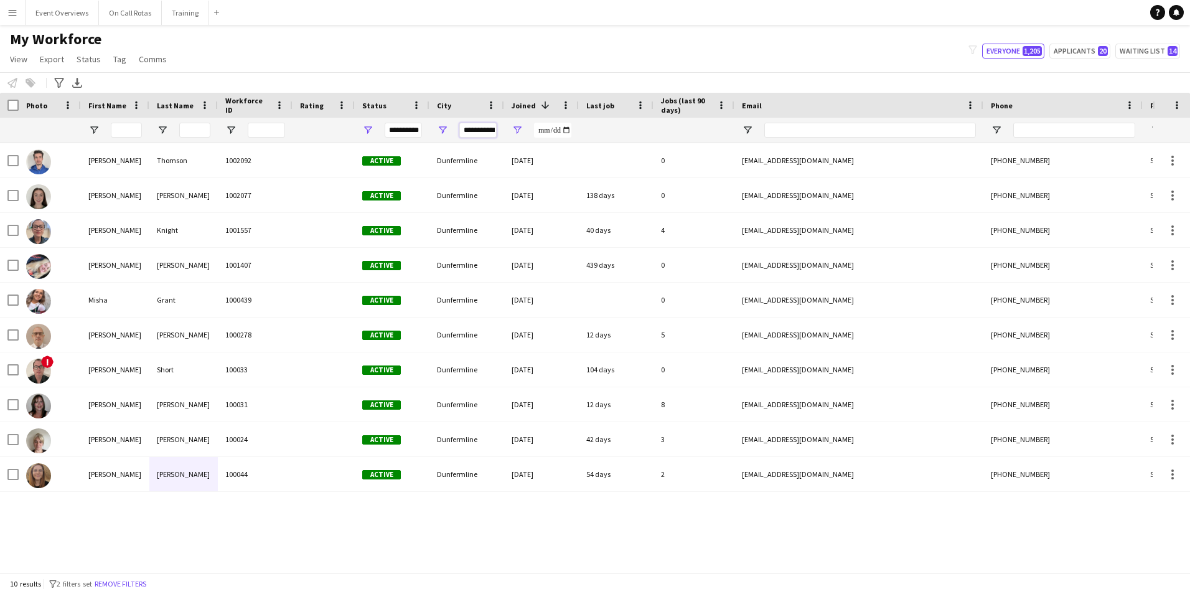
scroll to position [0, 7]
drag, startPoint x: 464, startPoint y: 129, endPoint x: 546, endPoint y: 128, distance: 81.6
click at [535, 131] on div "**********" at bounding box center [675, 130] width 1350 height 25
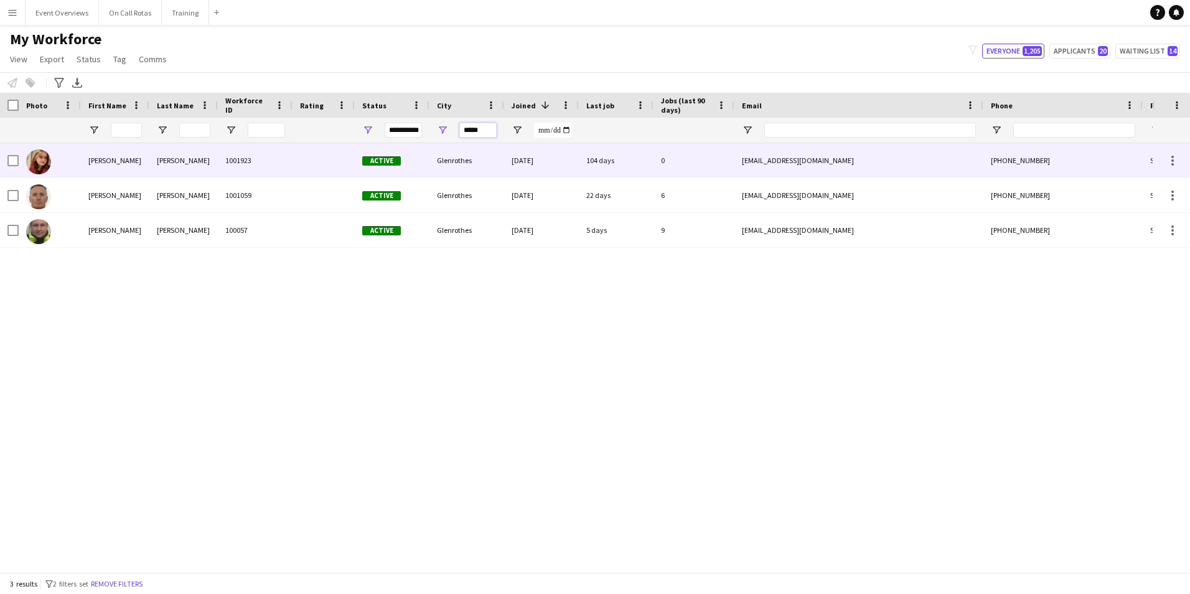
type input "*****"
click at [459, 177] on div "Glenrothes" at bounding box center [467, 160] width 75 height 34
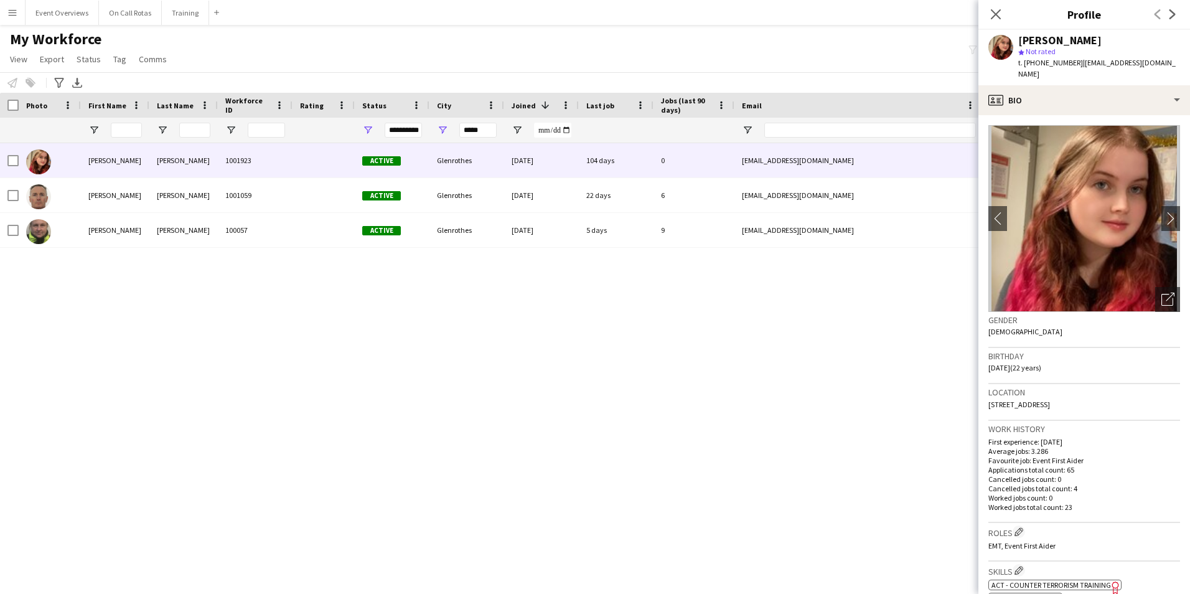
click at [1169, 220] on img at bounding box center [1085, 218] width 192 height 187
click at [1168, 212] on app-icon "chevron-right" at bounding box center [1171, 218] width 19 height 13
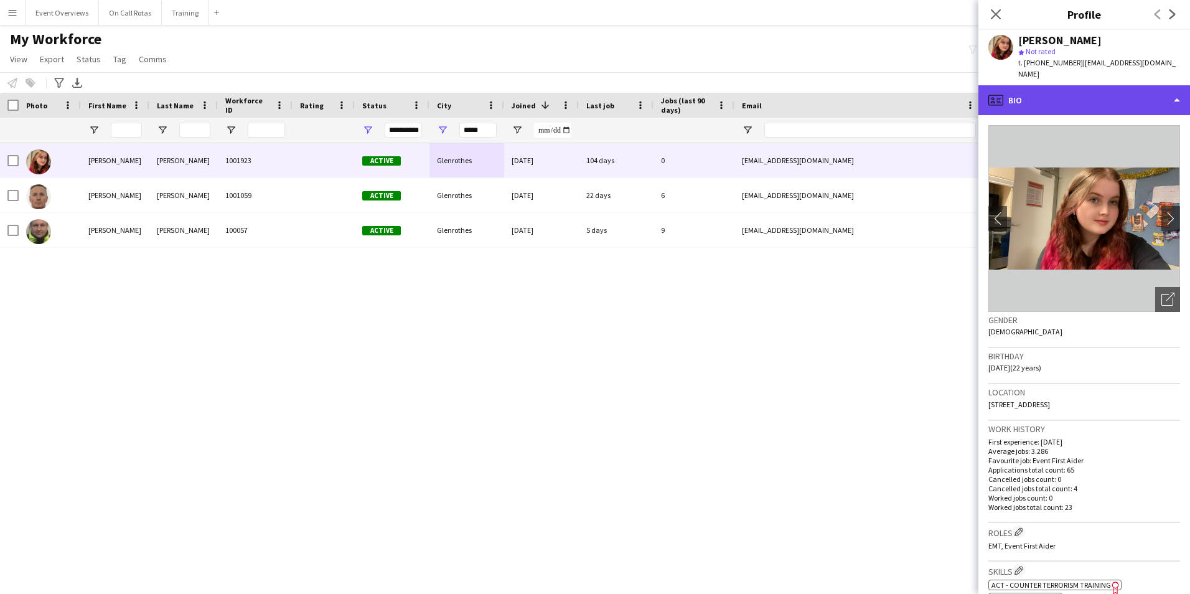
click at [1069, 85] on div "profile Bio" at bounding box center [1085, 100] width 212 height 30
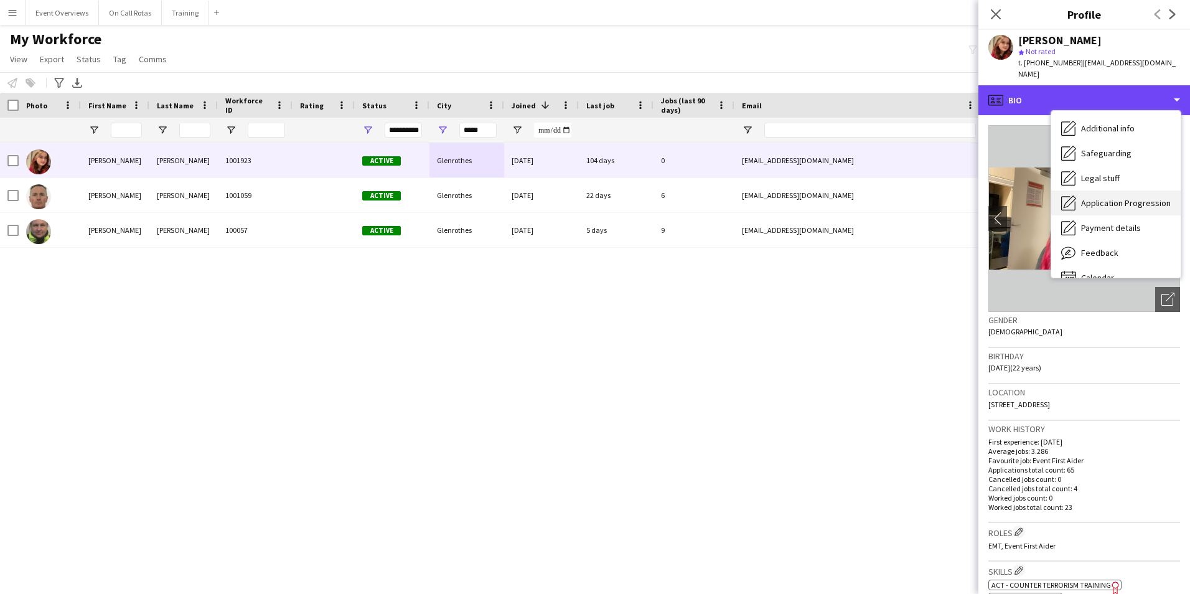
scroll to position [217, 0]
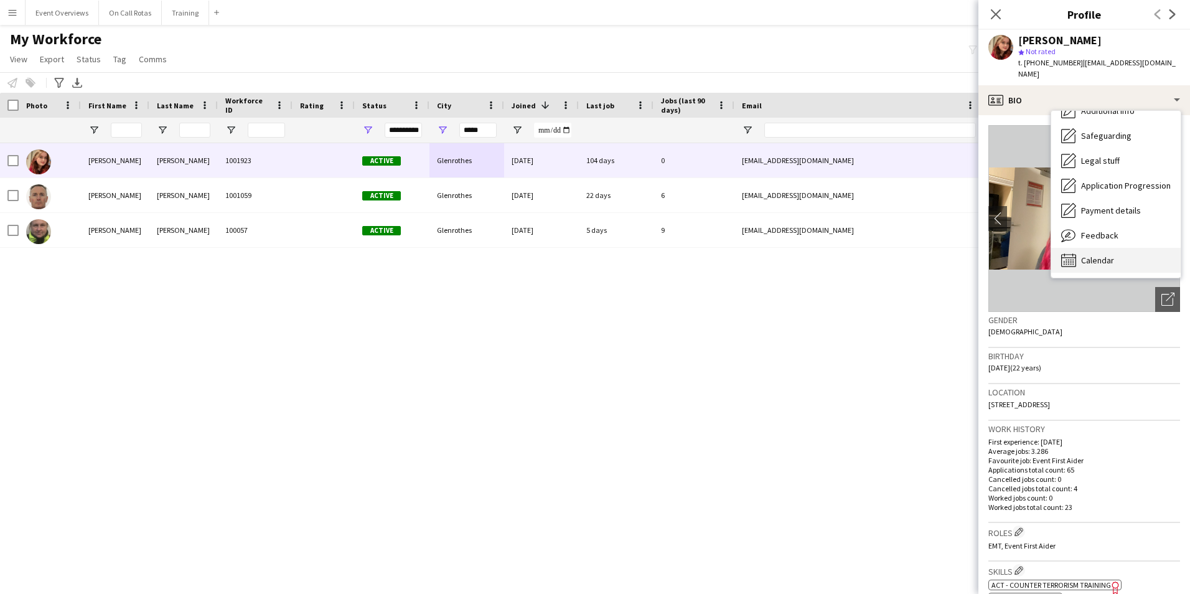
click at [1101, 248] on div "Calendar Calendar" at bounding box center [1115, 260] width 129 height 25
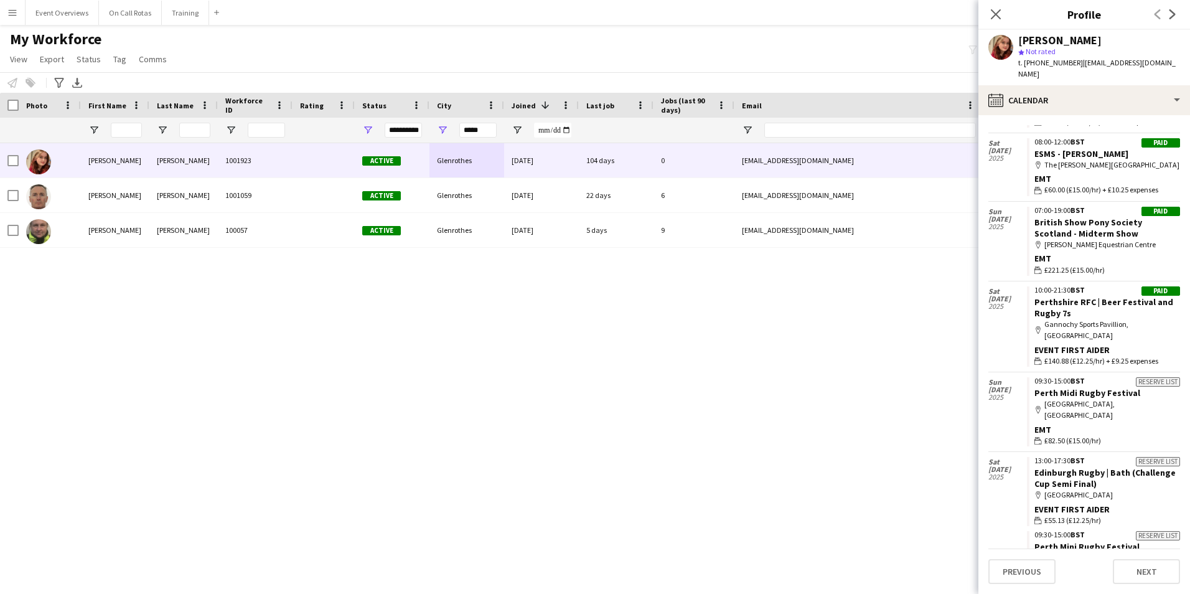
scroll to position [0, 0]
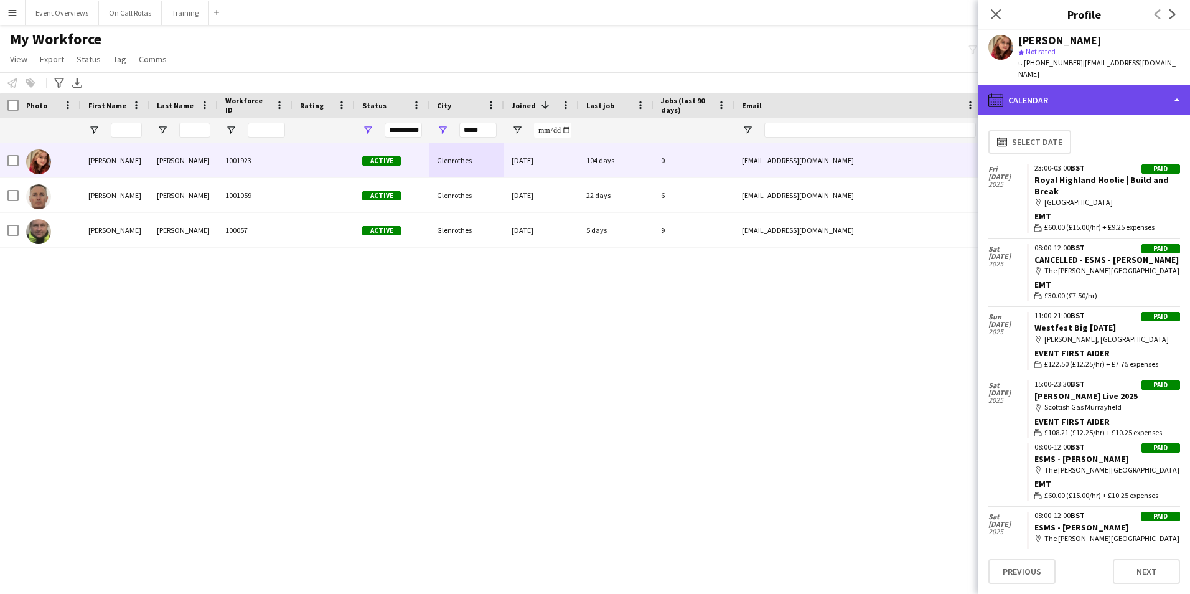
click at [1092, 90] on div "calendar-full Calendar" at bounding box center [1085, 100] width 212 height 30
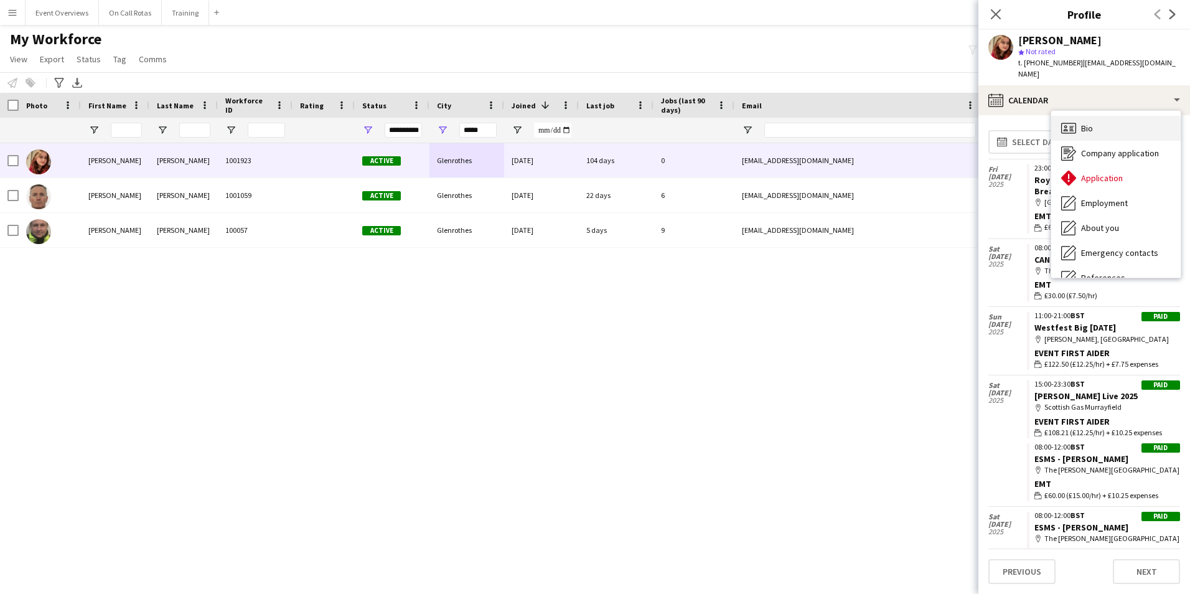
click at [1125, 118] on div "Bio Bio" at bounding box center [1115, 128] width 129 height 25
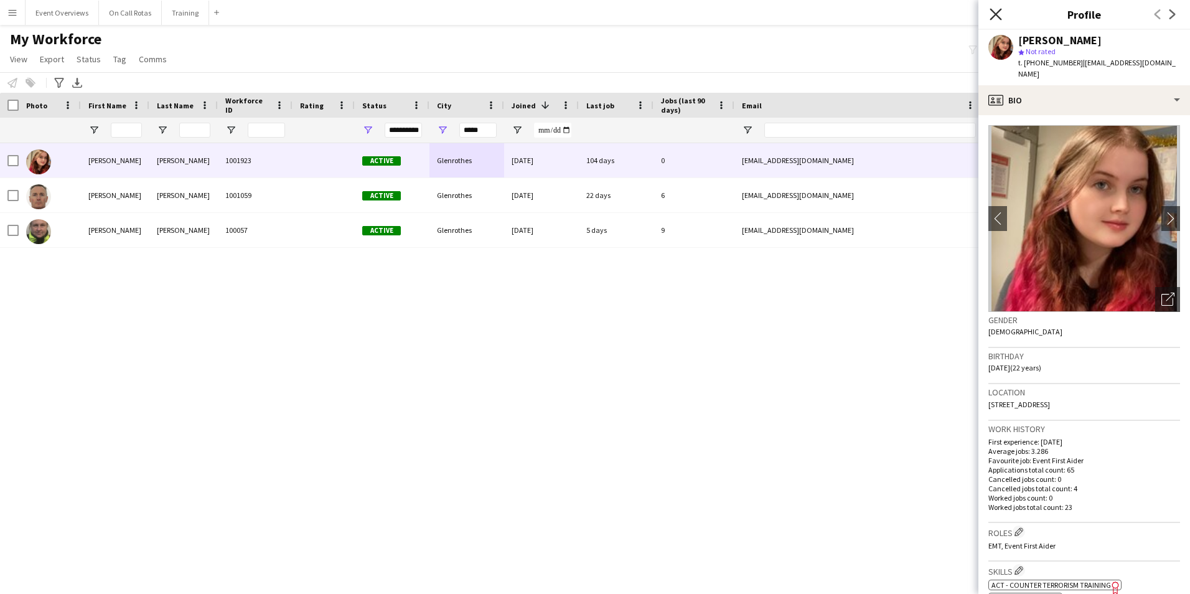
click at [995, 17] on icon "Close pop-in" at bounding box center [996, 14] width 12 height 12
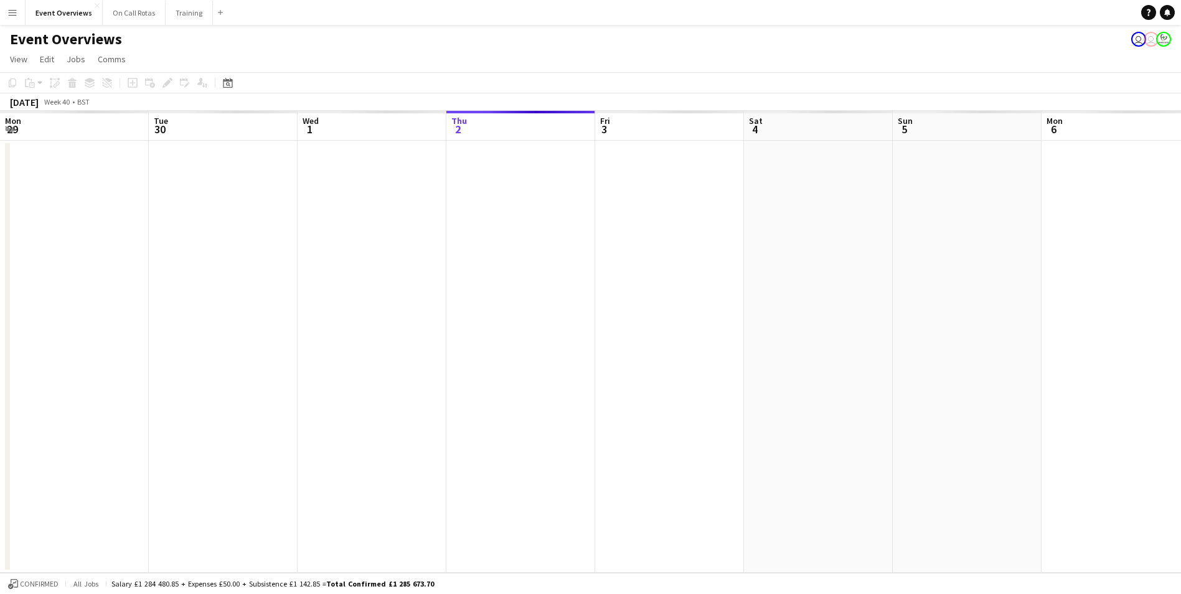
scroll to position [0, 298]
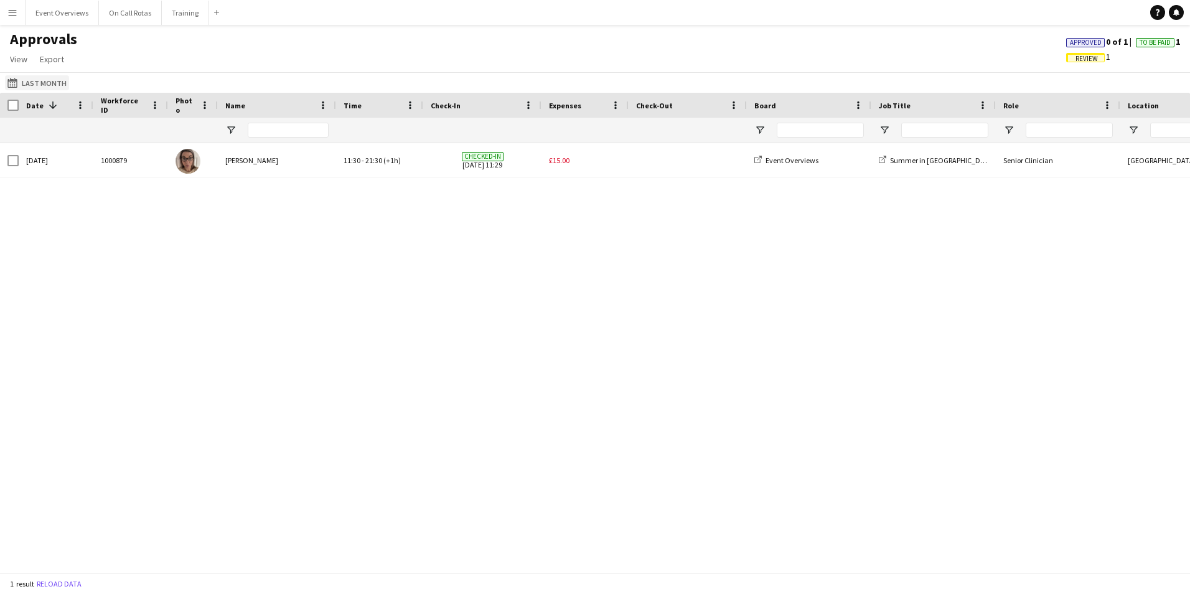
click at [32, 82] on button "Last Month Last Month" at bounding box center [37, 82] width 64 height 15
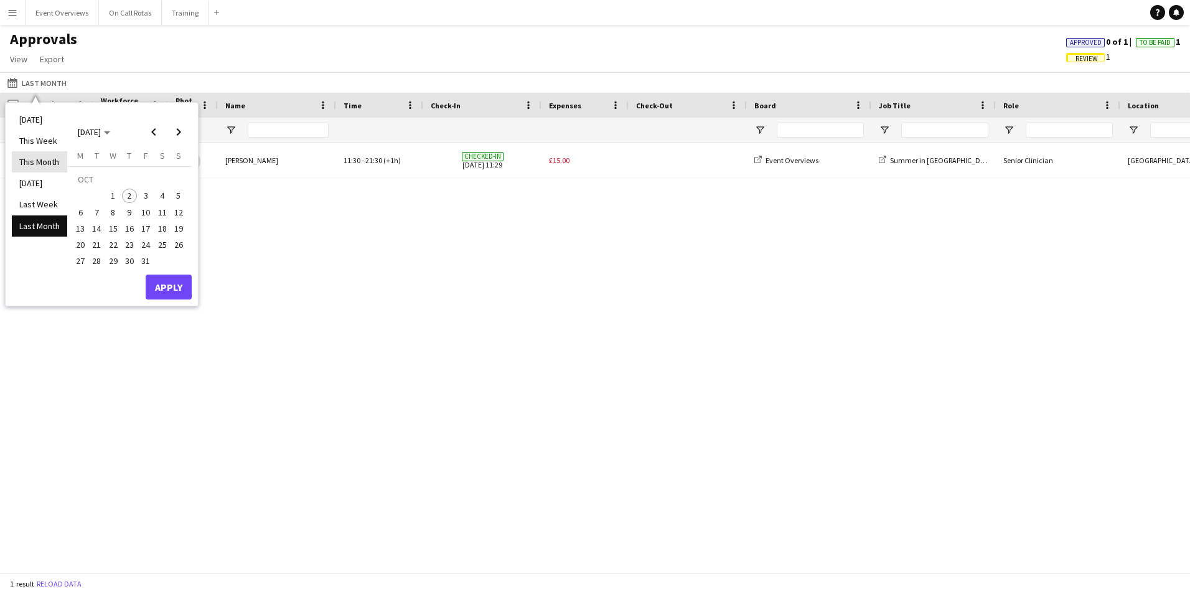
click at [45, 158] on li "This Month" at bounding box center [39, 161] width 55 height 21
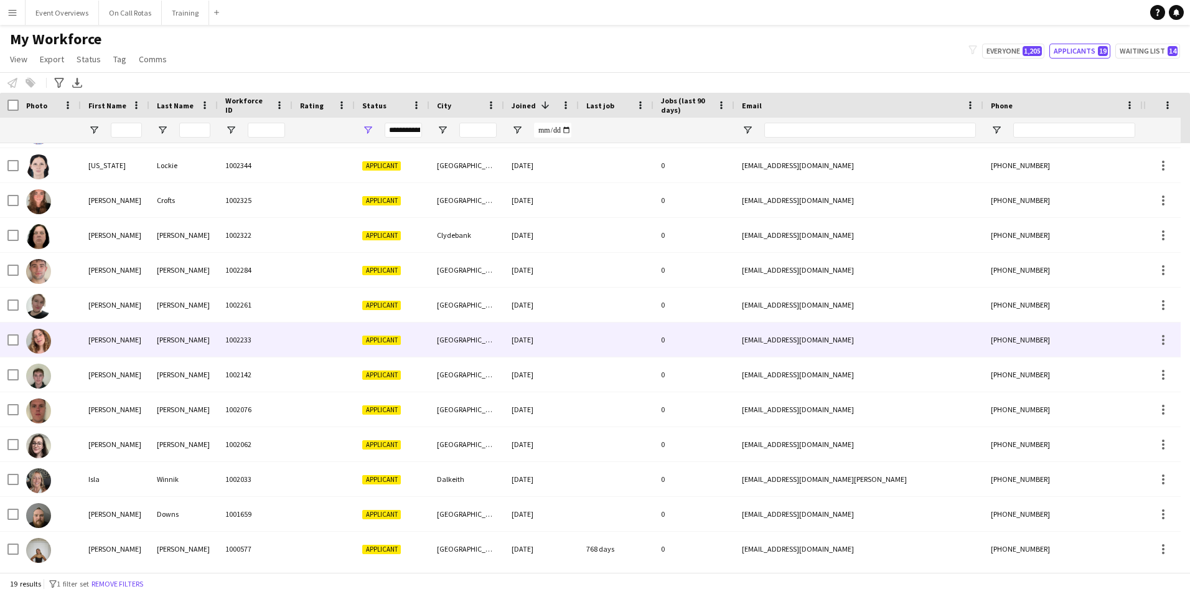
scroll to position [243, 0]
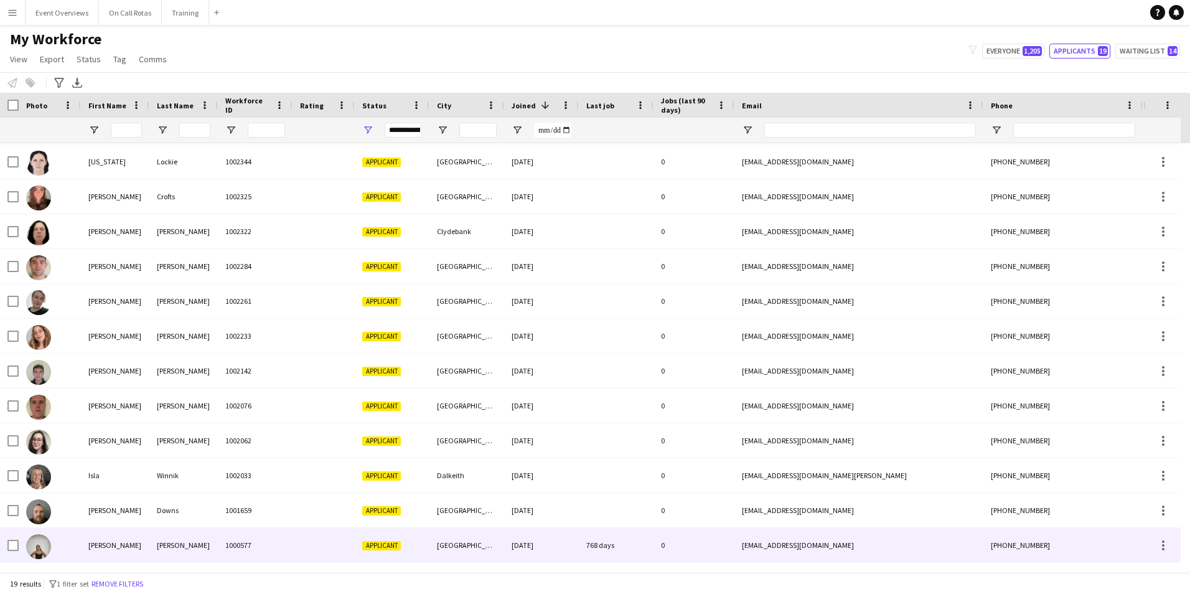
click at [134, 532] on div "[PERSON_NAME]" at bounding box center [115, 545] width 68 height 34
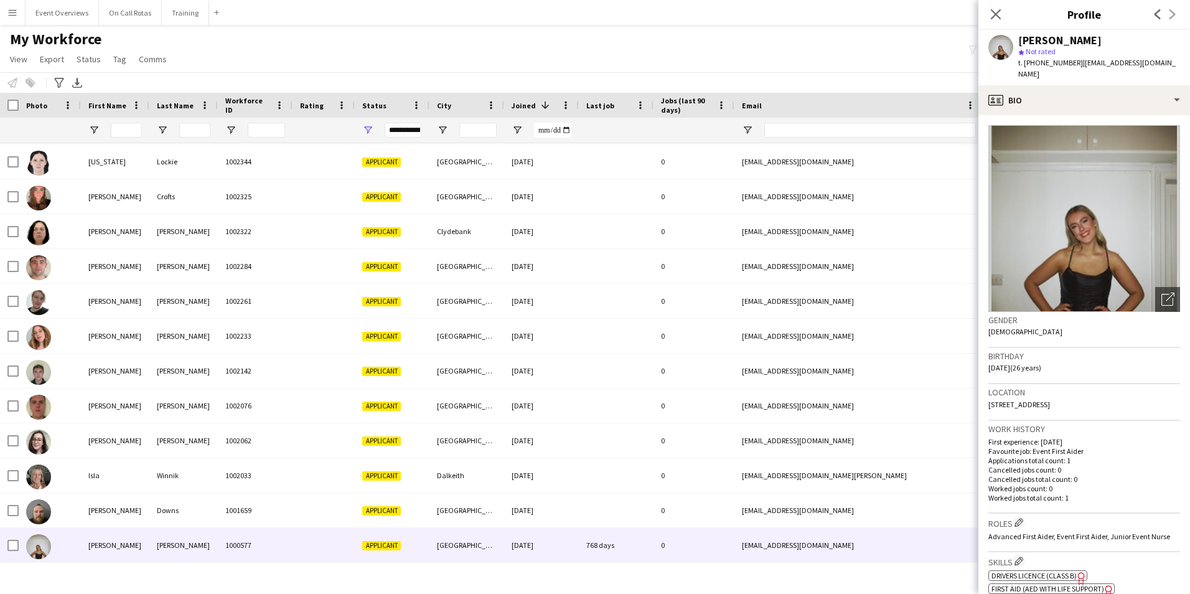
click at [1004, 10] on div "Close pop-in" at bounding box center [996, 14] width 35 height 29
click at [995, 11] on icon "Close pop-in" at bounding box center [996, 14] width 12 height 12
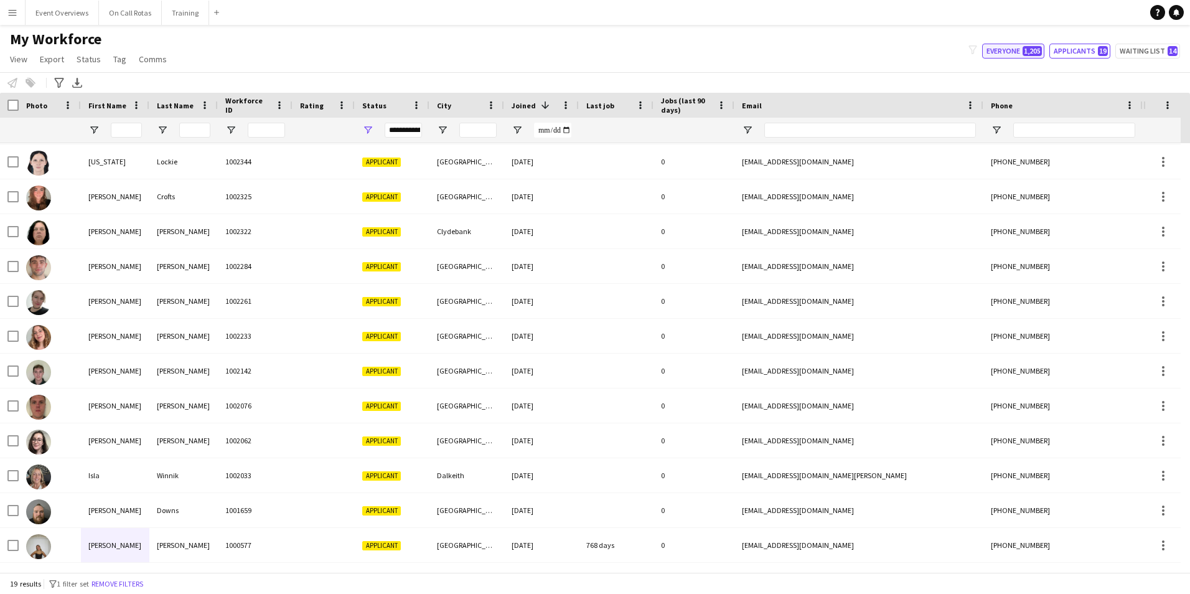
click at [1010, 50] on button "Everyone 1,205" at bounding box center [1013, 51] width 62 height 15
type input "**********"
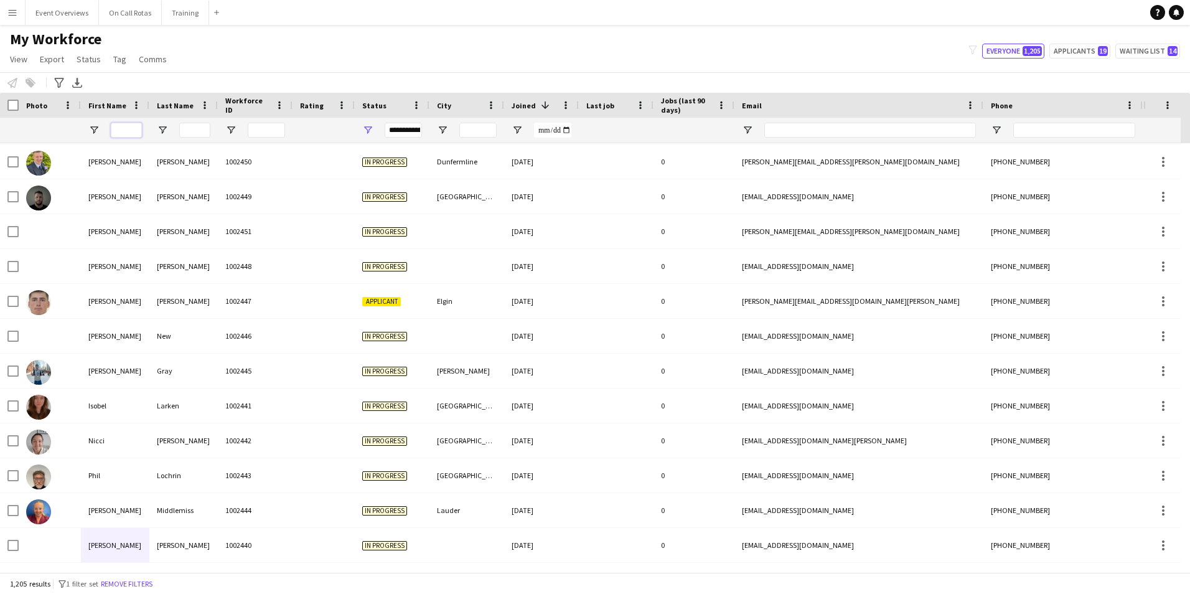
click at [131, 129] on input "First Name Filter Input" at bounding box center [126, 130] width 31 height 15
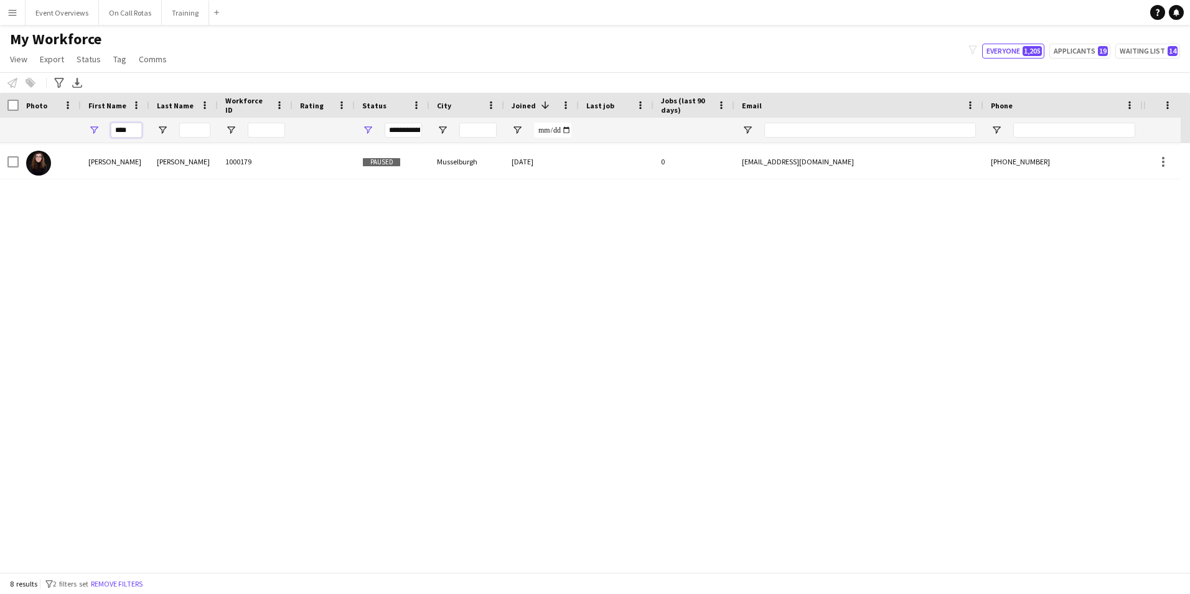
scroll to position [0, 0]
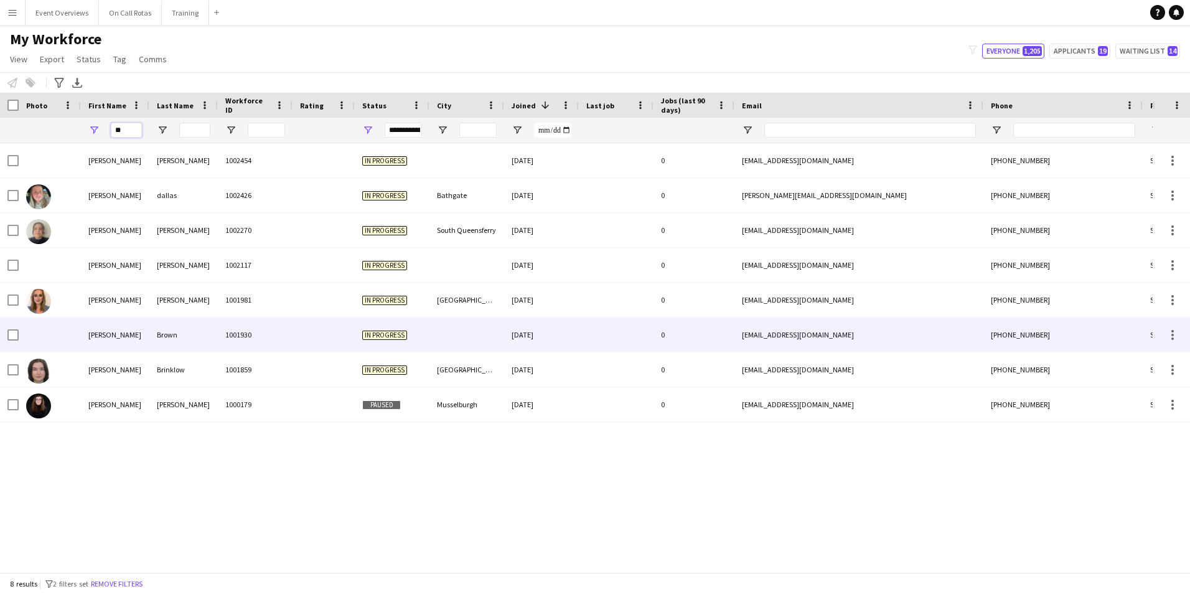
type input "*"
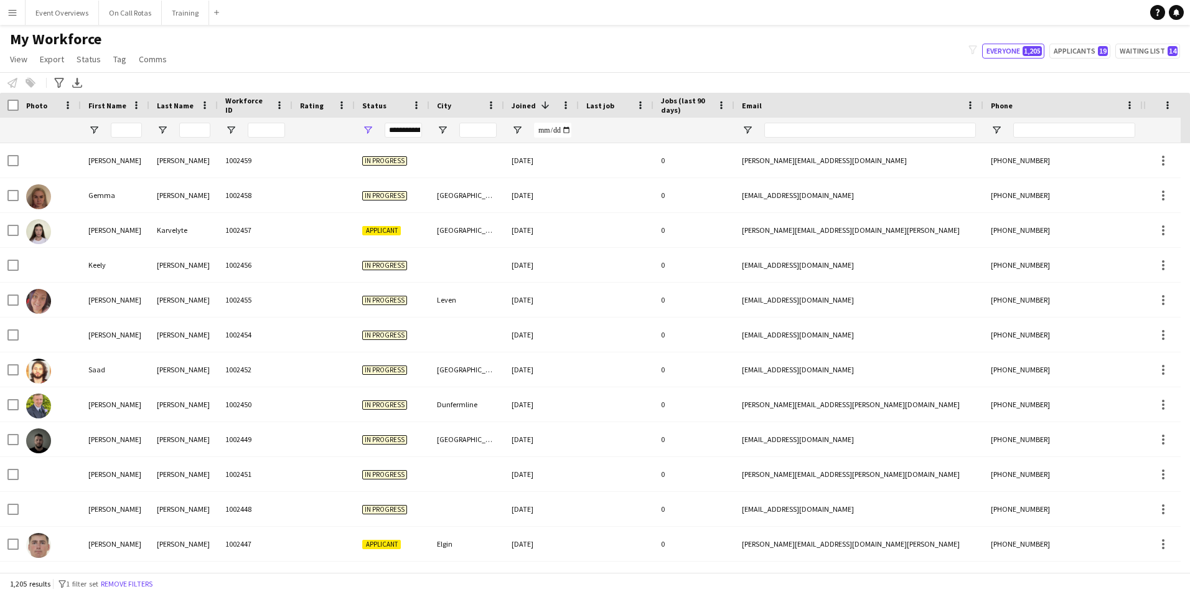
click at [1103, 43] on div "My Workforce View Views Default view Active Staff Applications - First Aider Ap…" at bounding box center [595, 51] width 1190 height 42
click at [1100, 55] on button "Applicants 19" at bounding box center [1080, 51] width 61 height 15
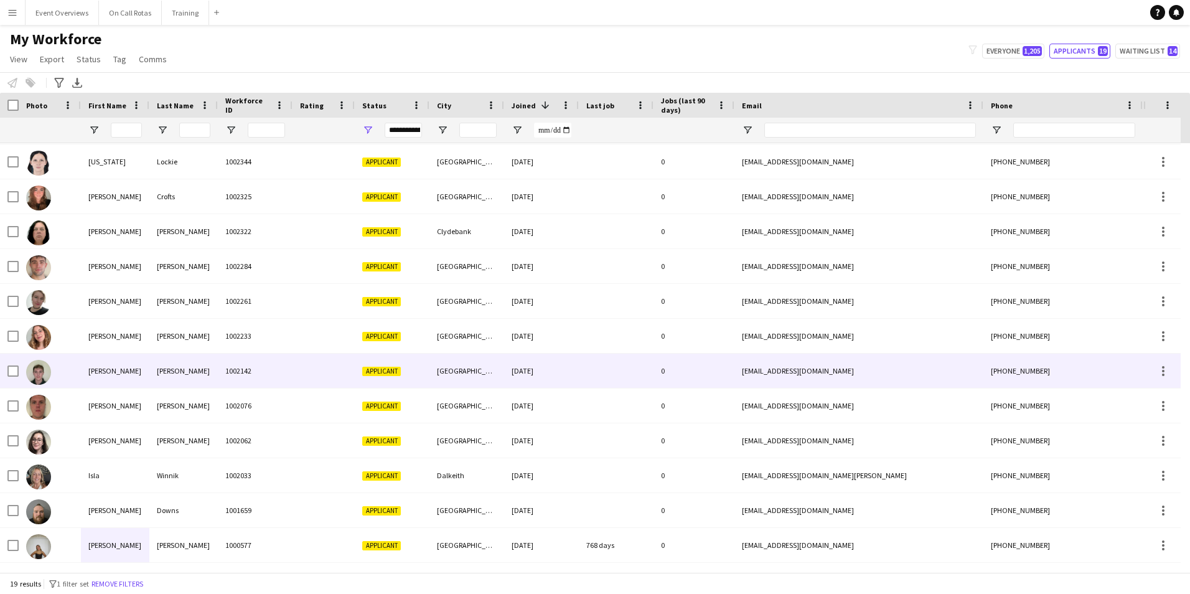
scroll to position [118, 0]
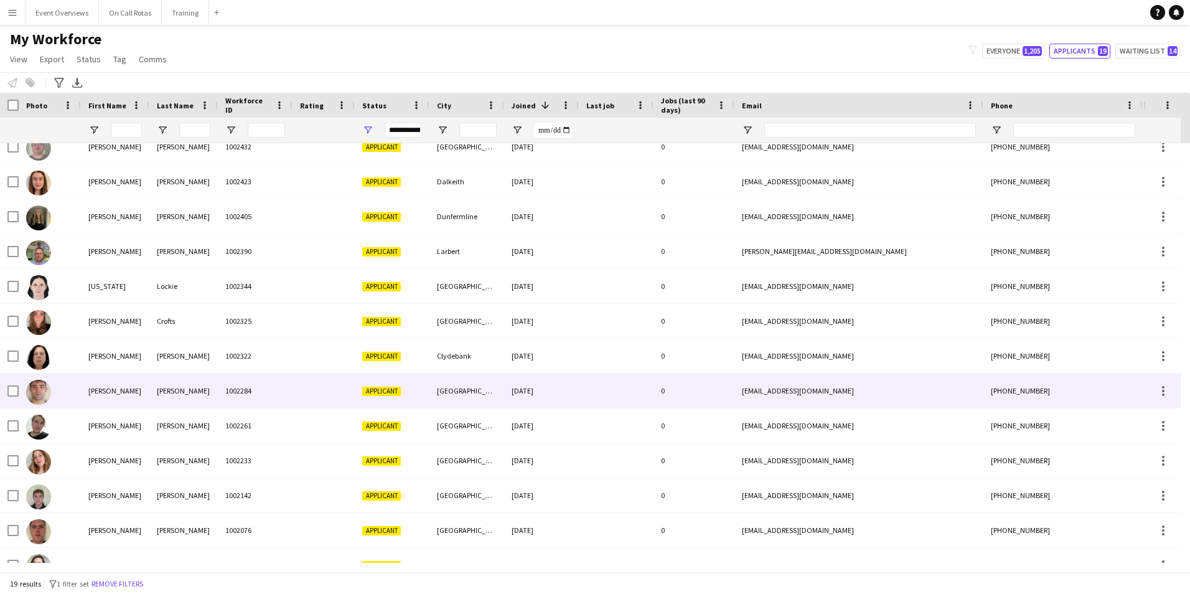
click at [207, 422] on div "[PERSON_NAME]" at bounding box center [183, 425] width 68 height 34
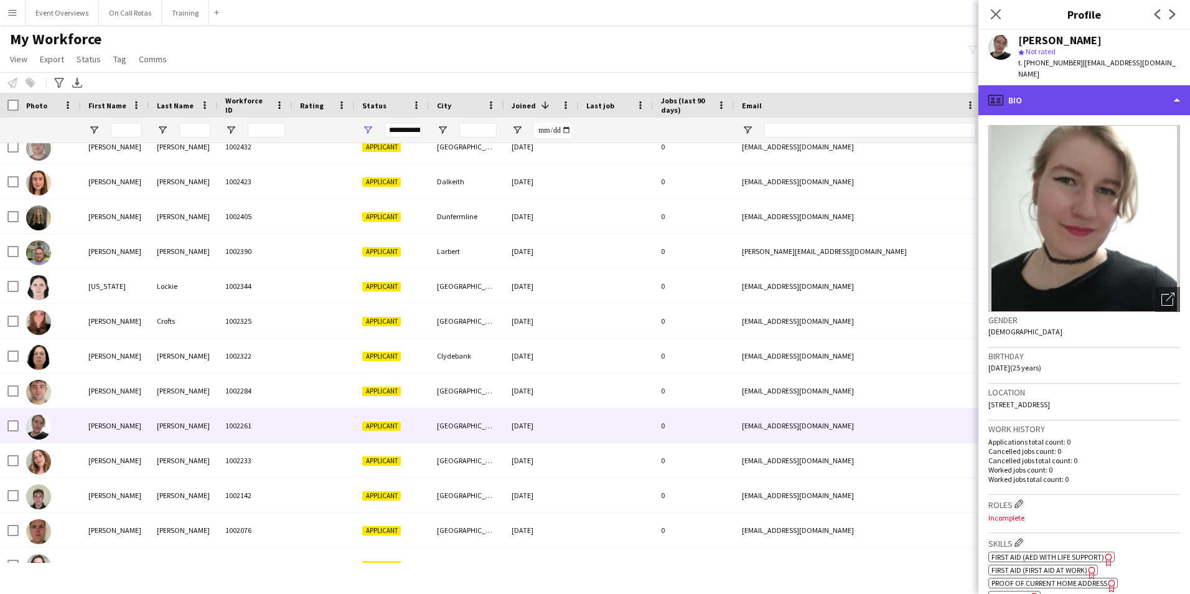
click at [1071, 90] on div "profile Bio" at bounding box center [1085, 100] width 212 height 30
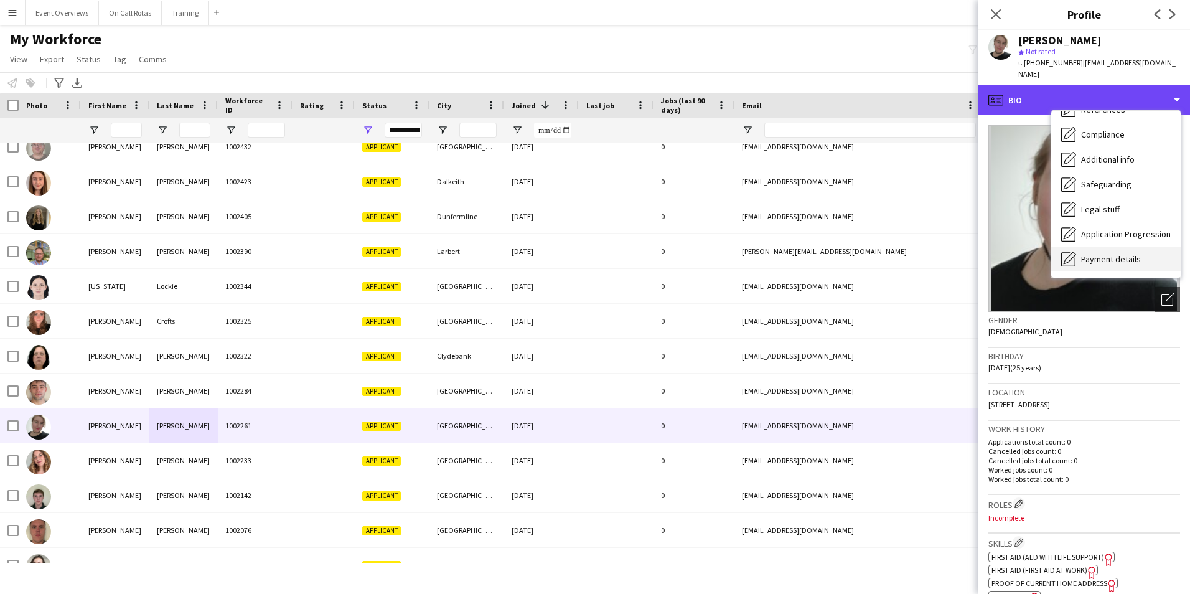
scroll to position [217, 0]
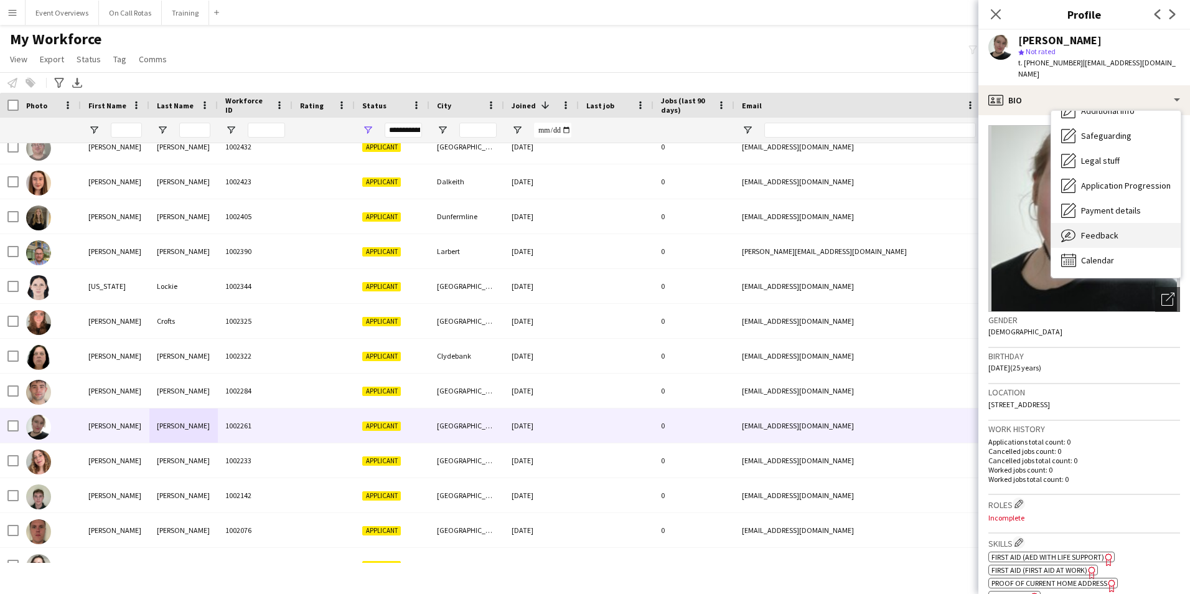
click at [1096, 230] on span "Feedback" at bounding box center [1099, 235] width 37 height 11
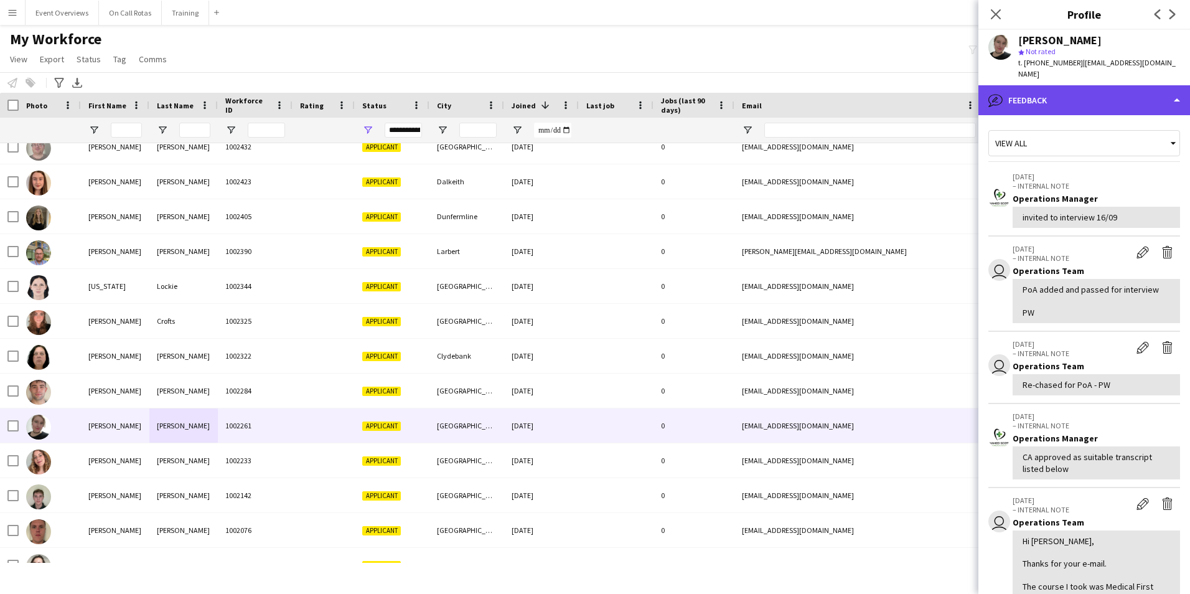
click at [1038, 85] on div "bubble-pencil Feedback" at bounding box center [1085, 100] width 212 height 30
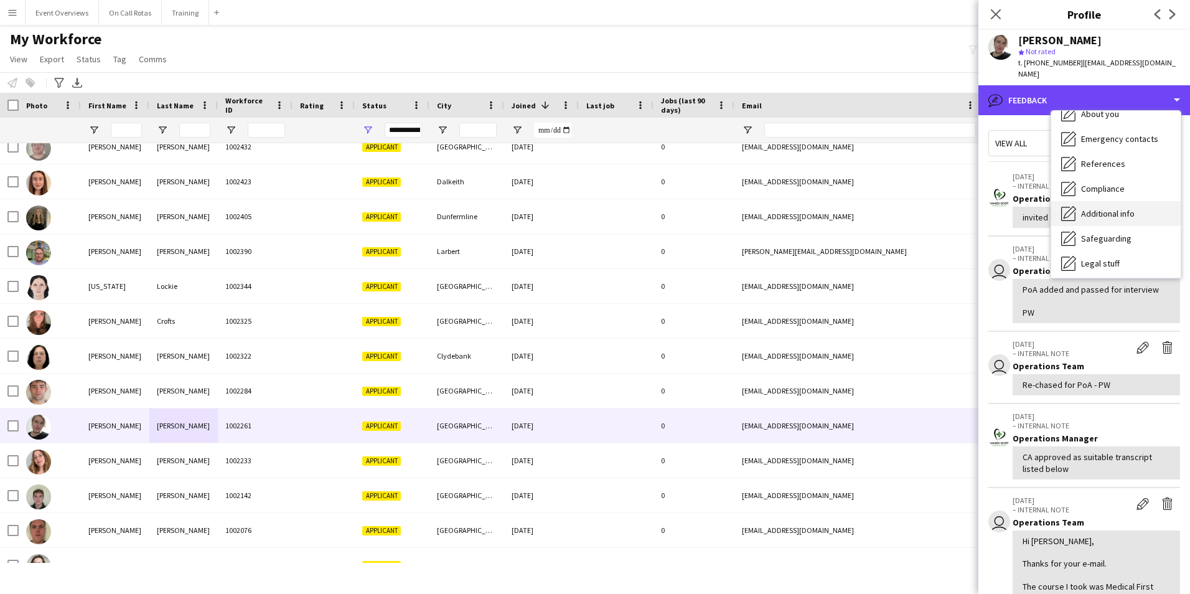
scroll to position [0, 0]
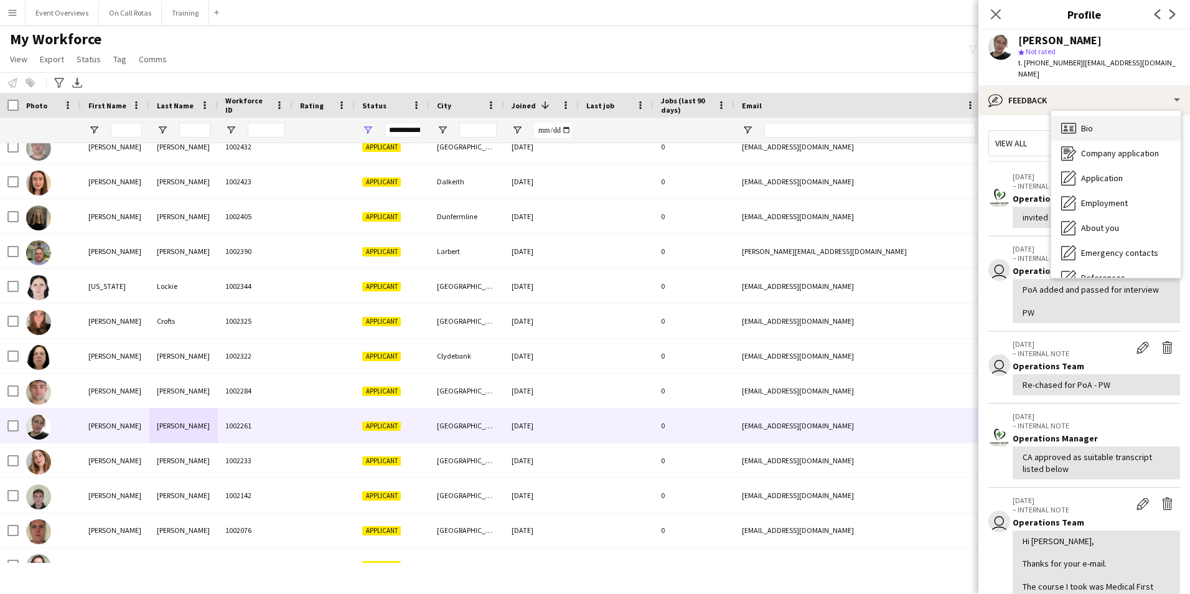
click at [1066, 121] on icon "Bio" at bounding box center [1068, 128] width 15 height 15
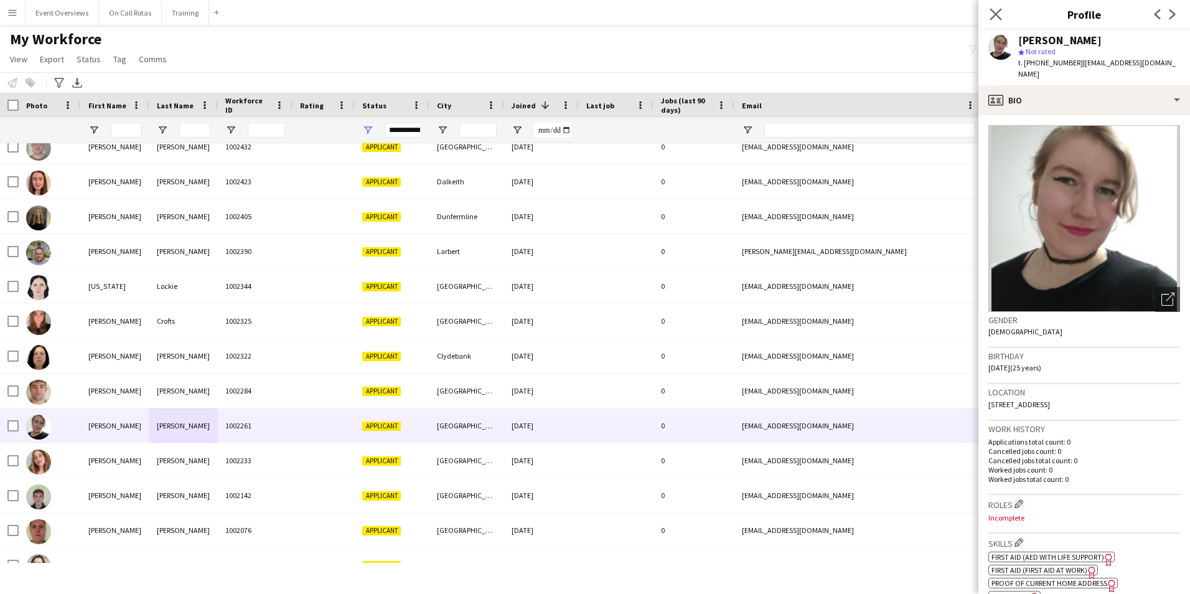
click at [1003, 21] on app-icon "Close pop-in" at bounding box center [996, 15] width 18 height 18
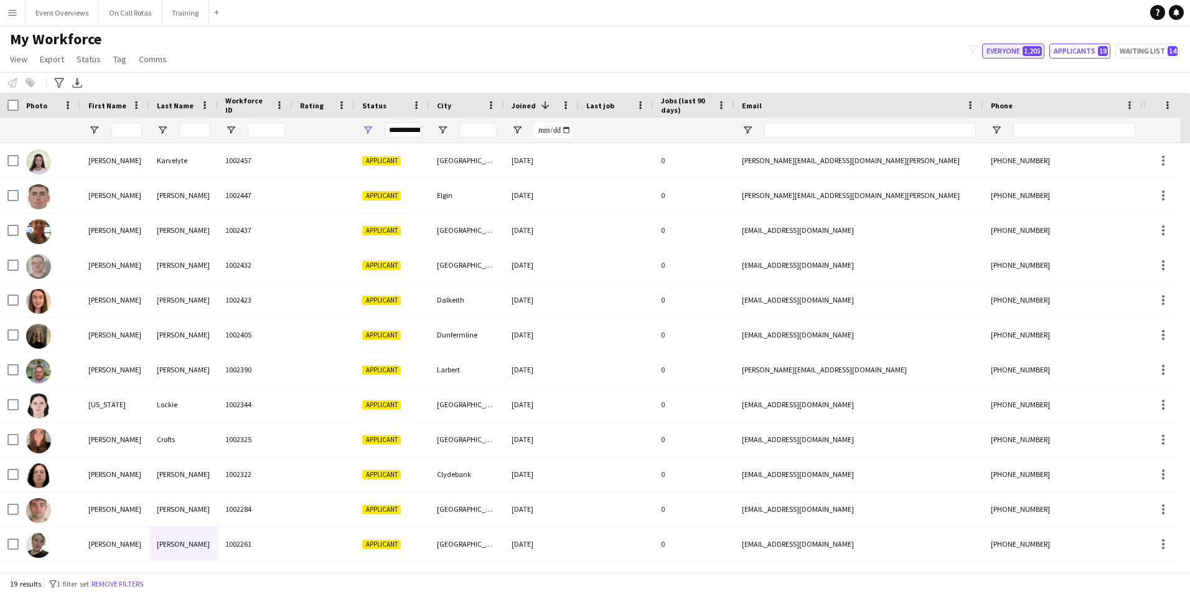
click at [1023, 55] on button "Everyone 1,205" at bounding box center [1013, 51] width 62 height 15
type input "**********"
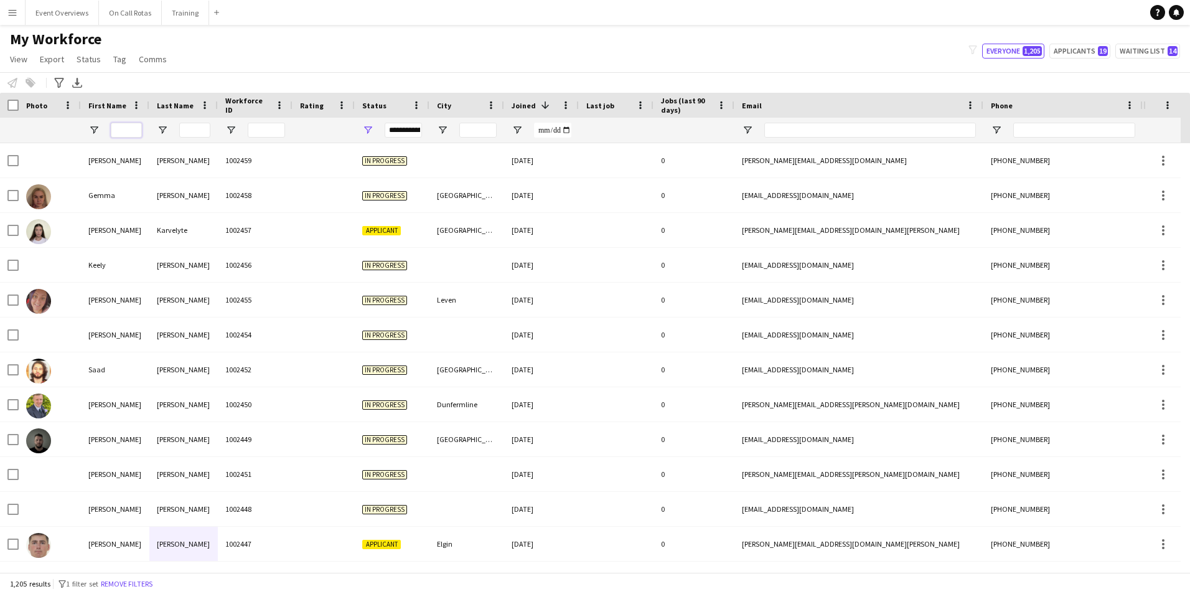
click at [121, 134] on input "First Name Filter Input" at bounding box center [126, 130] width 31 height 15
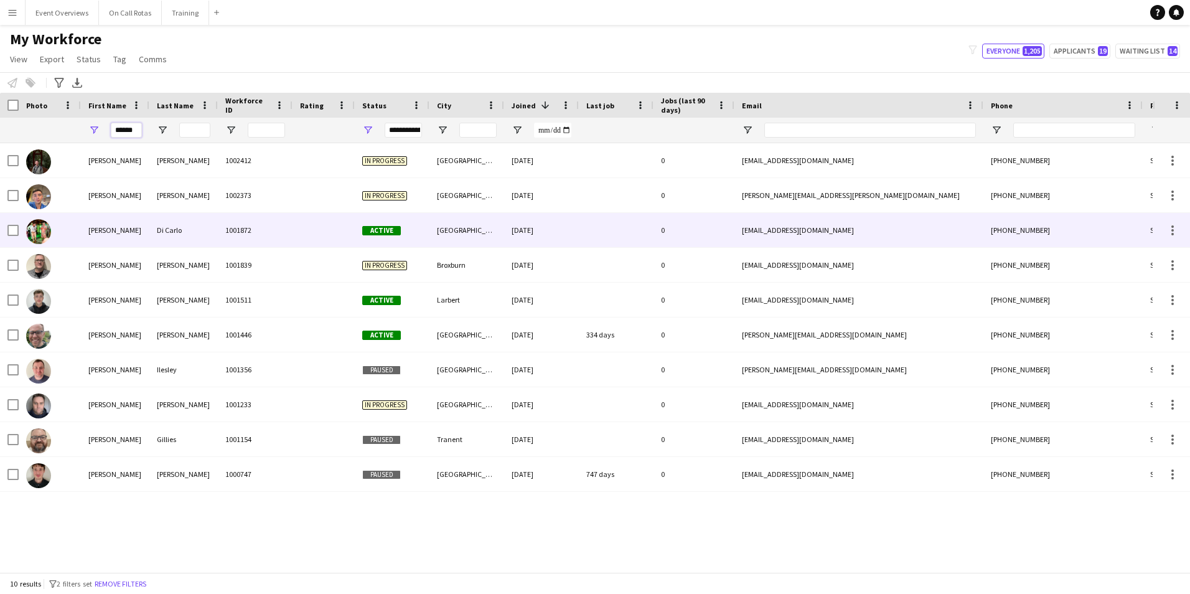
type input "******"
click at [194, 223] on div "Di Carlo" at bounding box center [183, 230] width 68 height 34
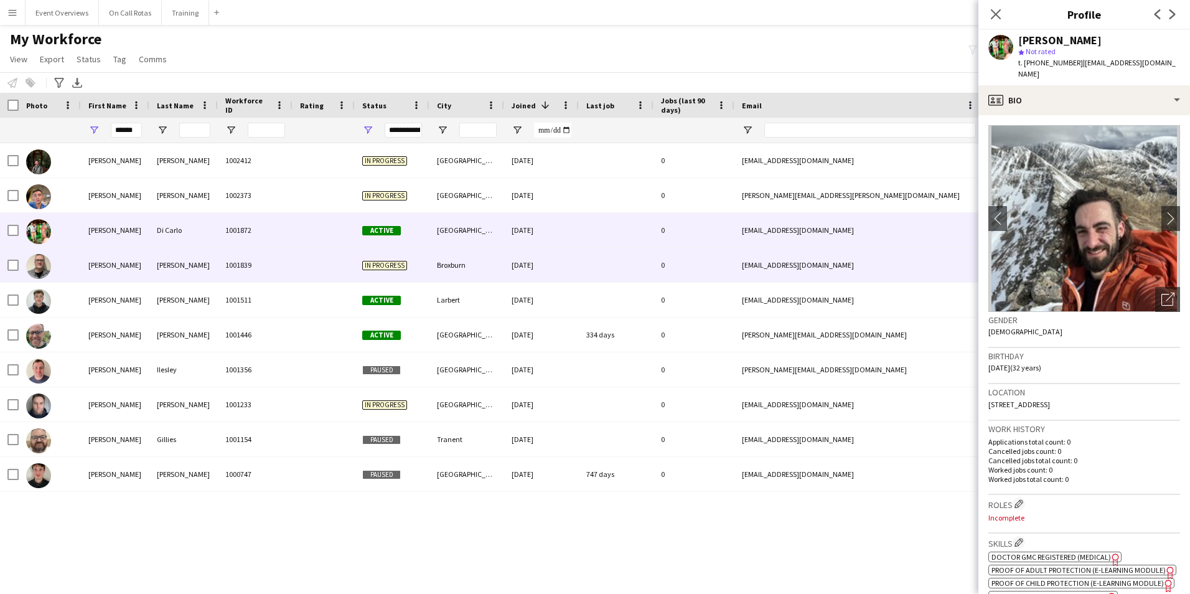
click at [357, 265] on div "In progress" at bounding box center [392, 265] width 75 height 34
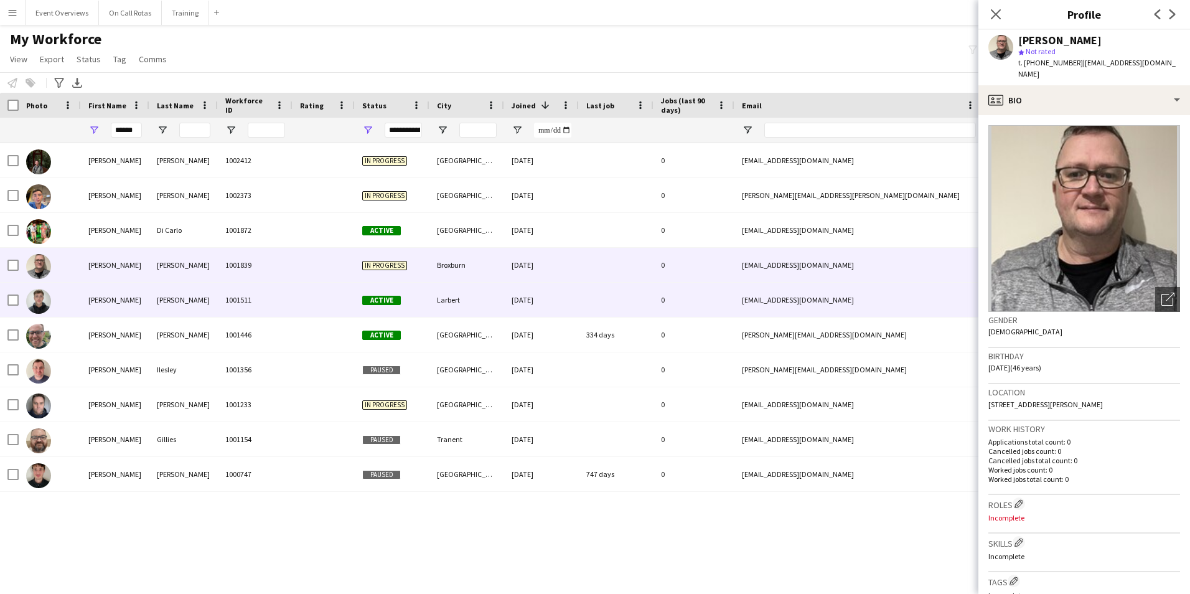
click at [239, 300] on div "1001511" at bounding box center [255, 300] width 75 height 34
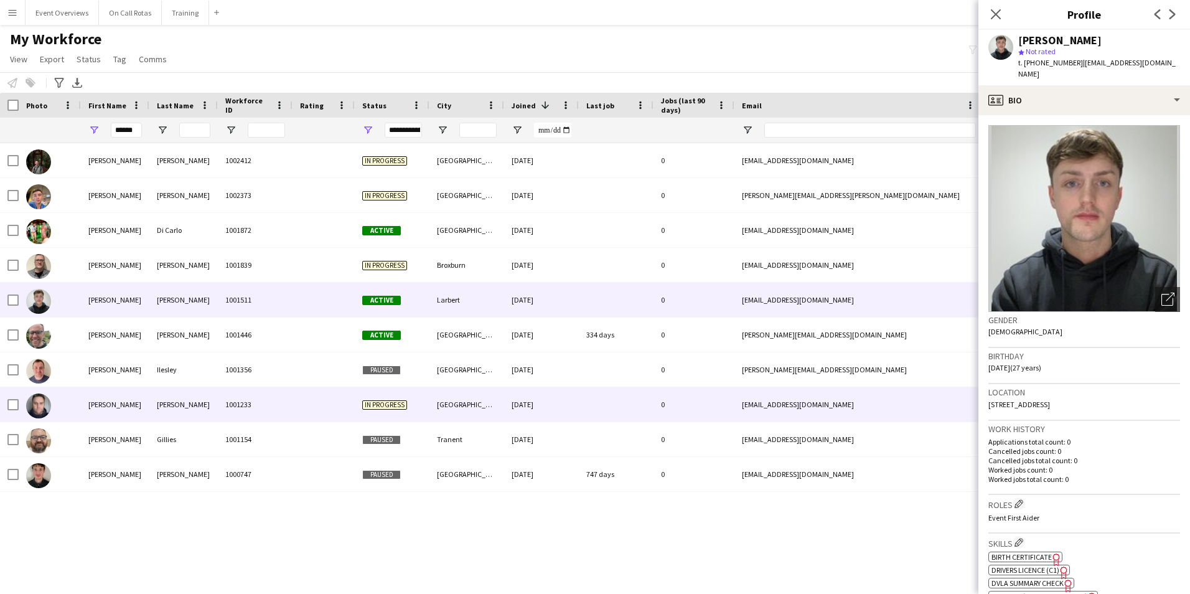
click at [247, 409] on div "1001233" at bounding box center [255, 404] width 75 height 34
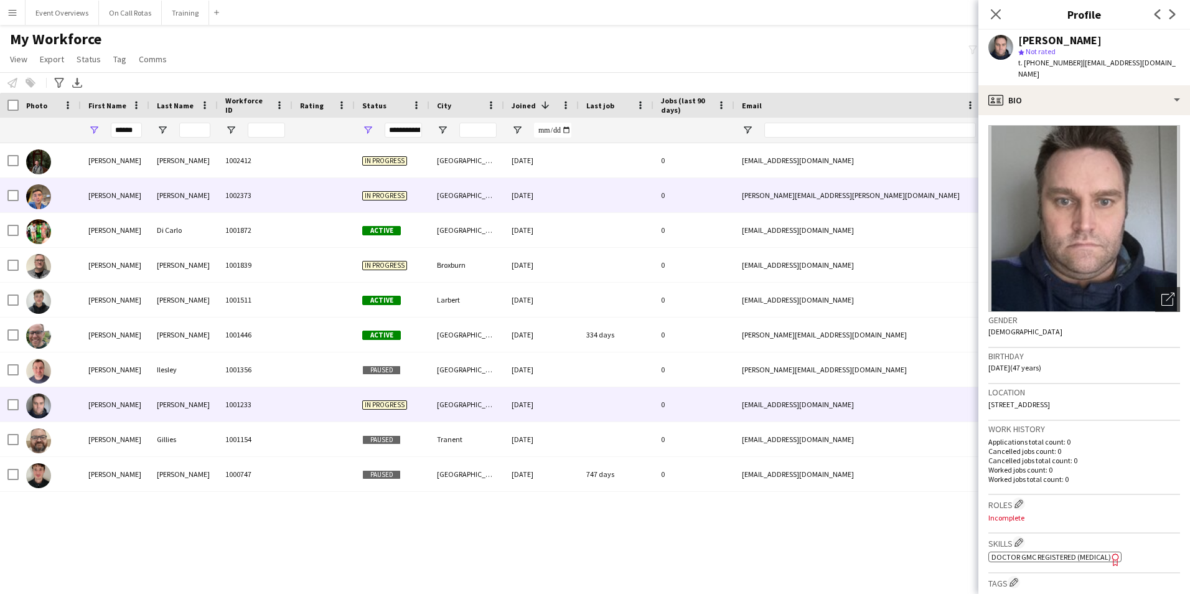
click at [250, 189] on div "1002373" at bounding box center [255, 195] width 75 height 34
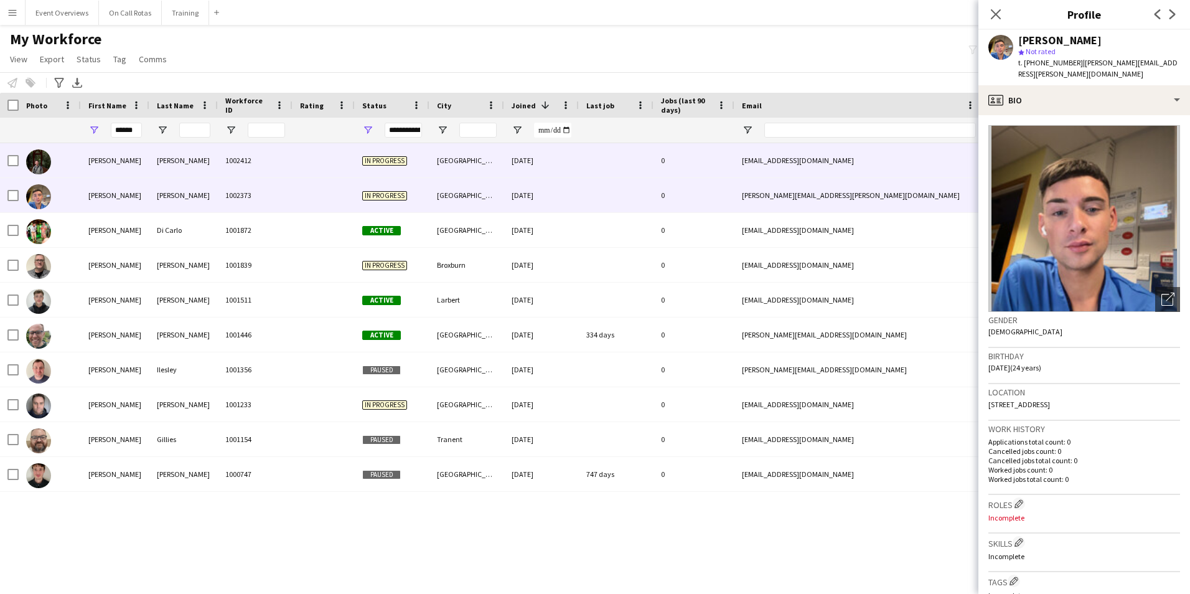
click at [263, 149] on div "1002412" at bounding box center [255, 160] width 75 height 34
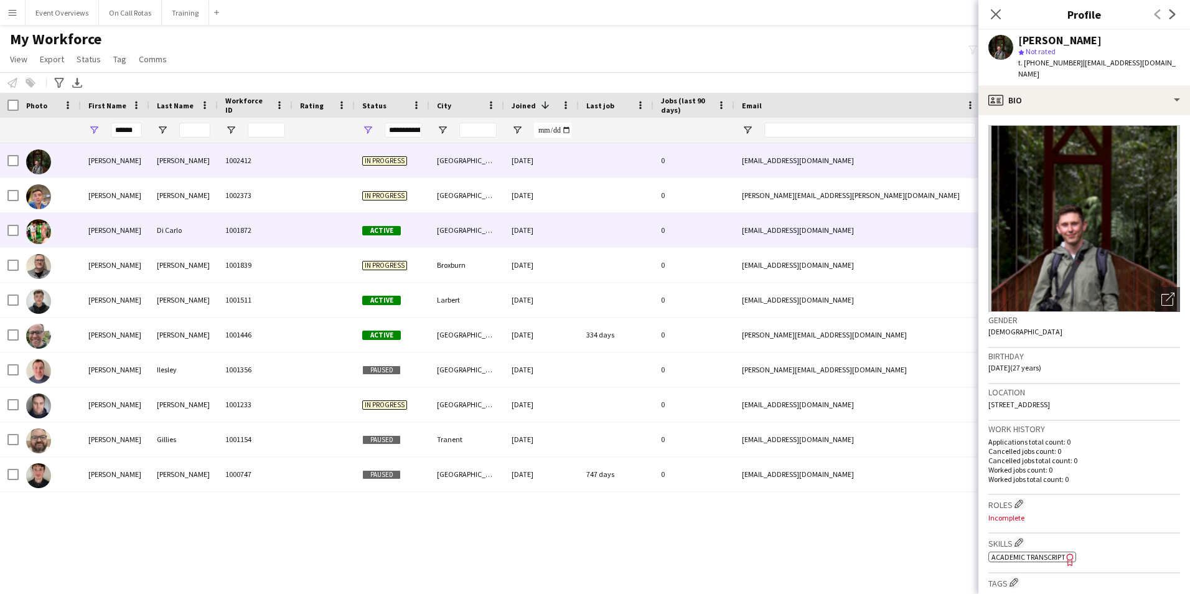
click at [194, 220] on div "Di Carlo" at bounding box center [183, 230] width 68 height 34
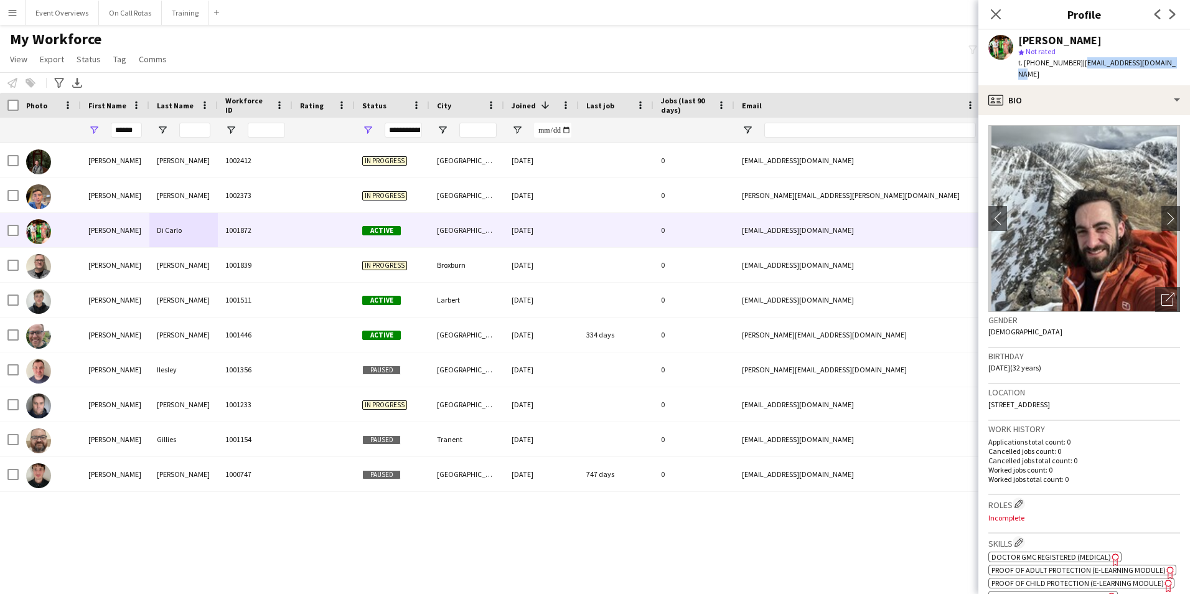
drag, startPoint x: 1172, startPoint y: 63, endPoint x: 1079, endPoint y: 68, distance: 93.5
click at [1079, 68] on div "Andrew Di Carlo star Not rated t. +447815692296 | andrewadicarlo@gmail.com" at bounding box center [1085, 57] width 212 height 55
copy span "andrewadicarlo@gmail.com"
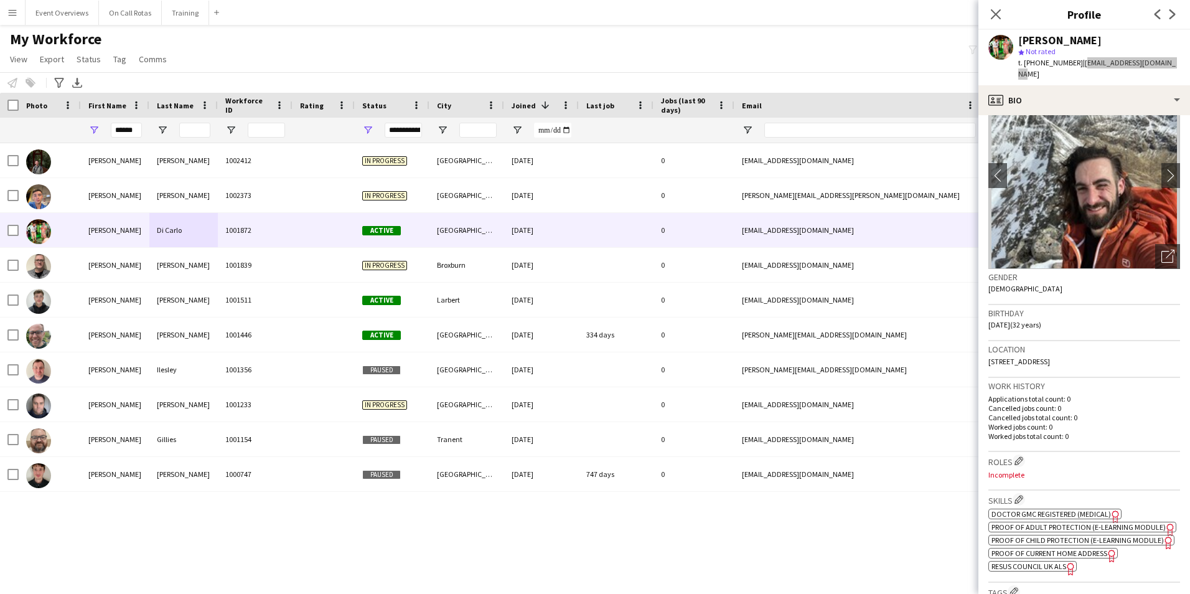
scroll to position [62, 0]
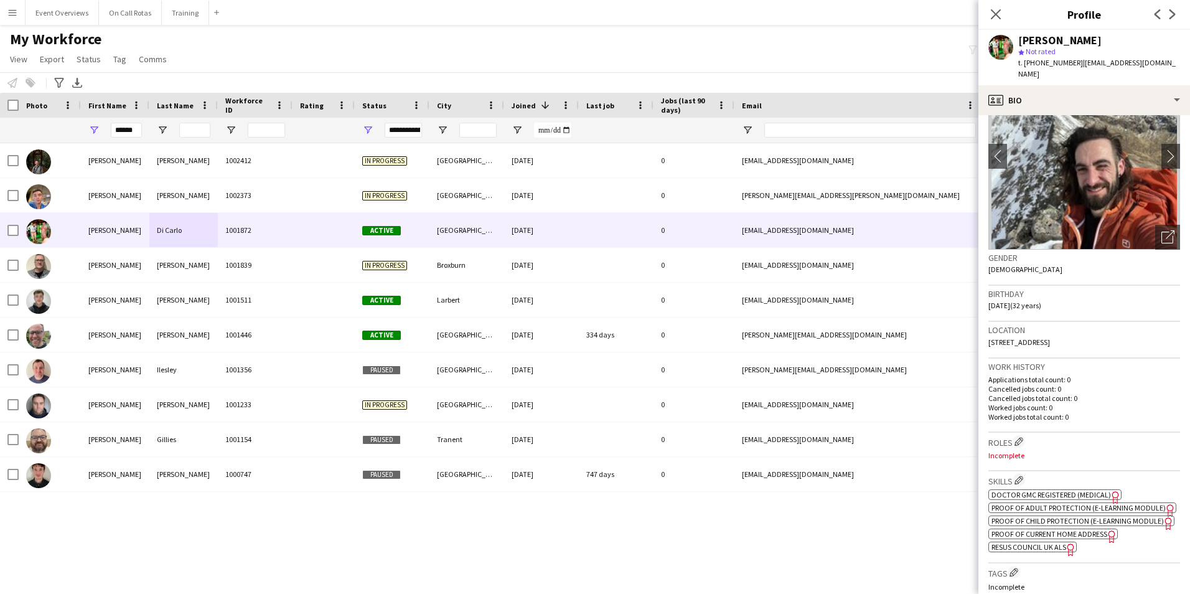
click at [1046, 490] on span "Doctor GMC Registered (Medical)" at bounding box center [1052, 494] width 120 height 9
click at [1023, 103] on img at bounding box center [1085, 156] width 192 height 187
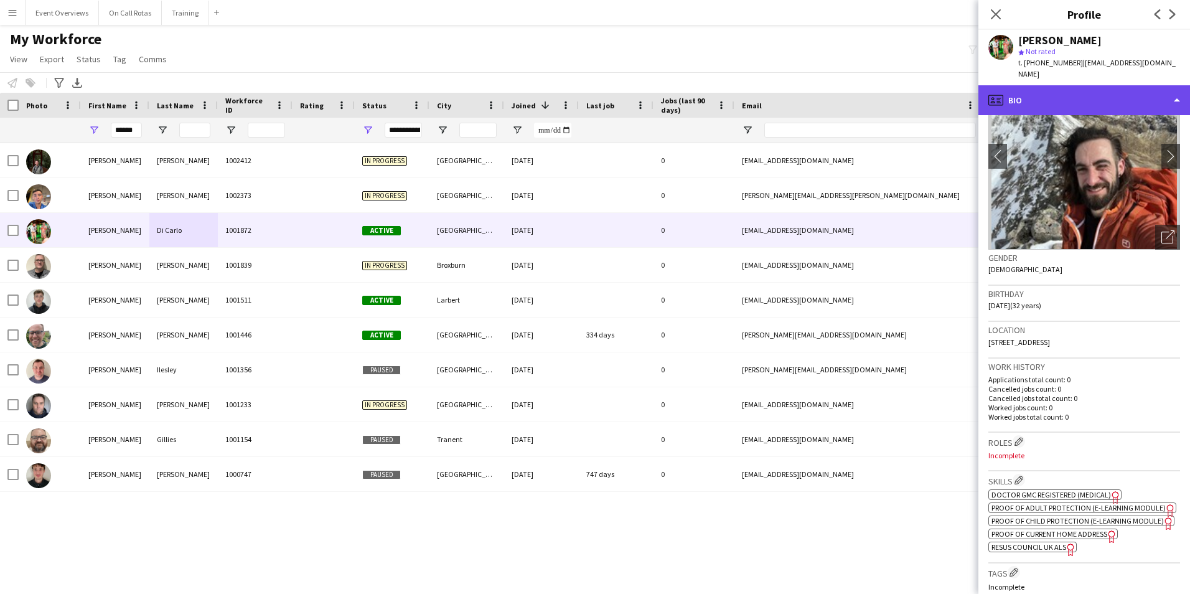
click at [1045, 85] on div "profile Bio" at bounding box center [1085, 100] width 212 height 30
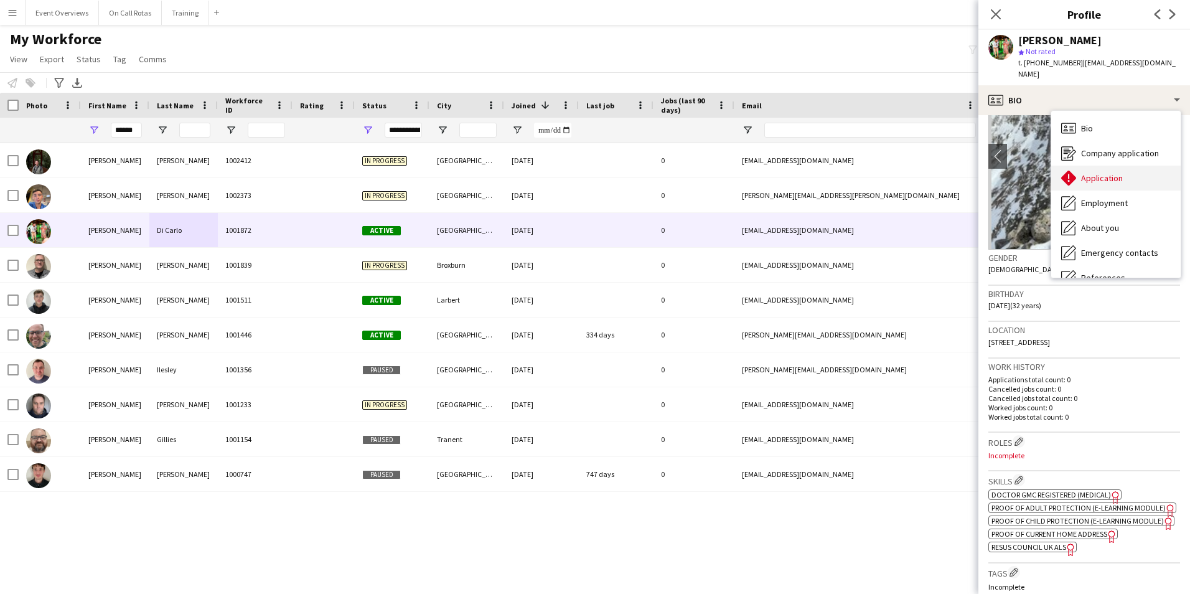
click at [1106, 166] on div "Application Application" at bounding box center [1115, 178] width 129 height 25
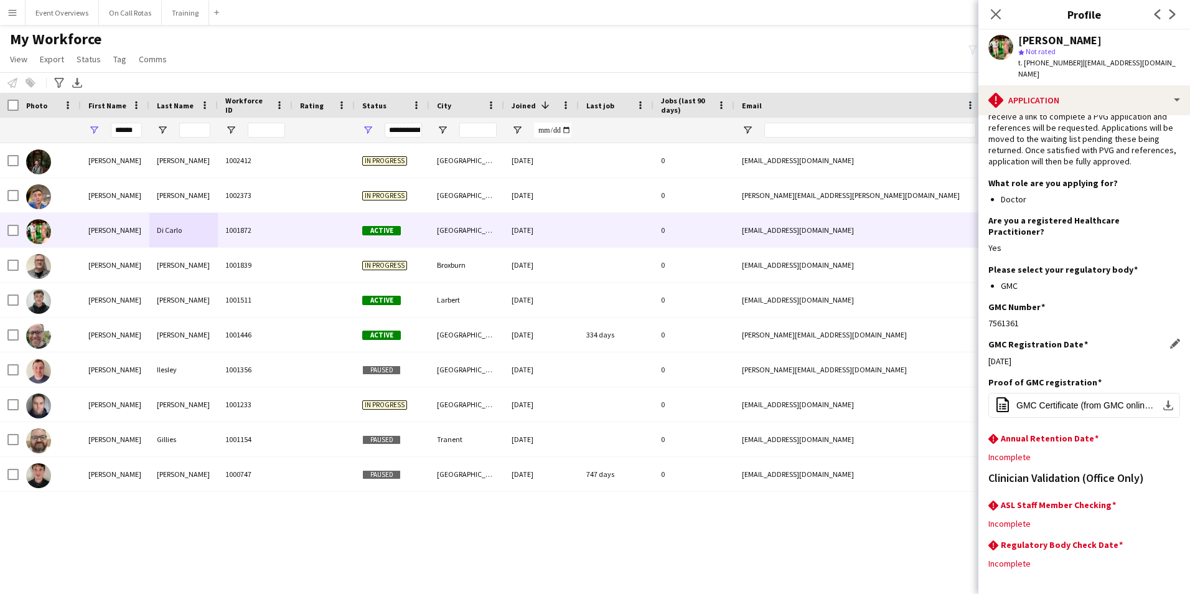
scroll to position [104, 0]
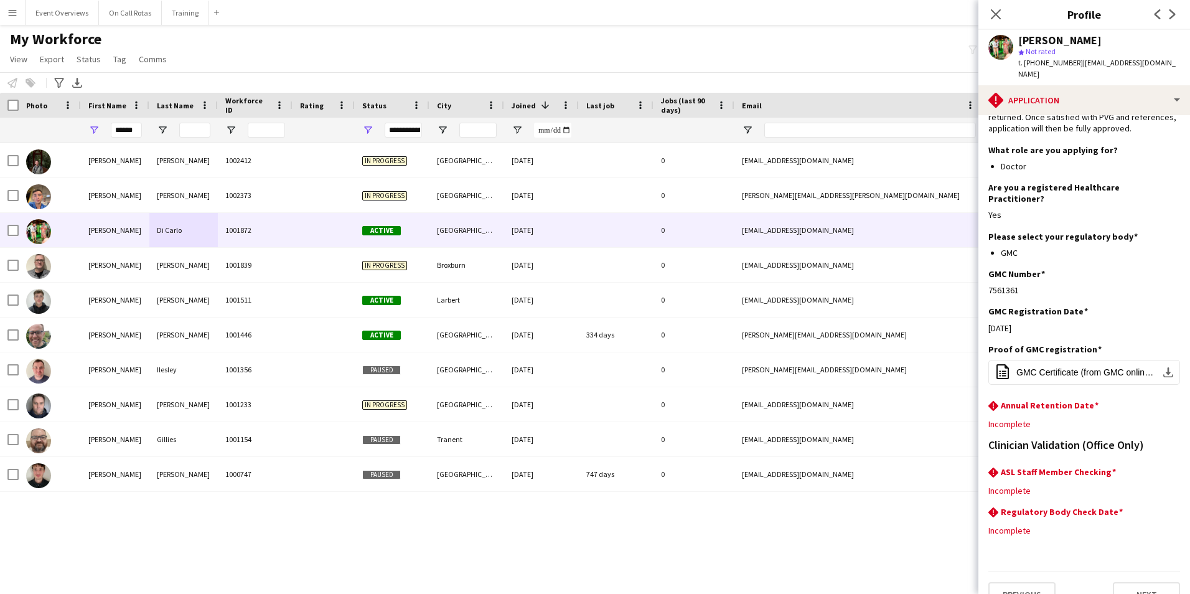
drag, startPoint x: 1020, startPoint y: 267, endPoint x: 987, endPoint y: 269, distance: 33.0
click at [987, 269] on app-section-data-types "Please ensure that applications are fully completed to avoid delays in the appl…" at bounding box center [1085, 354] width 212 height 479
copy div "7561361"
click at [992, 15] on icon "Close pop-in" at bounding box center [996, 14] width 12 height 12
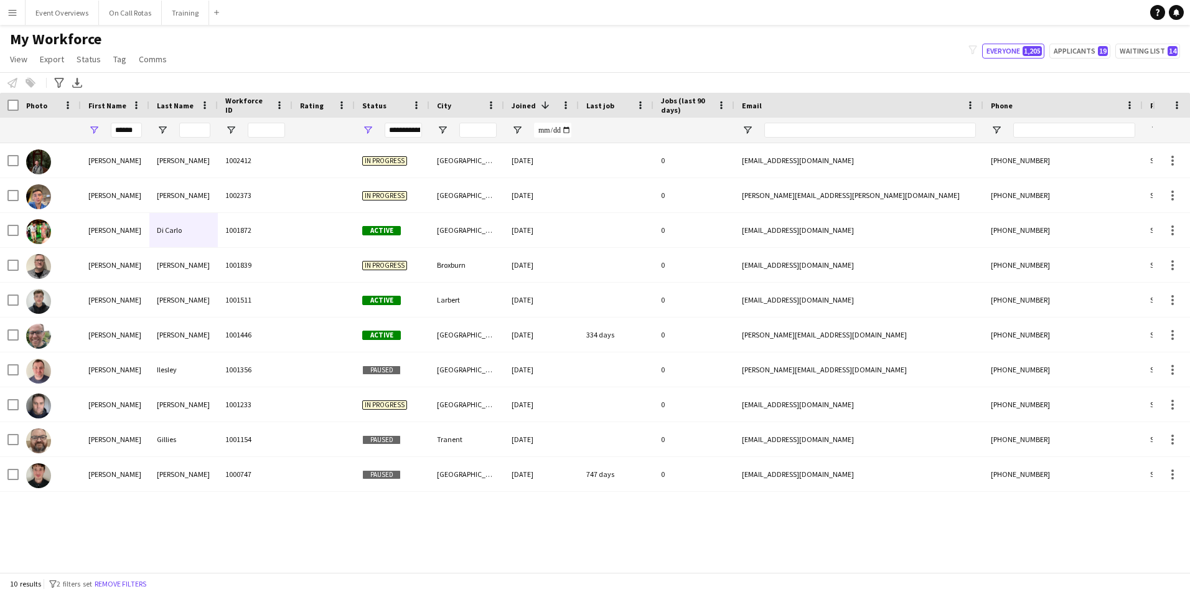
click at [851, 36] on div "My Workforce View Views Default view Active Staff Applications - First Aider Ap…" at bounding box center [595, 51] width 1190 height 42
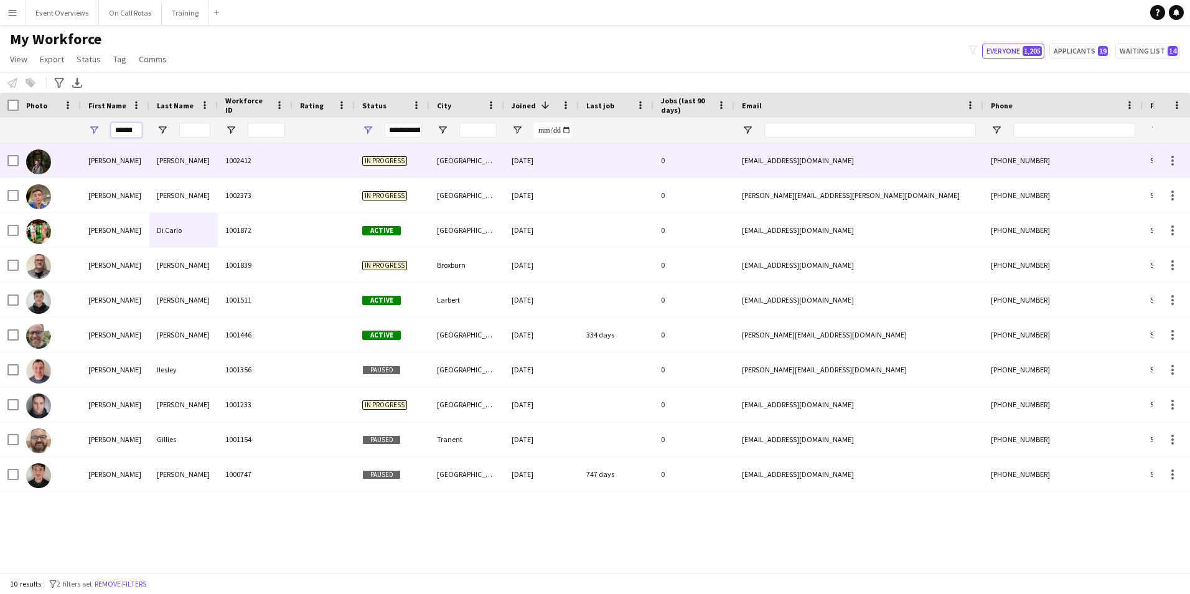
drag, startPoint x: 139, startPoint y: 135, endPoint x: 22, endPoint y: 149, distance: 117.3
click at [22, 149] on div "Workforce Details Photo First Name" at bounding box center [595, 332] width 1190 height 479
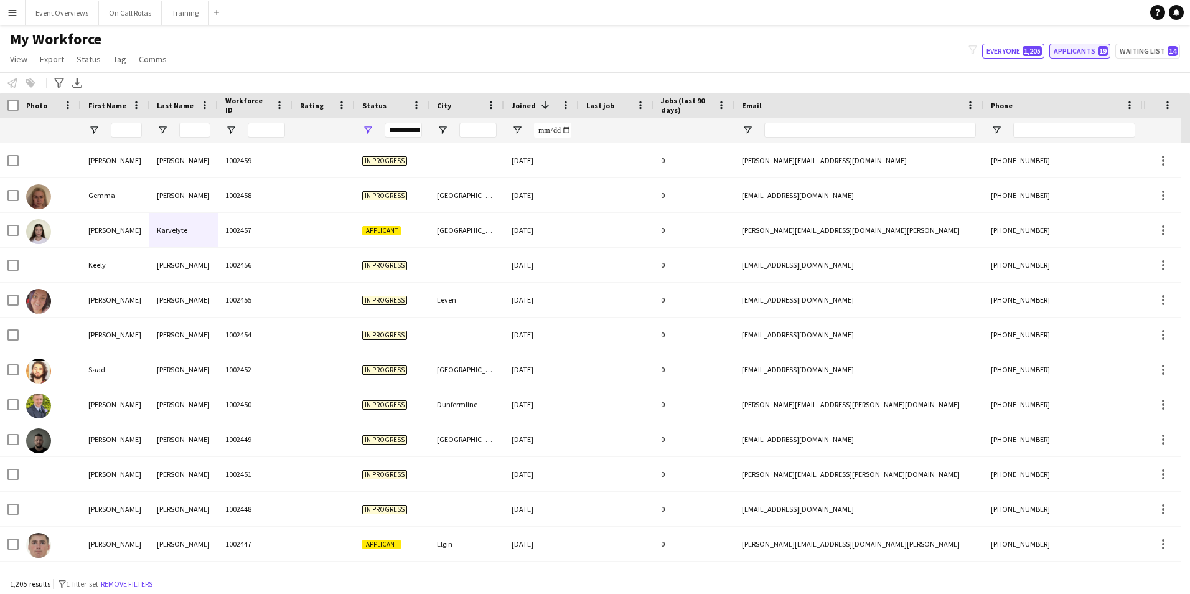
click at [1081, 57] on button "Applicants 19" at bounding box center [1080, 51] width 61 height 15
type input "**********"
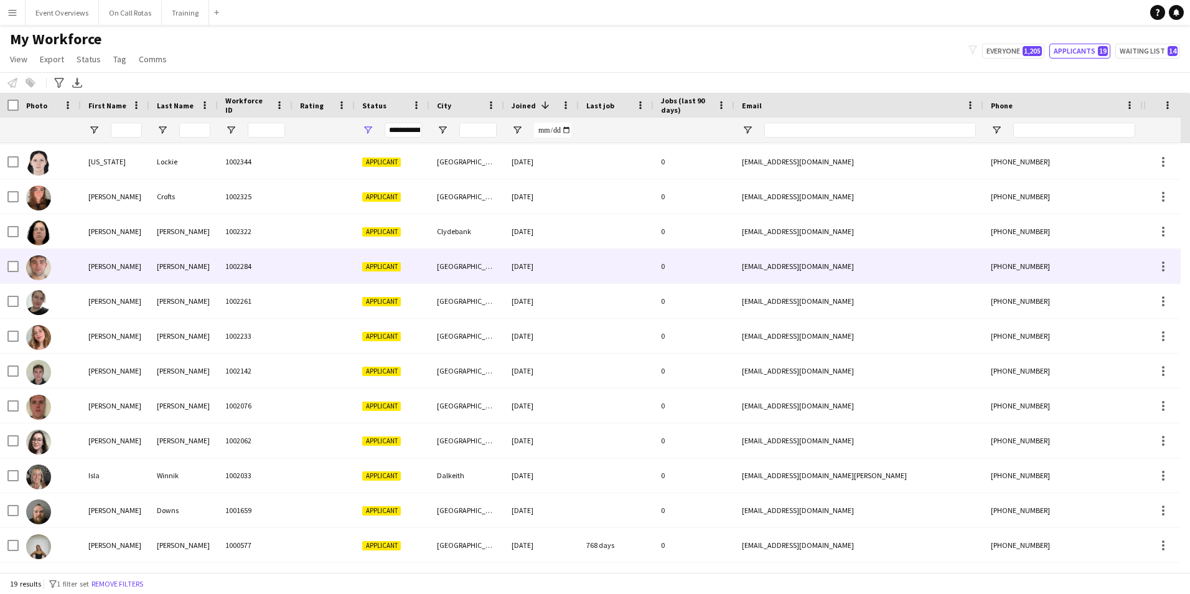
scroll to position [0, 0]
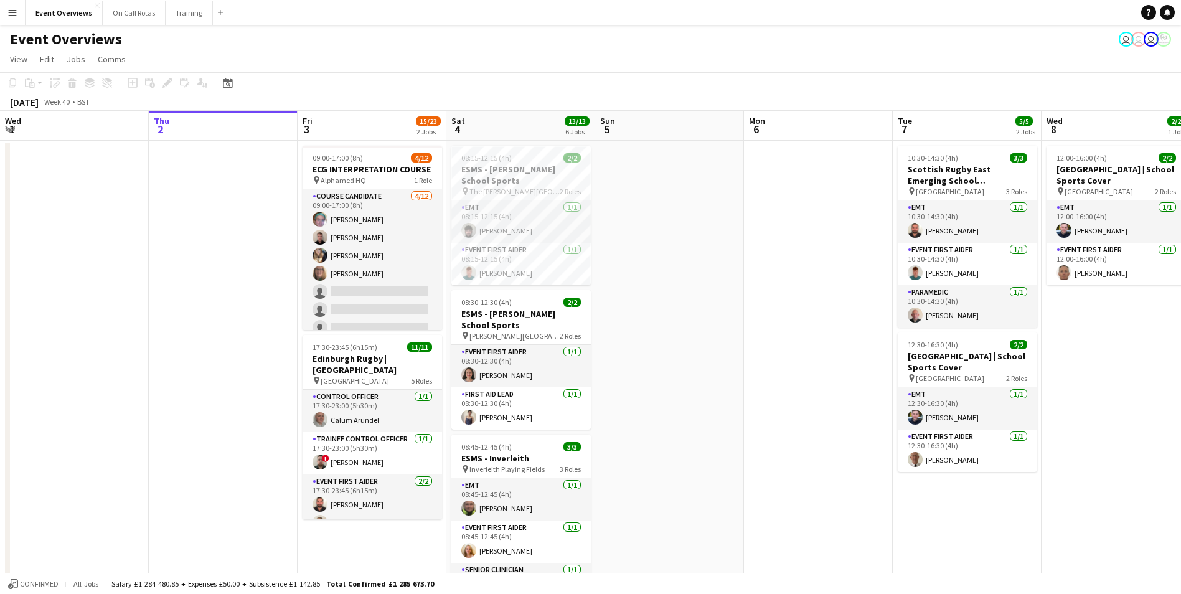
click at [11, 14] on app-icon "Menu" at bounding box center [12, 12] width 10 height 10
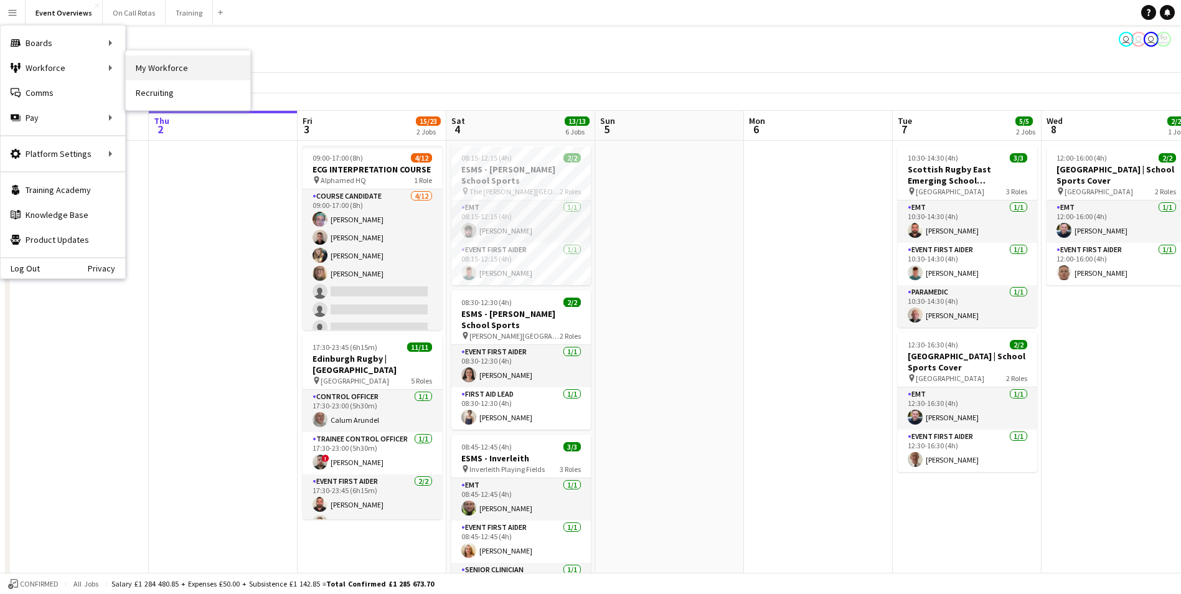
click at [152, 64] on link "My Workforce" at bounding box center [188, 67] width 125 height 25
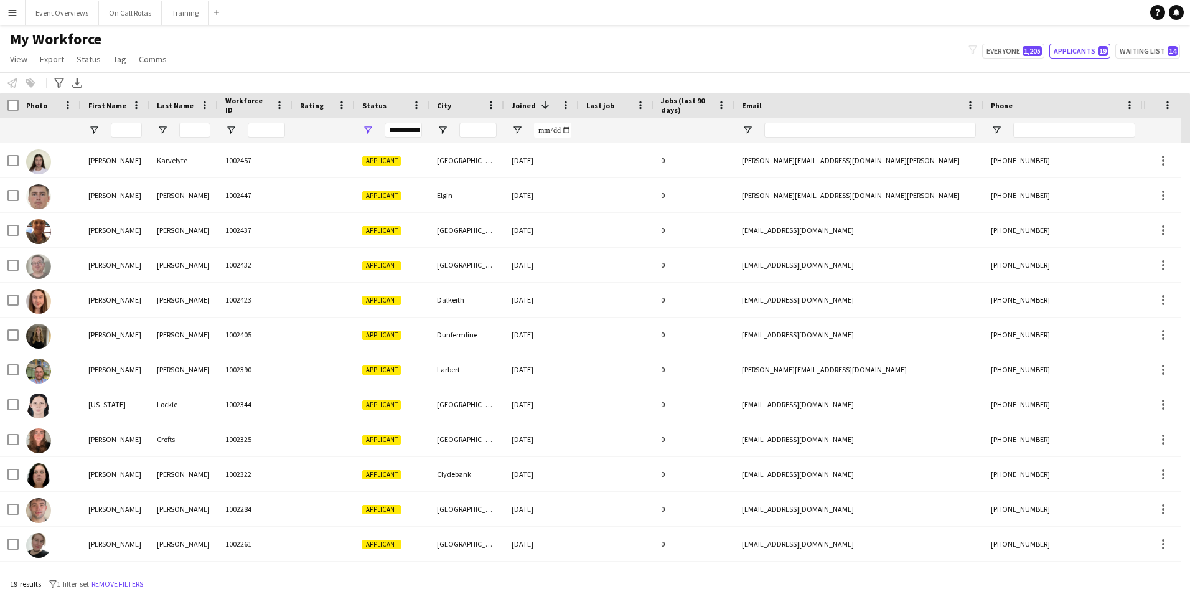
click at [398, 133] on div "**********" at bounding box center [403, 130] width 37 height 15
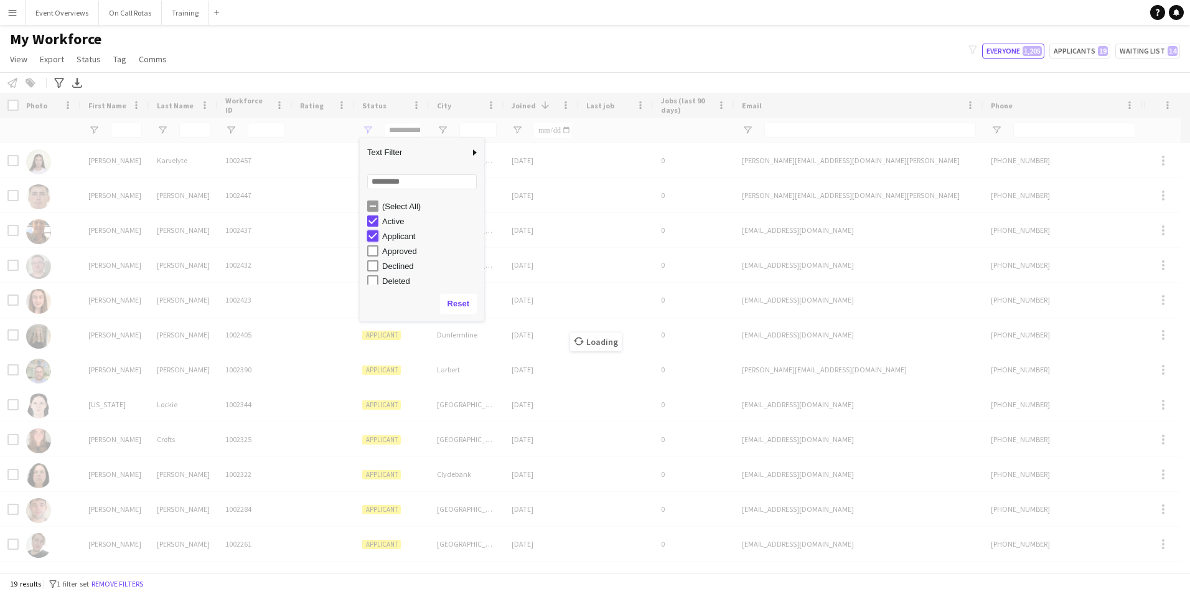
type input "**********"
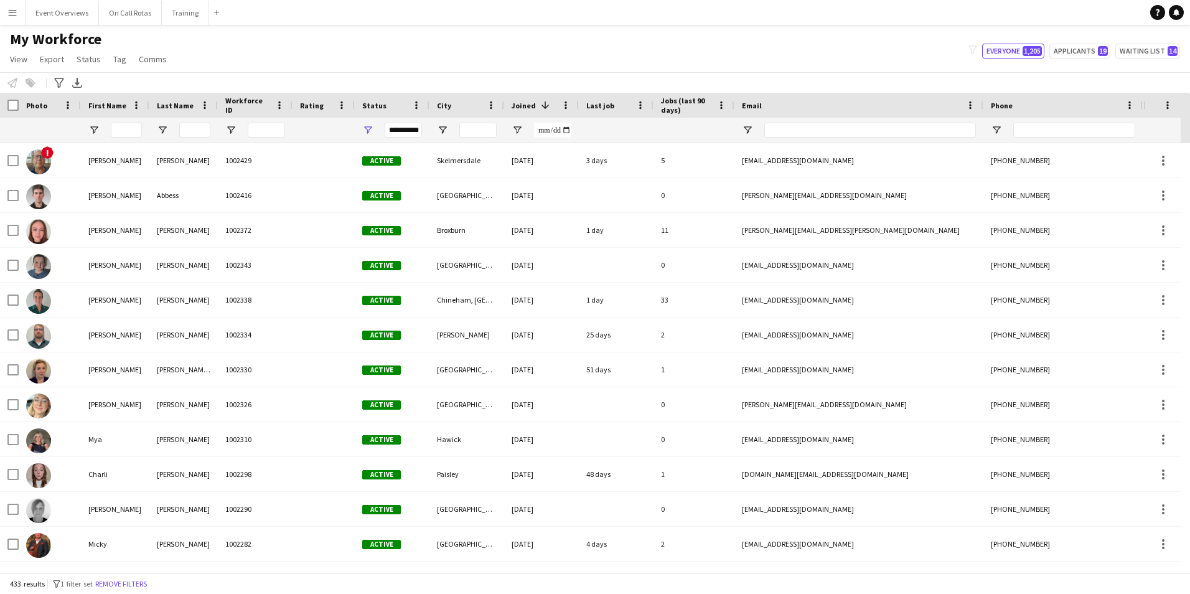
click at [542, 41] on div "My Workforce View Views Default view Active Staff Applications - First Aider Ap…" at bounding box center [595, 51] width 1190 height 42
click at [111, 134] on input "First Name Filter Input" at bounding box center [126, 130] width 31 height 15
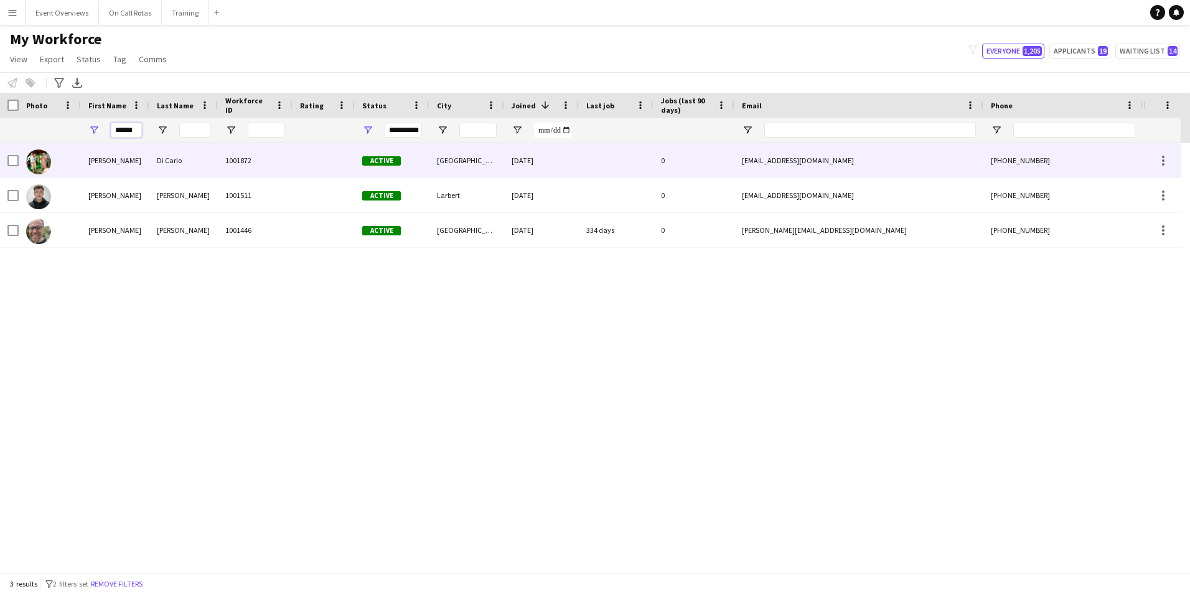
type input "******"
click at [221, 166] on div "1001872" at bounding box center [255, 160] width 75 height 34
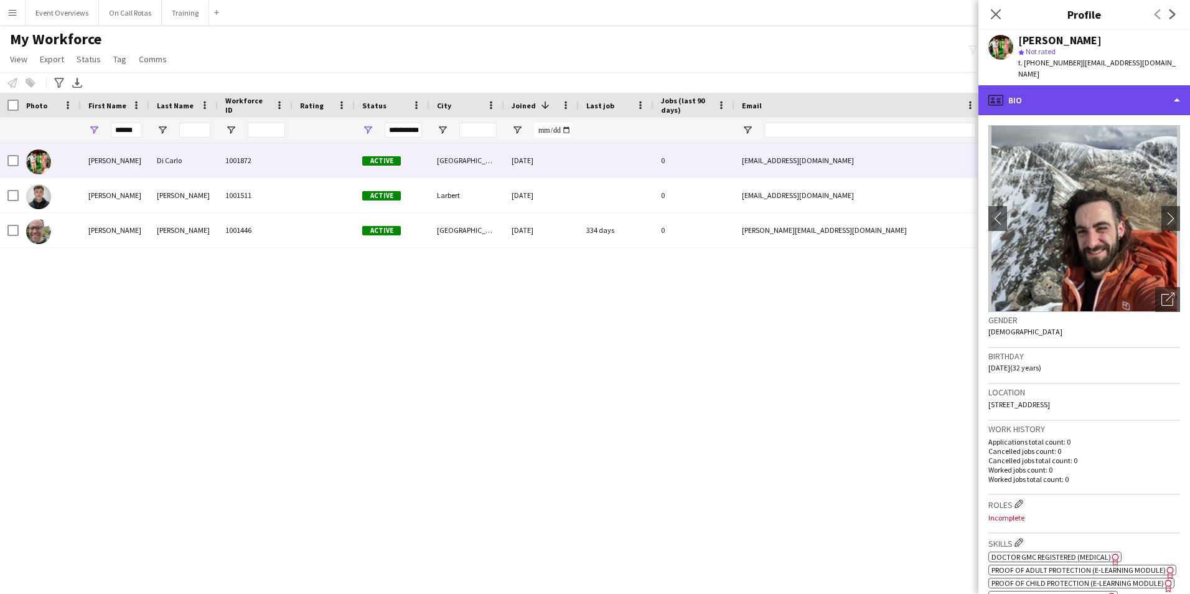
click at [1081, 92] on div "profile Bio" at bounding box center [1085, 100] width 212 height 30
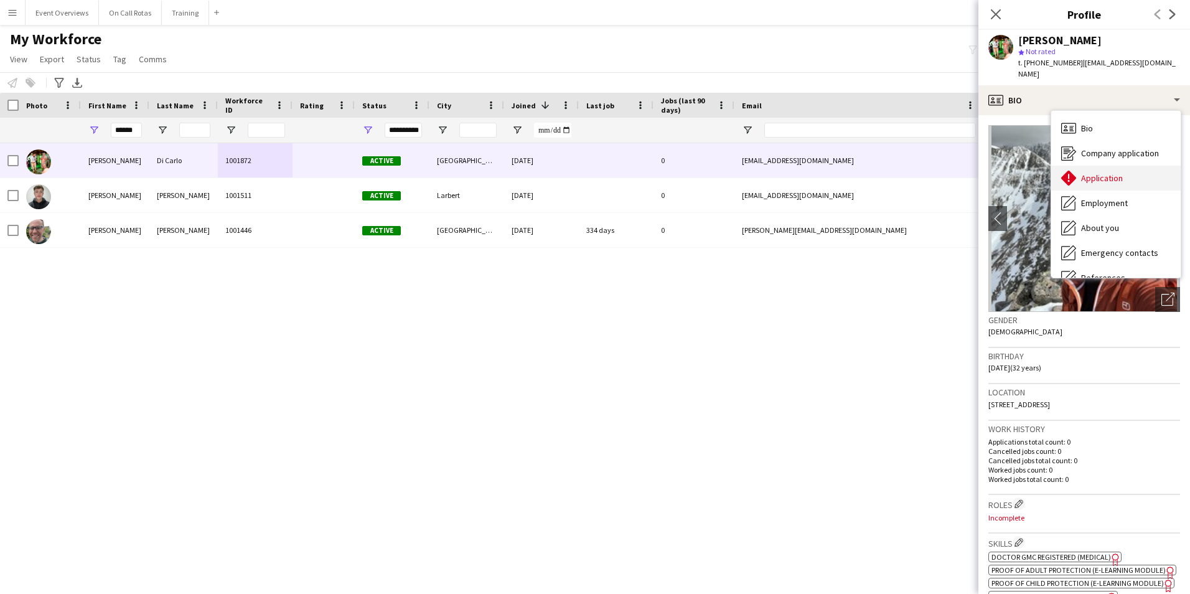
click at [1106, 172] on span "Application" at bounding box center [1102, 177] width 42 height 11
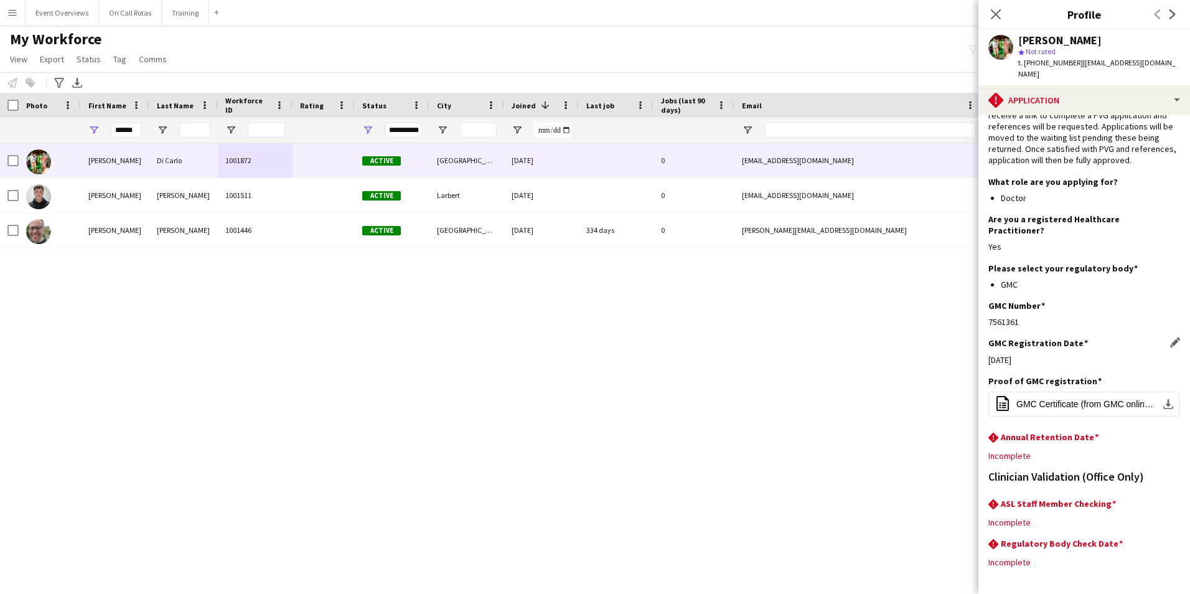
scroll to position [104, 0]
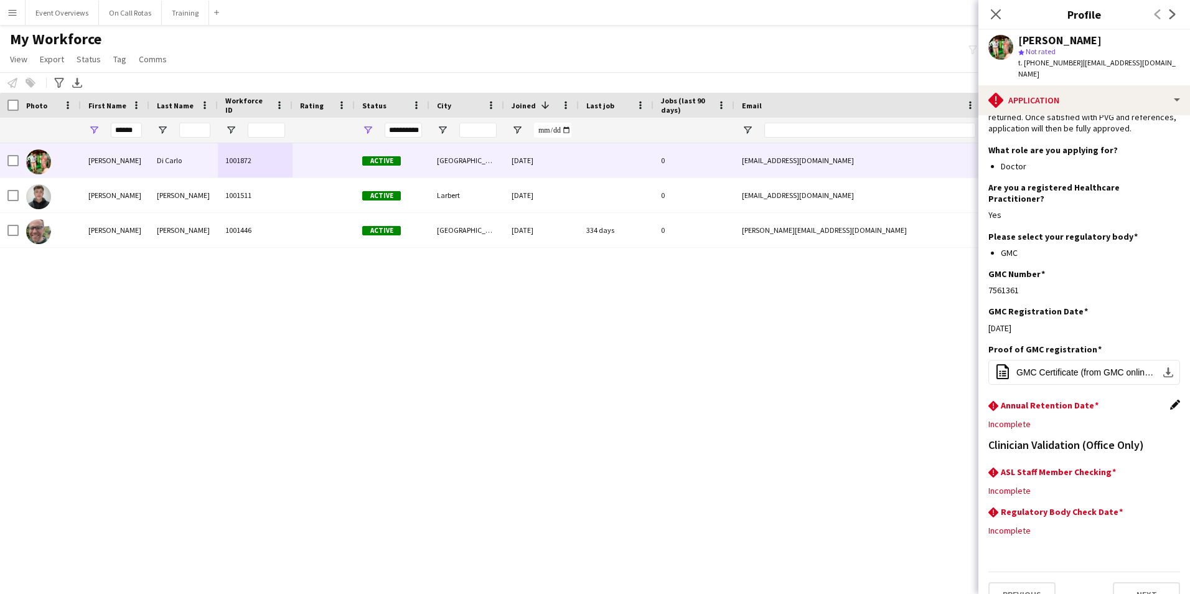
click at [1170, 400] on app-icon "Edit this field" at bounding box center [1175, 405] width 10 height 10
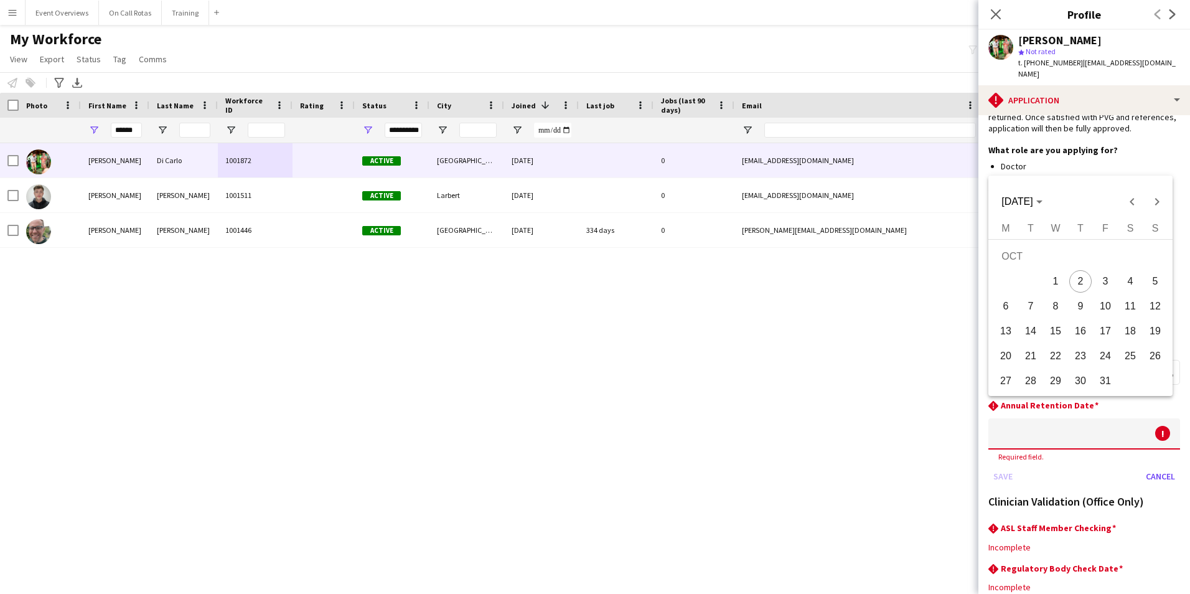
click at [1071, 420] on body "Menu Boards Boards Boards All jobs Status Workforce Workforce My Workforce Recr…" at bounding box center [595, 297] width 1190 height 594
click at [1088, 278] on span "2" at bounding box center [1081, 281] width 22 height 22
type input "**********"
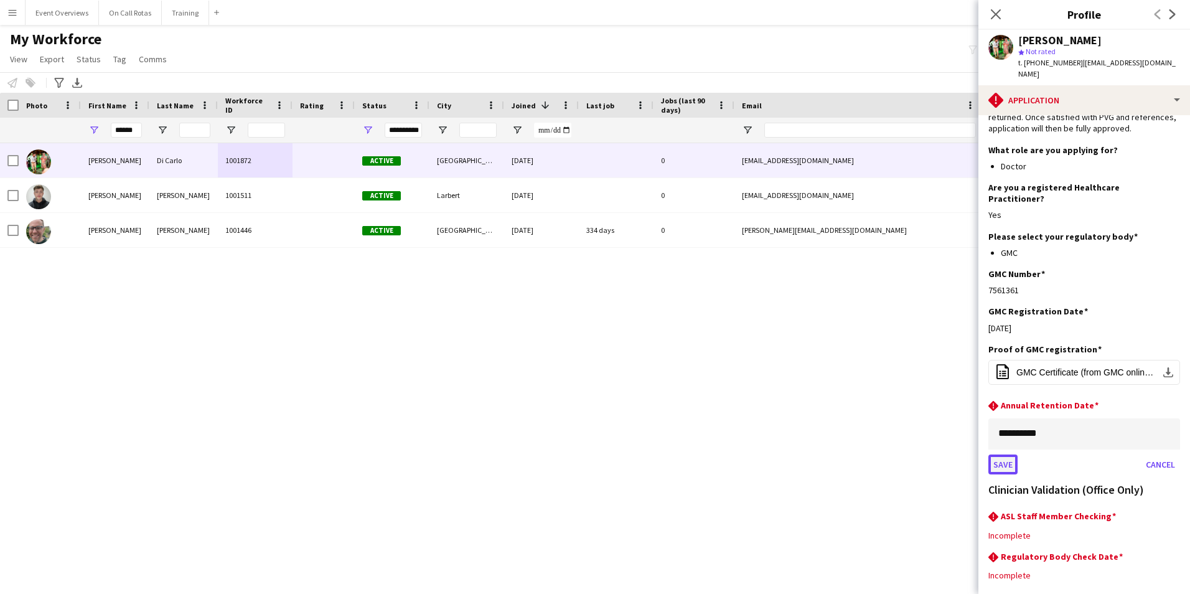
click at [999, 454] on button "Save" at bounding box center [1003, 464] width 29 height 20
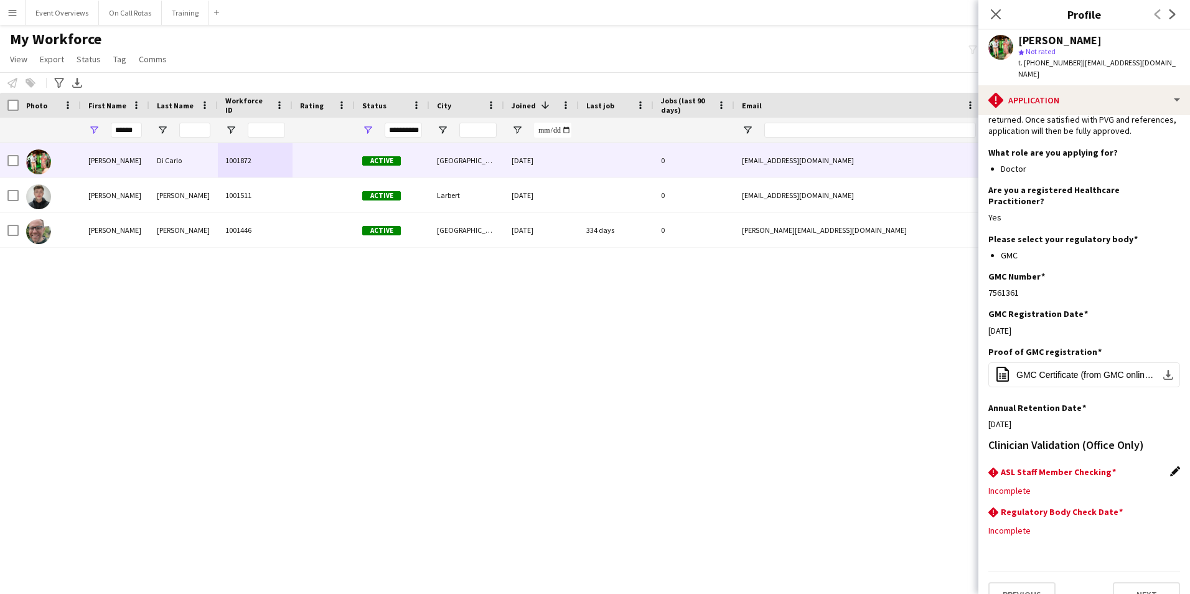
click at [1170, 466] on app-icon "Edit this field" at bounding box center [1175, 471] width 10 height 10
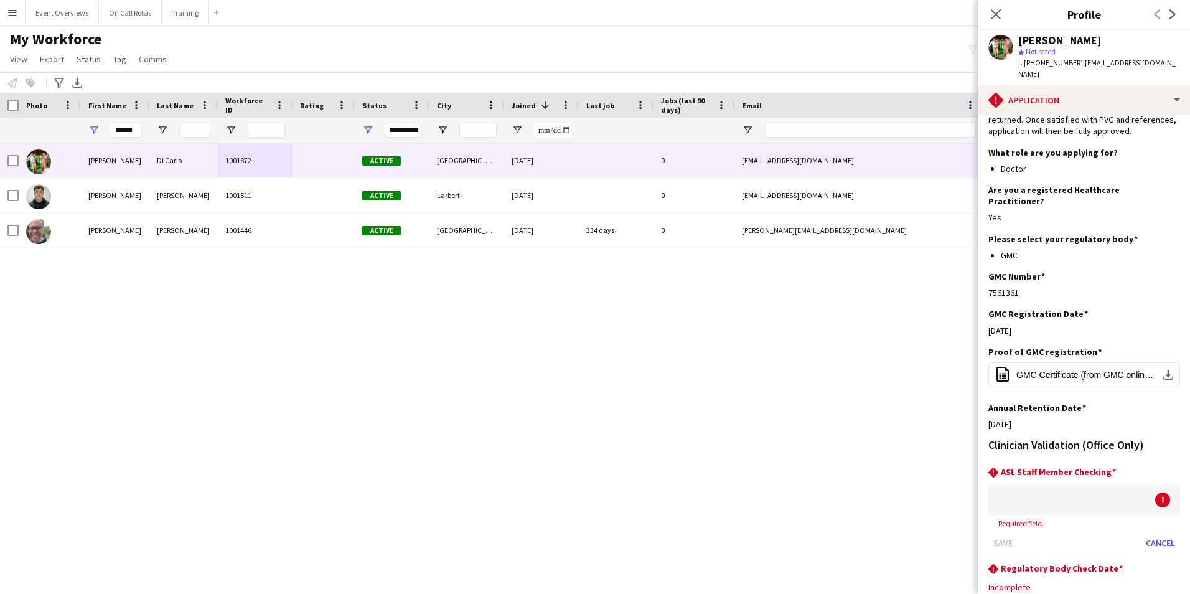
click at [1083, 485] on div at bounding box center [1072, 500] width 167 height 30
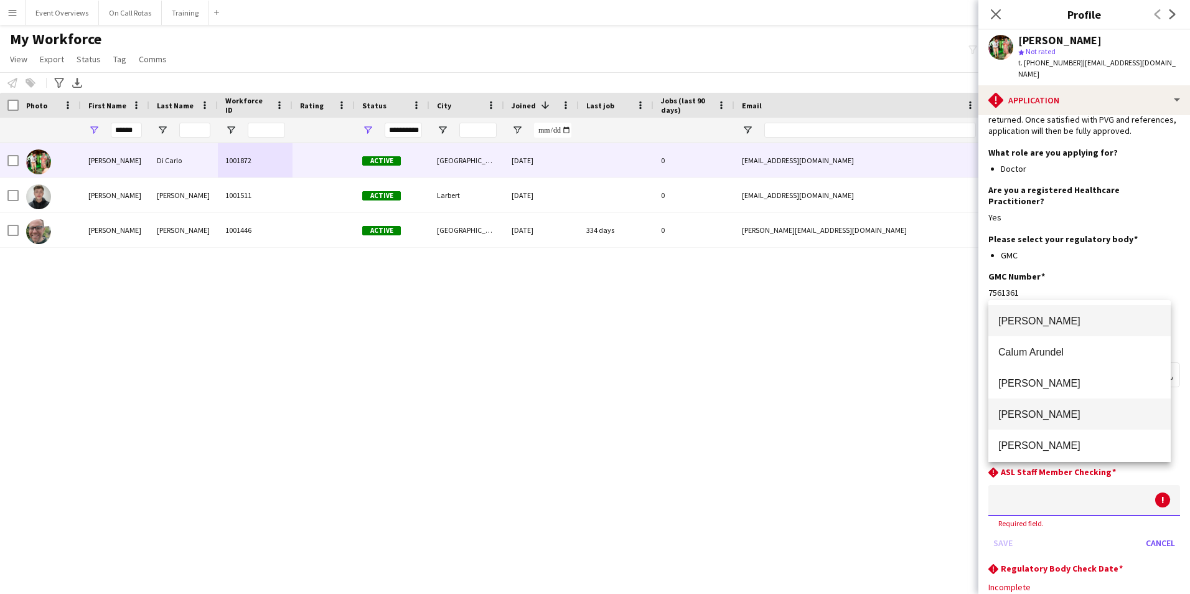
click at [1038, 420] on span "[PERSON_NAME]" at bounding box center [1080, 414] width 162 height 12
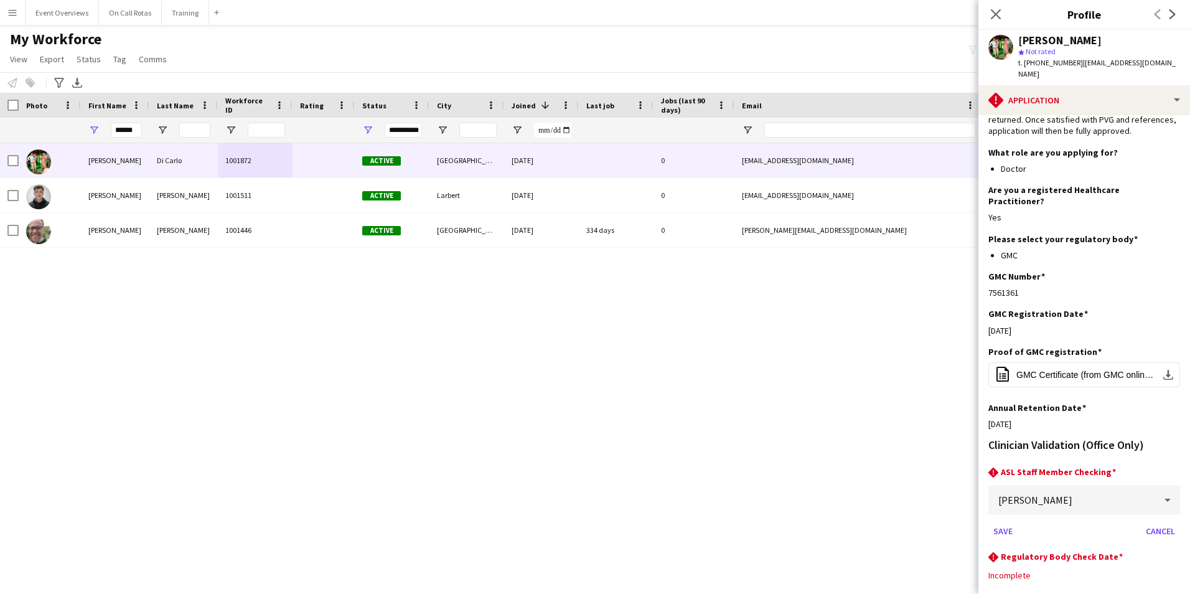
click at [1009, 492] on mat-select "[PERSON_NAME]" at bounding box center [1085, 500] width 192 height 31
click at [1002, 521] on button "Save" at bounding box center [1003, 531] width 29 height 20
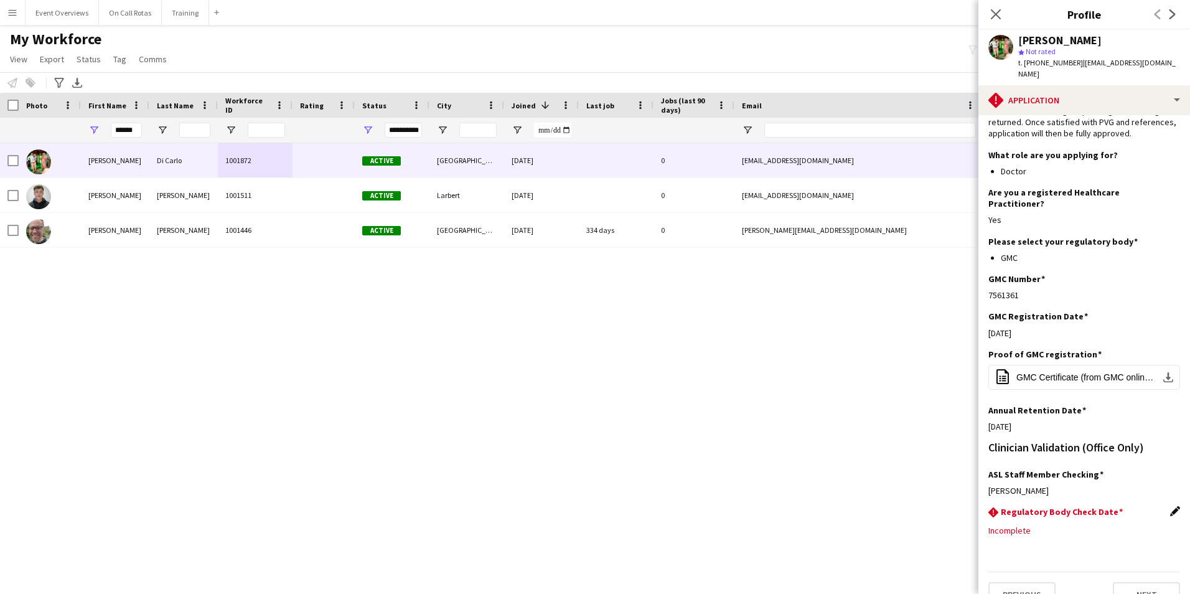
click at [1170, 506] on app-icon "Edit this field" at bounding box center [1175, 511] width 10 height 10
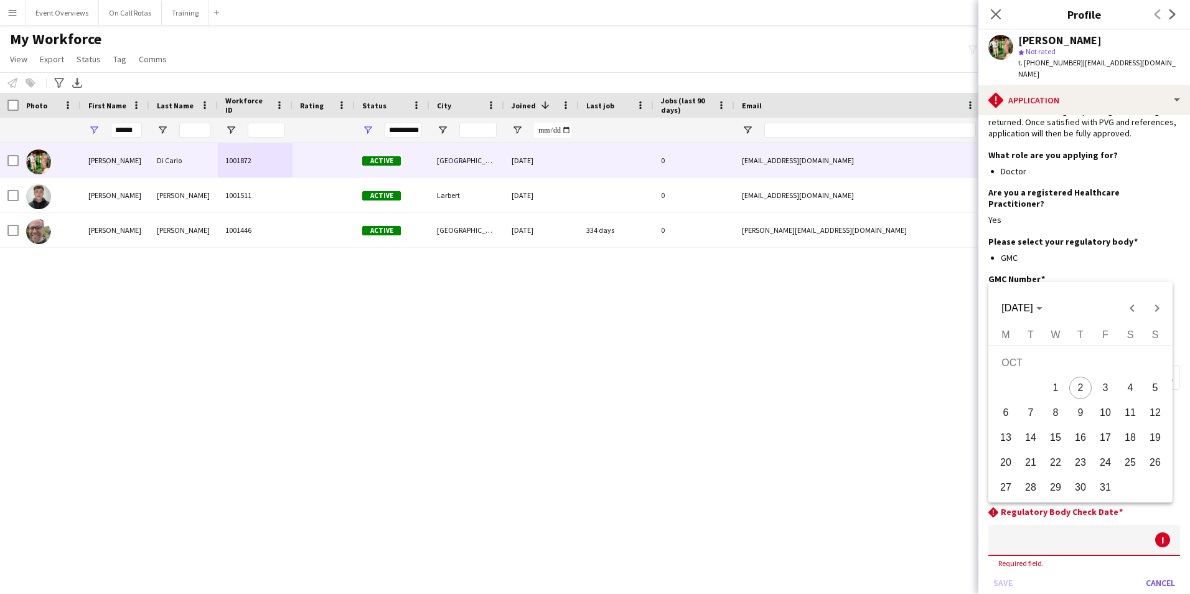
click at [1070, 510] on body "Menu Boards Boards Boards All jobs Status Workforce Workforce My Workforce Recr…" at bounding box center [595, 297] width 1190 height 594
click at [1033, 304] on span "[DATE]" at bounding box center [1017, 308] width 31 height 11
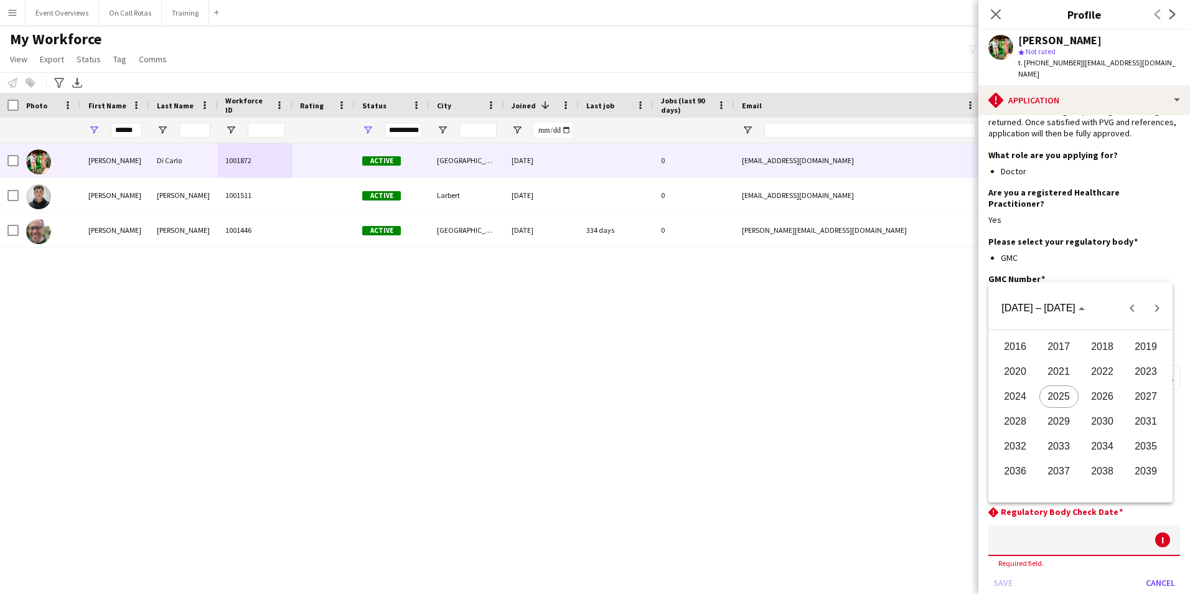
click at [1096, 398] on span "2026" at bounding box center [1102, 396] width 39 height 22
click at [1140, 398] on span "AUG" at bounding box center [1146, 396] width 39 height 22
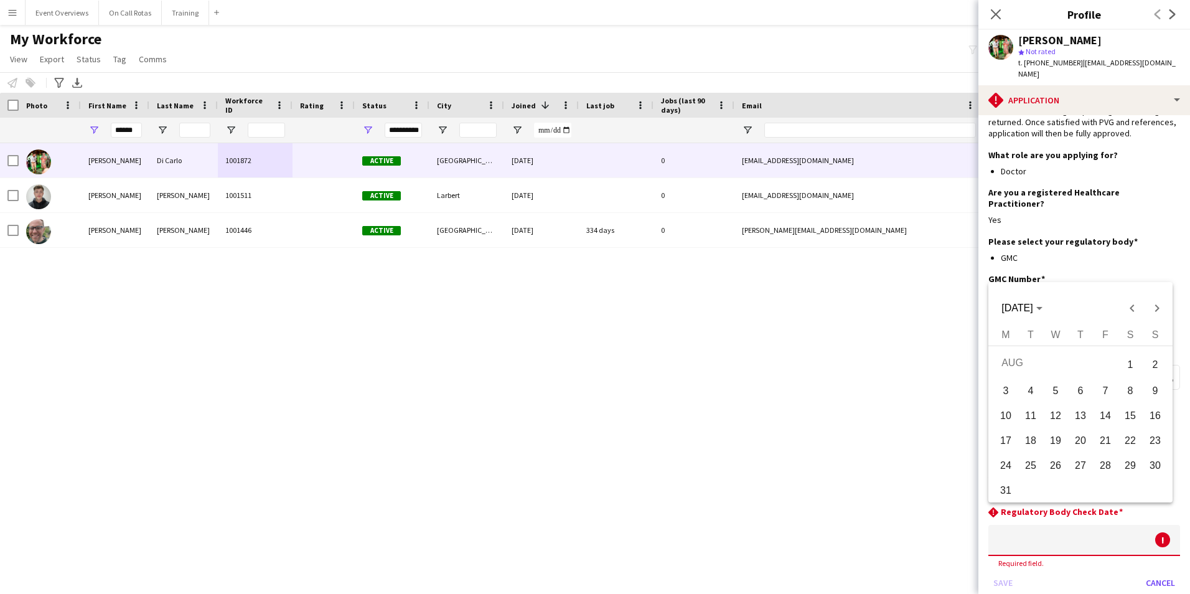
click at [1131, 364] on span "1" at bounding box center [1130, 365] width 22 height 26
type input "**********"
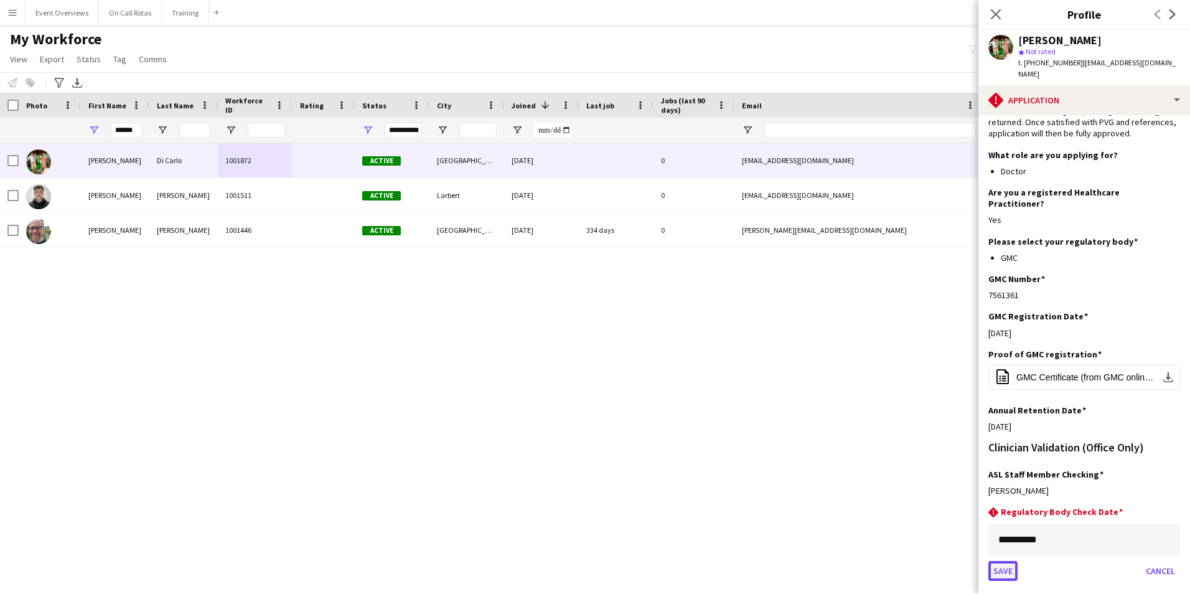
click at [1000, 561] on button "Save" at bounding box center [1003, 571] width 29 height 20
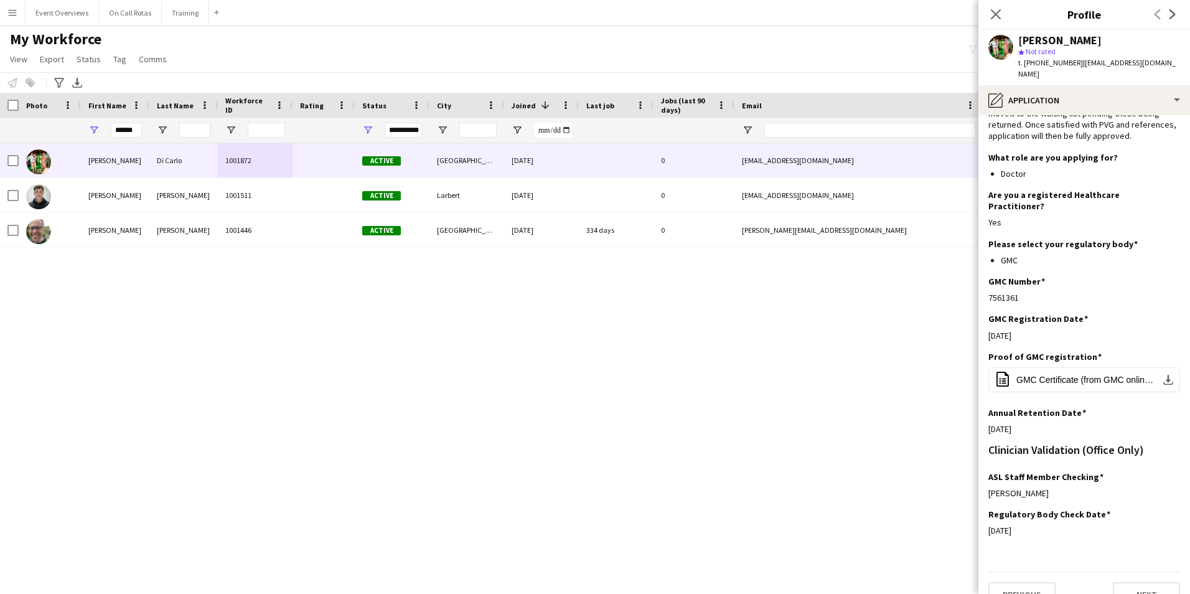
click at [1170, 407] on app-icon "Edit this field" at bounding box center [1175, 412] width 10 height 10
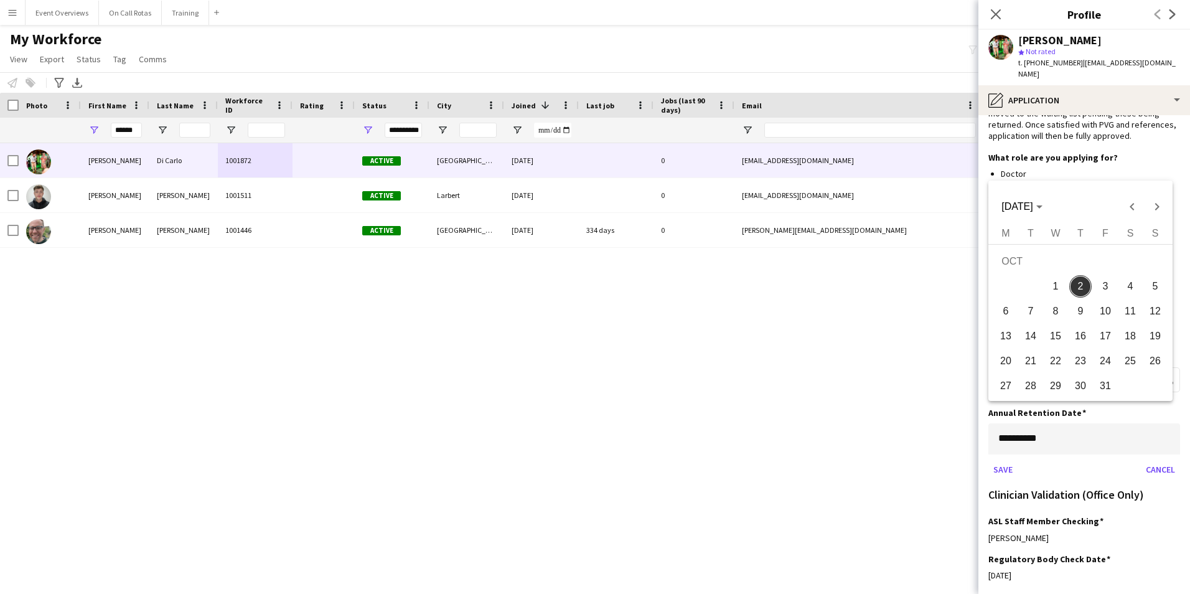
click at [1107, 421] on body "Menu Boards Boards Boards All jobs Status Workforce Workforce My Workforce Recr…" at bounding box center [595, 297] width 1190 height 594
click at [1155, 205] on span "Next month" at bounding box center [1157, 206] width 25 height 25
click at [1024, 205] on span "[DATE]" at bounding box center [1017, 206] width 31 height 11
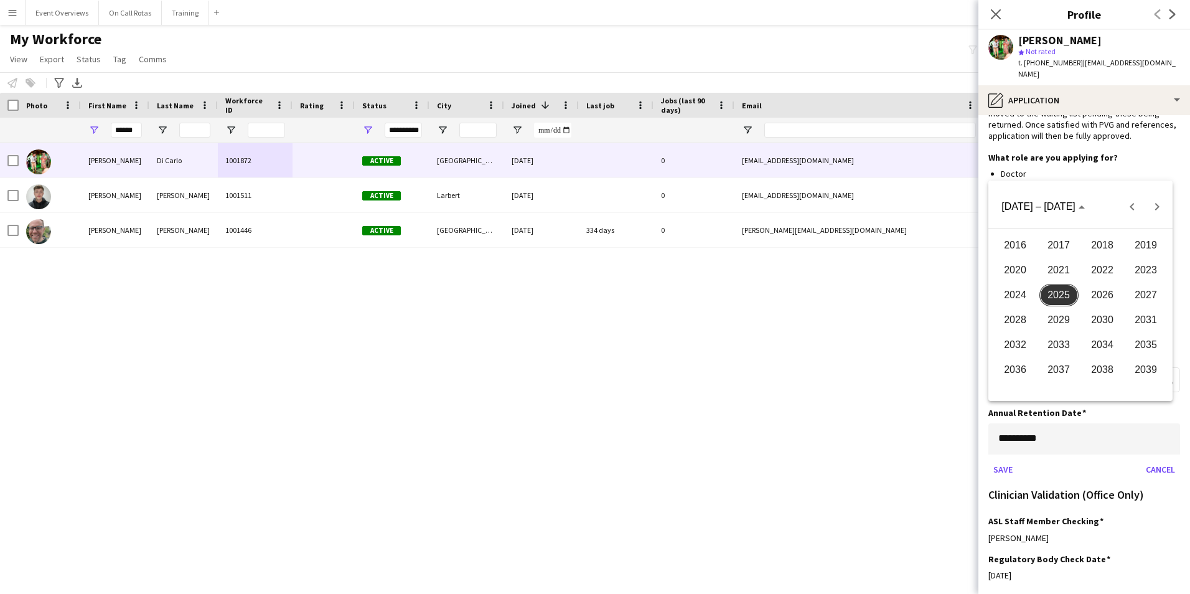
click at [1098, 290] on span "2026" at bounding box center [1102, 295] width 39 height 22
click at [1140, 294] on span "AUG" at bounding box center [1146, 295] width 39 height 22
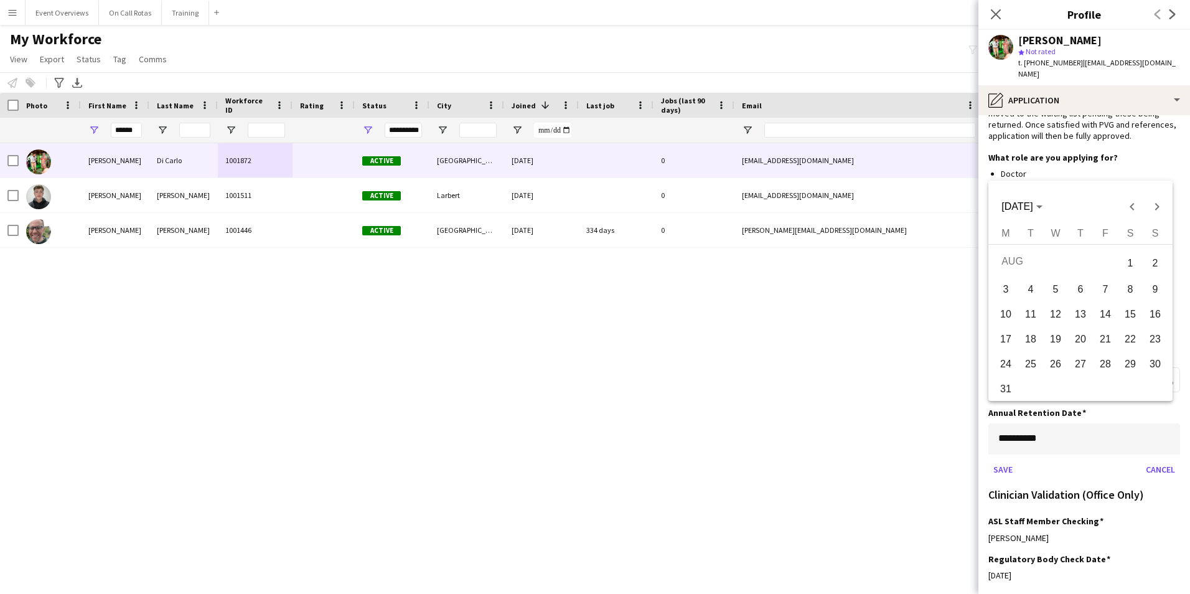
click at [1137, 257] on span "1" at bounding box center [1130, 263] width 22 height 26
type input "**********"
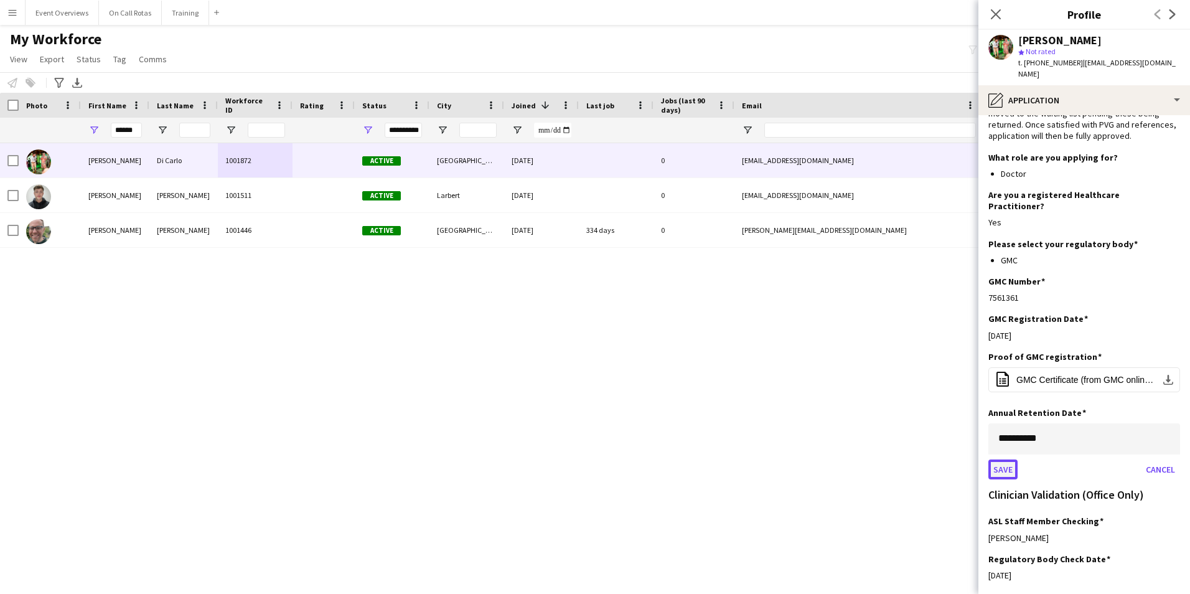
click at [997, 459] on button "Save" at bounding box center [1003, 469] width 29 height 20
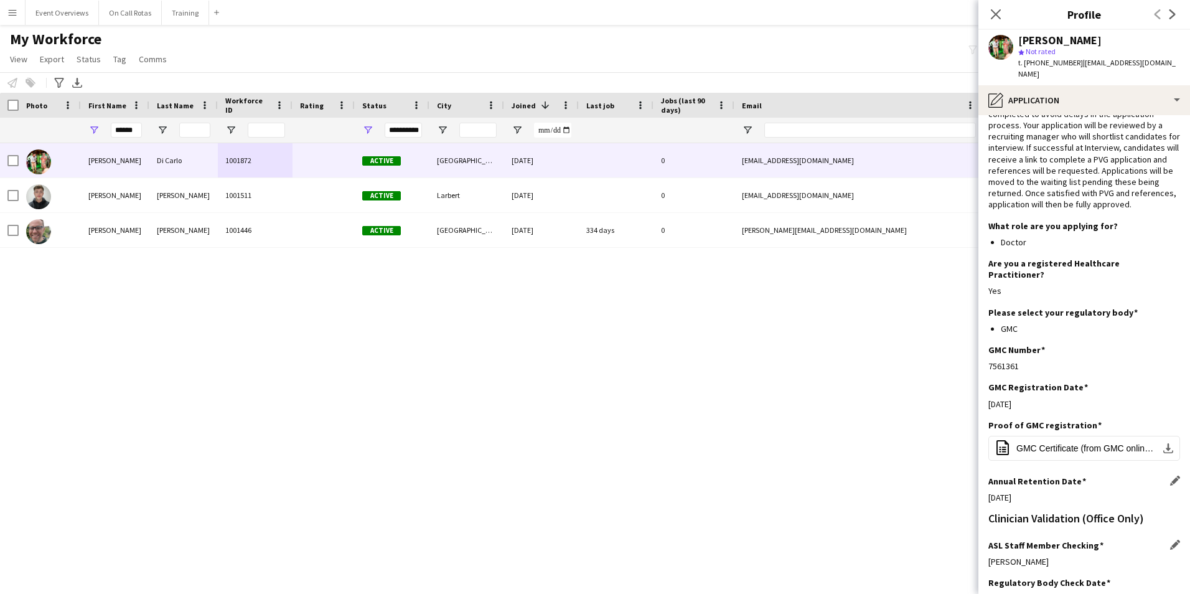
scroll to position [0, 0]
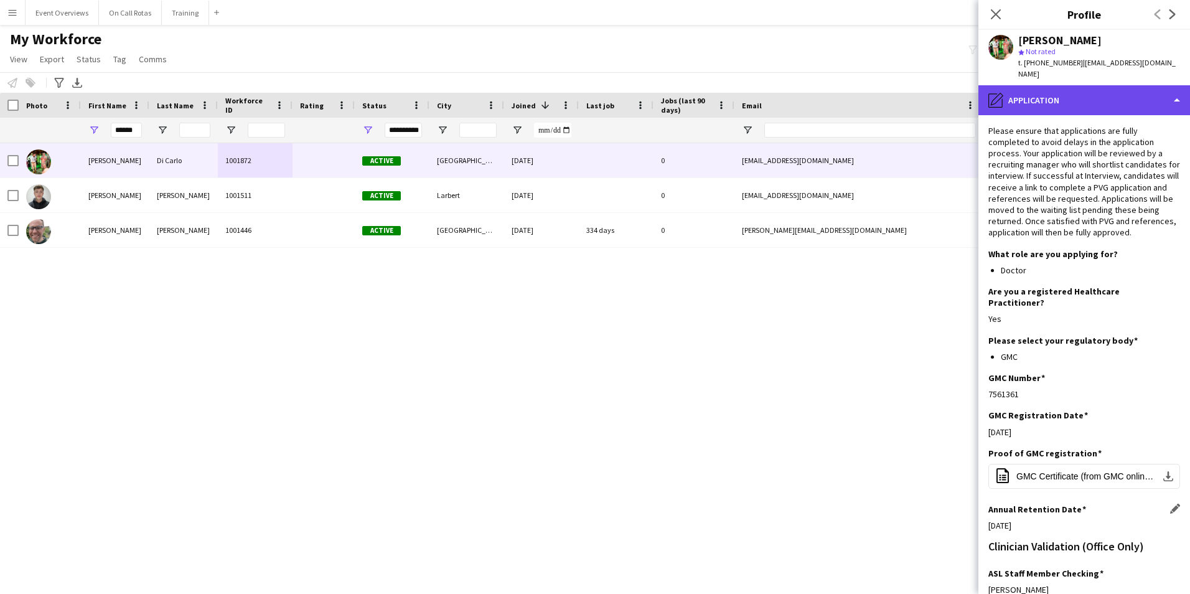
click at [1038, 85] on div "pencil4 Application" at bounding box center [1085, 100] width 212 height 30
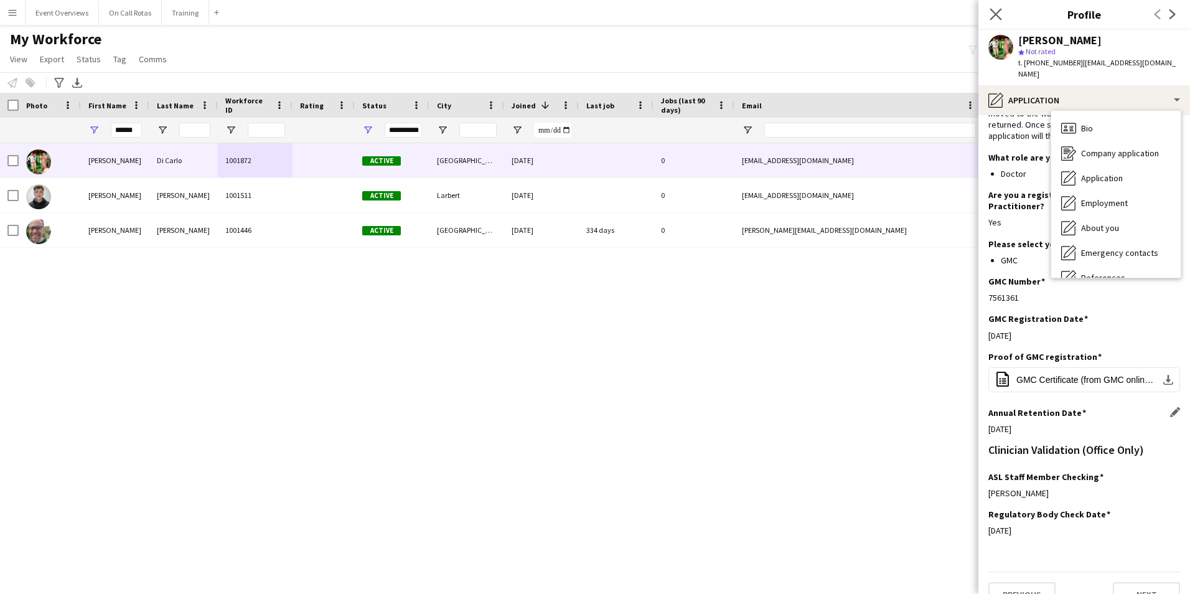
click at [990, 16] on icon "Close pop-in" at bounding box center [996, 14] width 12 height 12
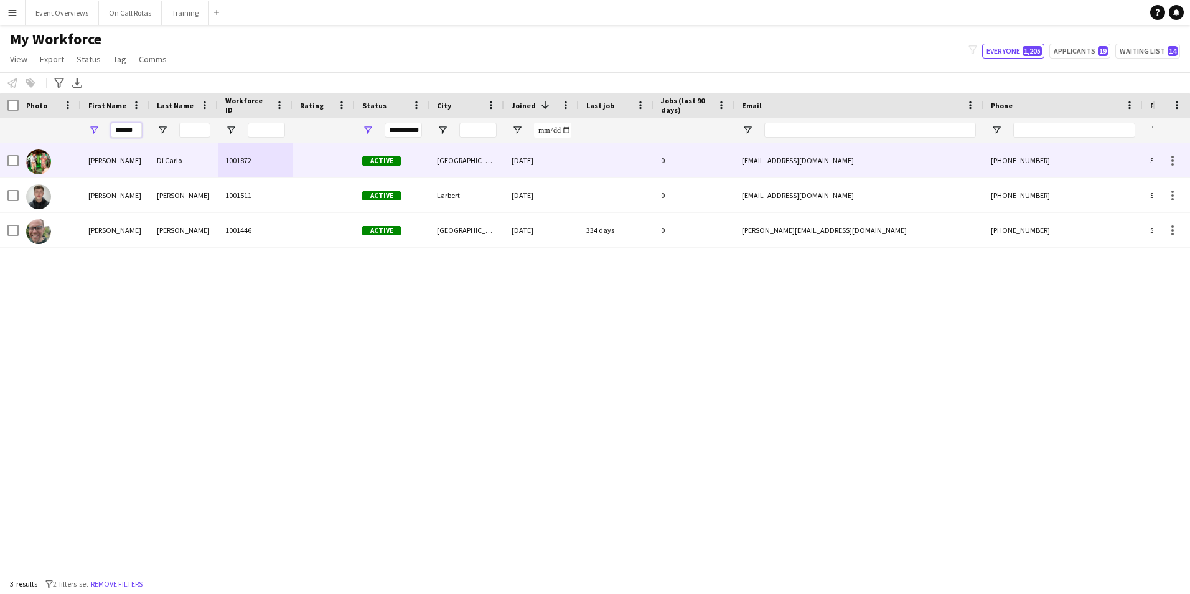
drag, startPoint x: 112, startPoint y: 131, endPoint x: 298, endPoint y: 164, distance: 188.3
click at [295, 159] on div "Workforce Details Photo First Name" at bounding box center [595, 332] width 1190 height 479
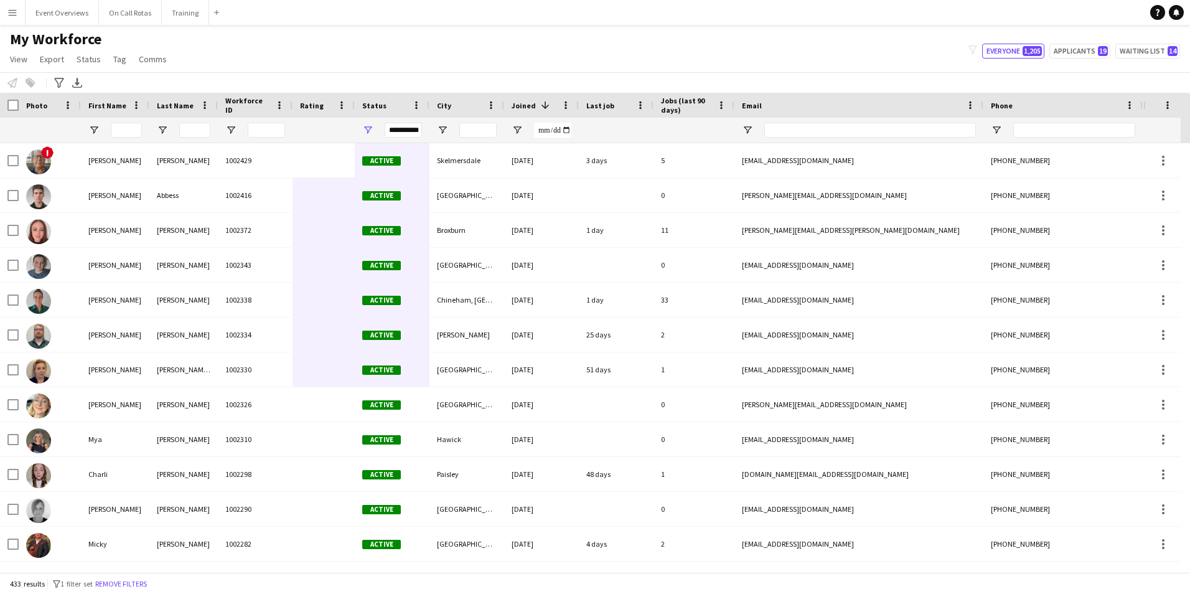
drag, startPoint x: 317, startPoint y: 216, endPoint x: 360, endPoint y: 373, distance: 162.7
click at [1086, 54] on button "Applicants 19" at bounding box center [1080, 51] width 61 height 15
type input "**********"
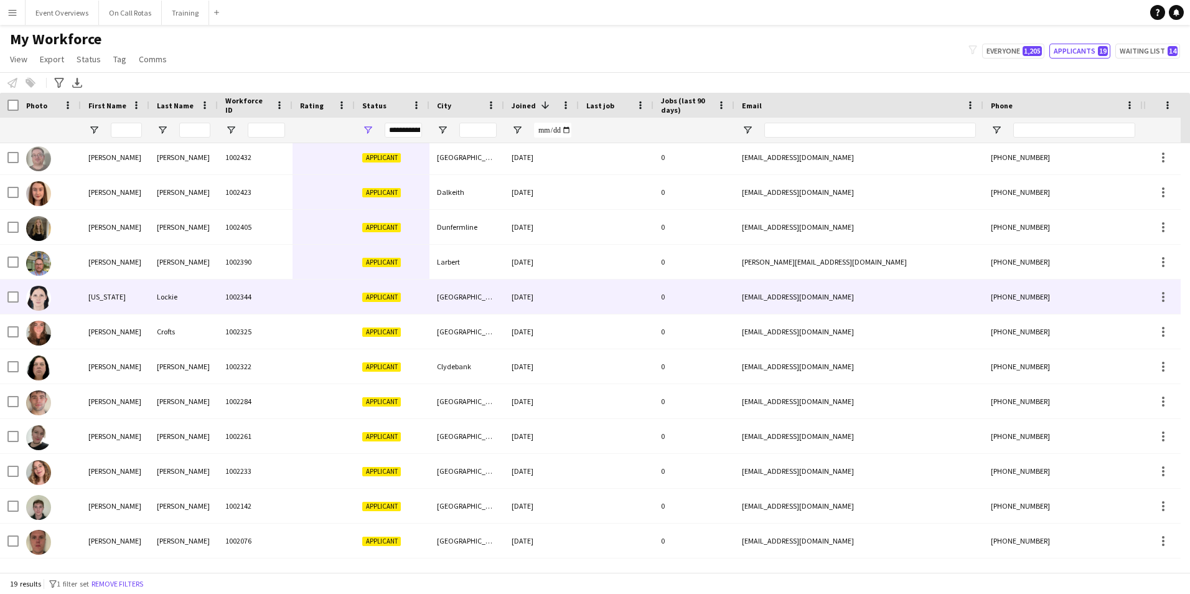
scroll to position [187, 0]
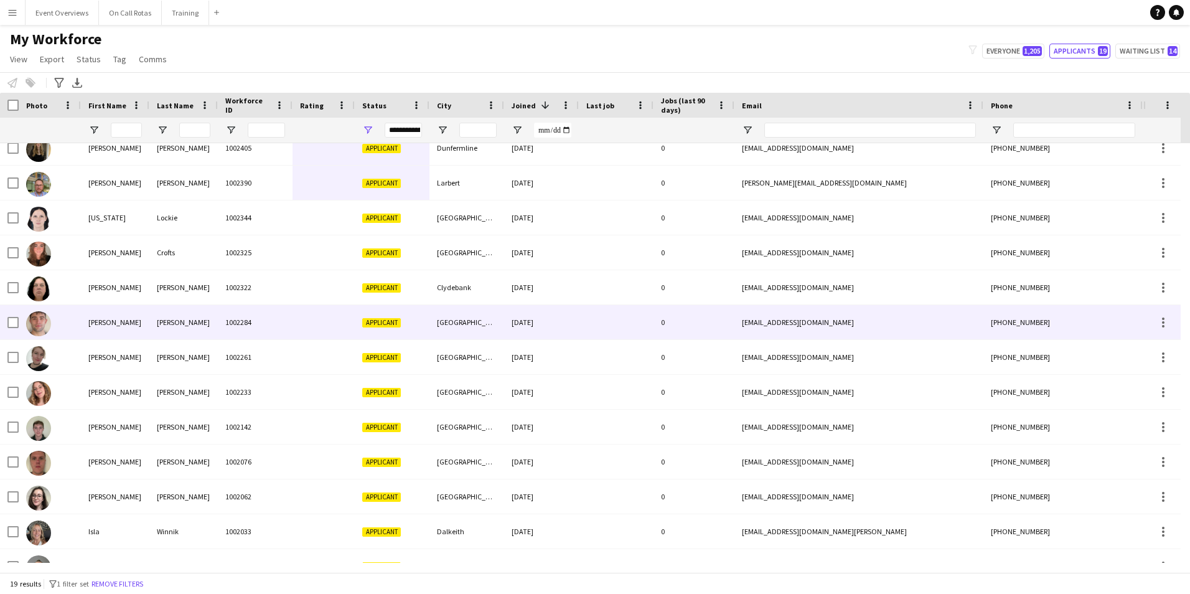
click at [177, 324] on div "[PERSON_NAME]" at bounding box center [183, 322] width 68 height 34
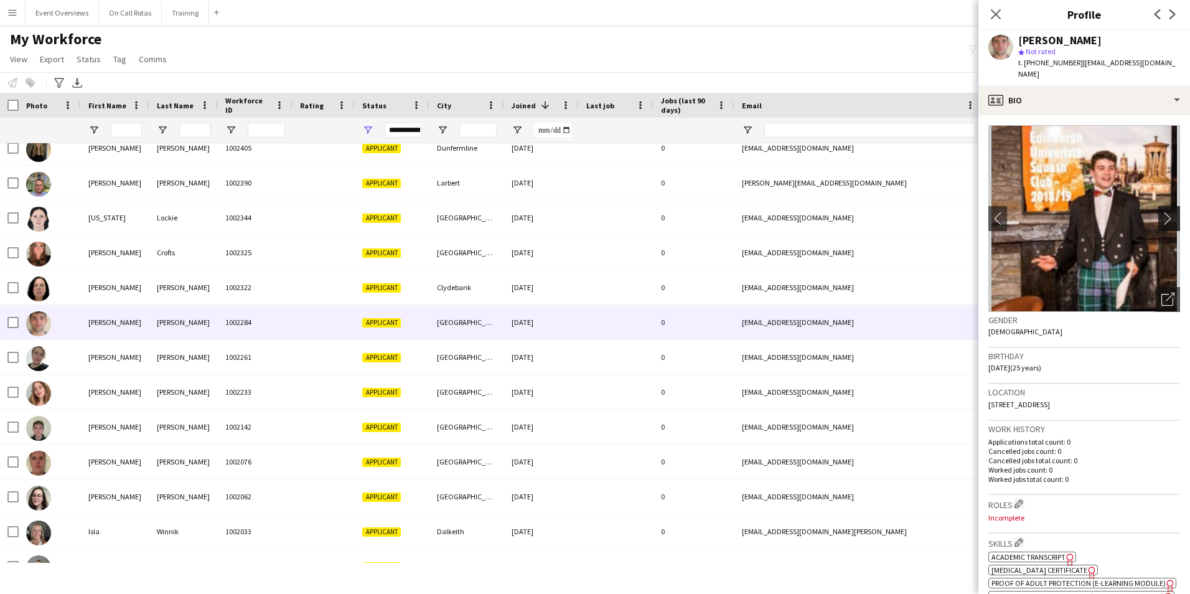
click at [1162, 212] on app-icon "chevron-right" at bounding box center [1171, 218] width 19 height 13
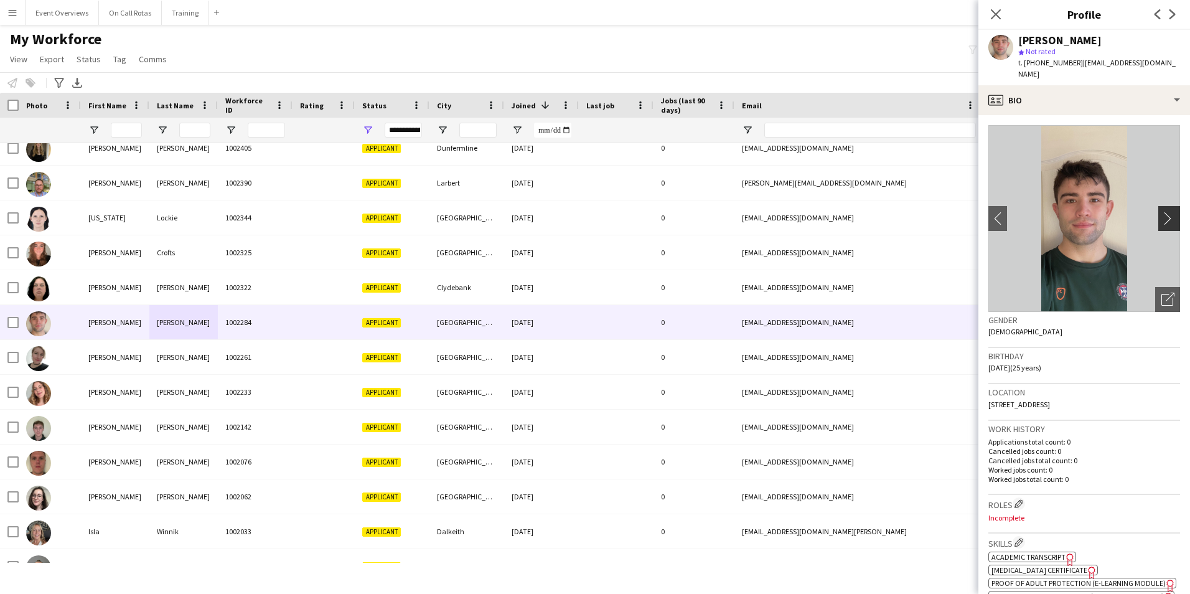
click at [1162, 212] on app-icon "chevron-right" at bounding box center [1171, 218] width 19 height 13
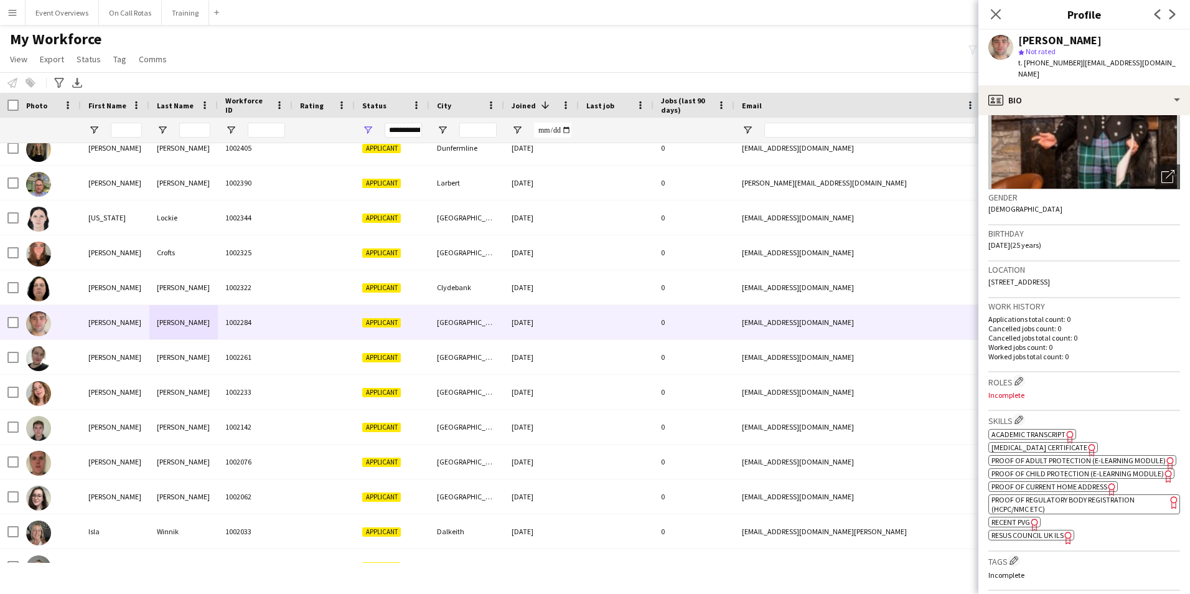
scroll to position [0, 0]
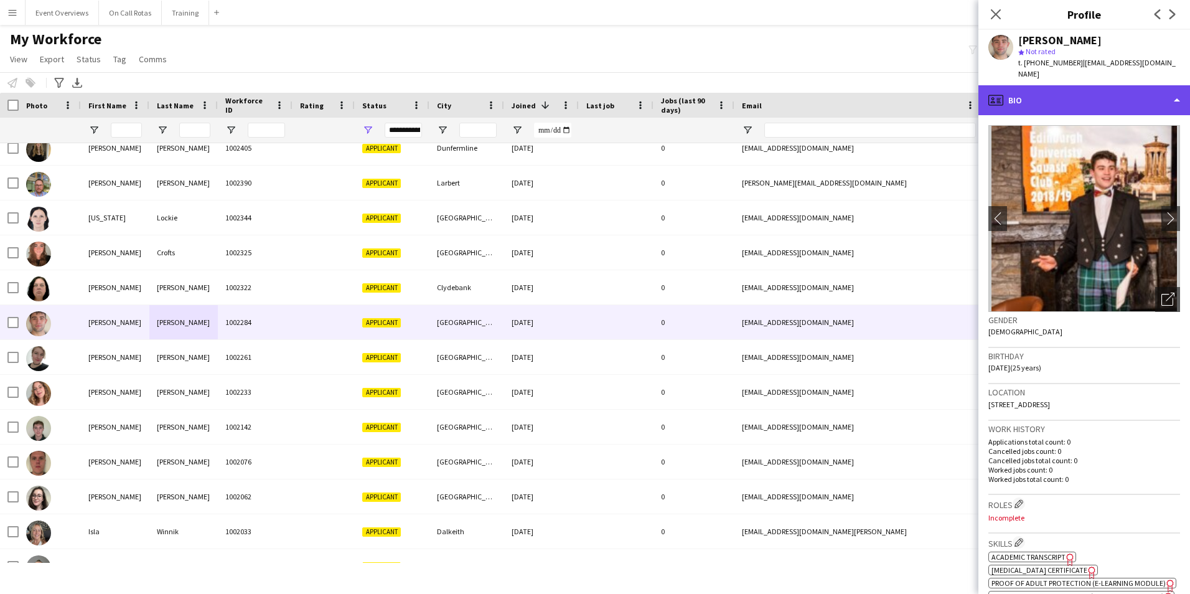
click at [1028, 93] on div "profile Bio" at bounding box center [1085, 100] width 212 height 30
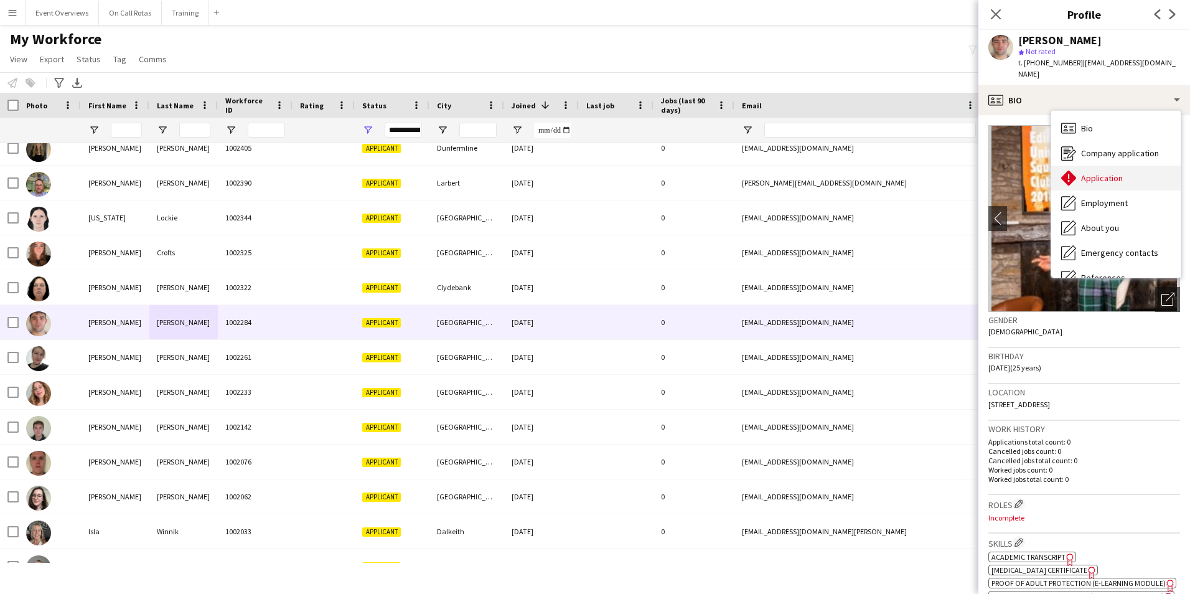
click at [1086, 177] on div "Application Application" at bounding box center [1115, 178] width 129 height 25
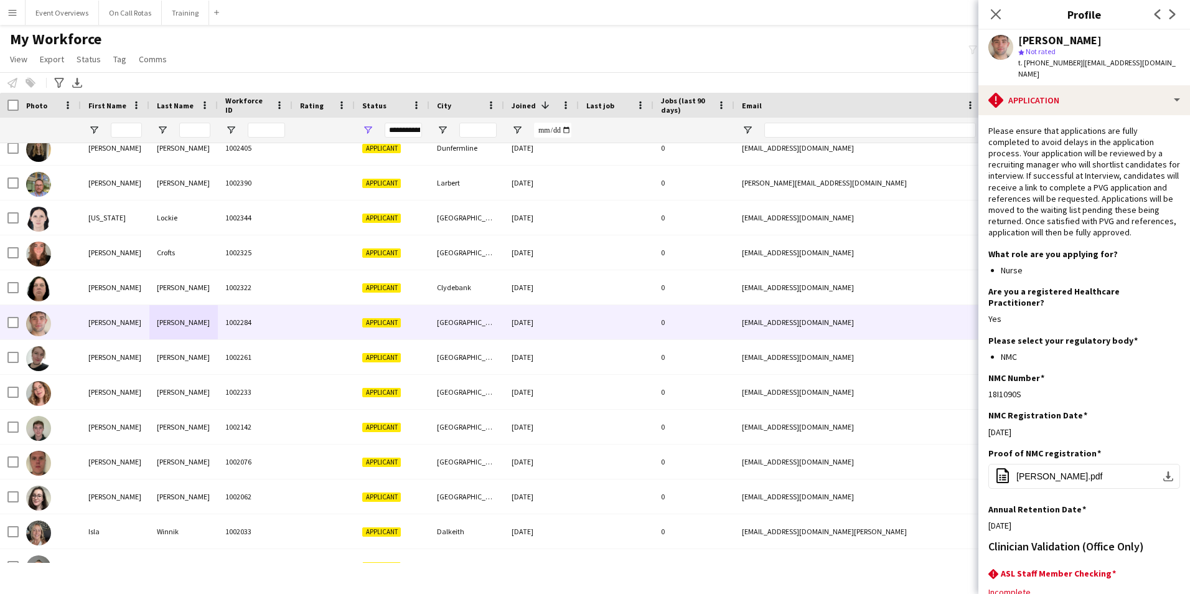
click at [1005, 15] on div "Close pop-in" at bounding box center [996, 14] width 35 height 29
click at [992, 9] on icon "Close pop-in" at bounding box center [996, 14] width 12 height 12
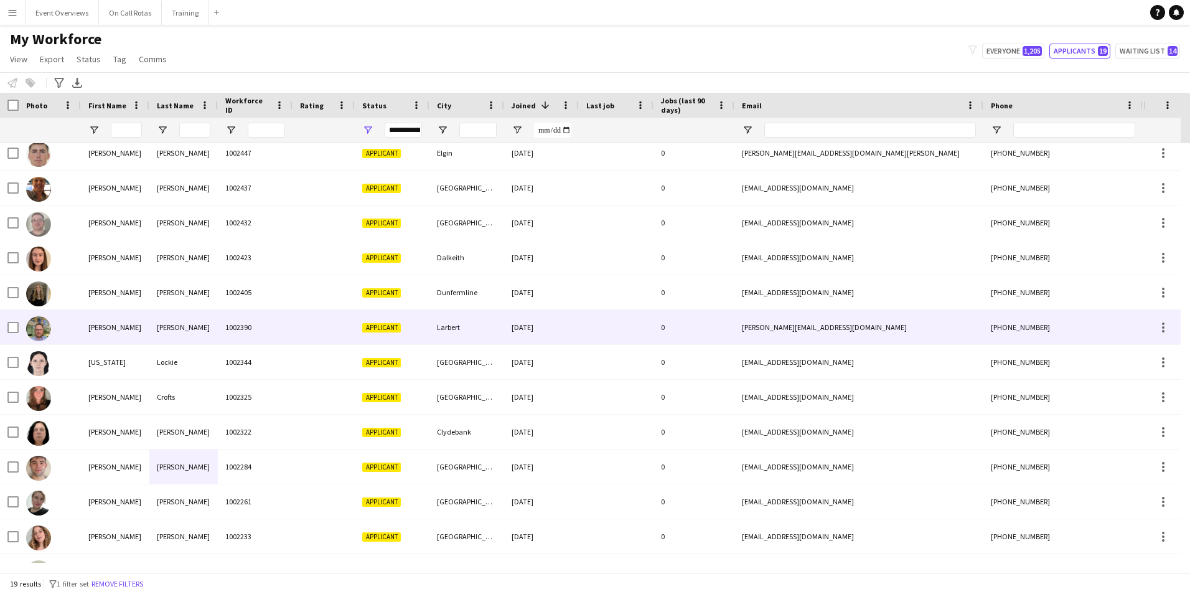
scroll to position [62, 0]
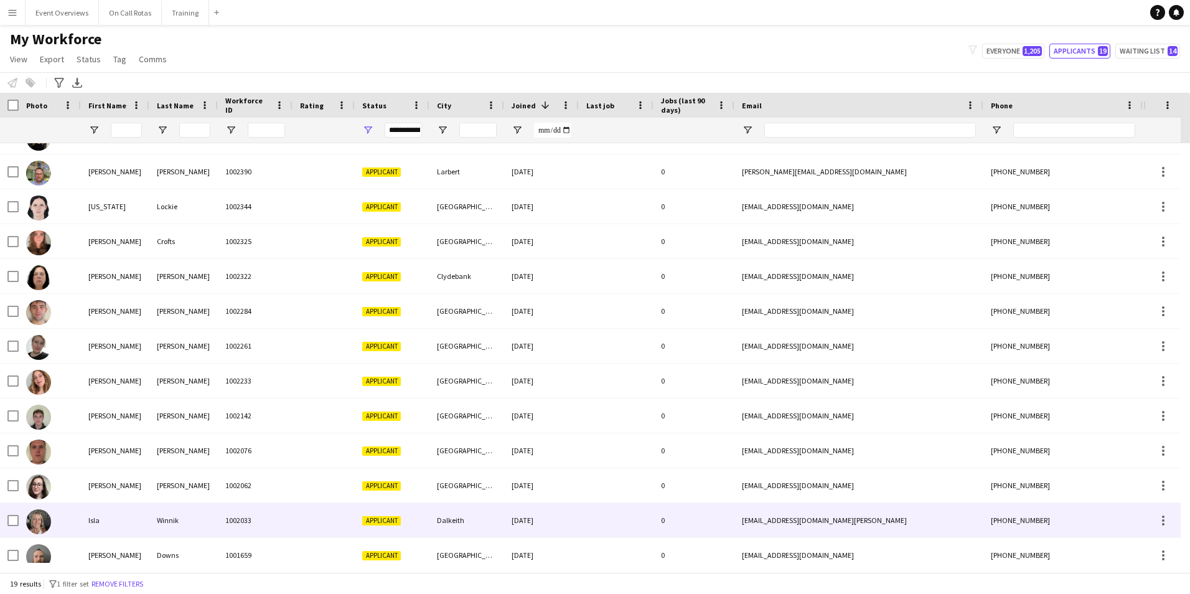
scroll to position [243, 0]
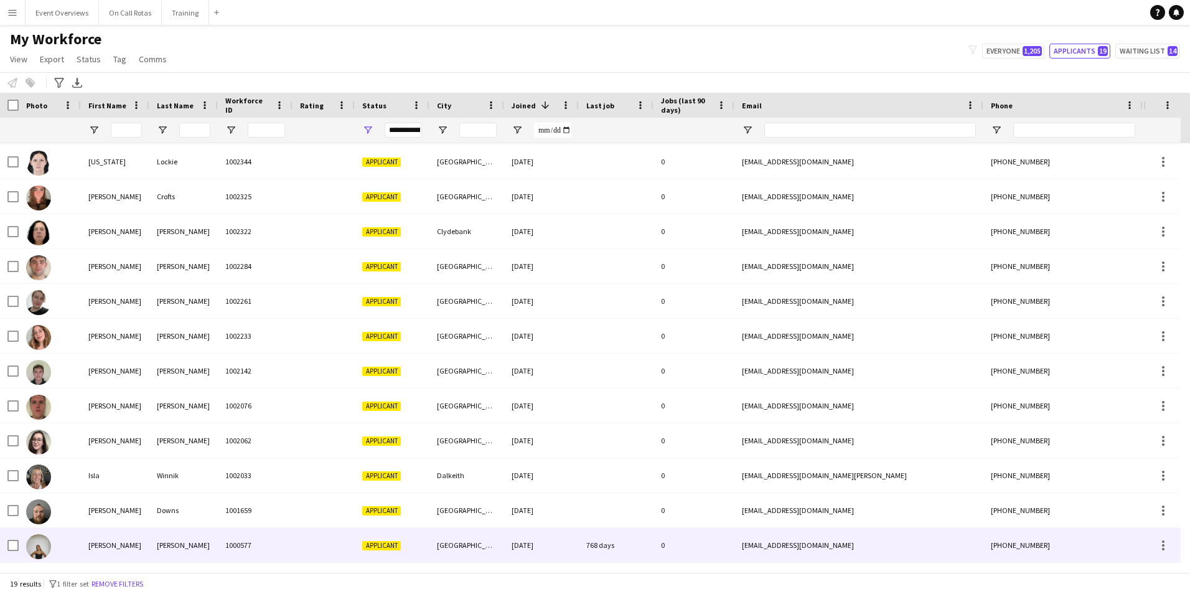
click at [171, 541] on div "[PERSON_NAME]" at bounding box center [183, 545] width 68 height 34
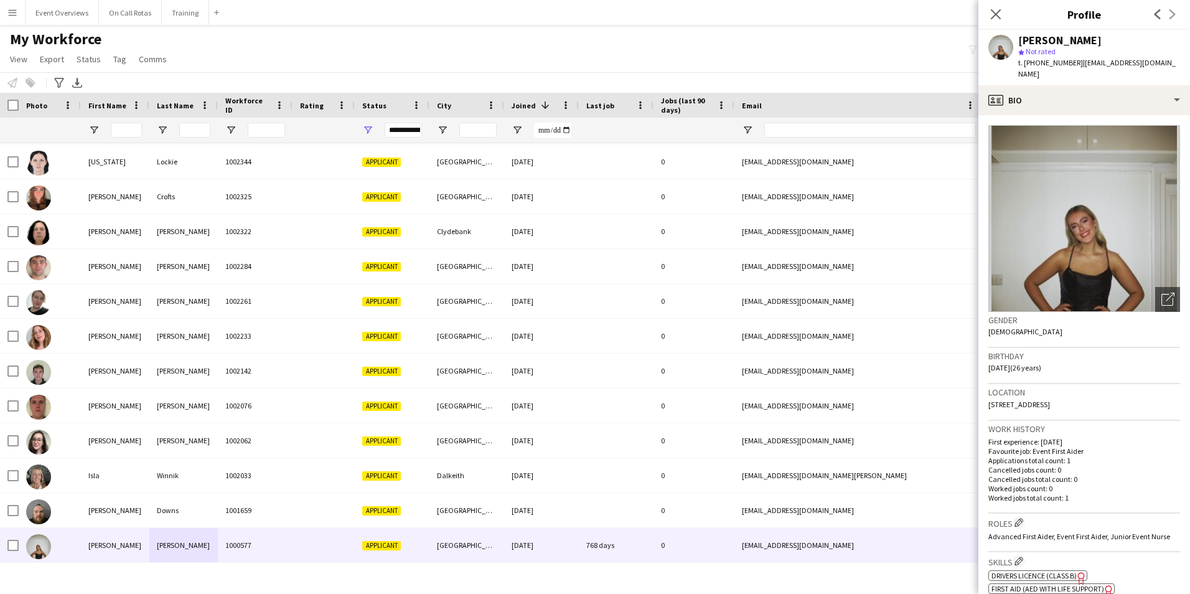
click at [1071, 62] on div "t. [PHONE_NUMBER] | [EMAIL_ADDRESS][DOMAIN_NAME]" at bounding box center [1099, 68] width 162 height 22
click at [1071, 62] on span "t. [PHONE_NUMBER]" at bounding box center [1050, 62] width 65 height 9
drag, startPoint x: 1071, startPoint y: 62, endPoint x: 1049, endPoint y: 65, distance: 22.0
click at [1049, 65] on span "t. [PHONE_NUMBER]" at bounding box center [1050, 62] width 65 height 9
click at [1035, 60] on span "t. [PHONE_NUMBER]" at bounding box center [1050, 62] width 65 height 9
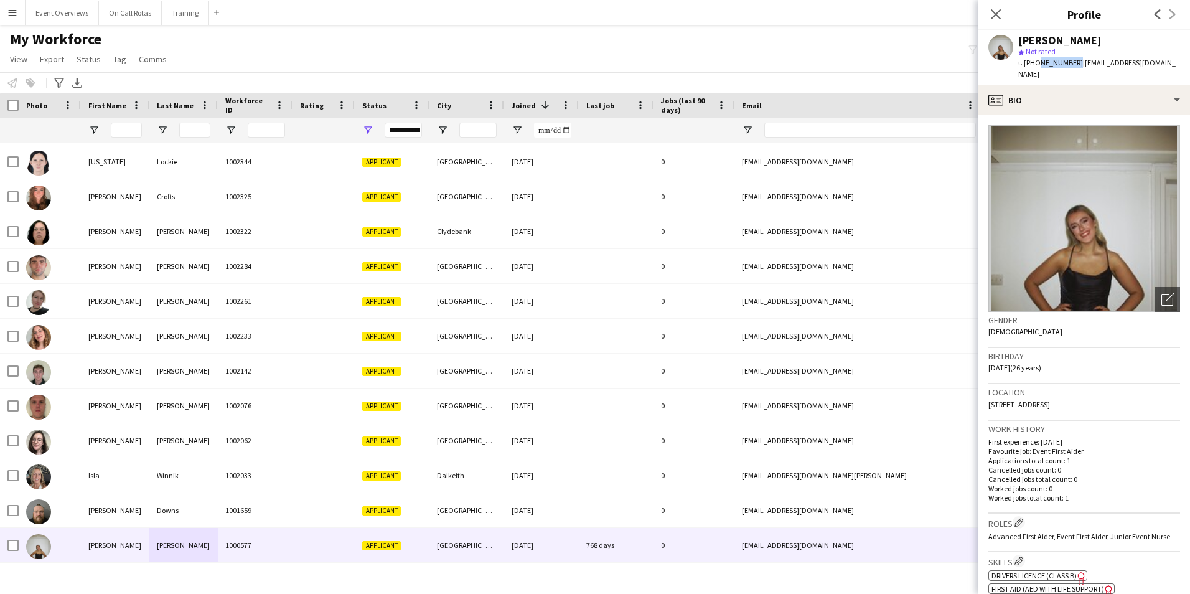
drag, startPoint x: 1036, startPoint y: 60, endPoint x: 1073, endPoint y: 67, distance: 37.9
click at [1073, 67] on span "t. [PHONE_NUMBER]" at bounding box center [1050, 62] width 65 height 9
copy span "7789458314"
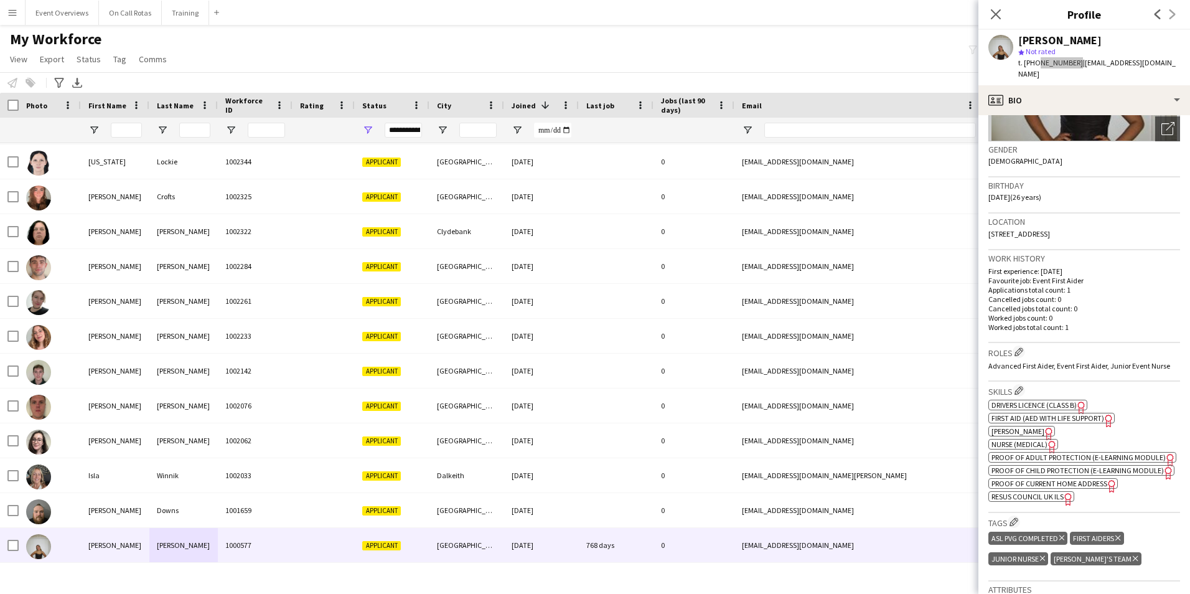
scroll to position [0, 0]
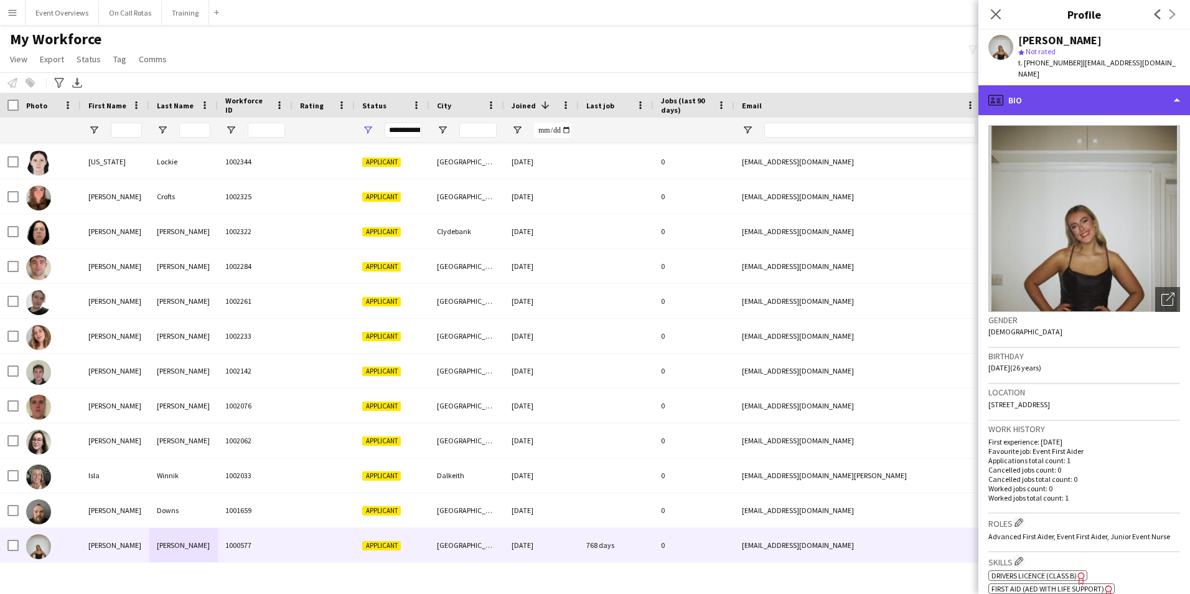
click at [1101, 96] on div "profile Bio" at bounding box center [1085, 100] width 212 height 30
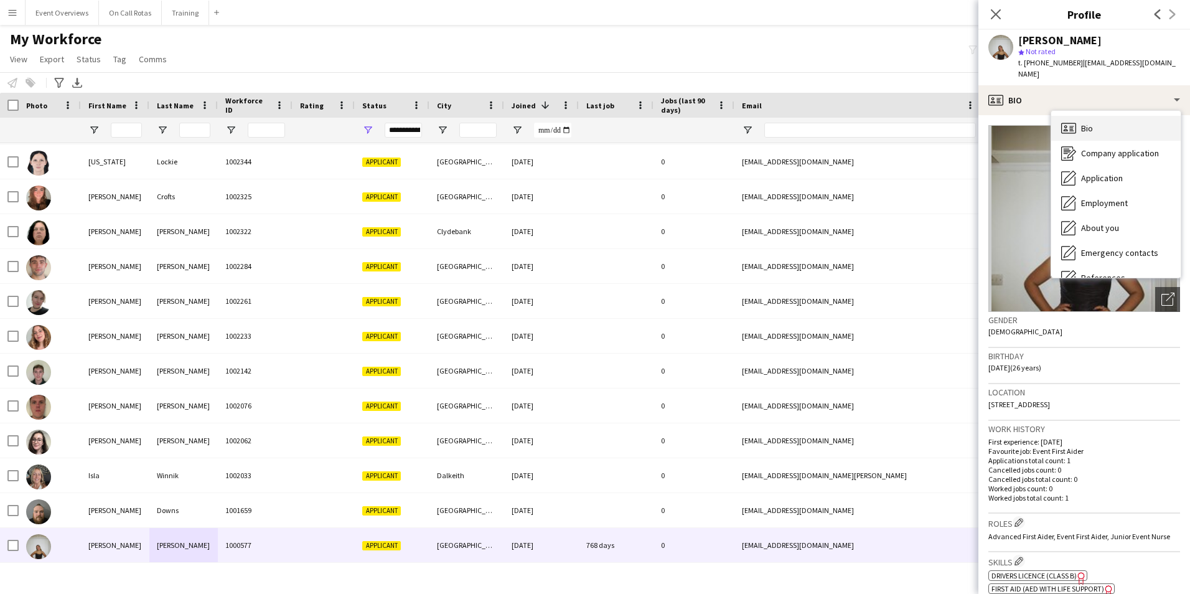
click at [1090, 123] on span "Bio" at bounding box center [1087, 128] width 12 height 11
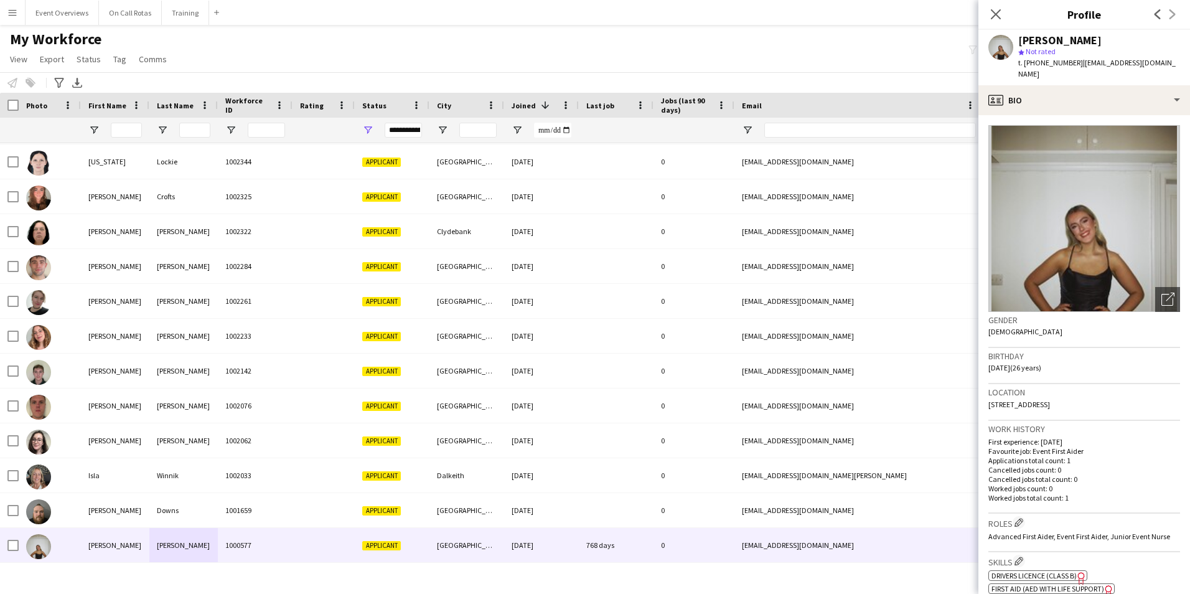
drag, startPoint x: 990, startPoint y: 395, endPoint x: 1046, endPoint y: 394, distance: 56.7
click at [1046, 400] on span "[STREET_ADDRESS]" at bounding box center [1020, 404] width 62 height 9
click at [1043, 400] on span "[STREET_ADDRESS]" at bounding box center [1020, 404] width 62 height 9
drag, startPoint x: 991, startPoint y: 394, endPoint x: 1045, endPoint y: 395, distance: 54.2
click at [1045, 400] on span "[STREET_ADDRESS]" at bounding box center [1020, 404] width 62 height 9
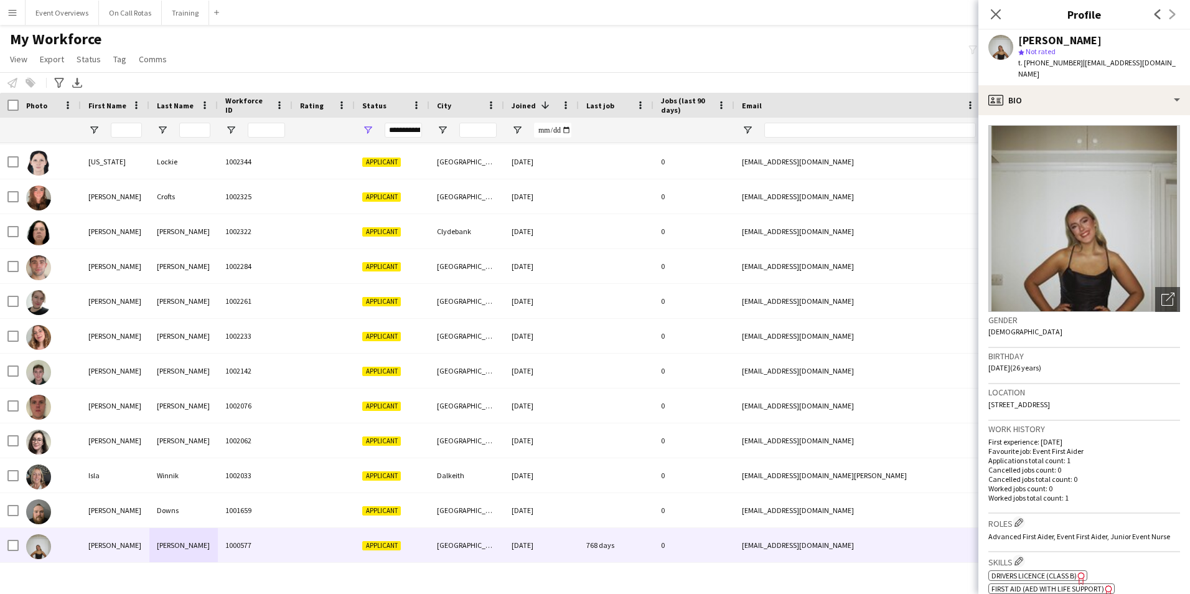
copy span "[STREET_ADDRESS]"
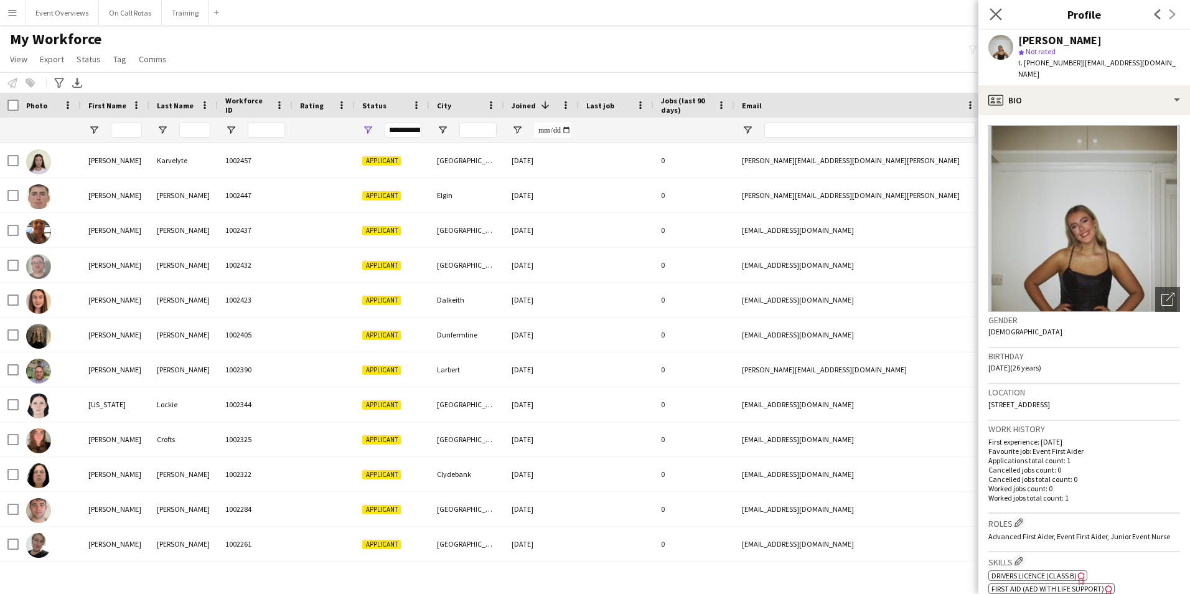
click at [1002, 14] on app-icon "Close pop-in" at bounding box center [996, 15] width 18 height 18
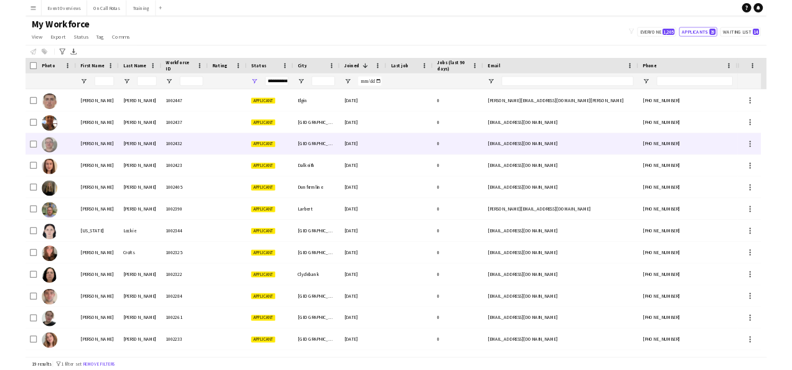
scroll to position [62, 0]
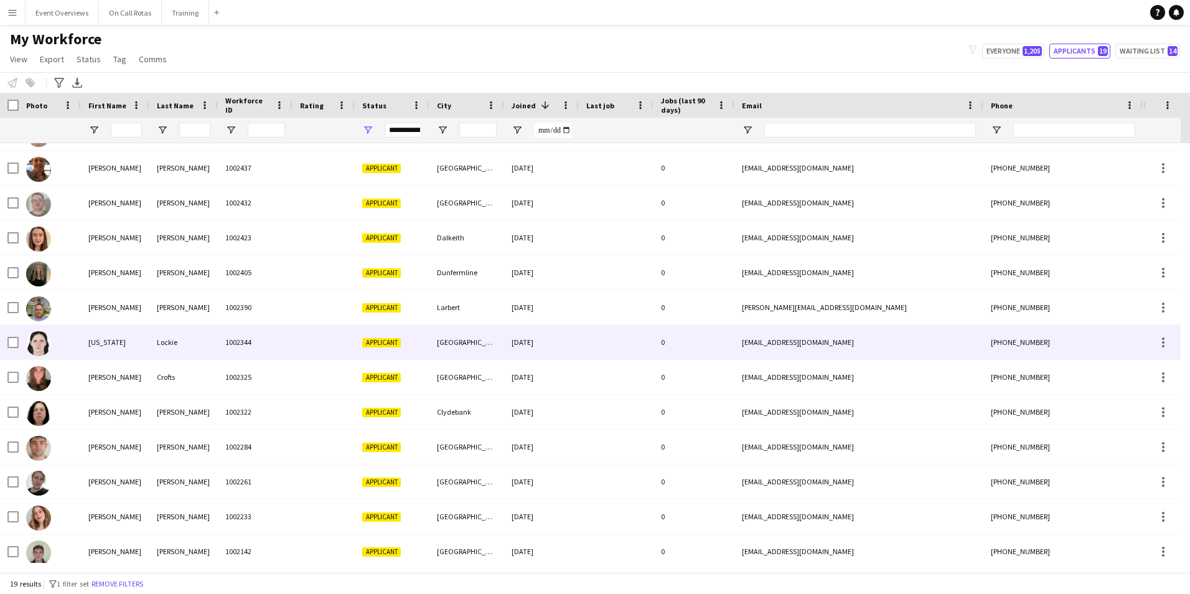
click at [228, 342] on div "1002344" at bounding box center [255, 342] width 75 height 34
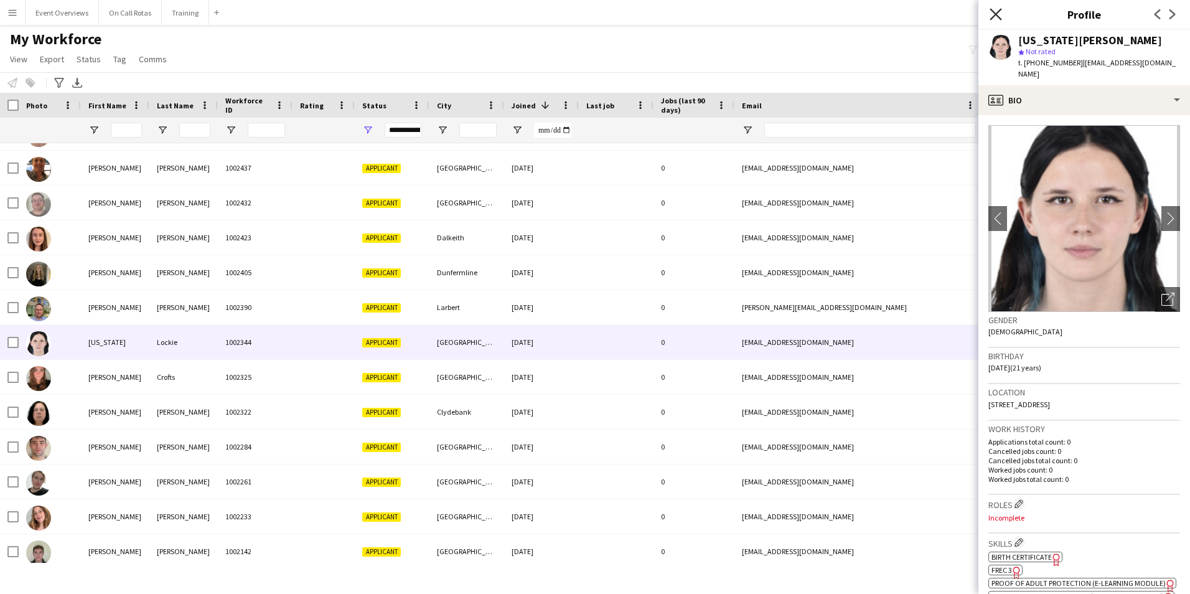
click at [997, 16] on icon "Close pop-in" at bounding box center [996, 14] width 12 height 12
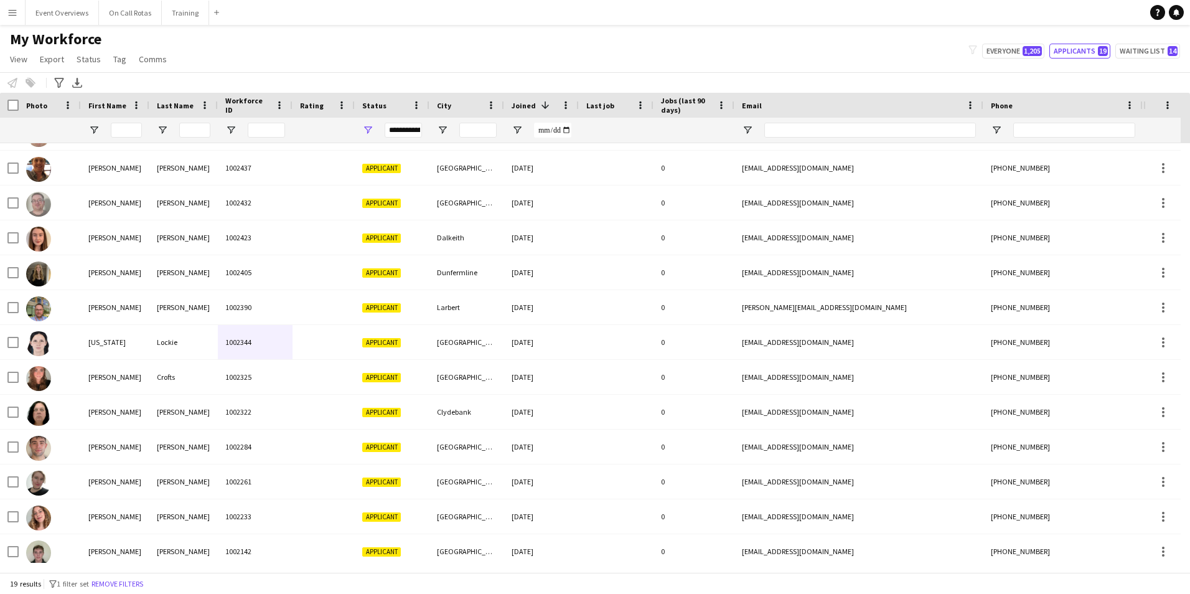
click at [916, 20] on app-navbar "Menu Boards Boards Boards All jobs Status Workforce Workforce My Workforce Recr…" at bounding box center [595, 12] width 1190 height 25
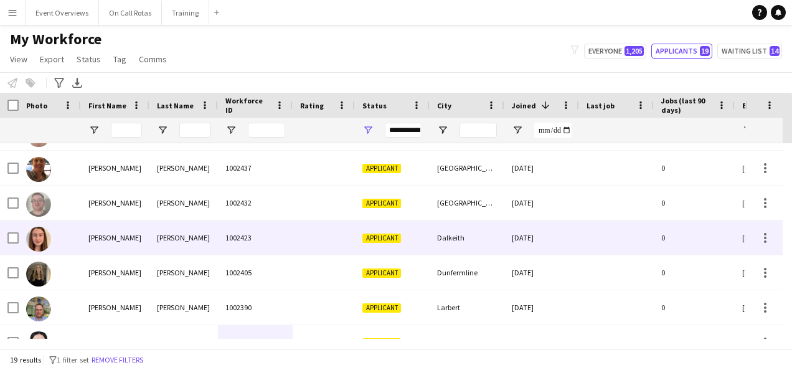
scroll to position [0, 0]
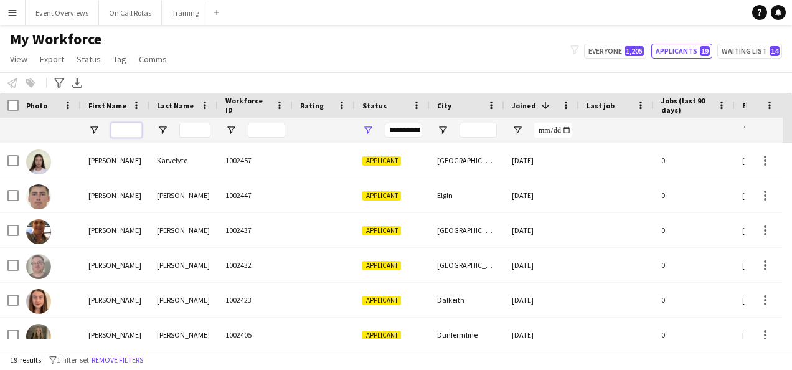
click at [129, 133] on input "First Name Filter Input" at bounding box center [126, 130] width 31 height 15
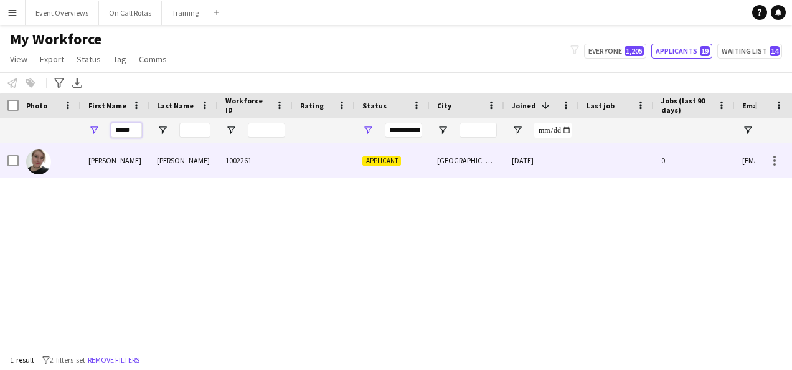
type input "*****"
click at [160, 169] on div "[PERSON_NAME]" at bounding box center [183, 160] width 68 height 34
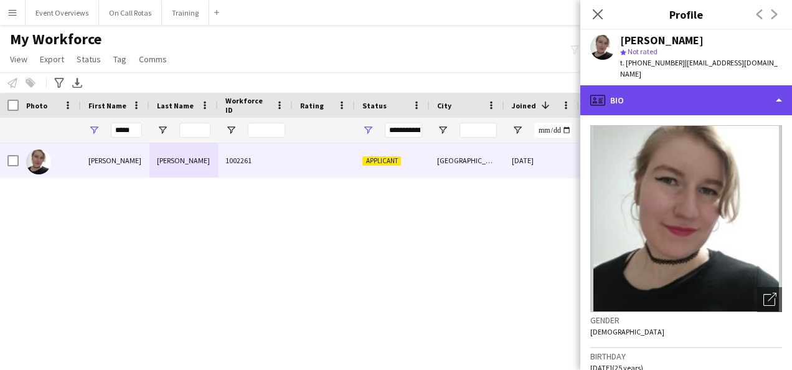
click at [702, 85] on div "profile Bio" at bounding box center [686, 100] width 212 height 30
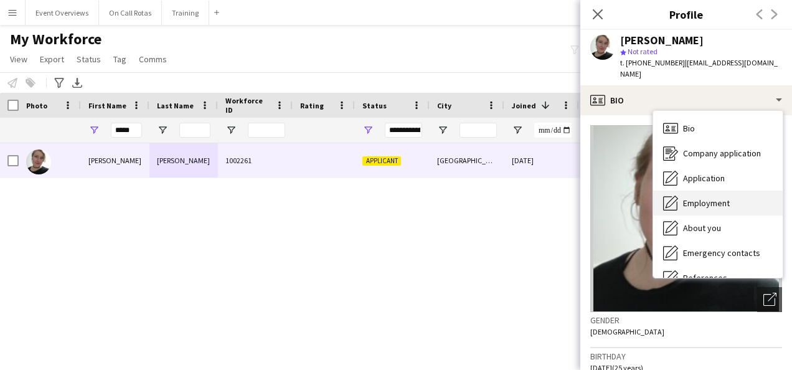
click at [689, 190] on div "Employment Employment" at bounding box center [717, 202] width 129 height 25
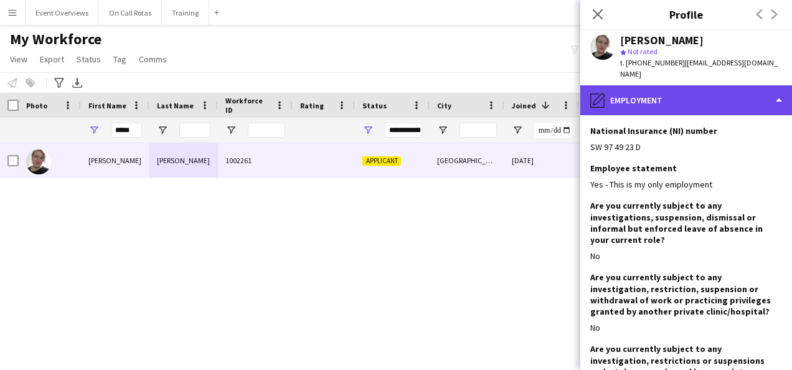
click at [695, 90] on div "pencil4 Employment" at bounding box center [686, 100] width 212 height 30
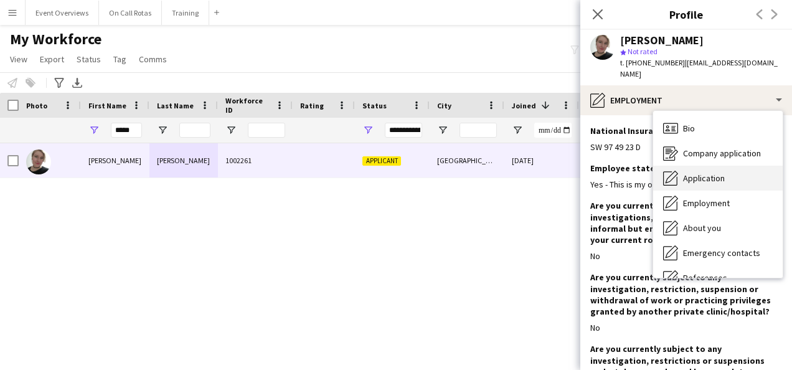
click at [690, 172] on span "Application" at bounding box center [704, 177] width 42 height 11
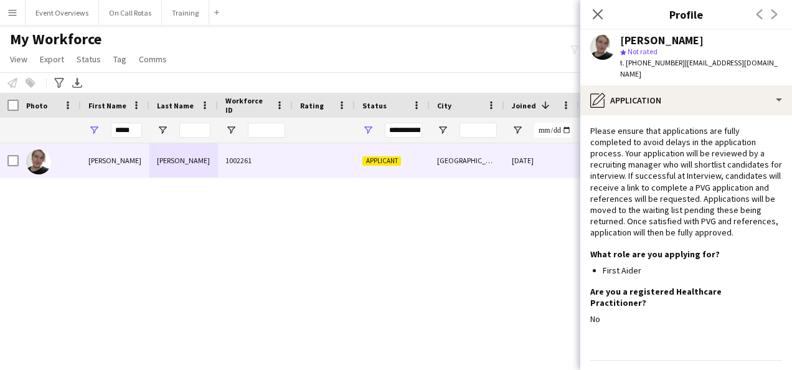
scroll to position [12, 0]
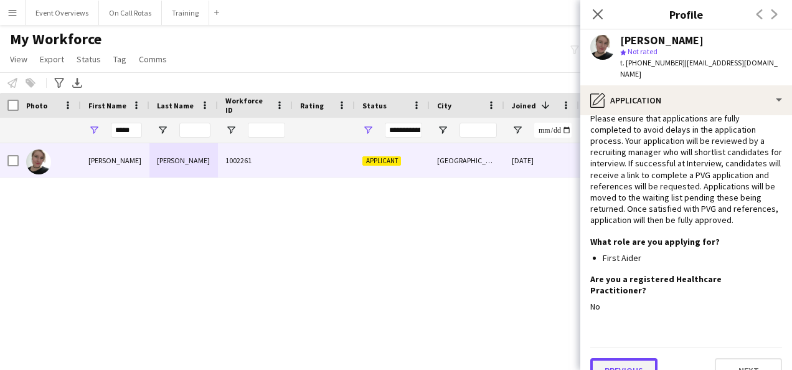
click at [633, 358] on button "Previous" at bounding box center [623, 370] width 67 height 25
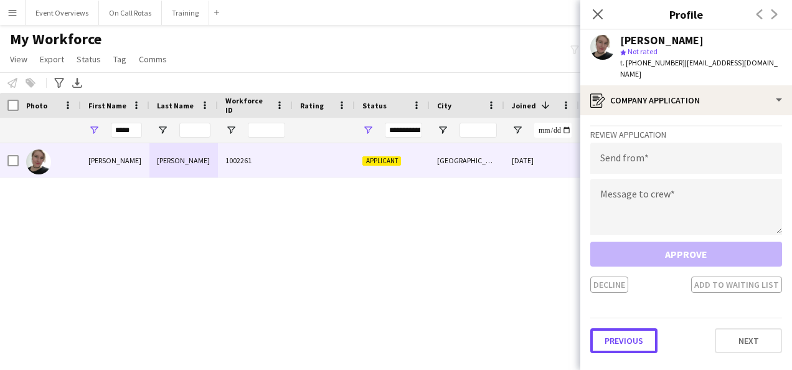
click at [633, 339] on button "Previous" at bounding box center [623, 340] width 67 height 25
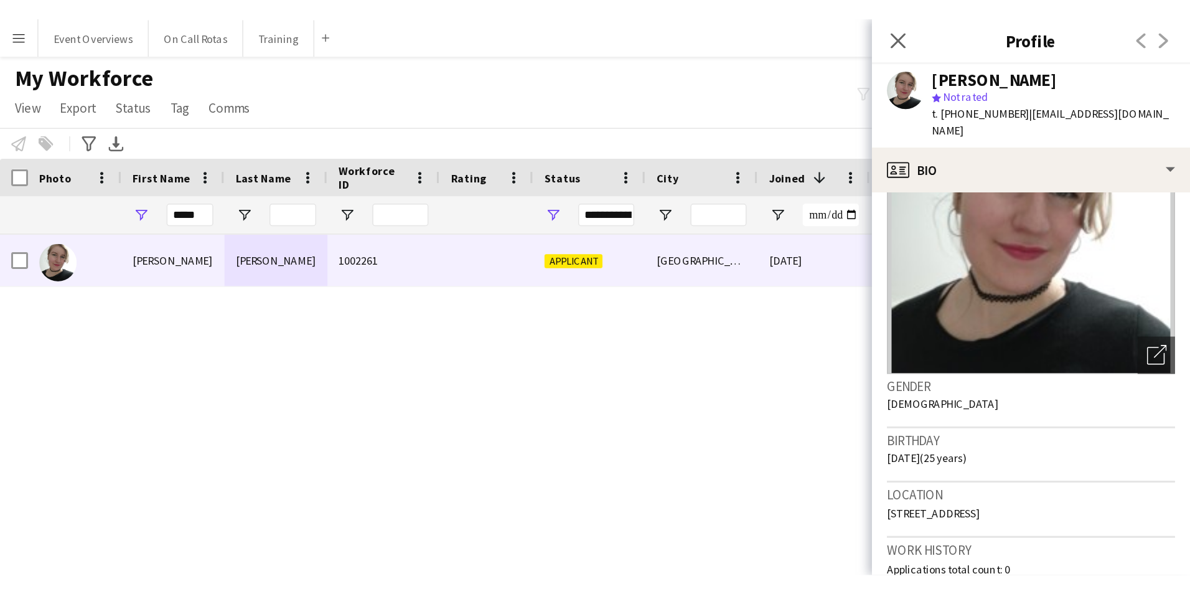
scroll to position [0, 0]
